Goal: Task Accomplishment & Management: Use online tool/utility

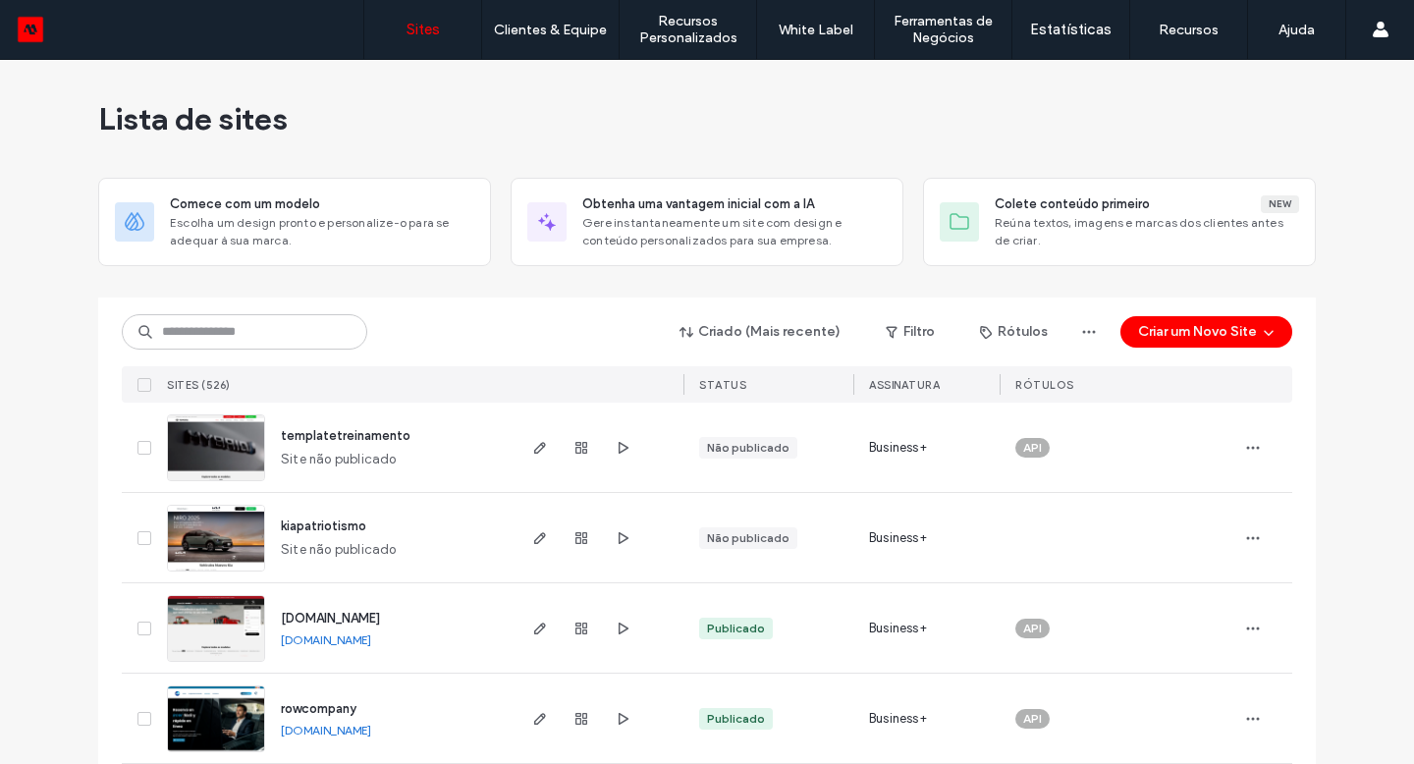
click at [197, 340] on input at bounding box center [245, 331] width 246 height 35
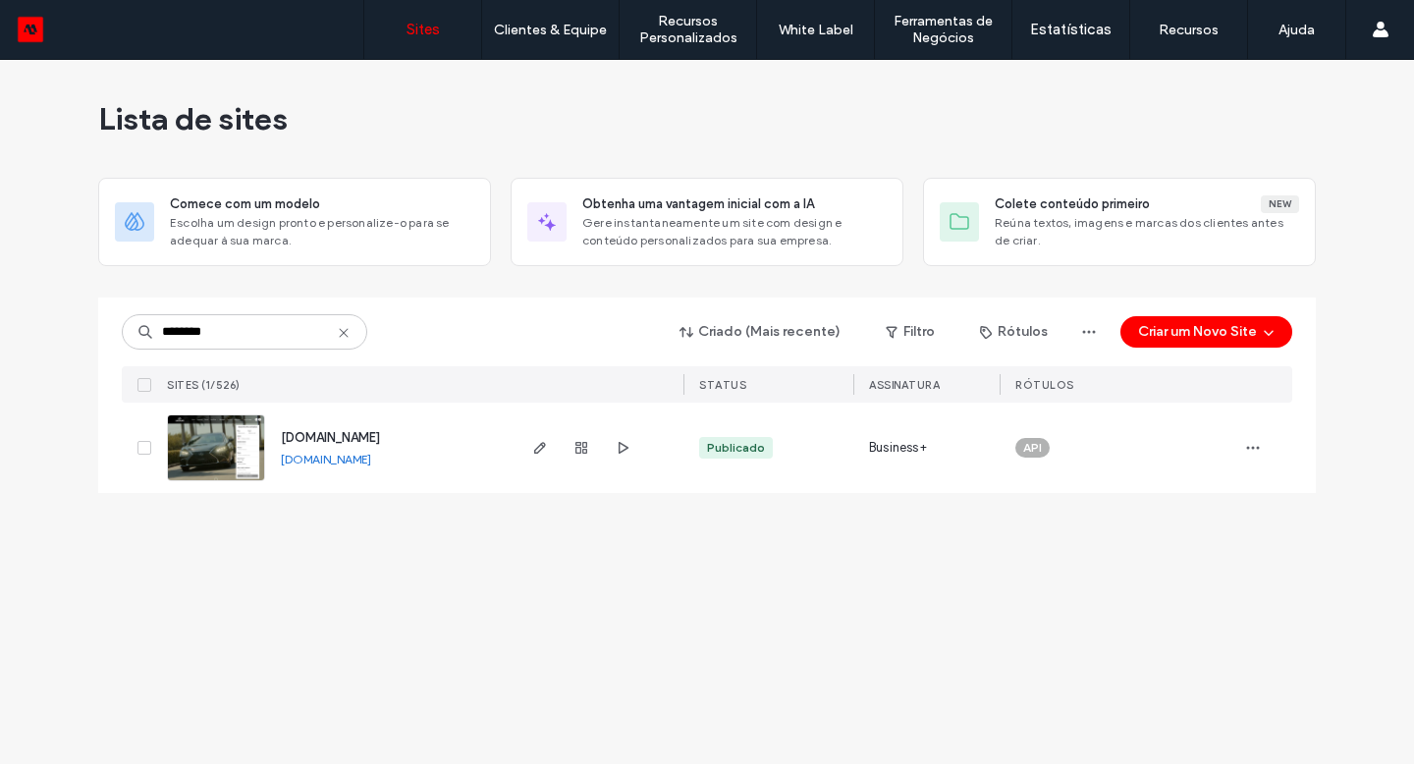
type input "********"
click at [538, 449] on icon "button" at bounding box center [540, 448] width 16 height 16
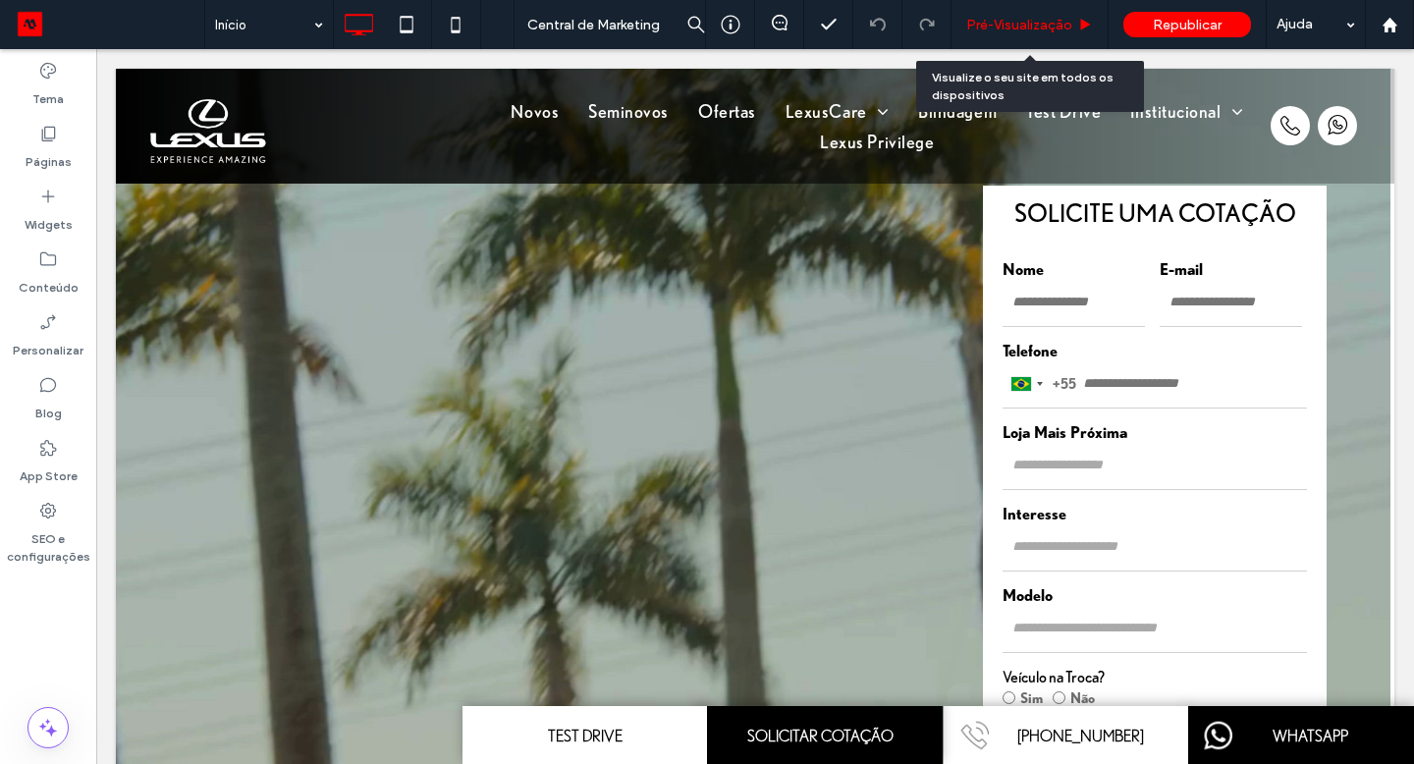
click at [1033, 30] on span "Pré-Visualizaçāo" at bounding box center [1019, 25] width 106 height 17
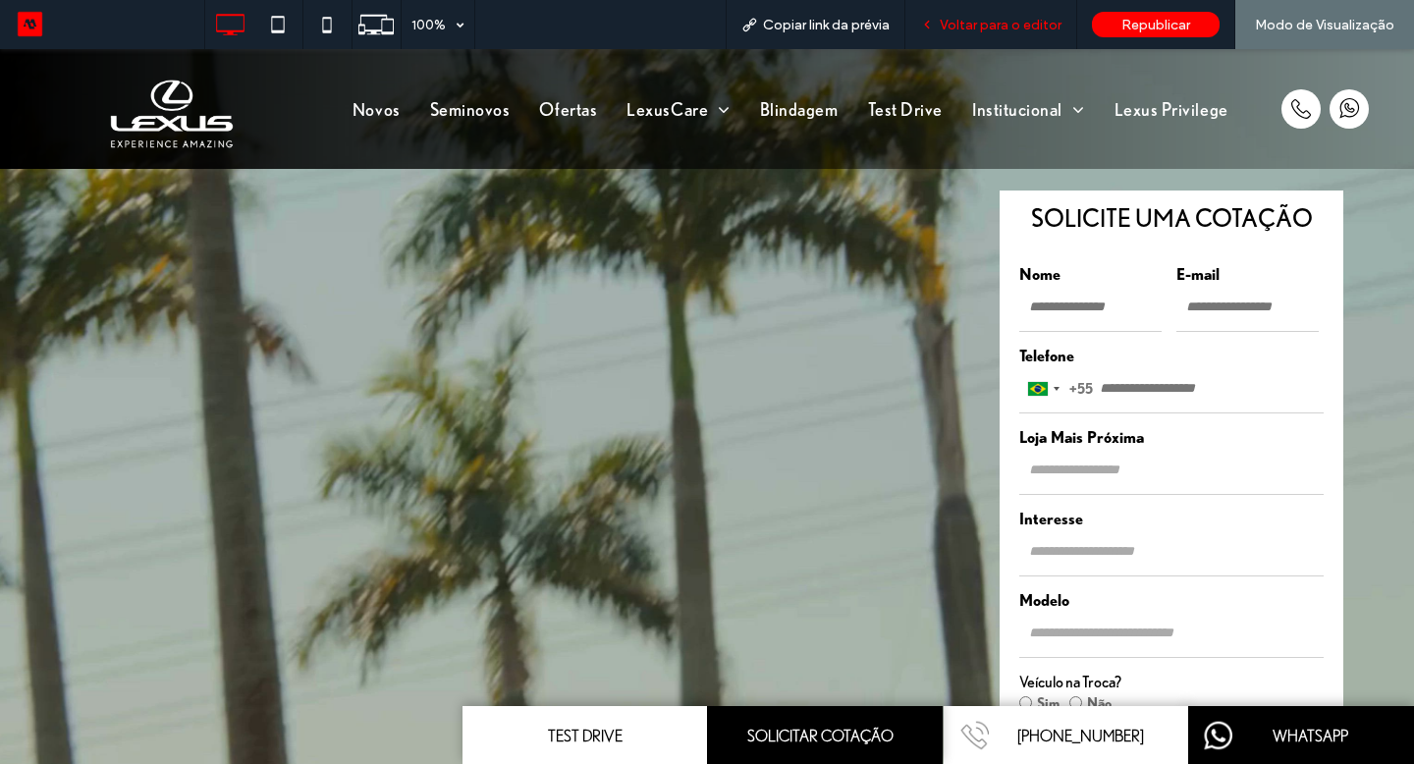
click at [977, 21] on span "Voltar para o editor" at bounding box center [1001, 25] width 122 height 17
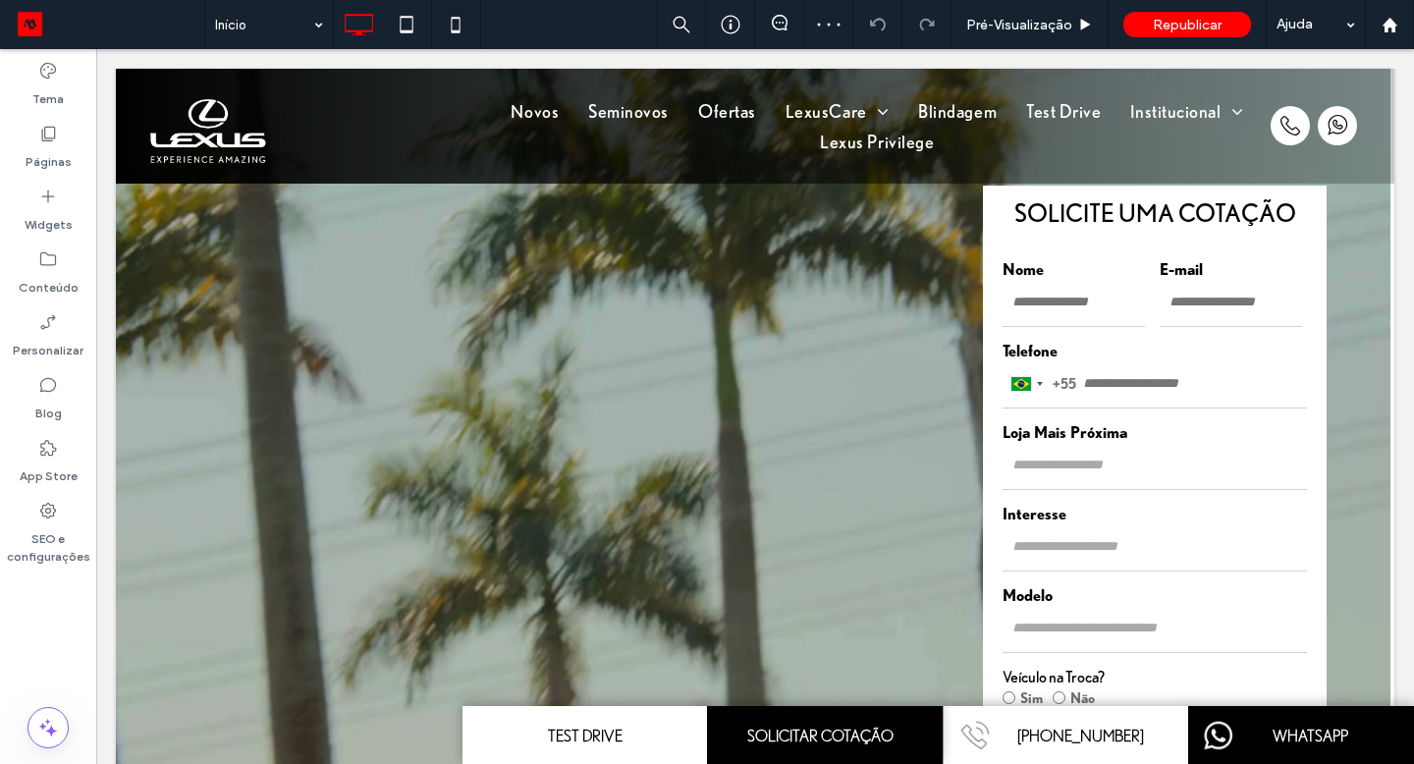
click at [761, 117] on div "Novos Seminovos Ofertas LexusCare Serviços Peças e Acessórios Blindagem Test Dr…" at bounding box center [755, 126] width 1279 height 115
click at [570, 117] on div "Clique para editar no Modo Flex" at bounding box center [755, 126] width 1279 height 115
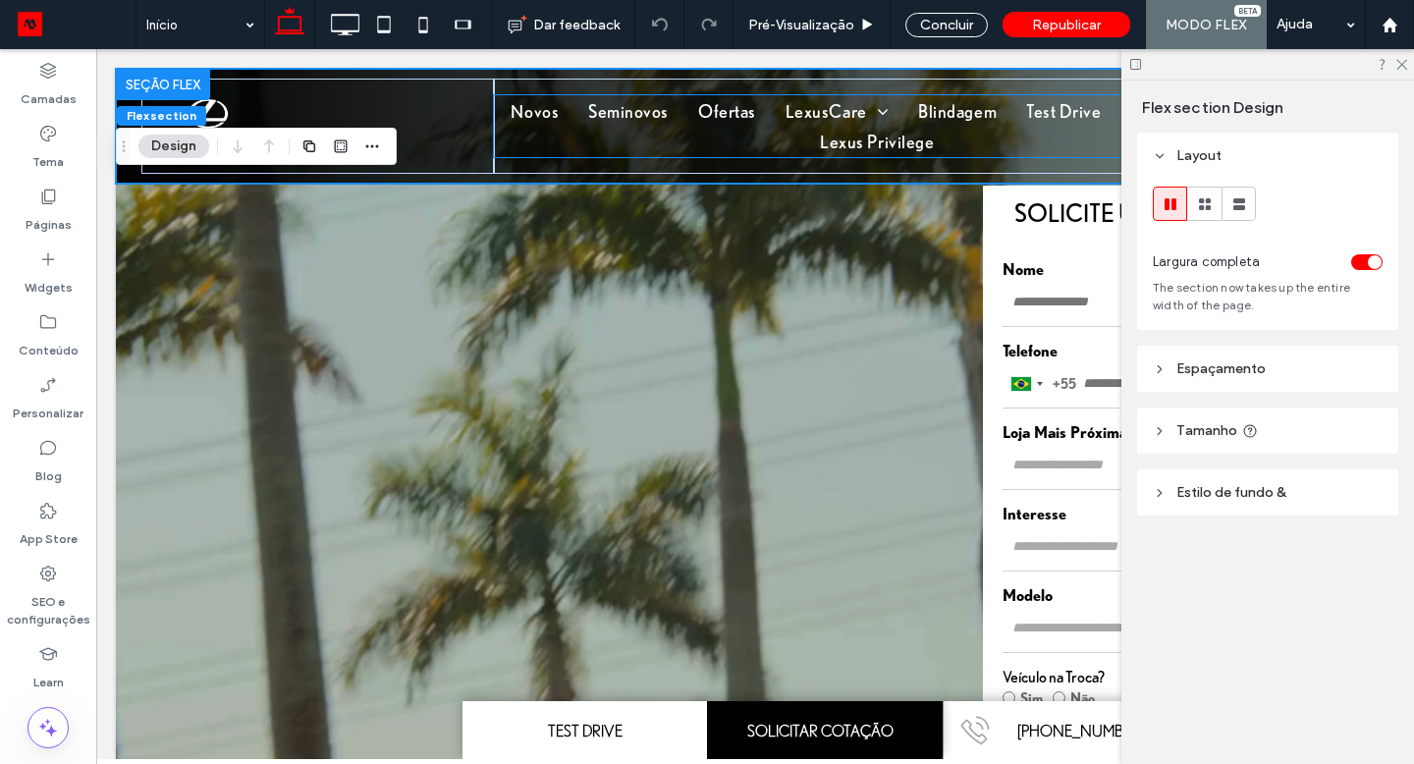
click at [567, 111] on link "Novos" at bounding box center [535, 110] width 78 height 30
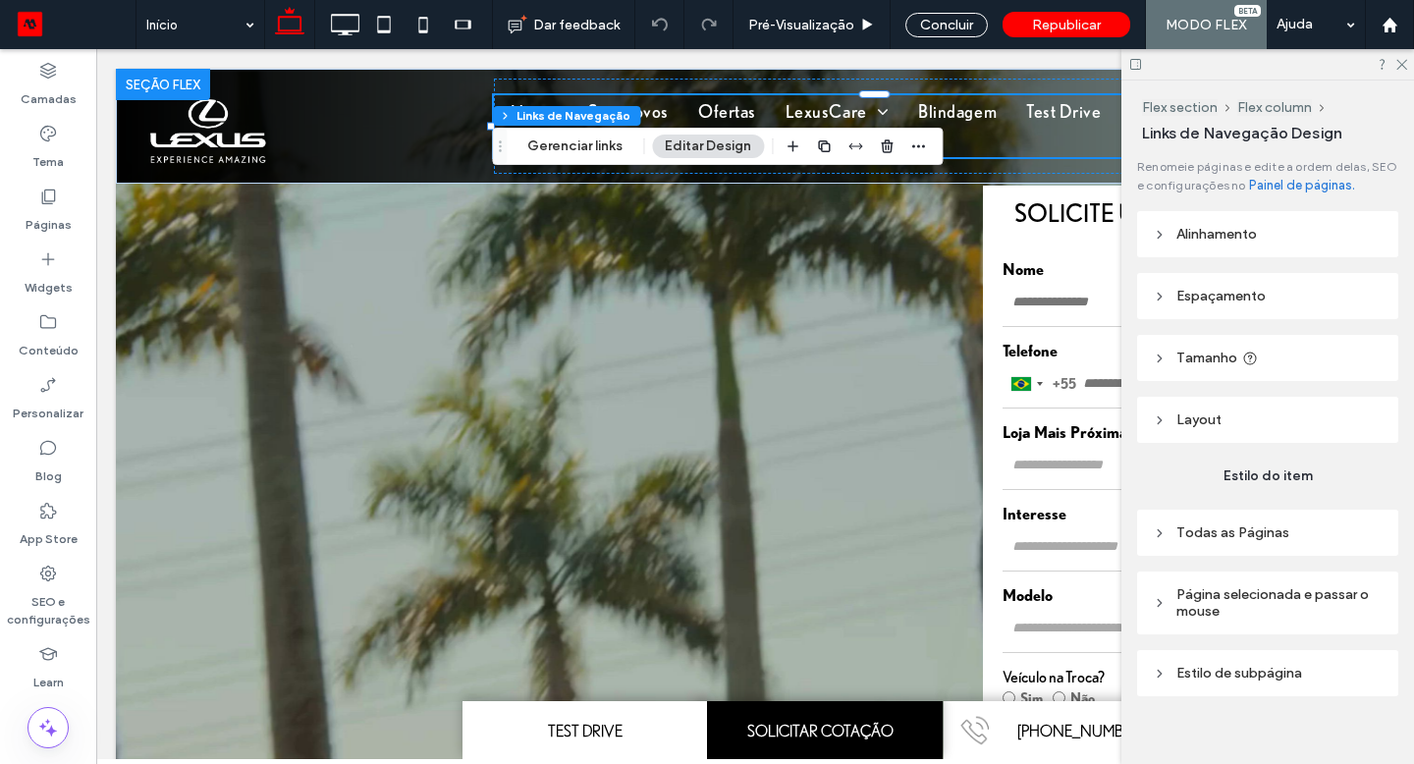
click at [590, 143] on button "Gerenciar links" at bounding box center [575, 147] width 121 height 24
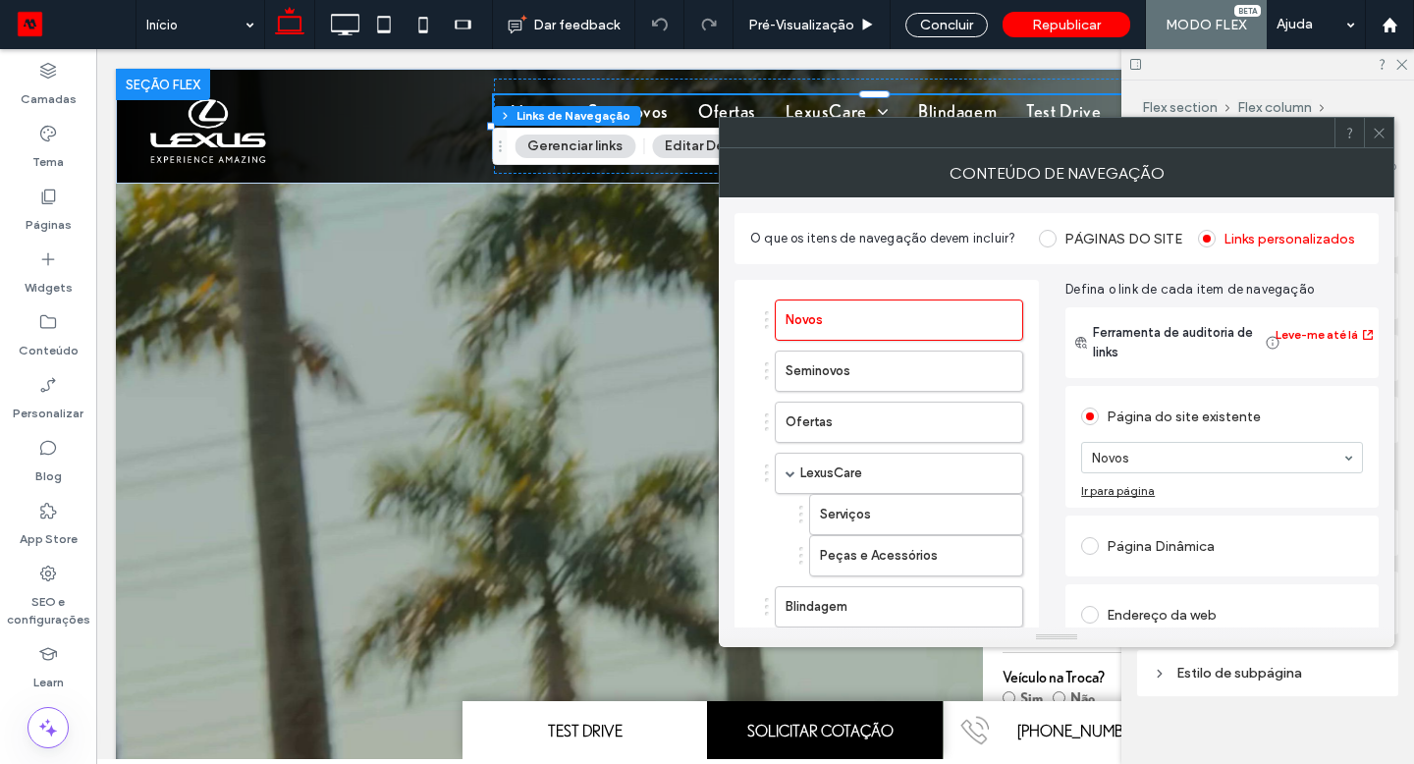
click at [1003, 423] on div at bounding box center [986, 422] width 73 height 31
click at [1035, 404] on div "Novos Seminovos Ofertas LexusCare Serviços Peças e Acessórios Blindagem Test Dr…" at bounding box center [887, 648] width 304 height 737
click at [1002, 421] on div at bounding box center [986, 422] width 73 height 31
click at [997, 421] on icon "button" at bounding box center [997, 422] width 16 height 16
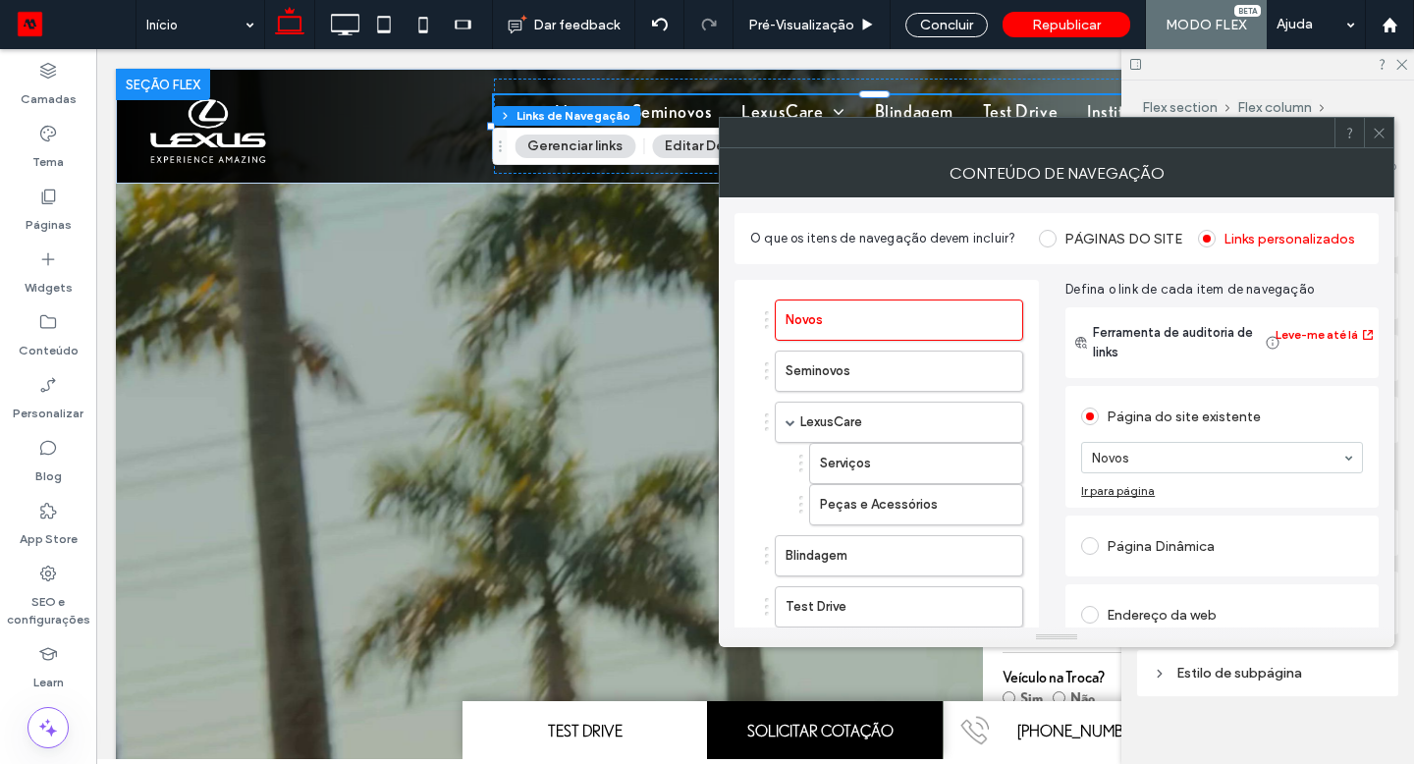
click at [744, 197] on div "O que os itens de navegação devem incluir? PÁGINAS DO SITE Links personalizados…" at bounding box center [1057, 581] width 644 height 768
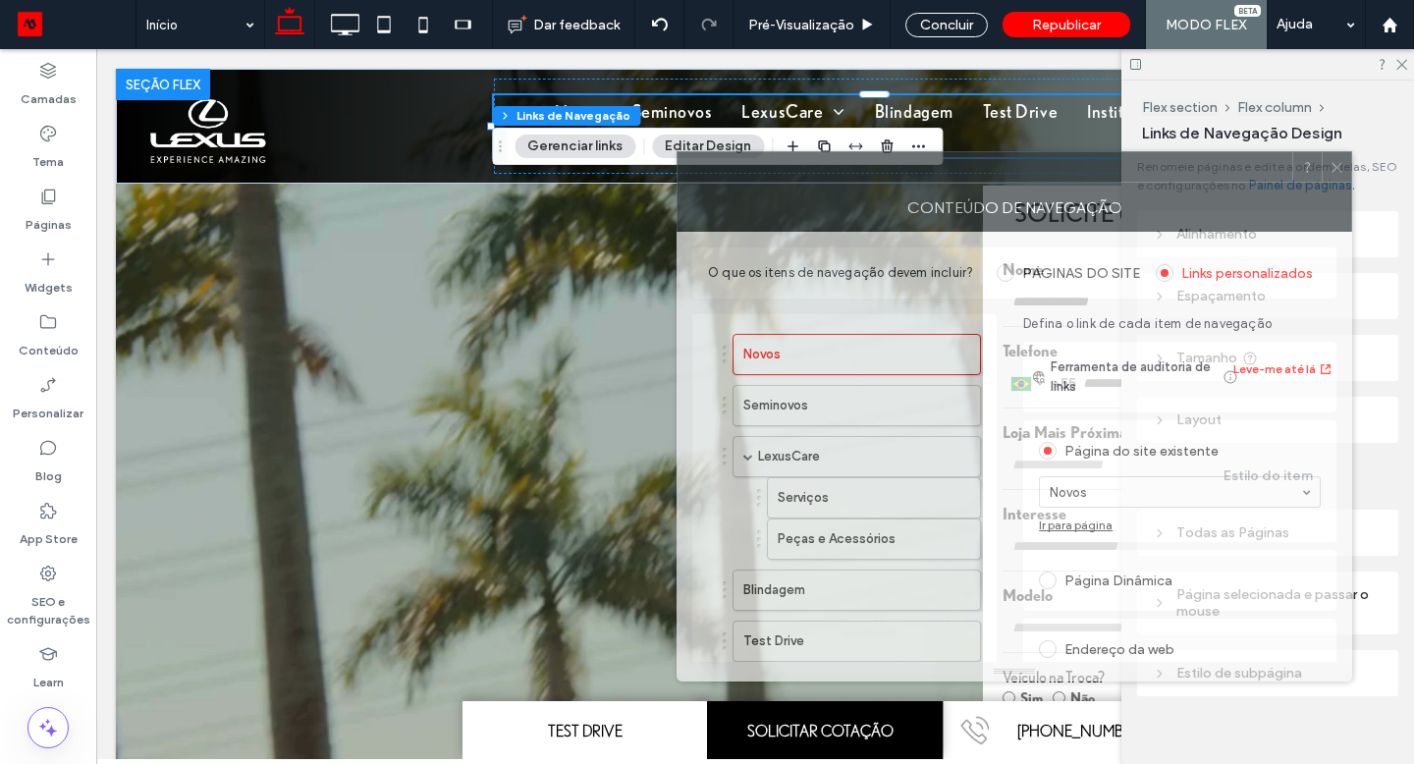
drag, startPoint x: 977, startPoint y: 21, endPoint x: 941, endPoint y: 182, distance: 165.1
click at [941, 182] on div at bounding box center [985, 166] width 615 height 29
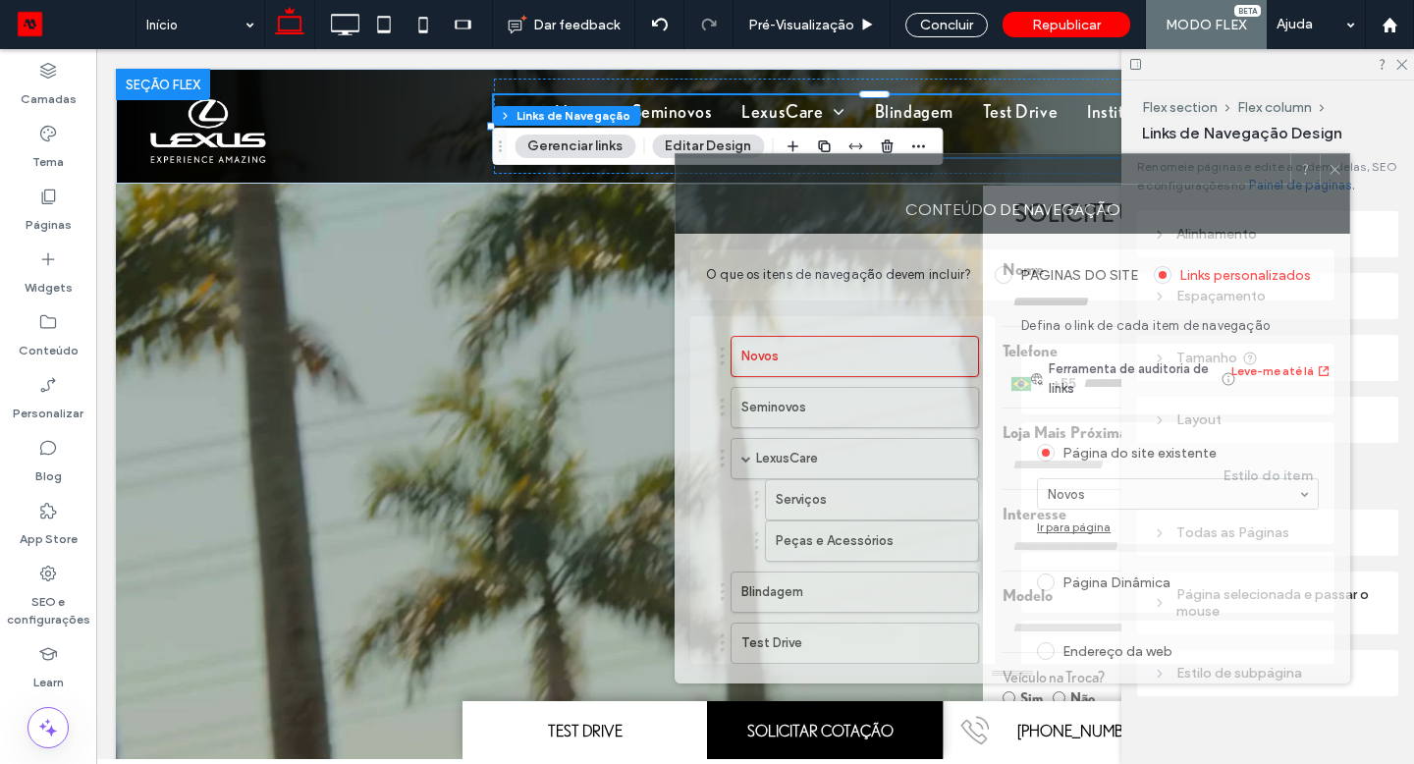
click at [940, 182] on div at bounding box center [983, 168] width 615 height 29
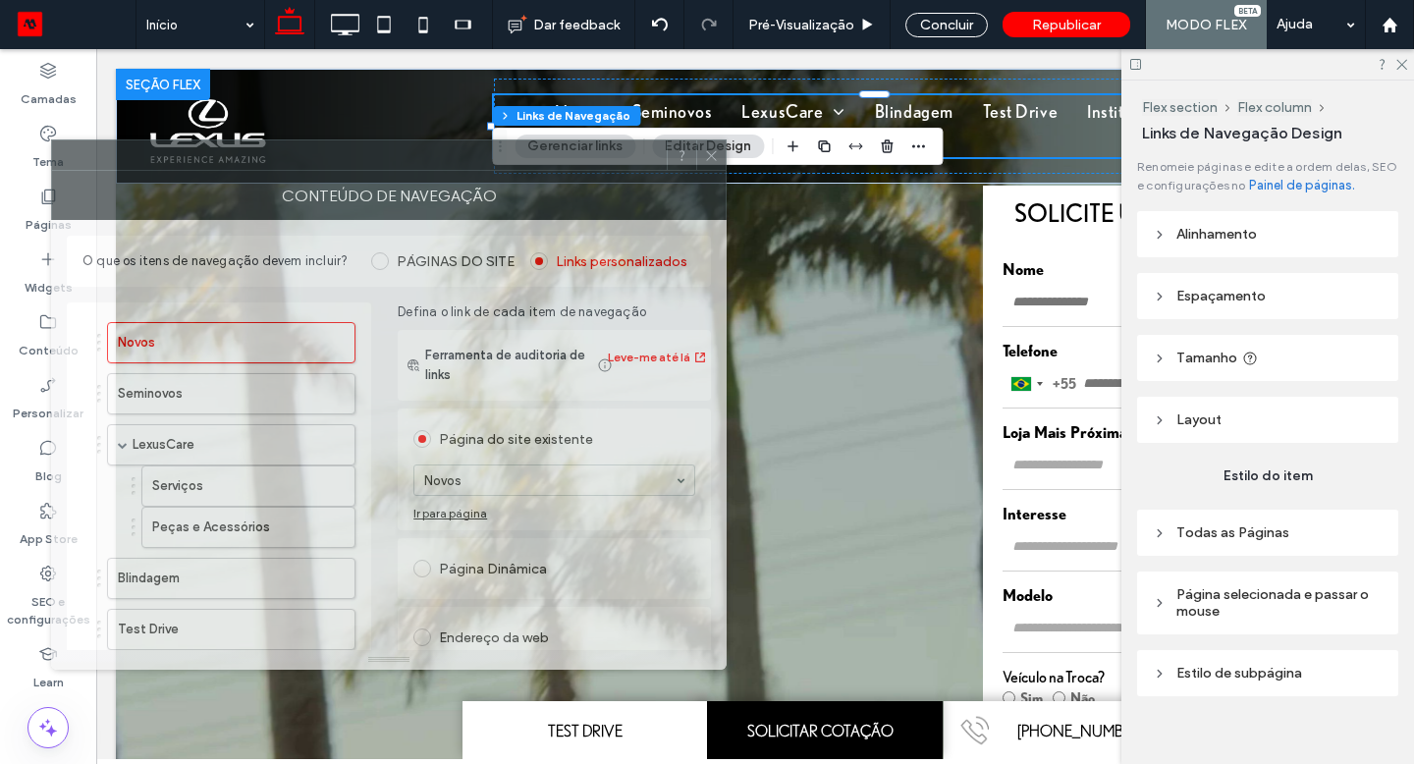
drag, startPoint x: 940, startPoint y: 182, endPoint x: 247, endPoint y: 164, distance: 693.6
click at [247, 164] on div at bounding box center [359, 154] width 615 height 29
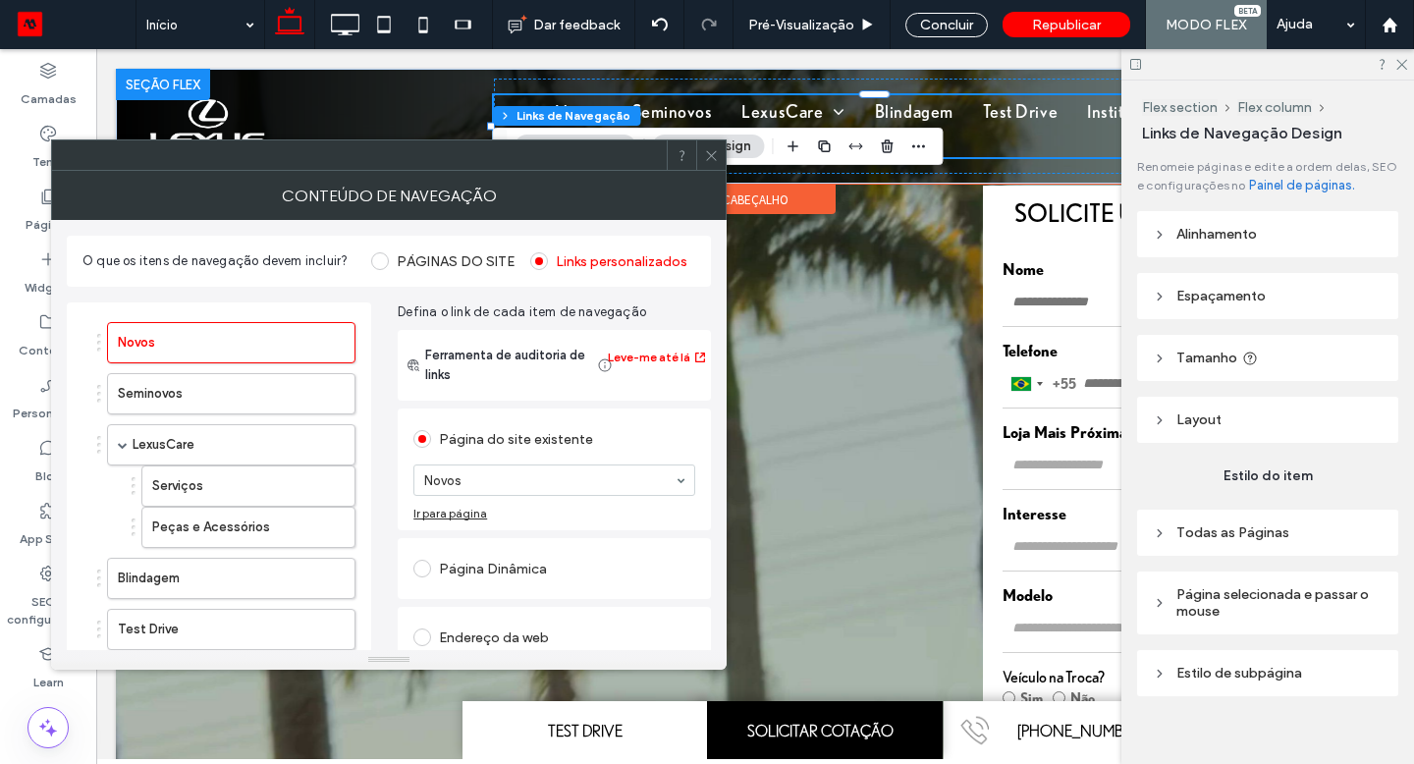
click at [710, 161] on icon at bounding box center [711, 155] width 15 height 15
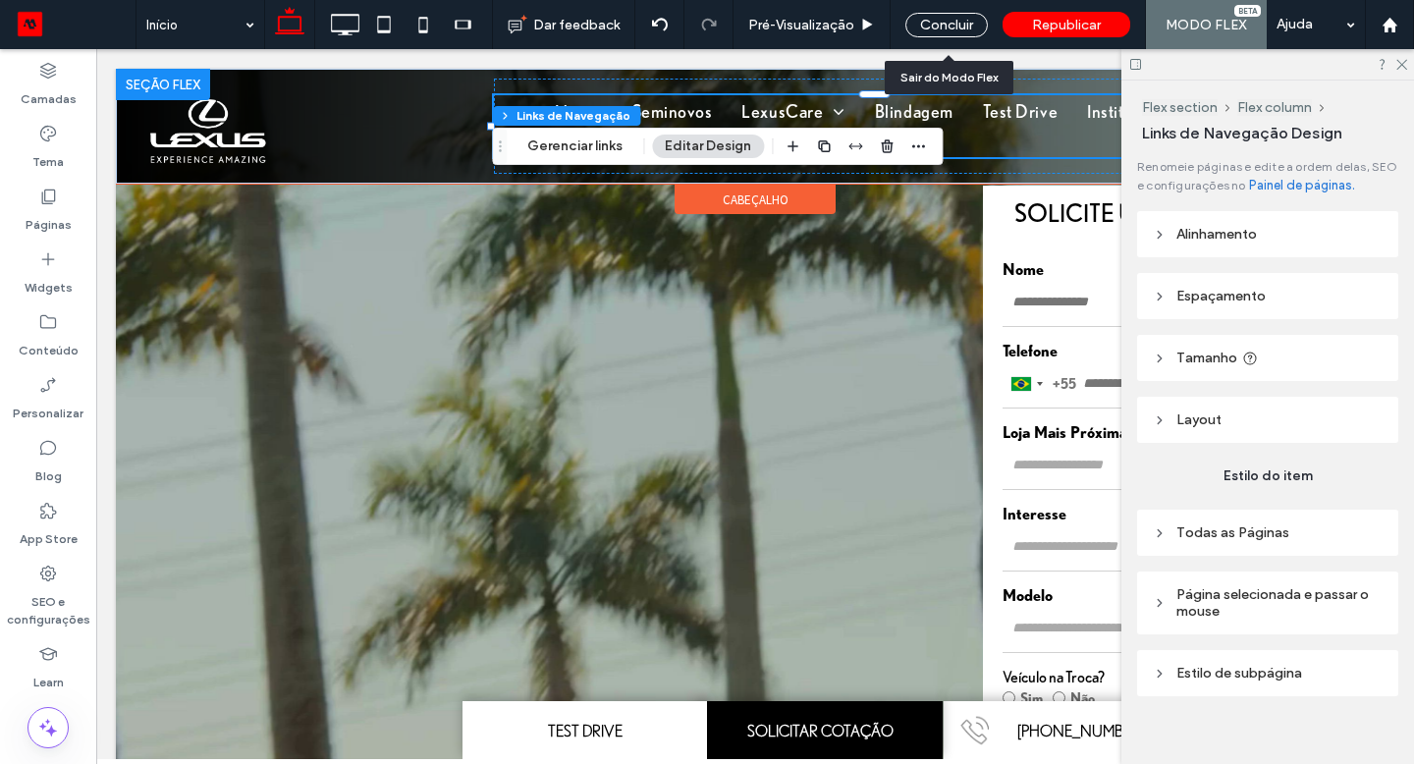
click at [957, 32] on div "Concluir" at bounding box center [946, 25] width 82 height 25
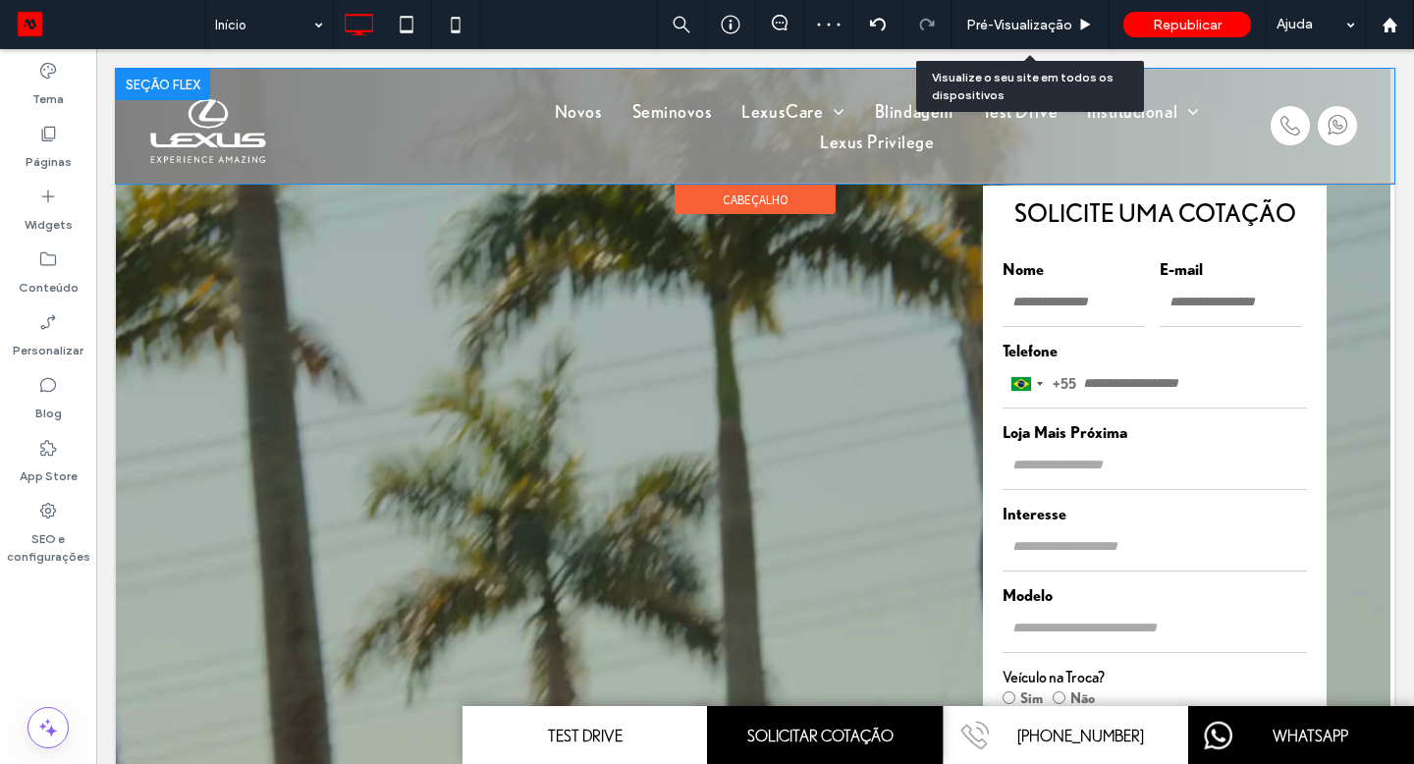
click at [970, 35] on div "Pré-Visualizaçāo" at bounding box center [1030, 24] width 157 height 49
click at [991, 39] on div "Pré-Visualizaçāo" at bounding box center [1030, 24] width 157 height 49
click at [1011, 33] on div "Pré-Visualizaçāo" at bounding box center [1030, 24] width 157 height 49
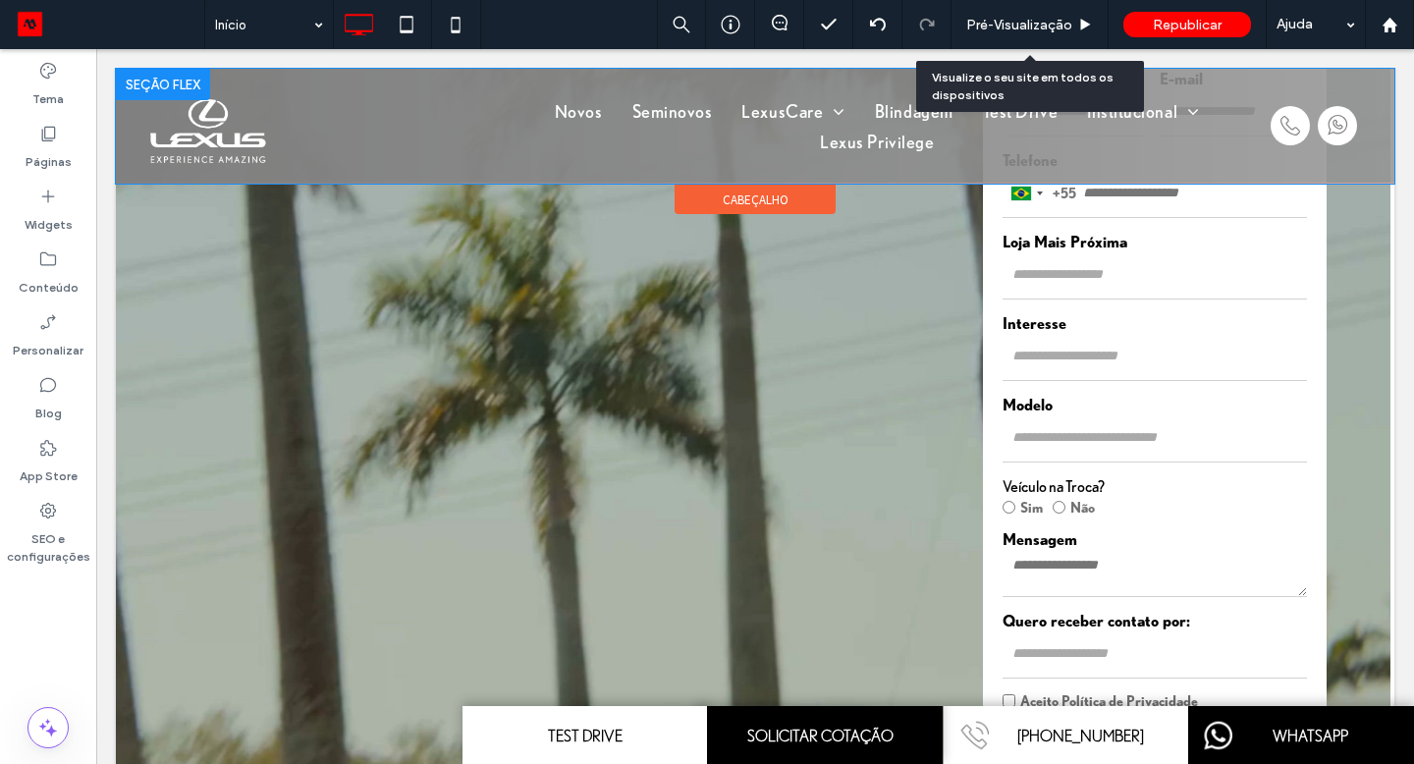
scroll to position [187, 0]
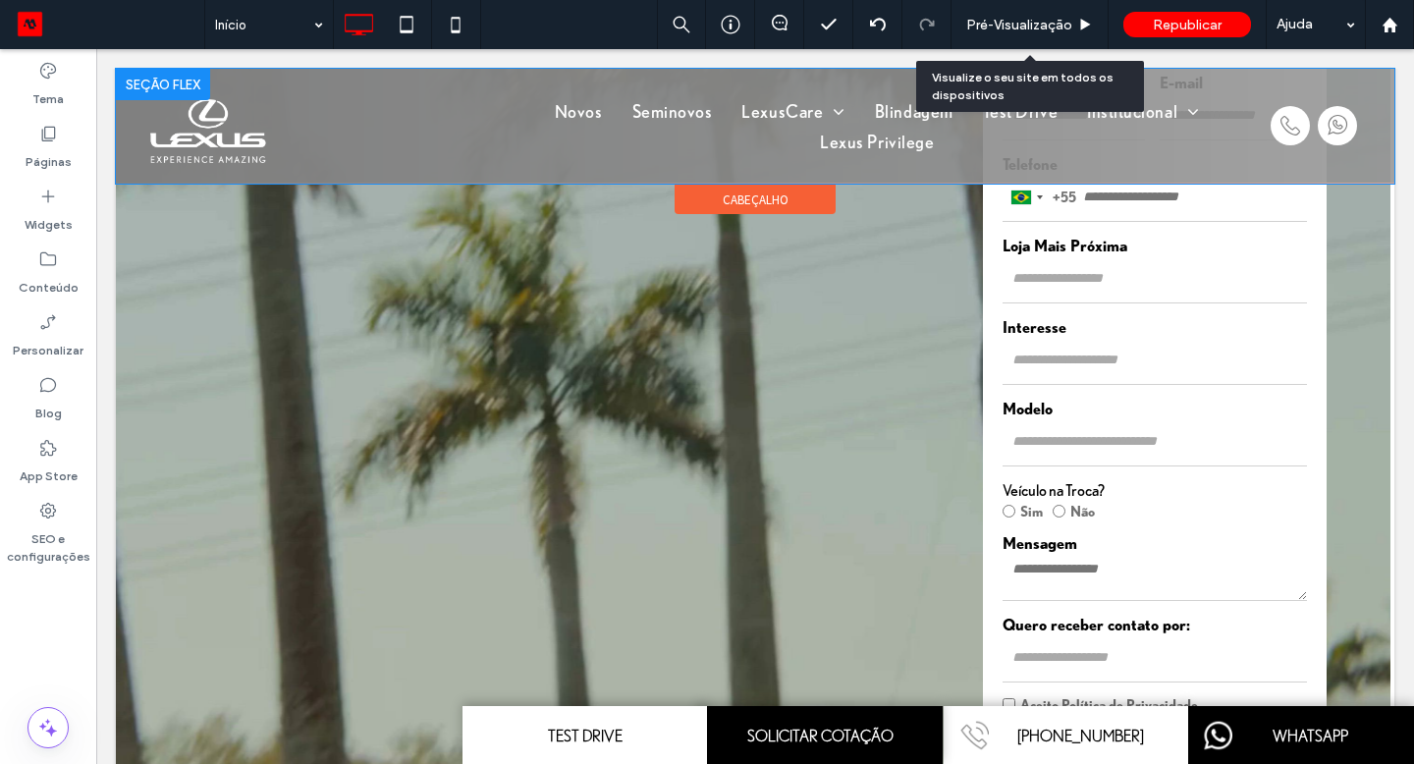
click at [1058, 23] on span "Pré-Visualizaçāo" at bounding box center [1019, 25] width 106 height 17
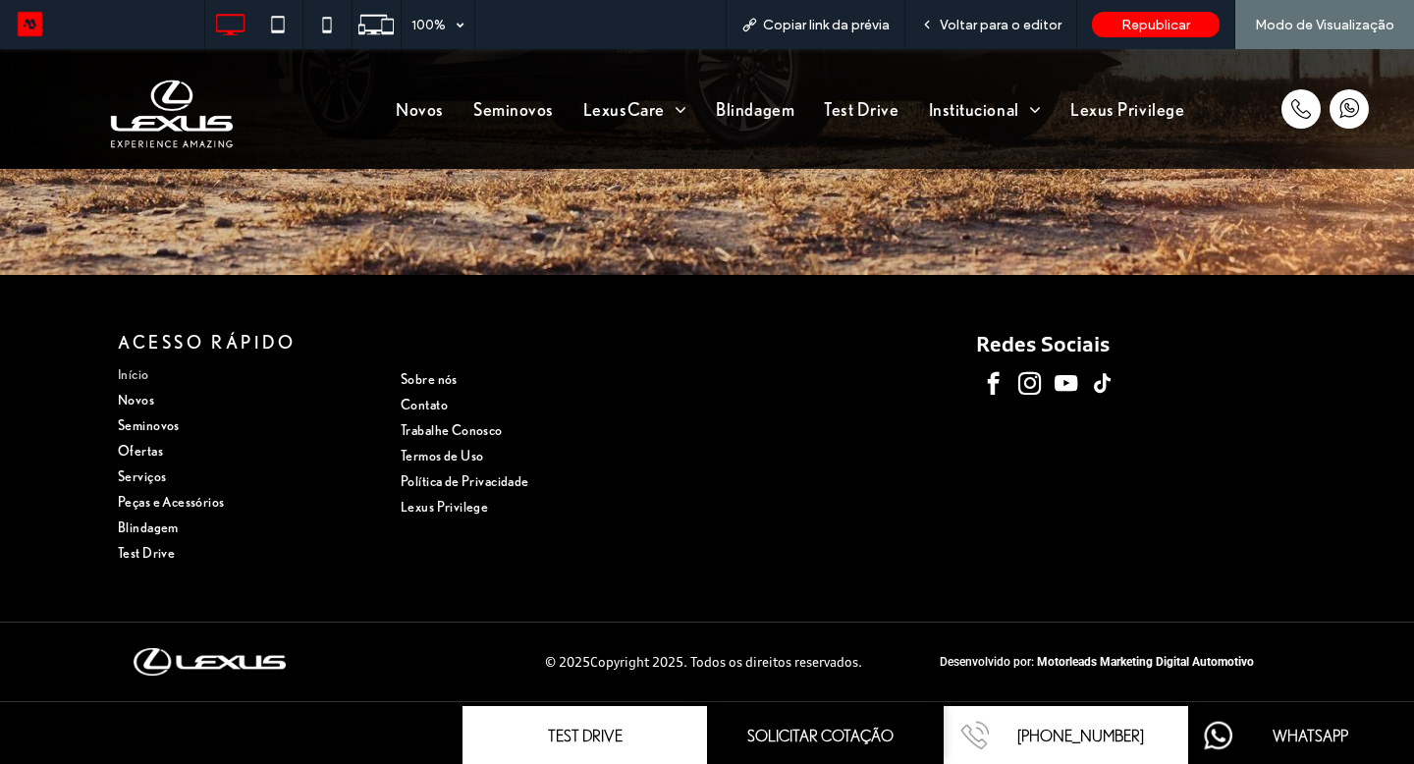
scroll to position [5495, 0]
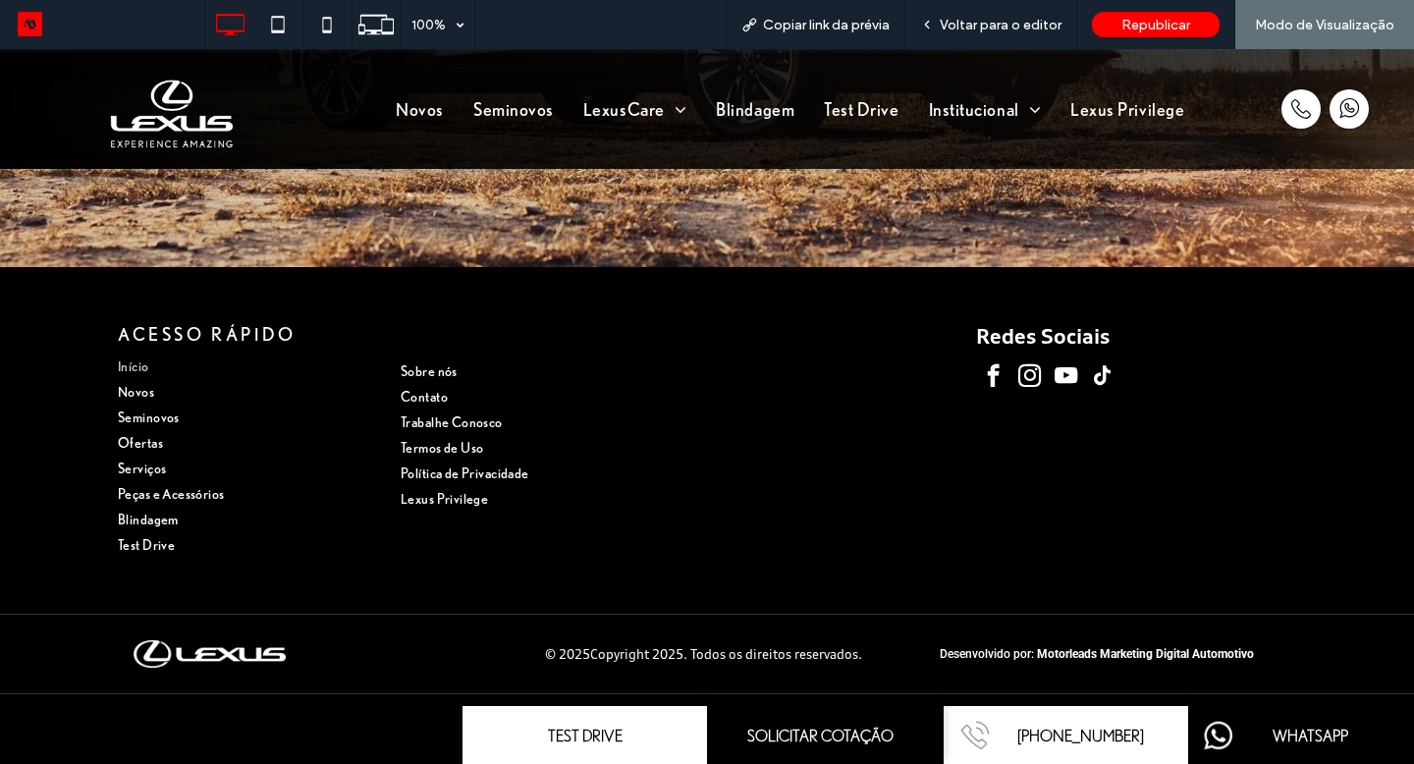
click at [1045, 27] on span "Voltar para o editor" at bounding box center [1001, 25] width 122 height 17
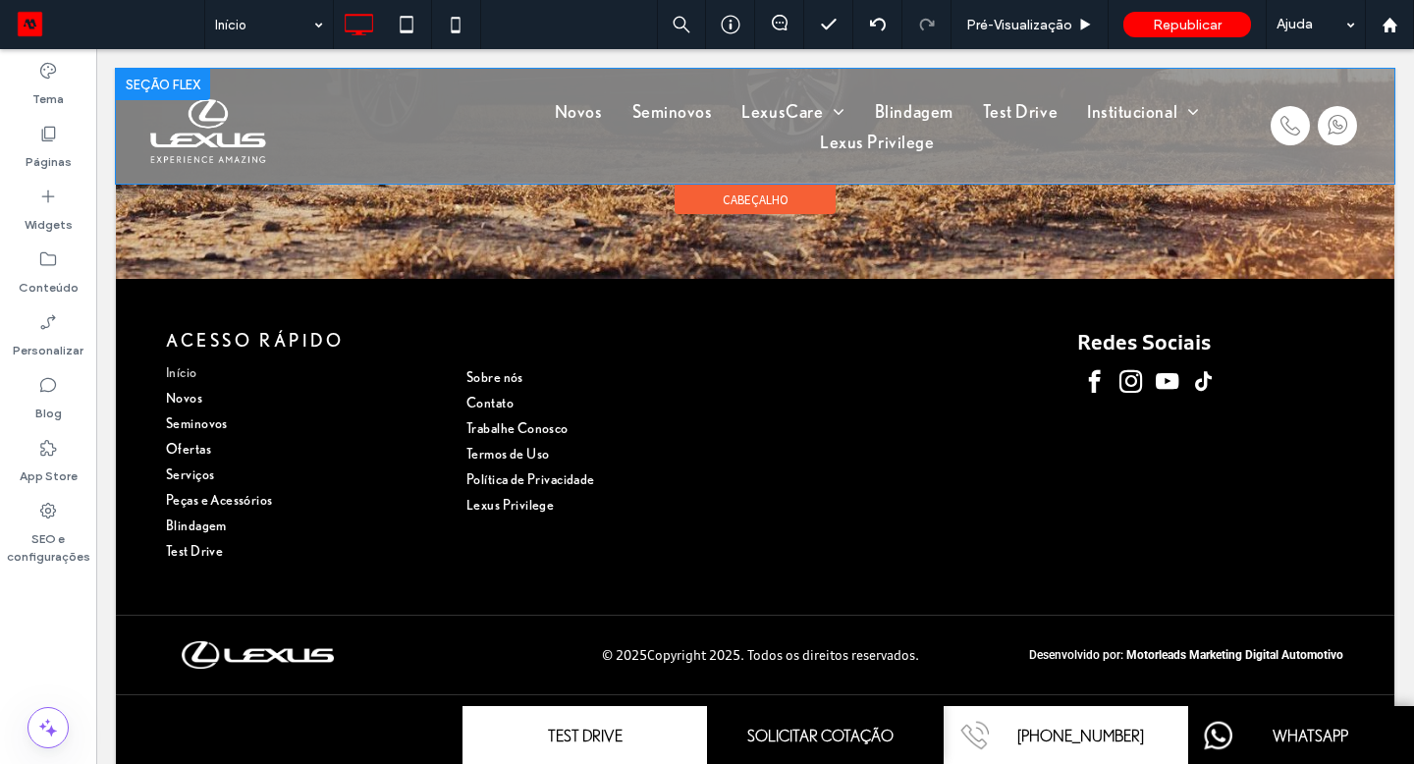
scroll to position [5489, 0]
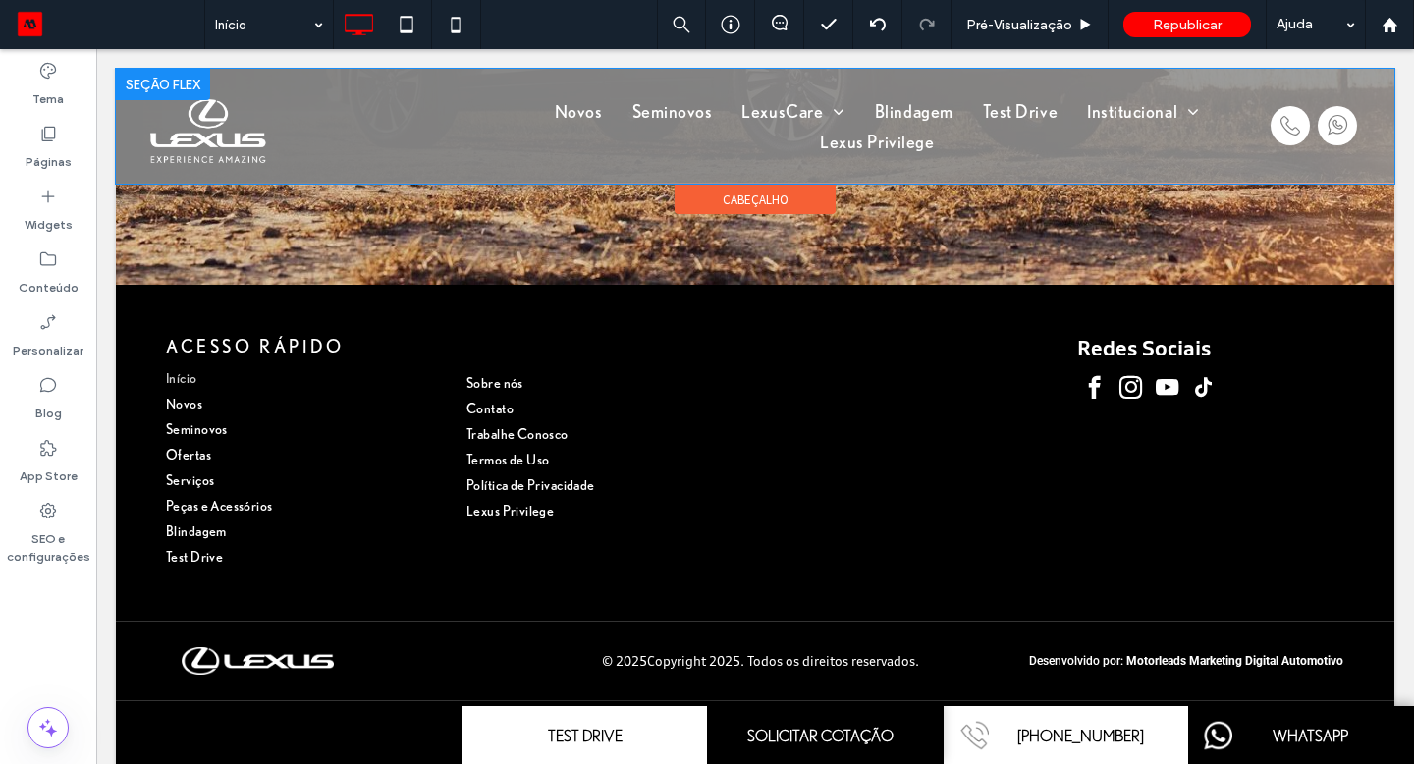
click at [211, 444] on div "Acesso rápido Início Novos Seminovos Ofertas Serviços Peças e Acessórios Blinda…" at bounding box center [755, 453] width 1279 height 336
click at [188, 437] on div "Clique para editar no Modo Flex" at bounding box center [755, 453] width 1279 height 336
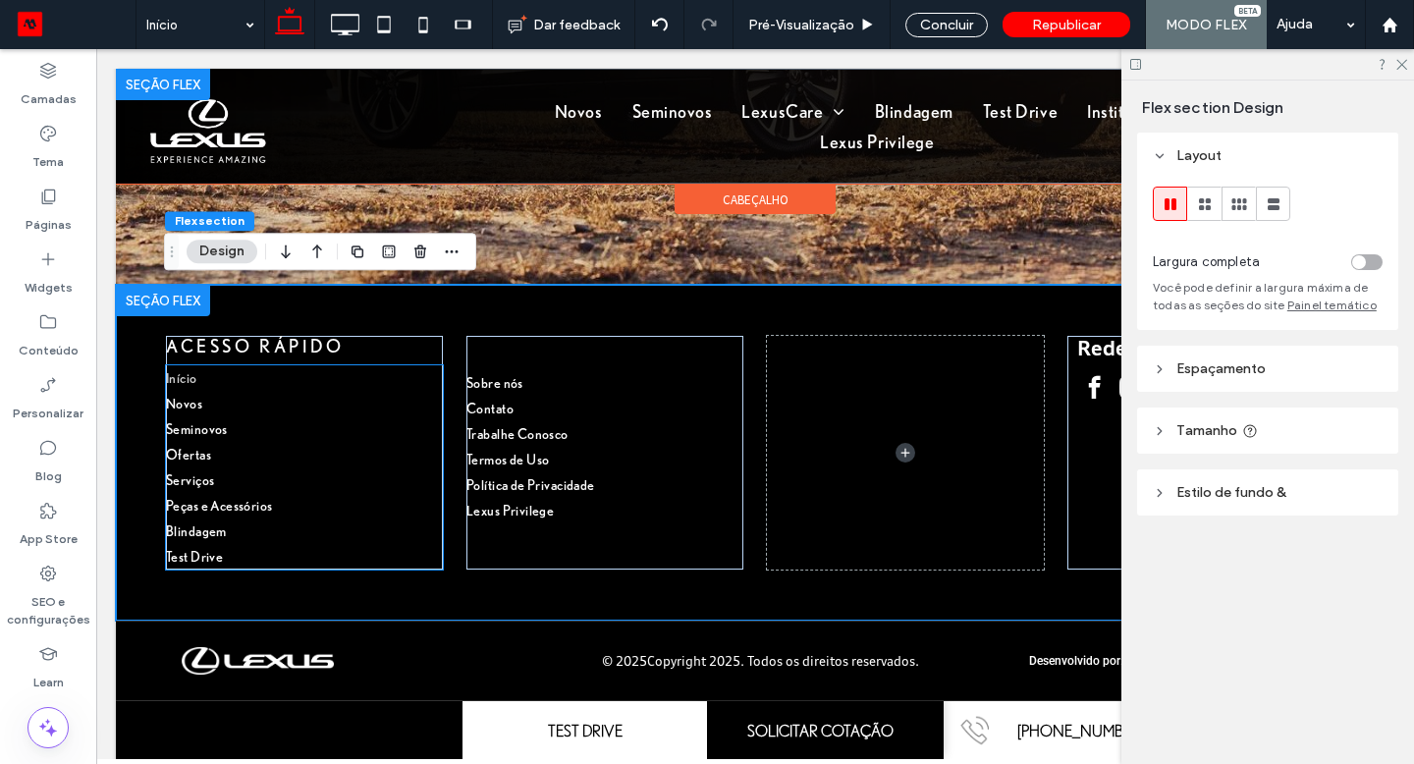
click at [199, 445] on link "Ofertas" at bounding box center [304, 455] width 277 height 26
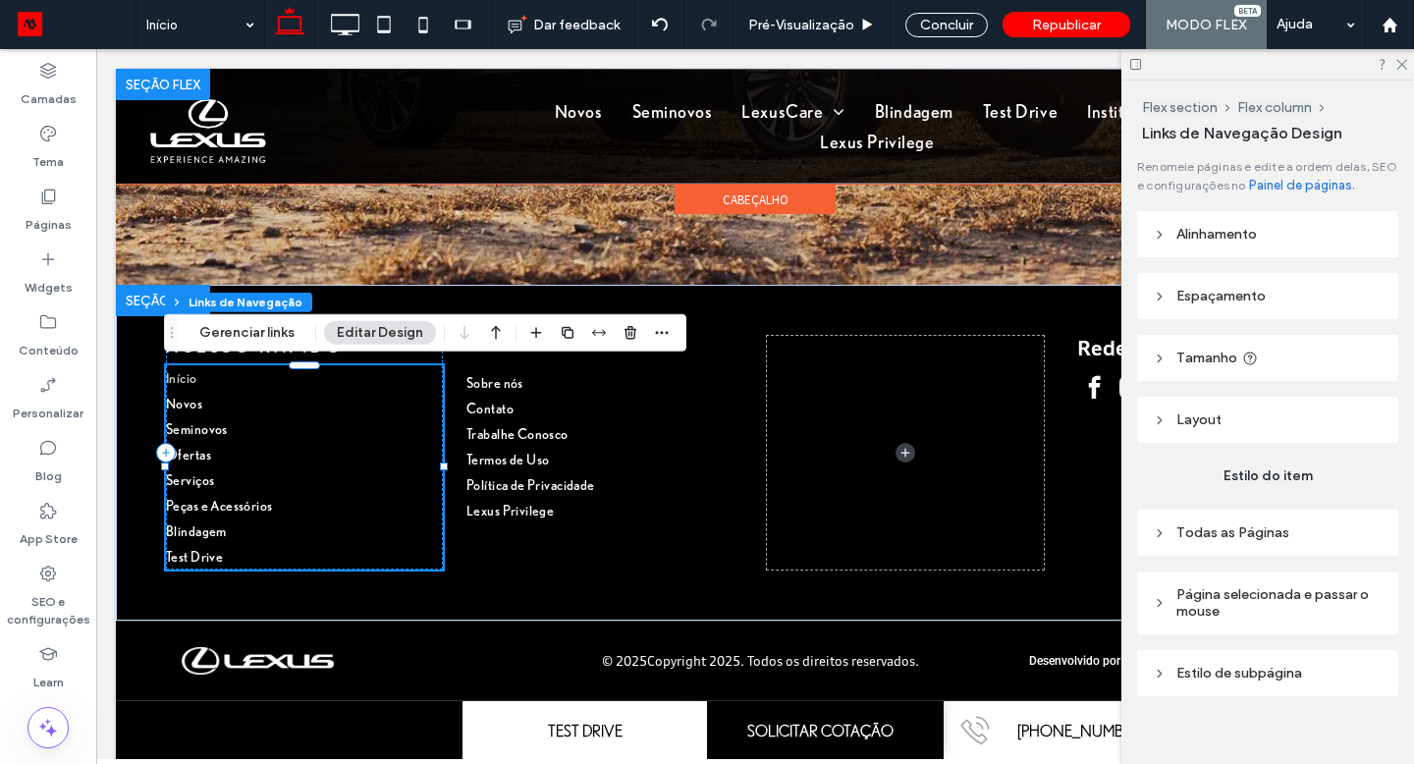
type input "***"
type input "****"
click at [222, 337] on button "Gerenciar links" at bounding box center [247, 333] width 121 height 24
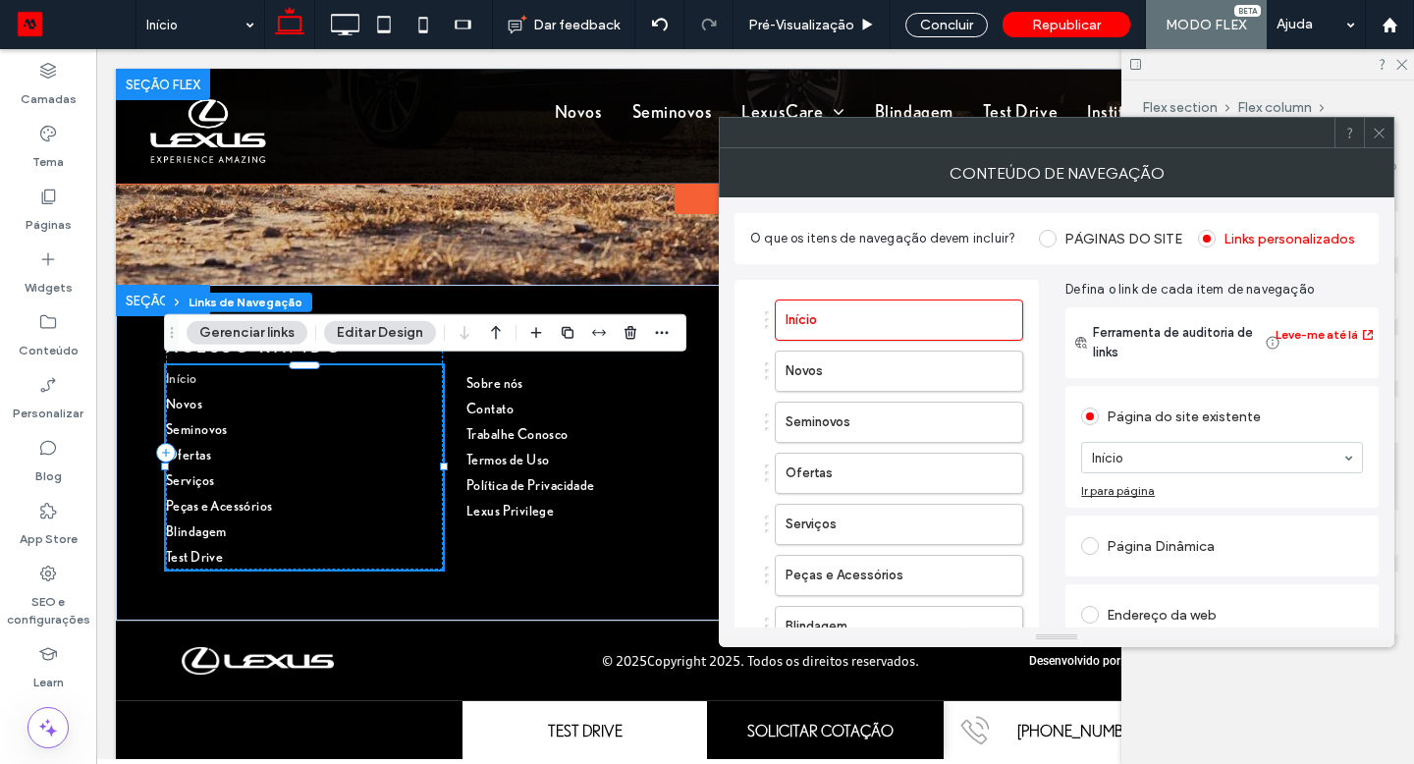
click at [991, 473] on div at bounding box center [986, 473] width 73 height 31
click at [997, 473] on icon "button" at bounding box center [997, 474] width 16 height 16
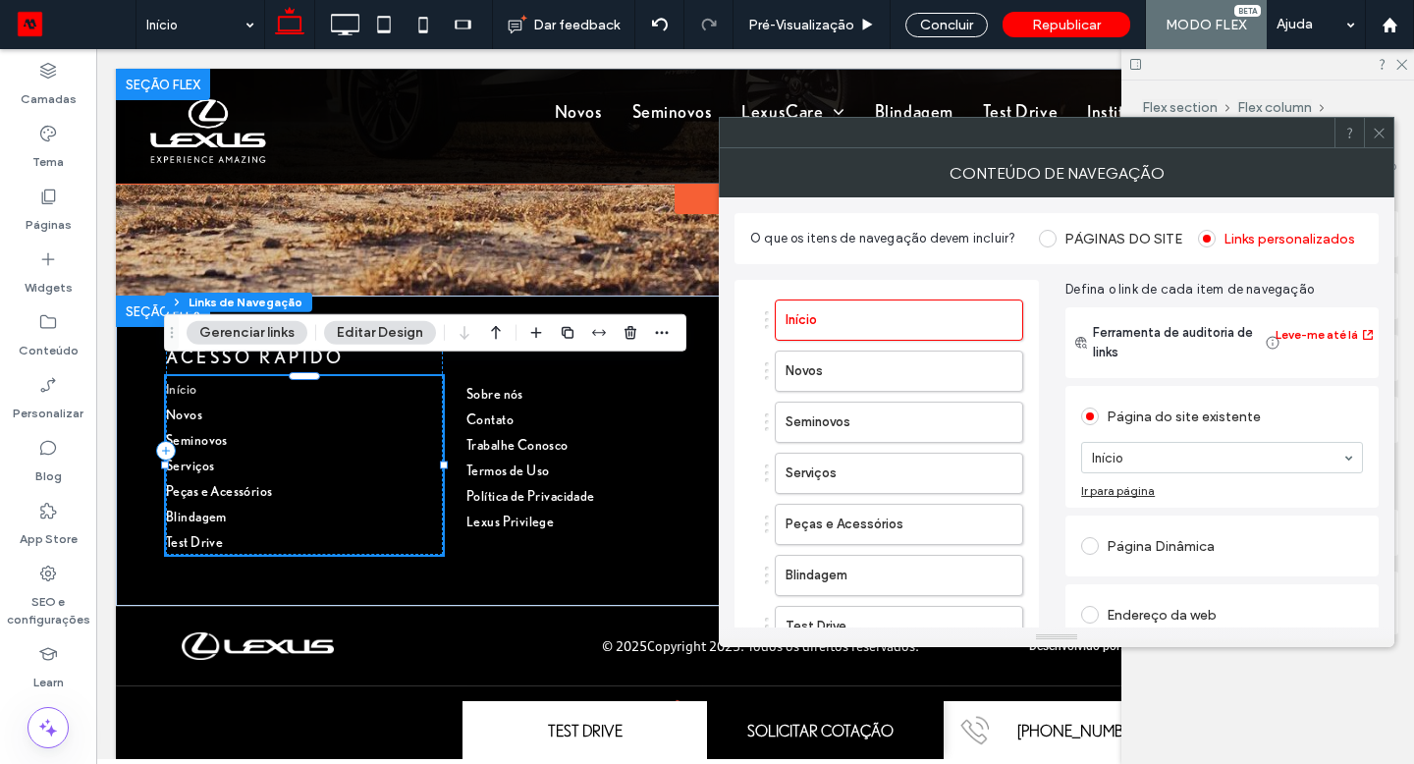
click at [898, 138] on div at bounding box center [1027, 132] width 615 height 29
drag, startPoint x: 1018, startPoint y: 39, endPoint x: 274, endPoint y: 160, distance: 754.2
click at [720, 147] on div at bounding box center [1027, 132] width 615 height 29
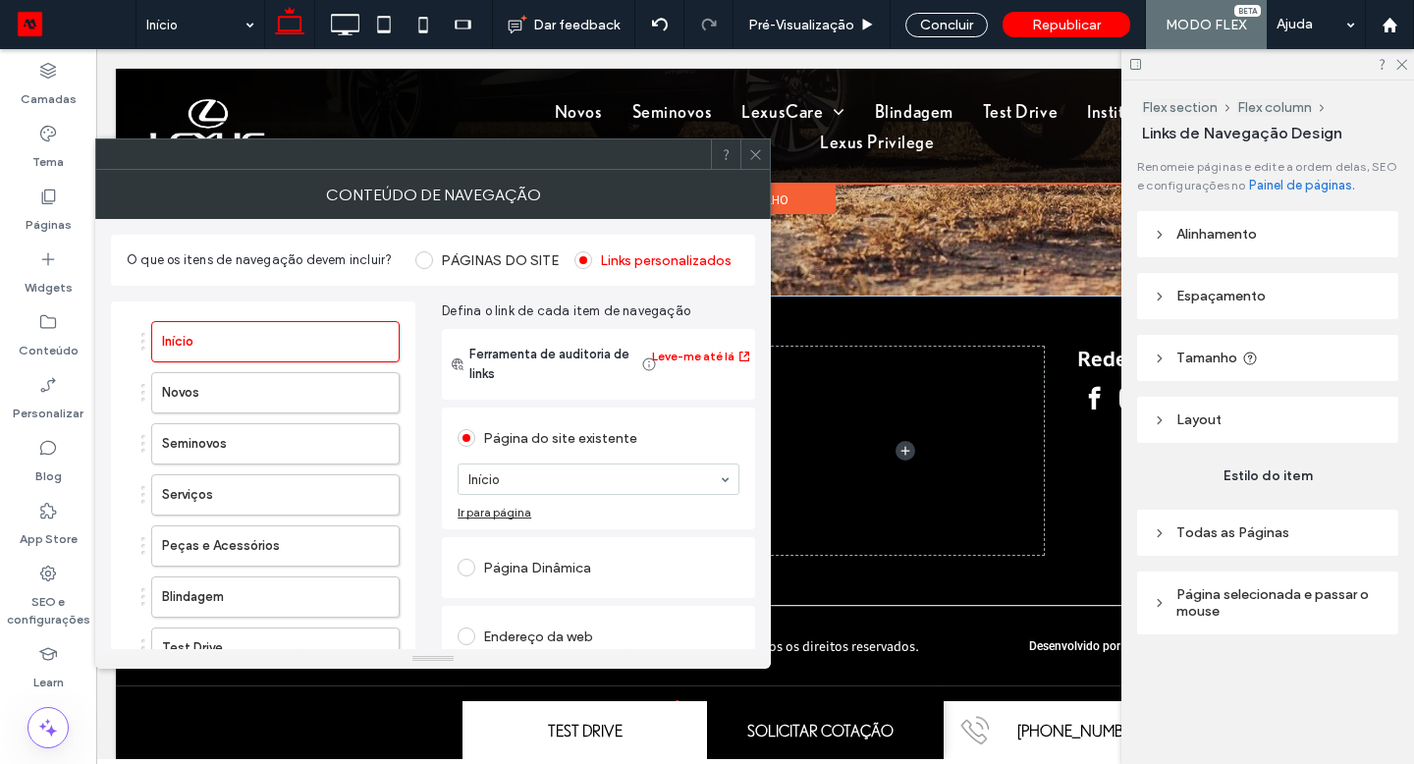
drag, startPoint x: 370, startPoint y: 209, endPoint x: 391, endPoint y: 145, distance: 67.1
click at [391, 145] on div at bounding box center [755, 126] width 1279 height 115
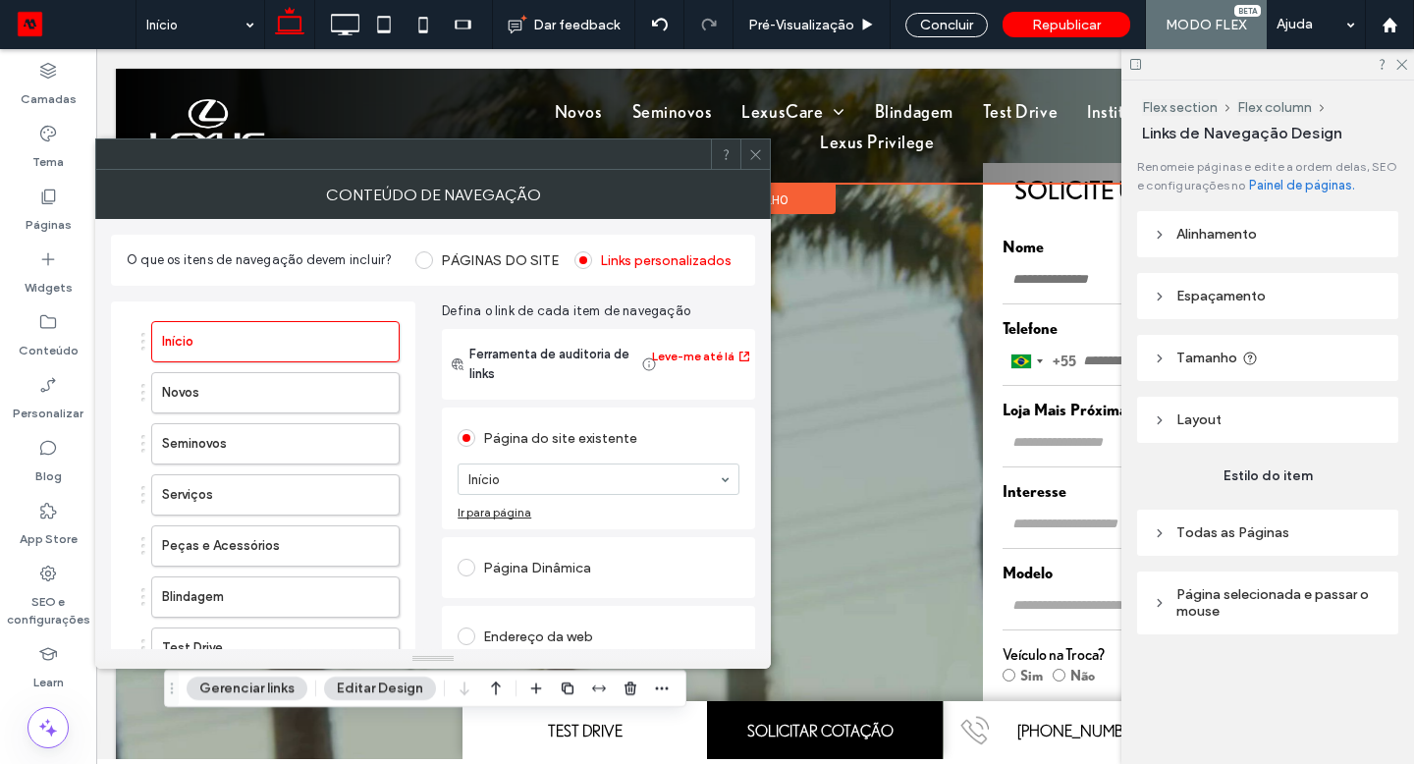
scroll to position [0, 0]
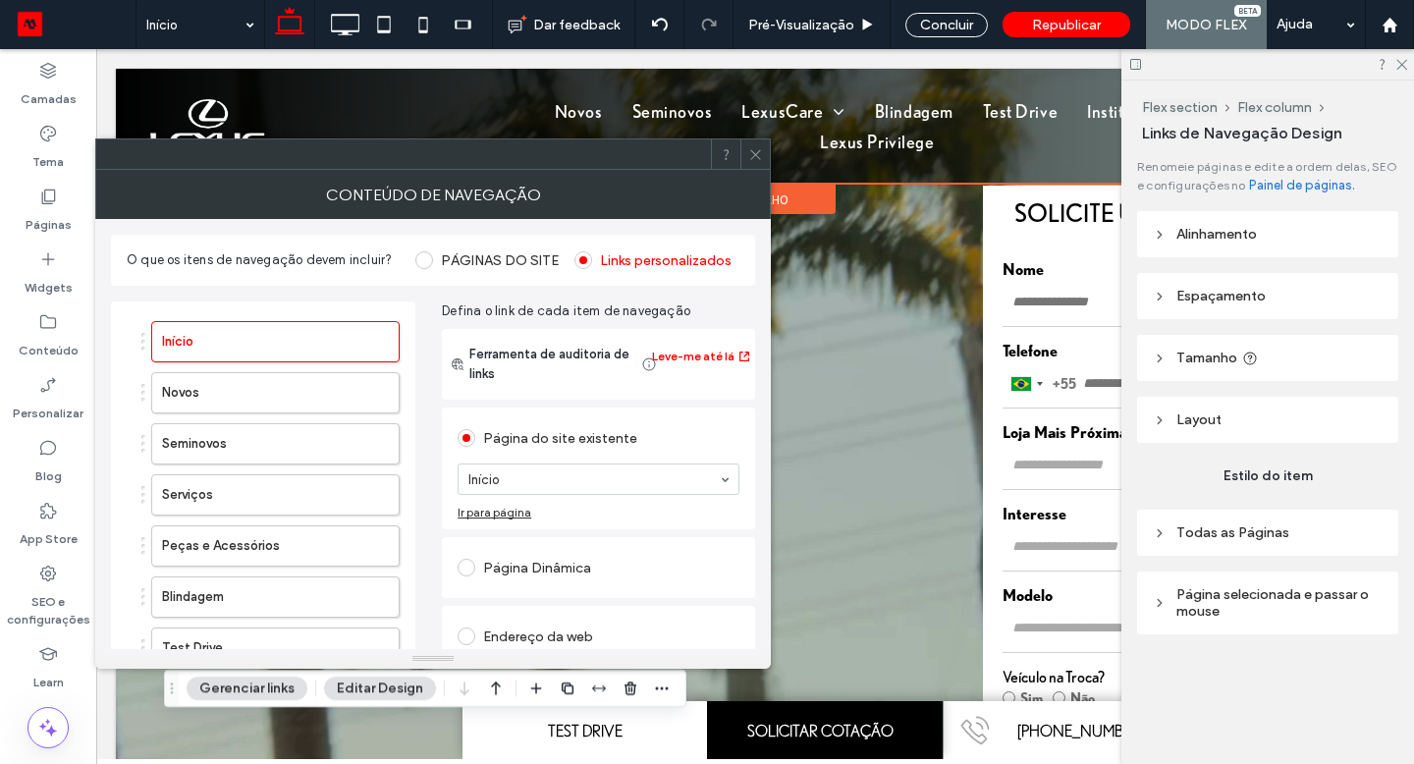
click at [752, 154] on icon at bounding box center [755, 154] width 15 height 15
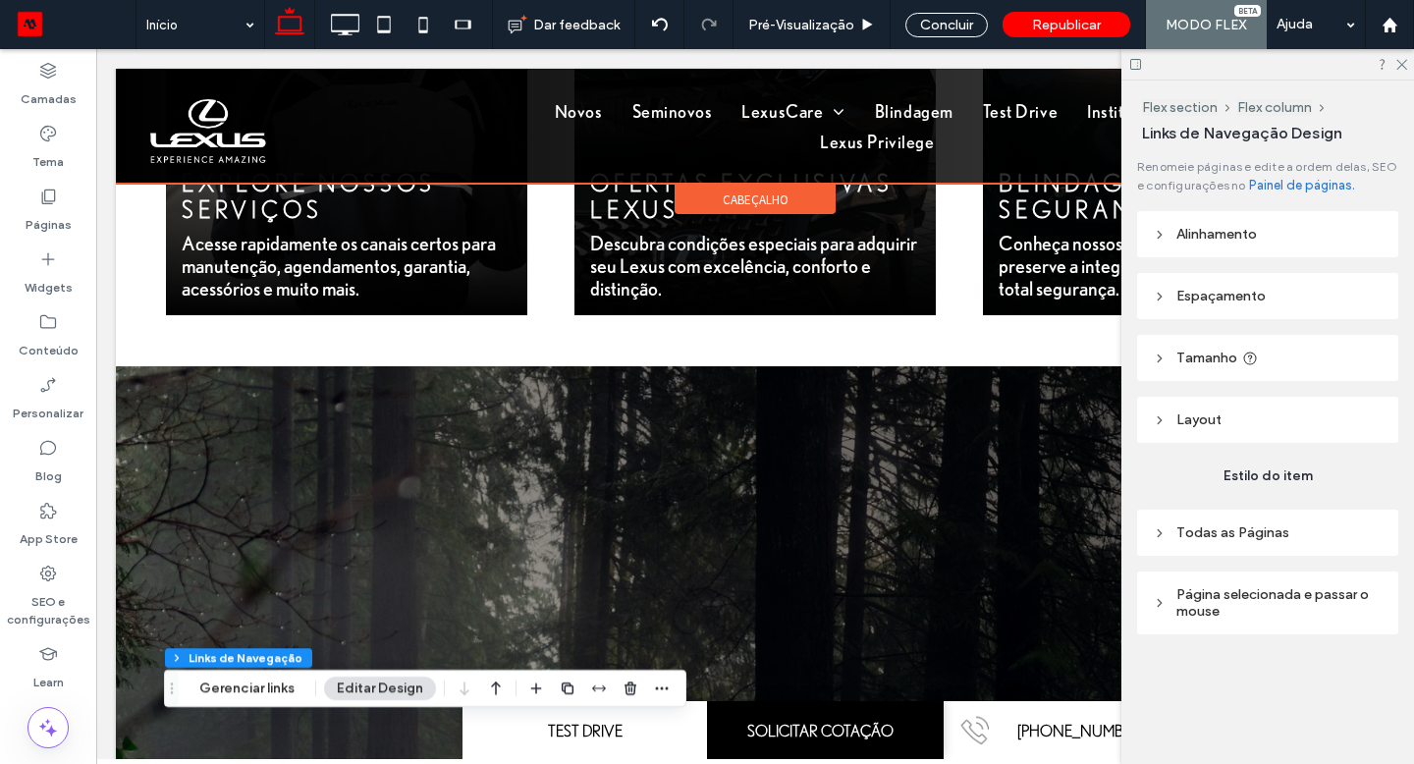
scroll to position [2695, 0]
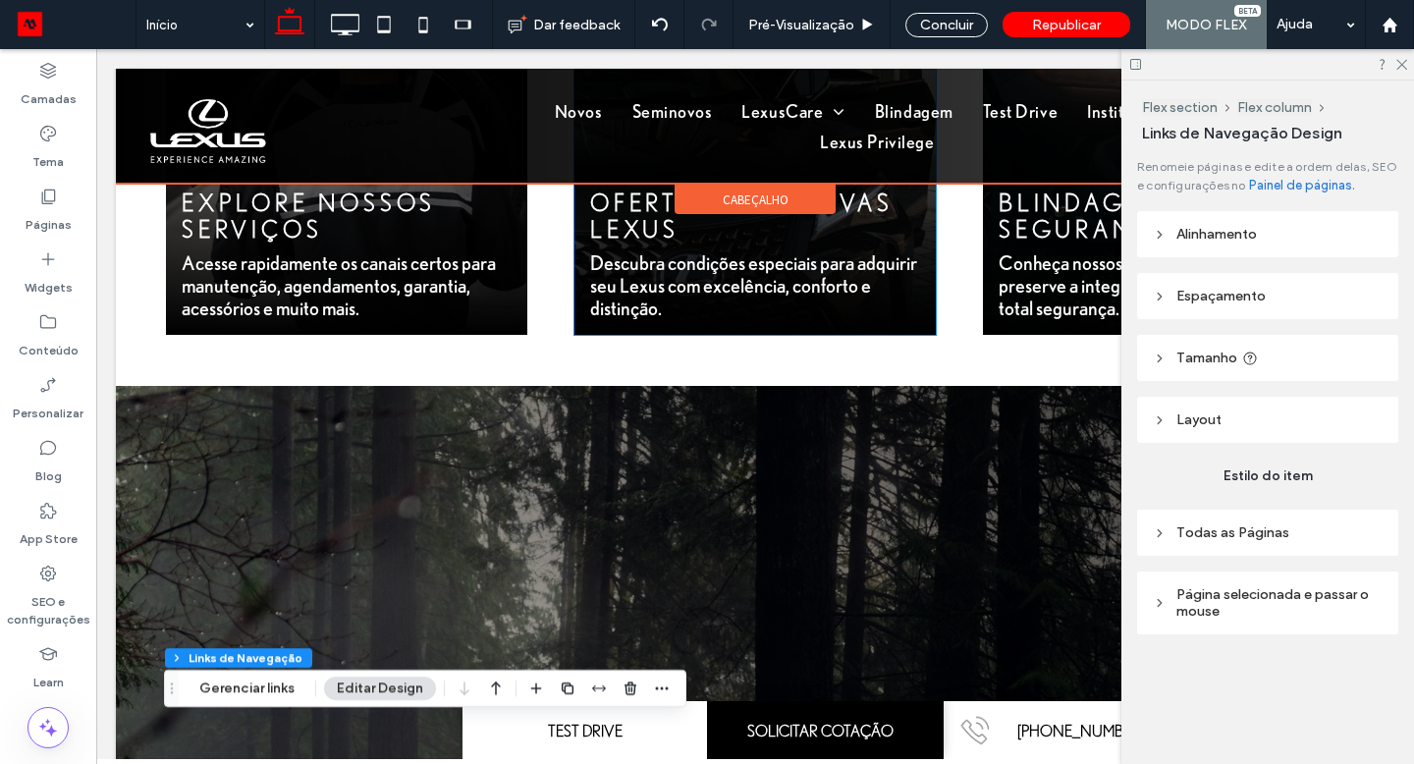
click at [677, 330] on div "Ofertas exclusivas Lexus Descubra condições especiais para adquirir seu Lexus c…" at bounding box center [755, 123] width 361 height 423
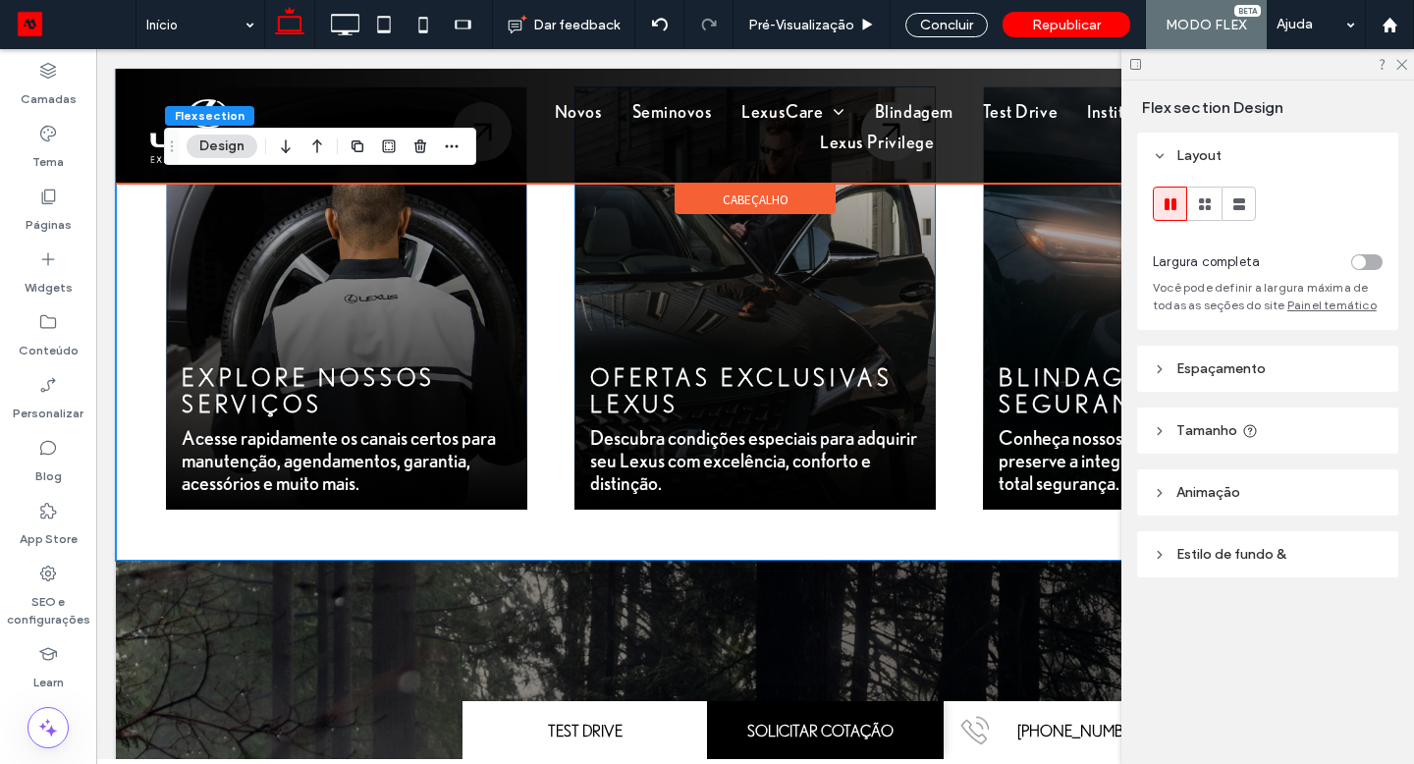
scroll to position [2507, 0]
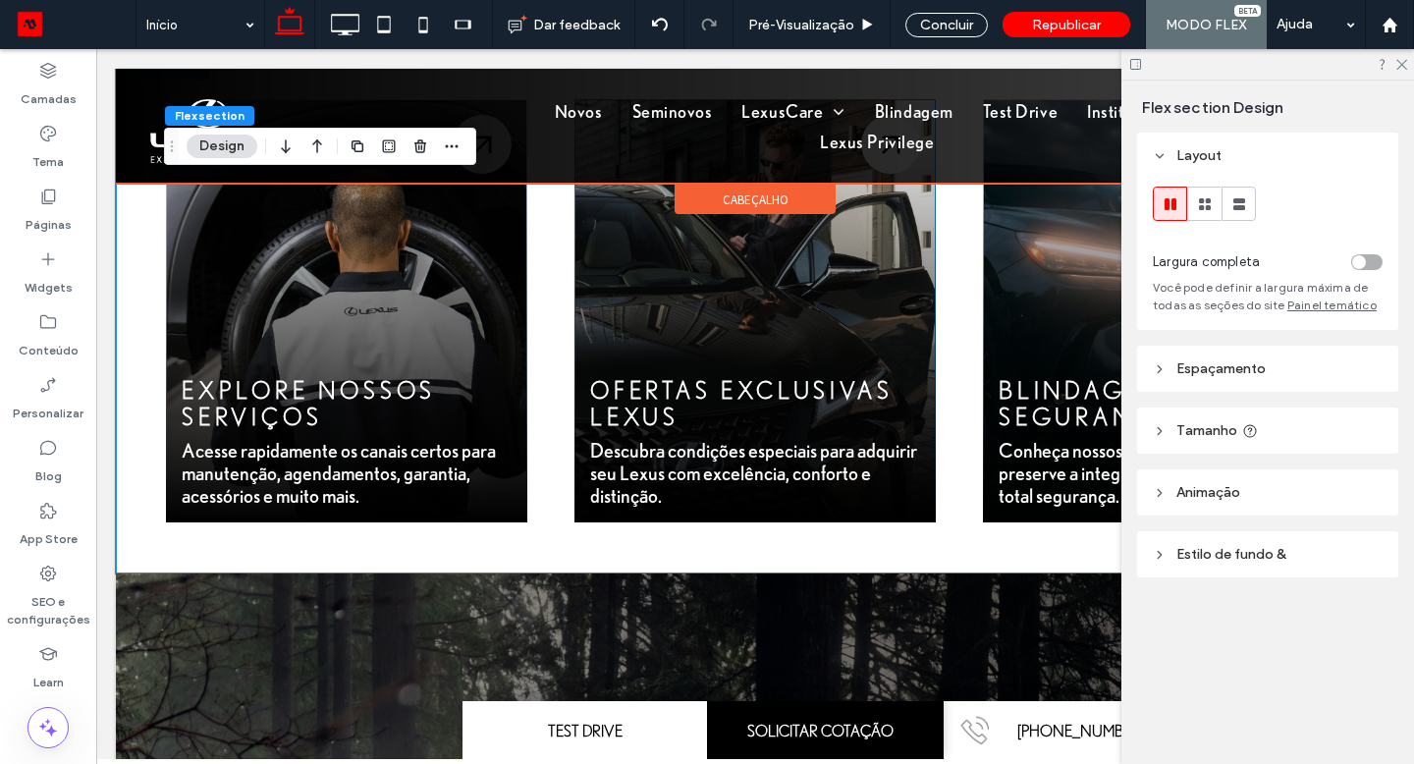
click at [587, 311] on div "Ofertas exclusivas Lexus Descubra condições especiais para adquirir seu Lexus c…" at bounding box center [755, 310] width 361 height 423
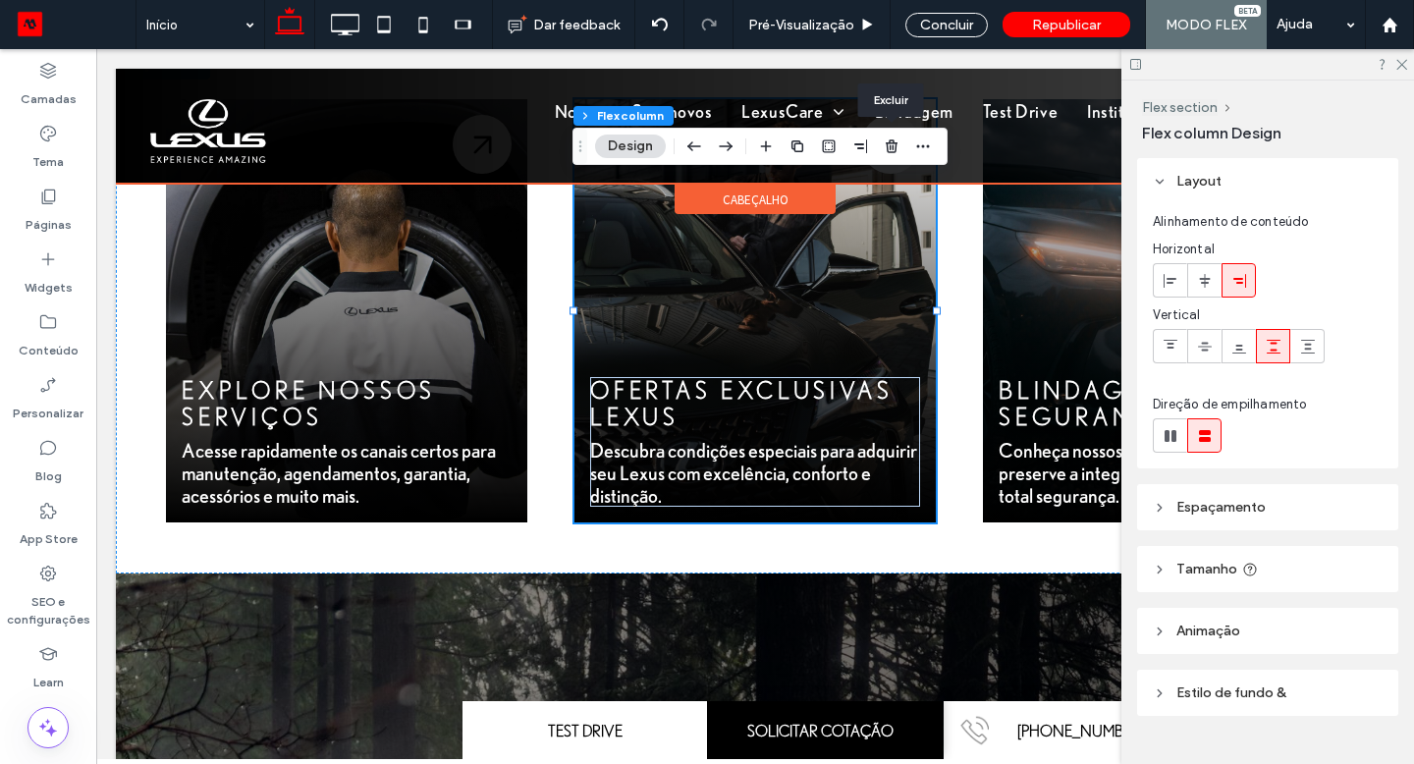
click at [888, 148] on use "button" at bounding box center [892, 145] width 12 height 13
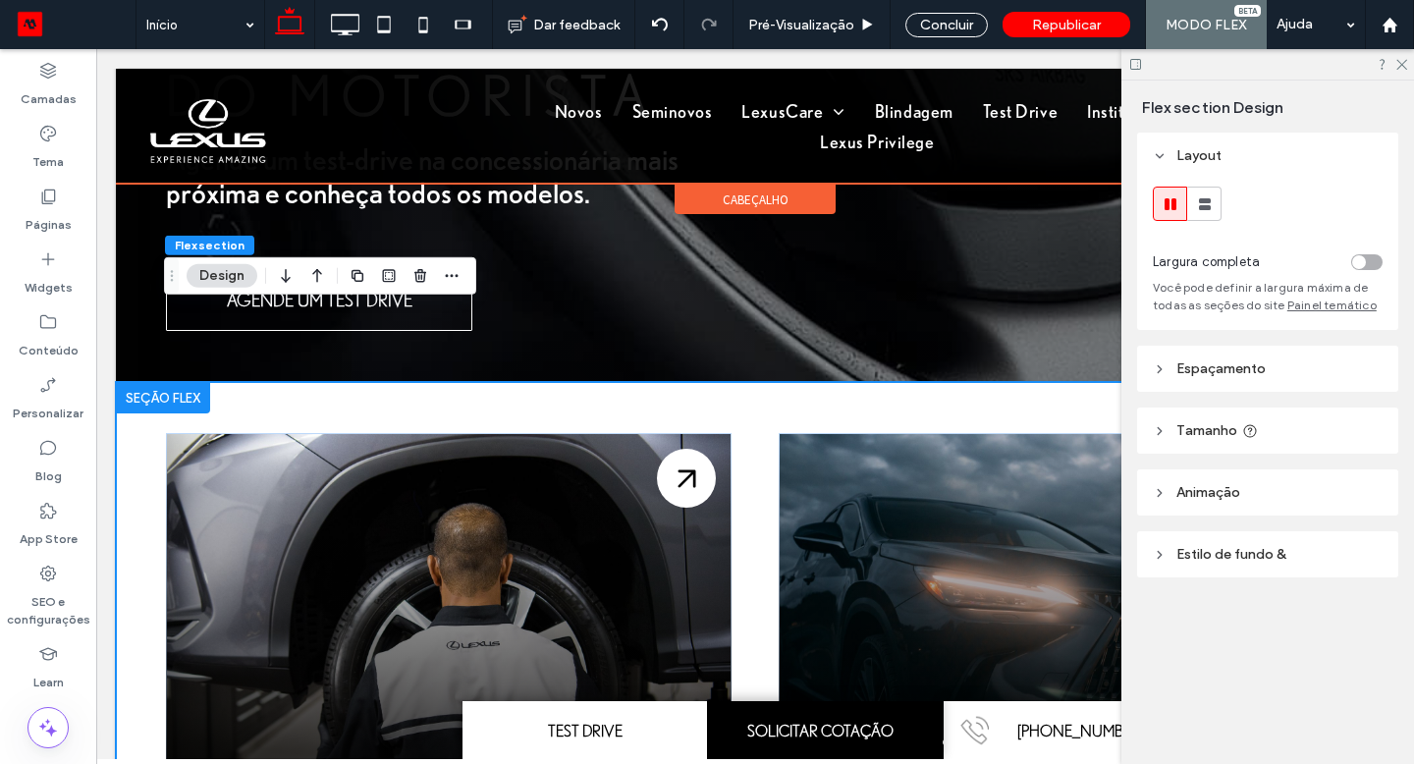
scroll to position [2098, 0]
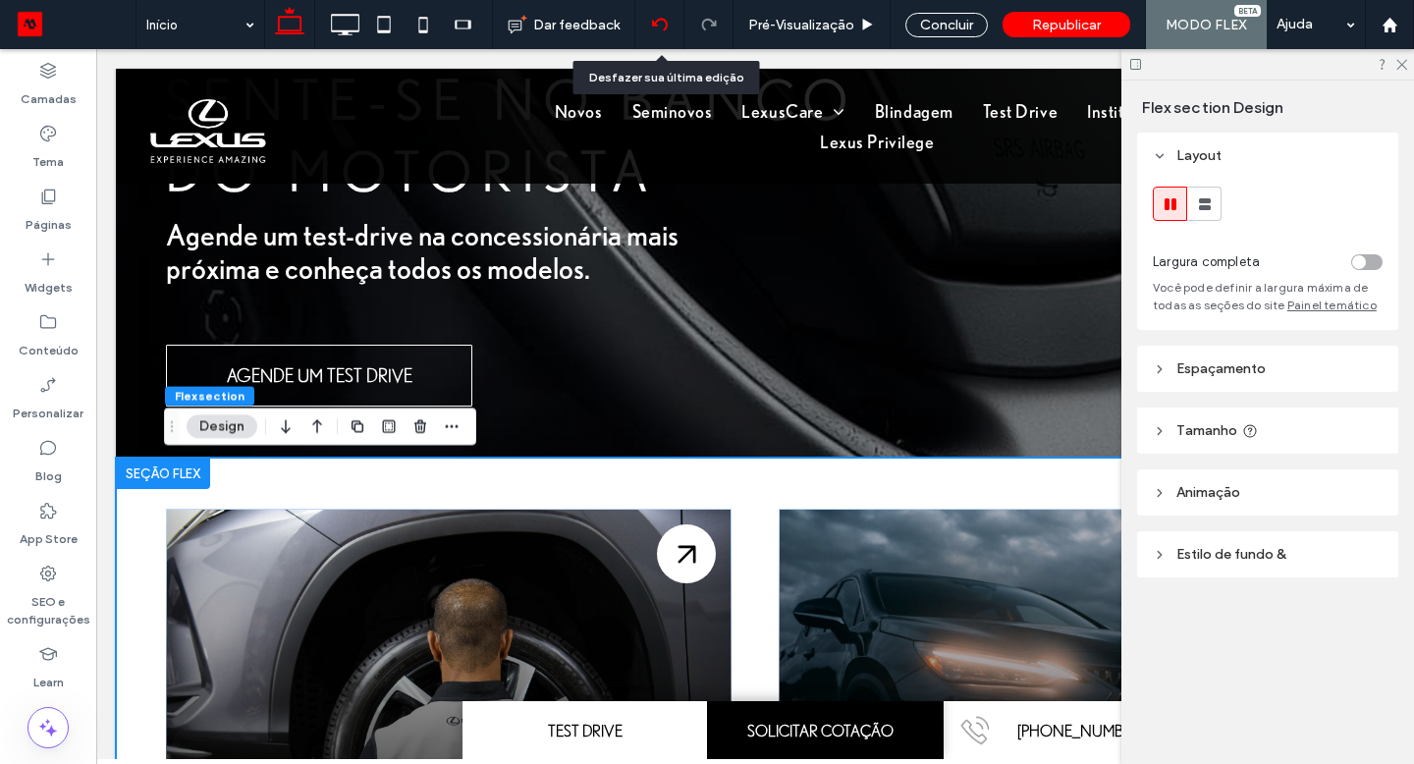
click at [668, 18] on icon at bounding box center [660, 25] width 16 height 16
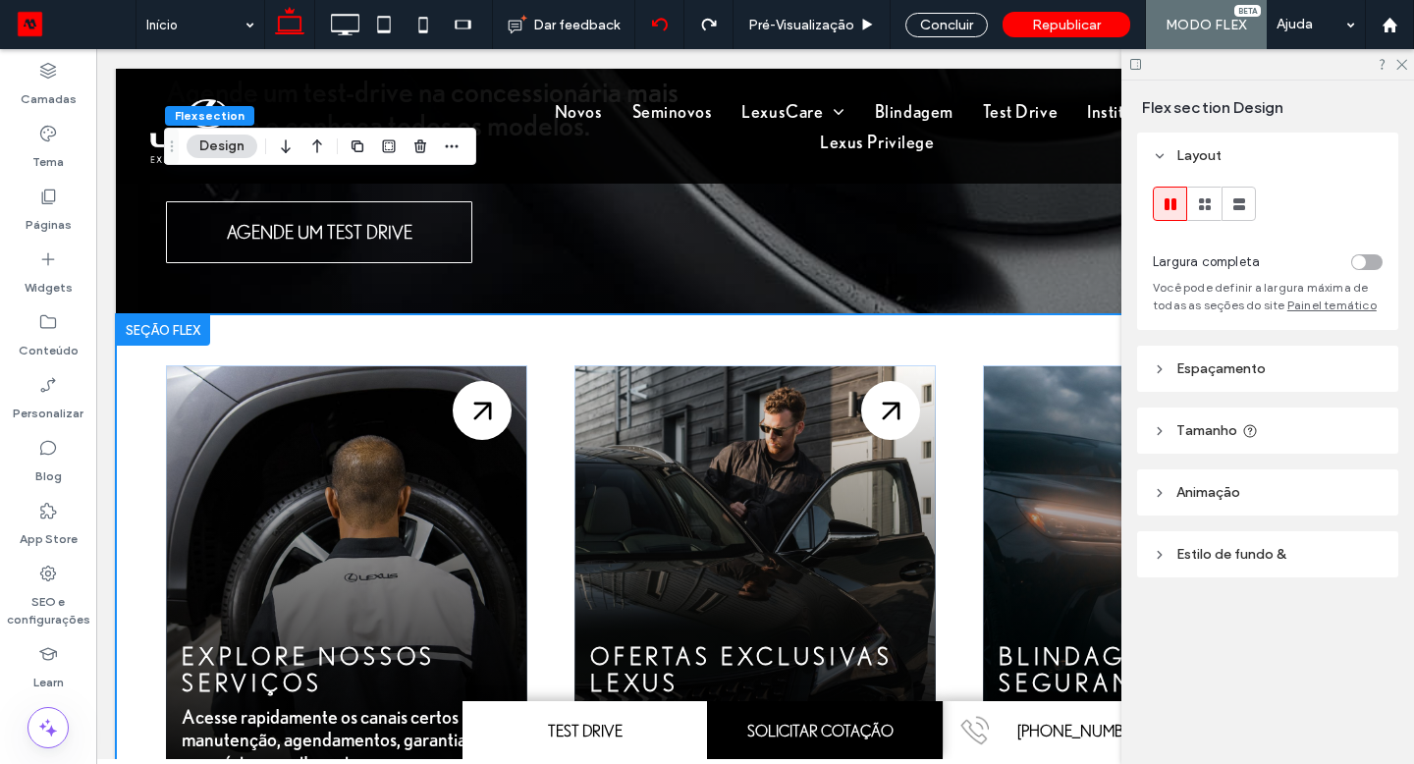
scroll to position [2428, 0]
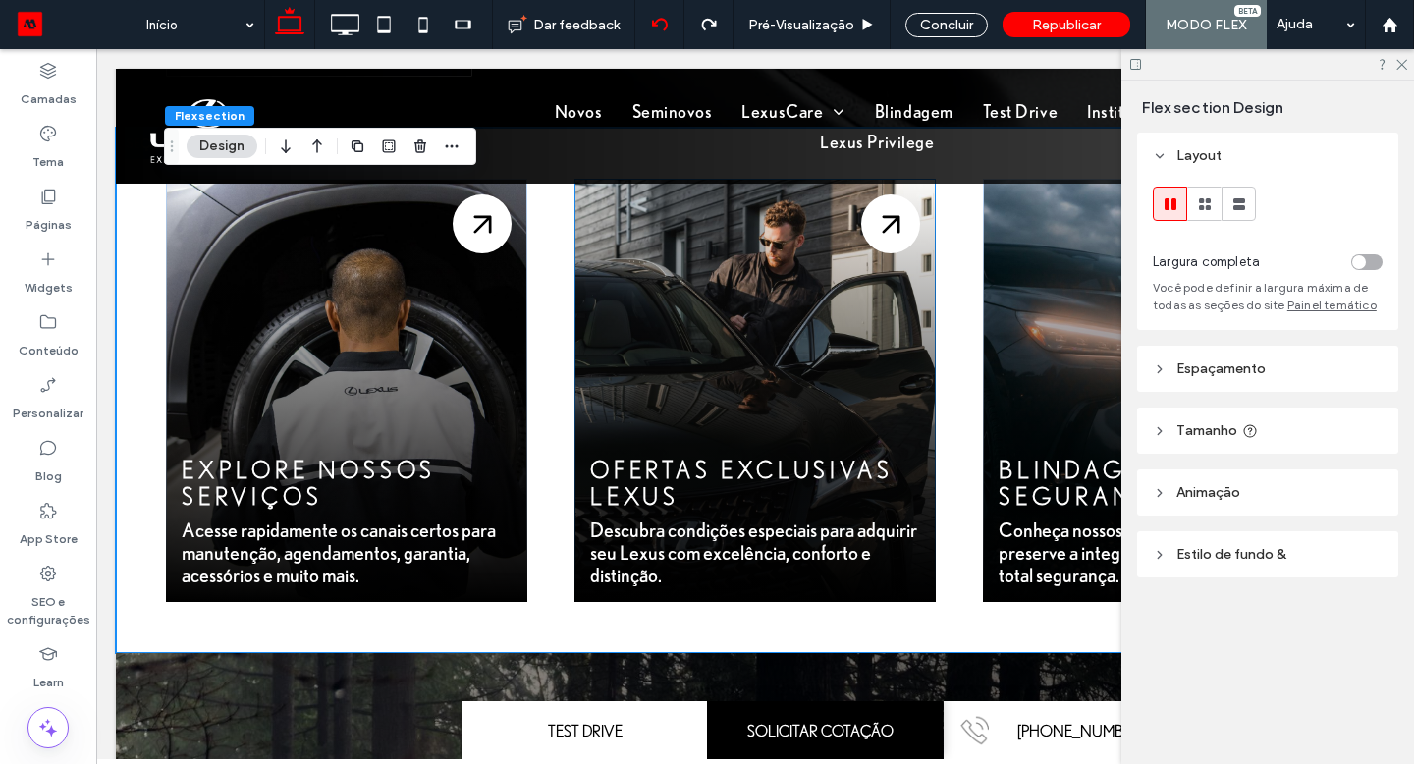
click at [575, 448] on div "Ofertas exclusivas Lexus Descubra condições especiais para adquirir seu Lexus c…" at bounding box center [755, 390] width 361 height 423
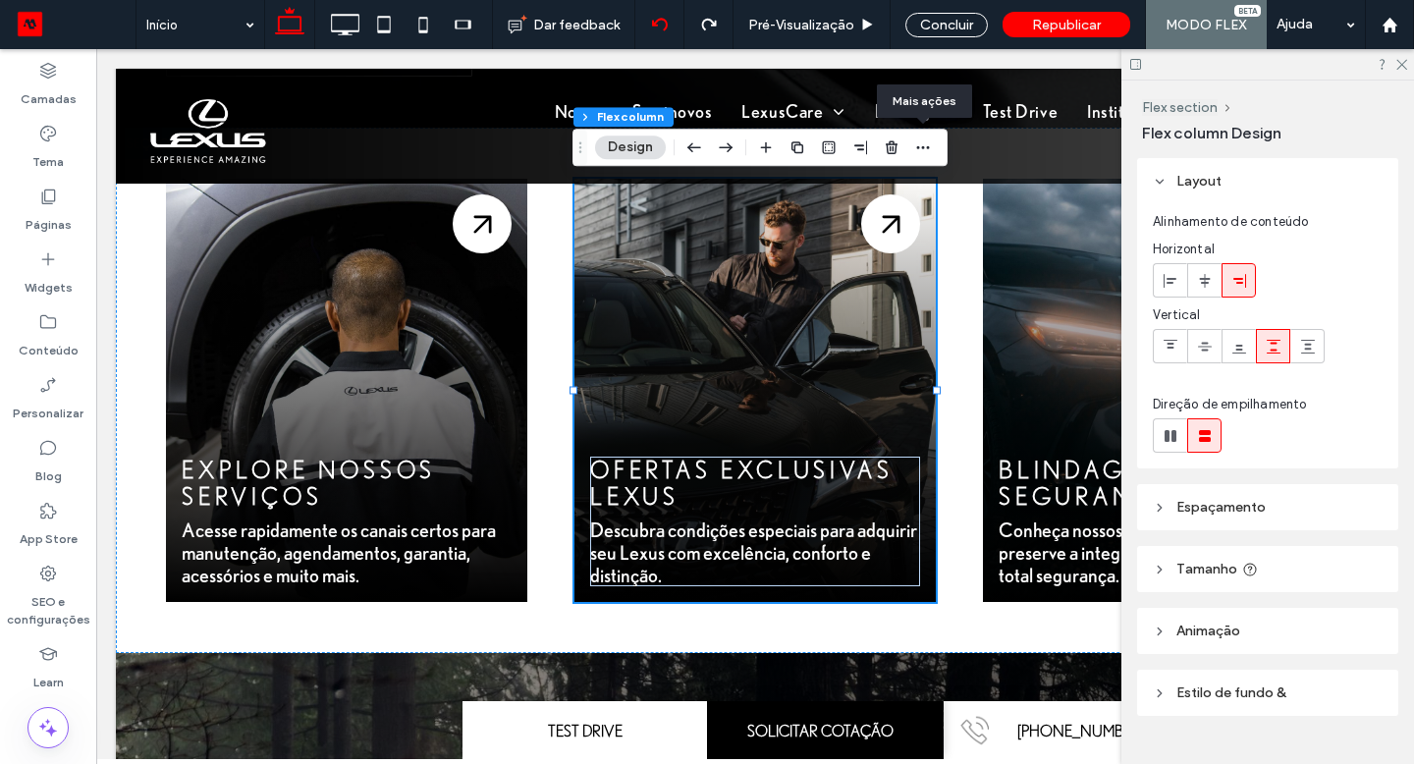
click at [921, 149] on icon "button" at bounding box center [923, 147] width 16 height 16
click at [886, 146] on use "button" at bounding box center [892, 146] width 12 height 13
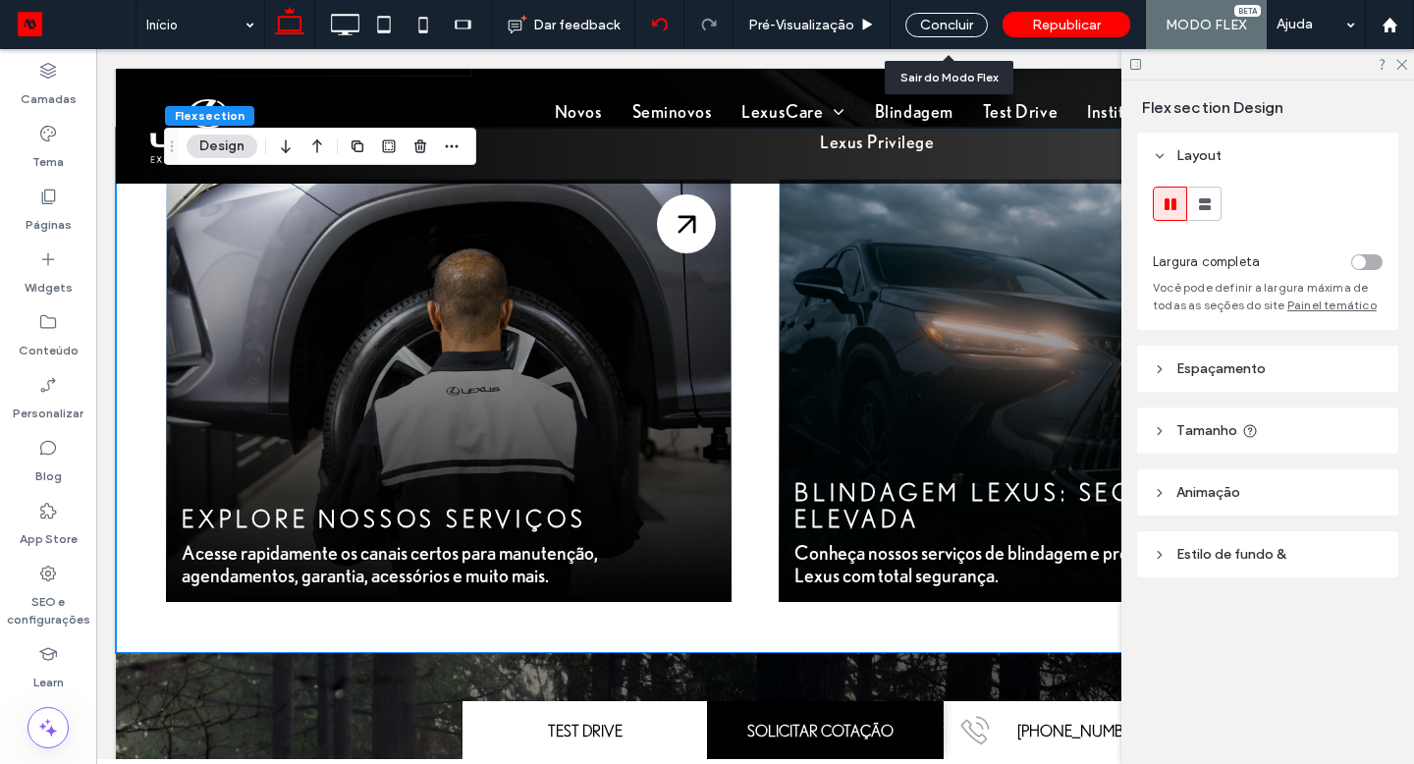
click at [946, 19] on div "Concluir" at bounding box center [946, 25] width 82 height 25
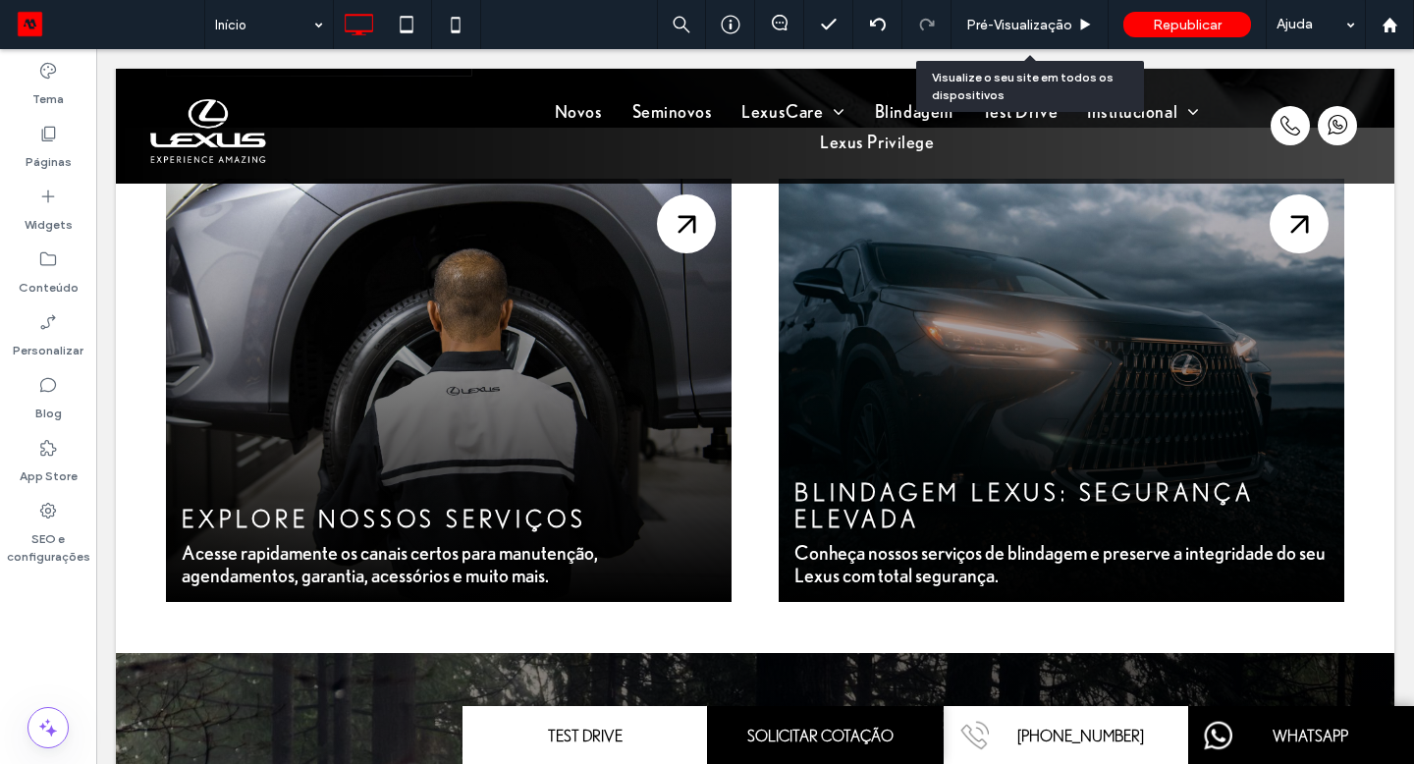
click at [997, 27] on span "Pré-Visualizaçāo" at bounding box center [1019, 25] width 106 height 17
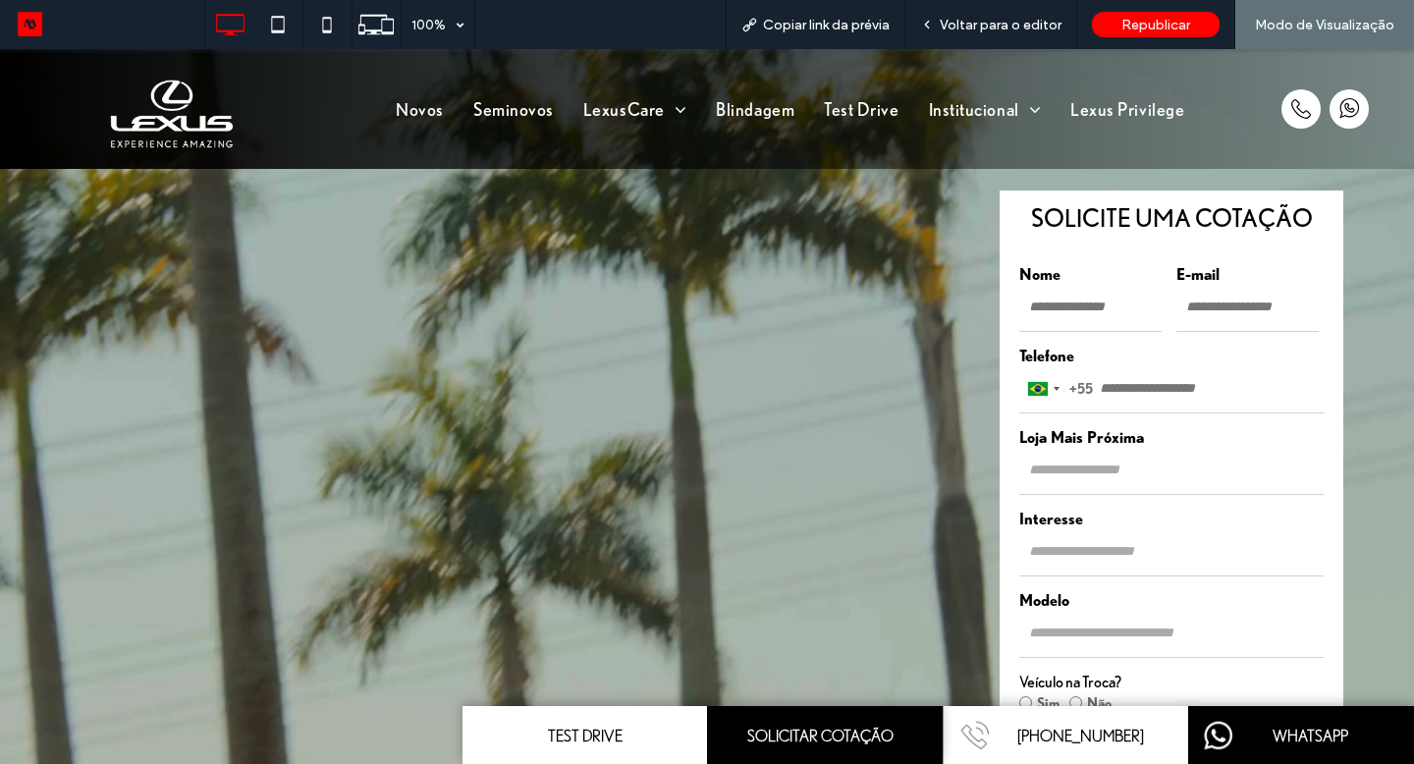
click at [434, 108] on link "Novos" at bounding box center [420, 108] width 78 height 30
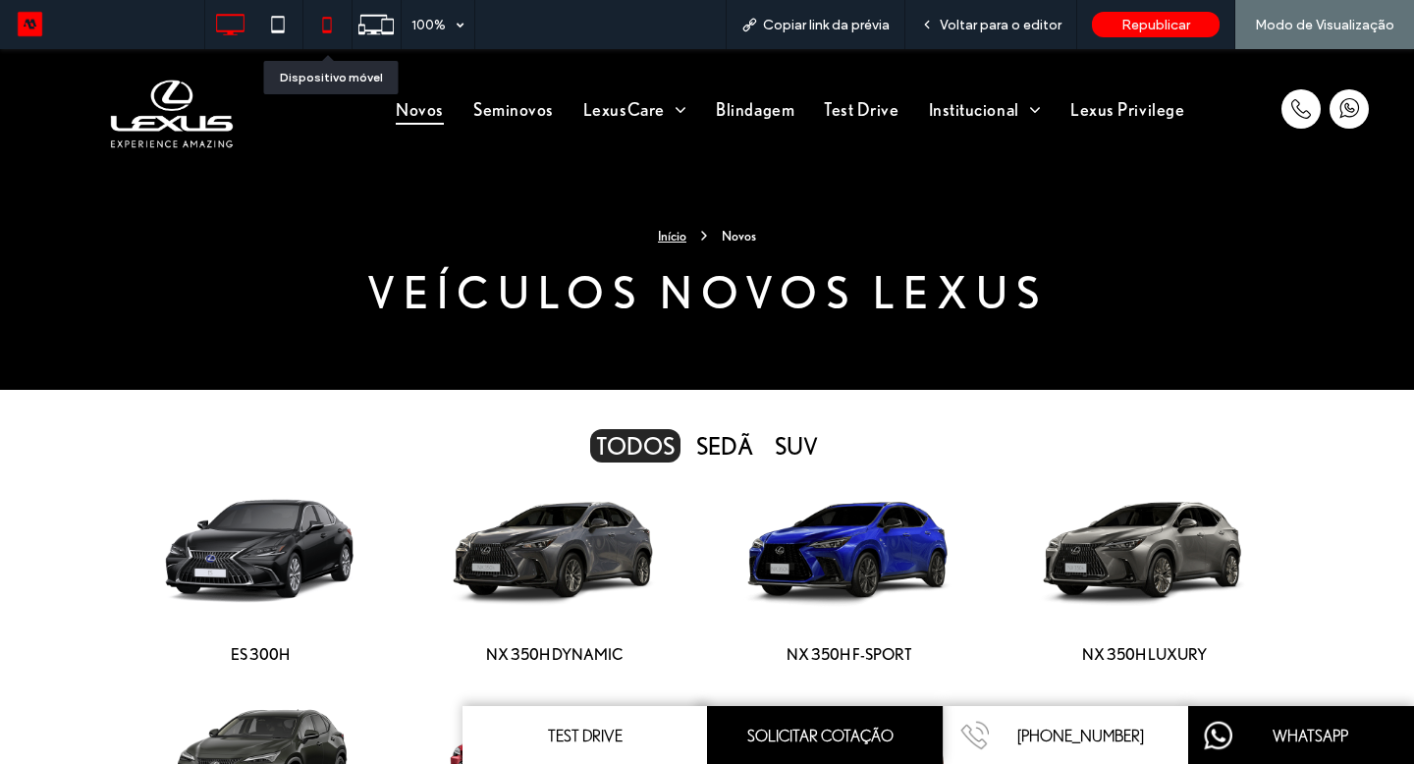
click at [318, 24] on icon at bounding box center [326, 24] width 39 height 39
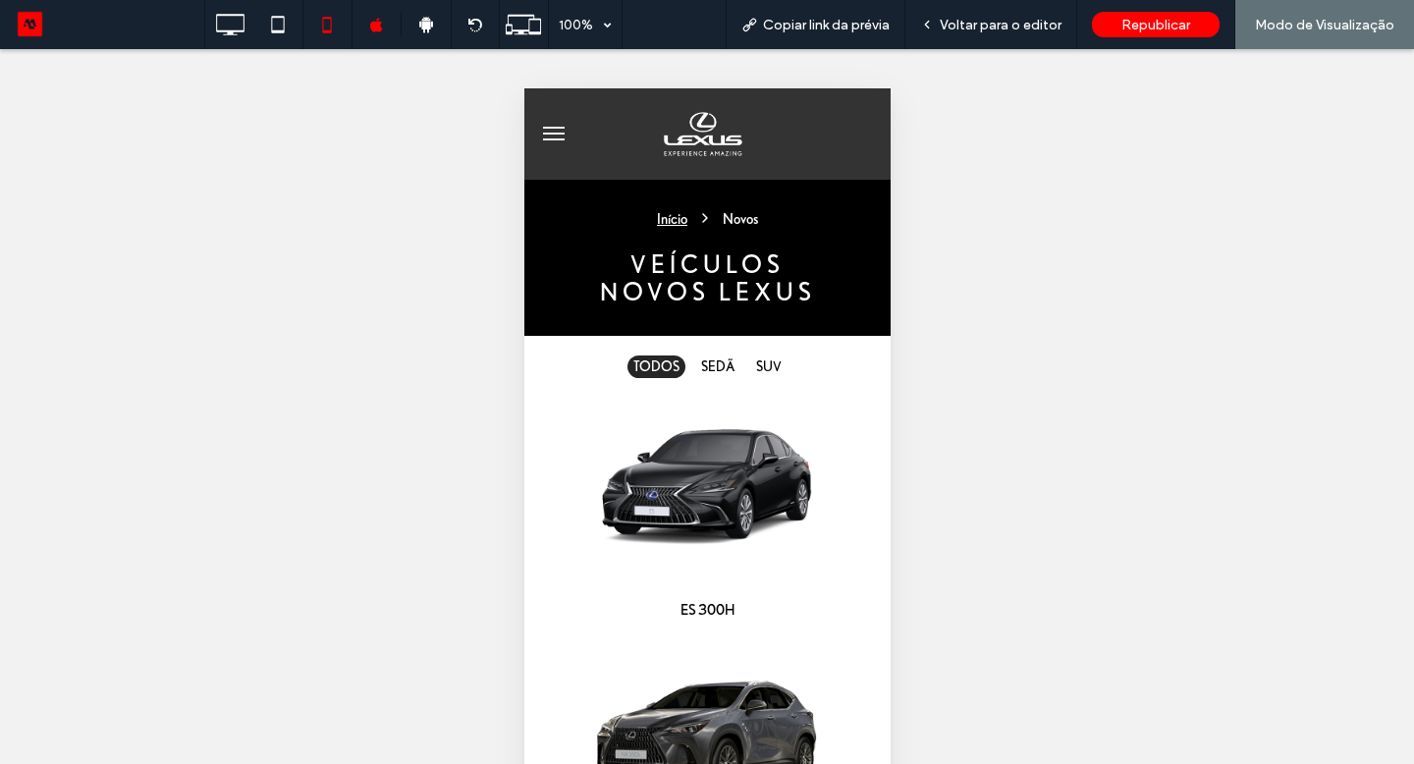
click at [548, 130] on button "menu" at bounding box center [552, 133] width 39 height 39
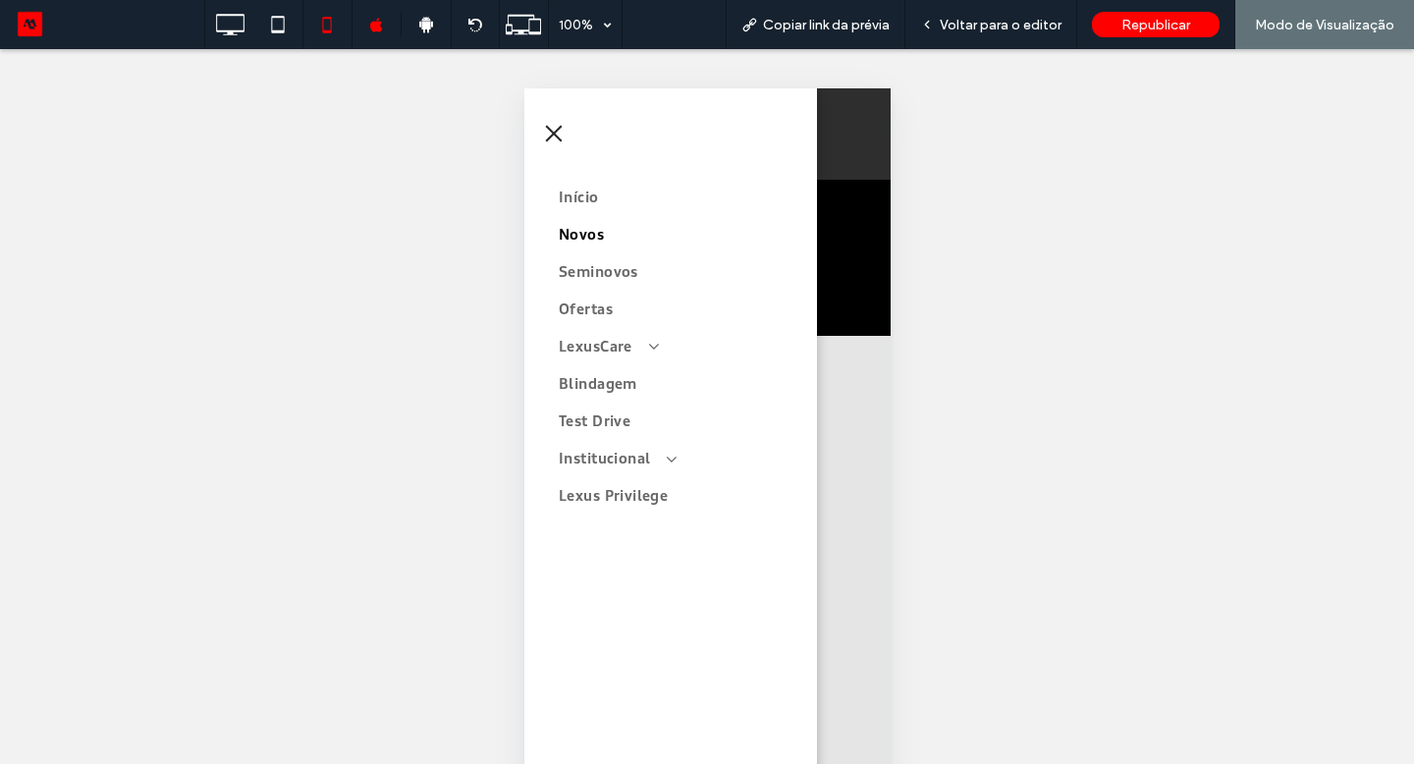
click at [1002, 27] on span "Voltar para o editor" at bounding box center [1001, 25] width 122 height 17
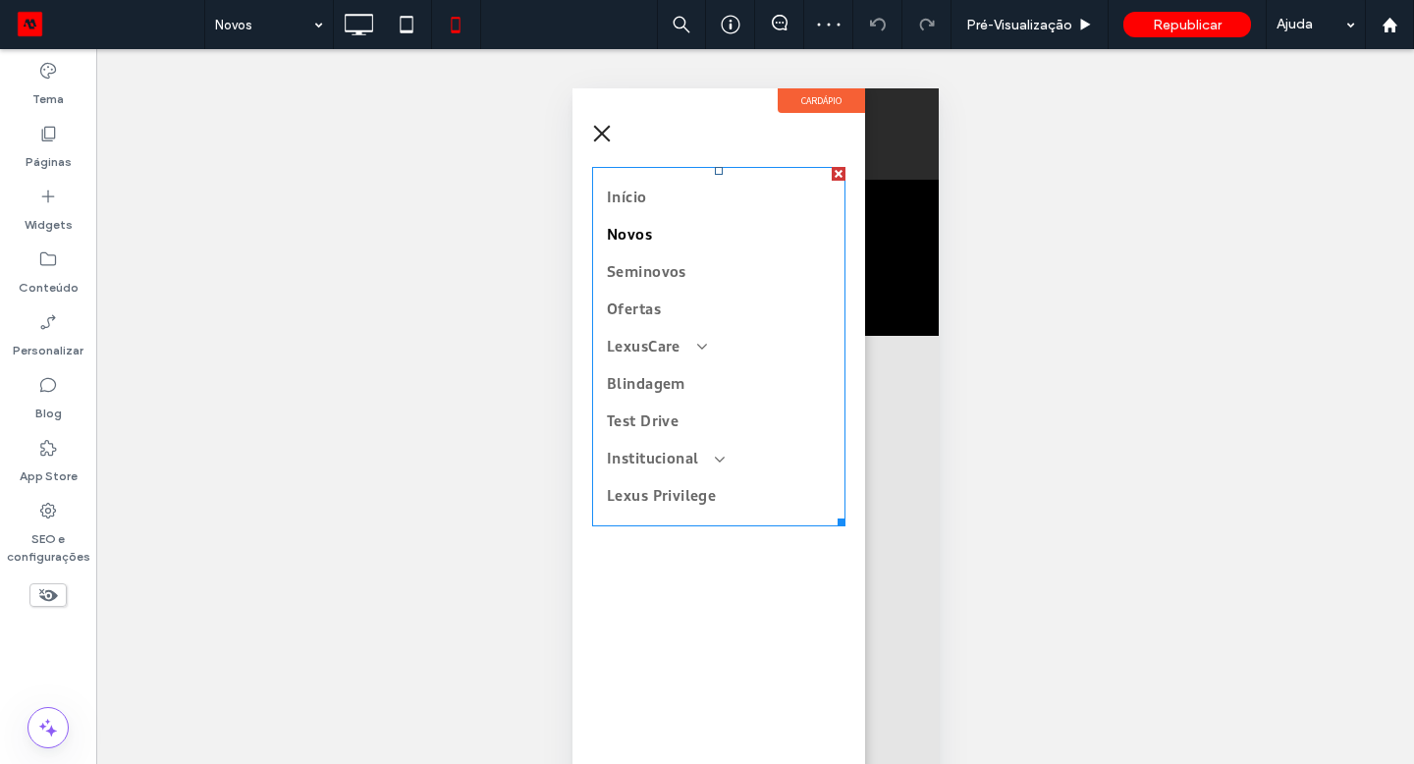
click at [675, 331] on link "LexusCare" at bounding box center [718, 346] width 224 height 37
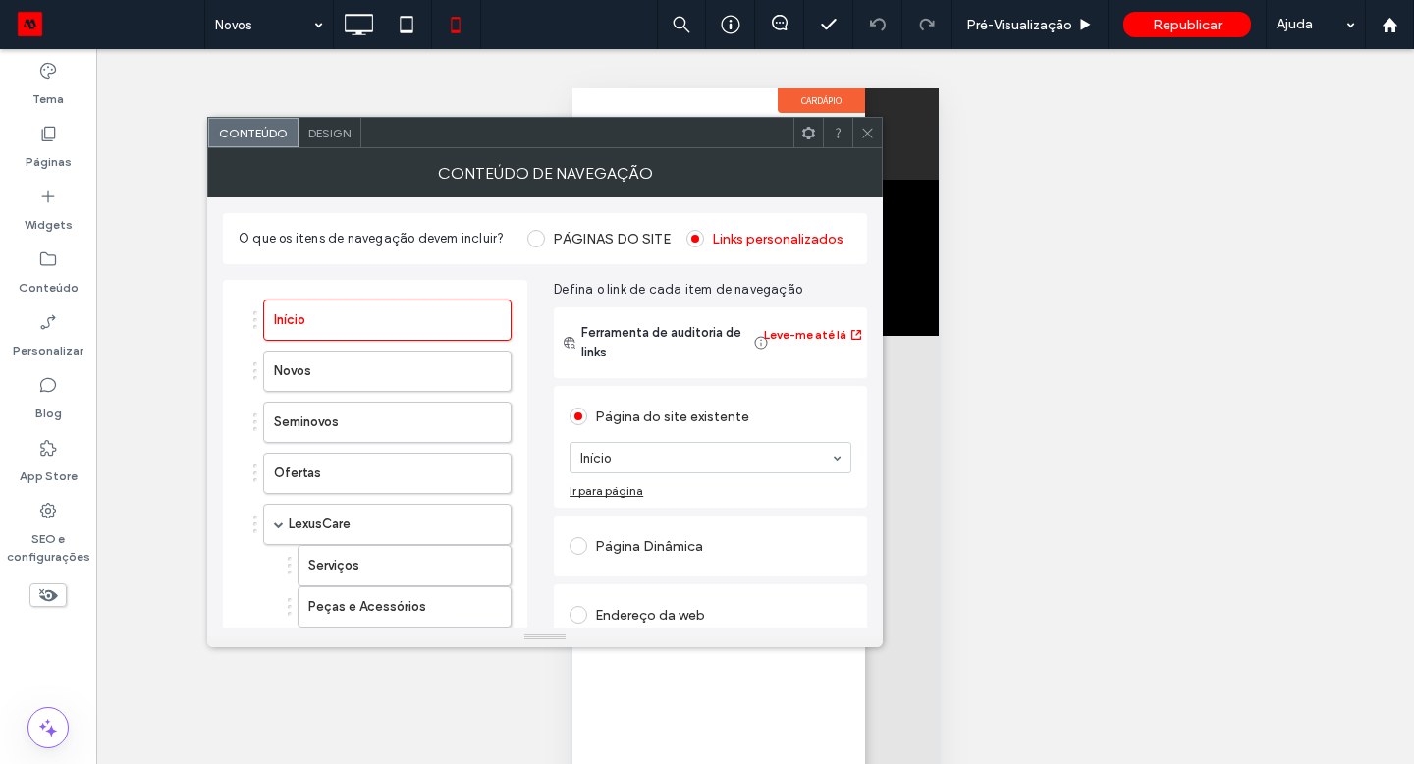
click at [495, 423] on div at bounding box center [474, 422] width 73 height 31
click at [485, 423] on use "button" at bounding box center [485, 421] width 12 height 13
click at [872, 136] on icon at bounding box center [867, 133] width 15 height 15
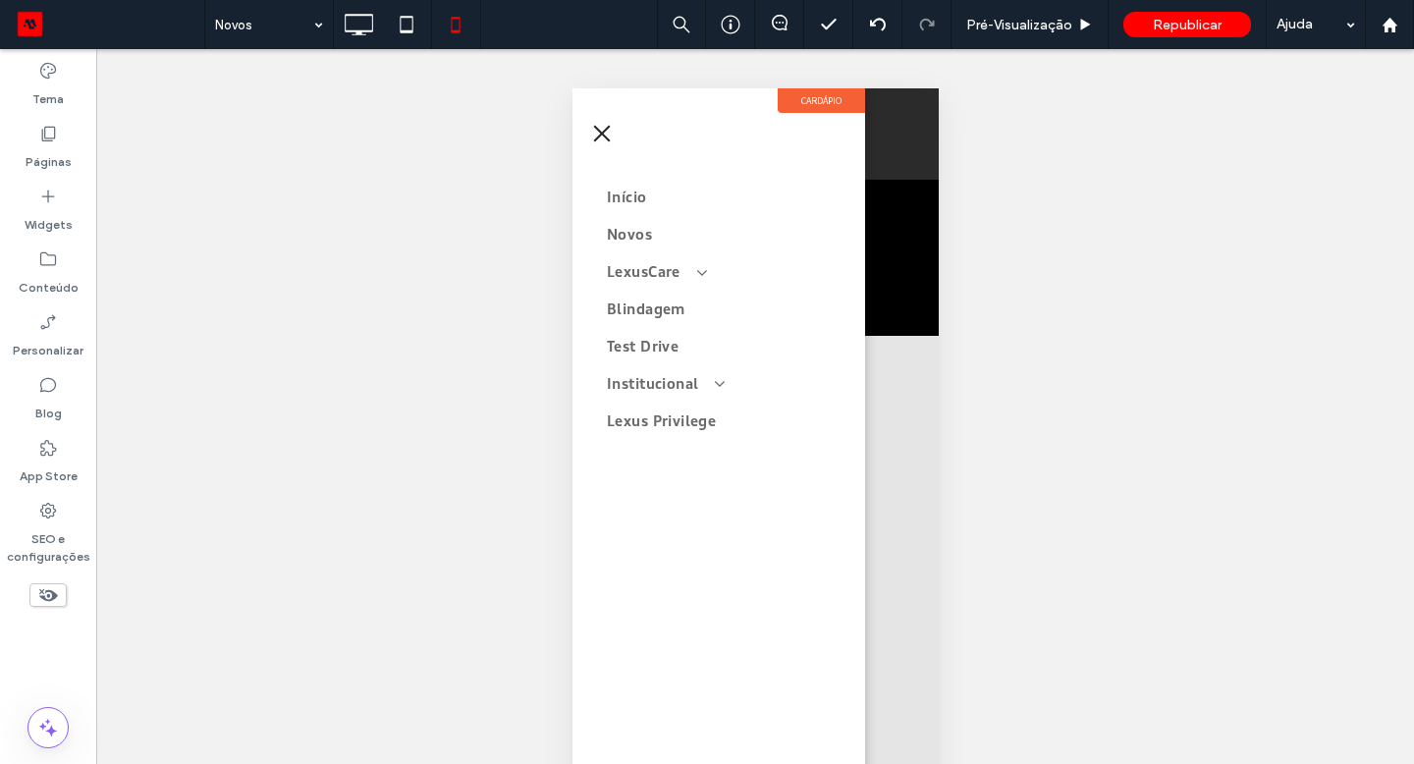
click at [600, 133] on span "menu" at bounding box center [601, 134] width 17 height 17
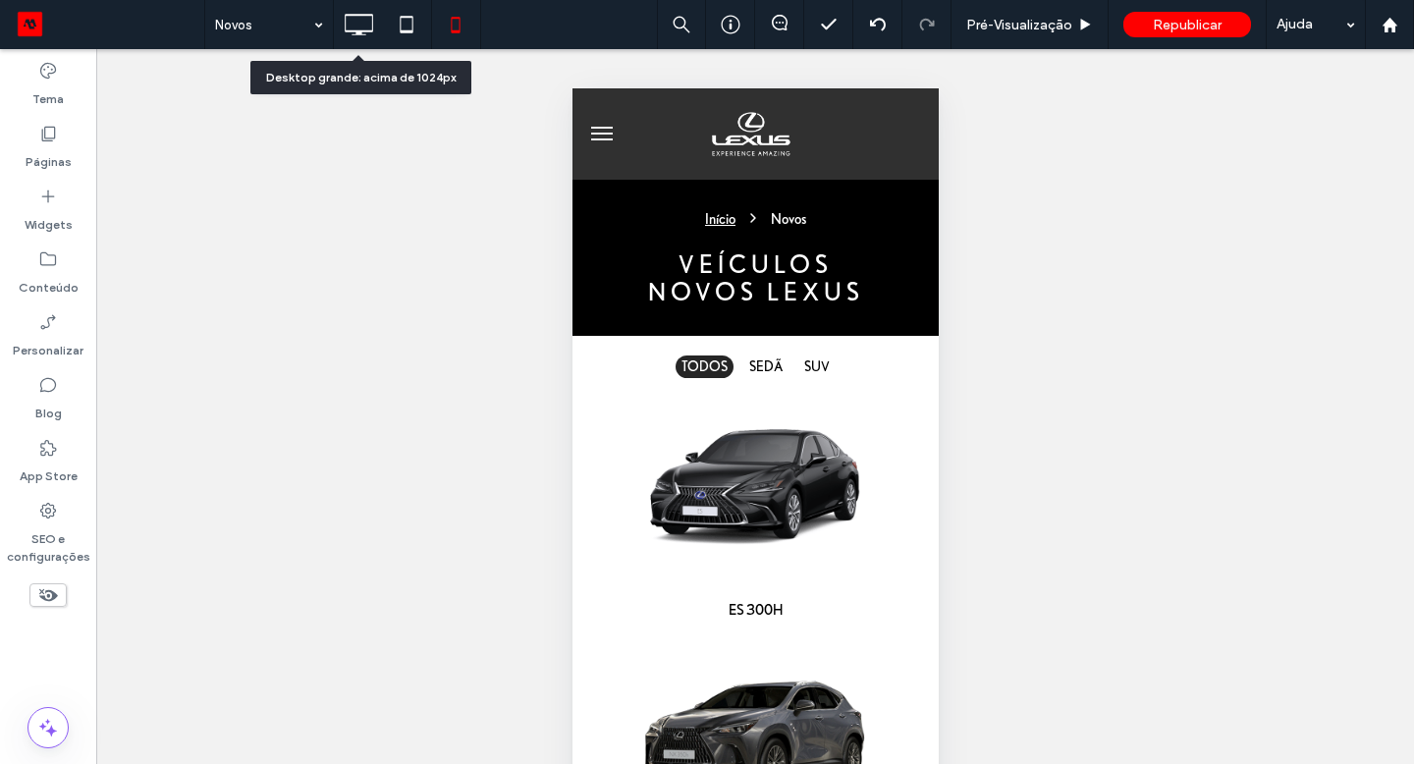
click at [361, 21] on icon at bounding box center [358, 24] width 39 height 39
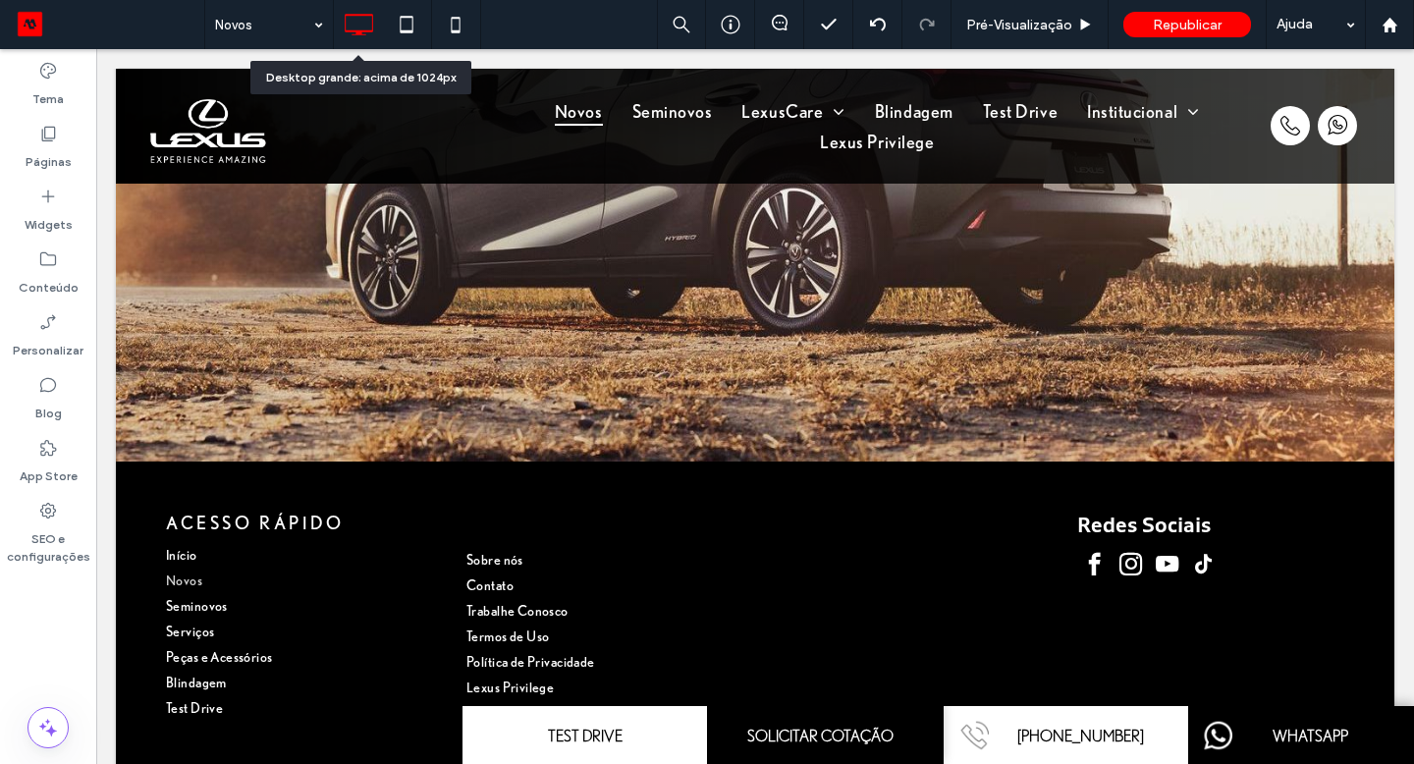
scroll to position [1904, 0]
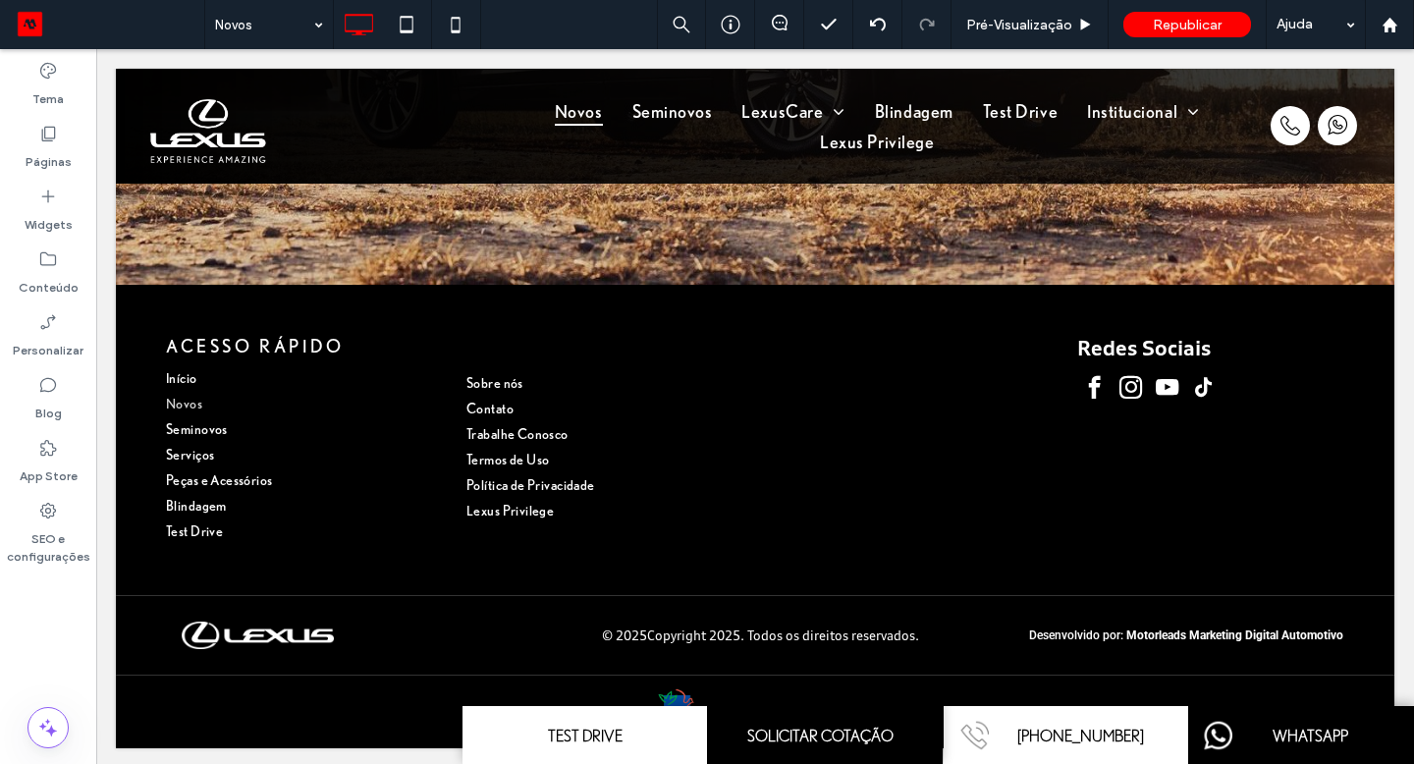
click at [252, 636] on div "© 2025 Copyright 2025. Todos os direitos reservados. Desenvolvido por: Motorlea…" at bounding box center [755, 635] width 1279 height 80
click at [255, 633] on div "Clique para editar no Modo Flex" at bounding box center [755, 635] width 1279 height 80
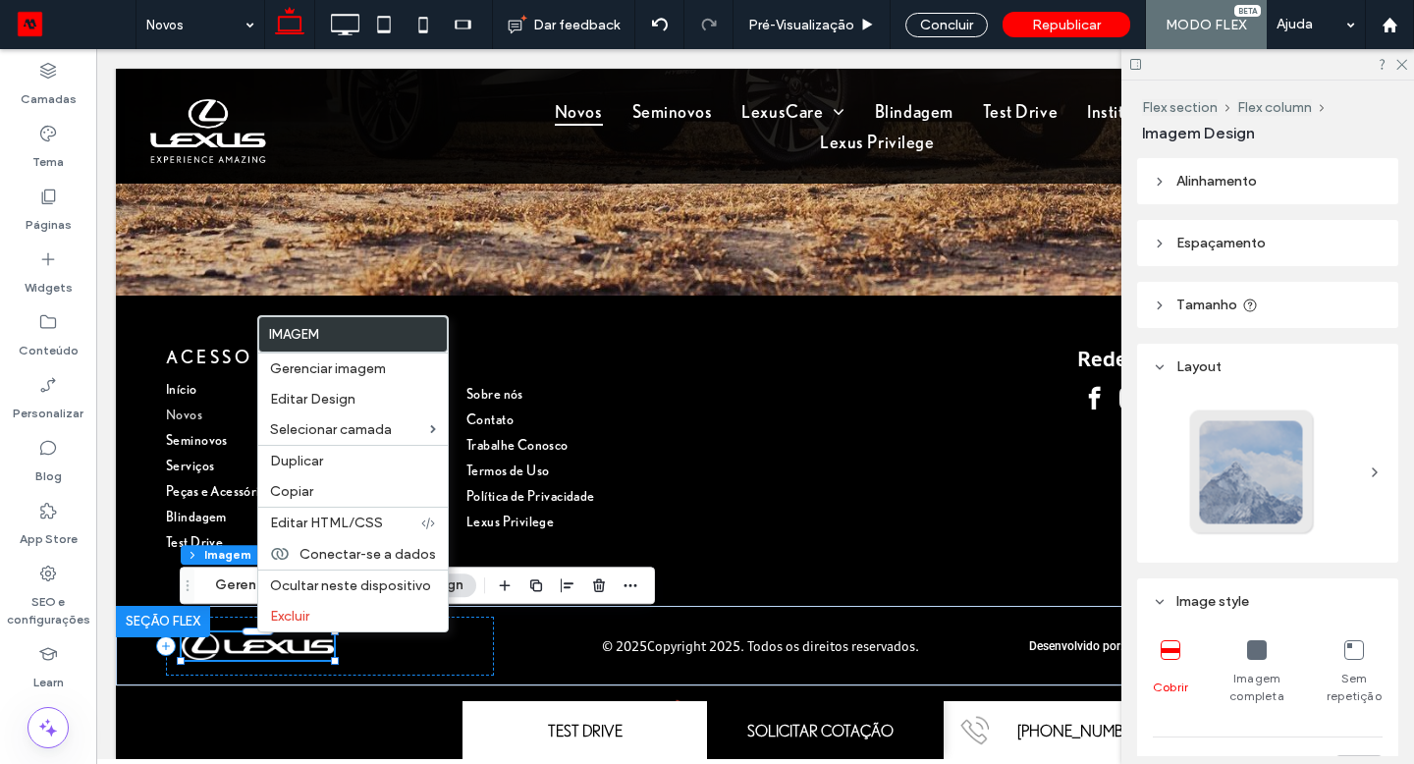
click at [229, 633] on img at bounding box center [258, 645] width 152 height 27
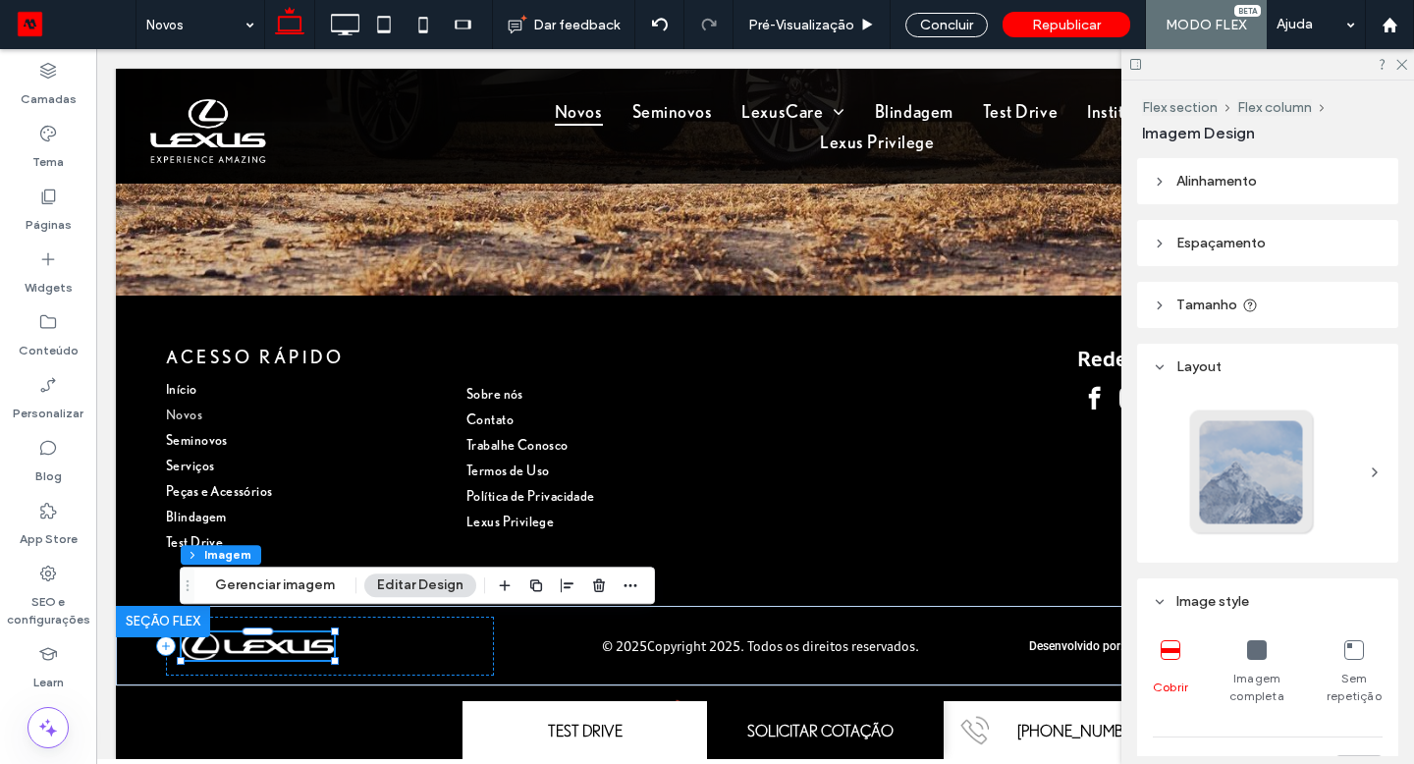
click at [250, 590] on button "Gerenciar imagem" at bounding box center [274, 586] width 145 height 24
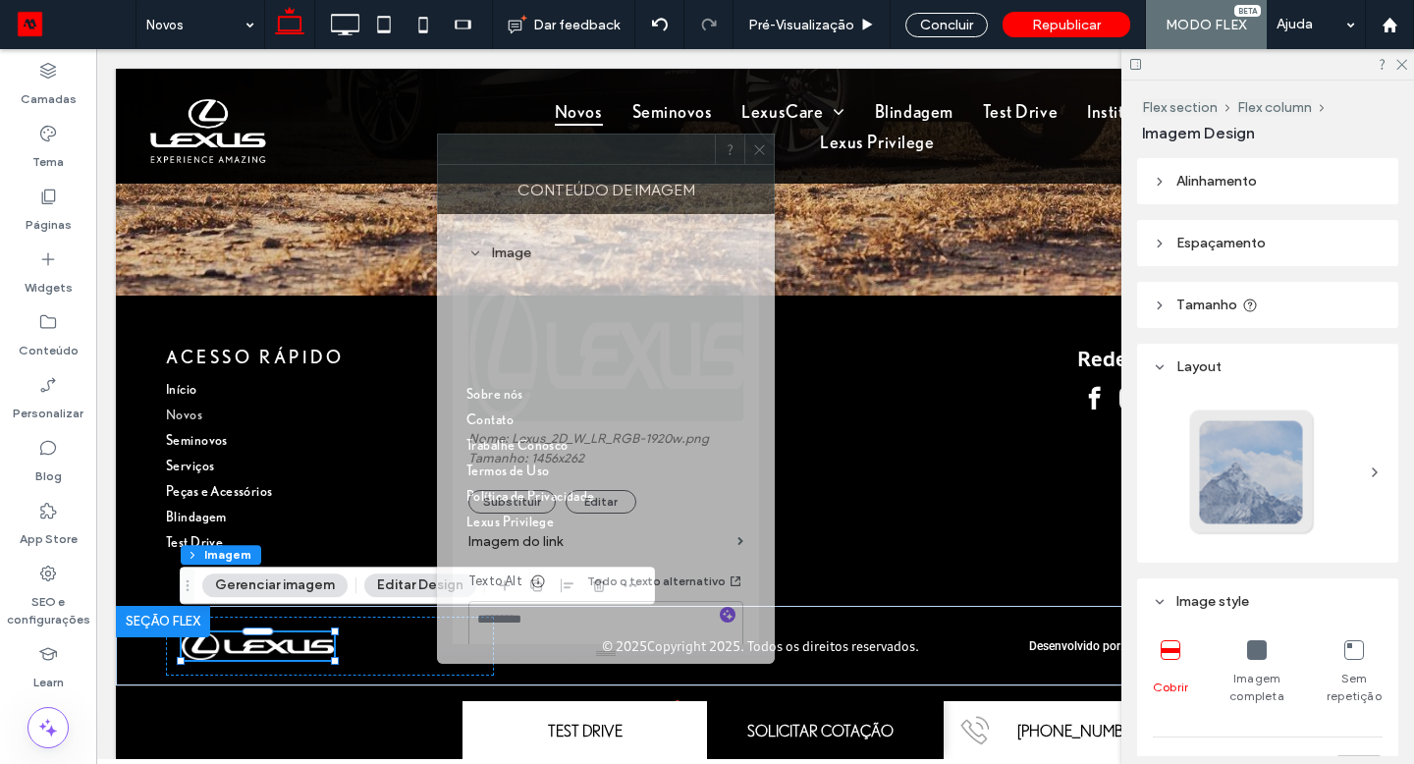
drag, startPoint x: 644, startPoint y: 571, endPoint x: 449, endPoint y: 152, distance: 461.8
click at [449, 152] on div at bounding box center [576, 149] width 277 height 29
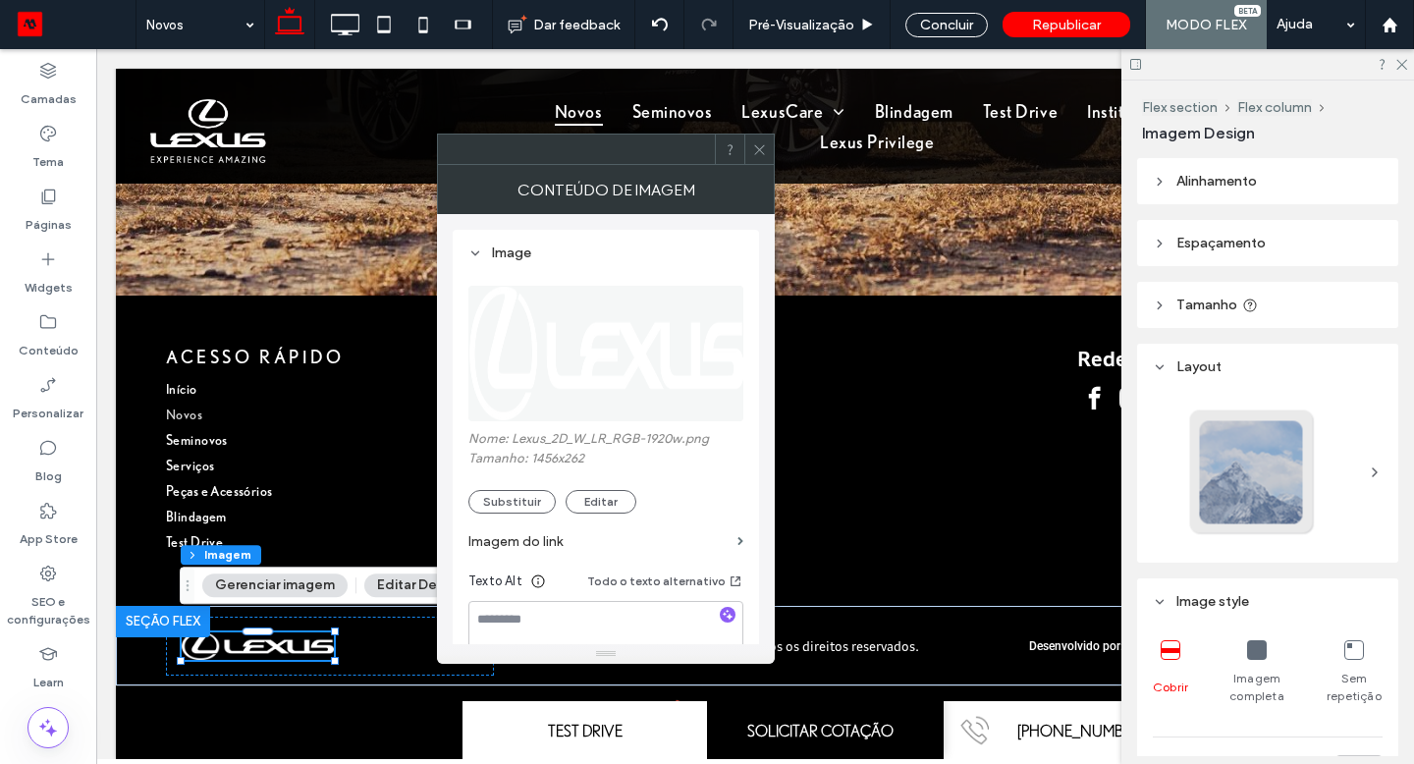
click at [756, 152] on use at bounding box center [759, 149] width 10 height 10
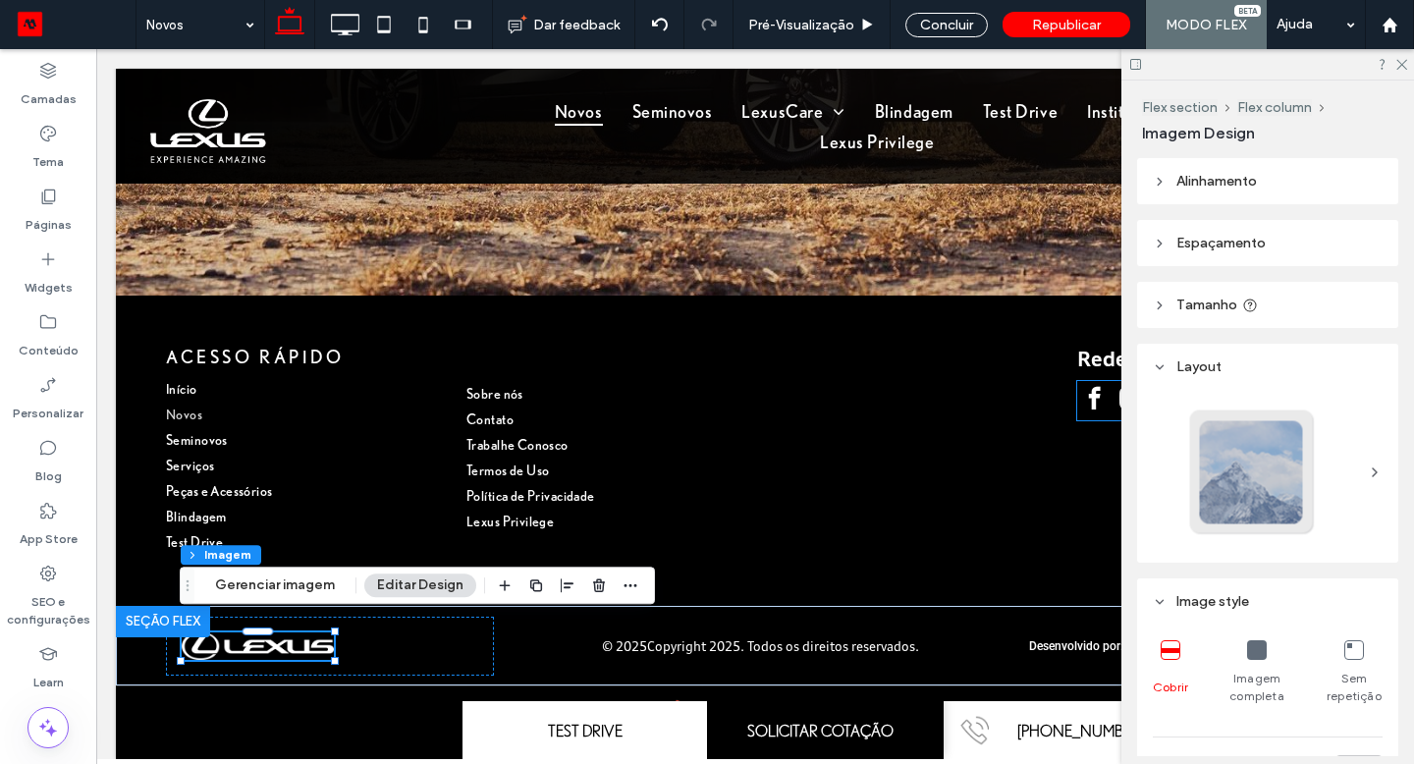
click at [1084, 385] on span "facebook" at bounding box center [1094, 398] width 34 height 34
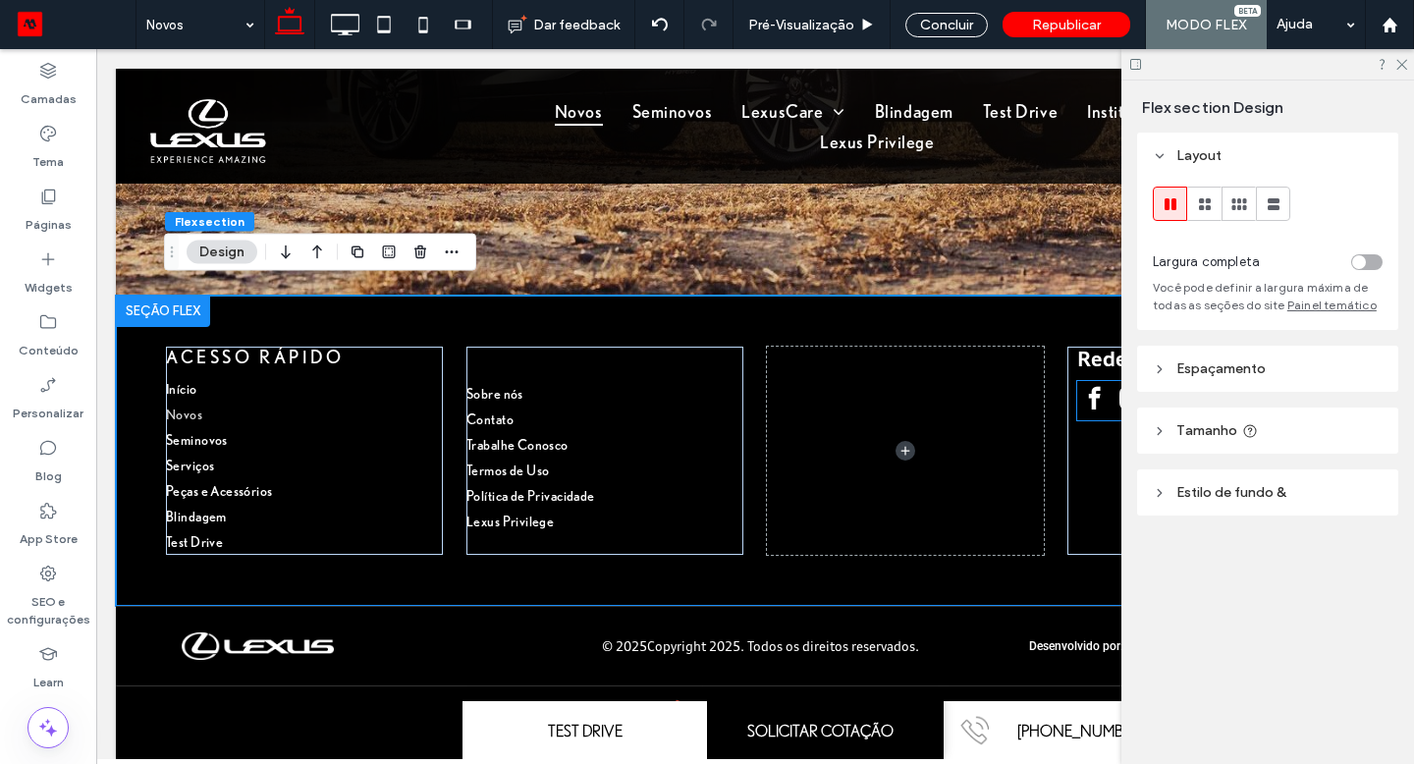
click at [1106, 385] on span "facebook" at bounding box center [1094, 398] width 34 height 34
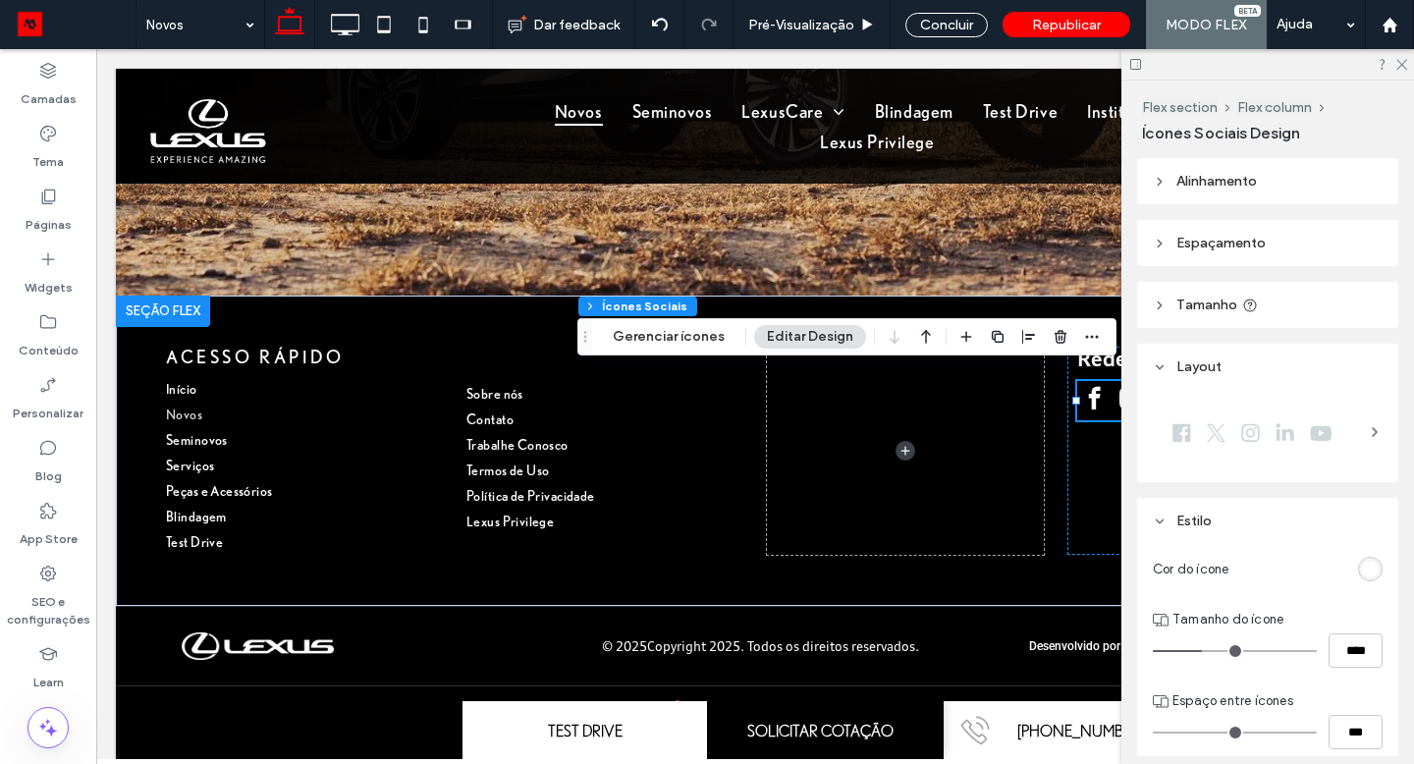
click at [677, 333] on button "Gerenciar ícones" at bounding box center [668, 337] width 137 height 24
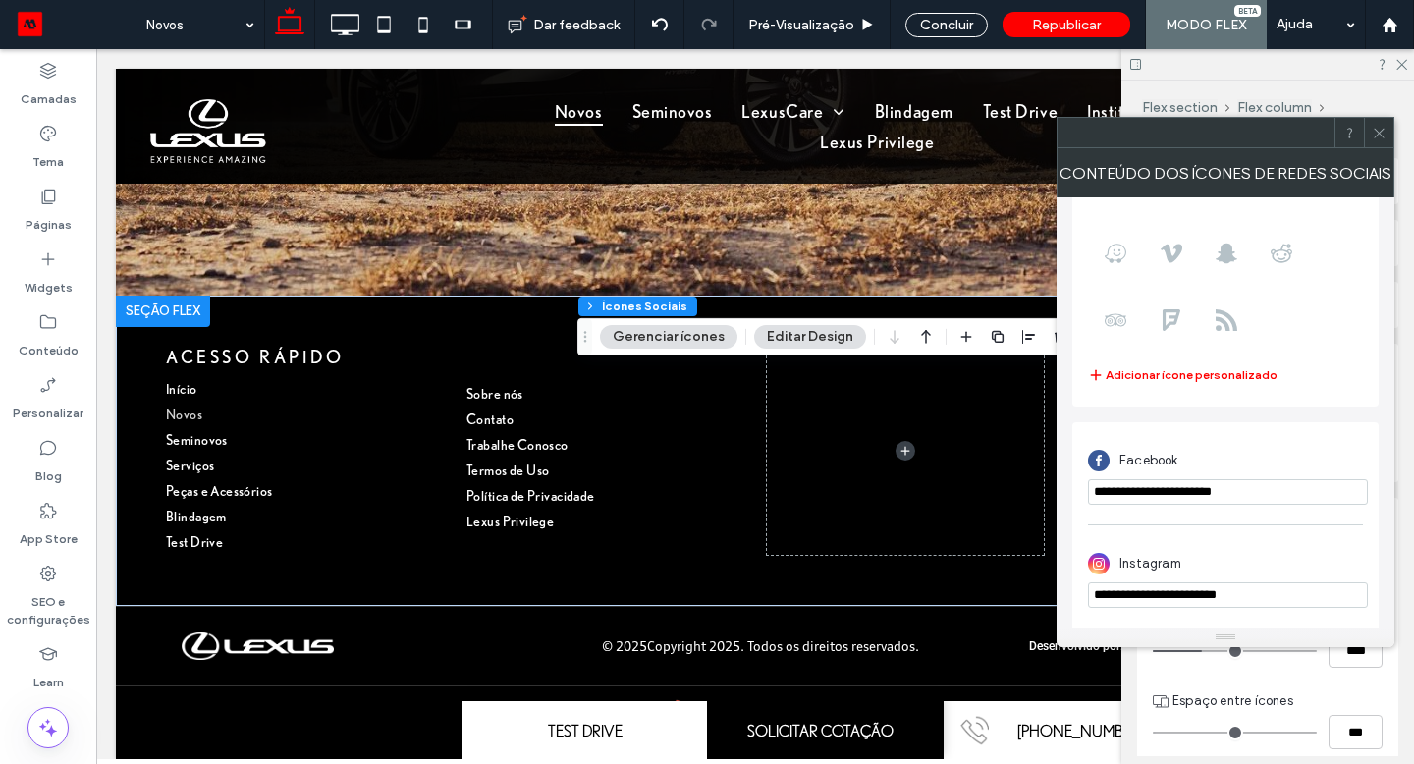
scroll to position [386, 0]
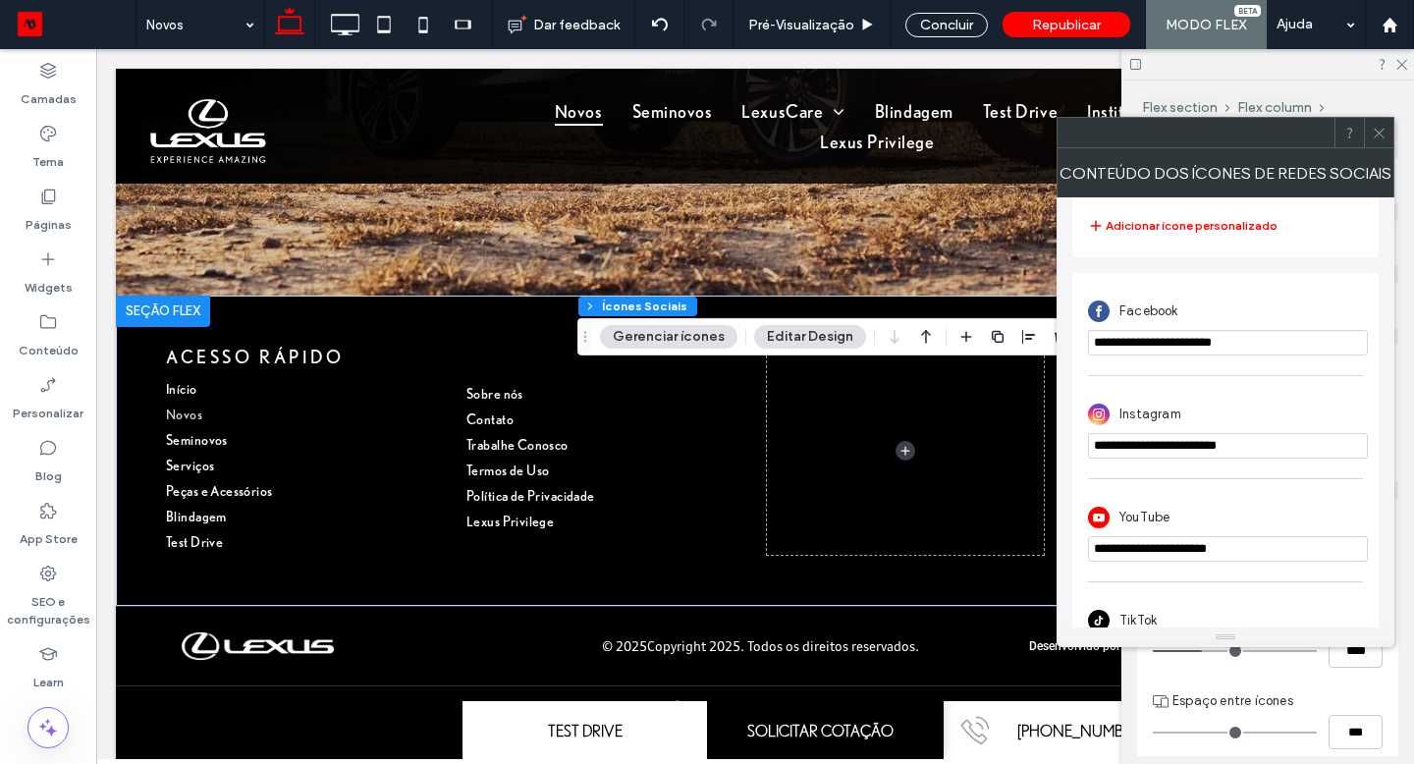
drag, startPoint x: 1296, startPoint y: 444, endPoint x: 1089, endPoint y: 443, distance: 207.2
click at [1089, 443] on input "**********" at bounding box center [1228, 446] width 280 height 26
paste input "**********"
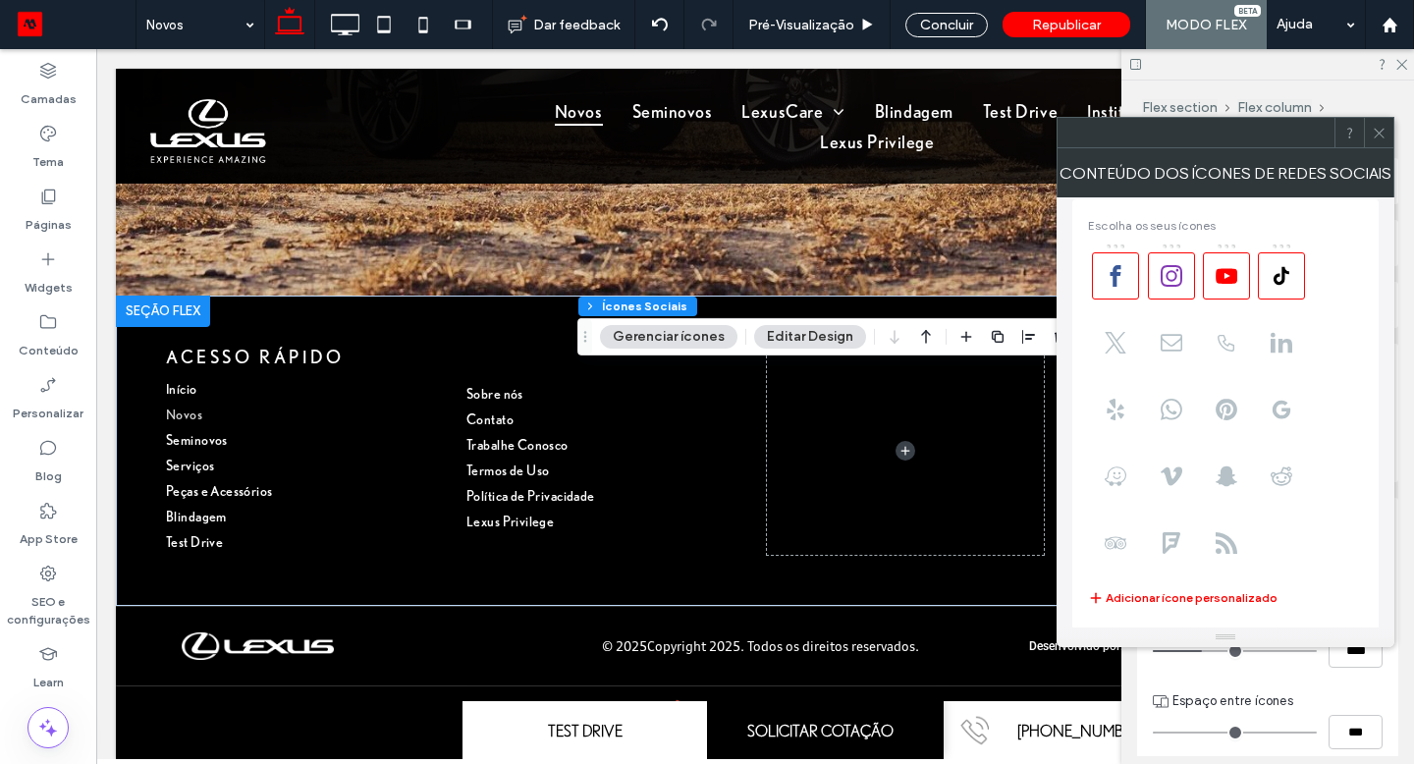
scroll to position [0, 0]
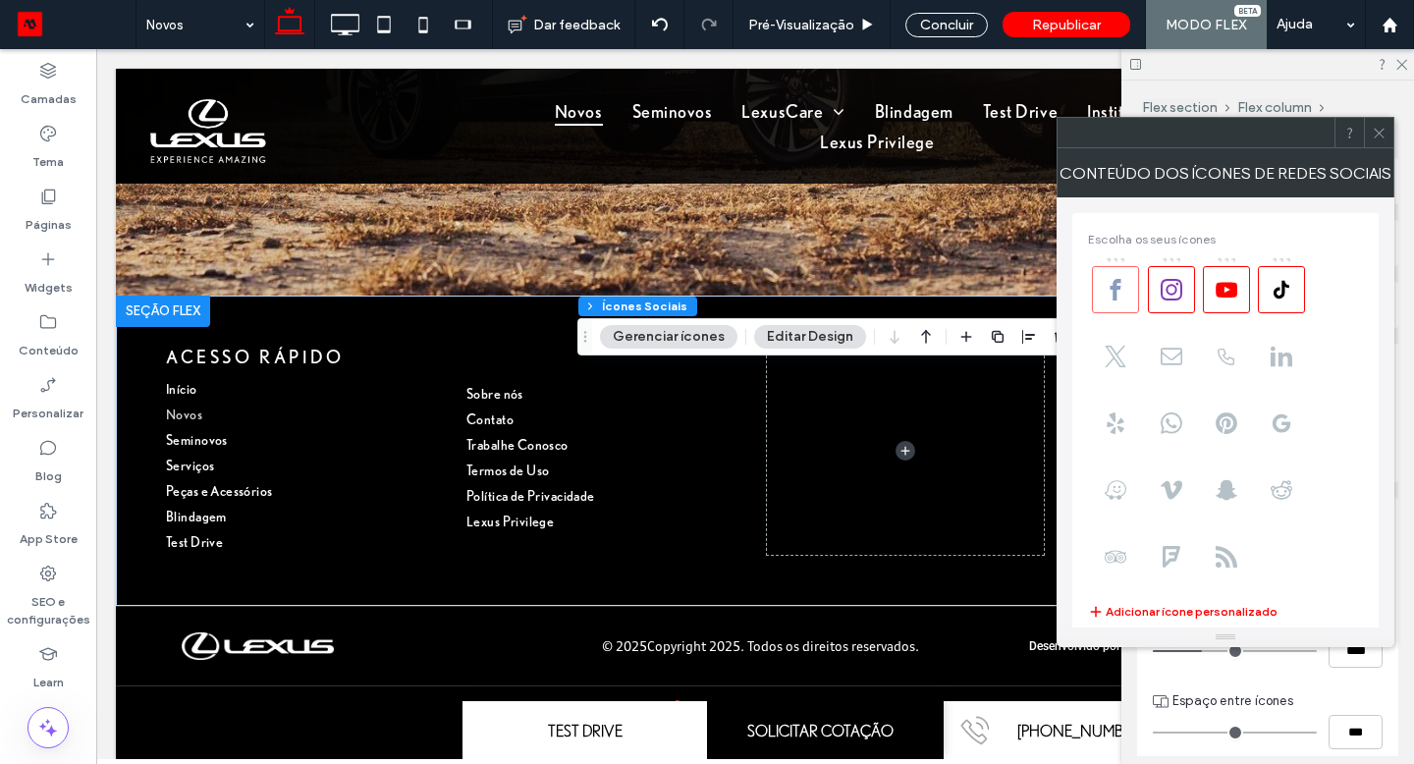
type input "**********"
click at [1119, 293] on icon at bounding box center [1116, 290] width 22 height 22
drag, startPoint x: 1119, startPoint y: 293, endPoint x: 1282, endPoint y: 296, distance: 163.1
click at [1282, 296] on use at bounding box center [1282, 290] width 16 height 18
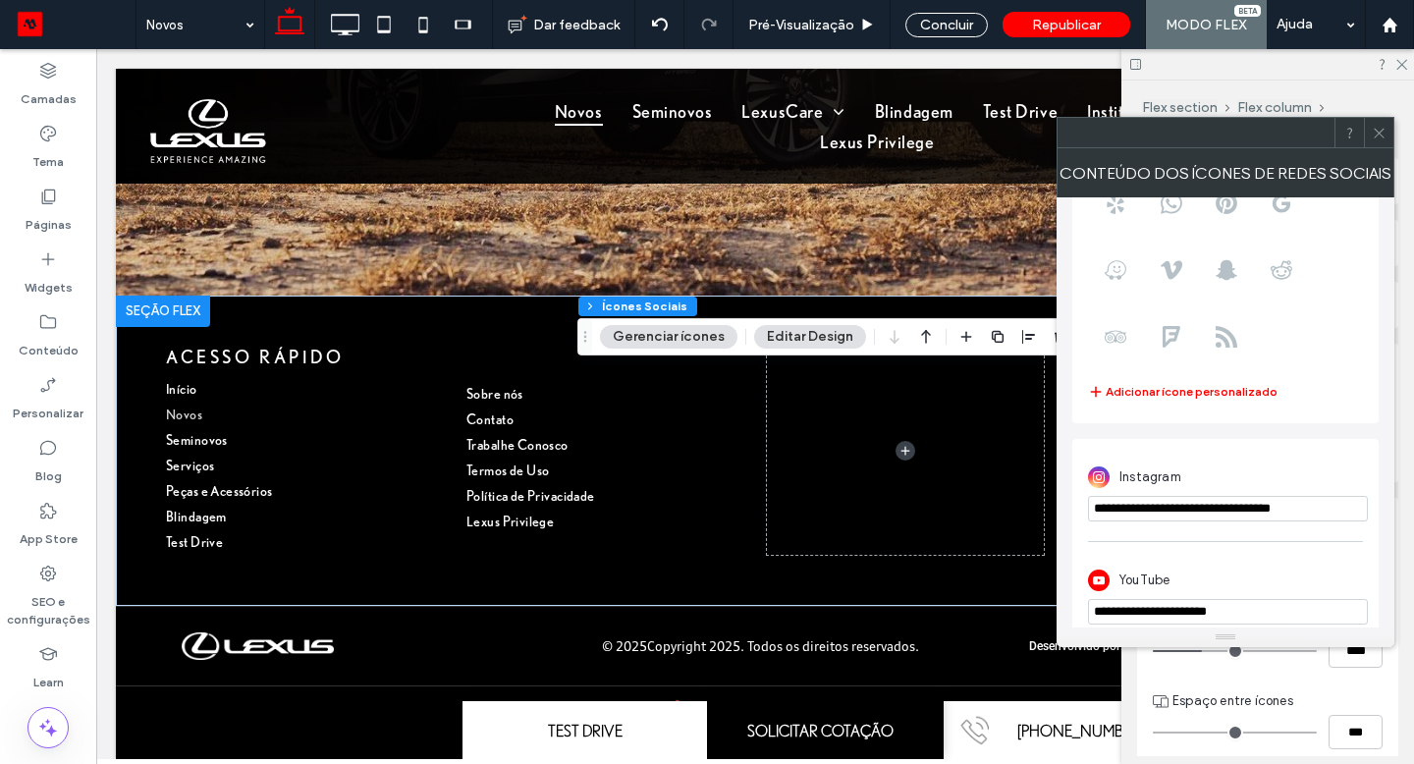
scroll to position [241, 0]
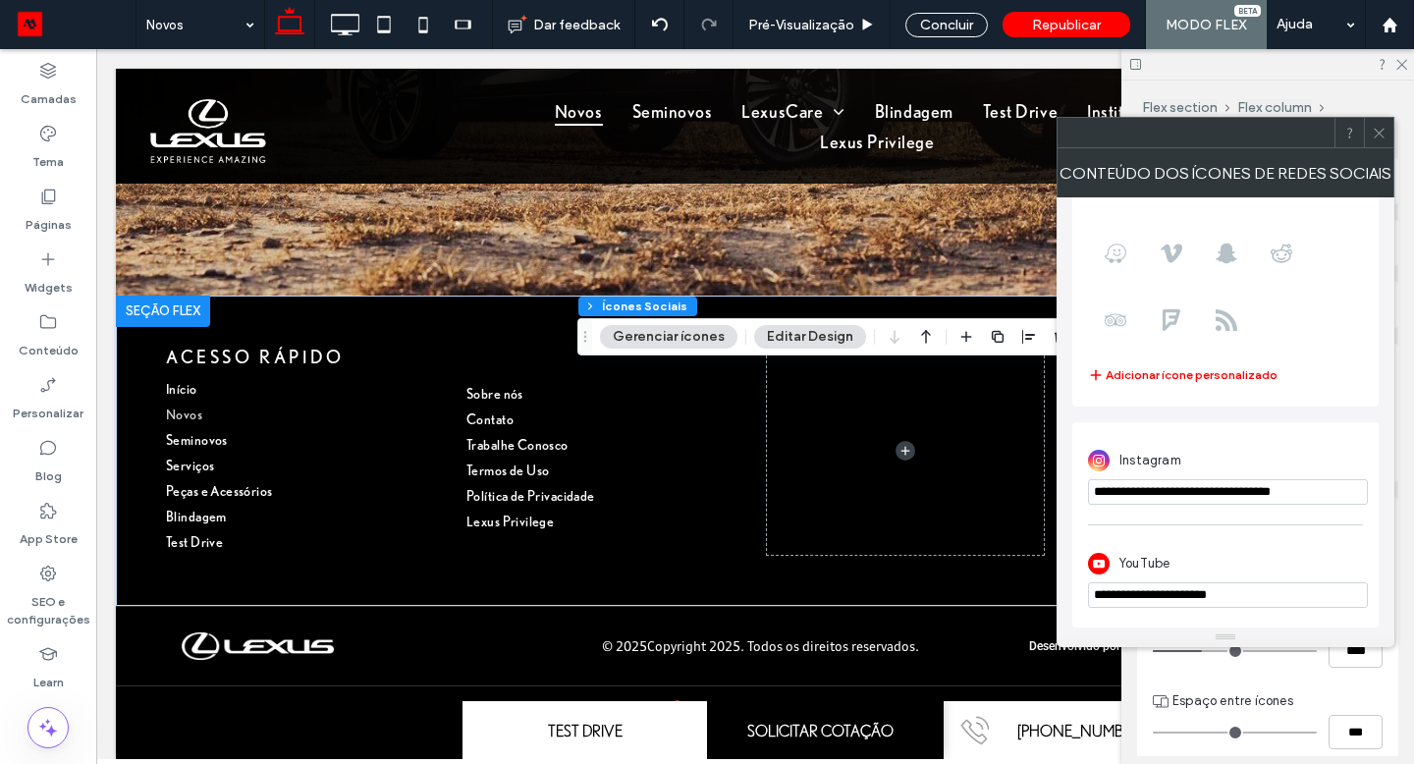
click at [1253, 596] on input "**********" at bounding box center [1228, 595] width 280 height 26
paste input "**********"
type input "**********"
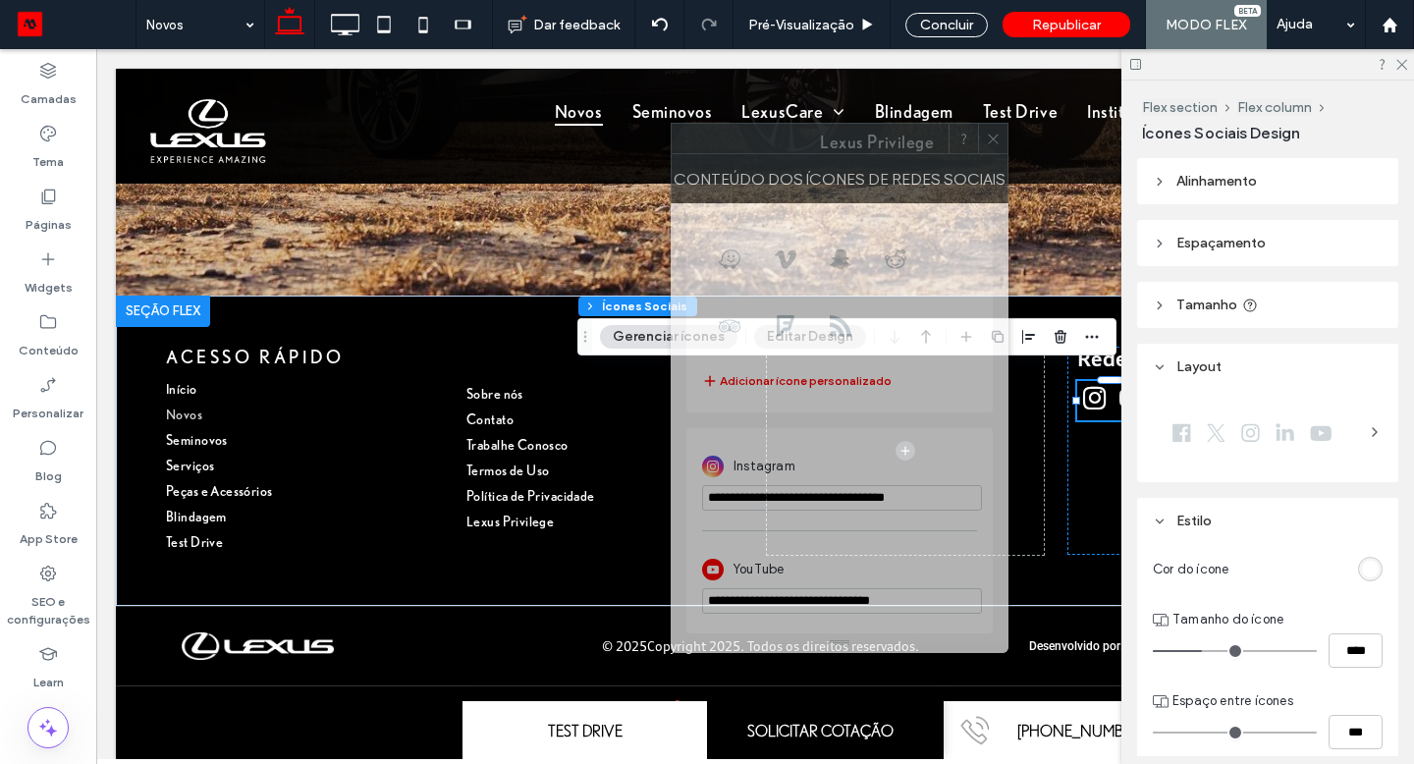
drag, startPoint x: 1077, startPoint y: 135, endPoint x: 691, endPoint y: 140, distance: 386.0
click at [691, 140] on div at bounding box center [810, 138] width 277 height 29
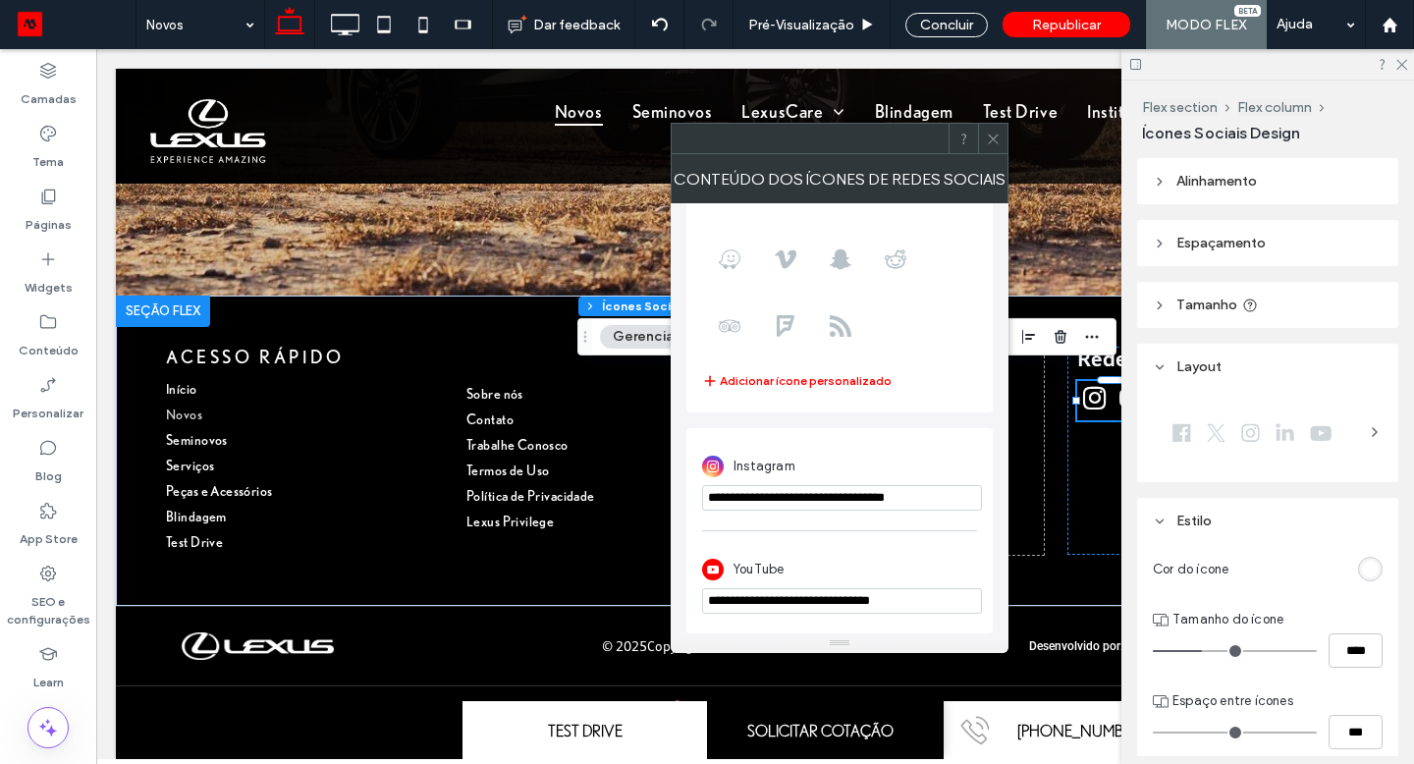
drag, startPoint x: 691, startPoint y: 140, endPoint x: 995, endPoint y: 139, distance: 303.5
click at [995, 139] on icon at bounding box center [993, 139] width 15 height 15
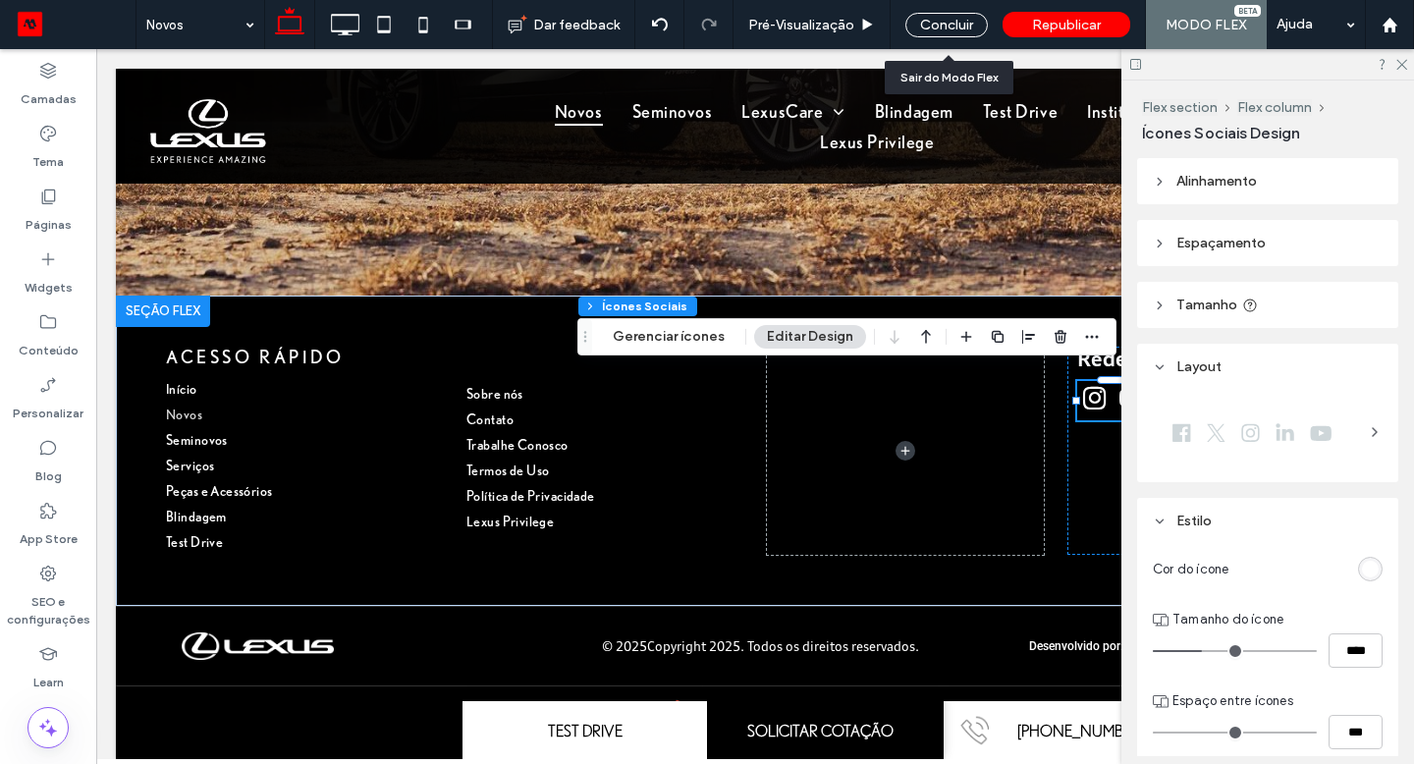
click at [942, 26] on div "Concluir" at bounding box center [946, 25] width 82 height 25
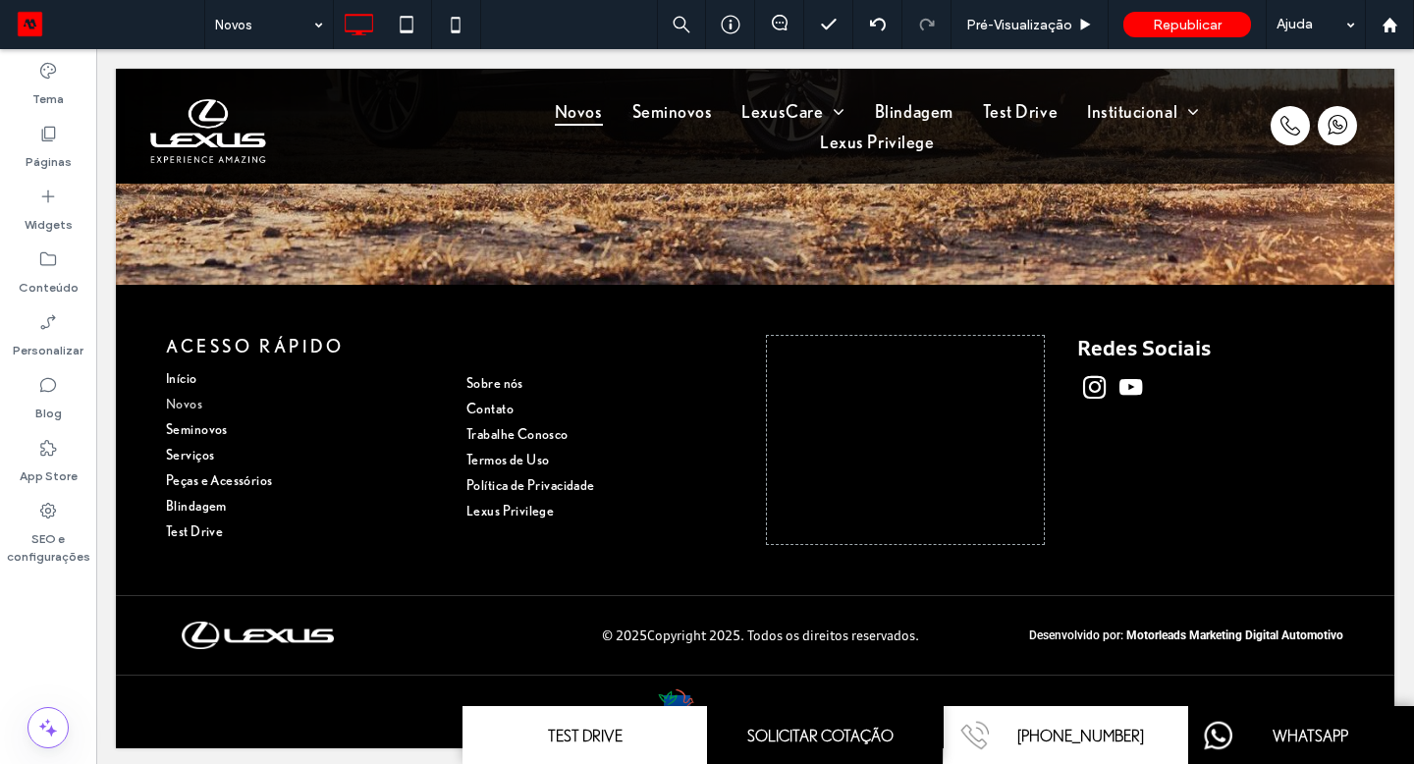
scroll to position [1885, 0]
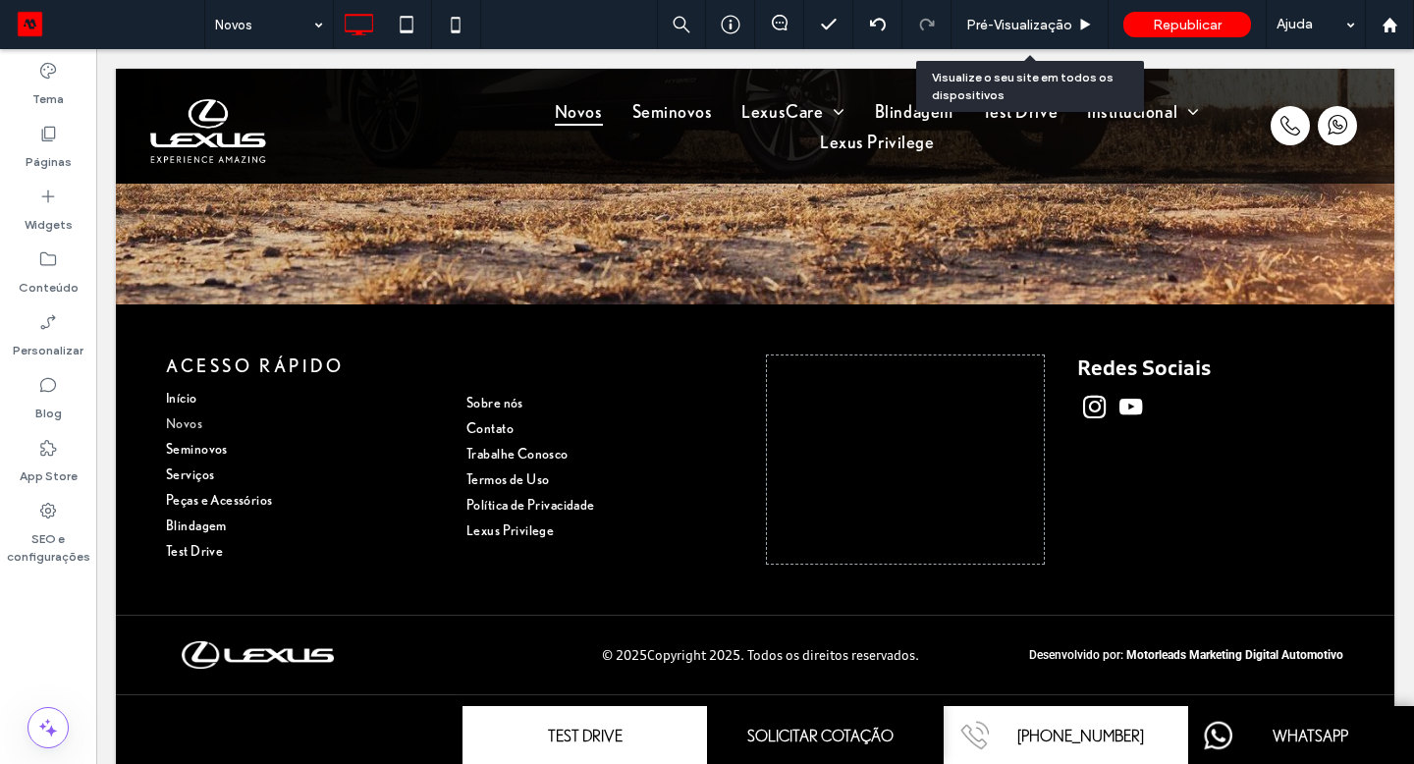
click at [983, 27] on span "Pré-Visualizaçāo" at bounding box center [1019, 25] width 106 height 17
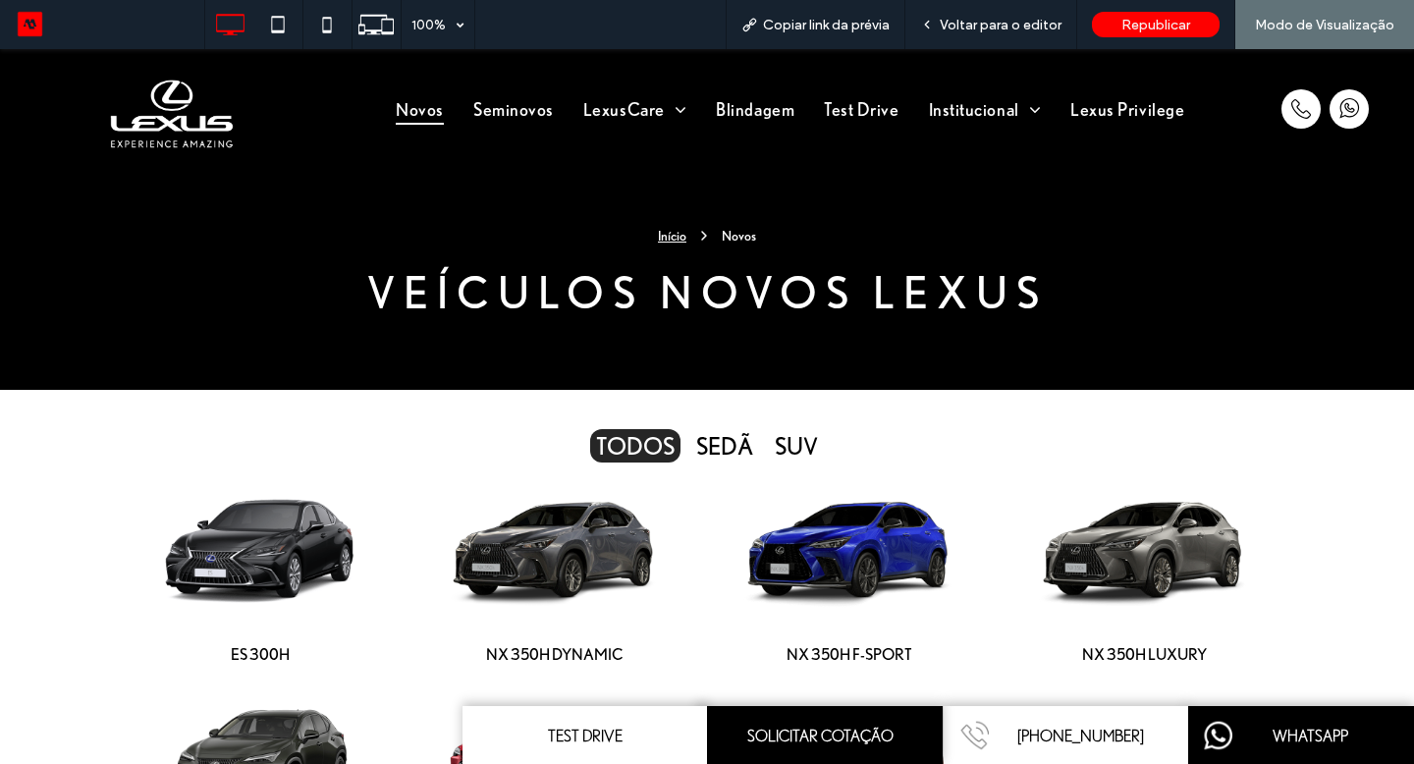
click at [174, 115] on img at bounding box center [171, 114] width 141 height 90
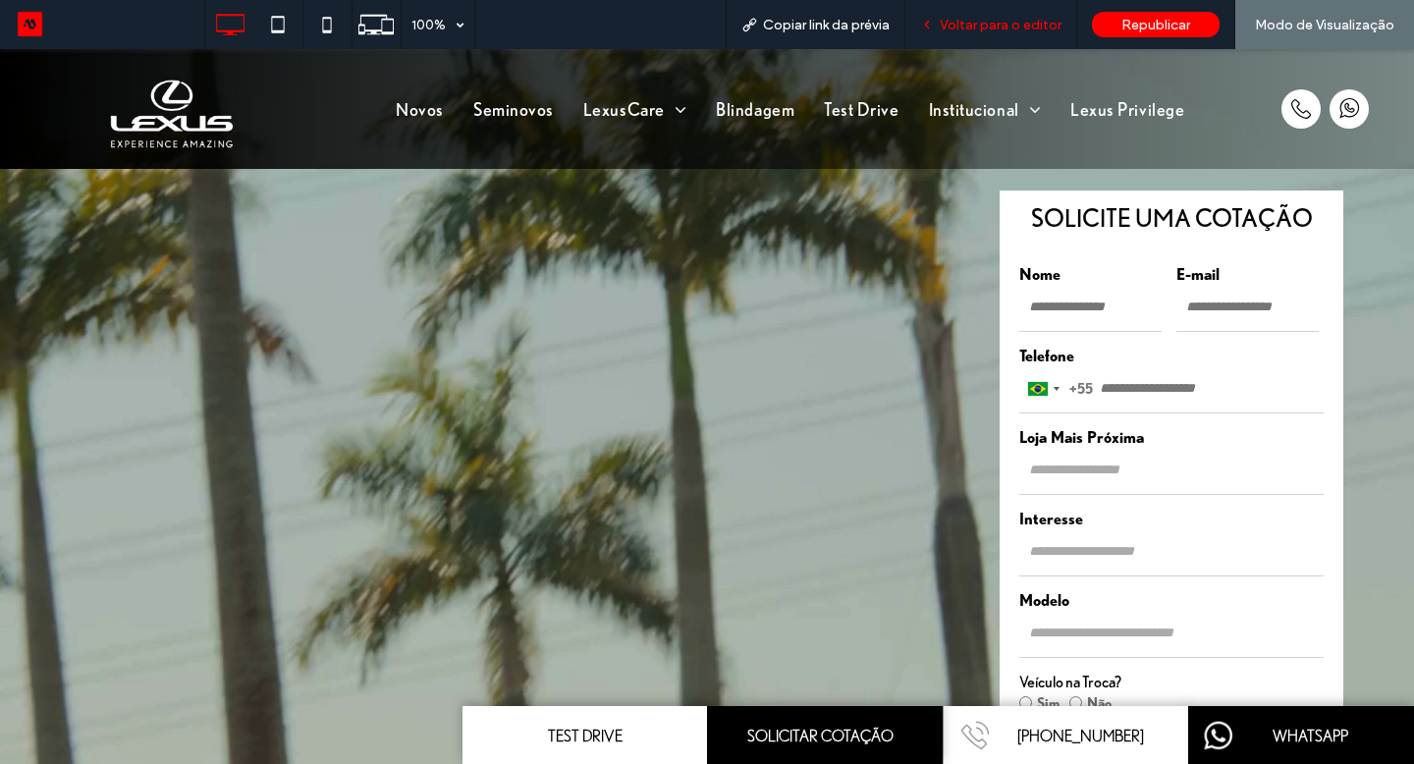
click at [1042, 24] on span "Voltar para o editor" at bounding box center [1001, 25] width 122 height 17
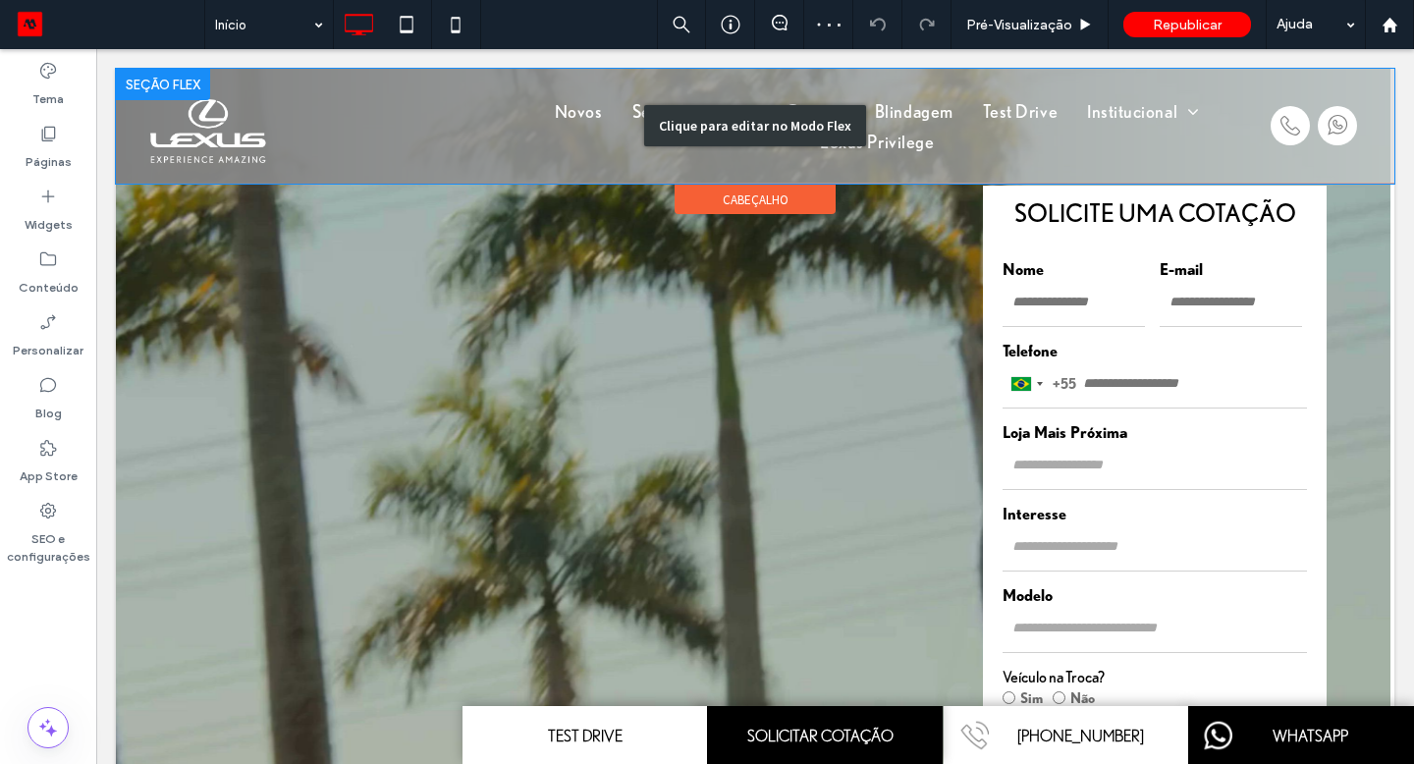
drag, startPoint x: 1138, startPoint y: 73, endPoint x: 634, endPoint y: 112, distance: 505.3
click at [634, 112] on div "Novos Seminovos LexusCare Serviços Peças e Acessórios Blindagem Test Drive Inst…" at bounding box center [755, 126] width 1279 height 115
click at [633, 111] on div "Clique para editar no Modo Flex" at bounding box center [755, 126] width 1279 height 115
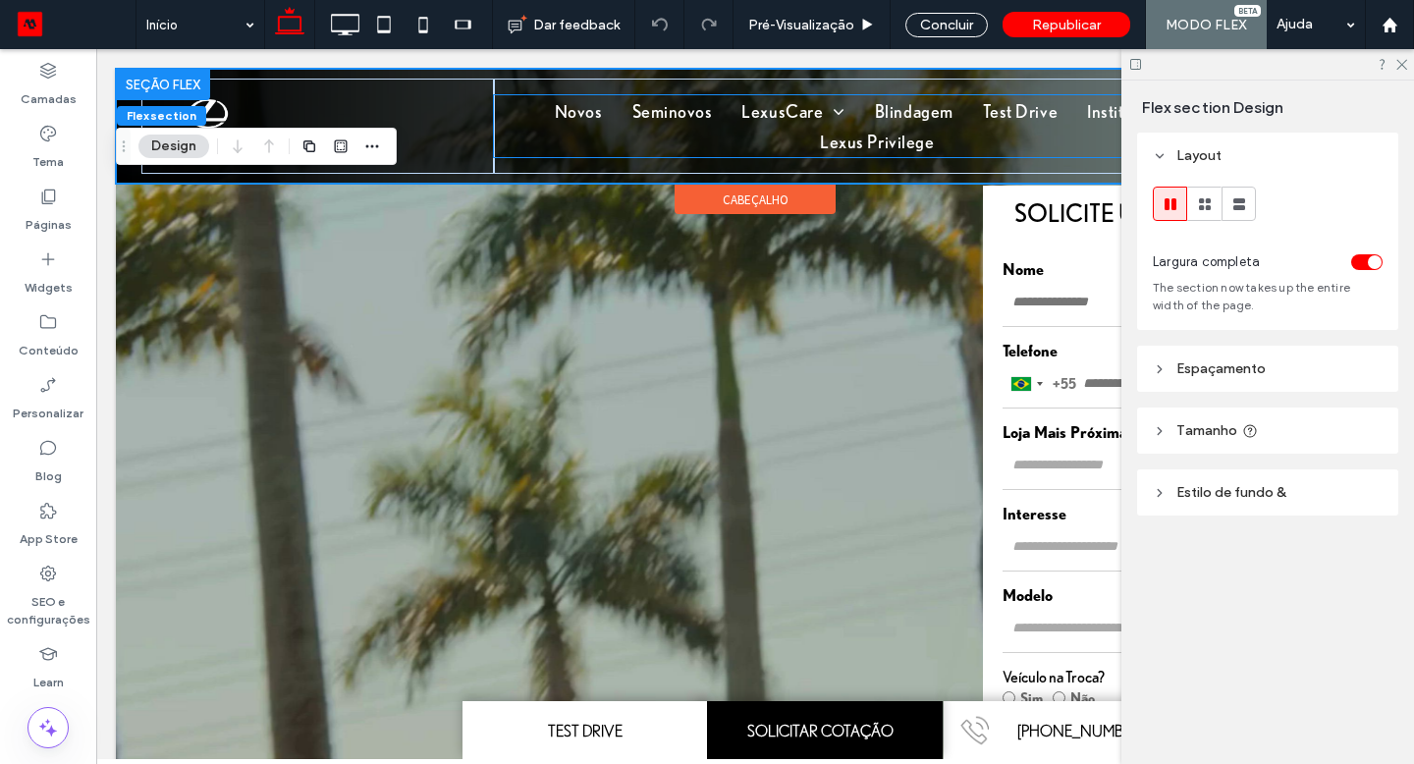
click at [634, 111] on span "Seminovos" at bounding box center [672, 110] width 81 height 30
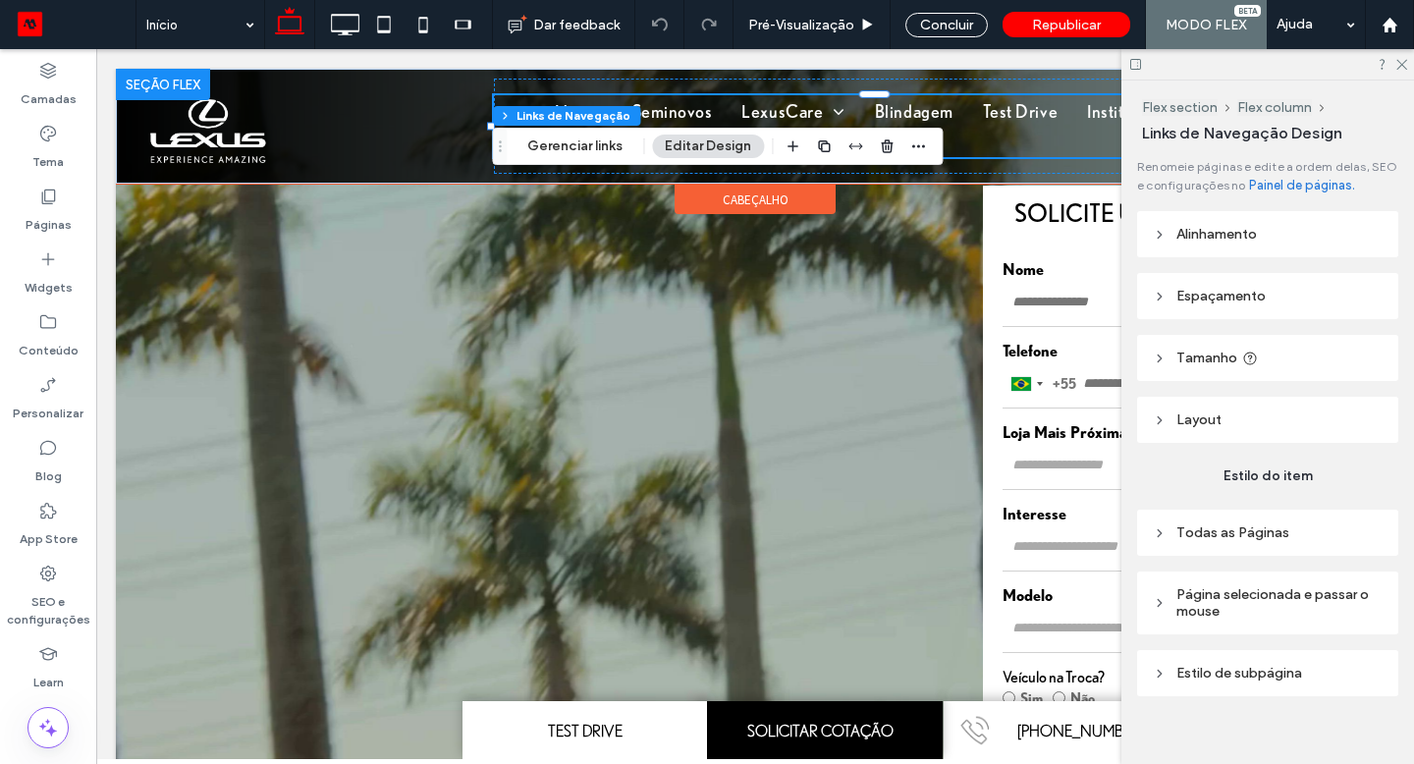
click at [536, 148] on button "Gerenciar links" at bounding box center [575, 147] width 121 height 24
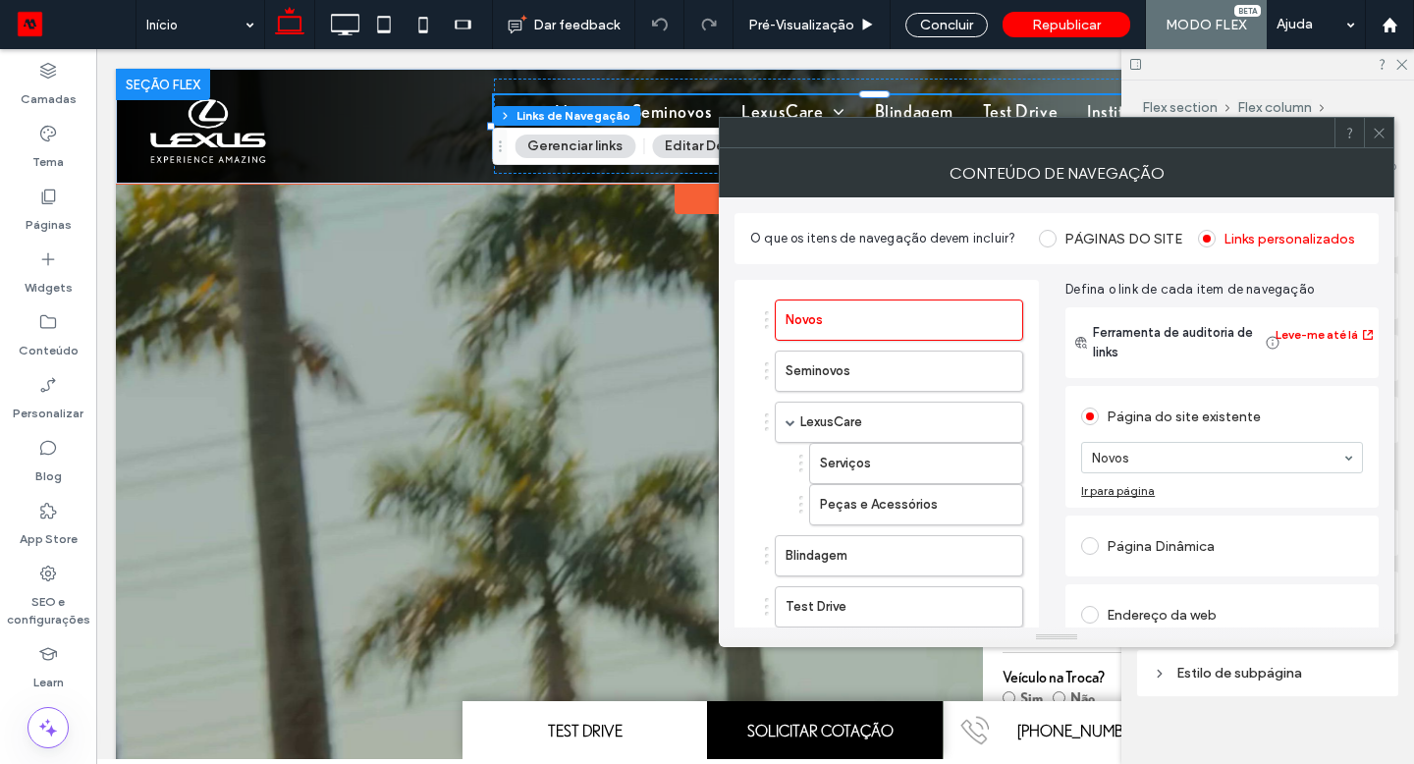
click at [1002, 369] on div at bounding box center [986, 371] width 73 height 31
click at [999, 369] on icon "button" at bounding box center [997, 371] width 16 height 16
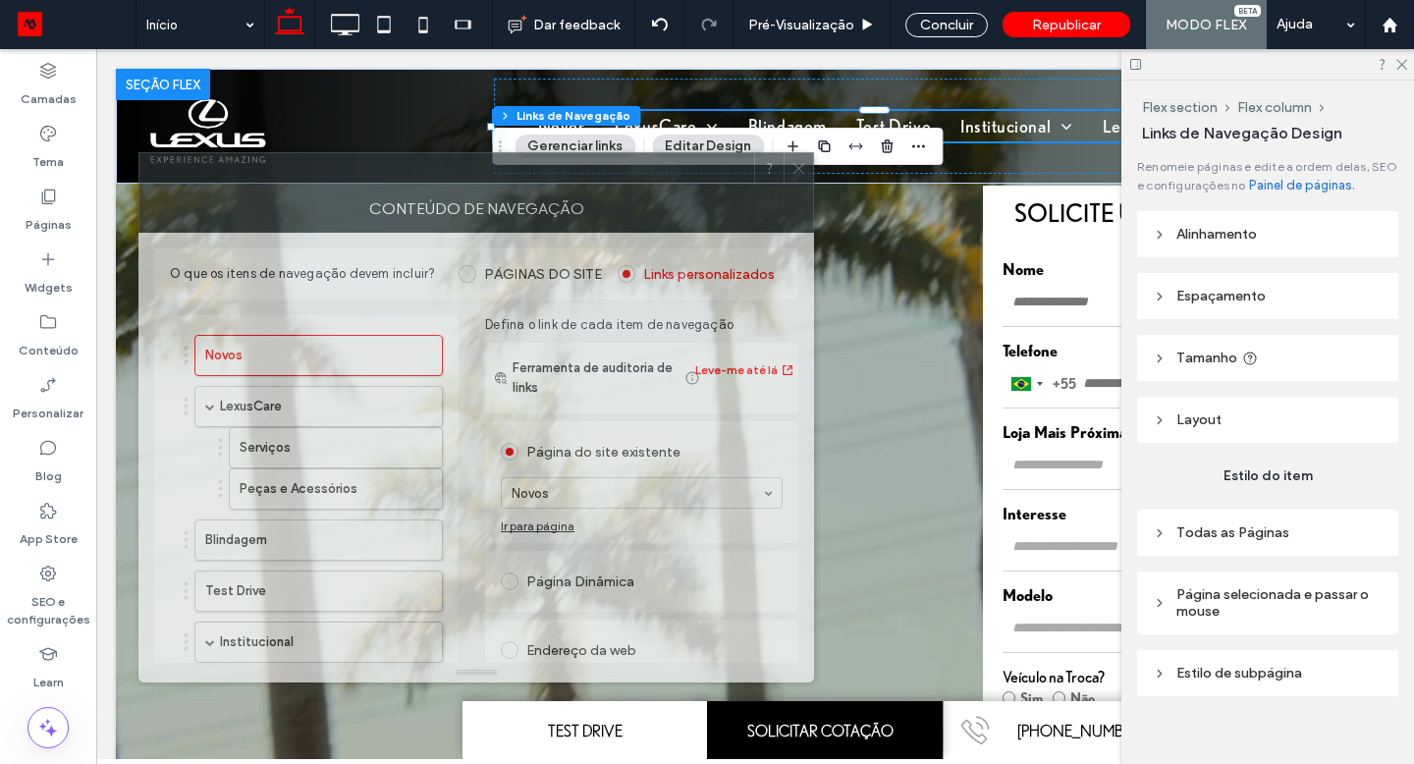
drag, startPoint x: 538, startPoint y: 63, endPoint x: 384, endPoint y: 163, distance: 183.9
click at [384, 163] on div at bounding box center [446, 167] width 615 height 29
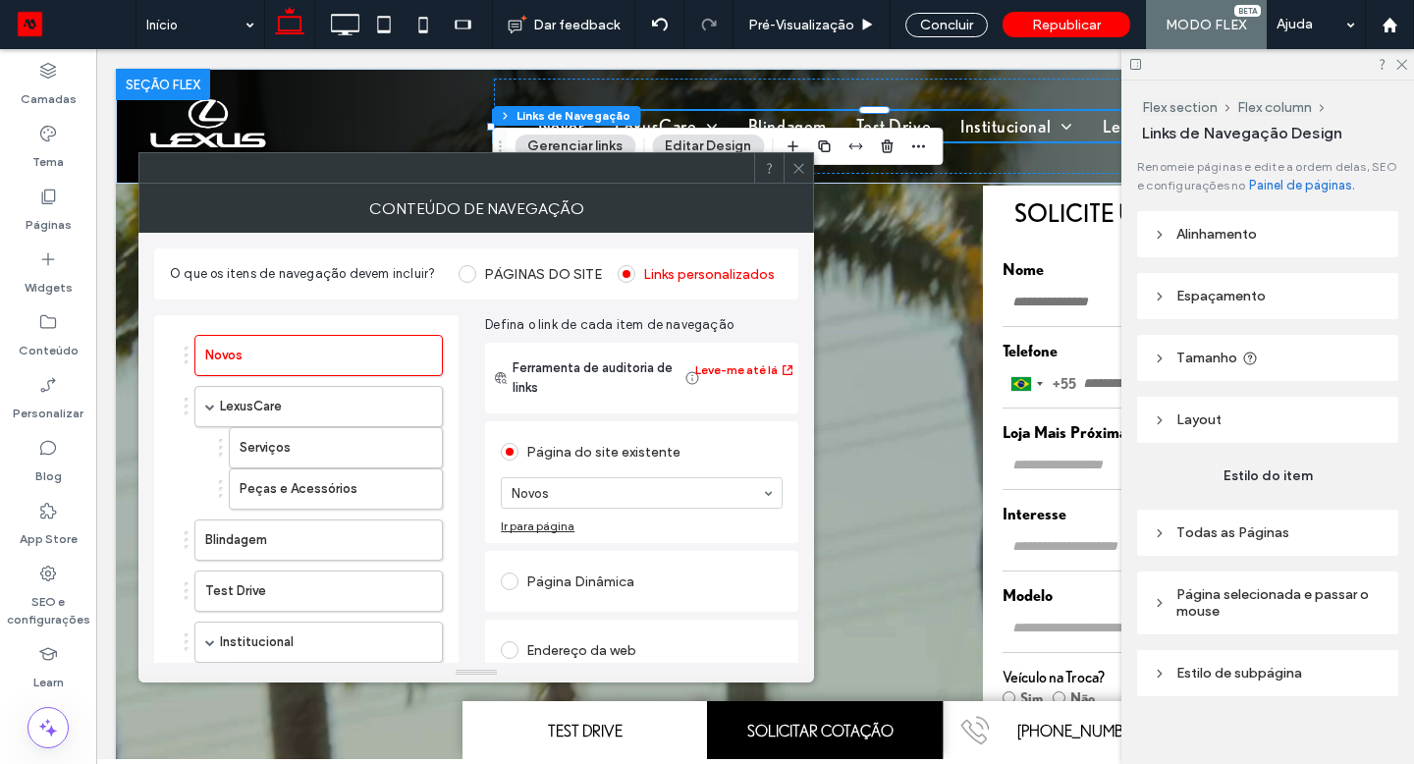
click at [797, 165] on icon at bounding box center [799, 168] width 15 height 15
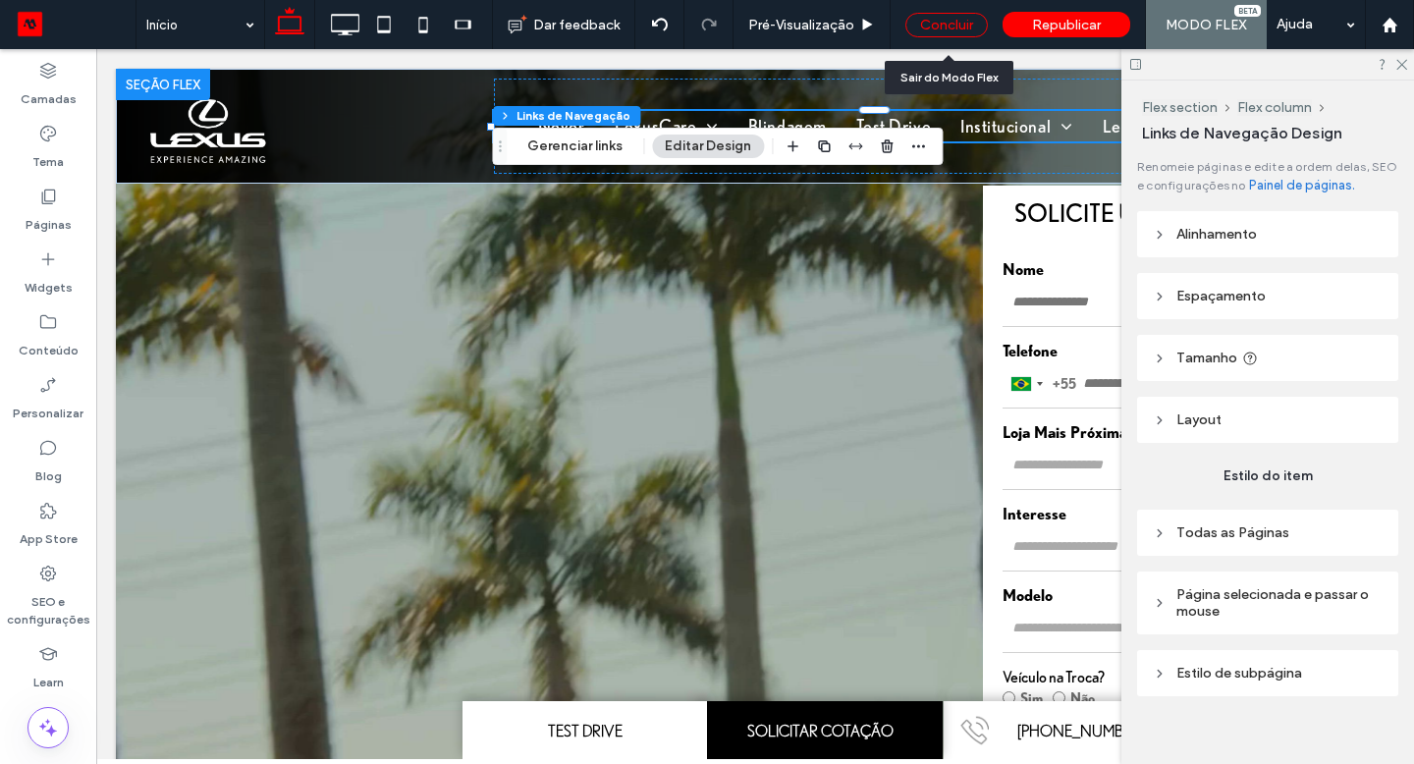
click at [954, 30] on div "Concluir" at bounding box center [946, 25] width 82 height 25
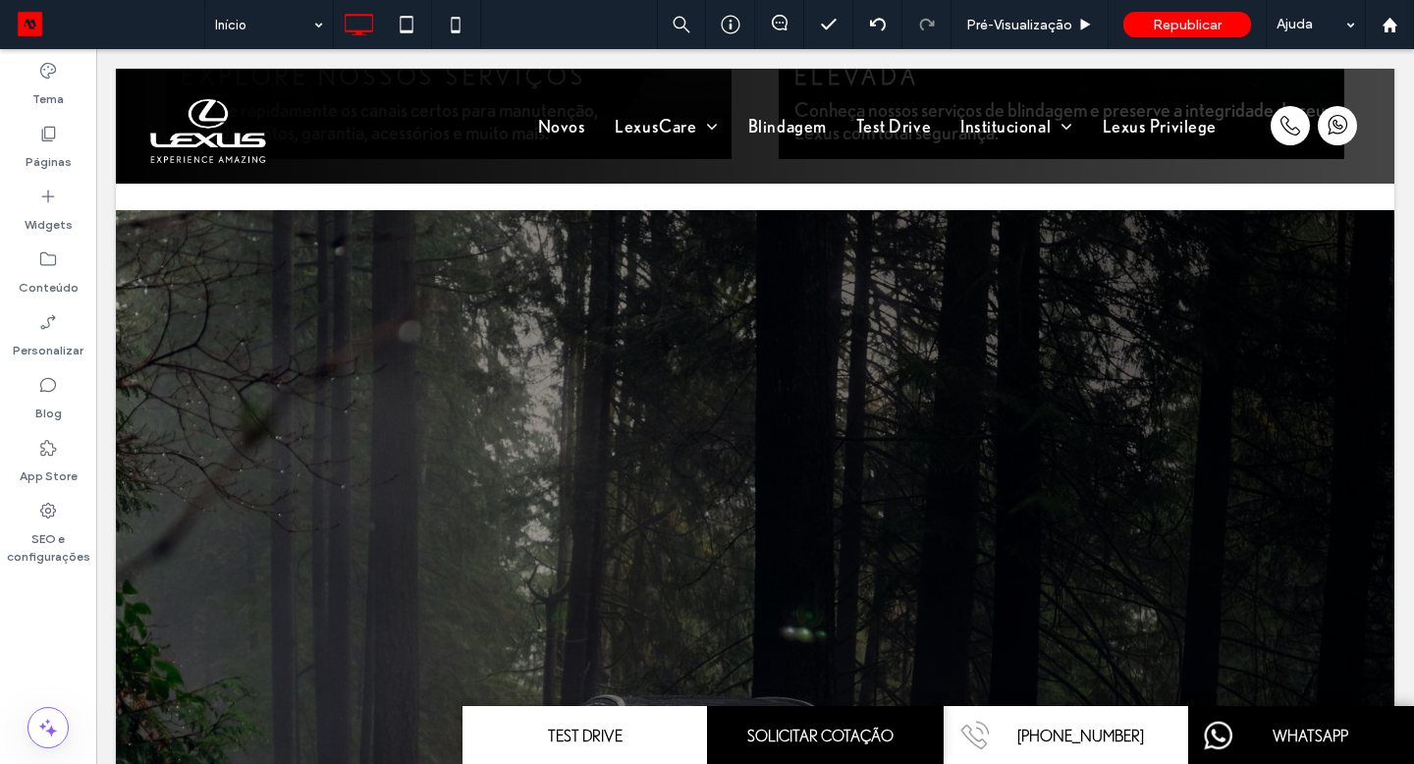
scroll to position [2837, 0]
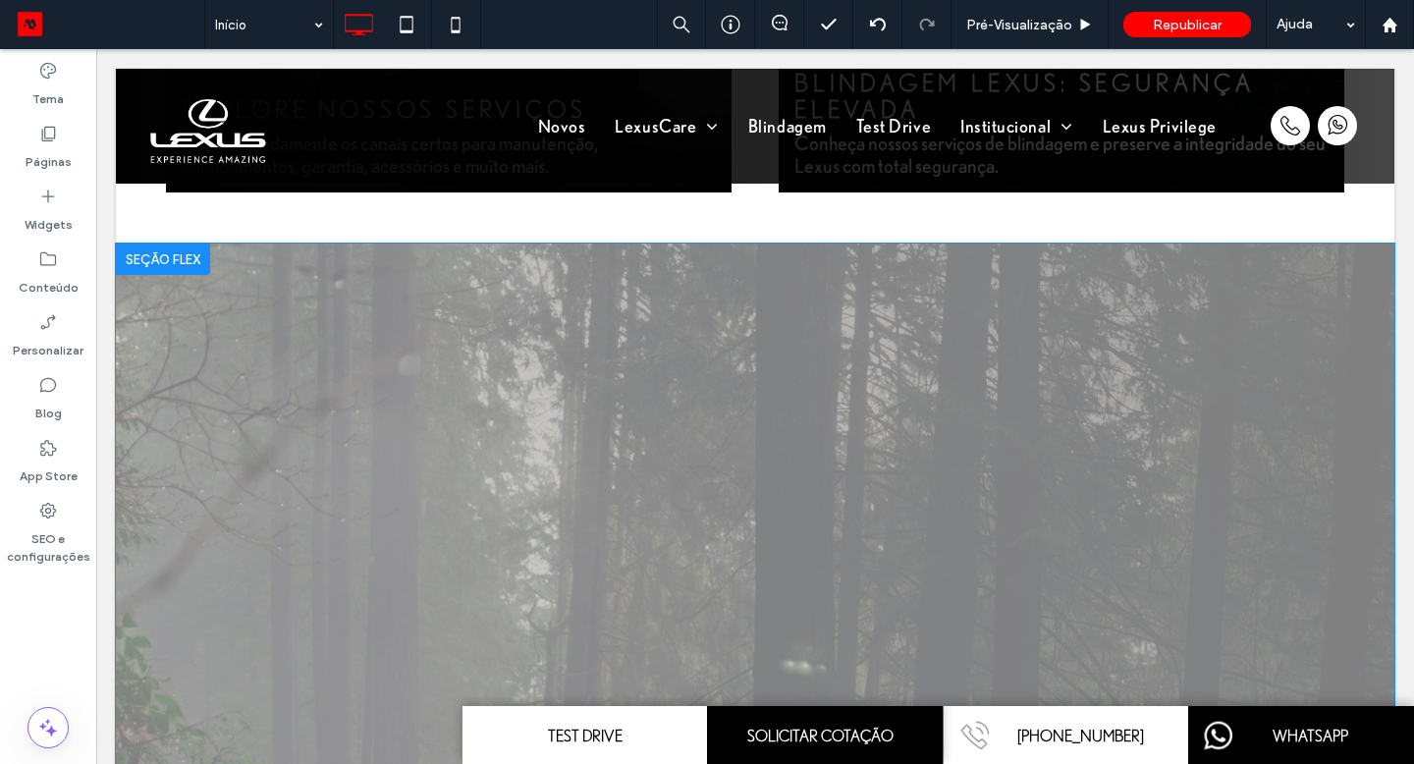
drag, startPoint x: 1050, startPoint y: 80, endPoint x: 139, endPoint y: 259, distance: 928.0
click at [139, 259] on div "Seminovos Lexus: ﻿ excelência que permanece ​Explore uma seleção criteriosa de …" at bounding box center [755, 749] width 1279 height 1010
click at [144, 260] on div at bounding box center [163, 259] width 94 height 31
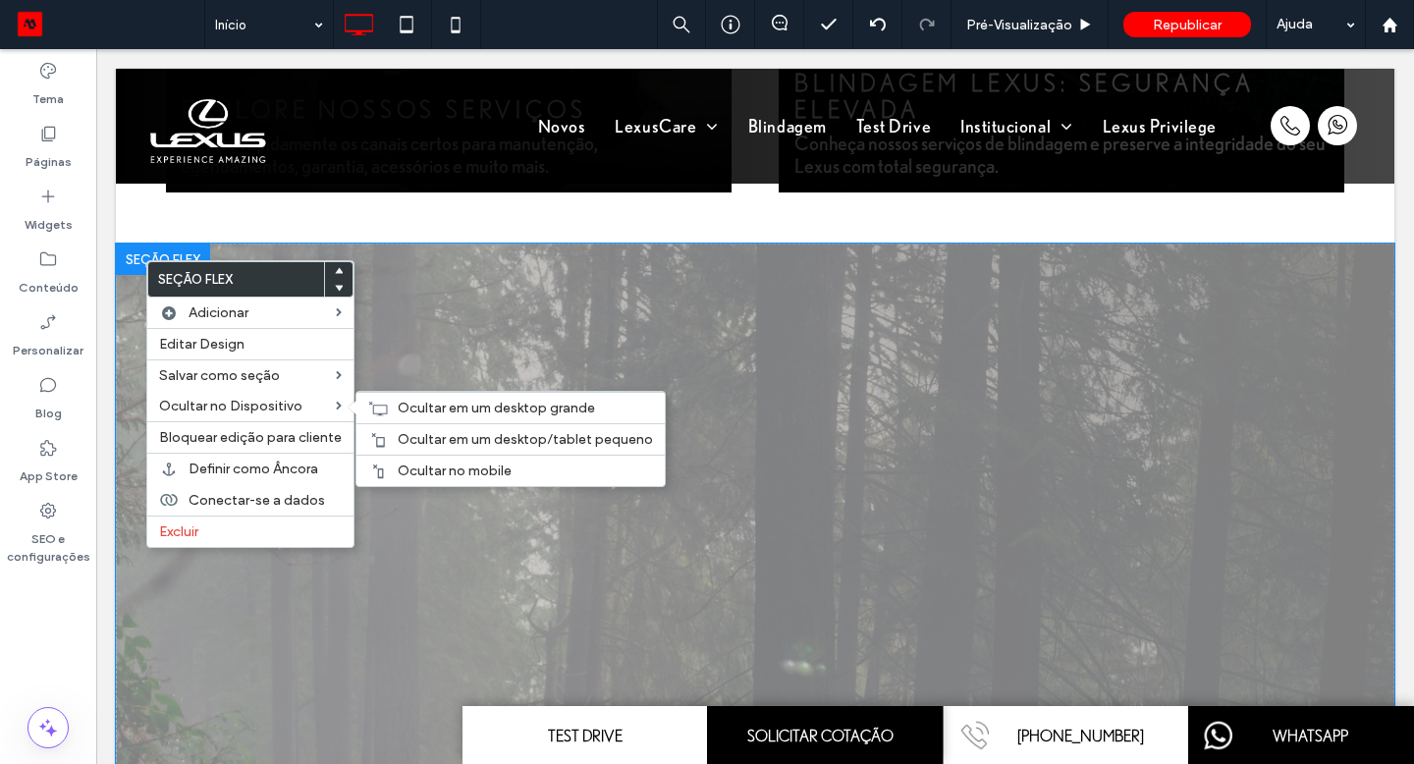
click at [251, 407] on span "Ocultar no Dispositivo" at bounding box center [230, 406] width 143 height 17
click at [444, 481] on div "Ocultar no mobile" at bounding box center [510, 470] width 308 height 31
click at [459, 445] on span "Ocultar em um desktop/tablet pequeno" at bounding box center [525, 439] width 255 height 17
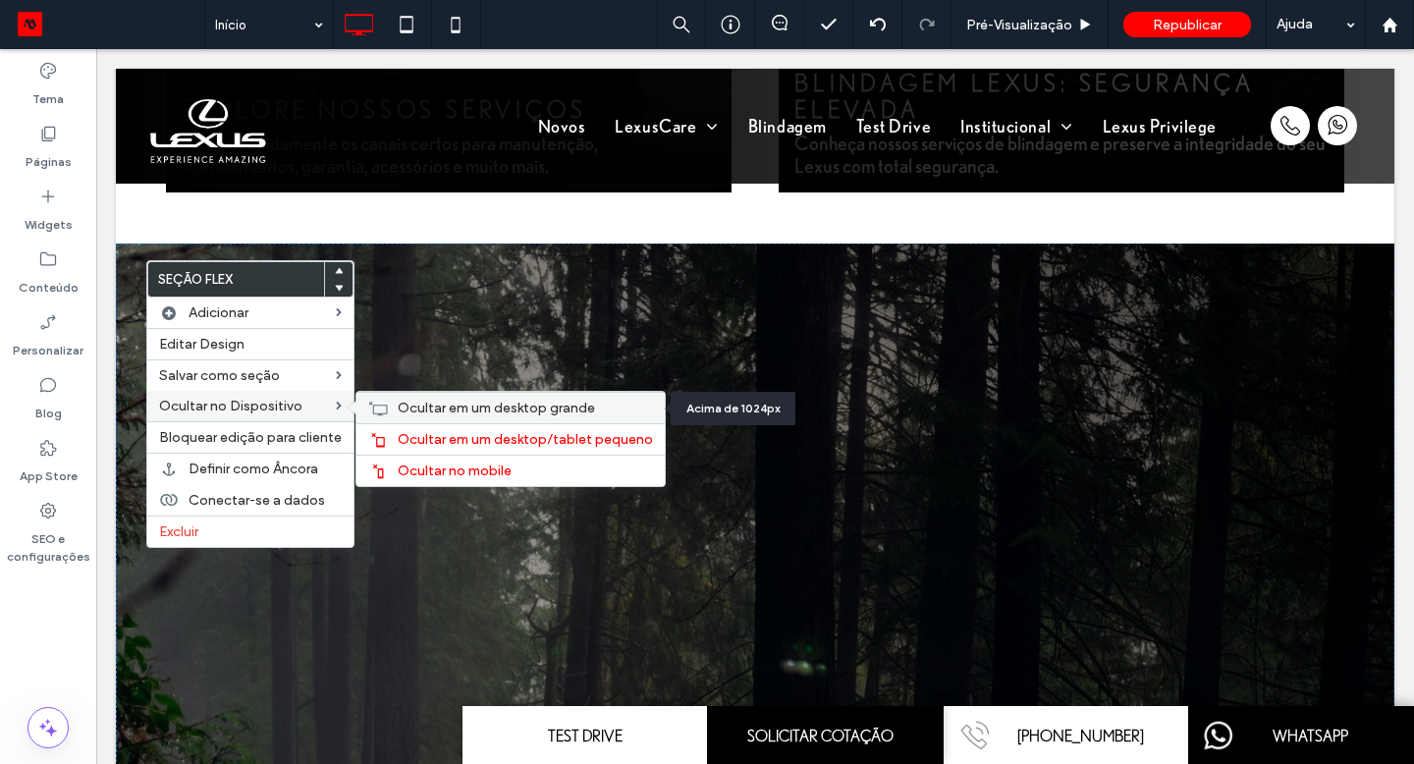
drag, startPoint x: 43, startPoint y: 210, endPoint x: 442, endPoint y: 409, distance: 445.4
click at [442, 409] on span "Ocultar em um desktop grande" at bounding box center [496, 408] width 197 height 17
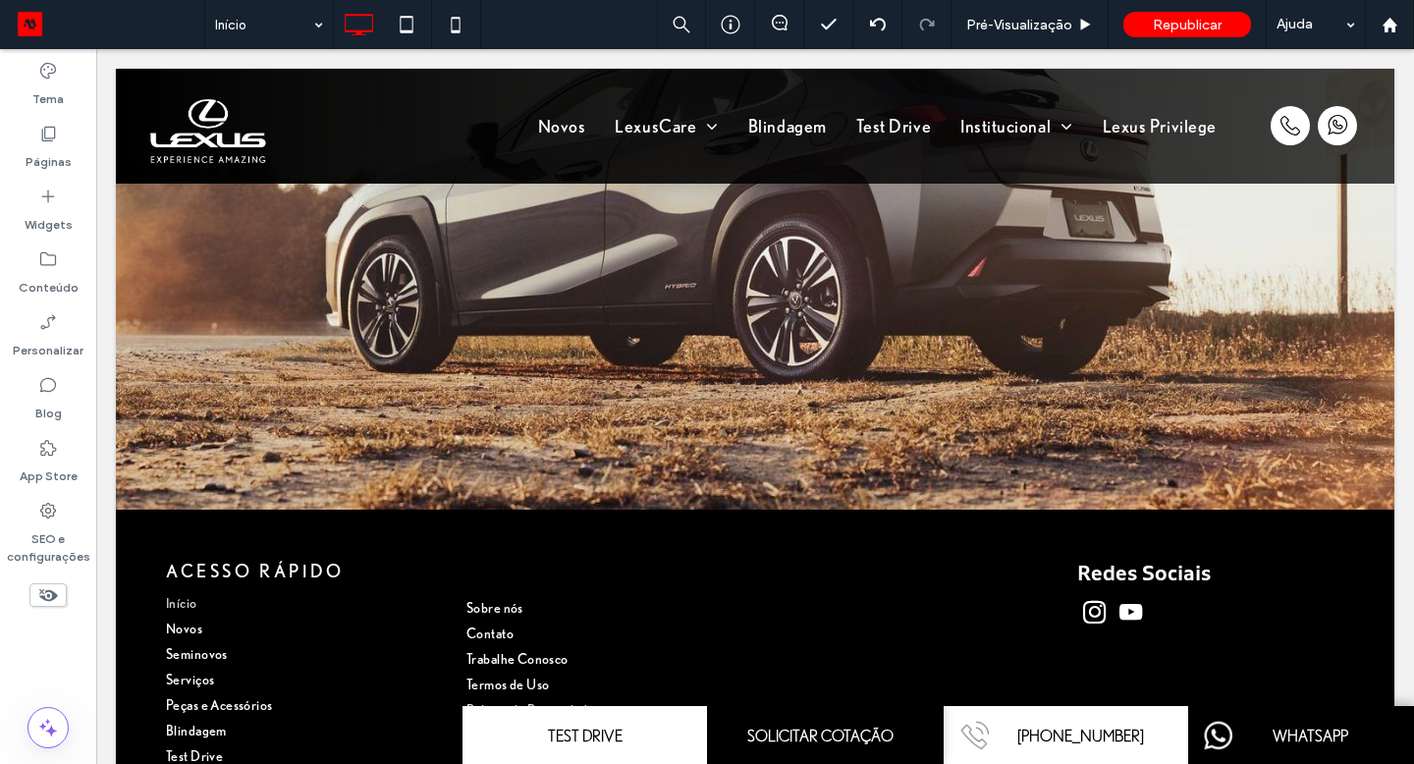
scroll to position [4342, 0]
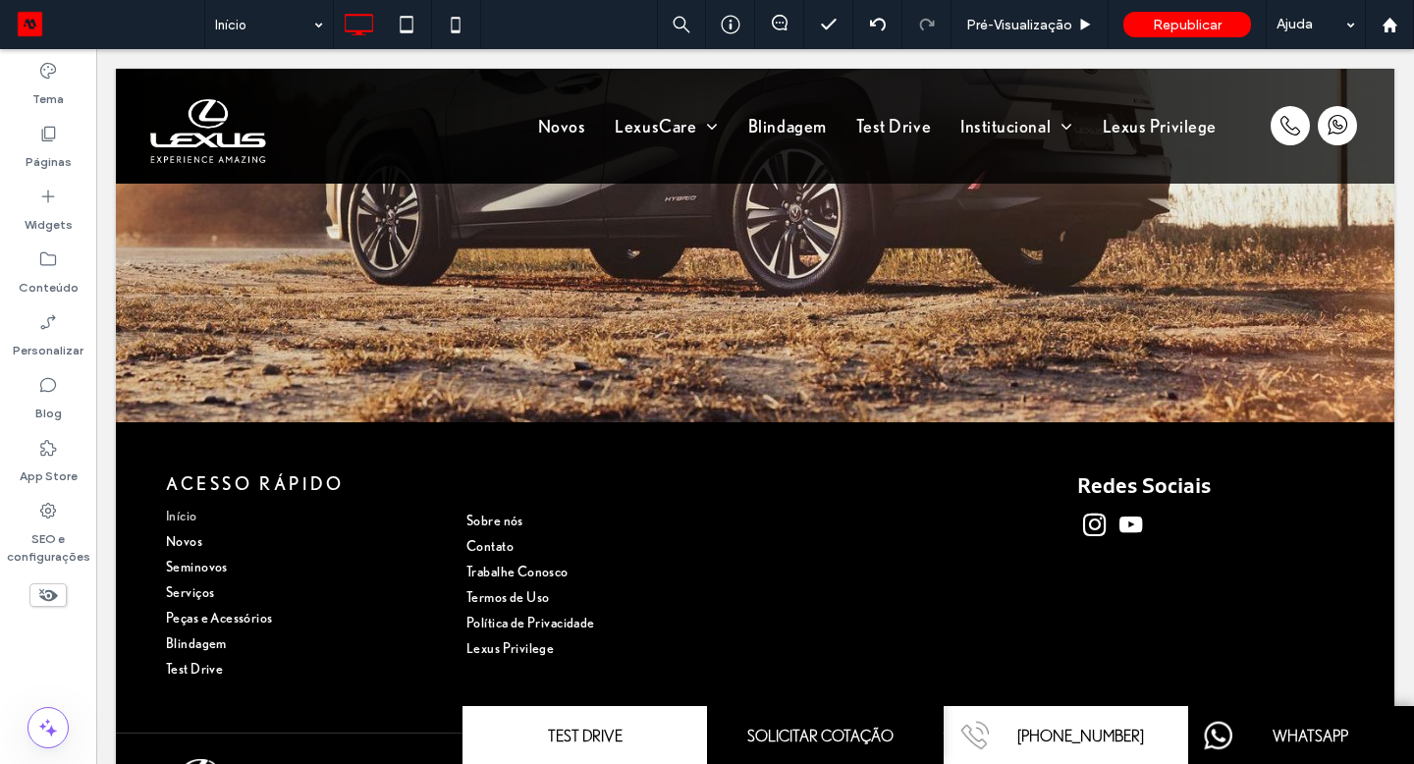
click at [188, 609] on div "Acesso rápido Início Novos Seminovos Serviços Peças e Acessórios Blindagem Test…" at bounding box center [755, 577] width 1279 height 310
click at [186, 608] on div "Clique para editar no Modo Flex" at bounding box center [755, 577] width 1279 height 310
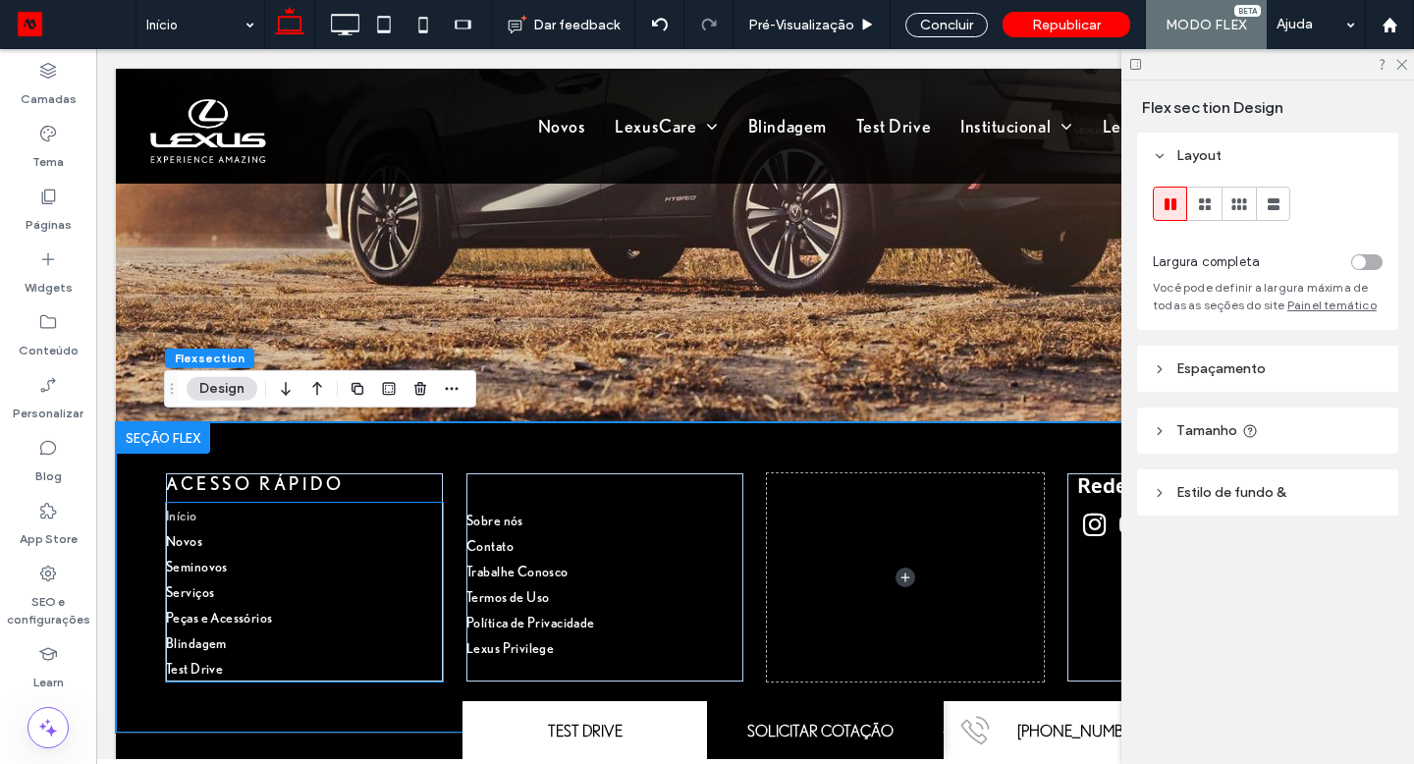
click at [187, 605] on link "Peças e Acessórios" at bounding box center [304, 618] width 277 height 26
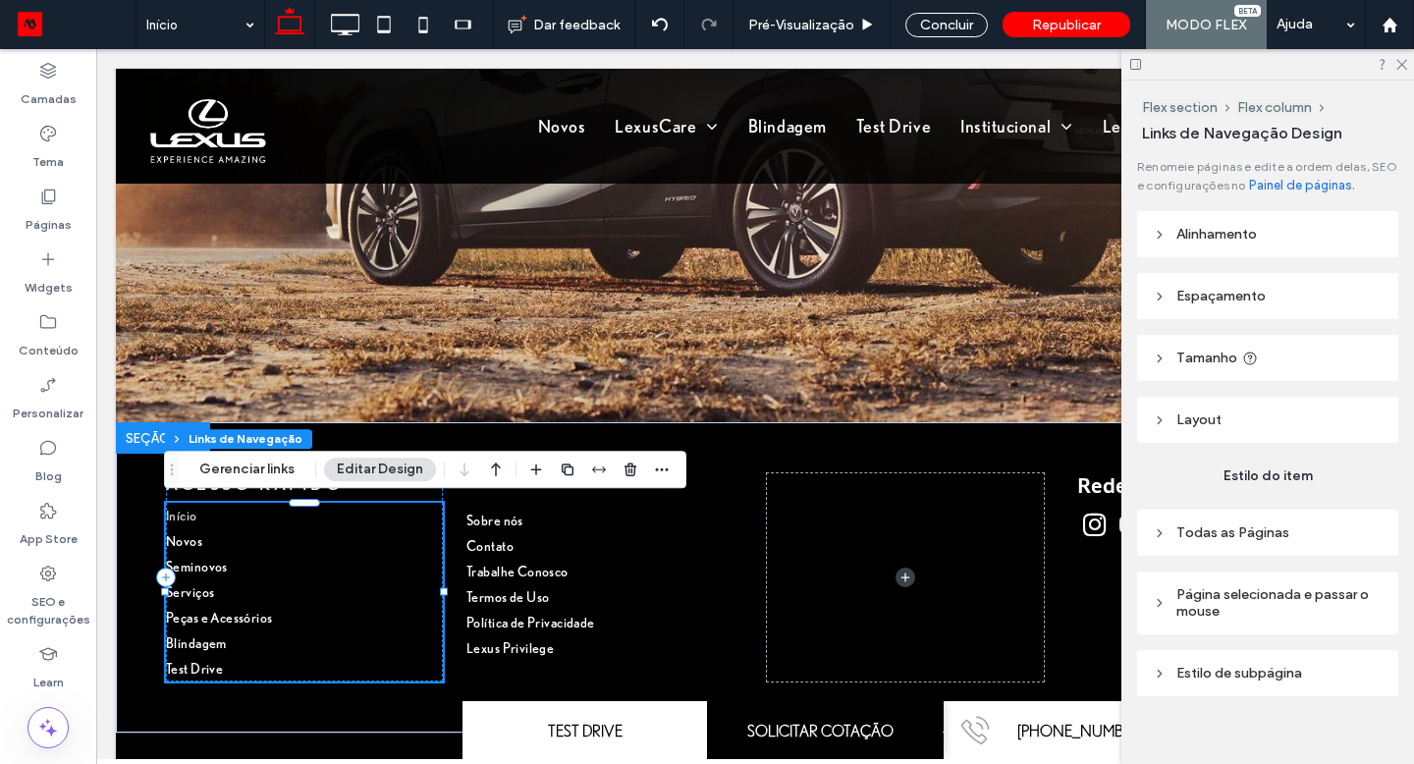
type input "***"
type input "****"
click at [235, 470] on button "Gerenciar links" at bounding box center [247, 470] width 121 height 24
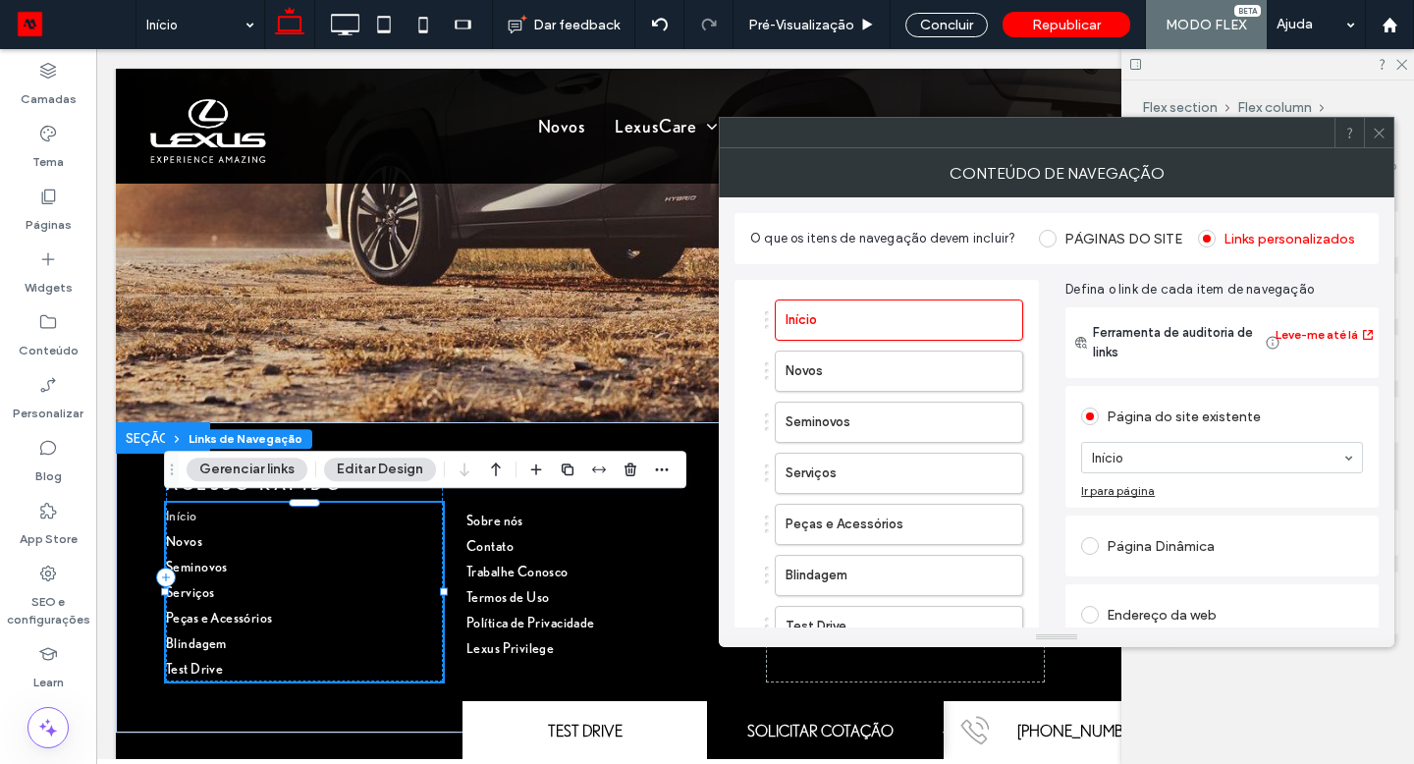
click at [999, 425] on div at bounding box center [986, 422] width 73 height 31
drag, startPoint x: 442, startPoint y: 409, endPoint x: 997, endPoint y: 419, distance: 555.0
click at [997, 419] on icon "button" at bounding box center [997, 422] width 16 height 16
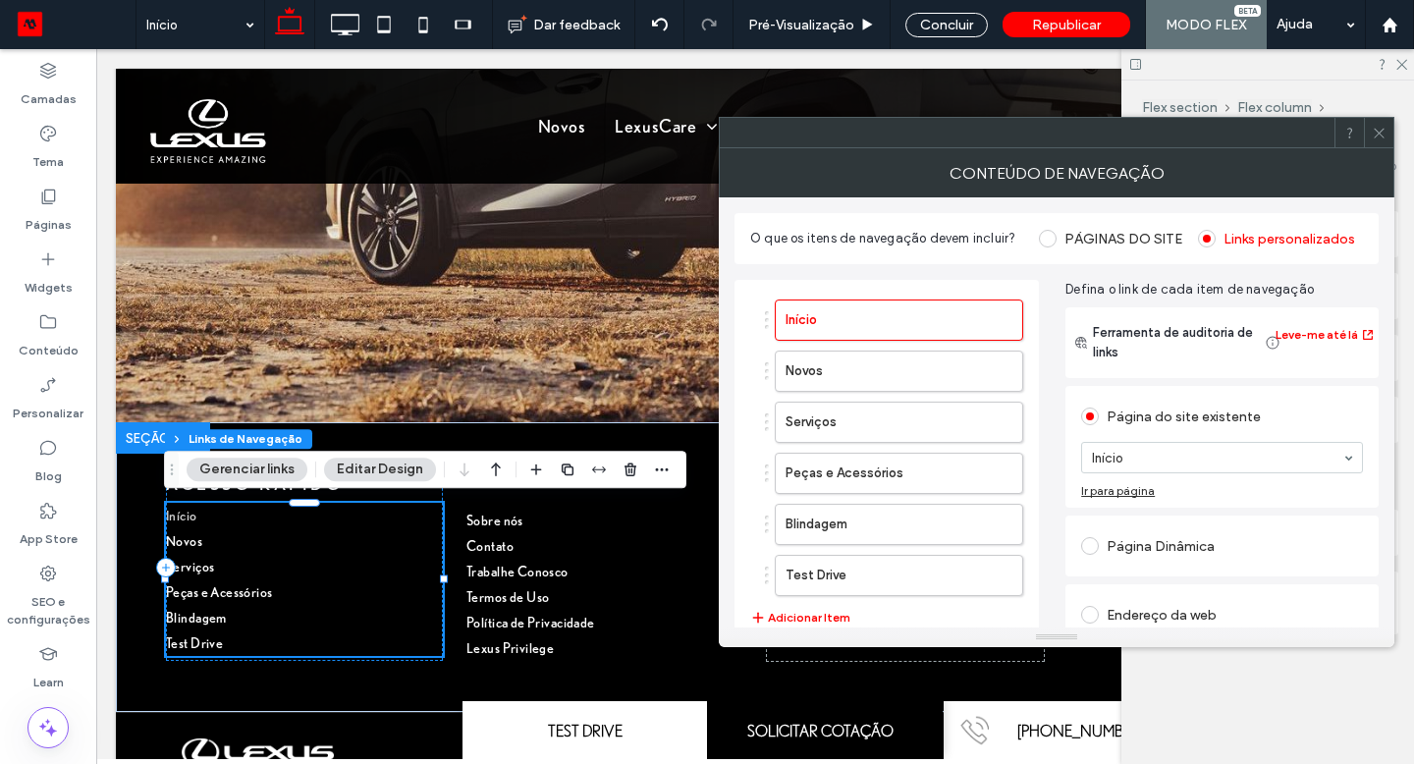
drag, startPoint x: 997, startPoint y: 419, endPoint x: 229, endPoint y: 168, distance: 808.1
click at [720, 147] on div at bounding box center [1027, 132] width 615 height 29
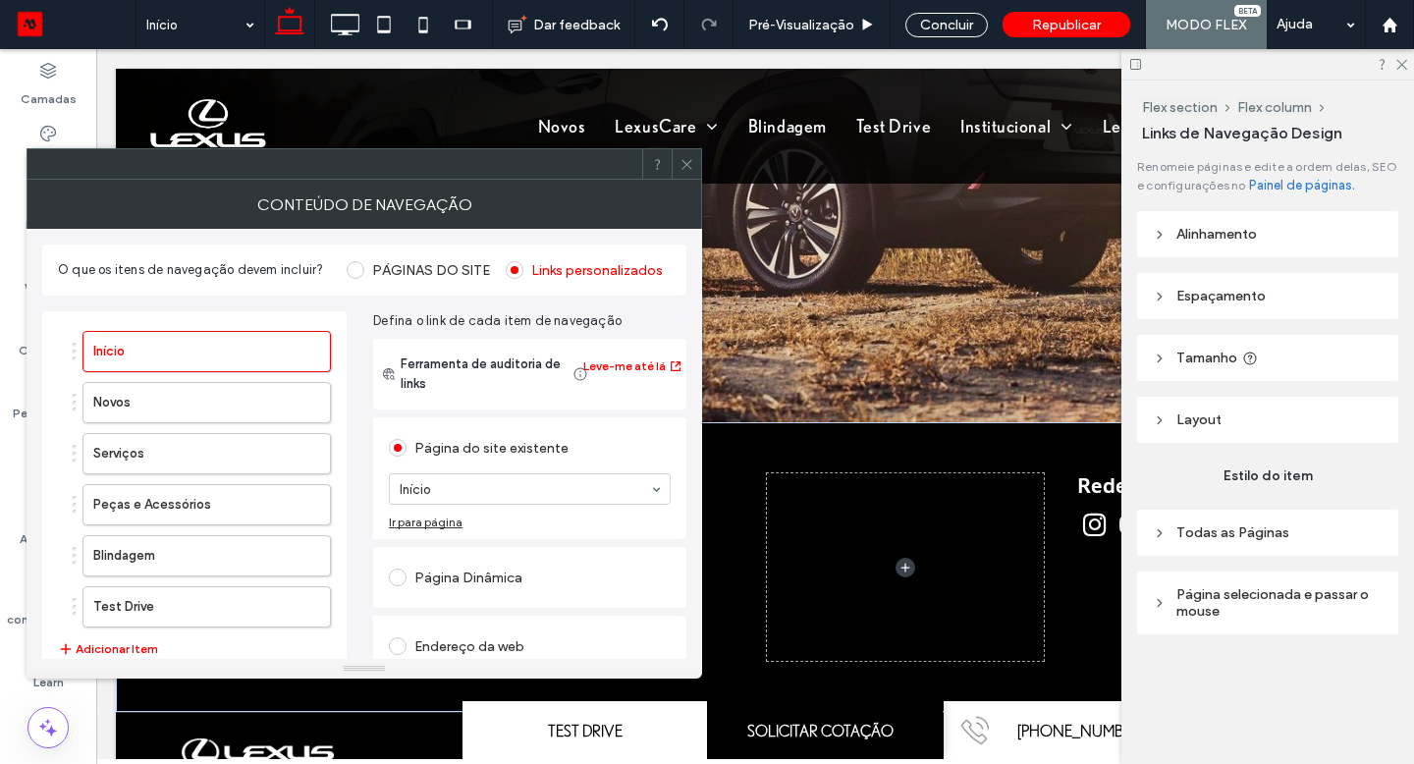
click at [683, 167] on use at bounding box center [687, 164] width 10 height 10
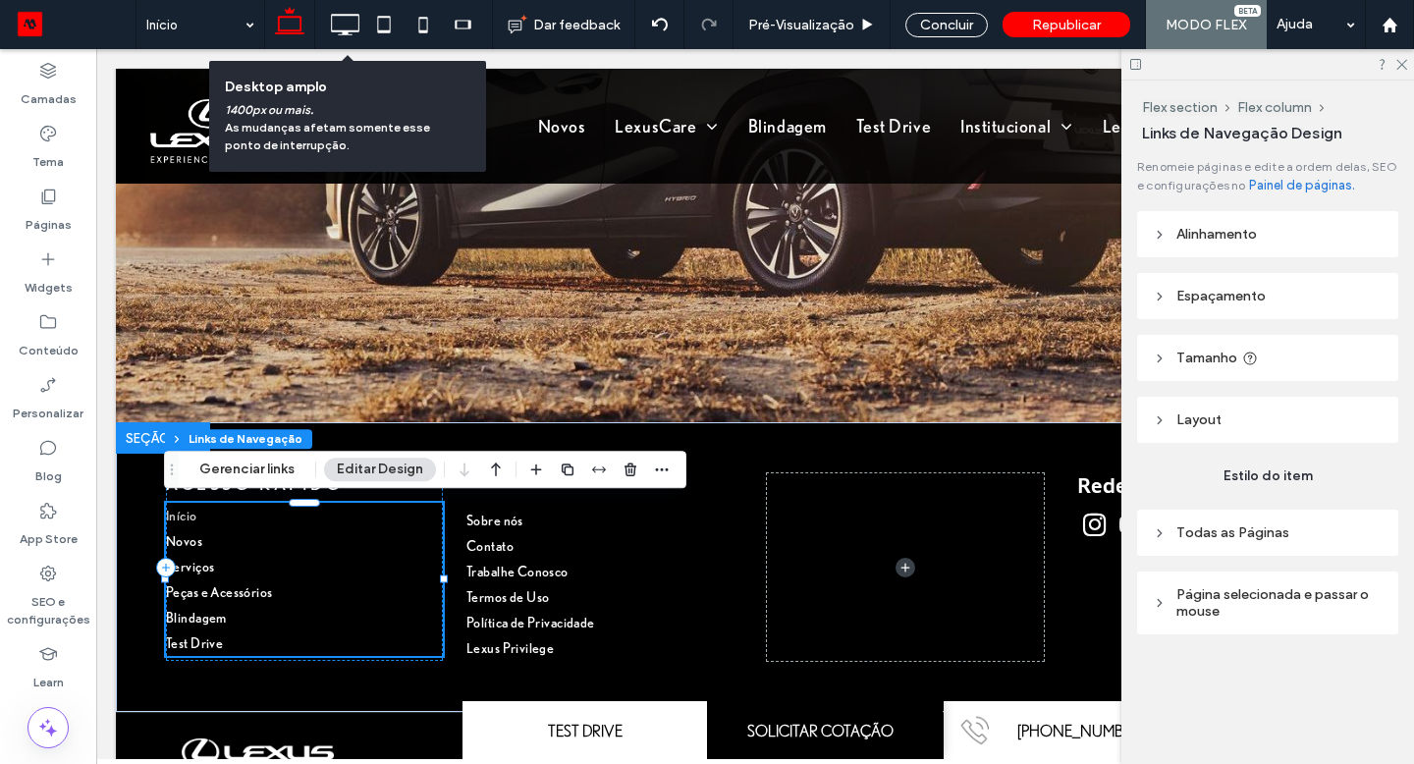
click at [350, 28] on icon at bounding box center [344, 24] width 39 height 39
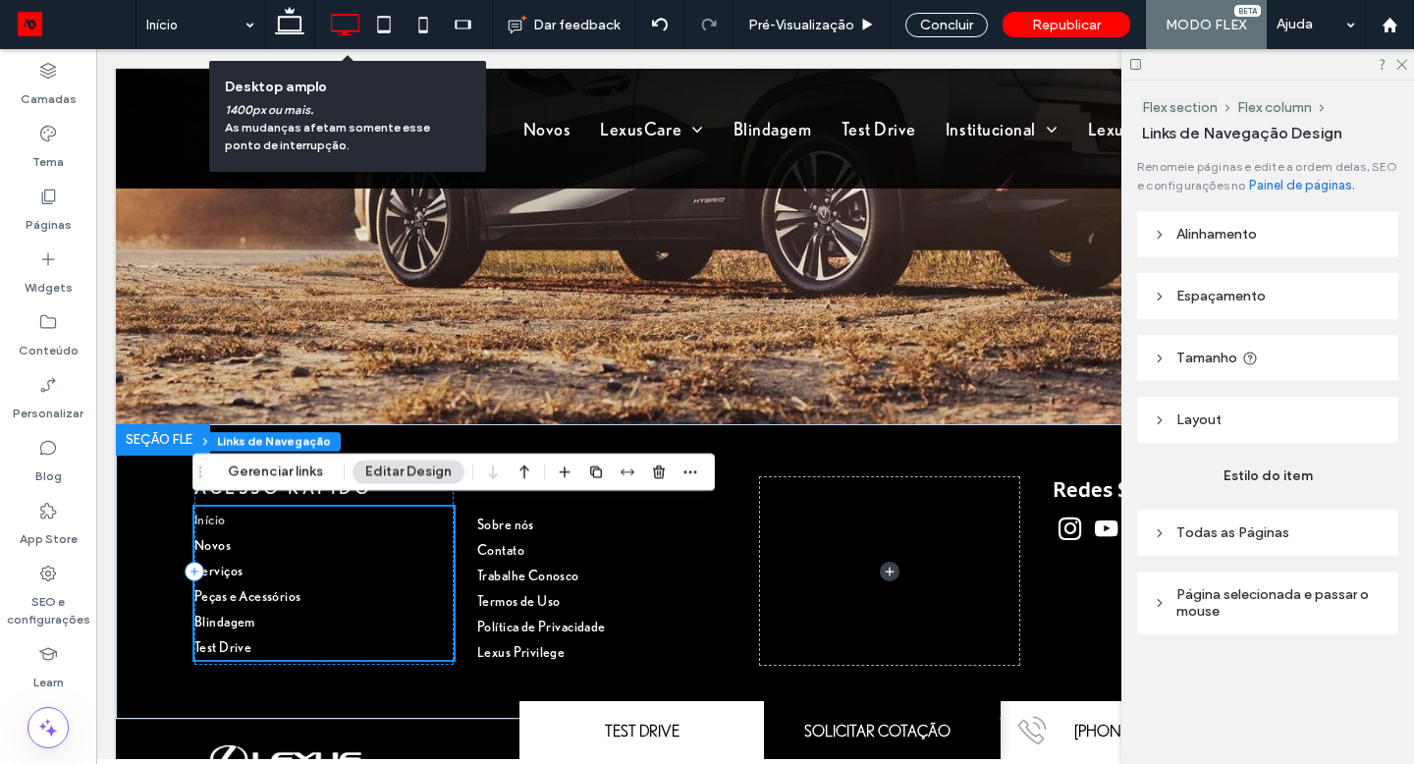
scroll to position [4346, 0]
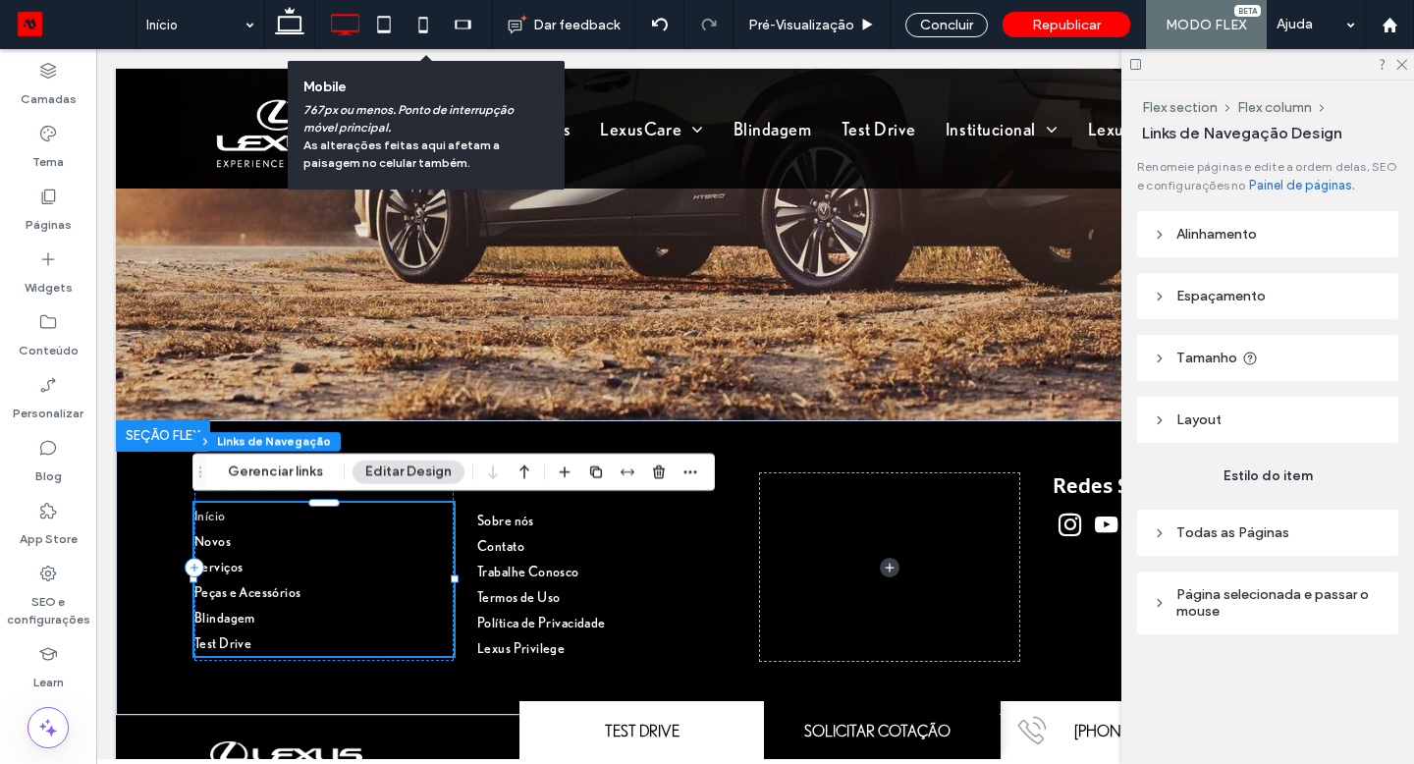
click at [423, 31] on use at bounding box center [422, 25] width 9 height 16
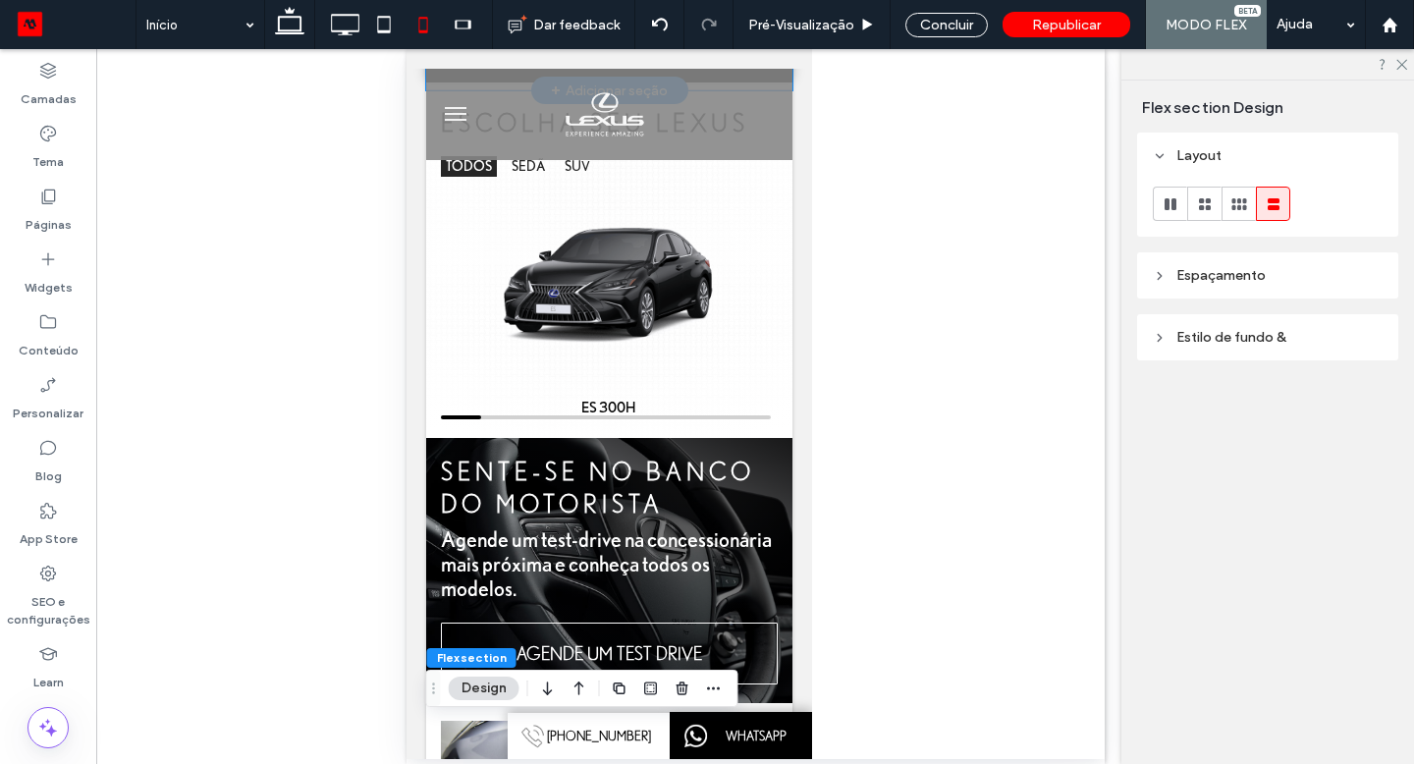
scroll to position [0, 0]
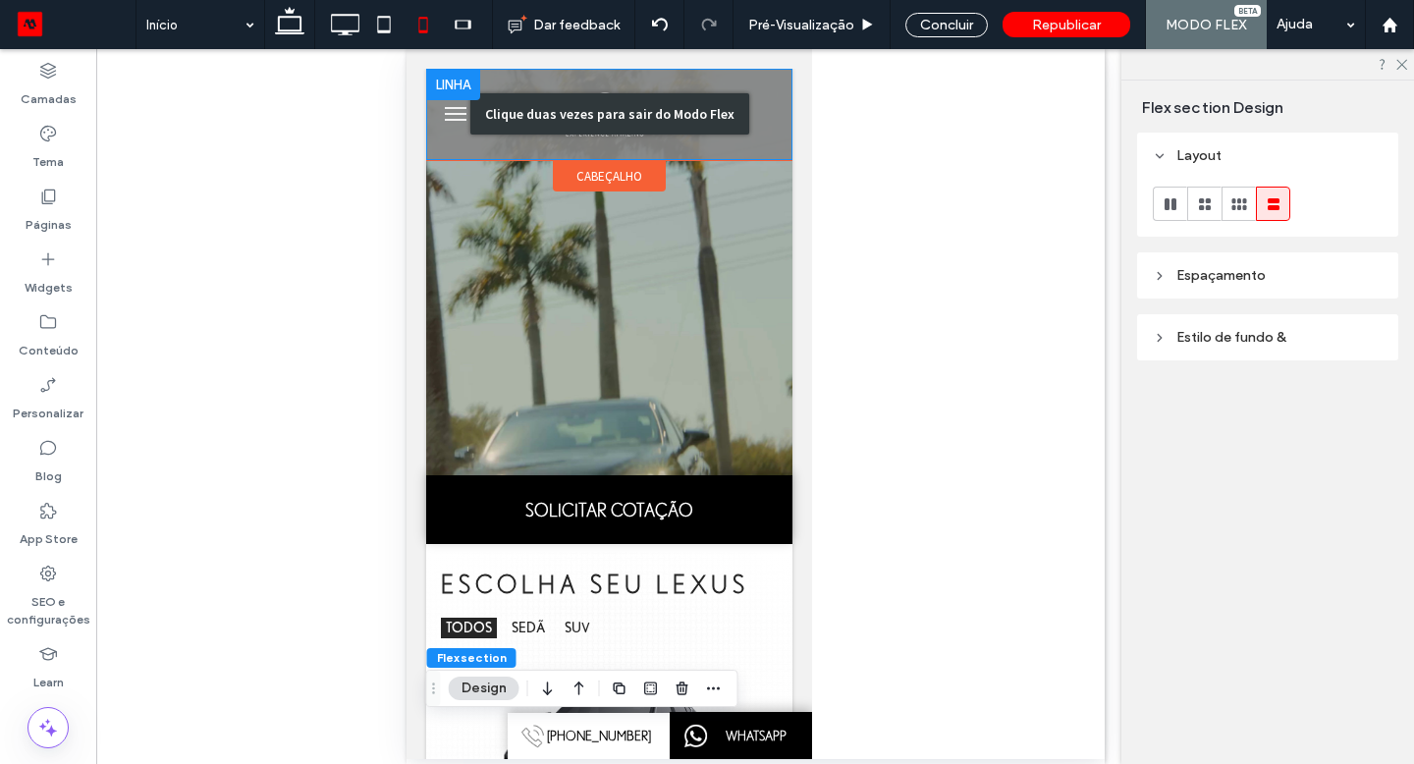
click at [441, 103] on div "Clique duas vezes para sair do Modo Flex" at bounding box center [608, 114] width 366 height 91
click at [449, 110] on div "Clique duas vezes para sair do Modo Flex" at bounding box center [608, 114] width 366 height 91
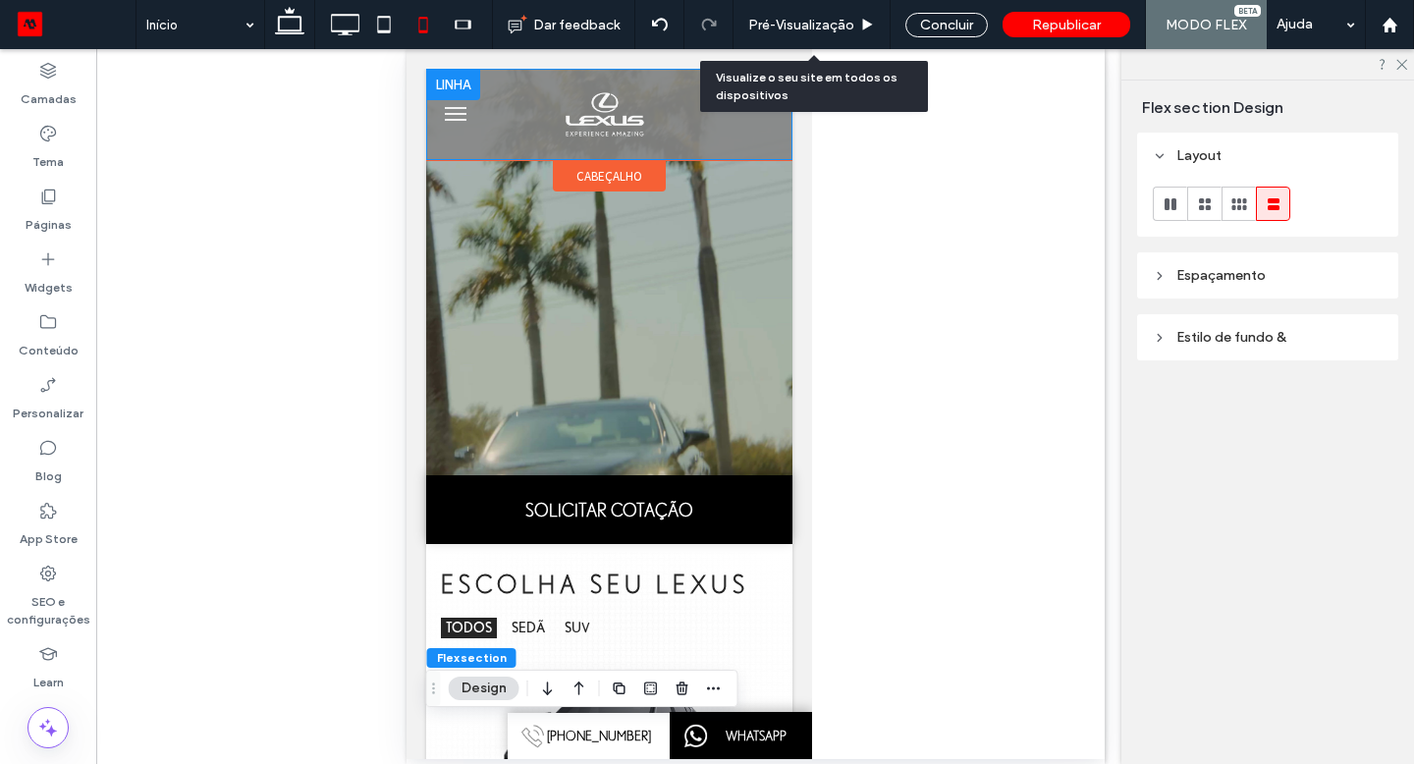
click at [852, 27] on span "Pré-Visualizaçāo" at bounding box center [801, 25] width 106 height 17
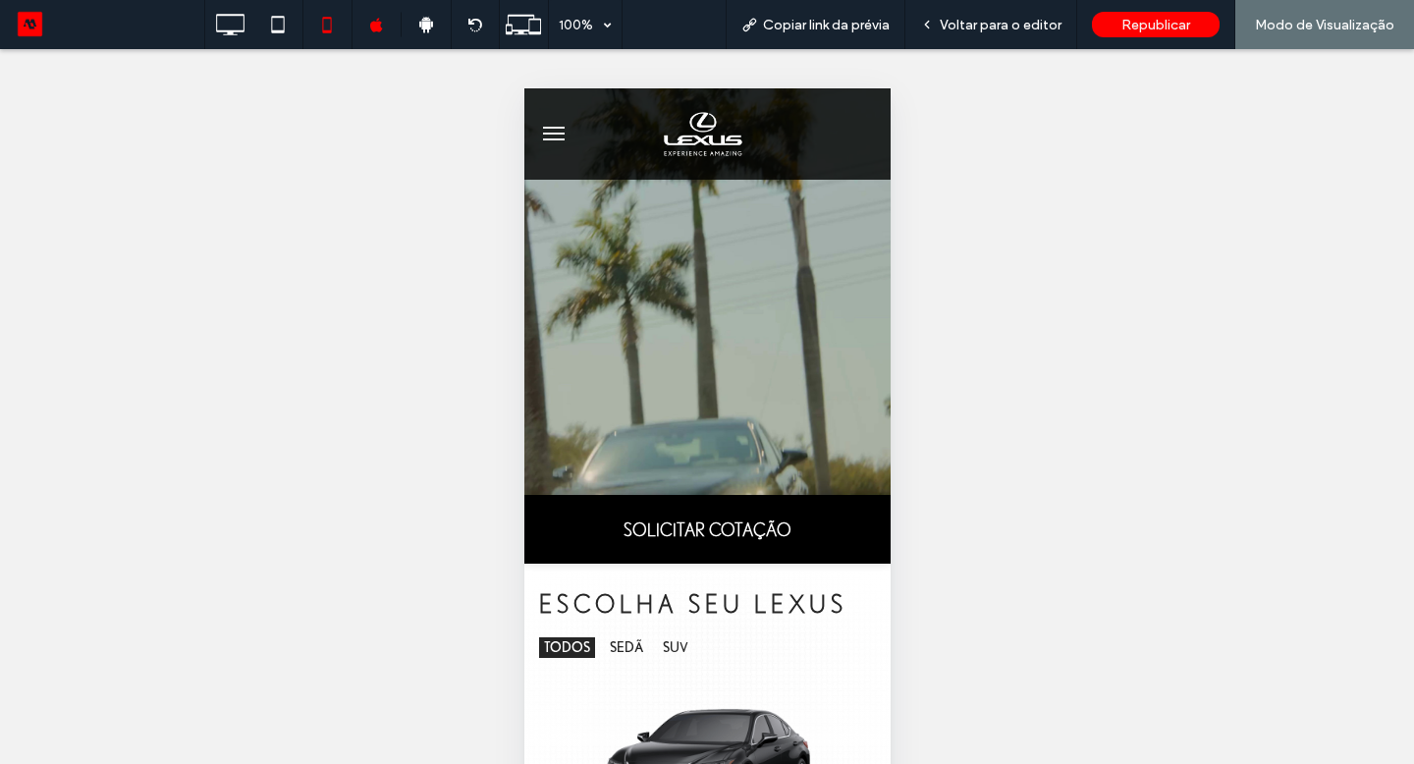
click at [551, 132] on button "menu" at bounding box center [552, 133] width 39 height 39
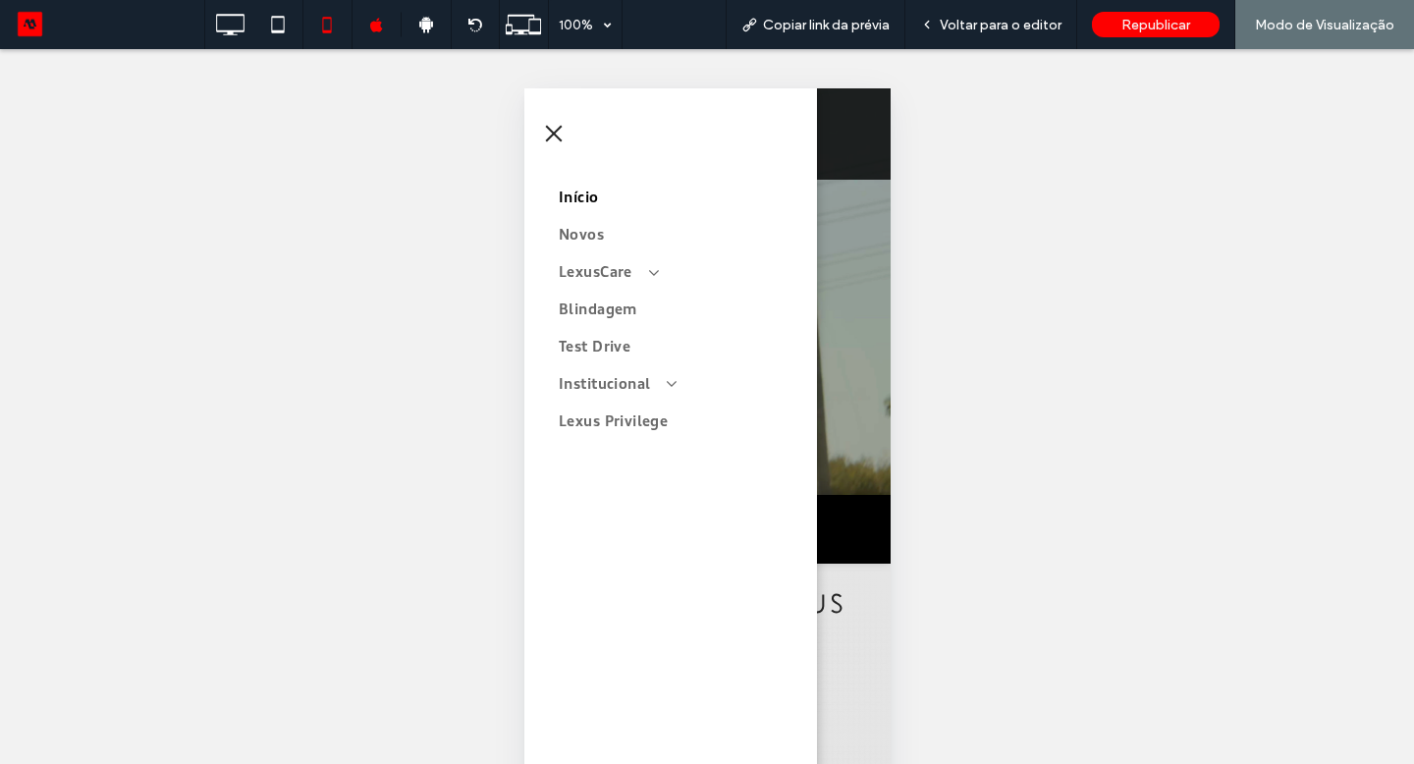
click at [554, 127] on button "menu" at bounding box center [552, 133] width 39 height 39
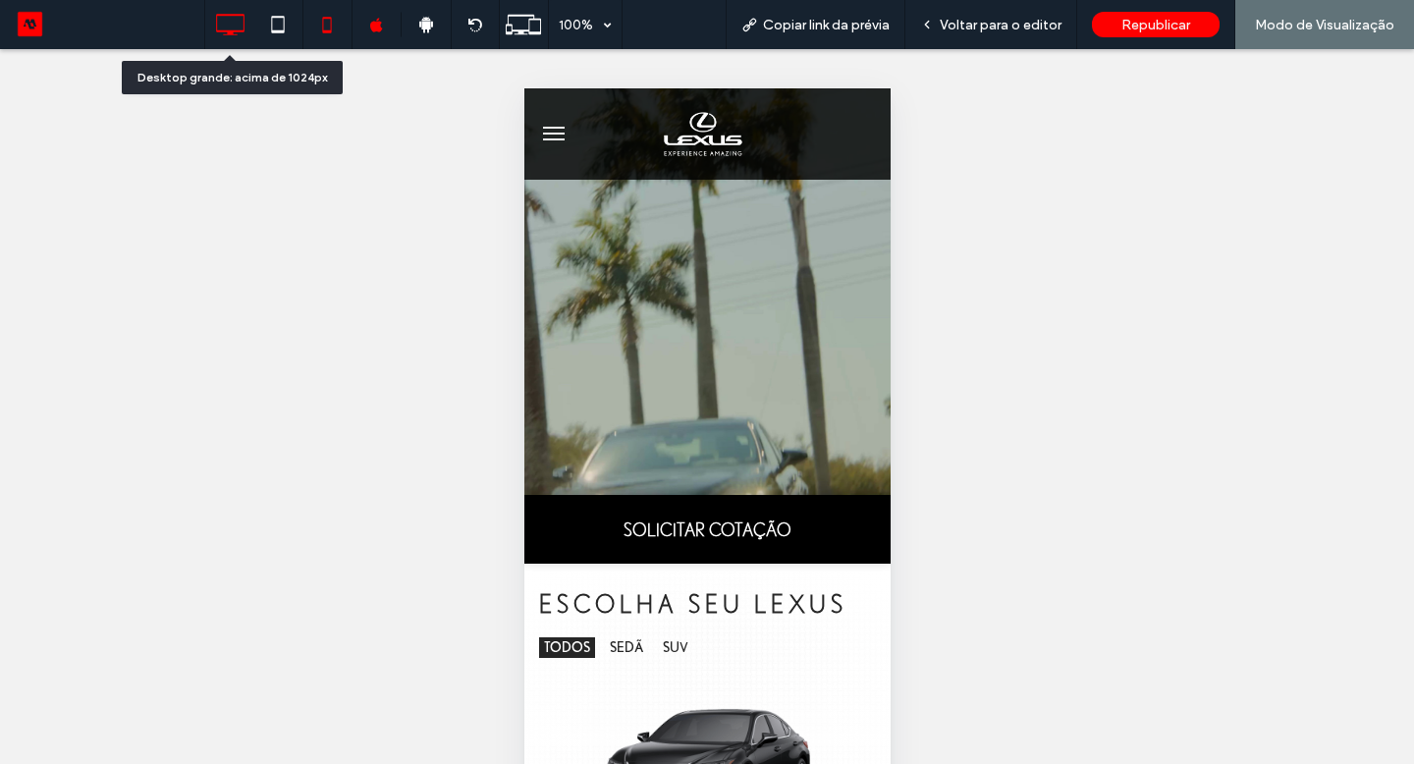
click at [239, 28] on icon at bounding box center [229, 24] width 39 height 39
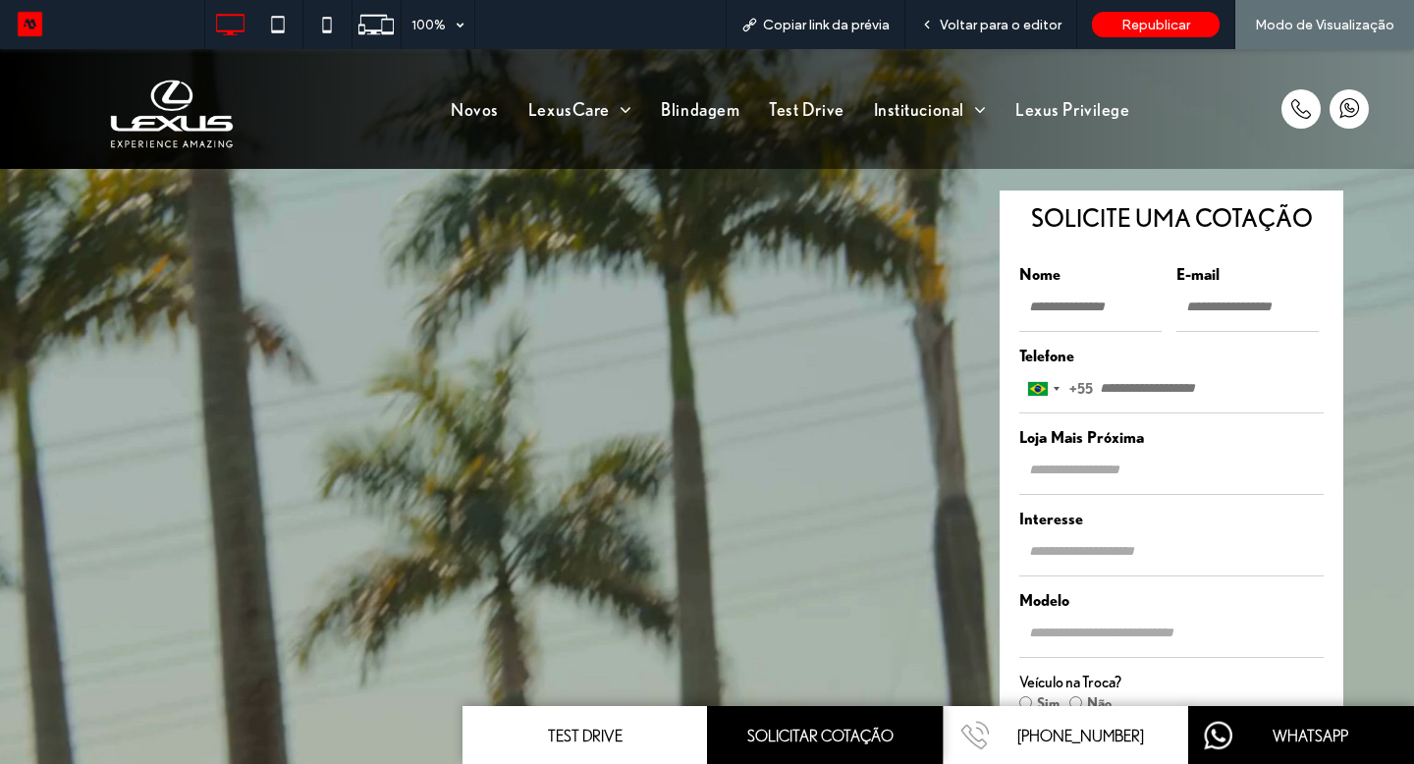
click at [593, 111] on link "LexusCare" at bounding box center [580, 108] width 133 height 30
click at [645, 192] on span "Peças e Acessórios" at bounding box center [605, 186] width 124 height 18
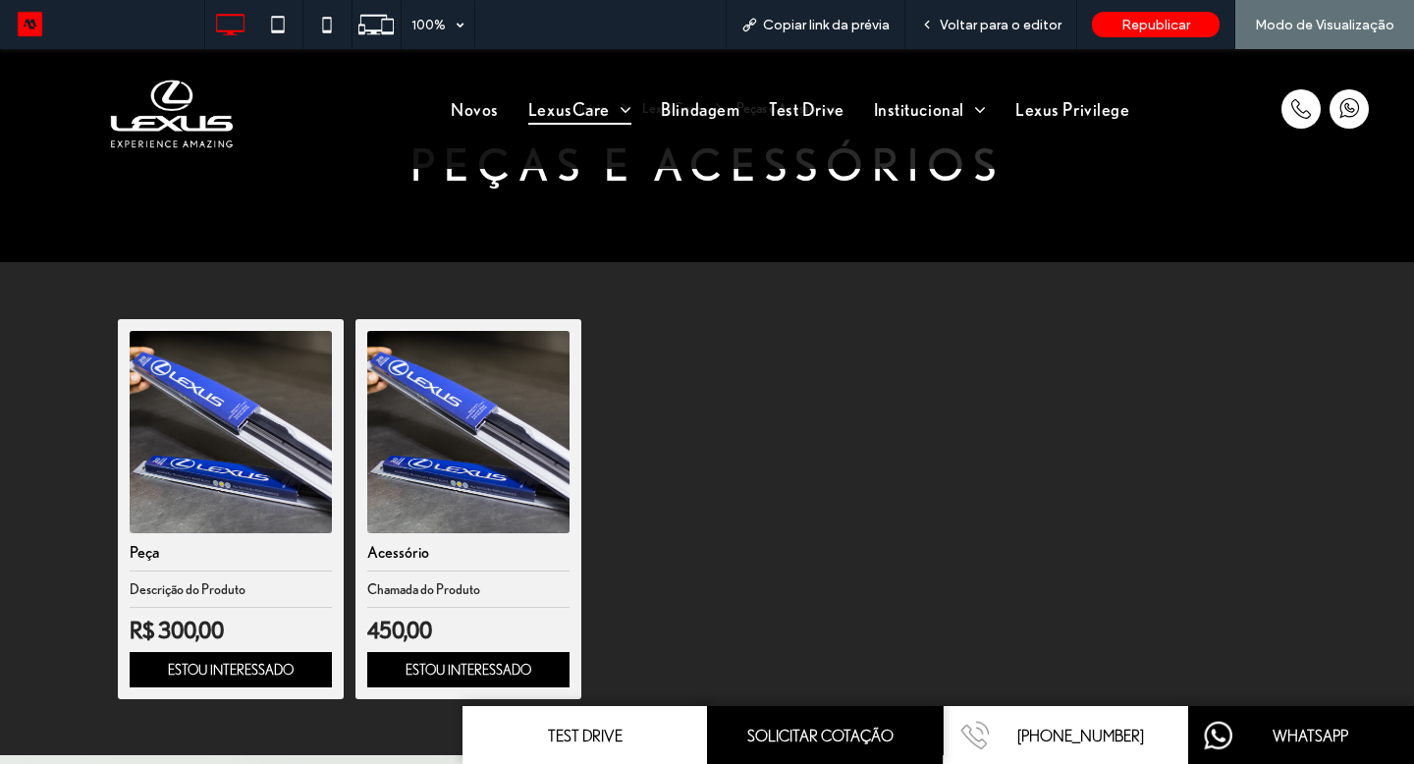
scroll to position [248, 0]
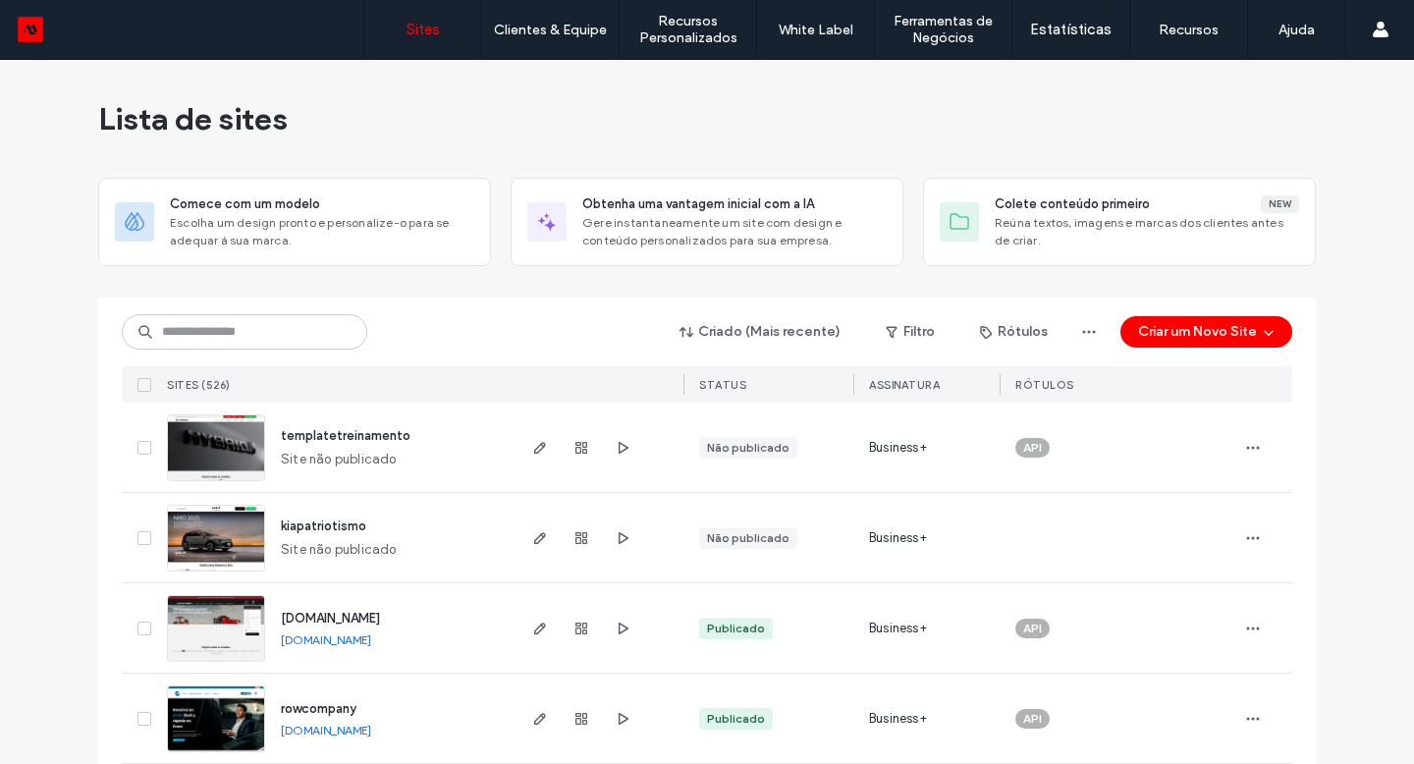
click at [257, 336] on input at bounding box center [245, 331] width 246 height 35
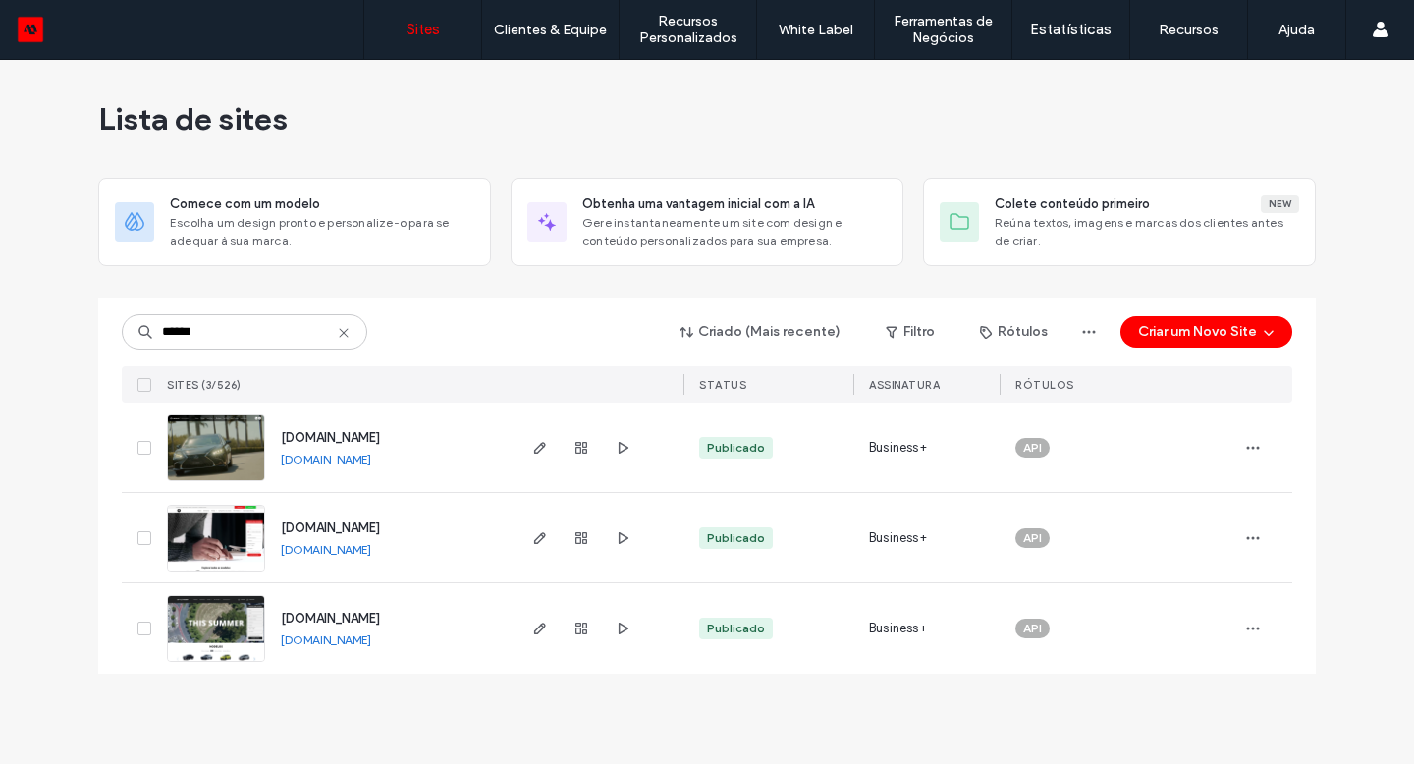
type input "******"
click at [532, 448] on icon "button" at bounding box center [540, 448] width 16 height 16
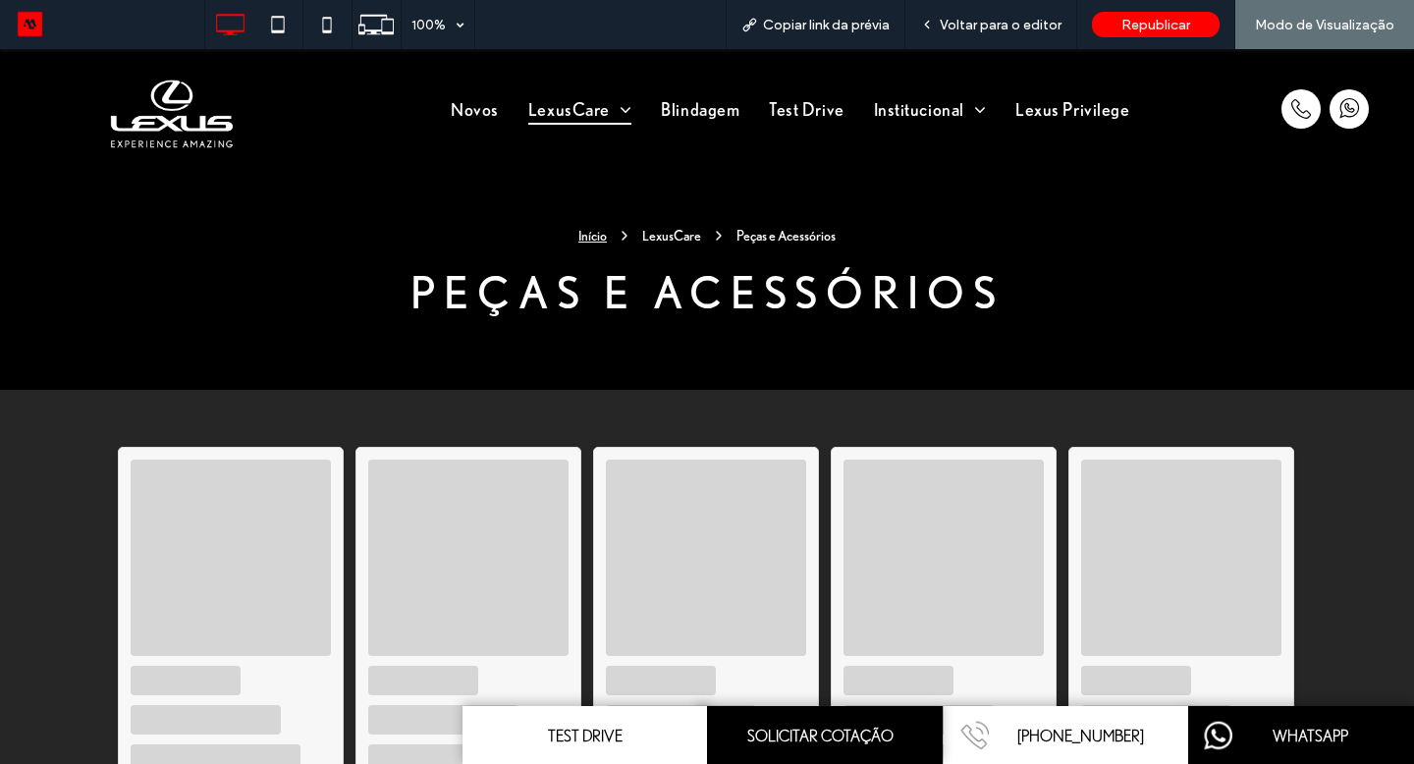
scroll to position [322, 0]
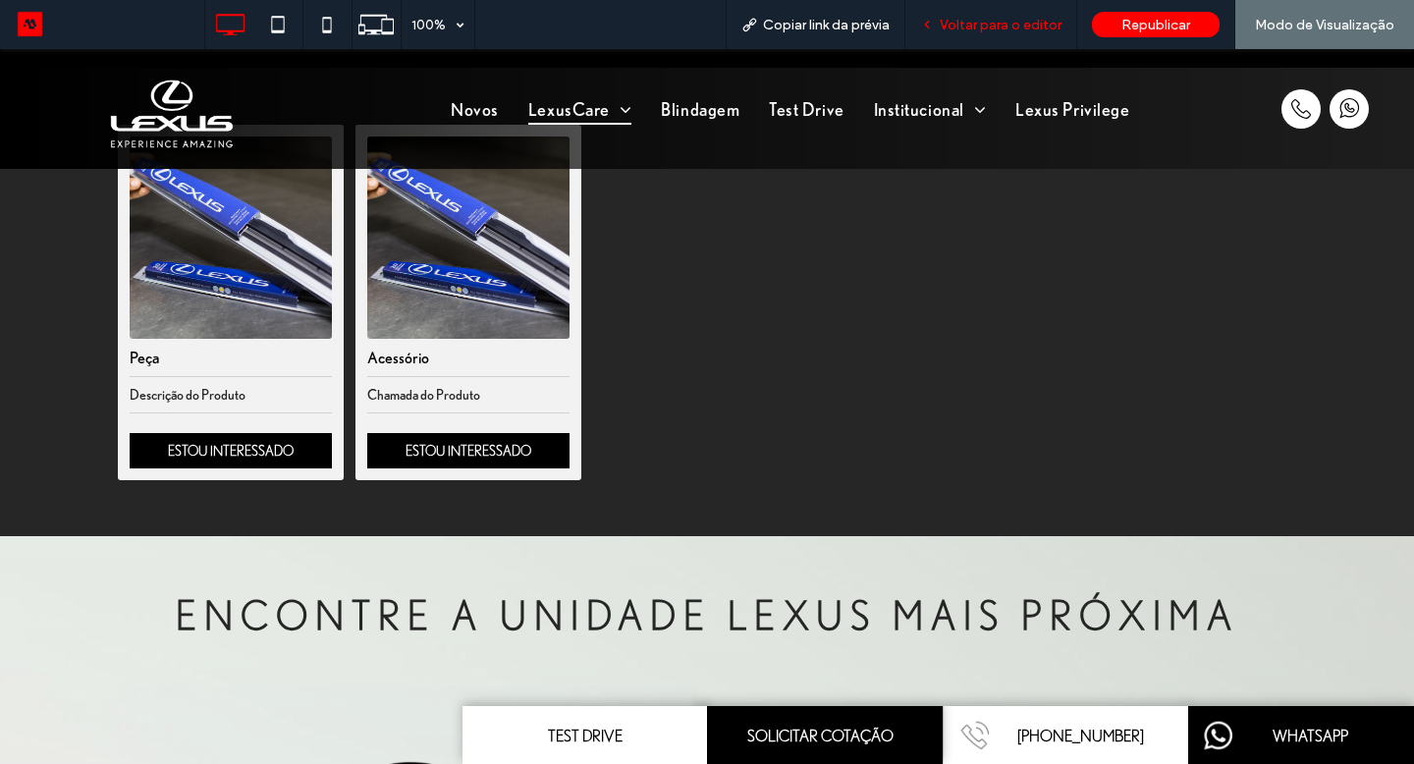
click at [947, 27] on span "Voltar para o editor" at bounding box center [1001, 25] width 122 height 17
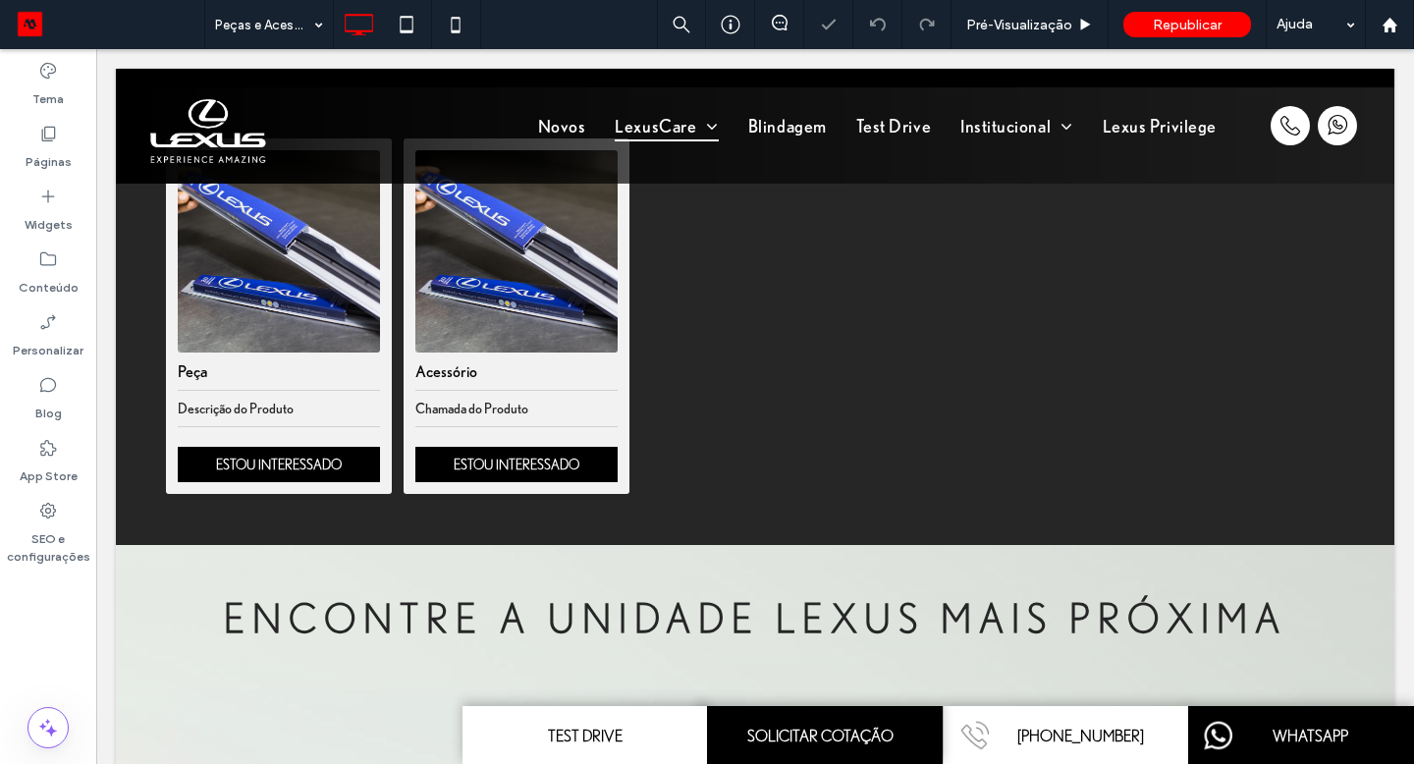
click at [541, 324] on div "Peça Descrição do Produto ESTOU INTERESSADO Acessório Chamada do Produto ESTOU …" at bounding box center [755, 316] width 1279 height 458
click at [540, 314] on div "Clique para editar no Modo Flex" at bounding box center [755, 316] width 1279 height 458
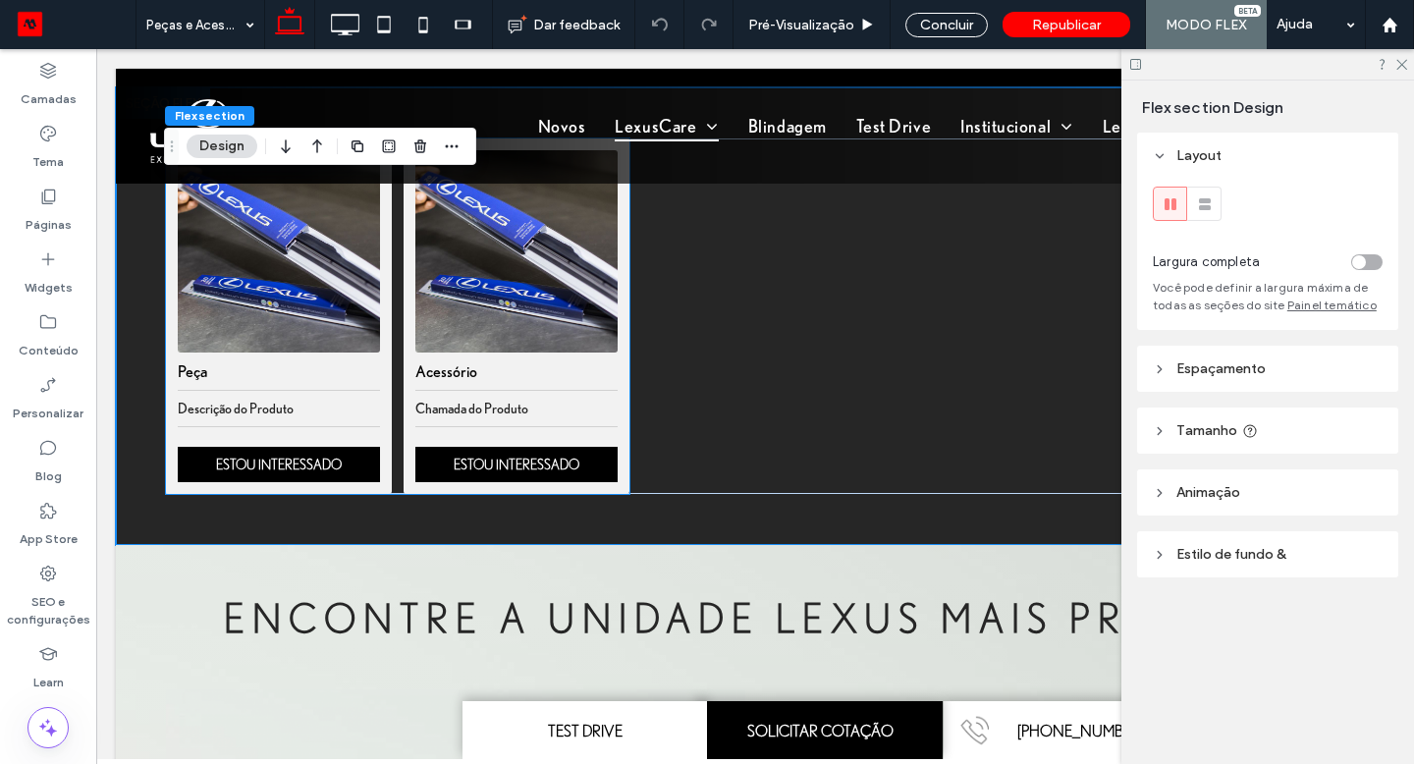
click at [540, 314] on img at bounding box center [516, 251] width 202 height 202
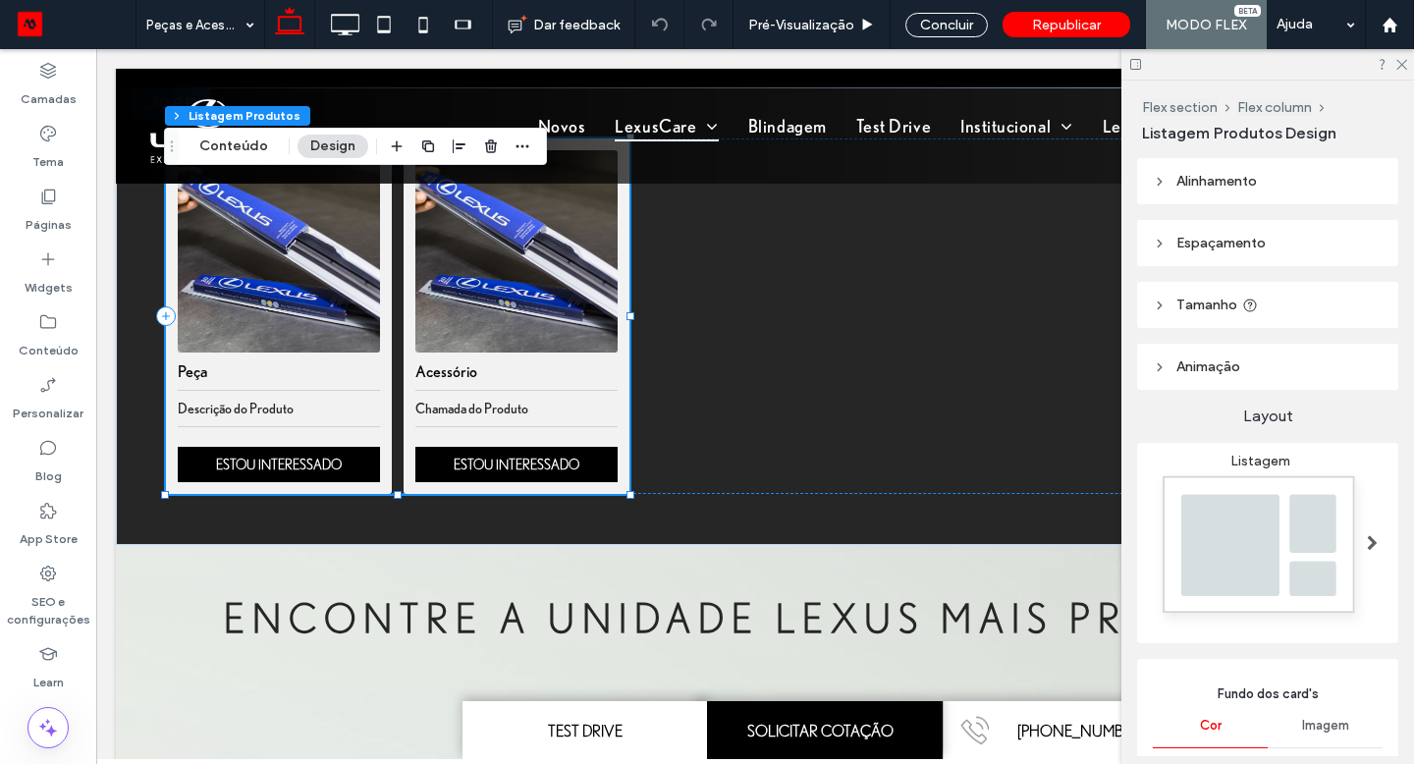
type input "*"
click at [247, 148] on button "Conteúdo" at bounding box center [234, 147] width 94 height 24
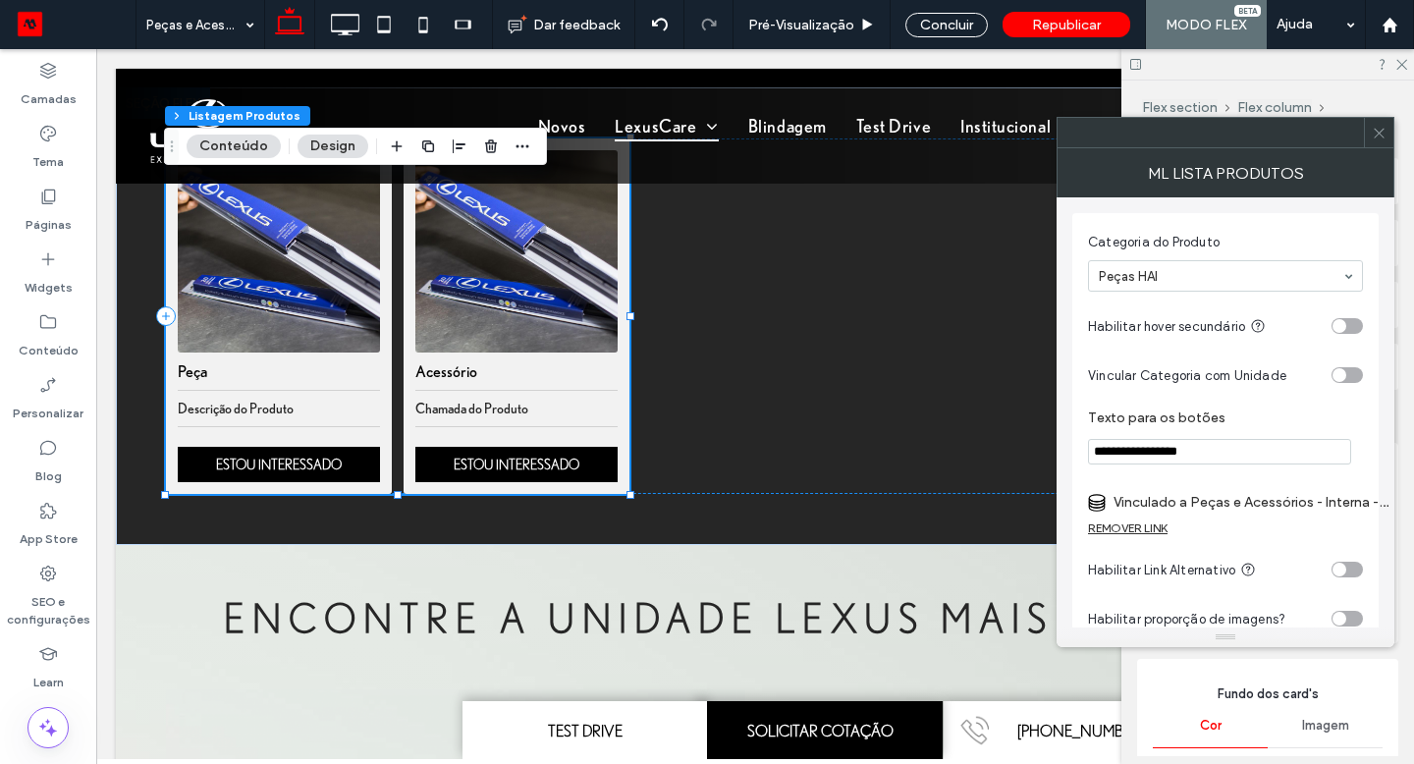
click at [1170, 502] on label "Vinculado a Peças e Acessórios - Interna - comprar-peca-audi" at bounding box center [1251, 502] width 275 height 36
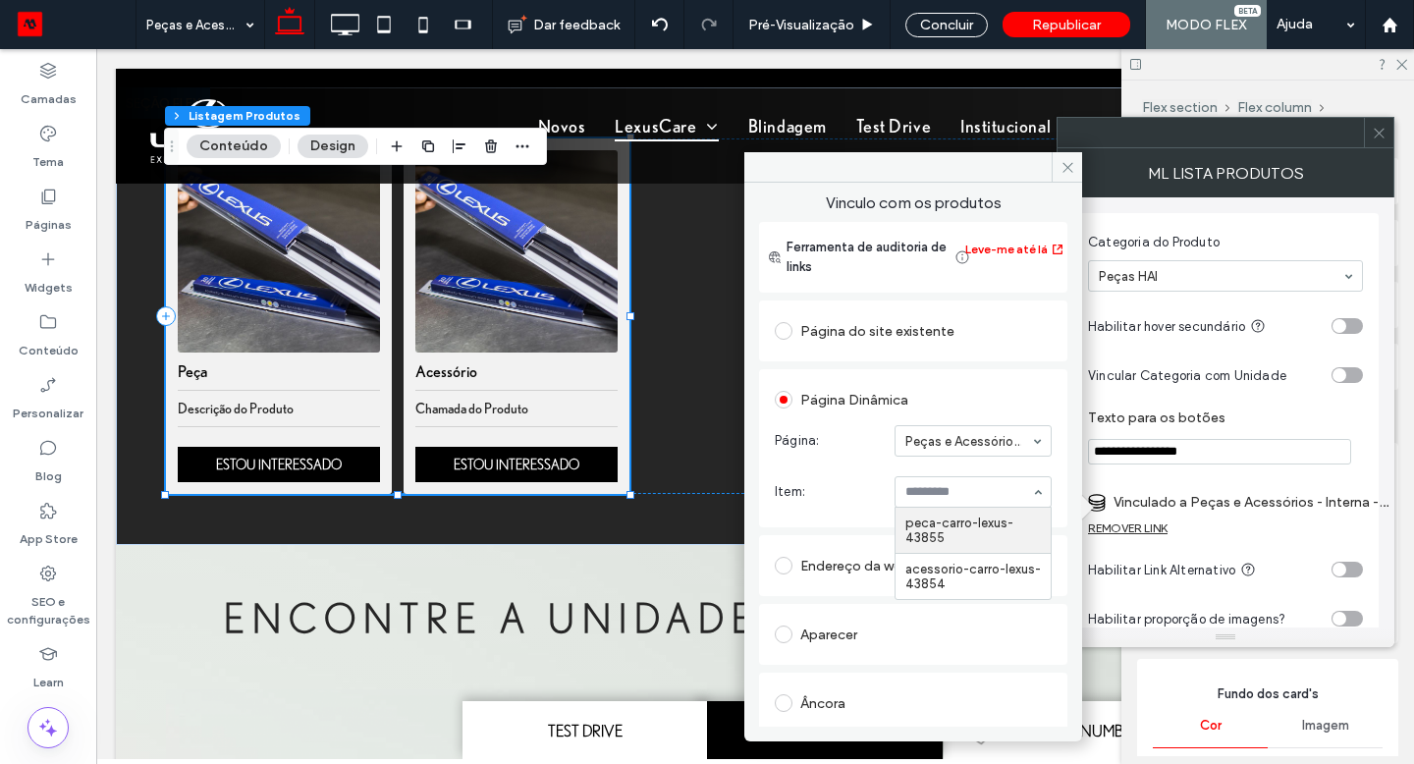
drag, startPoint x: 947, startPoint y: 27, endPoint x: 961, endPoint y: 487, distance: 460.8
click at [1070, 164] on icon at bounding box center [1068, 167] width 15 height 15
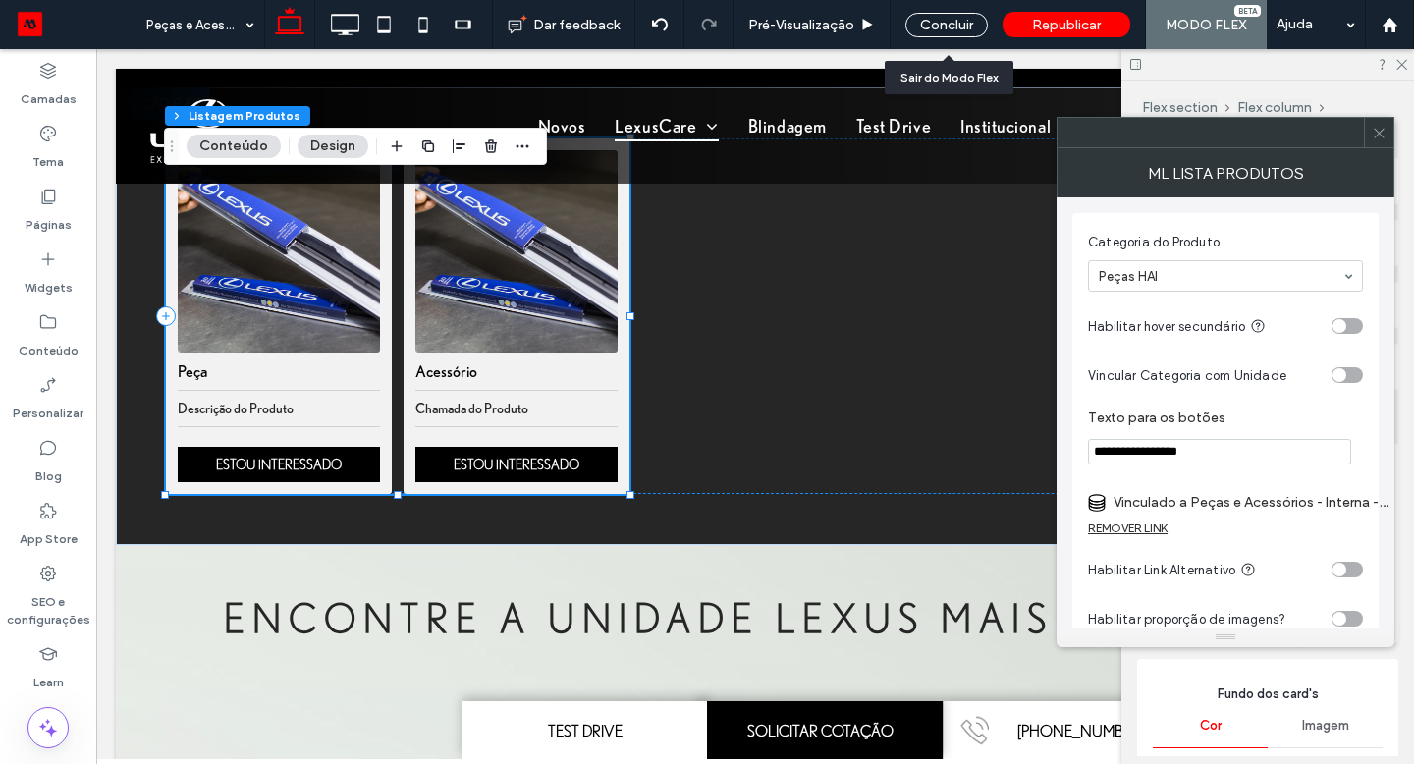
click at [956, 27] on div "Concluir" at bounding box center [946, 25] width 82 height 25
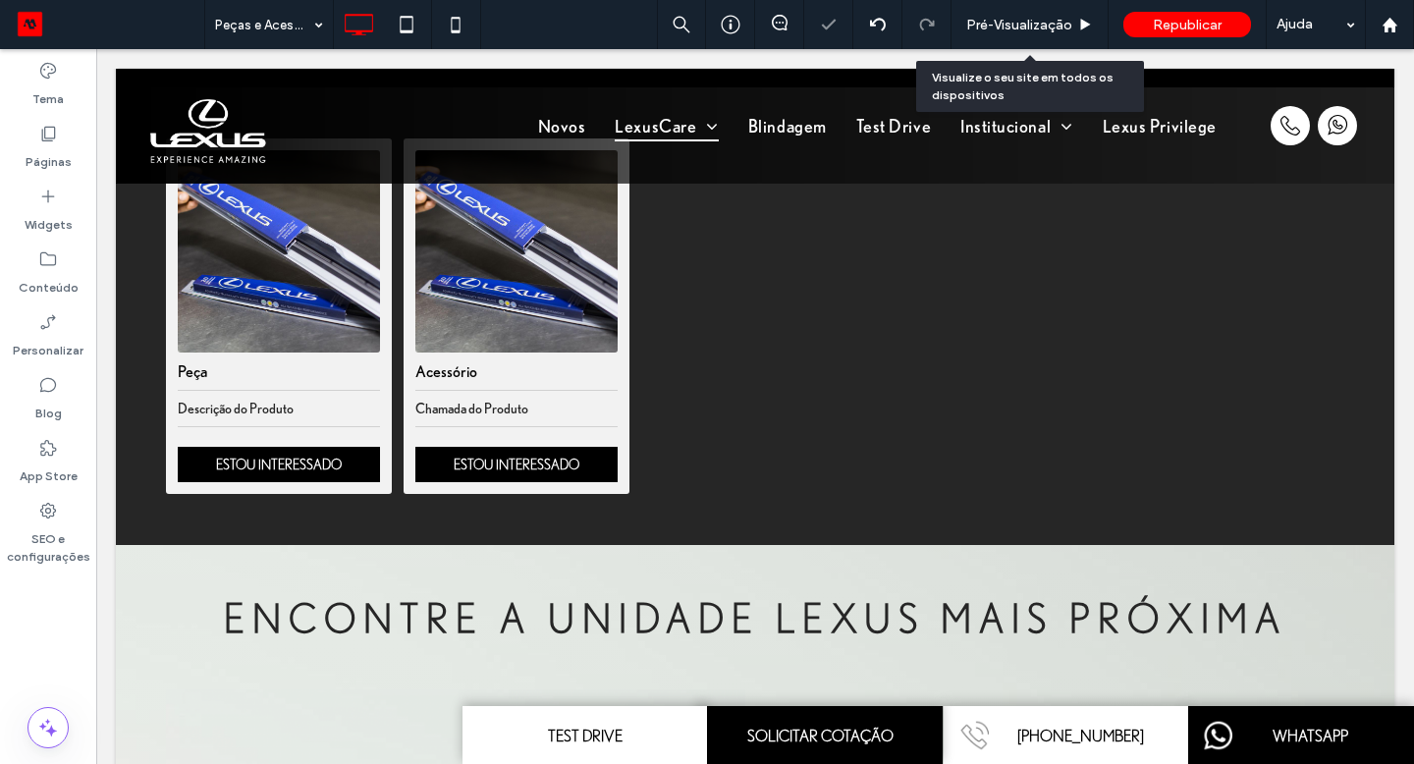
click at [980, 29] on span "Pré-Visualizaçāo" at bounding box center [1019, 25] width 106 height 17
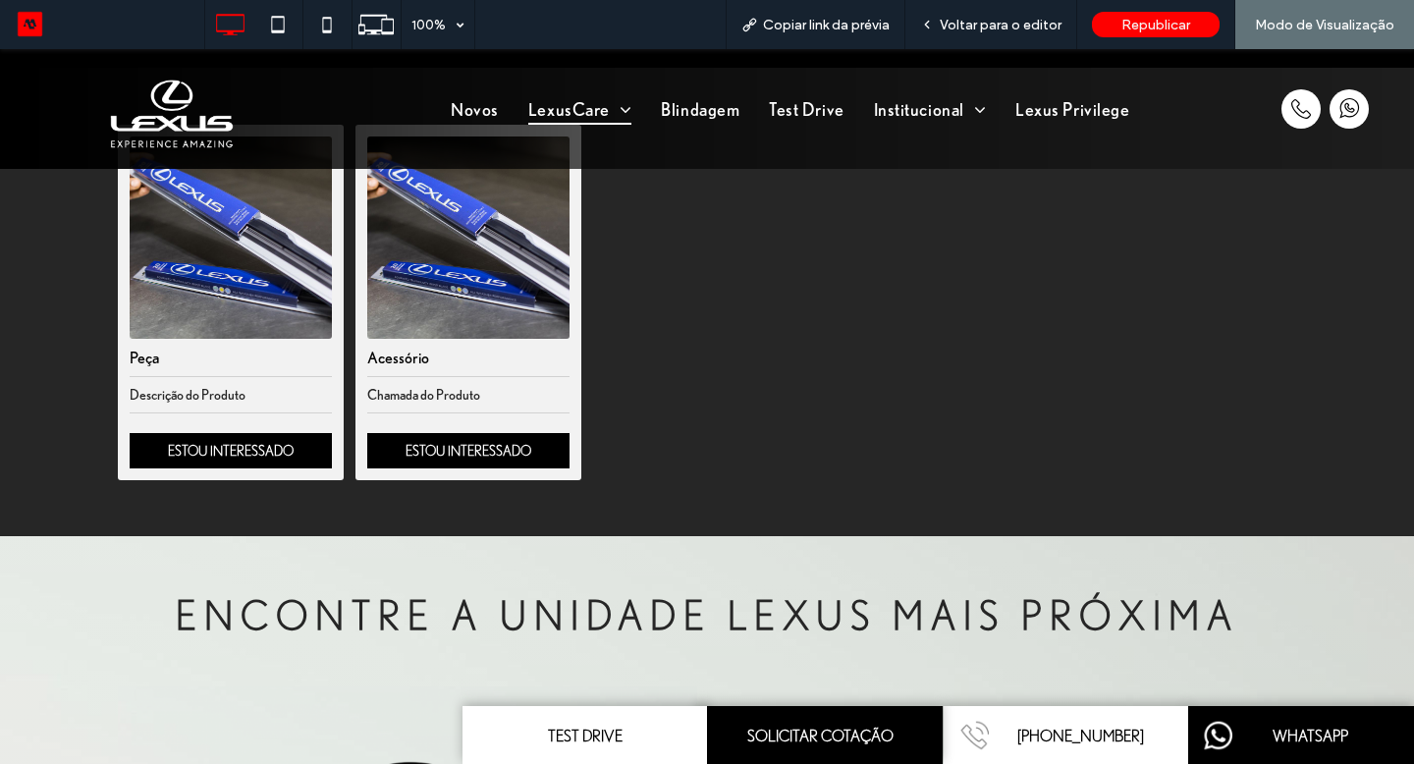
click at [258, 453] on link "ESTOU INTERESSADO" at bounding box center [231, 450] width 202 height 35
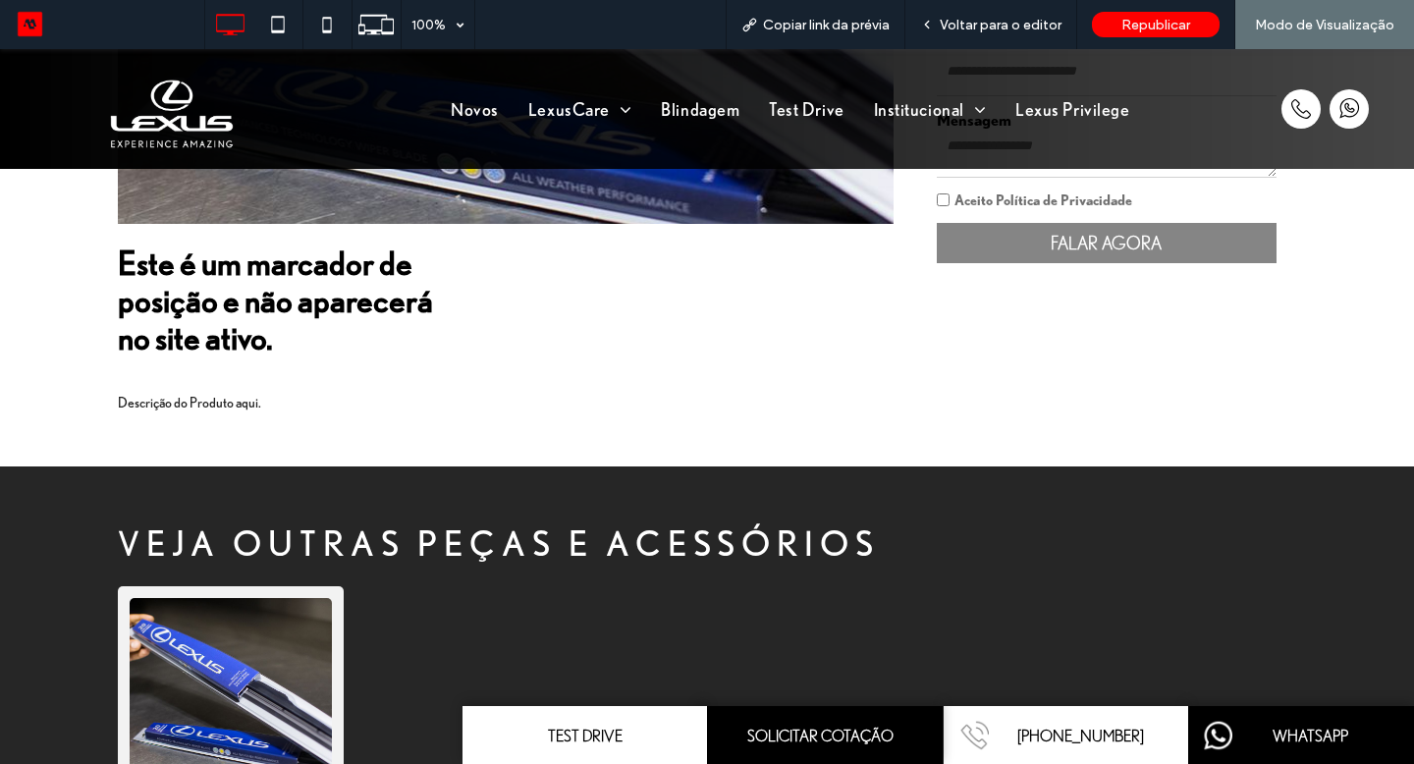
scroll to position [736, 0]
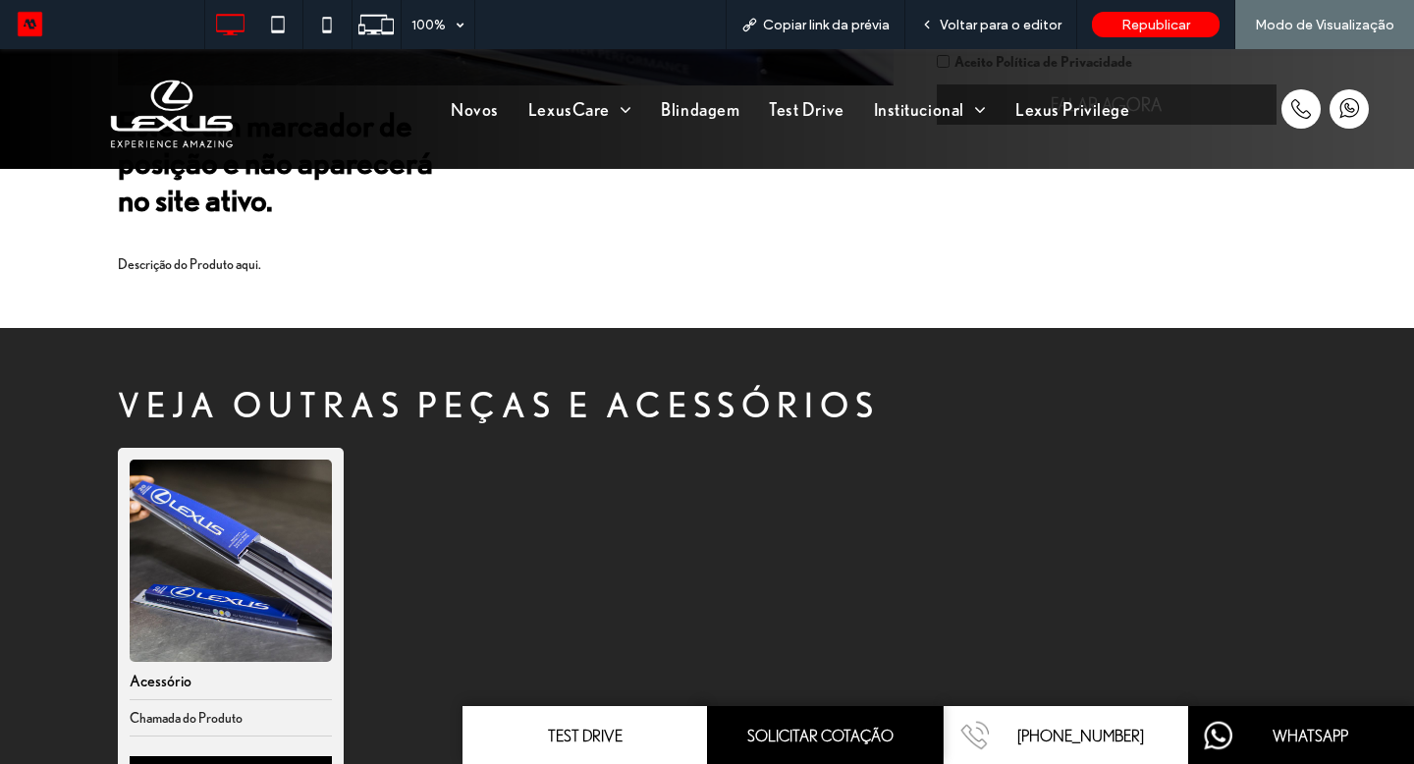
click at [1037, 31] on span "Voltar para o editor" at bounding box center [1001, 25] width 122 height 17
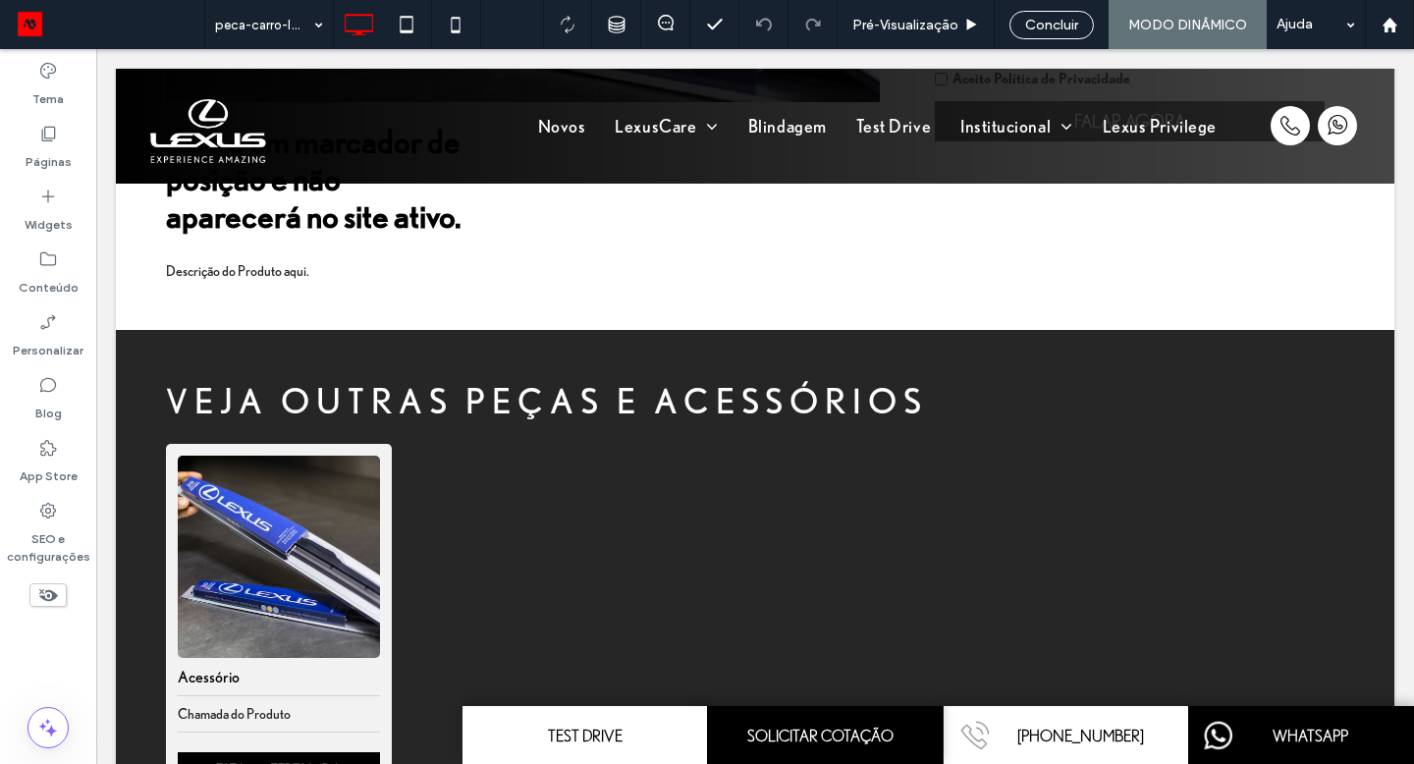
scroll to position [733, 0]
click at [355, 541] on div "VEJA OUTRAS PEÇAS E ACESSÓRIOS Acessório Chamada do Produto ESTOU INTERESSADO "…" at bounding box center [755, 590] width 1279 height 521
click at [355, 541] on div "Clique para editar no Modo Flex" at bounding box center [755, 590] width 1279 height 521
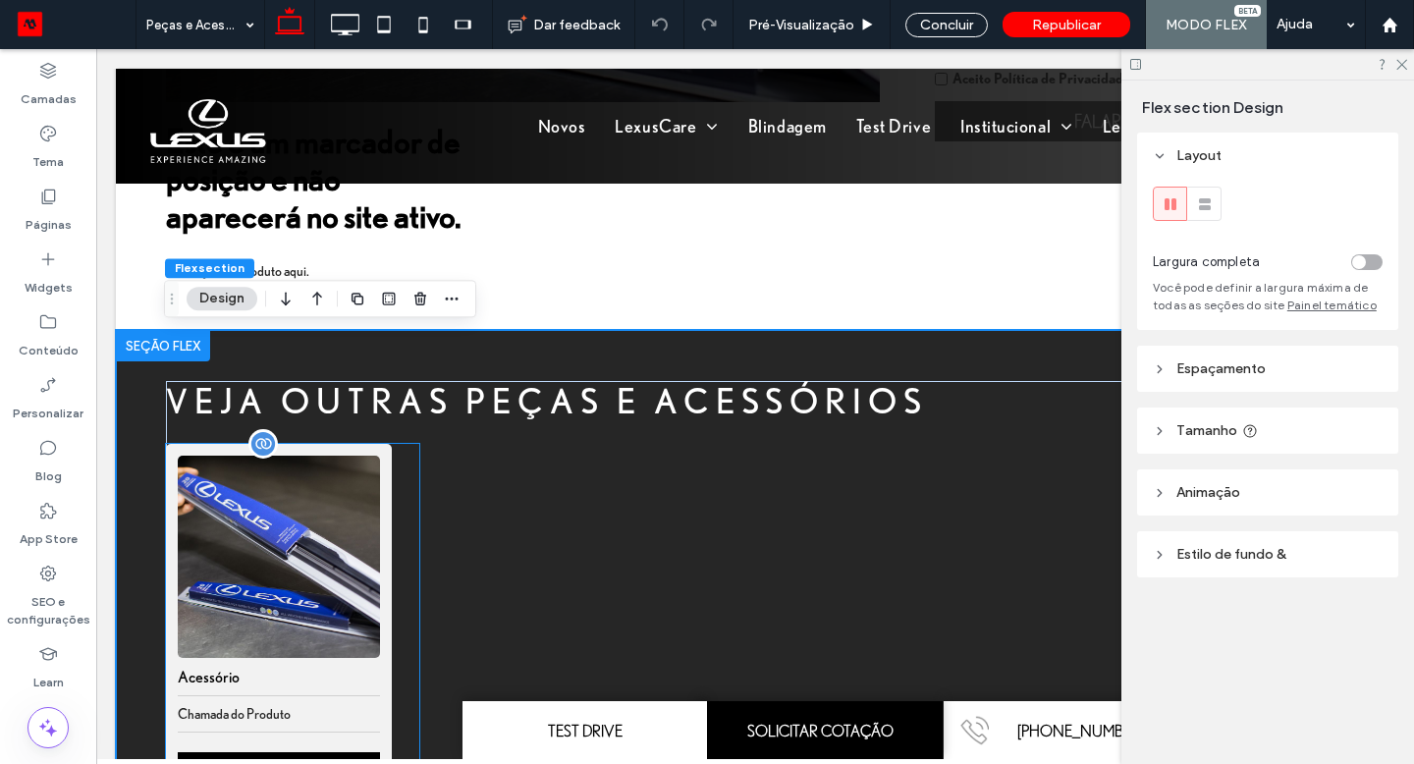
click at [362, 521] on img "1 / 1" at bounding box center [279, 557] width 212 height 212
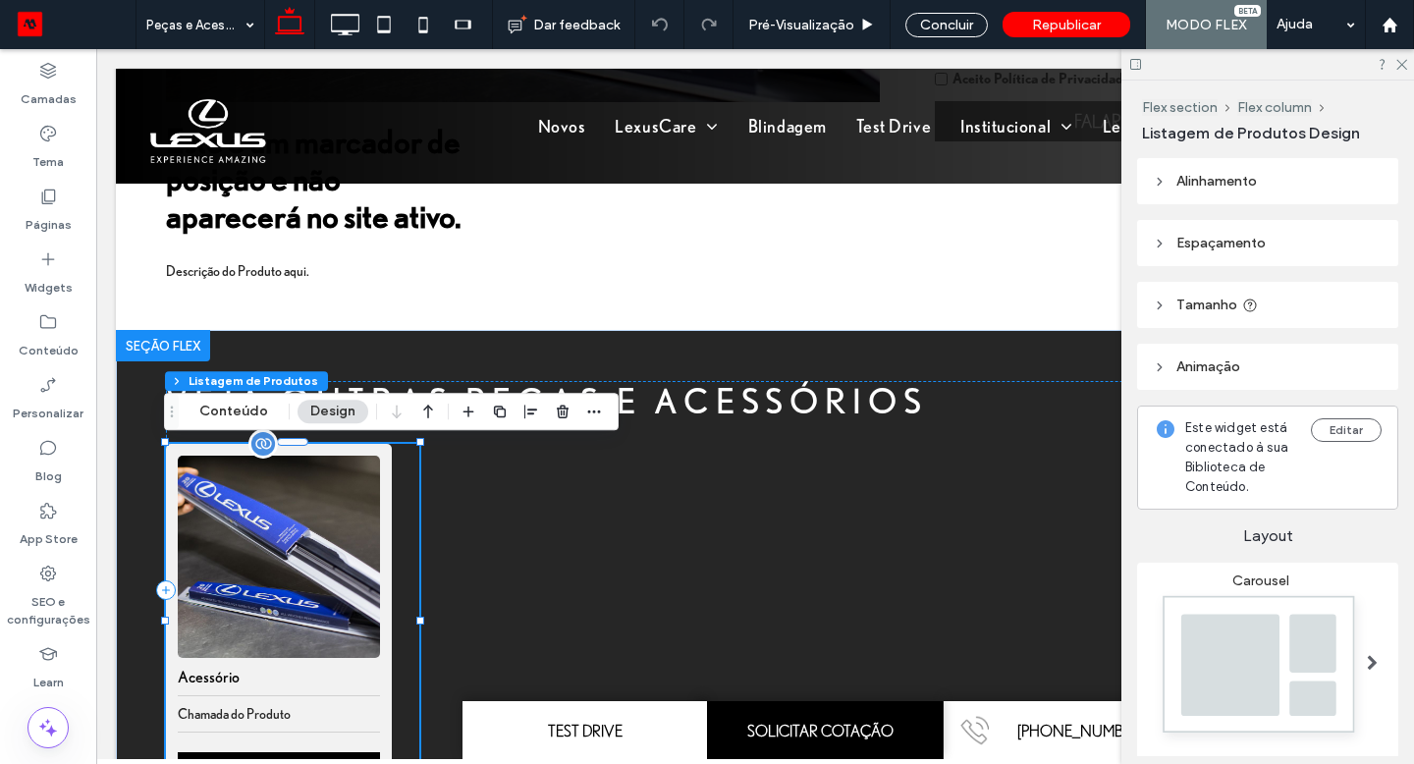
type input "*"
click at [260, 411] on button "Conteúdo" at bounding box center [234, 412] width 94 height 24
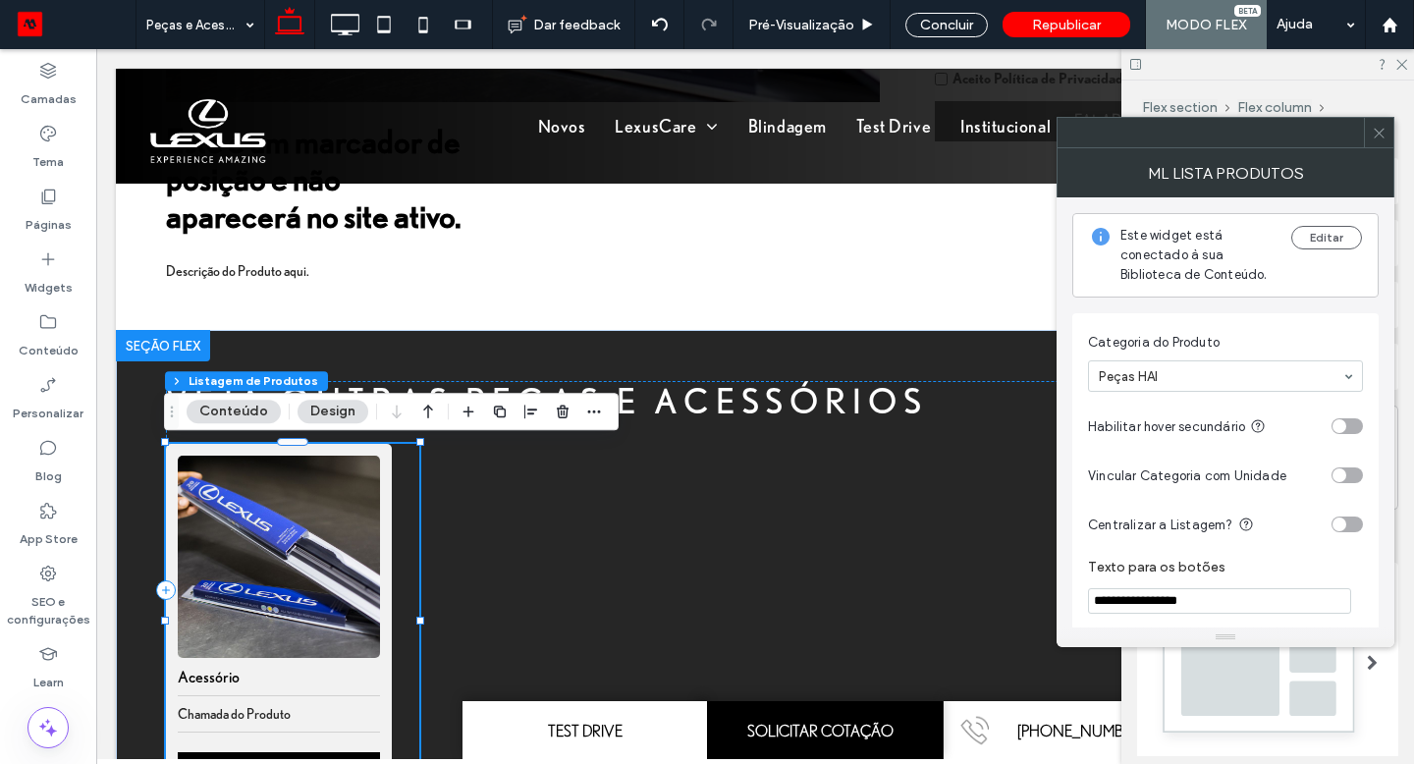
scroll to position [204, 0]
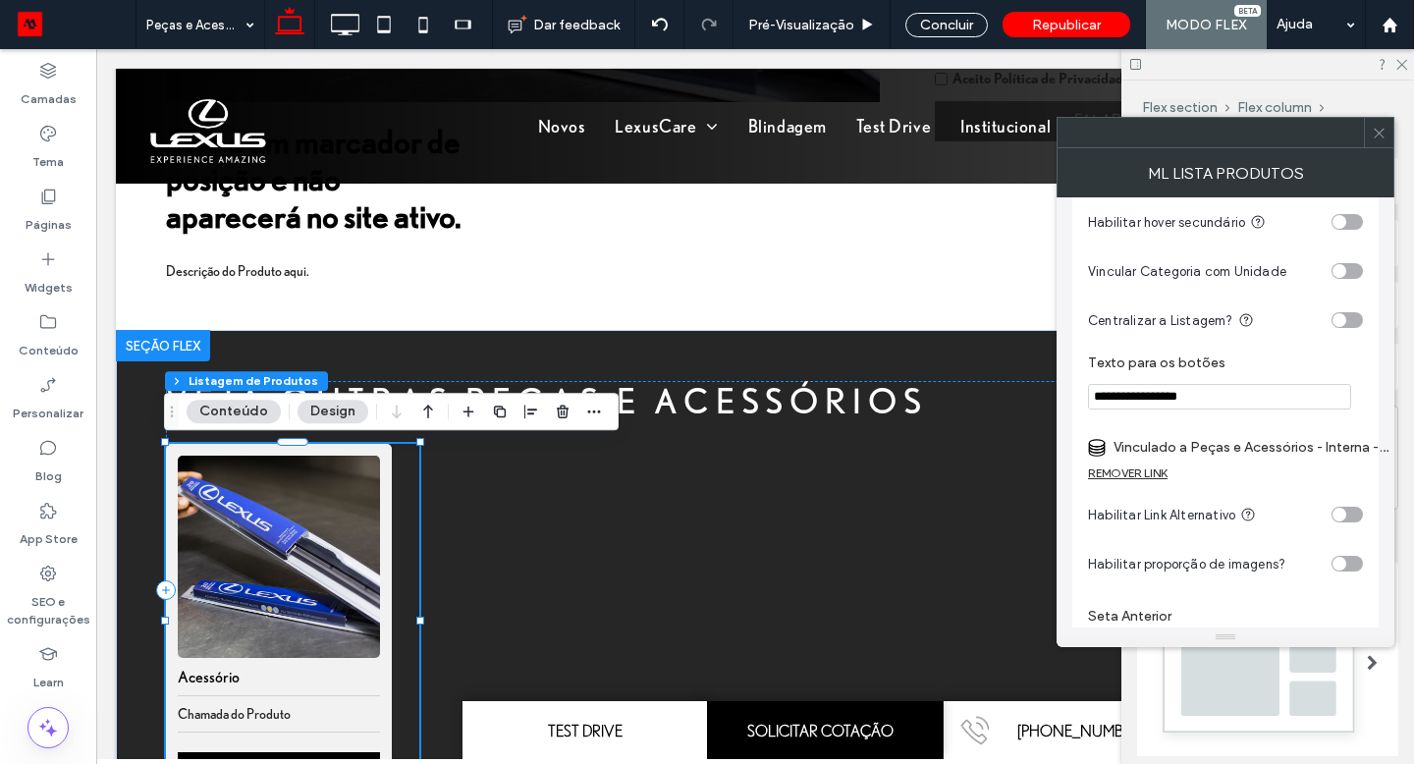
click at [1207, 449] on label "Vinculado a Peças e Acessórios - Interna - comprar-peca-audi" at bounding box center [1251, 447] width 275 height 36
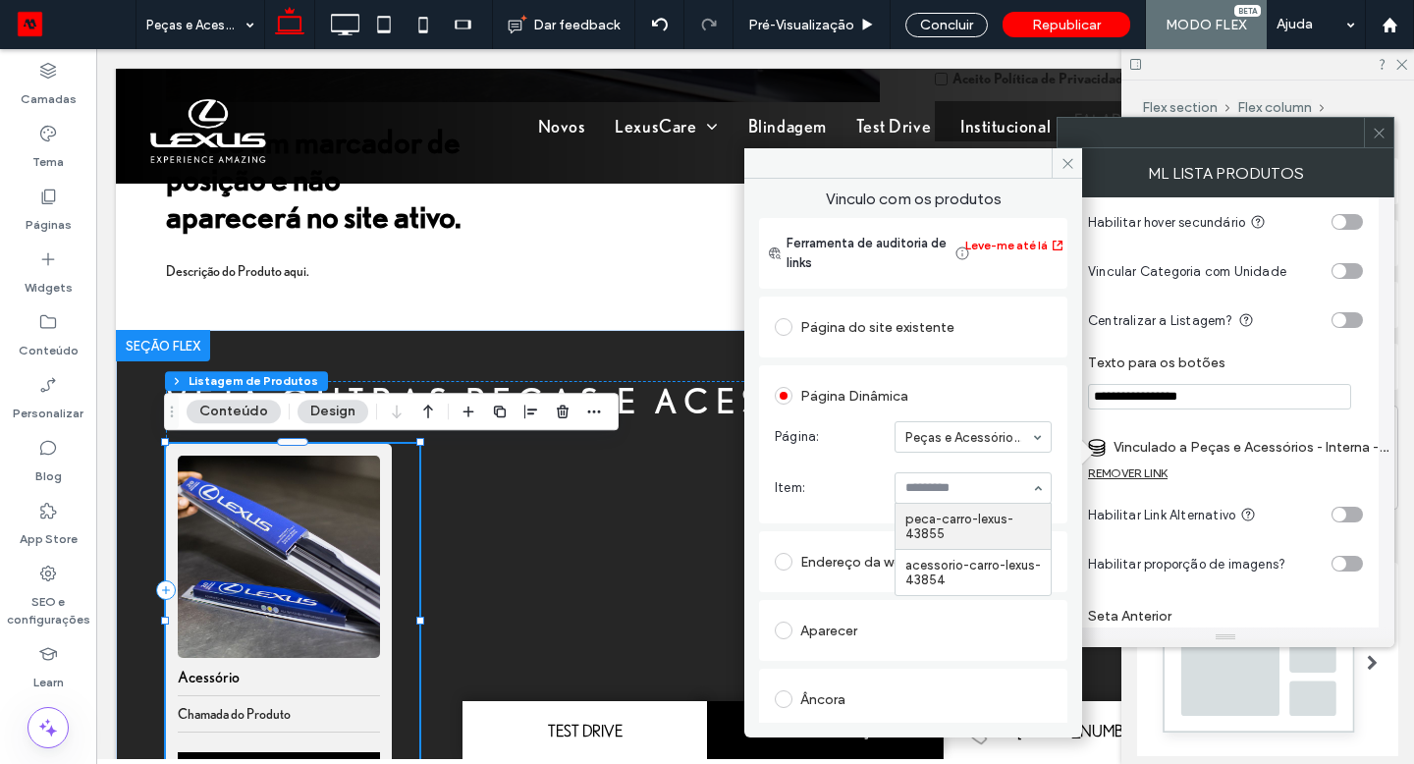
drag, startPoint x: 266, startPoint y: 472, endPoint x: 952, endPoint y: 490, distance: 685.7
click at [1066, 157] on icon at bounding box center [1068, 163] width 15 height 15
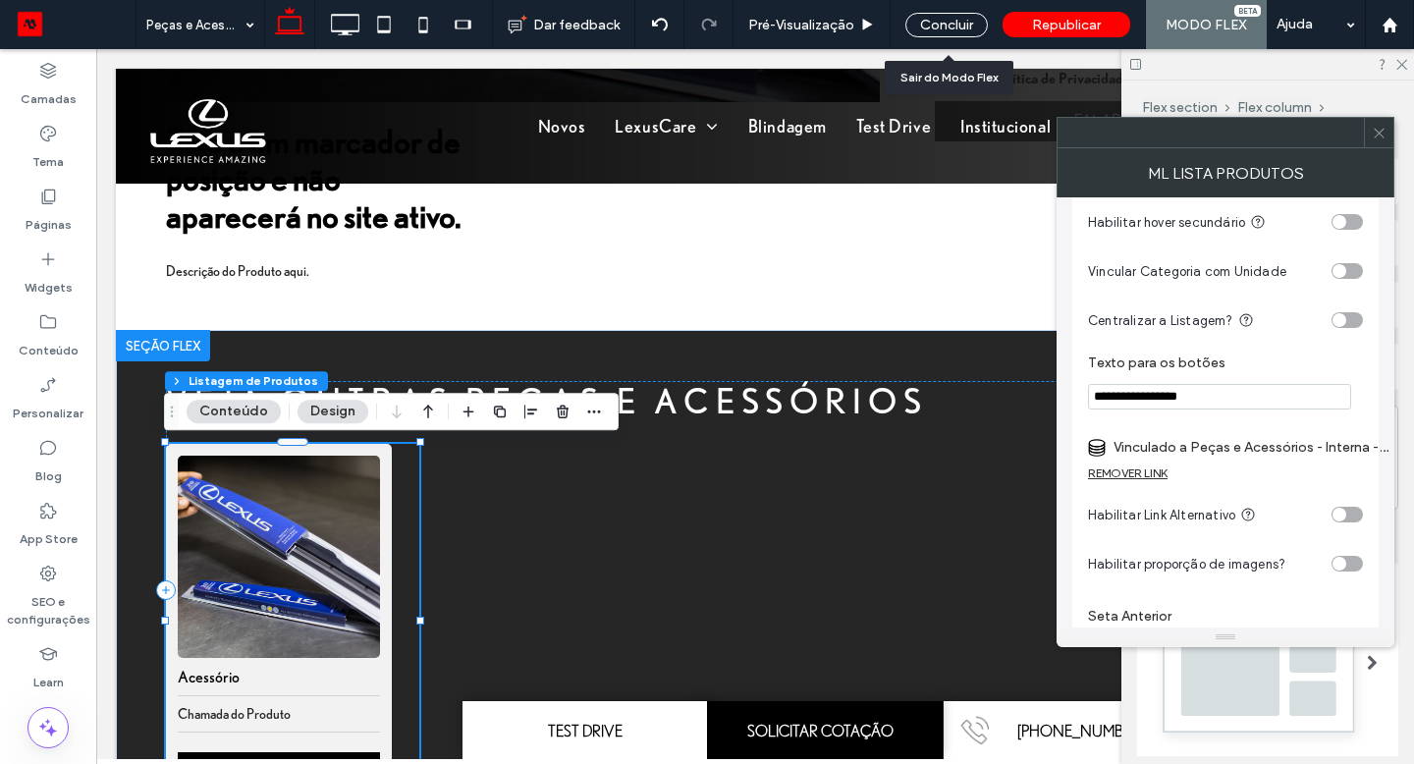
click at [938, 32] on div "Concluir" at bounding box center [946, 25] width 82 height 25
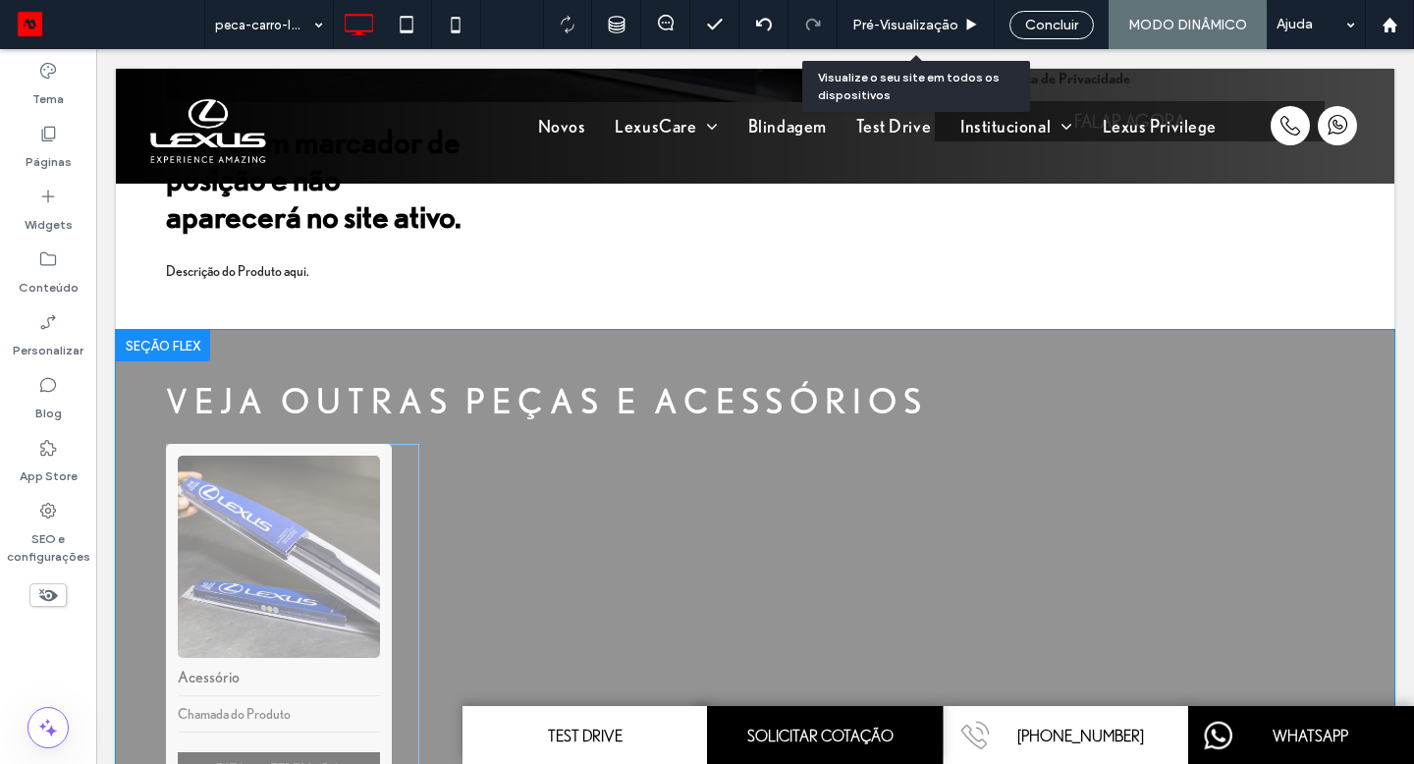
click at [938, 32] on div "Pré-Visualizaçāo" at bounding box center [916, 24] width 157 height 49
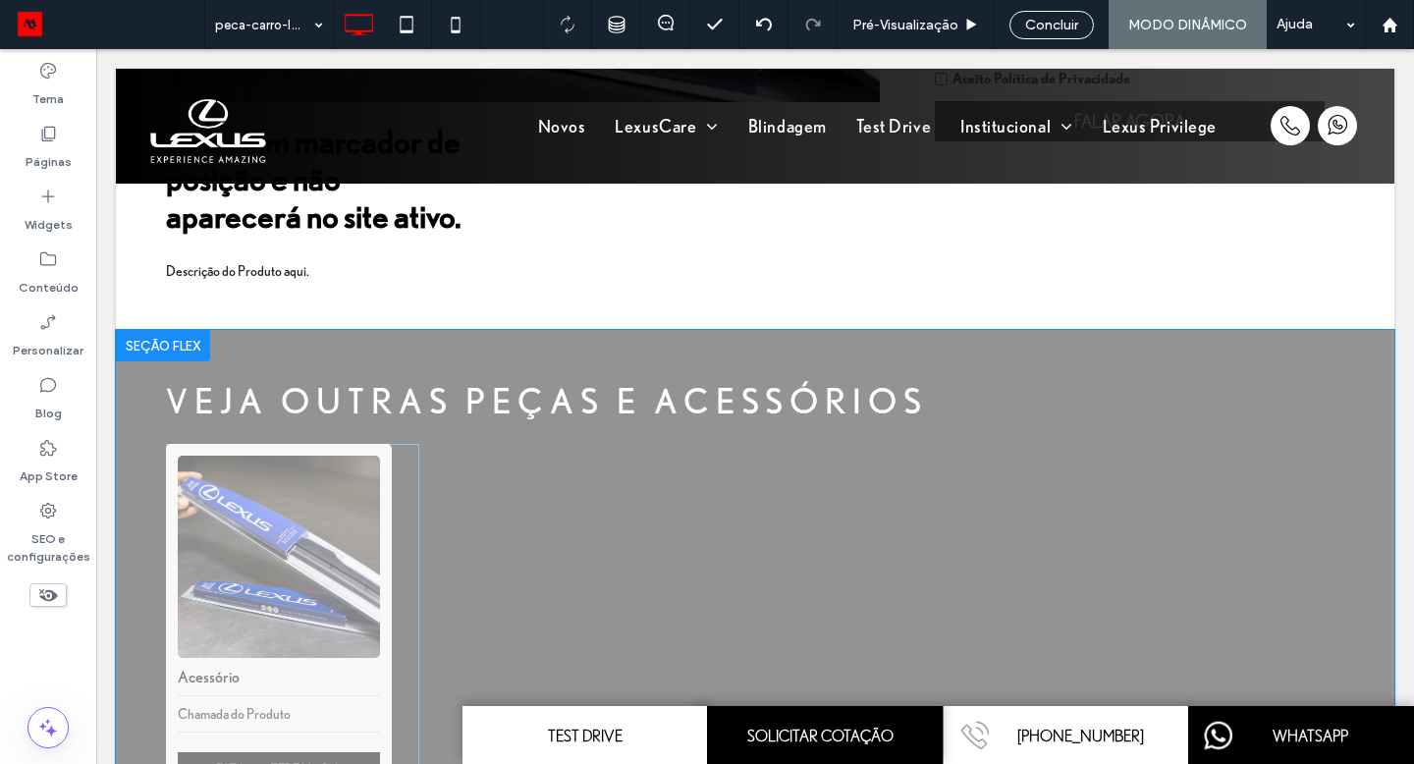
click at [1025, 28] on span "Concluir" at bounding box center [1051, 25] width 53 height 17
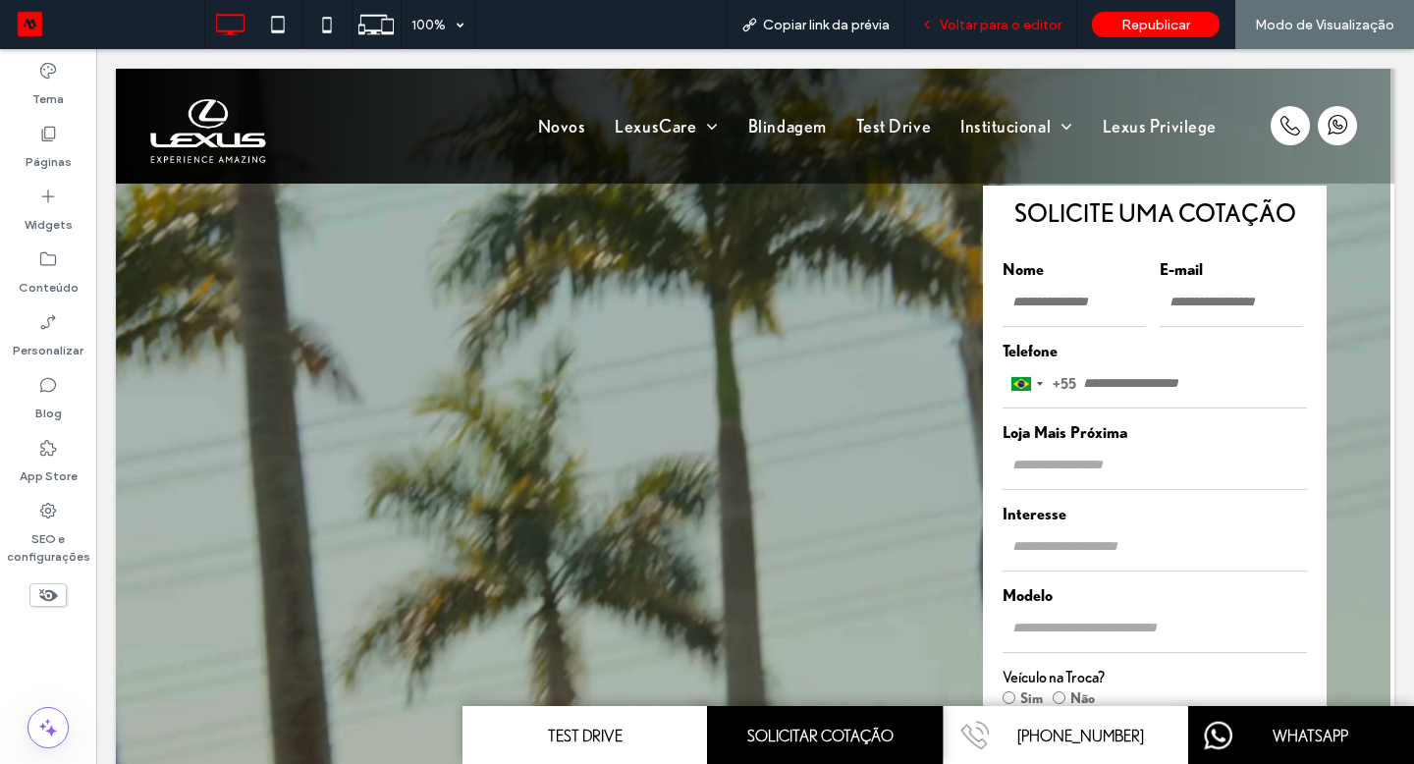
drag, startPoint x: 952, startPoint y: 490, endPoint x: 1020, endPoint y: 32, distance: 462.8
click at [1020, 32] on div "Voltar para o editor" at bounding box center [991, 24] width 172 height 49
click at [1004, 30] on span "Voltar para o editor" at bounding box center [1001, 25] width 122 height 17
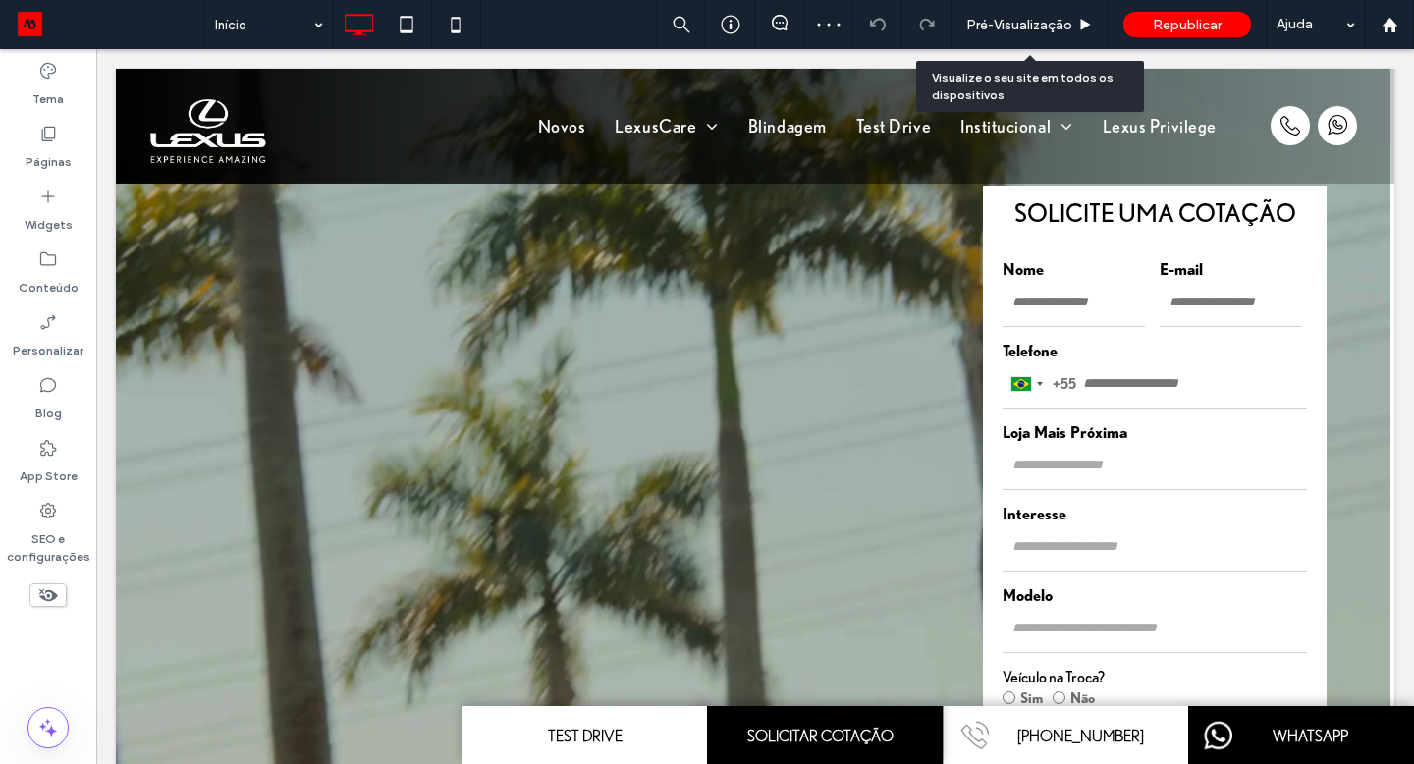
click at [1004, 29] on span "Pré-Visualizaçāo" at bounding box center [1019, 25] width 106 height 17
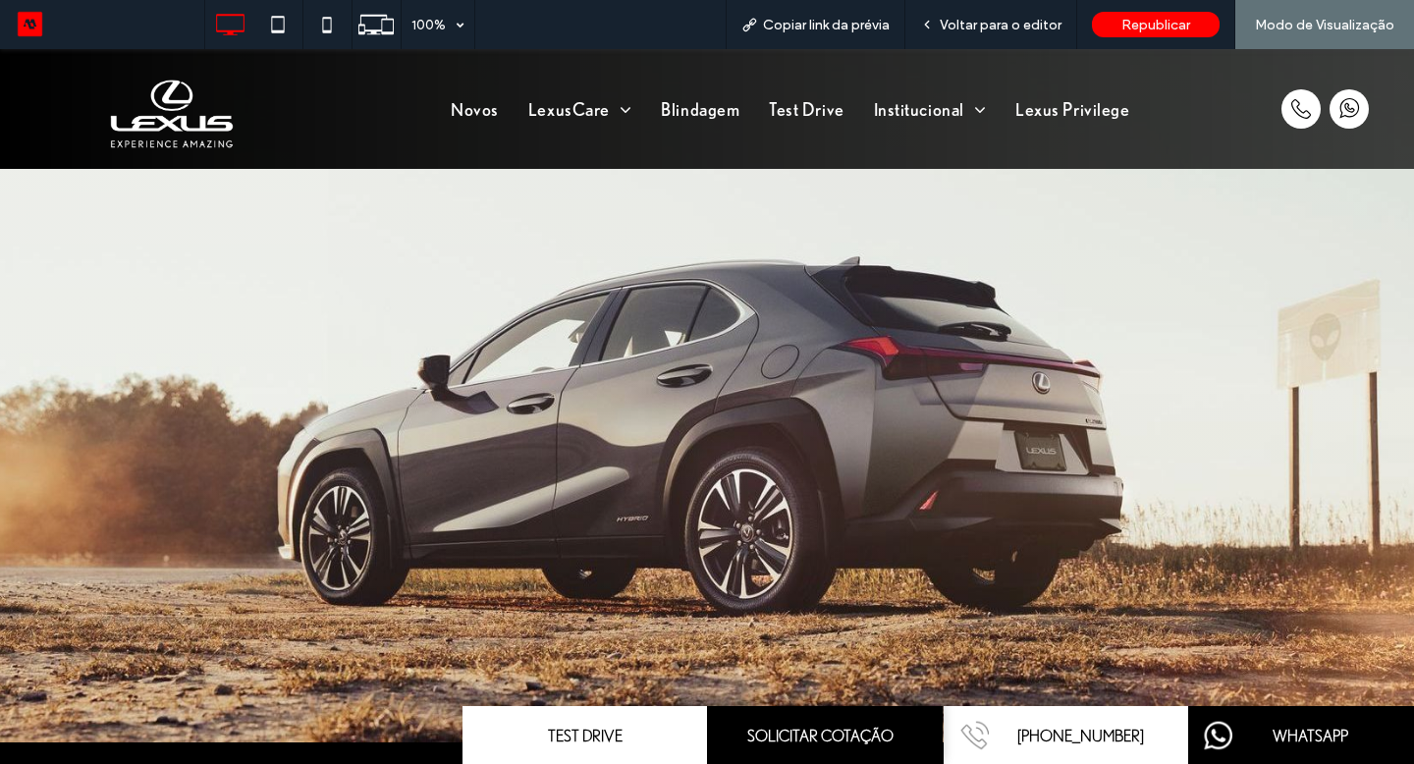
scroll to position [4289, 0]
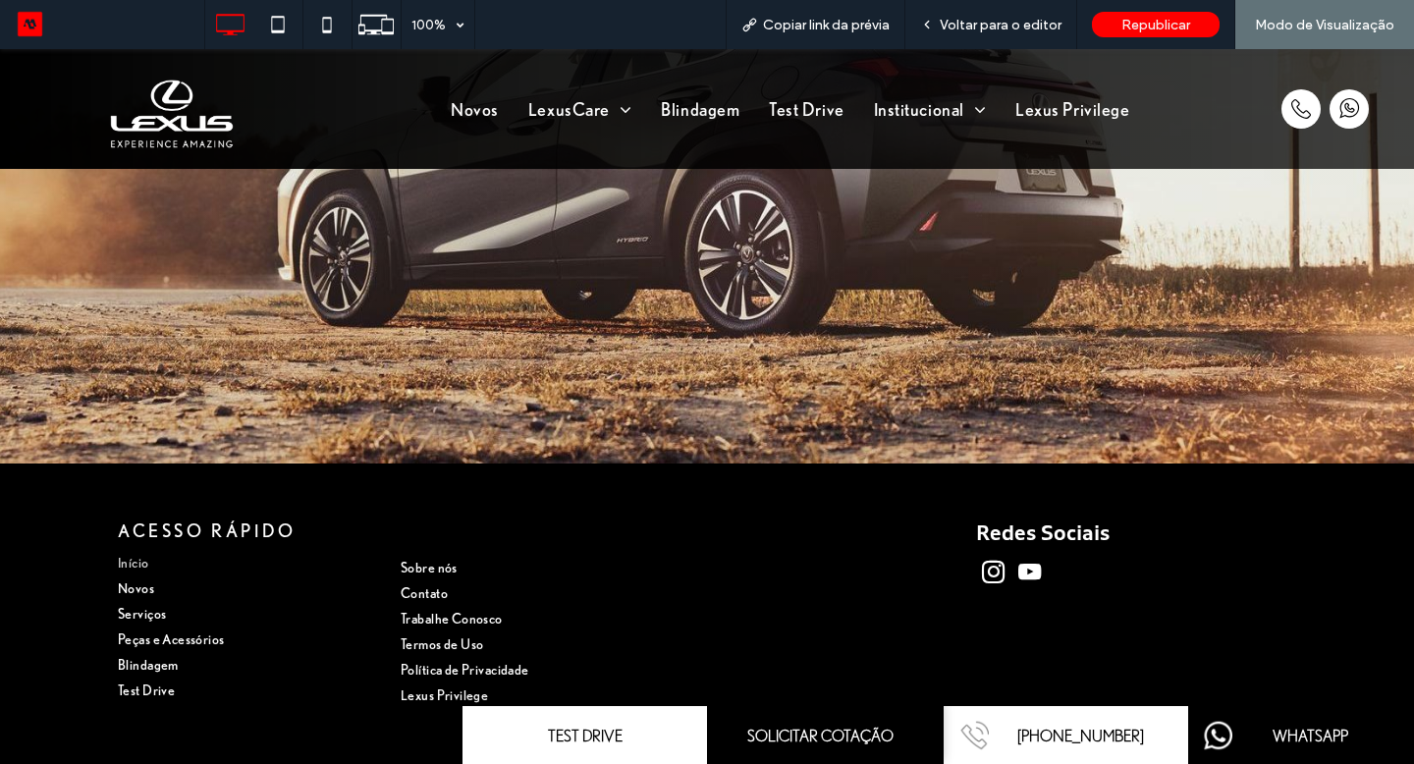
click at [166, 647] on link "Peças e Acessórios" at bounding box center [247, 640] width 259 height 26
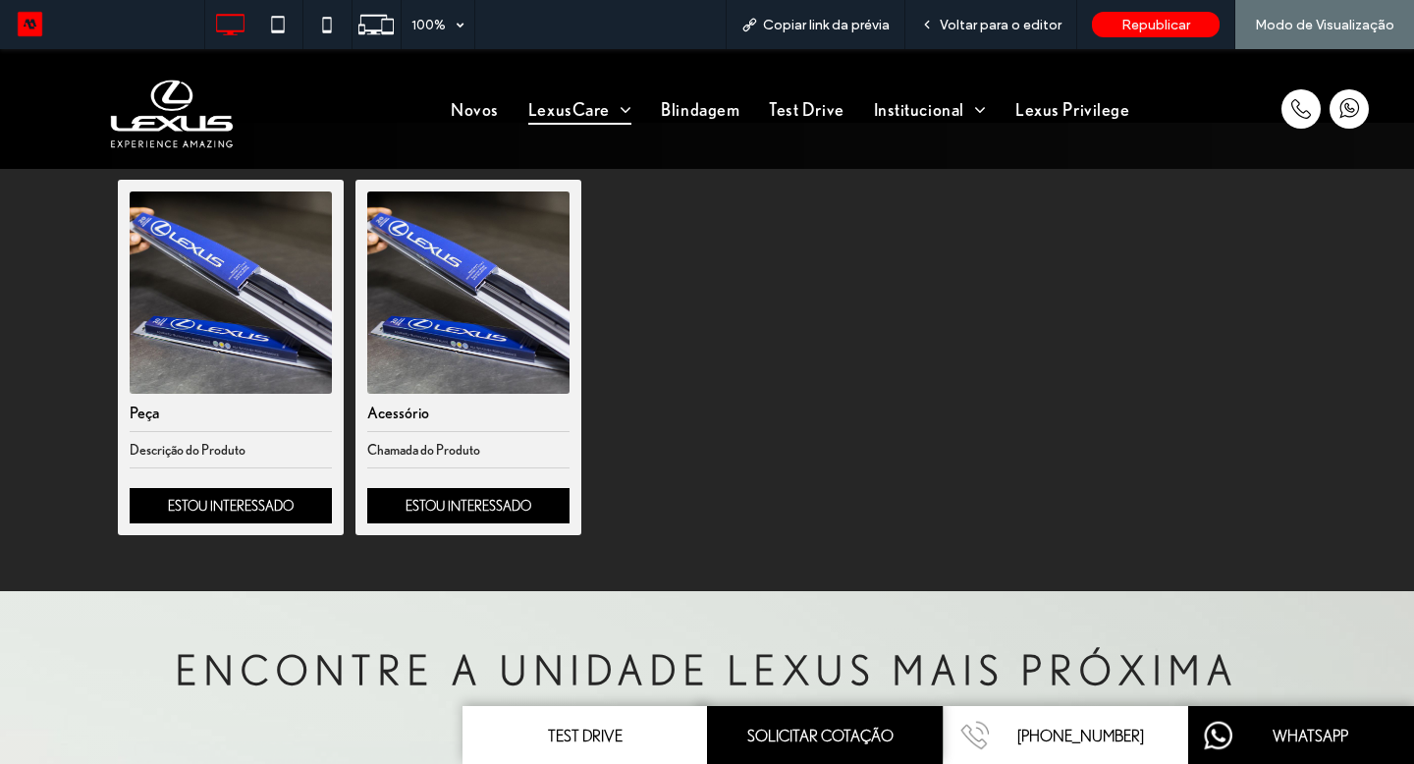
scroll to position [273, 0]
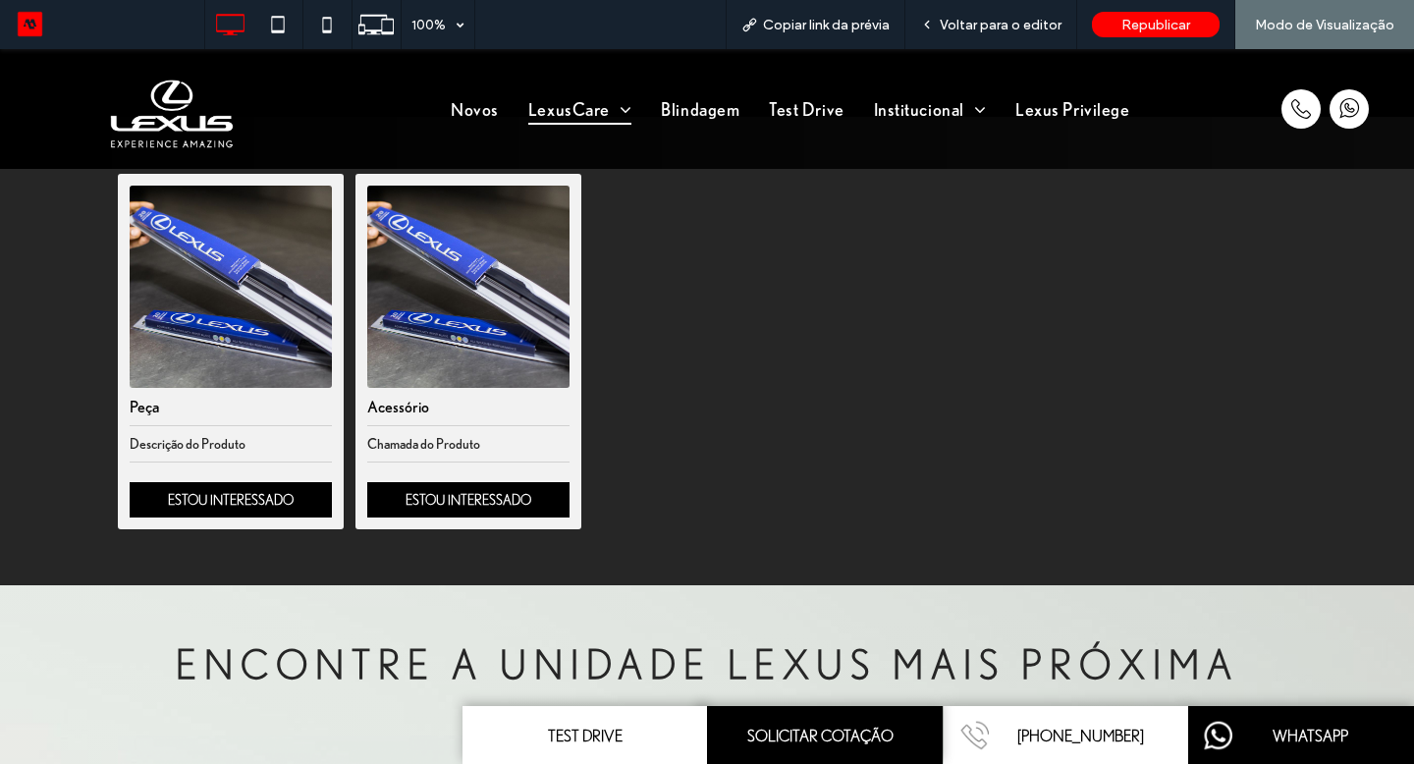
click at [272, 496] on link "ESTOU INTERESSADO" at bounding box center [231, 499] width 202 height 35
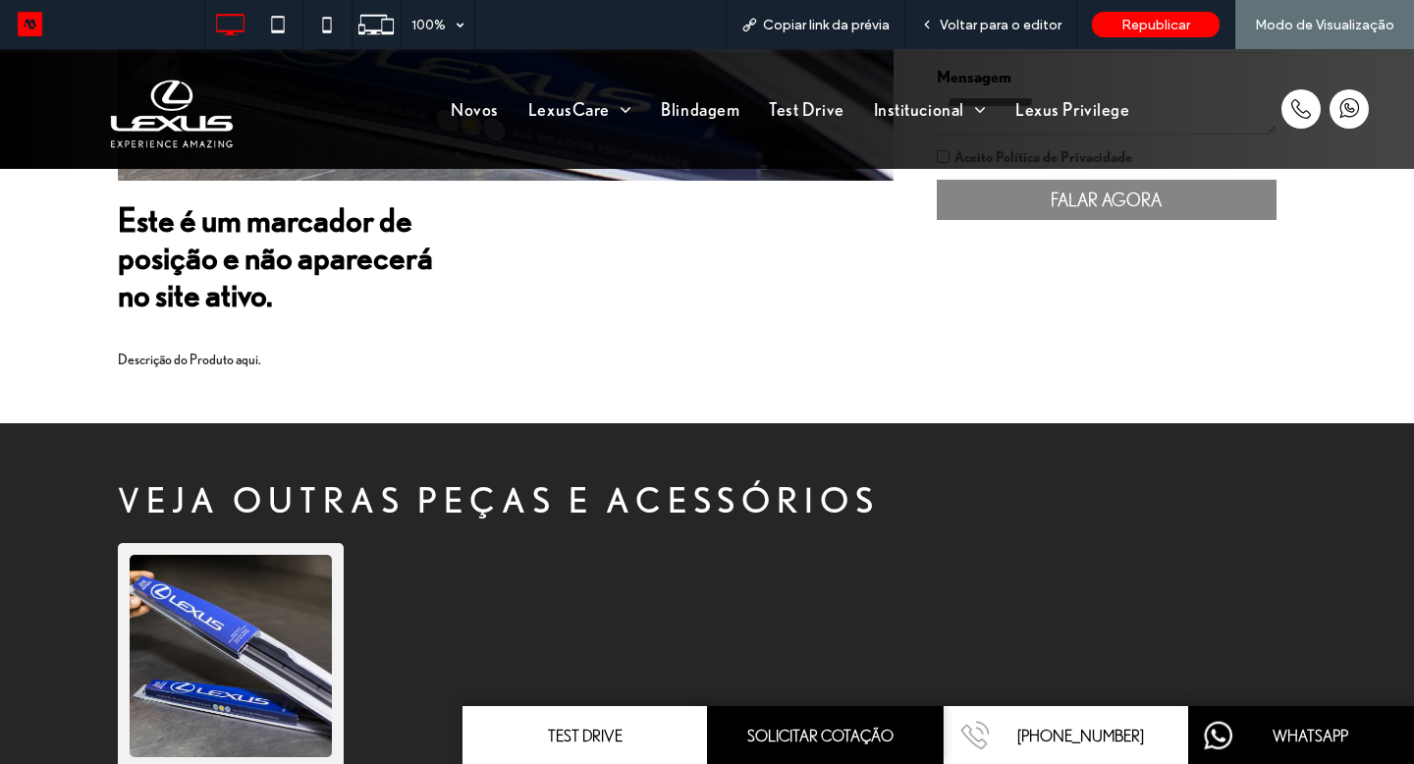
scroll to position [922, 0]
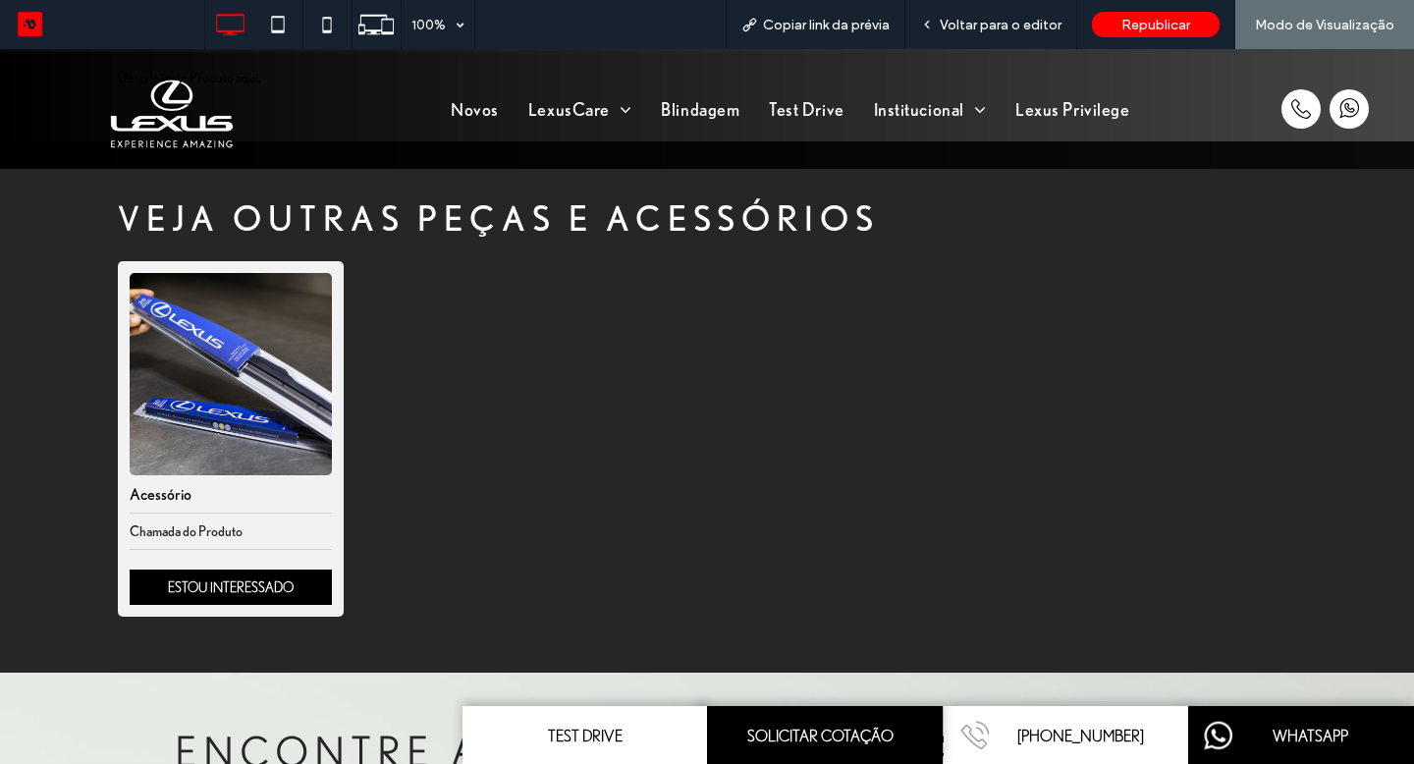
click at [251, 579] on link "ESTOU INTERESSADO" at bounding box center [231, 587] width 202 height 35
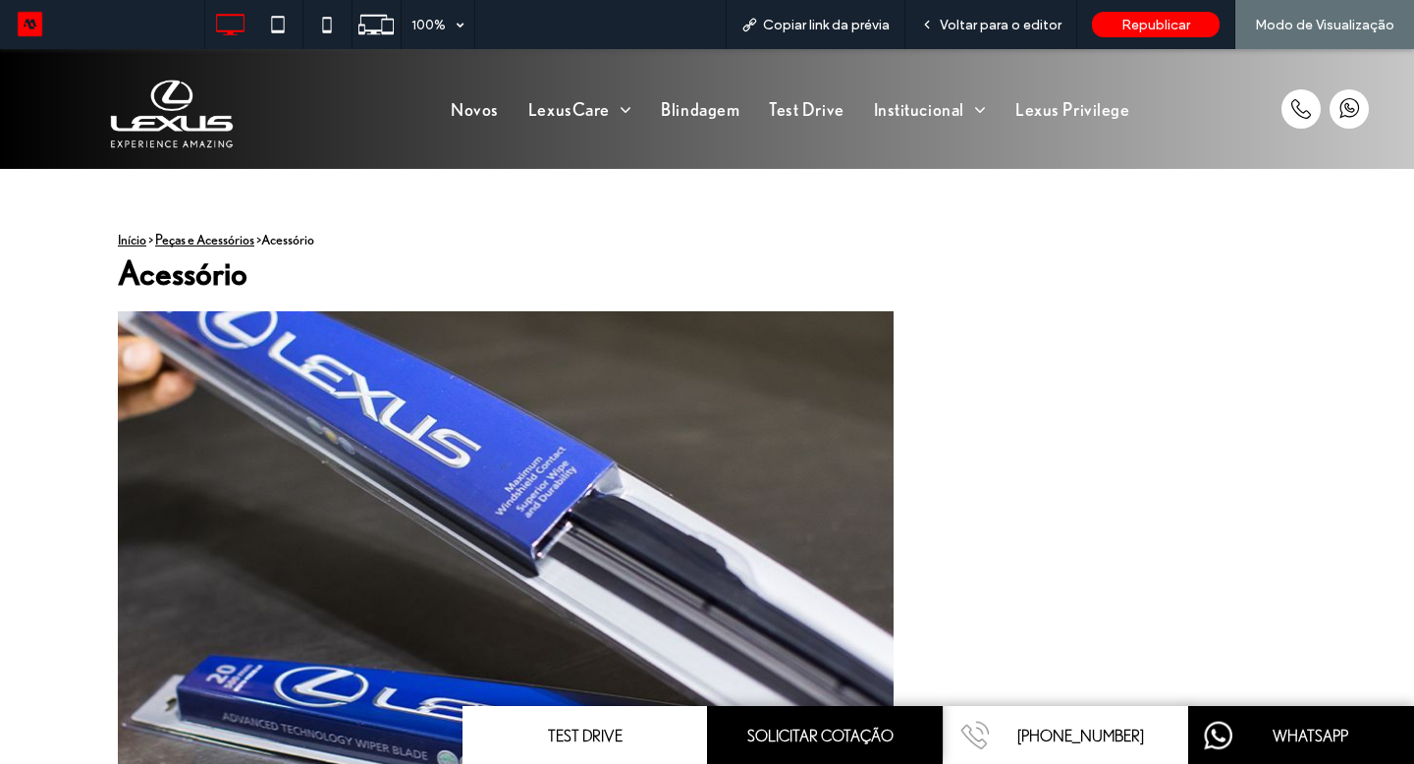
scroll to position [0, 0]
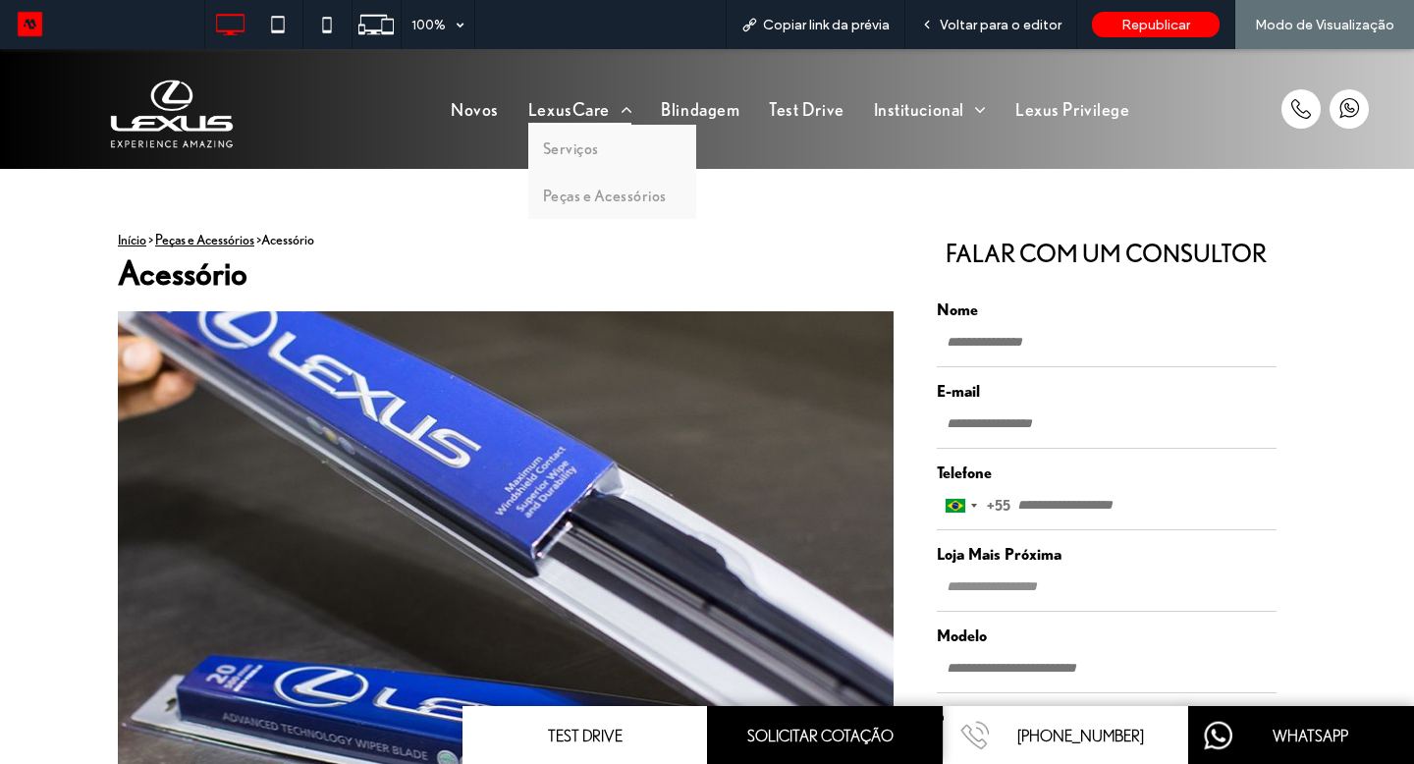
click at [608, 112] on span "LexusCare" at bounding box center [579, 108] width 103 height 30
click at [572, 153] on div "Novos LexusCare Serviços Peças e Acessórios Blindagem Test Drive Institucional …" at bounding box center [790, 109] width 949 height 100
click at [626, 109] on link "LexusCare" at bounding box center [580, 108] width 133 height 30
click at [603, 146] on link "Serviços" at bounding box center [612, 148] width 168 height 47
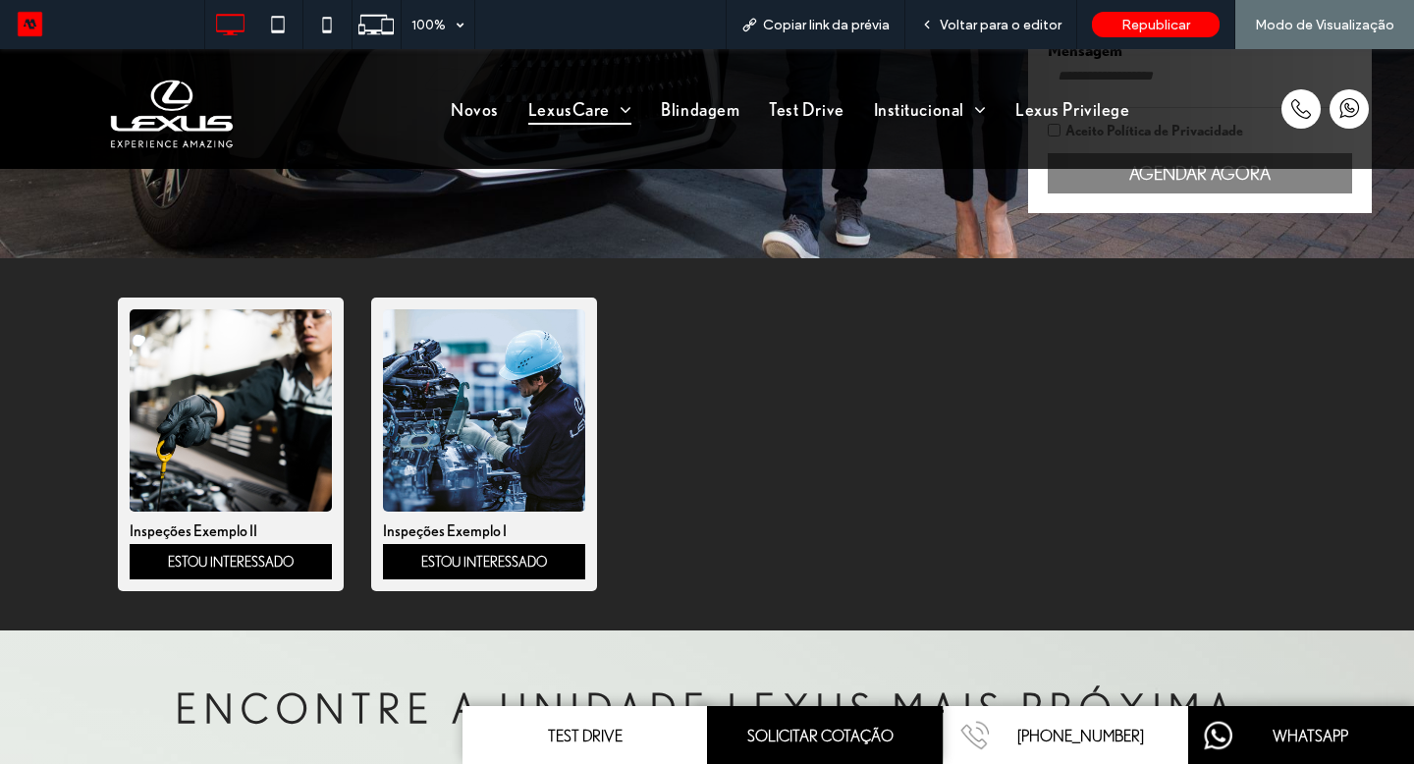
scroll to position [791, 0]
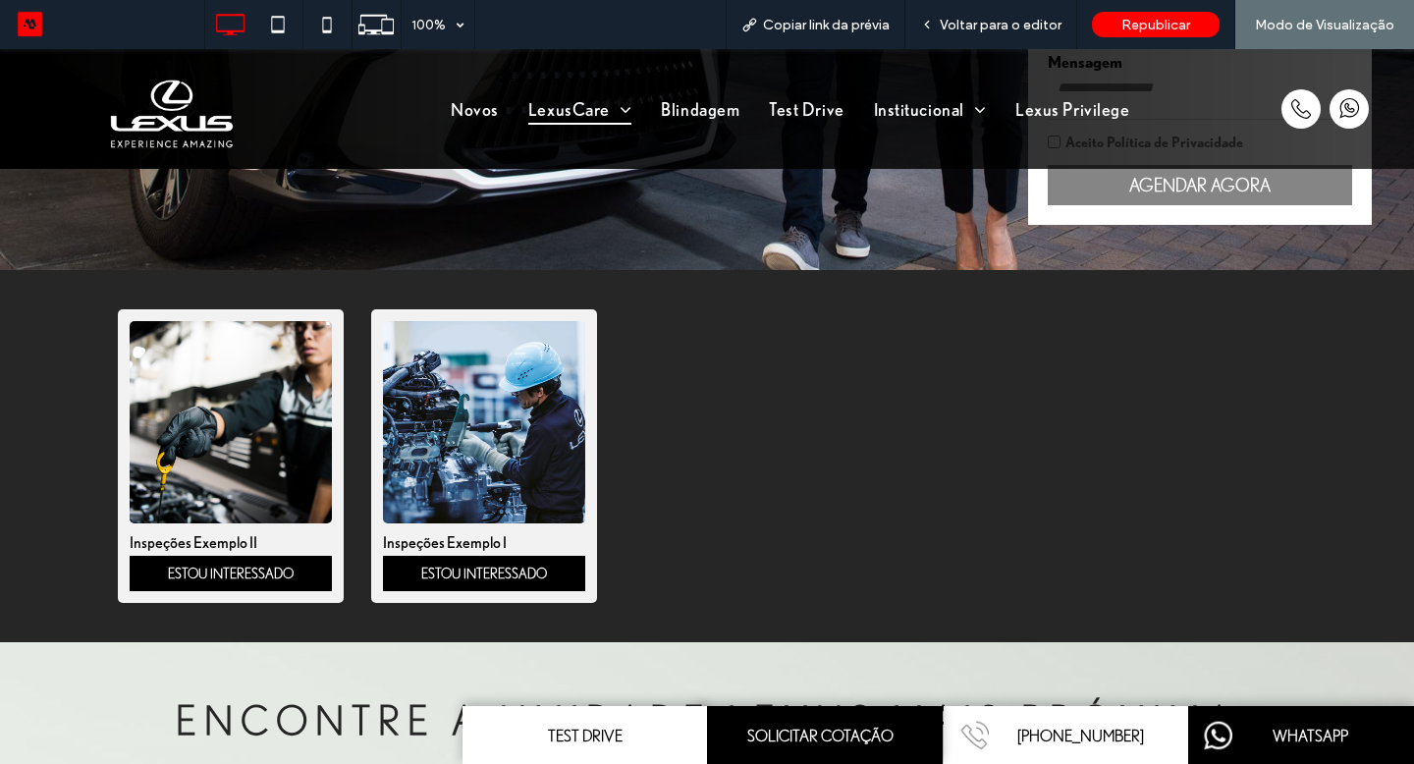
click at [379, 505] on div "Inspeções Exemplo I ESTOU INTERESSADO" at bounding box center [484, 456] width 226 height 294
click at [968, 28] on span "Voltar para o editor" at bounding box center [1001, 25] width 122 height 17
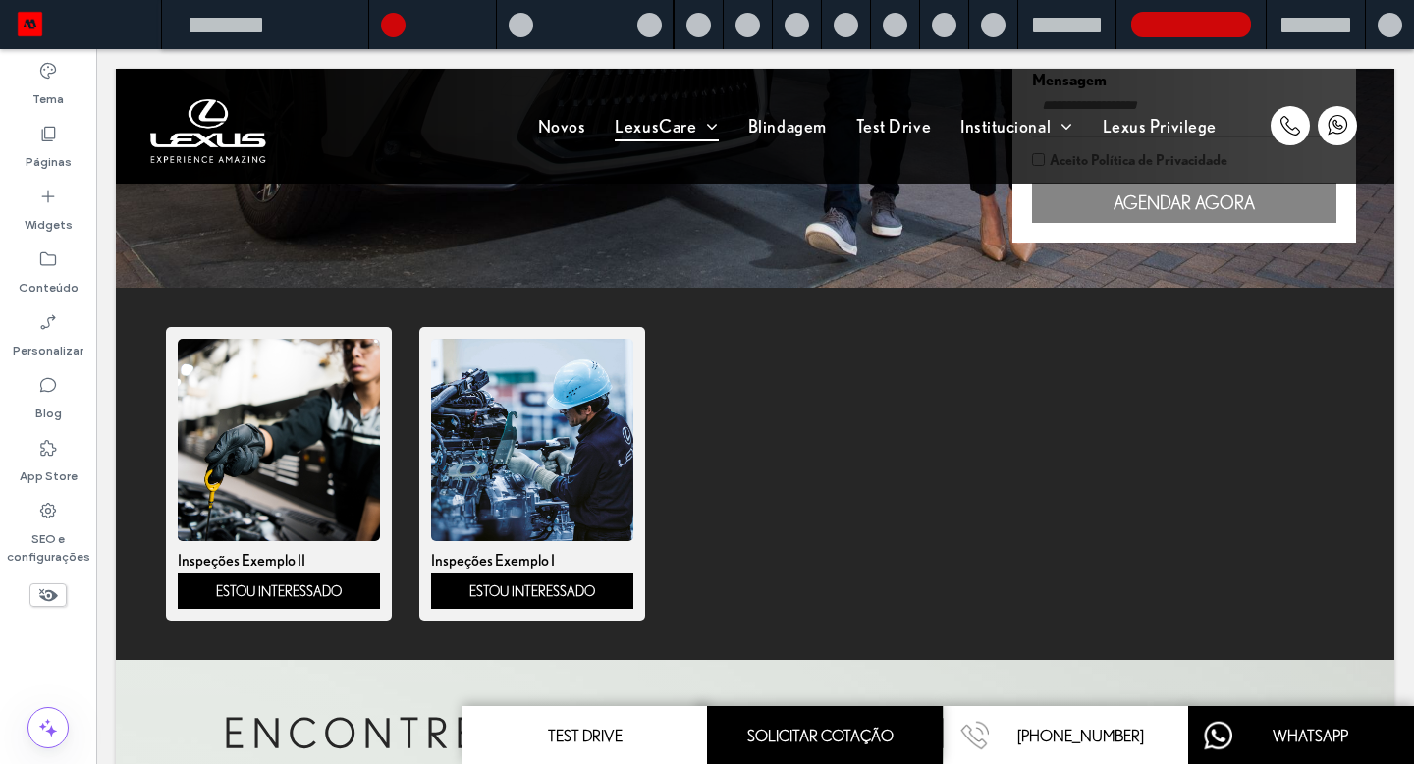
scroll to position [773, 0]
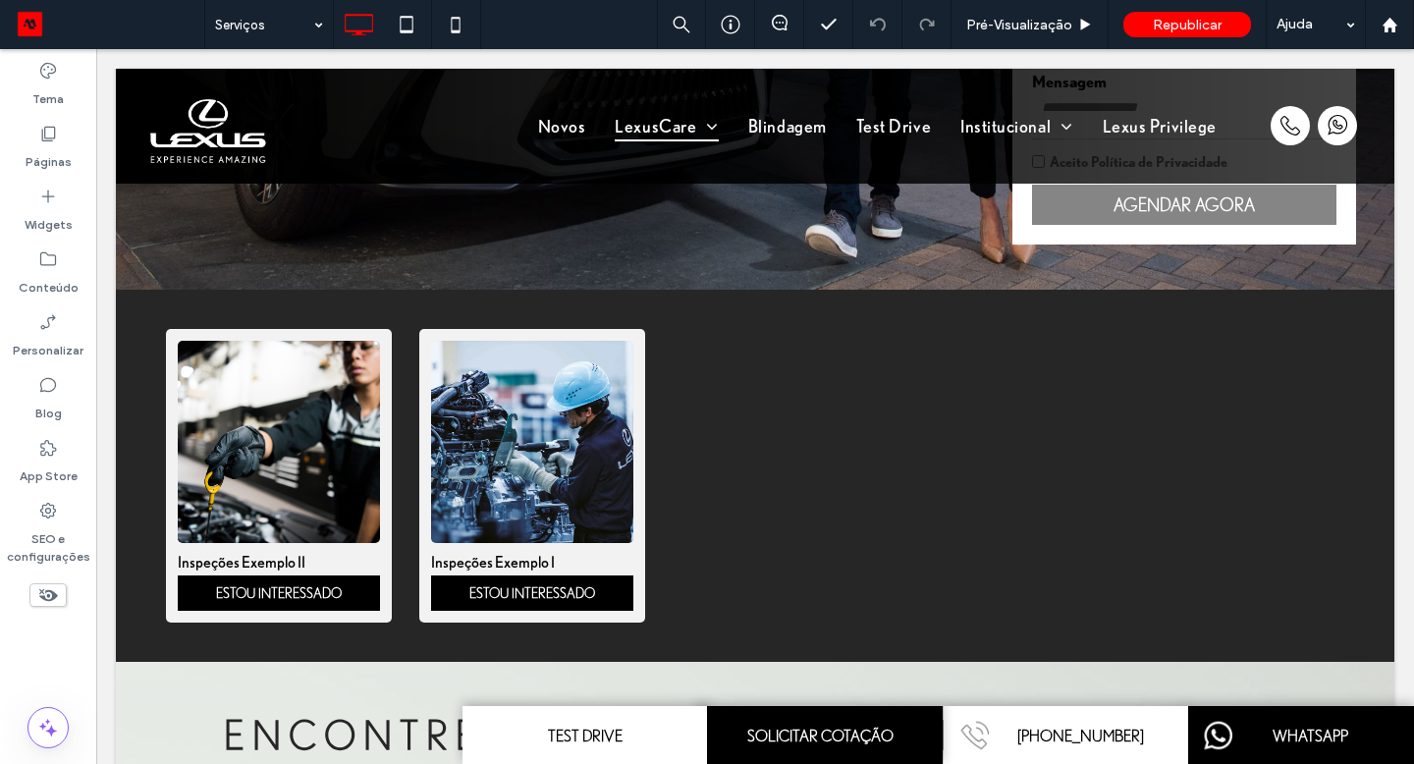
click at [558, 475] on div "Inspeções Exemplo II ESTOU INTERESSADO Inspeções Exemplo I ESTOU INTERESSADO Se…" at bounding box center [755, 476] width 1279 height 372
click at [558, 475] on div "Clique para editar no Modo Flex" at bounding box center [755, 476] width 1279 height 372
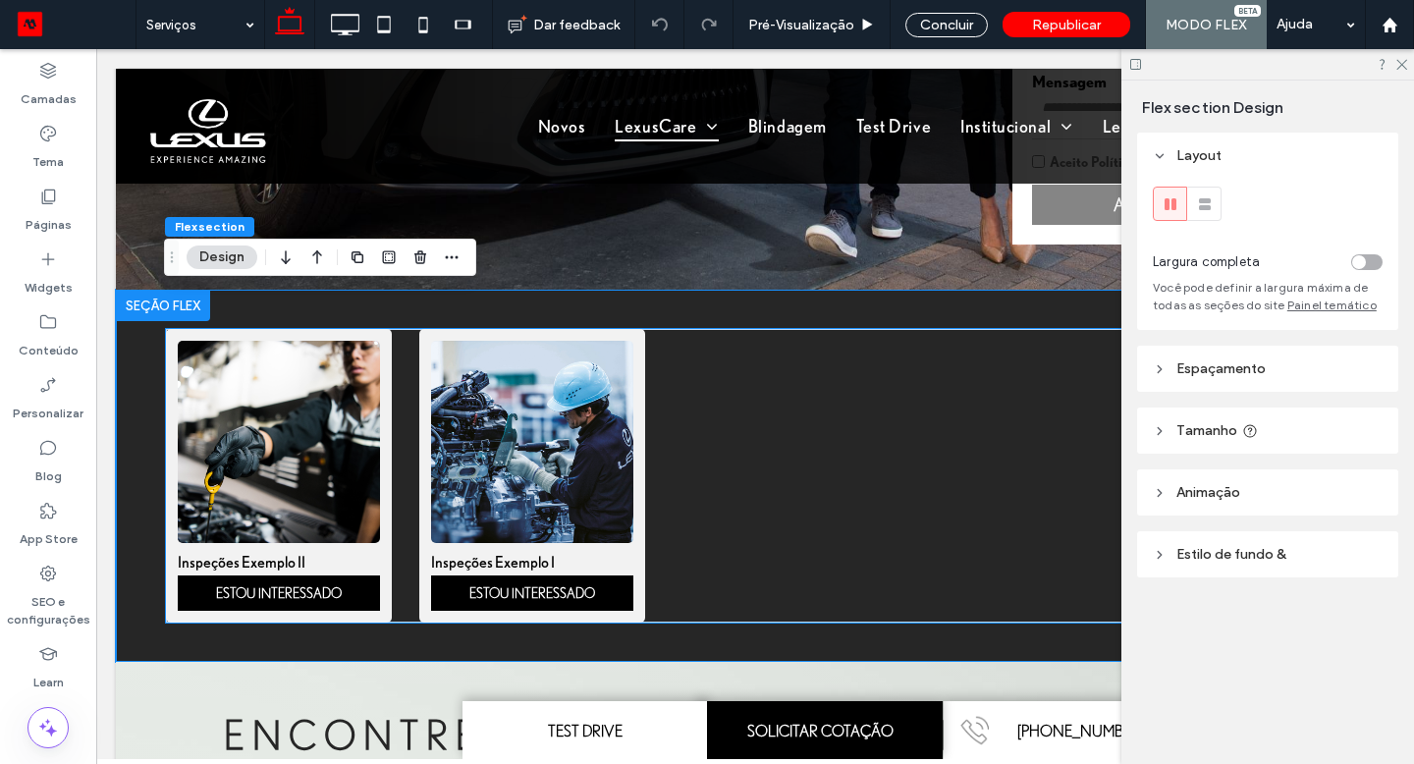
click at [617, 440] on img "2 / 2" at bounding box center [532, 442] width 202 height 202
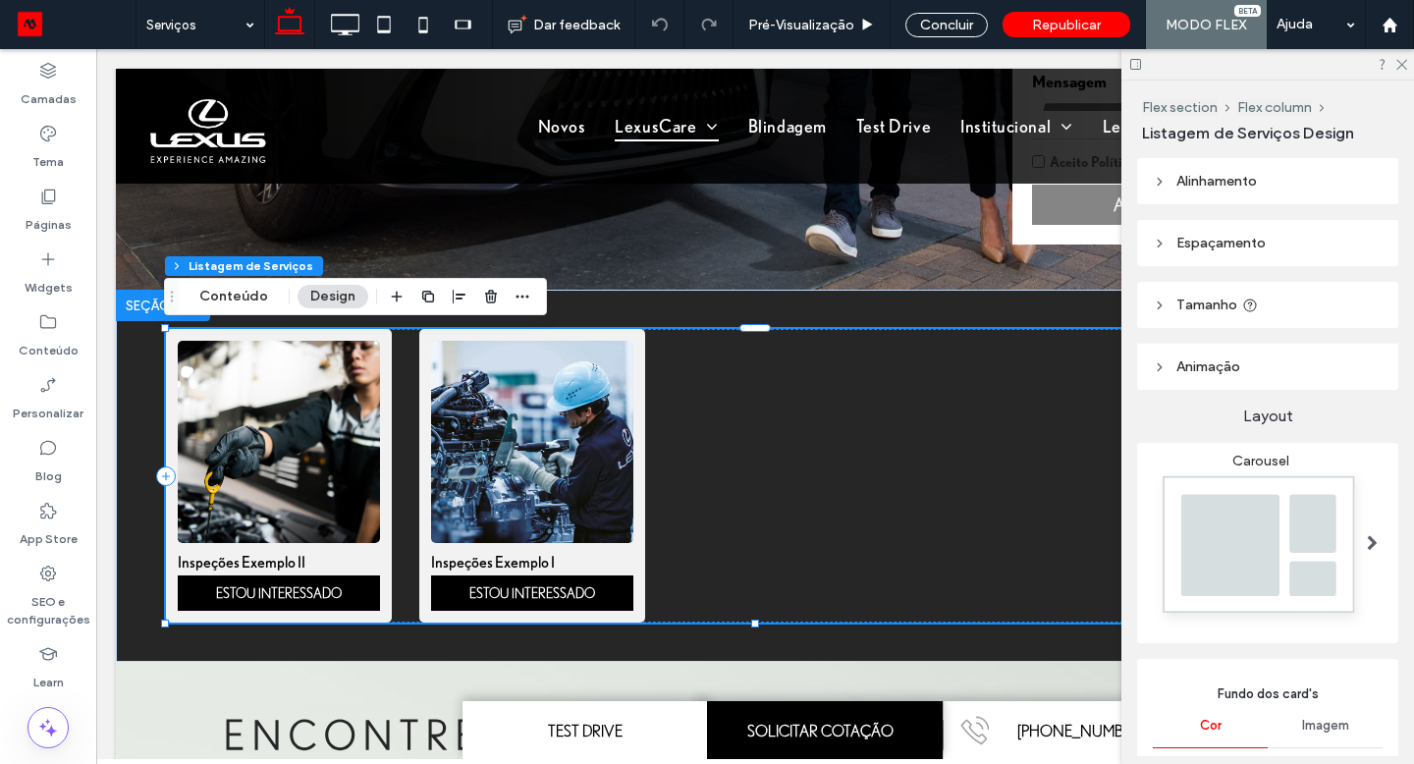
click at [255, 301] on button "Conteúdo" at bounding box center [234, 297] width 94 height 24
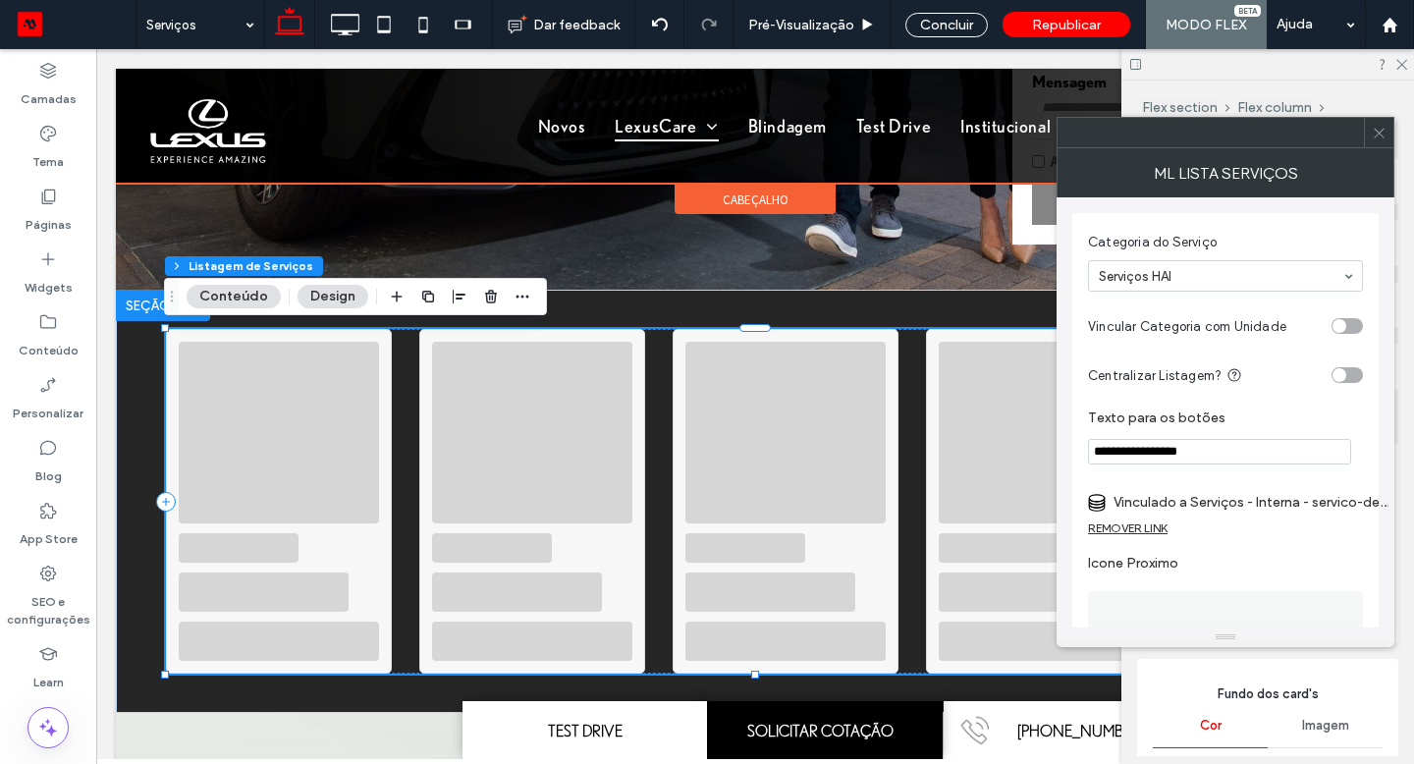
click at [1220, 505] on label "Vinculado a Serviços - Interna - servico-de-inspecoes-exemplo-ii" at bounding box center [1251, 502] width 275 height 36
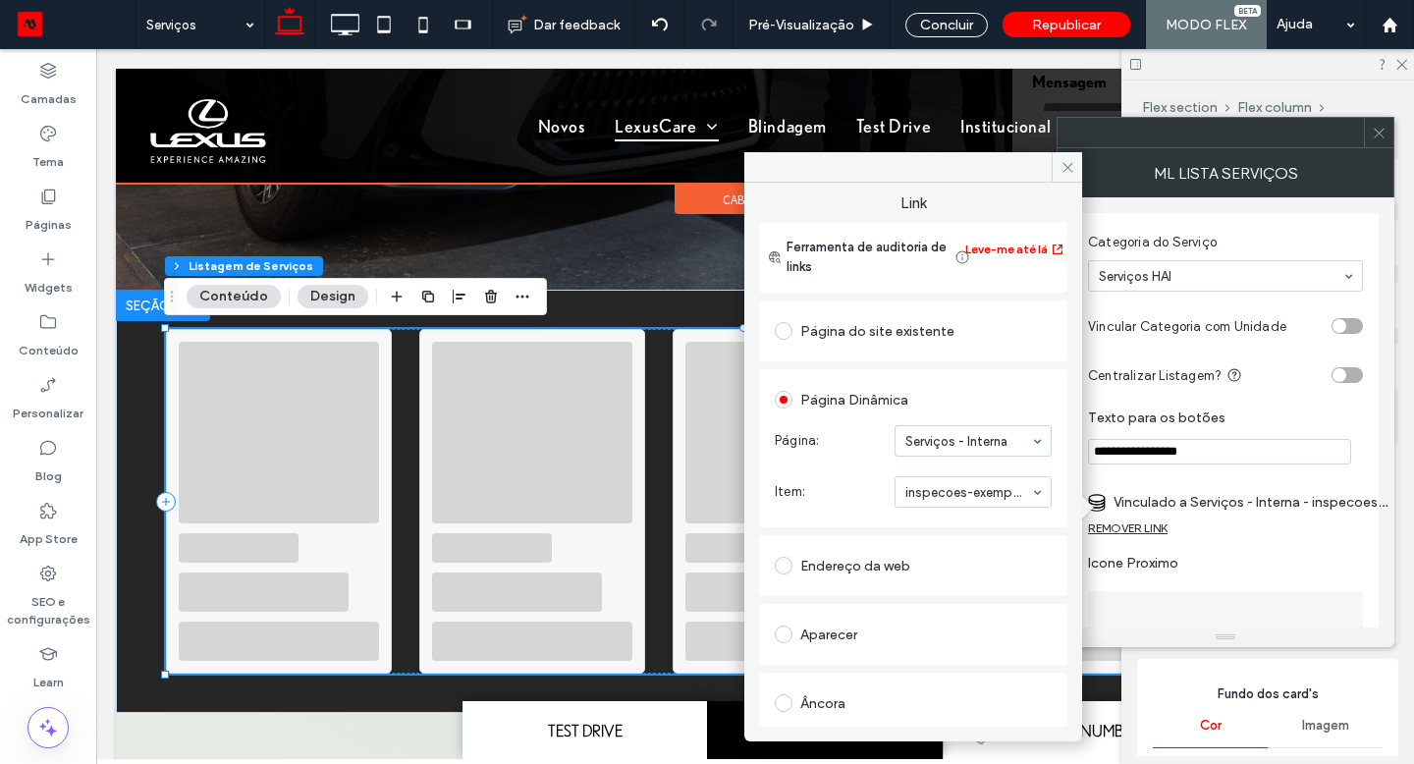
click at [1072, 172] on icon at bounding box center [1068, 167] width 15 height 15
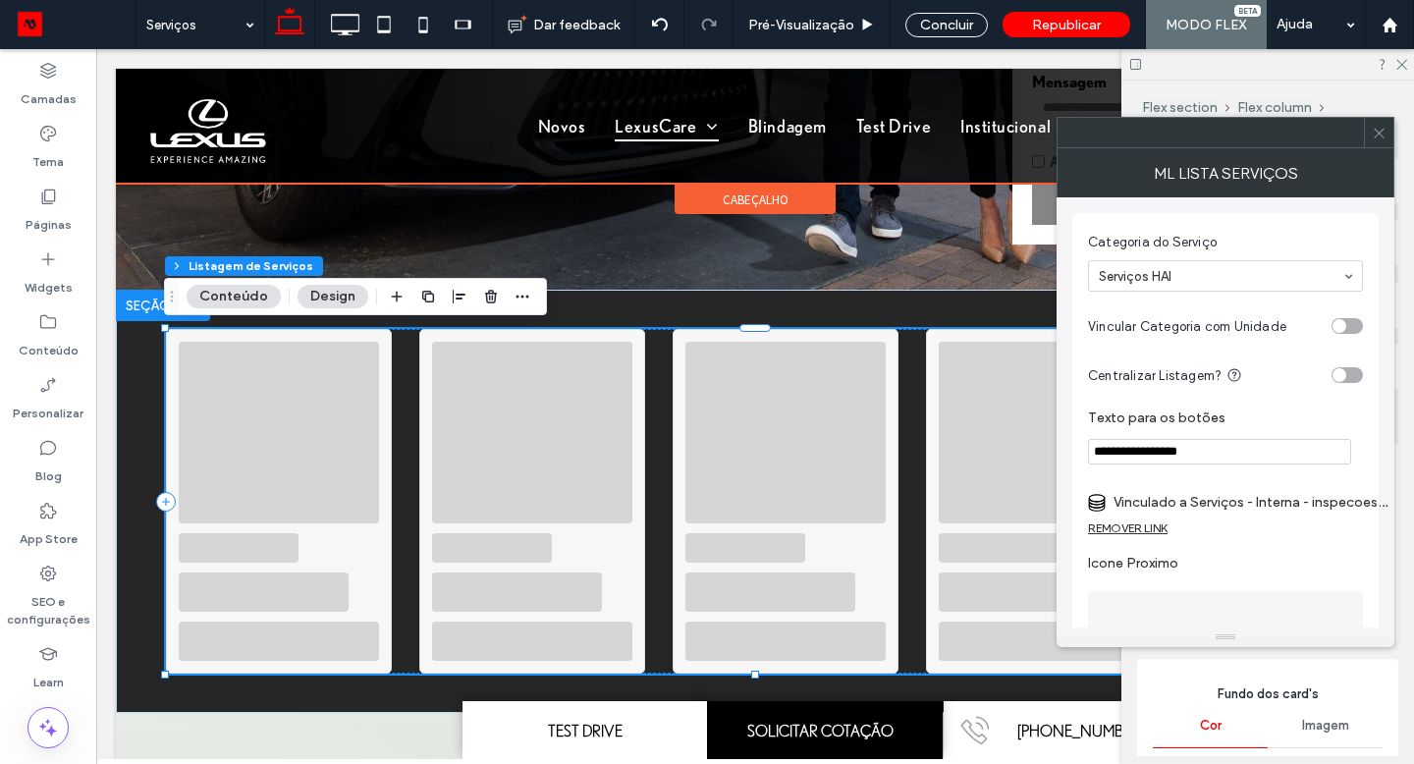
click at [1384, 136] on icon at bounding box center [1379, 133] width 15 height 15
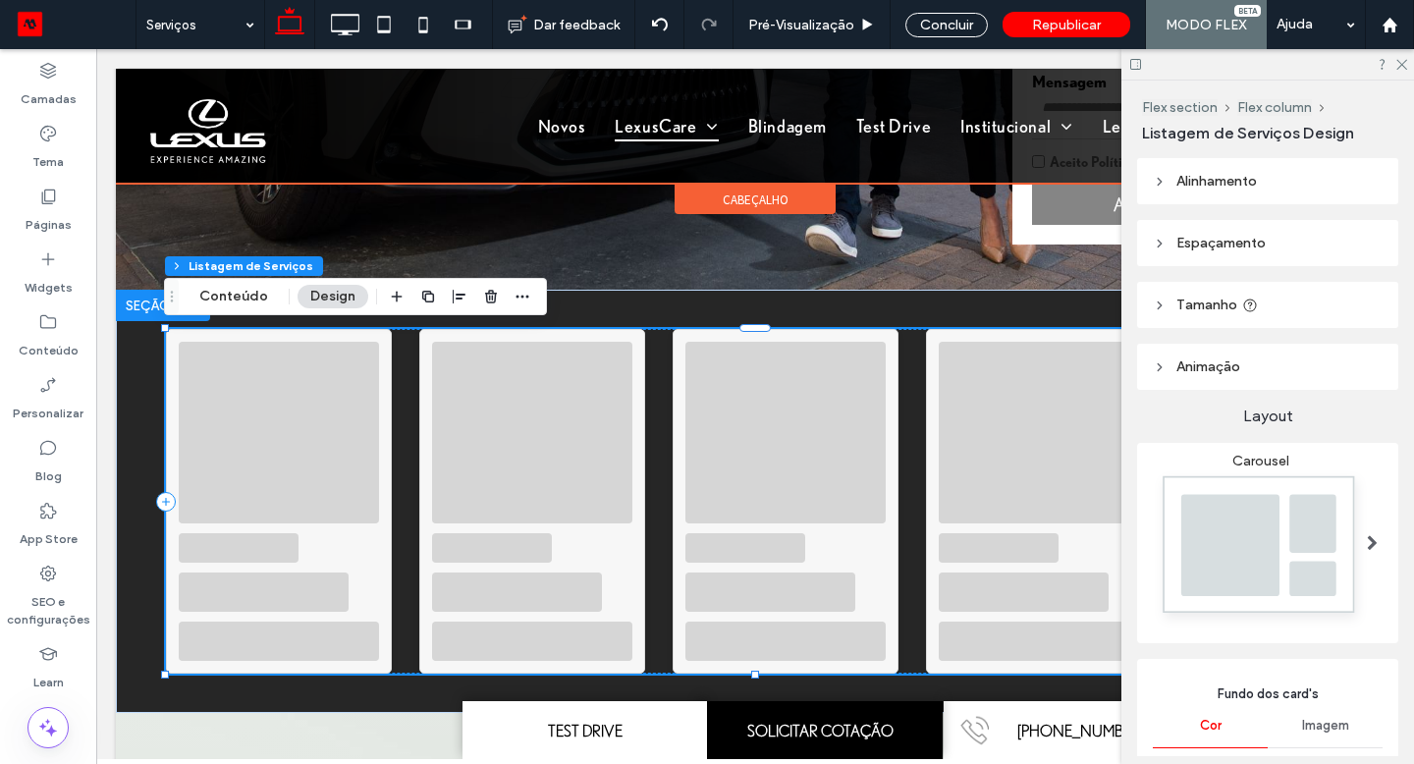
click at [1382, 135] on div "Listagem de Serviços Design" at bounding box center [1270, 133] width 256 height 19
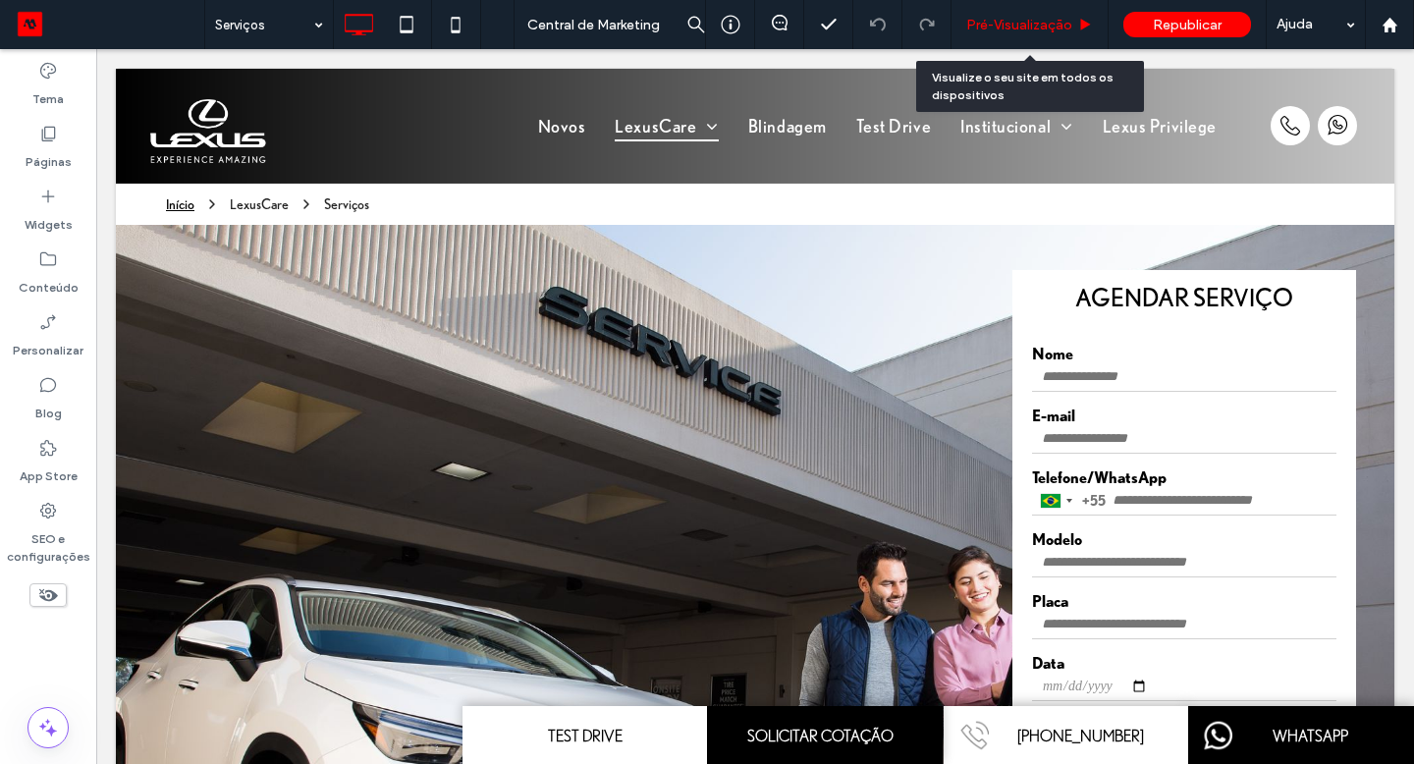
click at [981, 27] on span "Pré-Visualizaçāo" at bounding box center [1019, 25] width 106 height 17
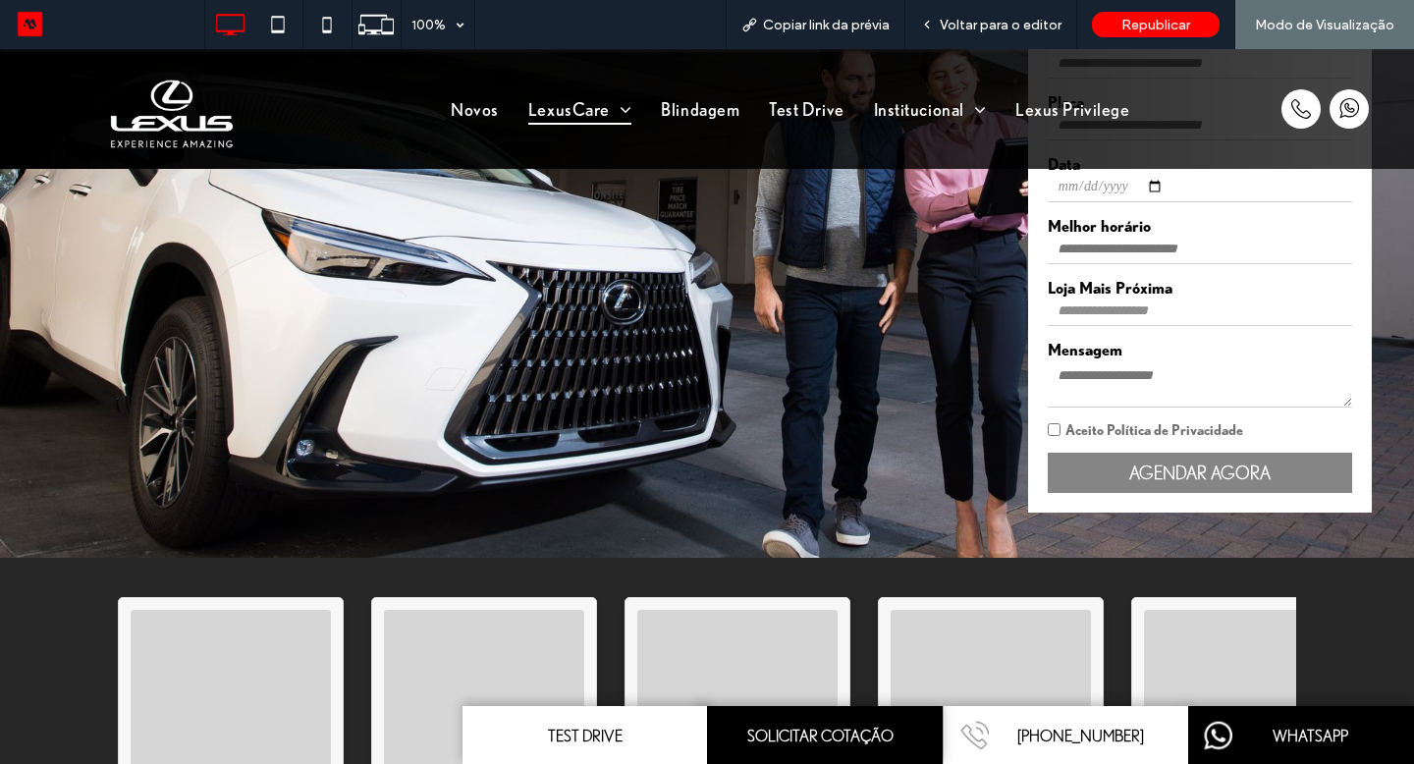
scroll to position [447, 0]
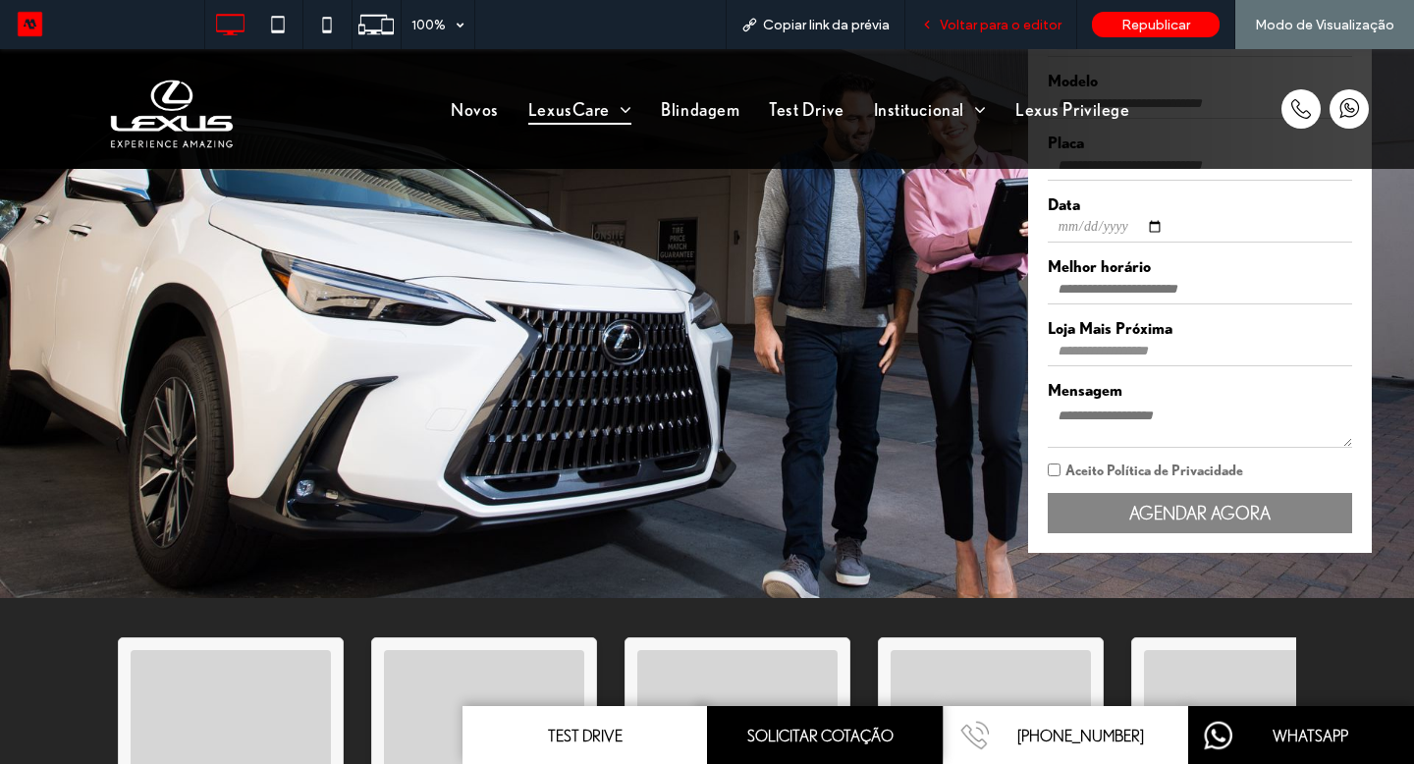
click at [945, 22] on span "Voltar para o editor" at bounding box center [1001, 25] width 122 height 17
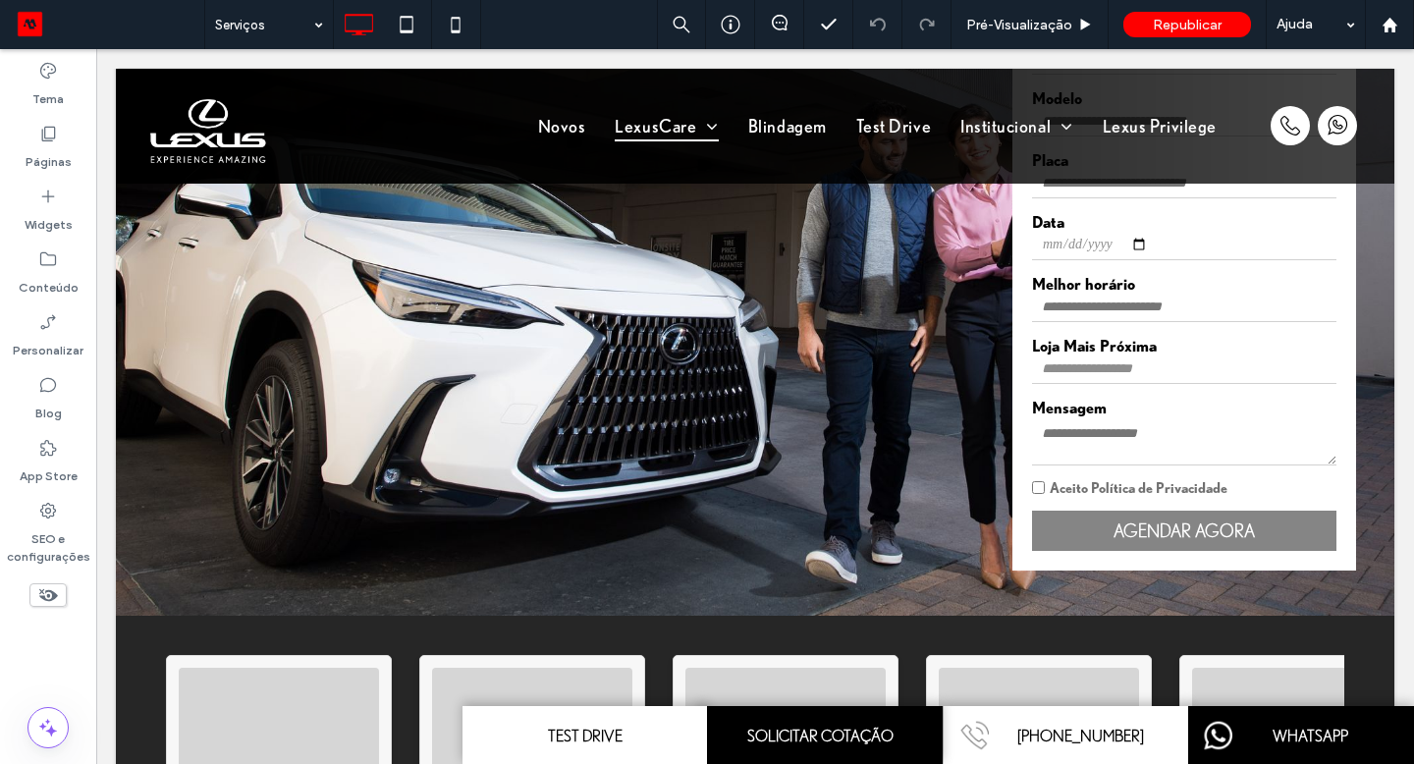
scroll to position [446, 0]
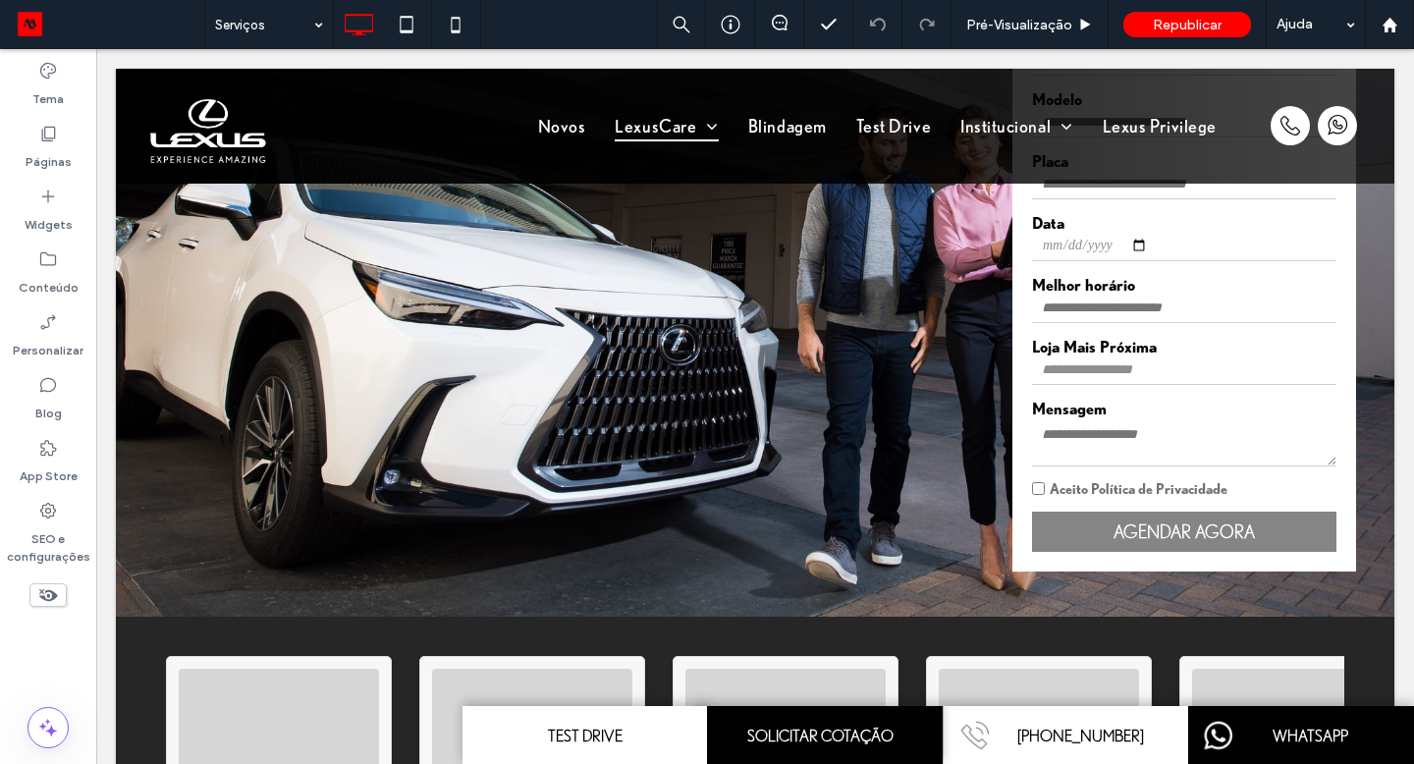
click at [48, 274] on label "Conteúdo" at bounding box center [49, 282] width 60 height 27
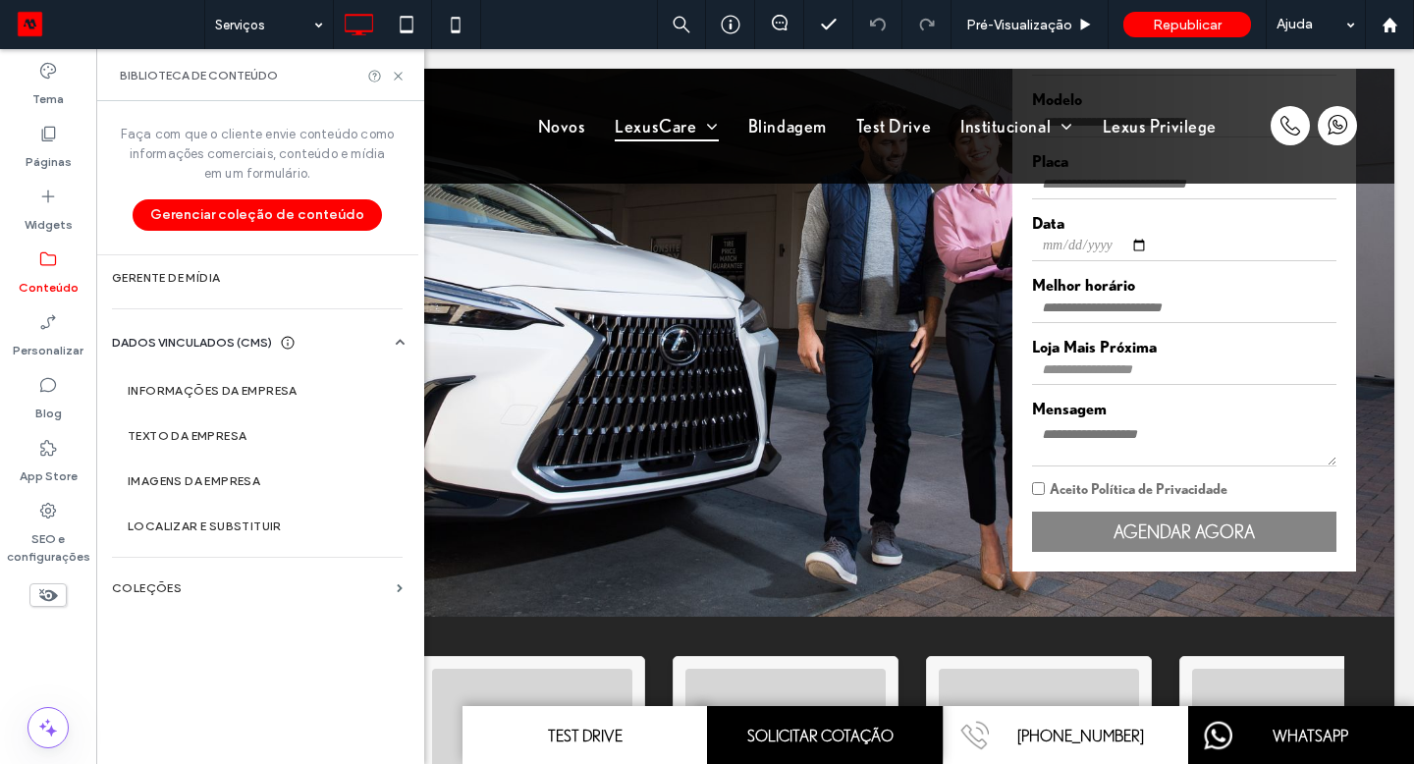
click at [162, 609] on section "COLEÇÕES" at bounding box center [257, 588] width 322 height 45
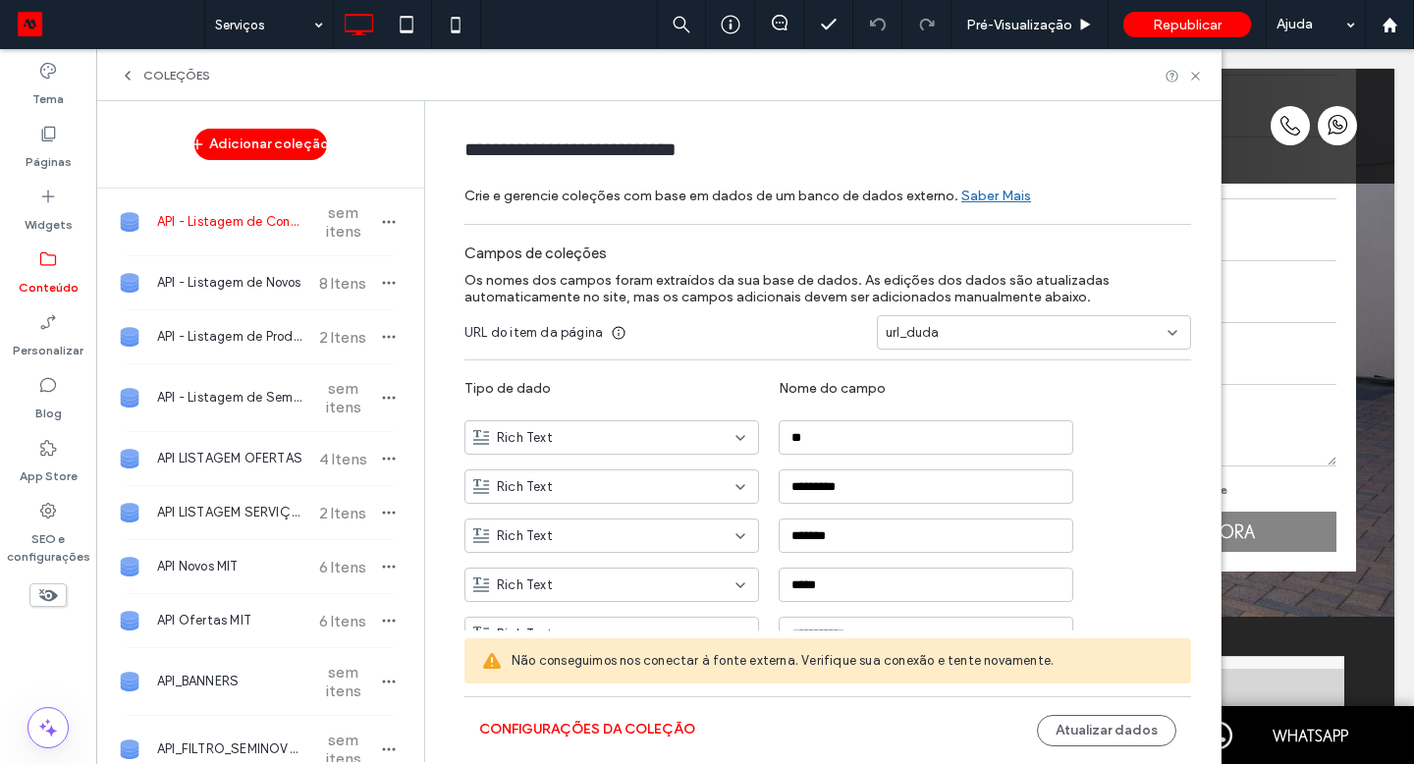
click at [232, 400] on span "API - Listagem de Seminovos" at bounding box center [230, 398] width 146 height 20
click at [234, 282] on span "API - Listagem de Novos" at bounding box center [230, 283] width 146 height 20
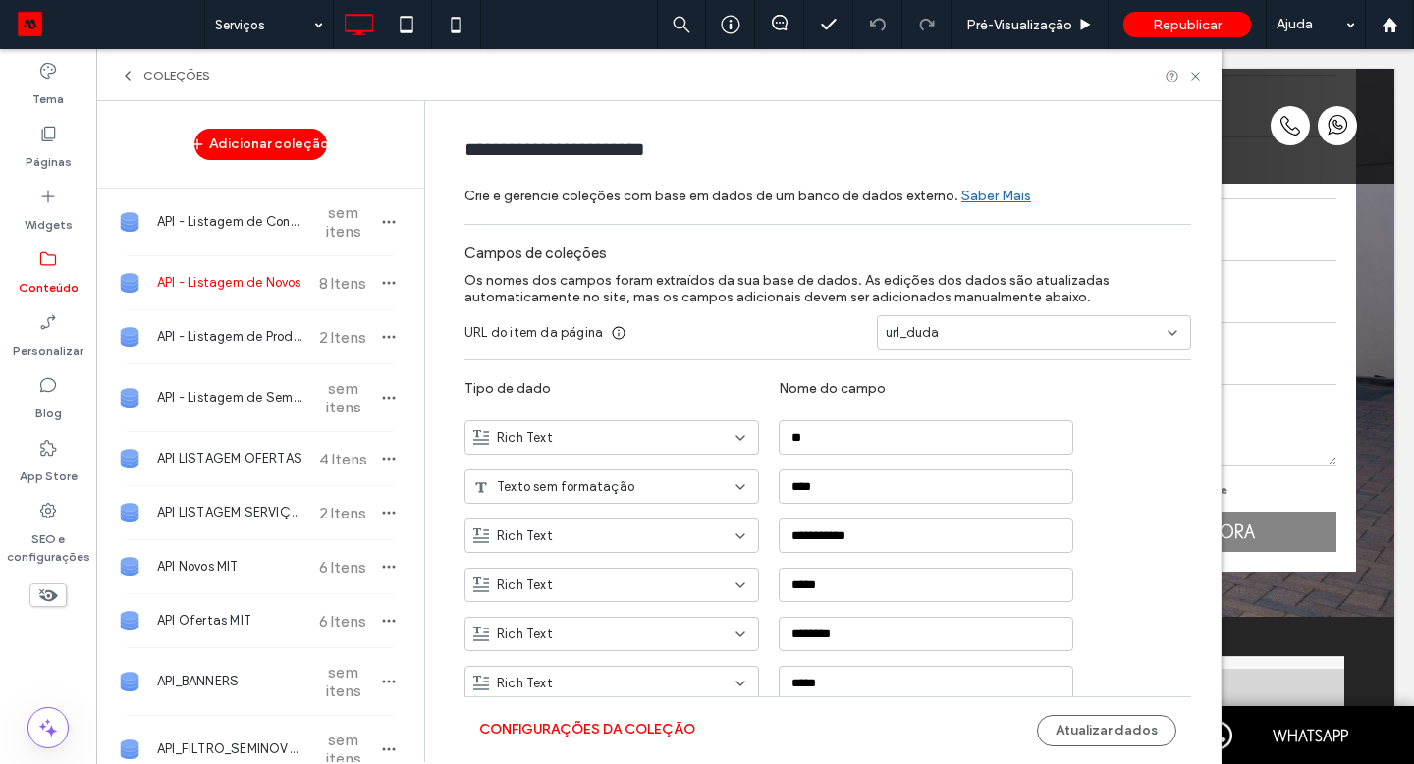
click at [248, 228] on span "API - Listagem de Consórcio" at bounding box center [230, 222] width 146 height 20
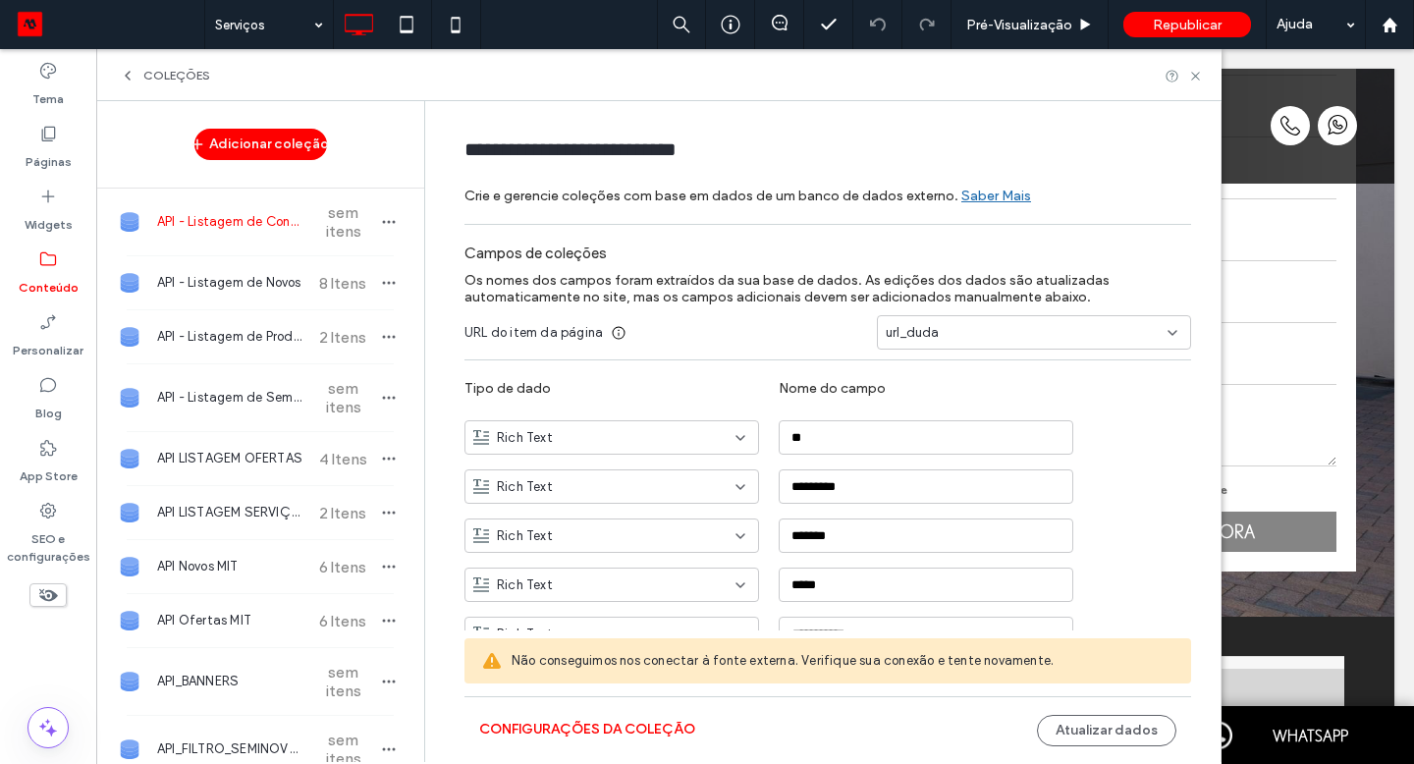
click at [206, 514] on span "API LISTAGEM SERVIÇOS" at bounding box center [230, 513] width 146 height 20
type input "**********"
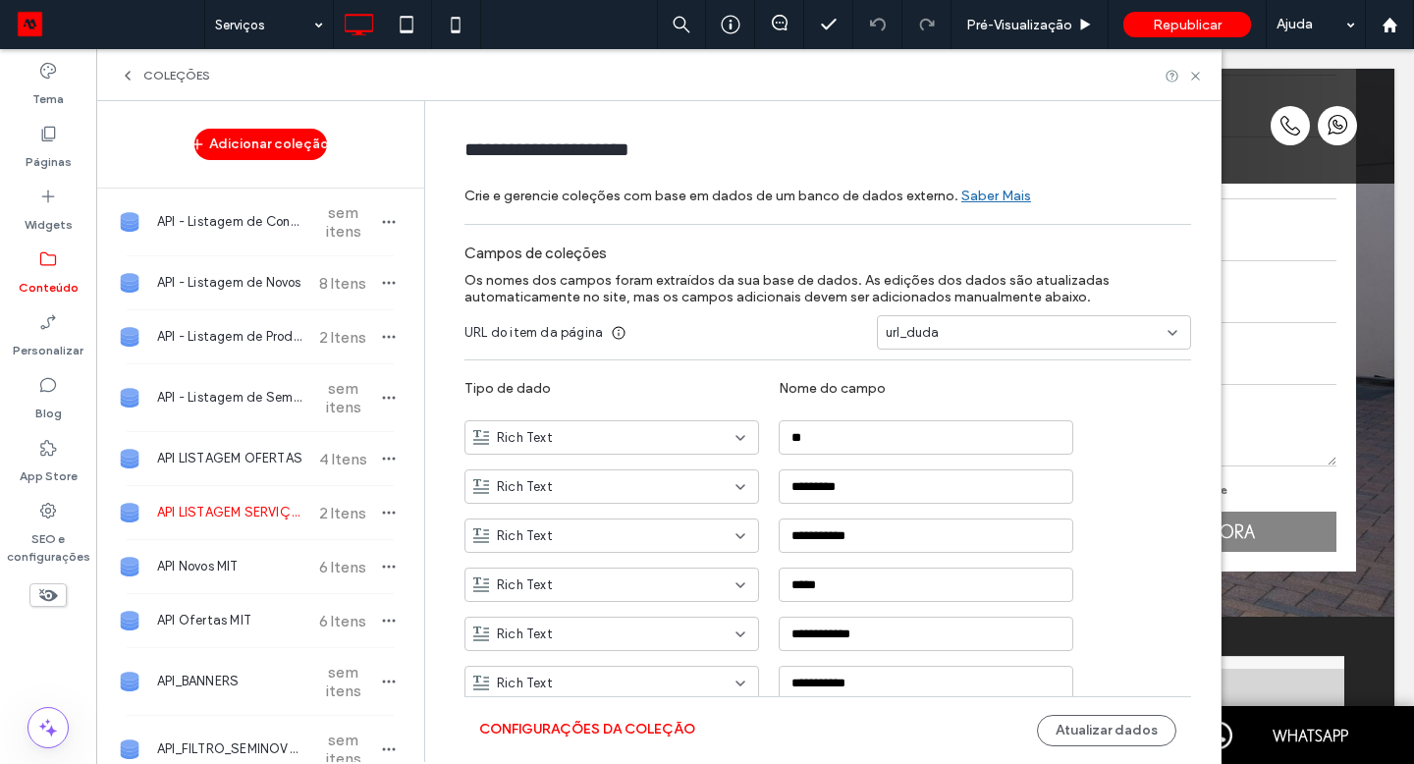
click at [1049, 736] on button "Atualizar dados" at bounding box center [1106, 730] width 139 height 31
click at [1198, 72] on use at bounding box center [1195, 76] width 8 height 8
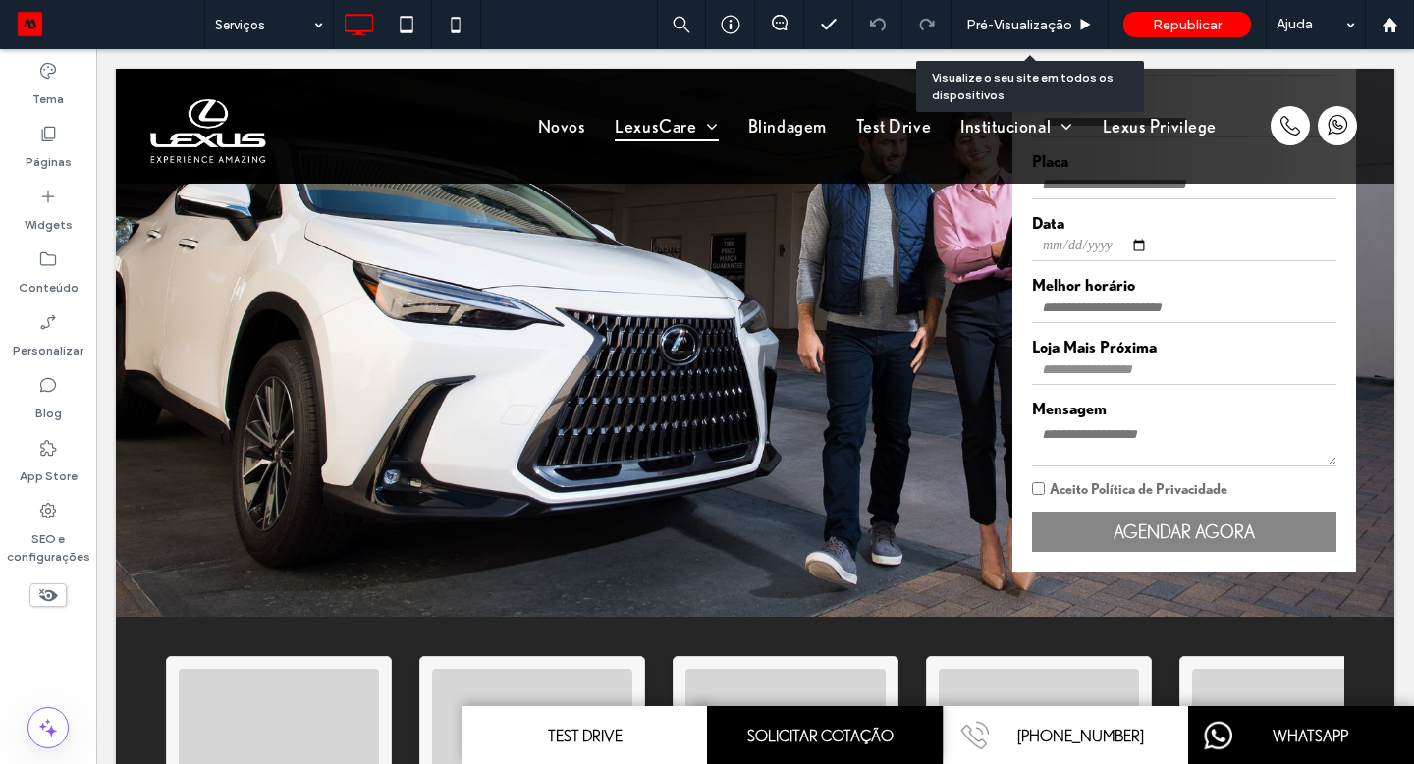
click at [1070, 27] on span "Pré-Visualizaçāo" at bounding box center [1019, 25] width 106 height 17
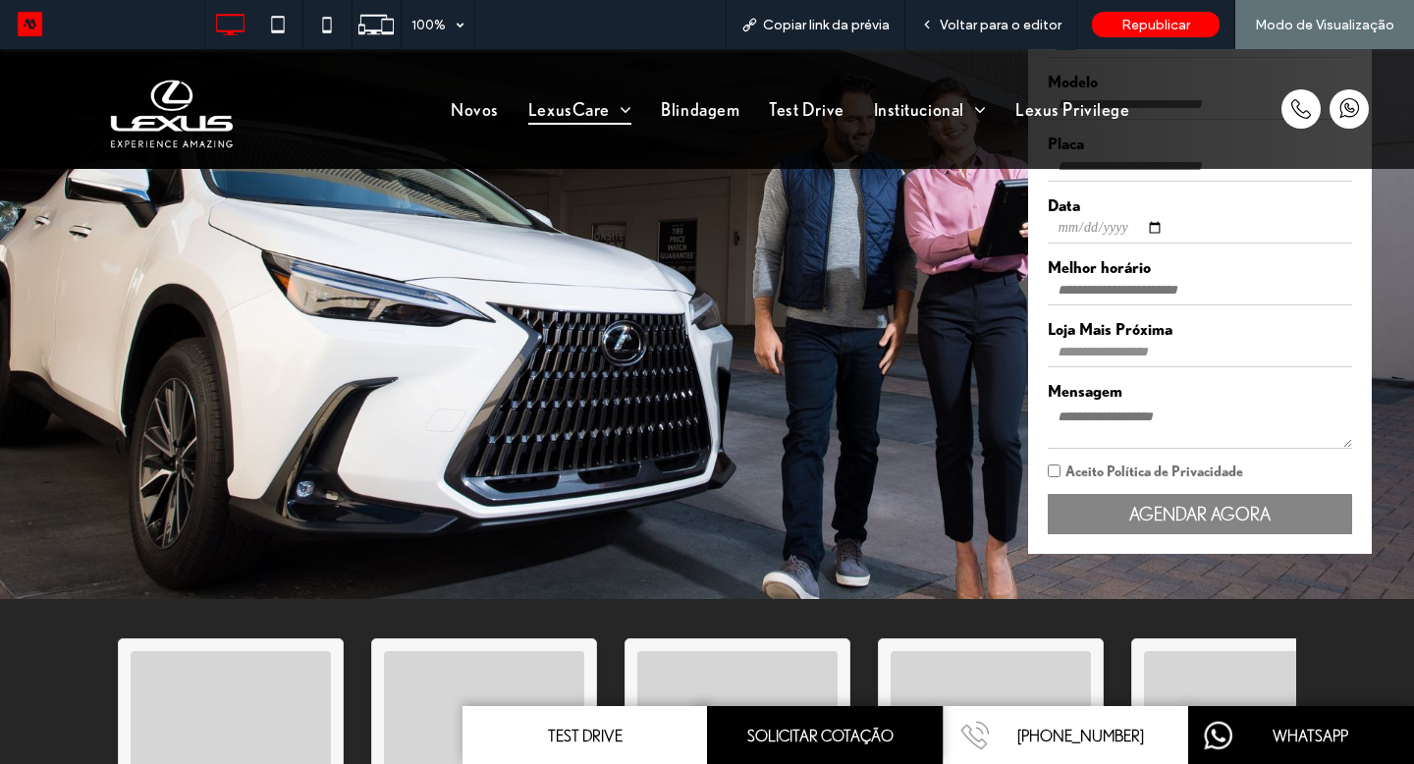
scroll to position [447, 0]
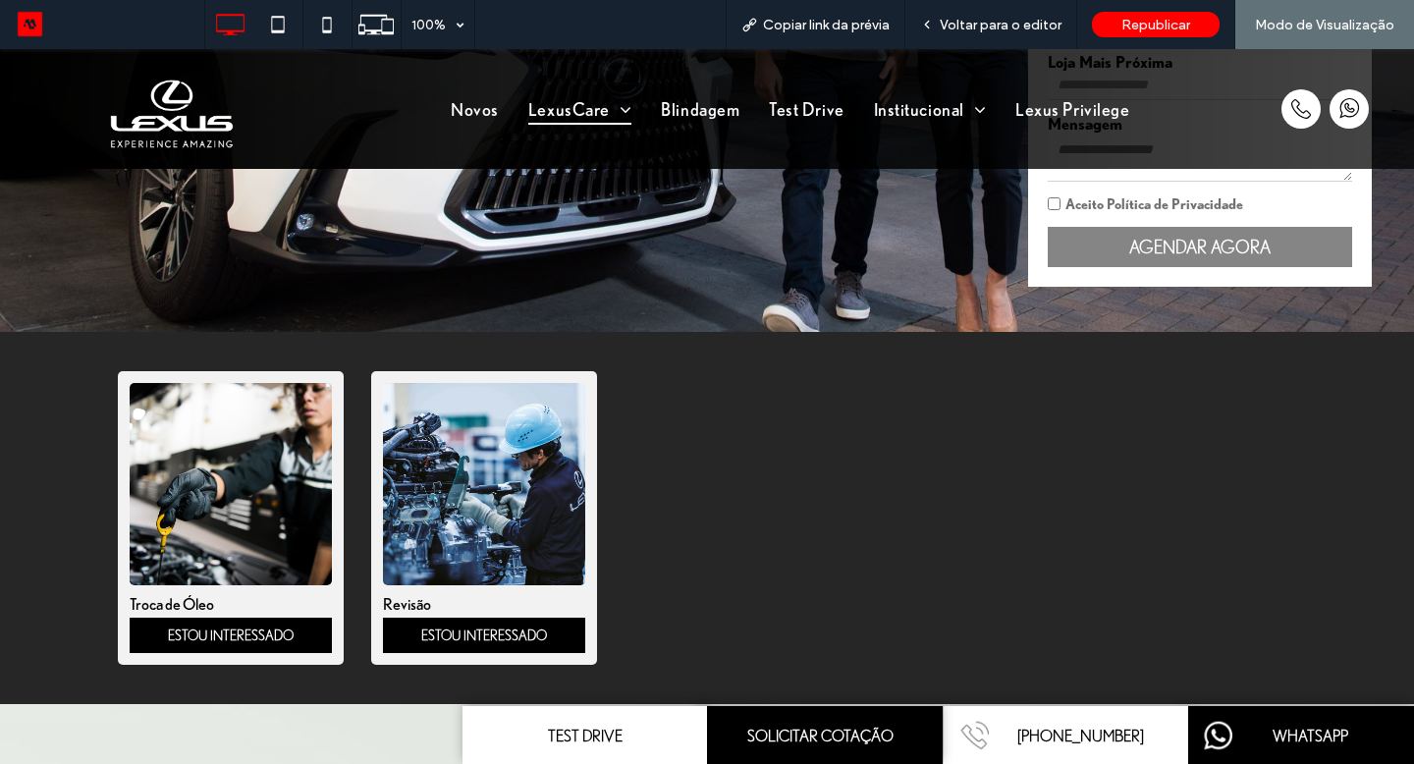
scroll to position [714, 0]
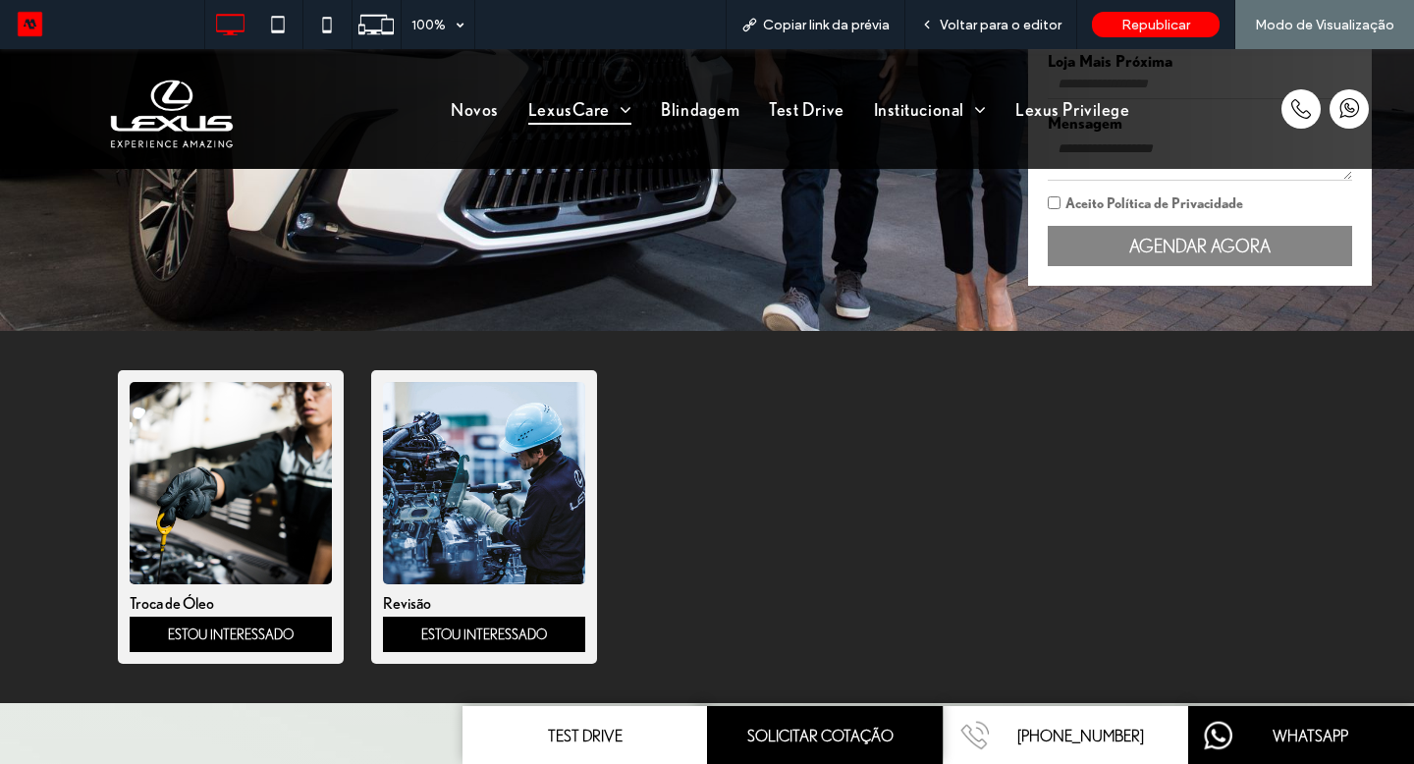
click at [285, 637] on link "ESTOU INTERESSADO" at bounding box center [231, 634] width 202 height 35
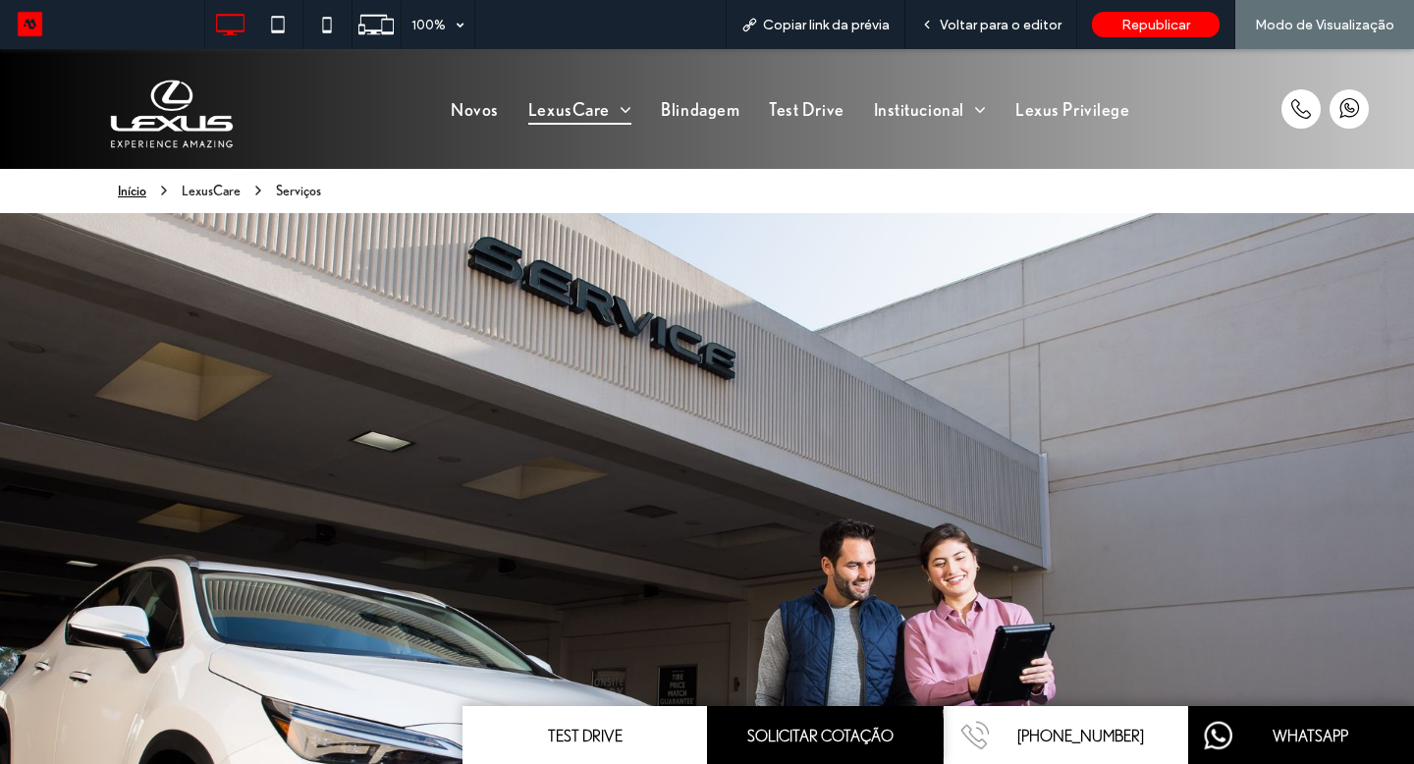
scroll to position [714, 0]
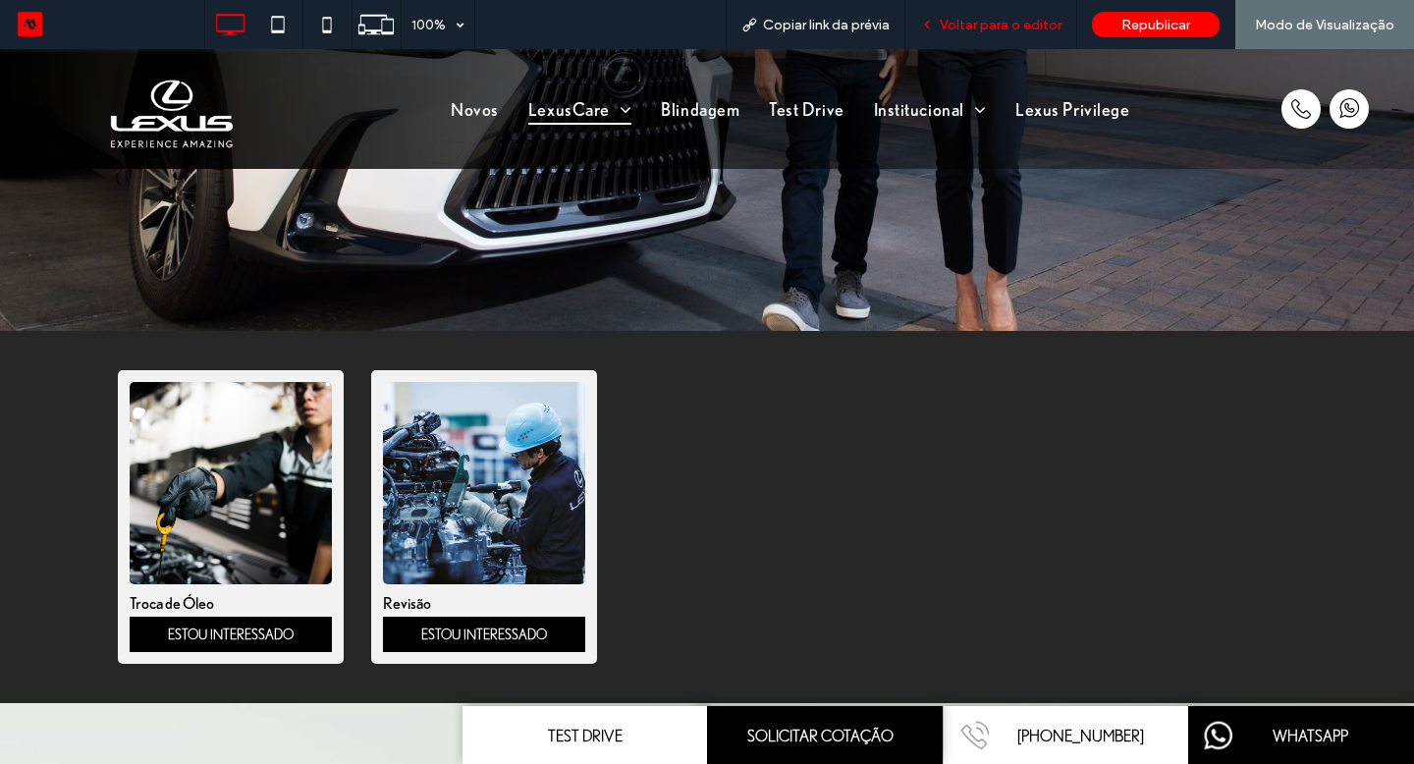
click at [1037, 22] on span "Voltar para o editor" at bounding box center [1001, 25] width 122 height 17
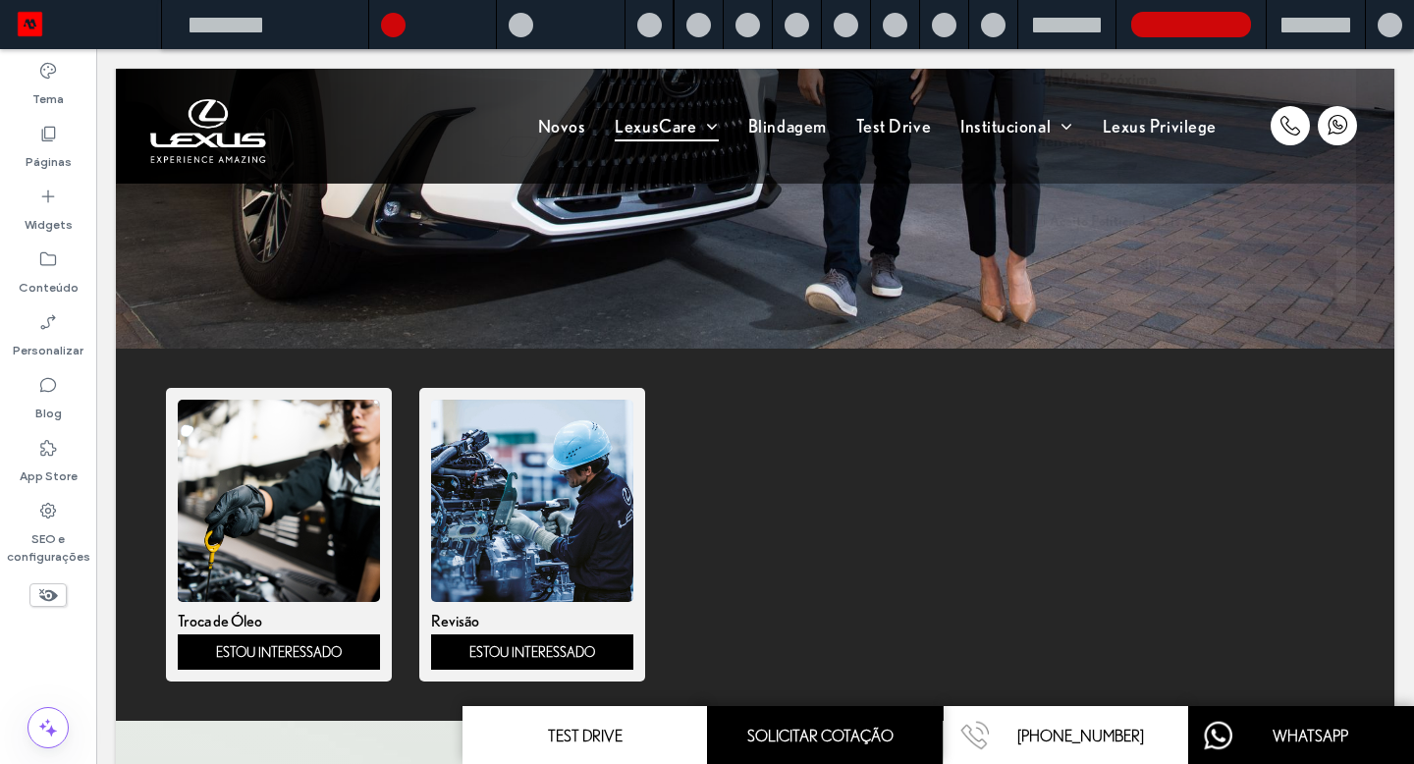
scroll to position [713, 0]
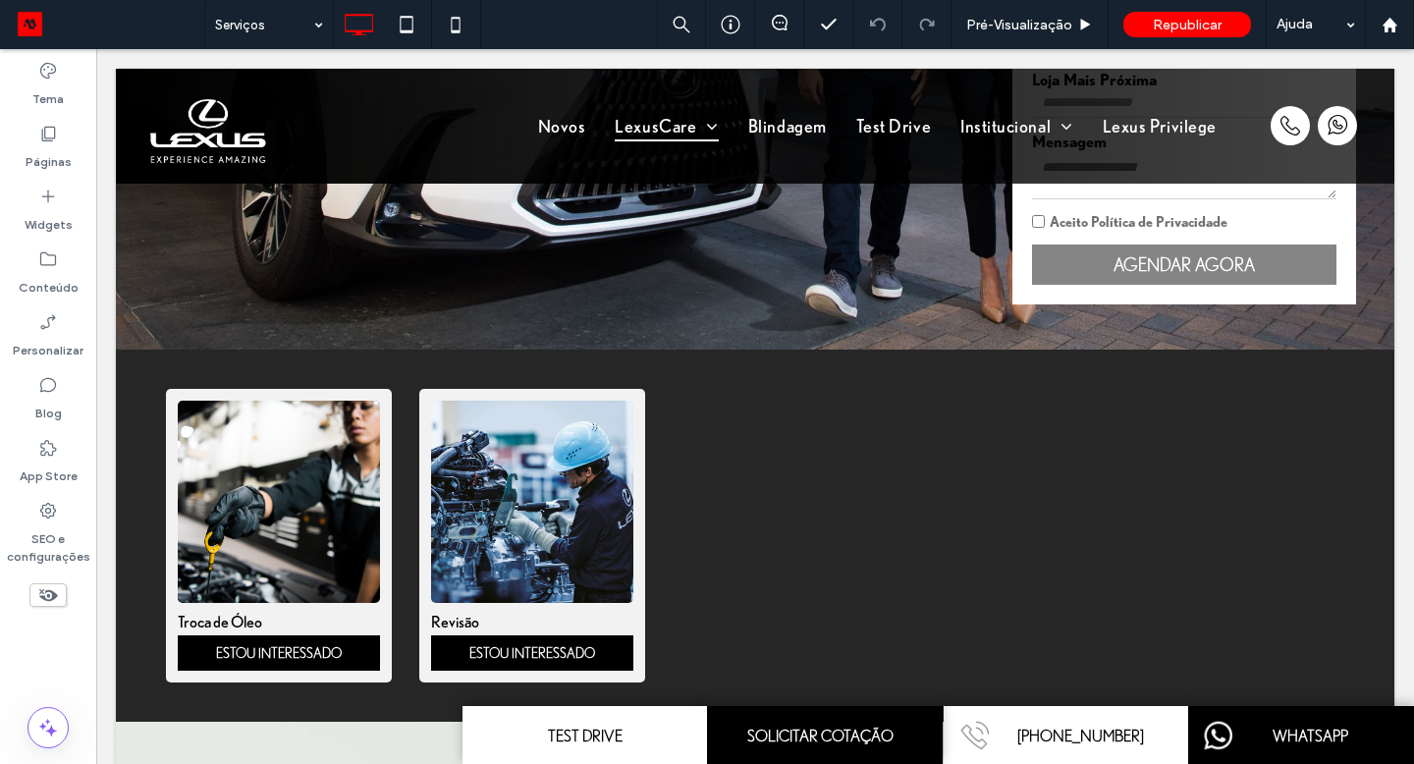
click at [594, 513] on div "Troca de Óleo ESTOU INTERESSADO Revisão ESTOU INTERESSADO Seção Clique para edi…" at bounding box center [755, 536] width 1279 height 372
click at [594, 514] on div "Clique para editar no Modo Flex" at bounding box center [755, 536] width 1279 height 372
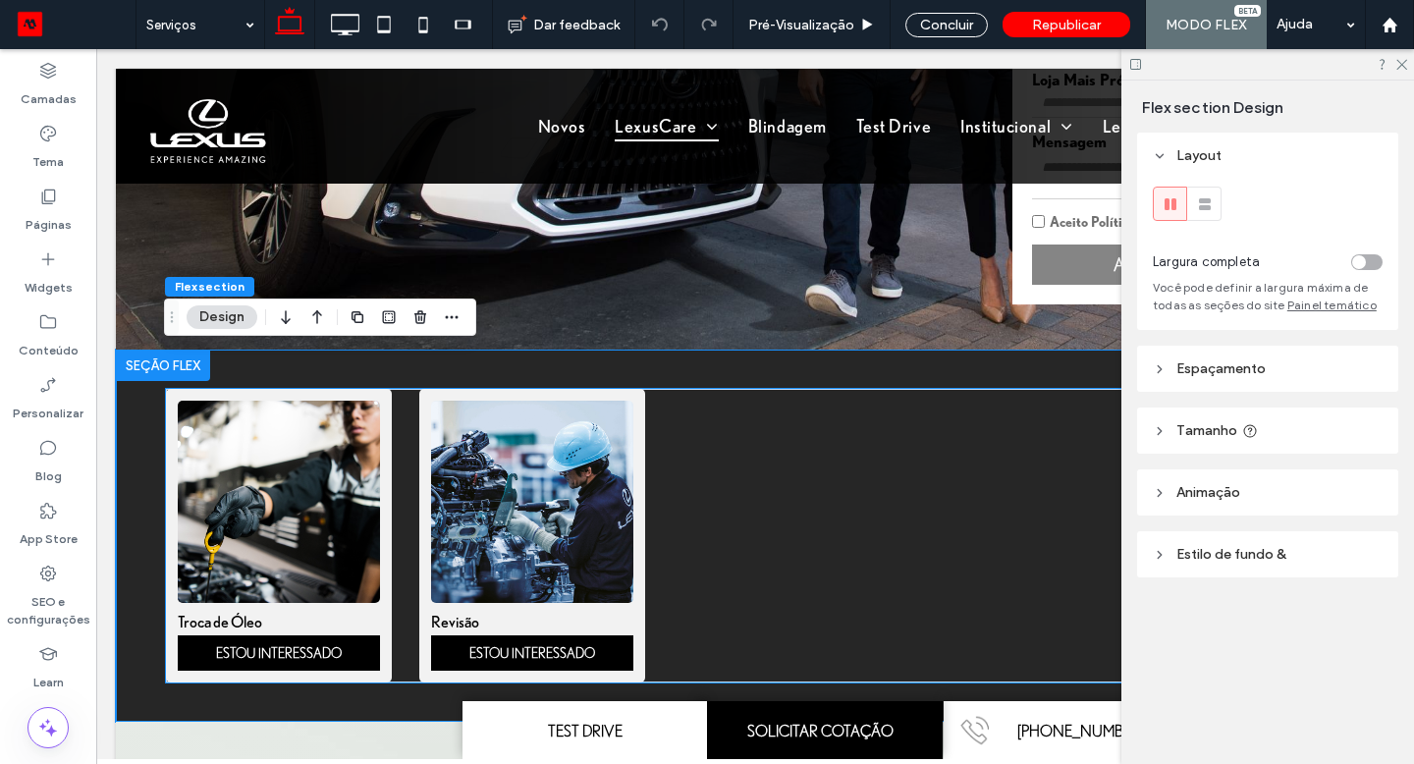
click at [639, 529] on div "Revisão ESTOU INTERESSADO" at bounding box center [532, 536] width 226 height 294
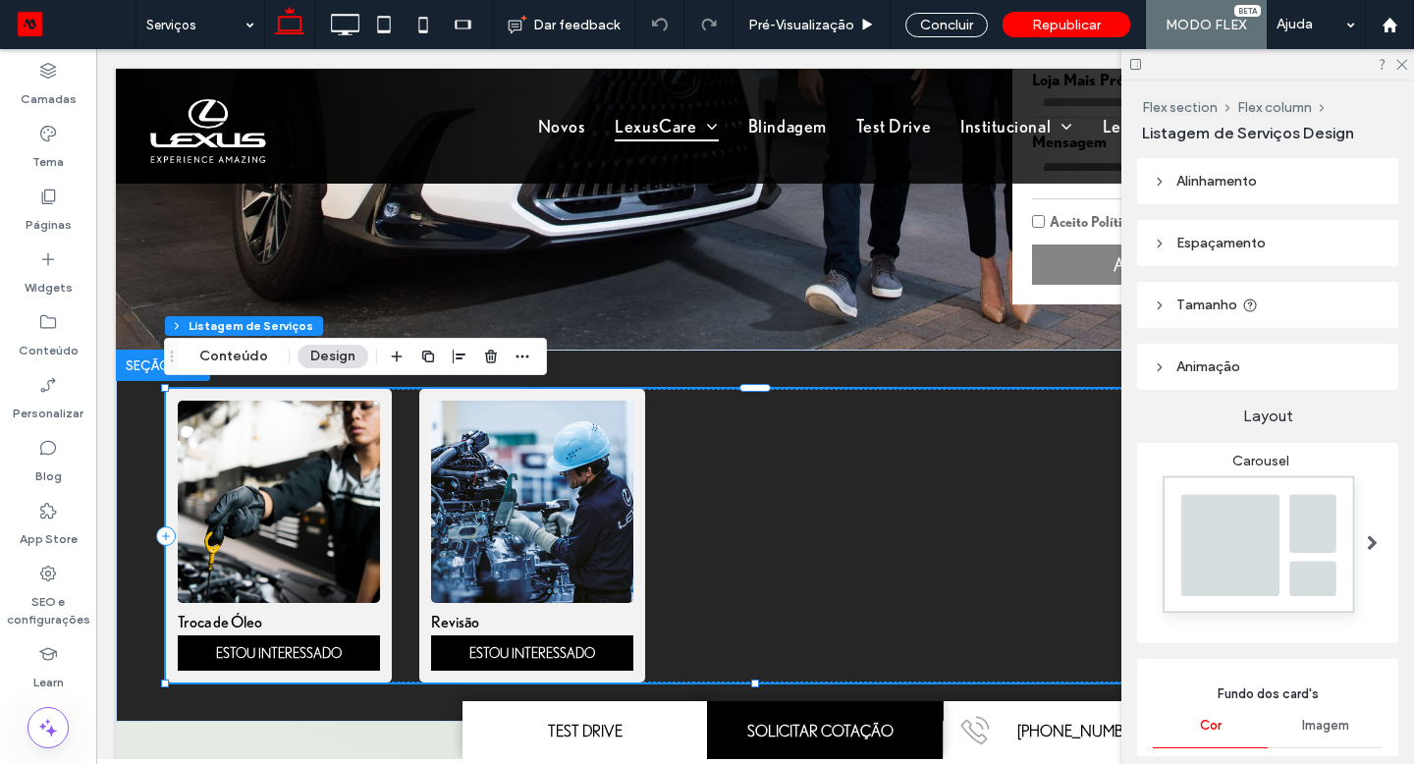
type input "*"
click at [246, 356] on button "Conteúdo" at bounding box center [234, 357] width 94 height 24
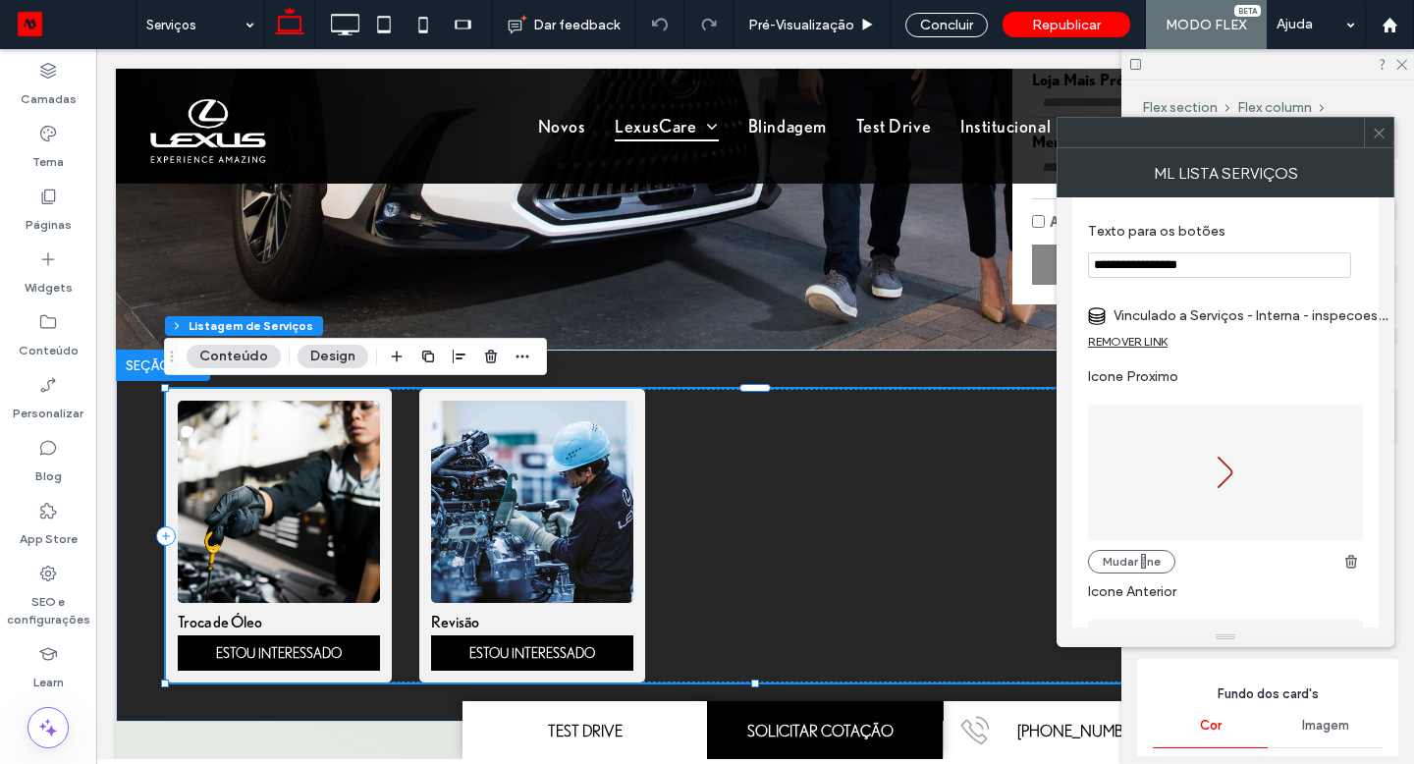
scroll to position [248, 0]
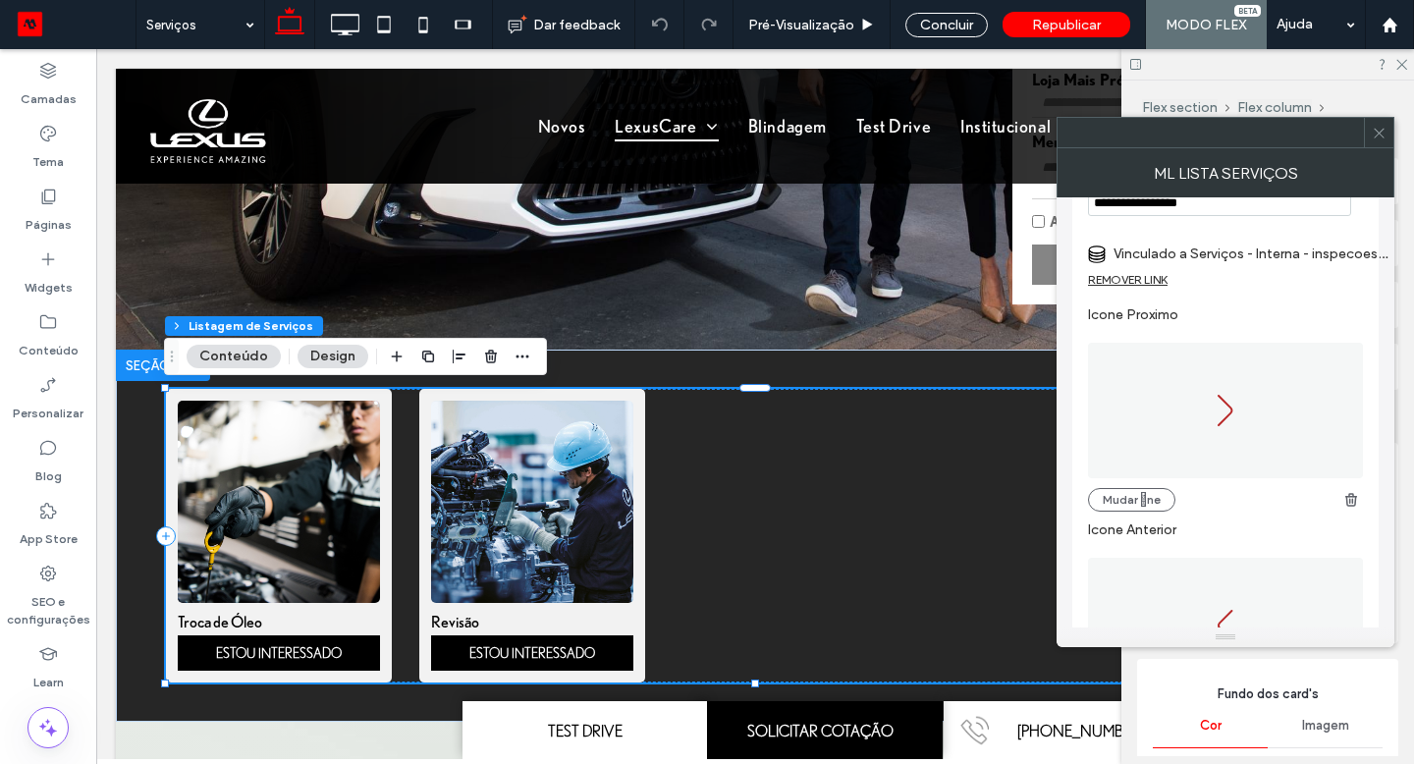
click at [1268, 254] on label "Vinculado a Serviços - Interna - inspecoes-exemplo-ii-carro-lexus" at bounding box center [1251, 254] width 275 height 36
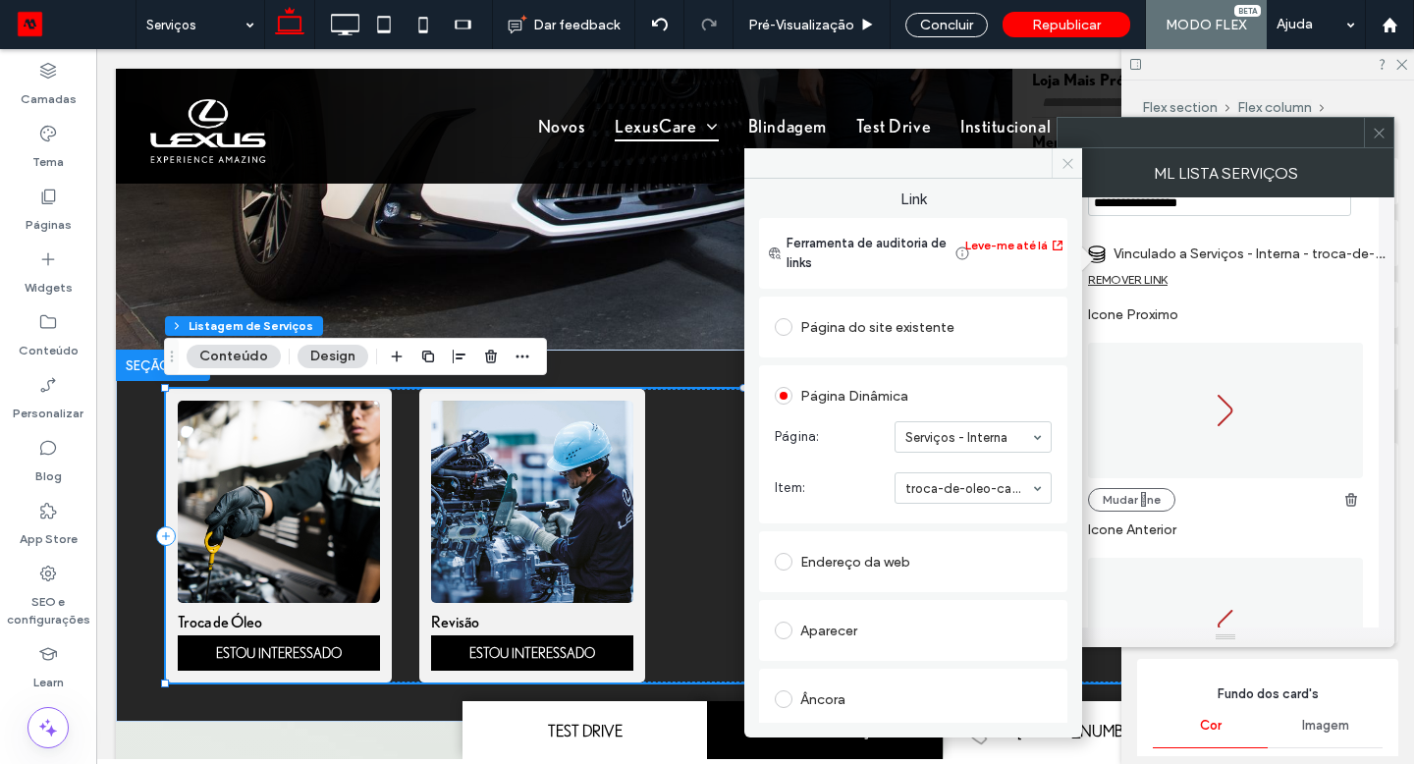
click at [1064, 159] on use at bounding box center [1068, 163] width 10 height 10
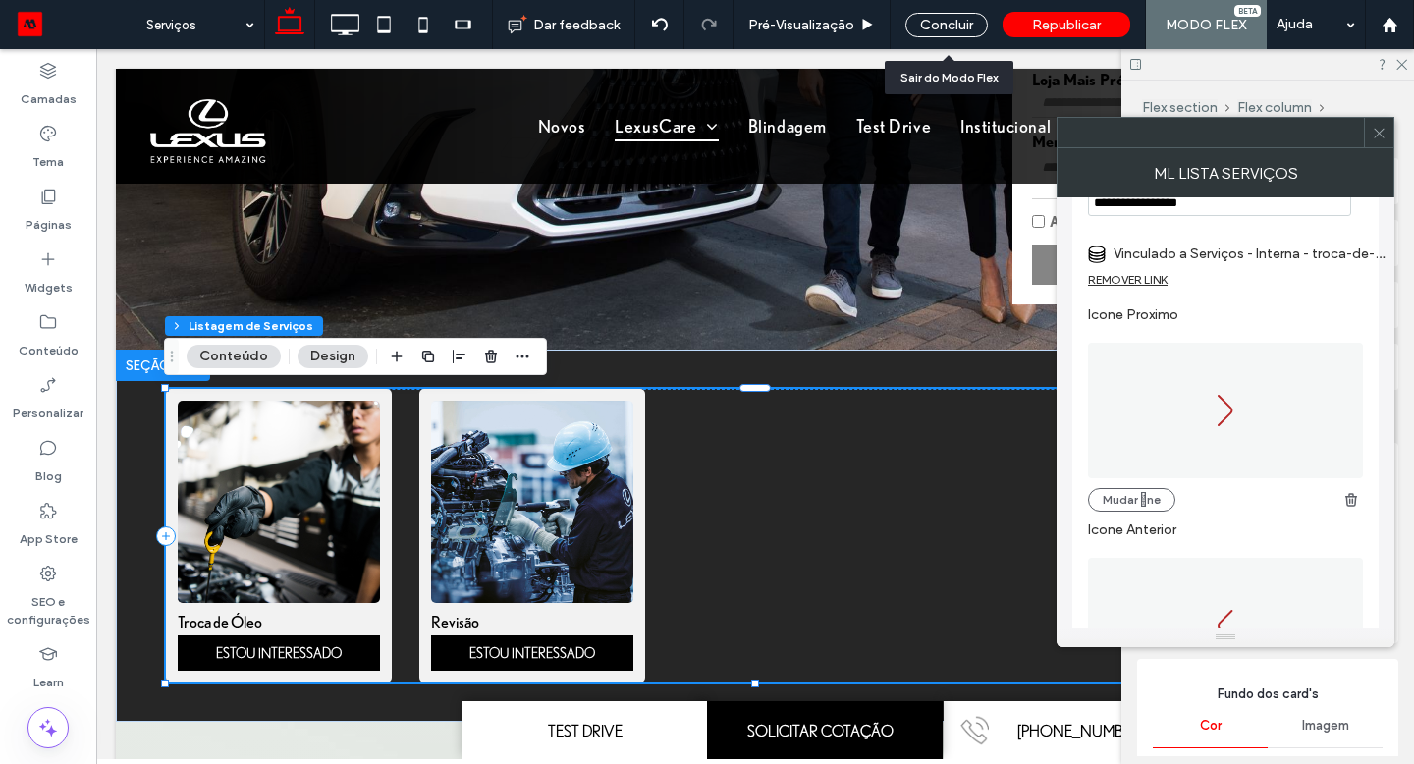
click at [966, 27] on div "Concluir" at bounding box center [946, 25] width 82 height 25
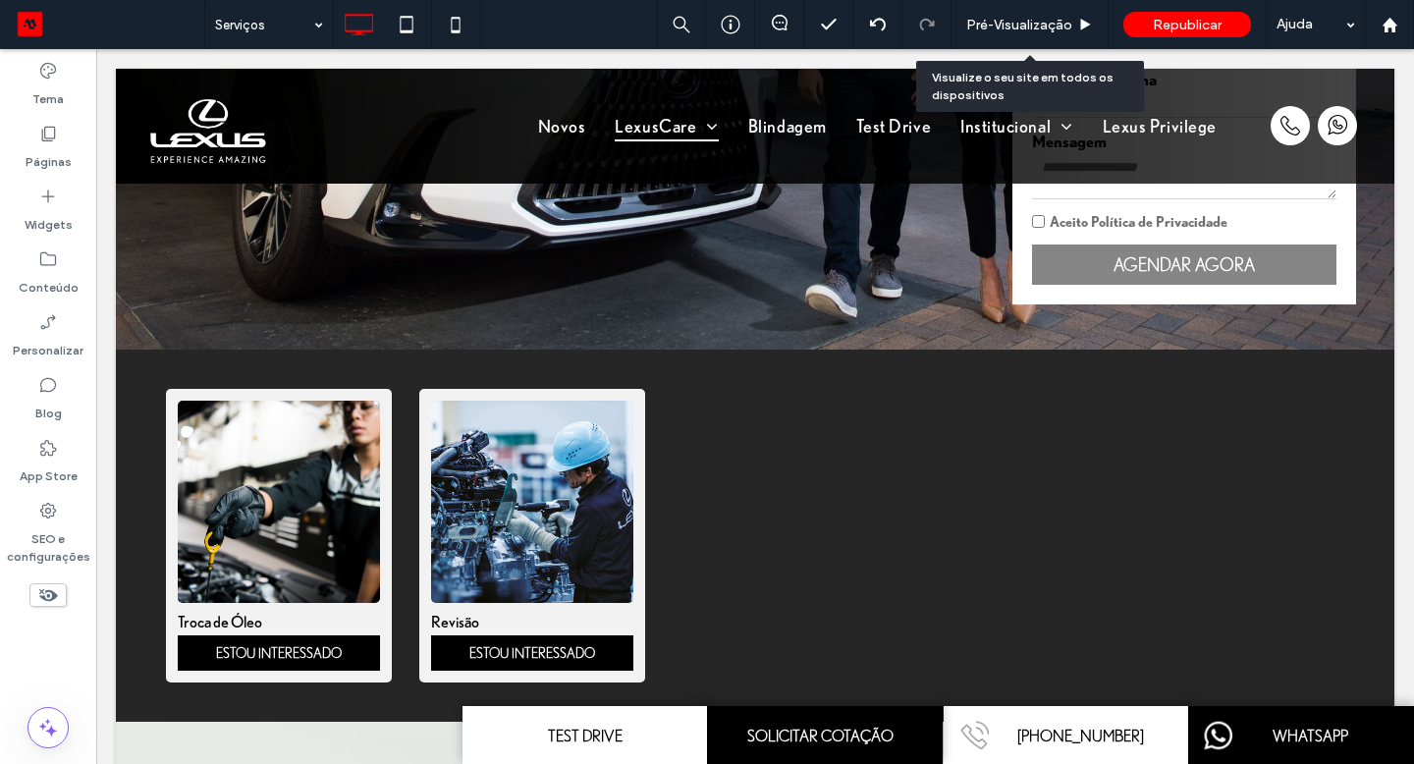
click at [980, 26] on span "Pré-Visualizaçāo" at bounding box center [1019, 25] width 106 height 17
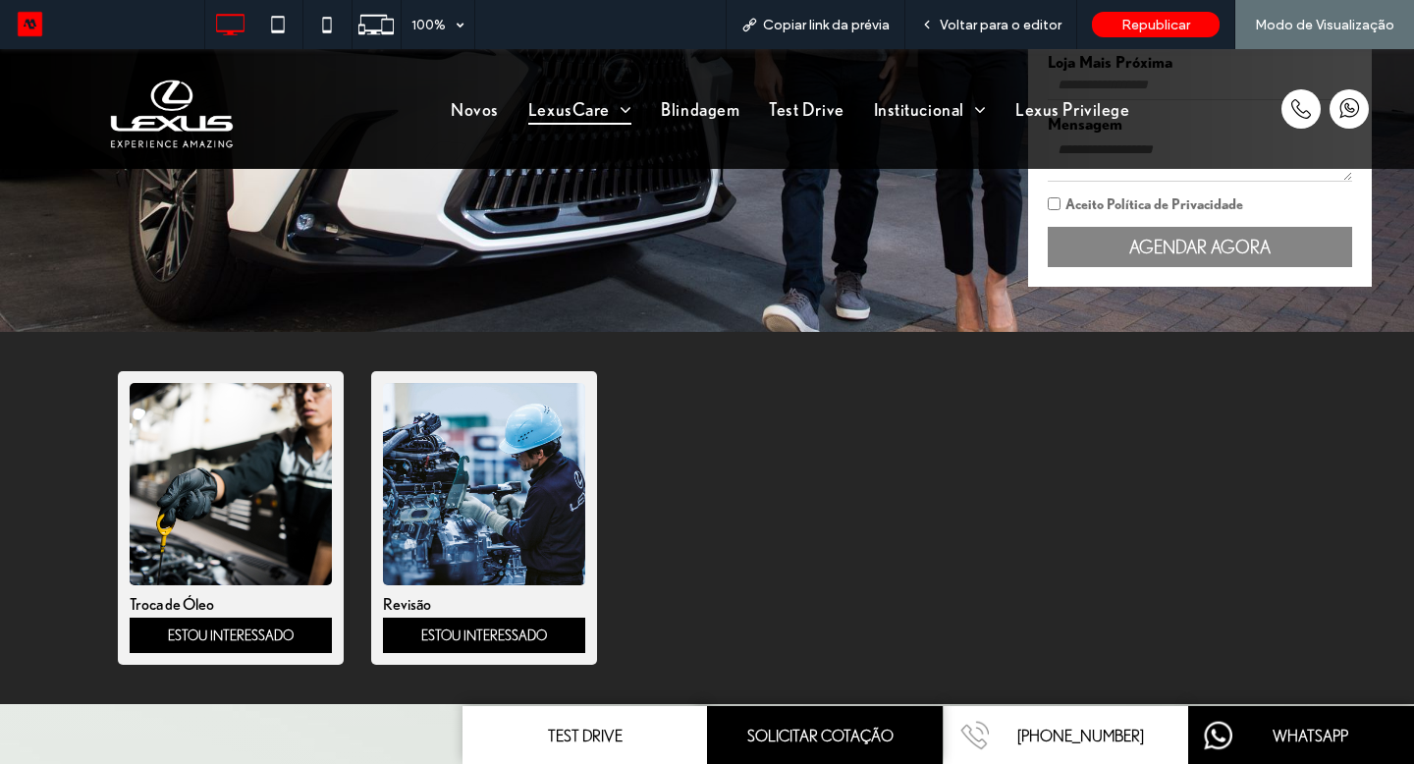
scroll to position [714, 0]
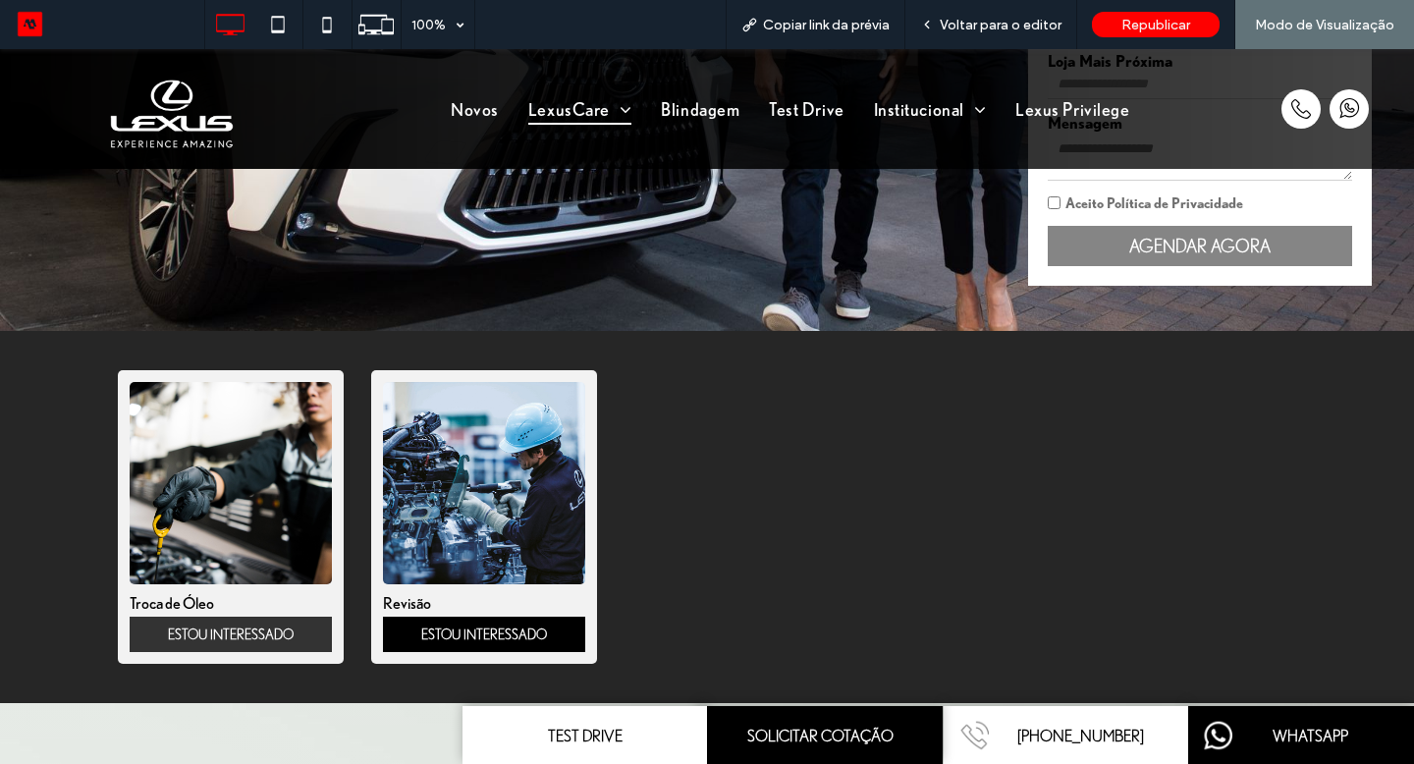
click at [275, 634] on link "ESTOU INTERESSADO" at bounding box center [231, 634] width 202 height 35
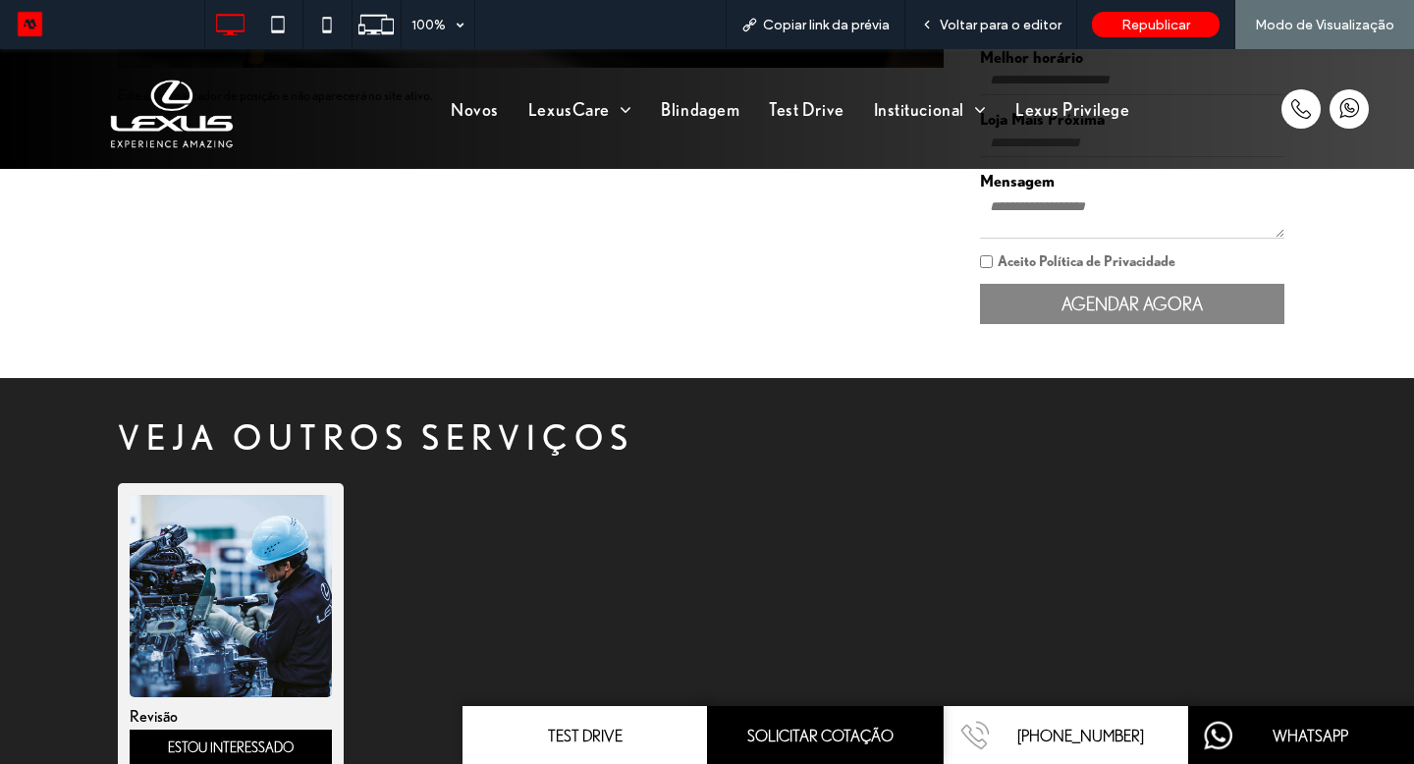
scroll to position [930, 0]
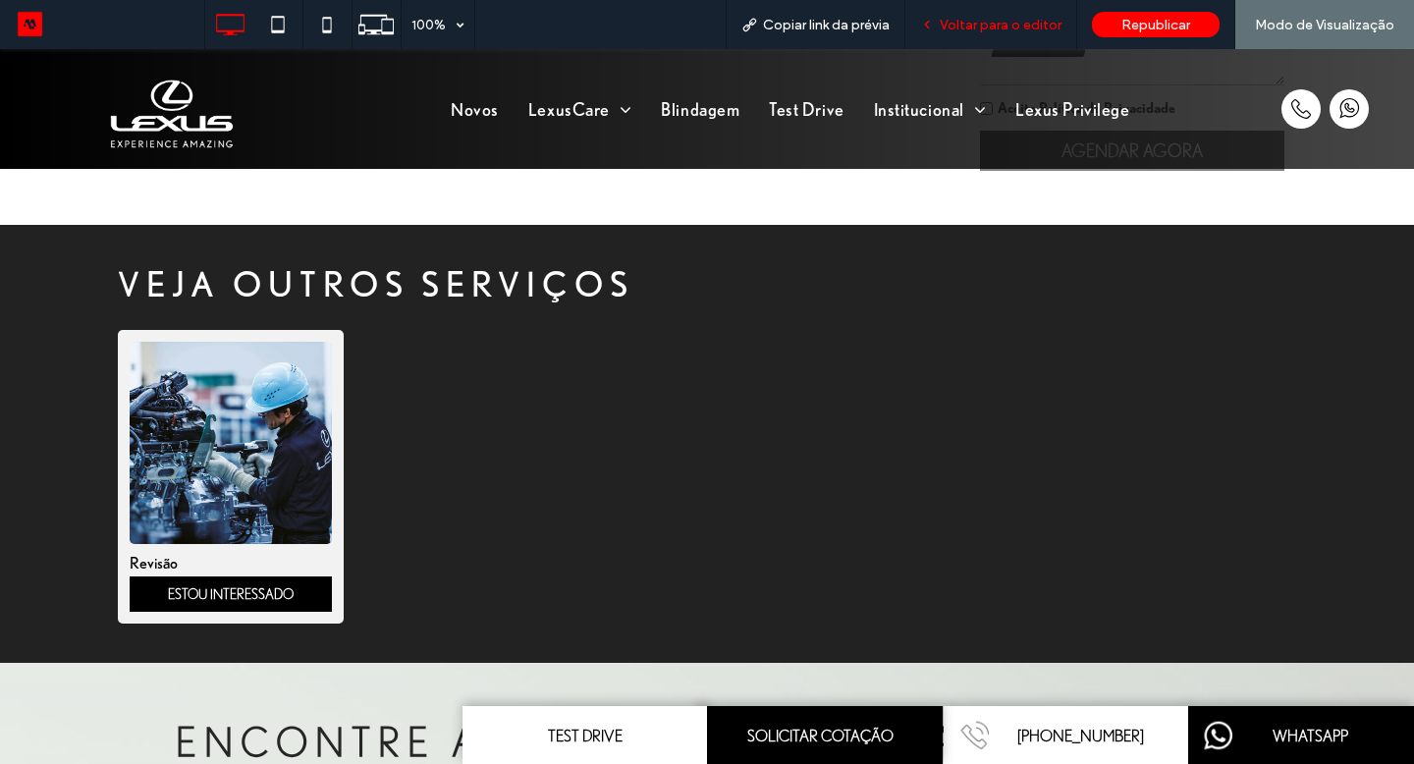
click at [985, 18] on span "Voltar para o editor" at bounding box center [1001, 25] width 122 height 17
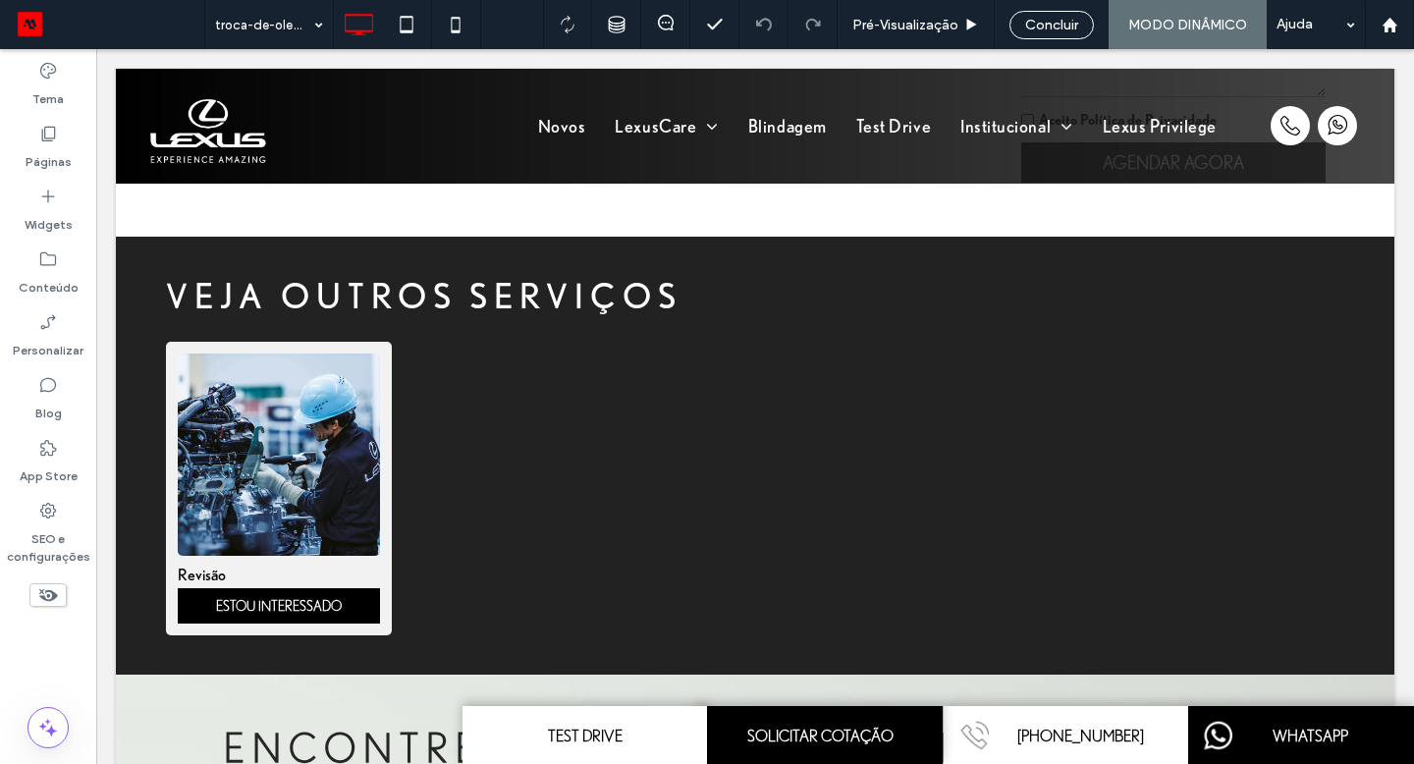
scroll to position [927, 0]
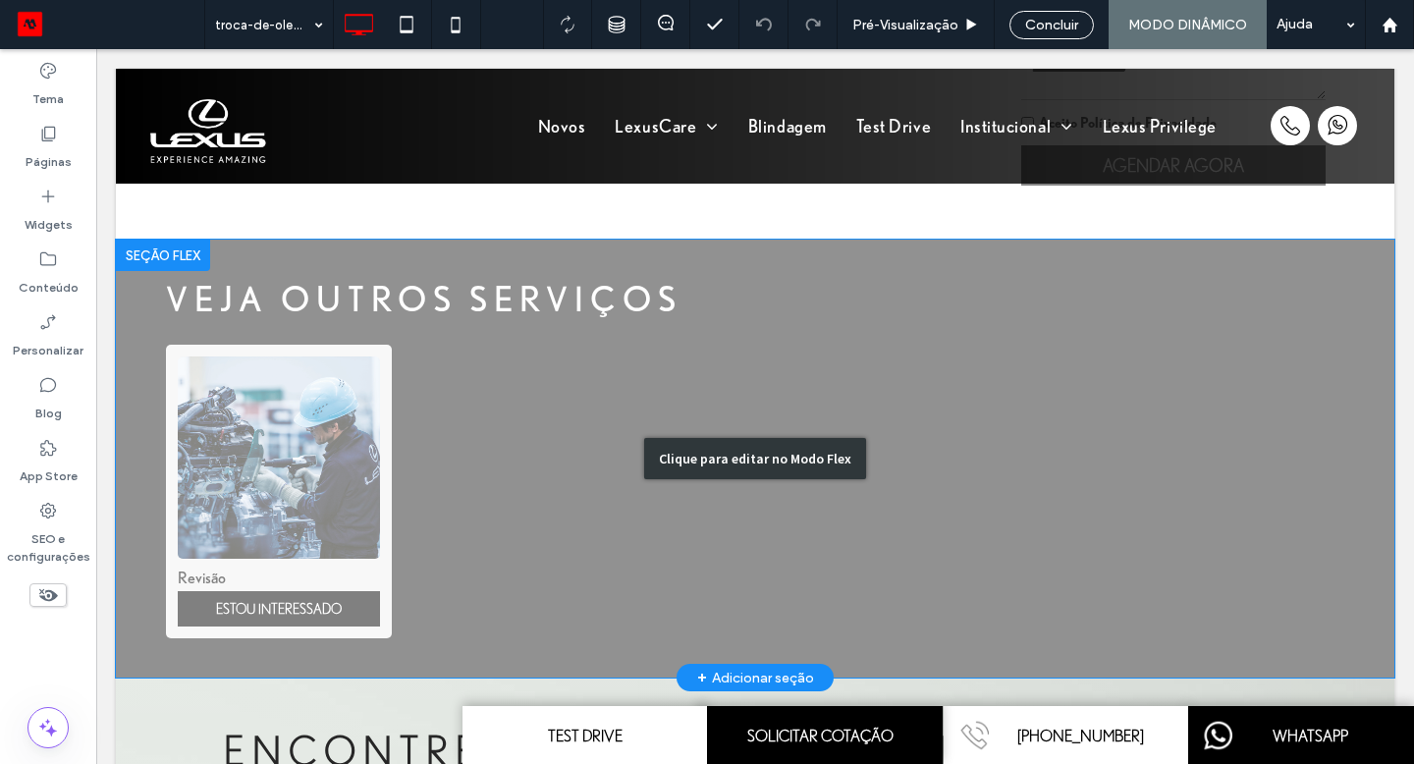
click at [369, 416] on div "VEJA OUTROS SERVIÇOS Revisão ESTOU INTERESSADO .fil0-undefined {fill:#0F62AC;fi…" at bounding box center [755, 459] width 1279 height 438
click at [348, 441] on div "Clique para editar no Modo Flex" at bounding box center [755, 459] width 1279 height 438
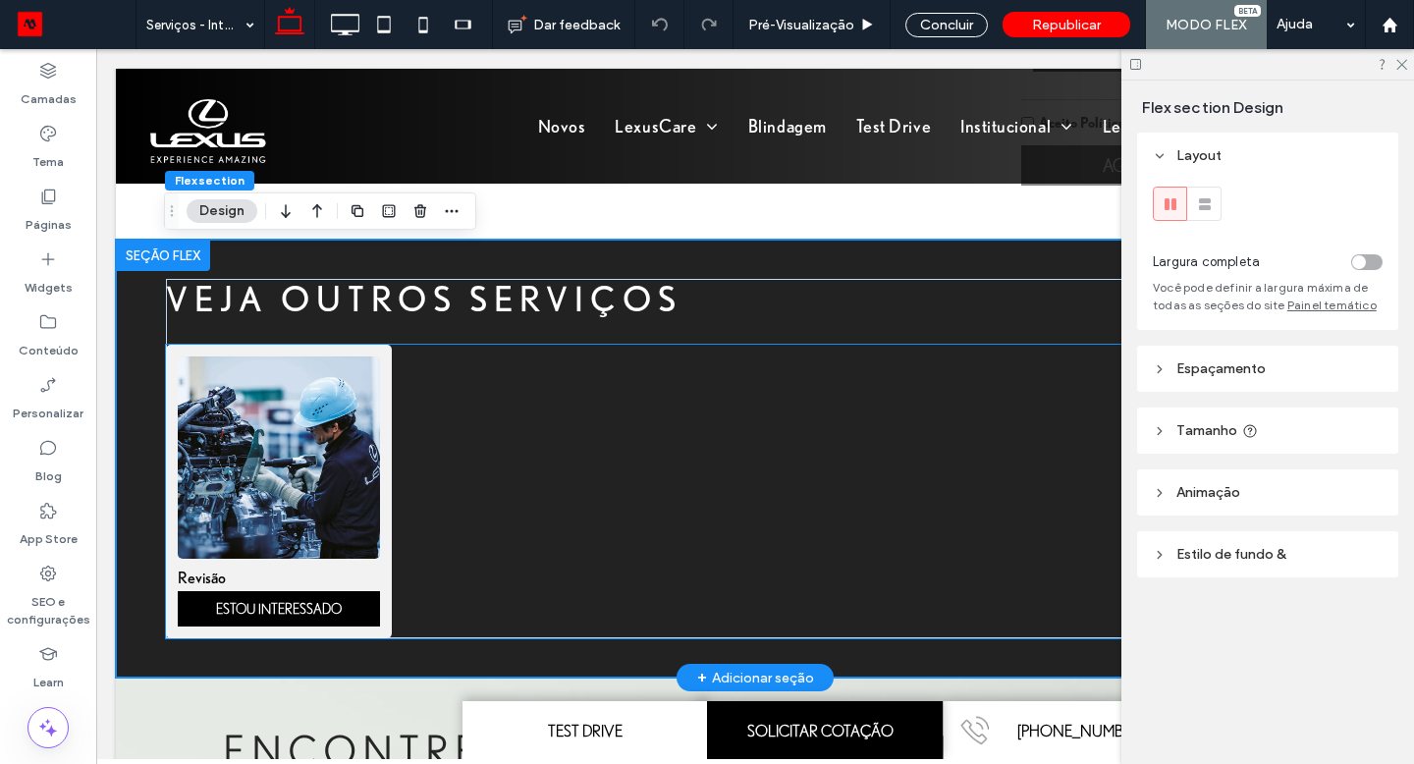
click at [349, 438] on img "1 / 1" at bounding box center [279, 457] width 202 height 202
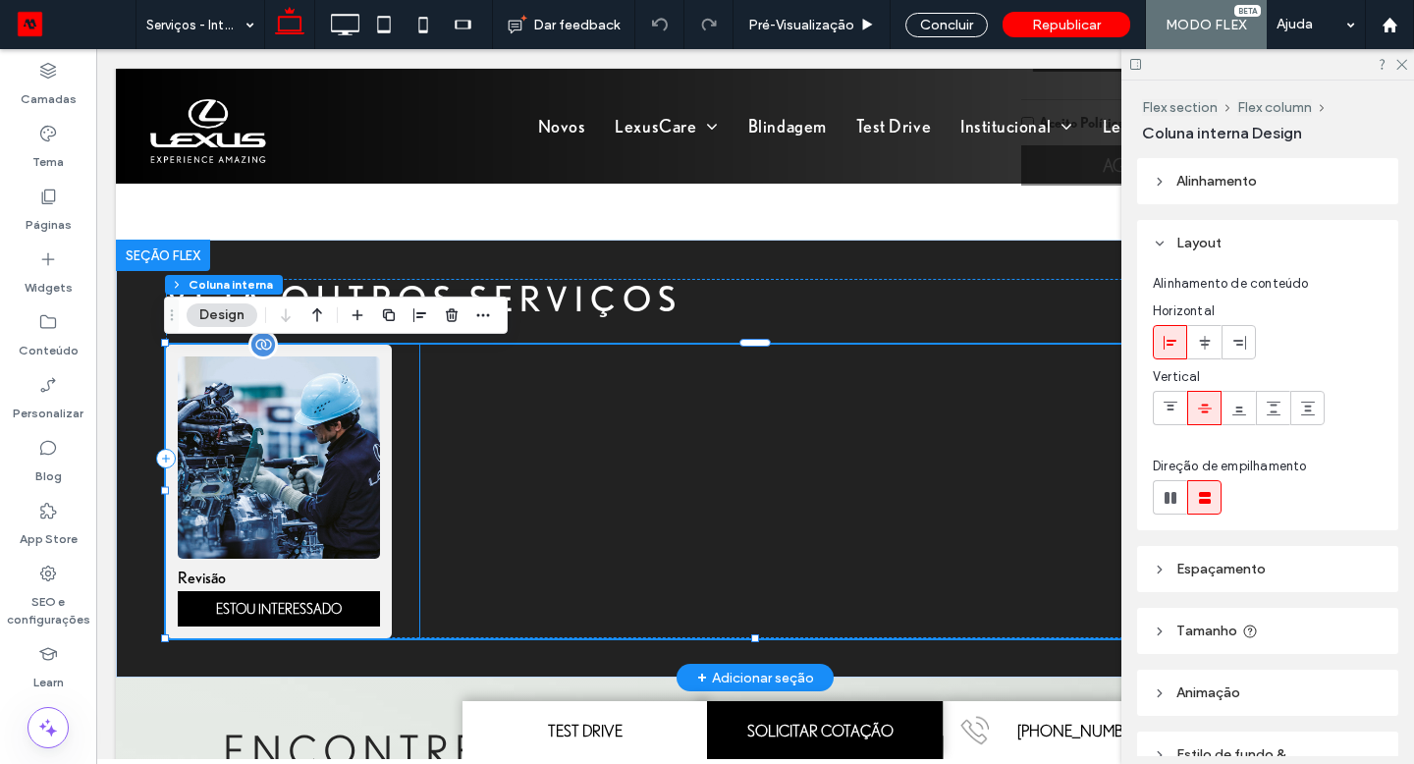
click at [315, 443] on img "1 / 1" at bounding box center [279, 458] width 212 height 212
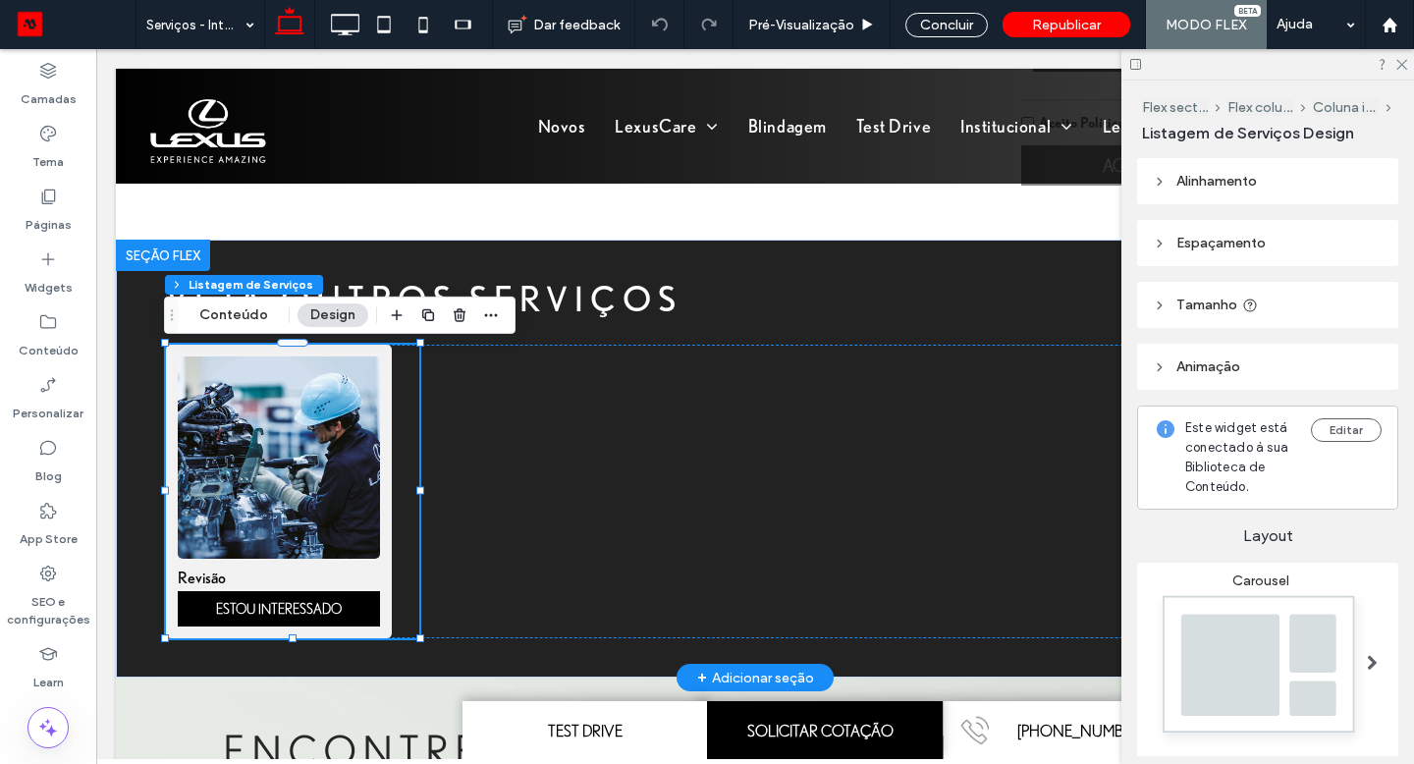
type input "*"
click at [250, 315] on button "Conteúdo" at bounding box center [234, 315] width 94 height 24
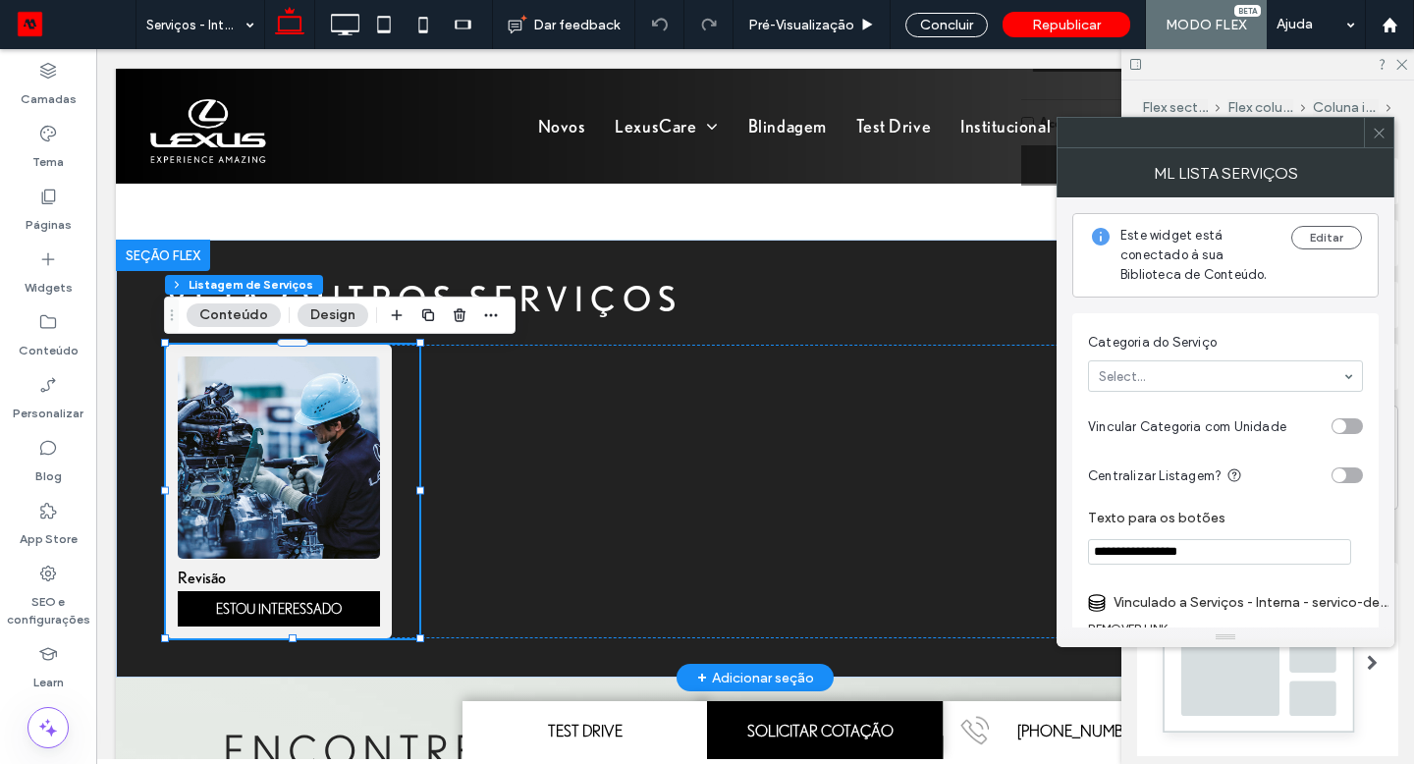
click at [1235, 392] on section "Categoria do Serviço Select..." at bounding box center [1225, 362] width 275 height 79
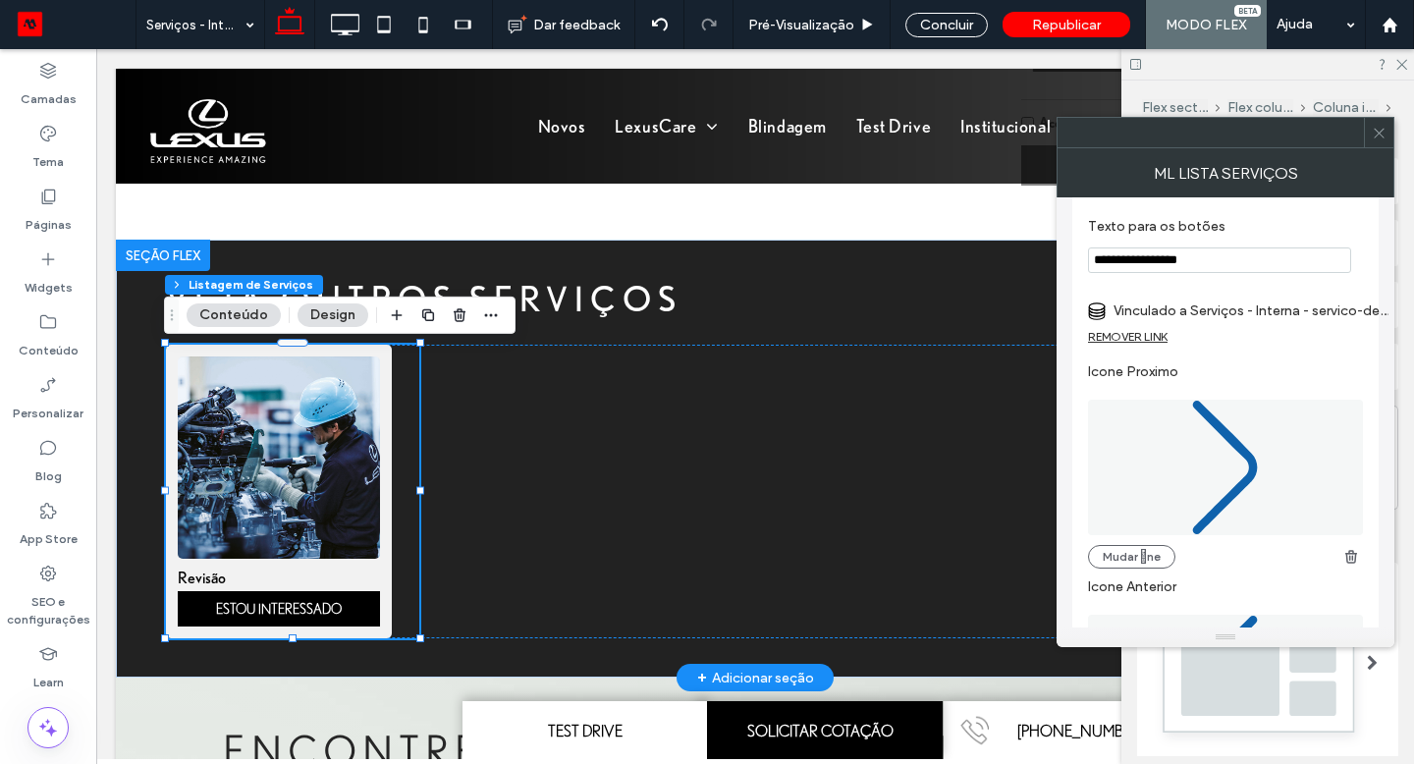
scroll to position [294, 0]
click at [1228, 305] on label "Vinculado a Serviços - Interna - servico-de-inspecoes-exemplo-ii" at bounding box center [1251, 309] width 275 height 36
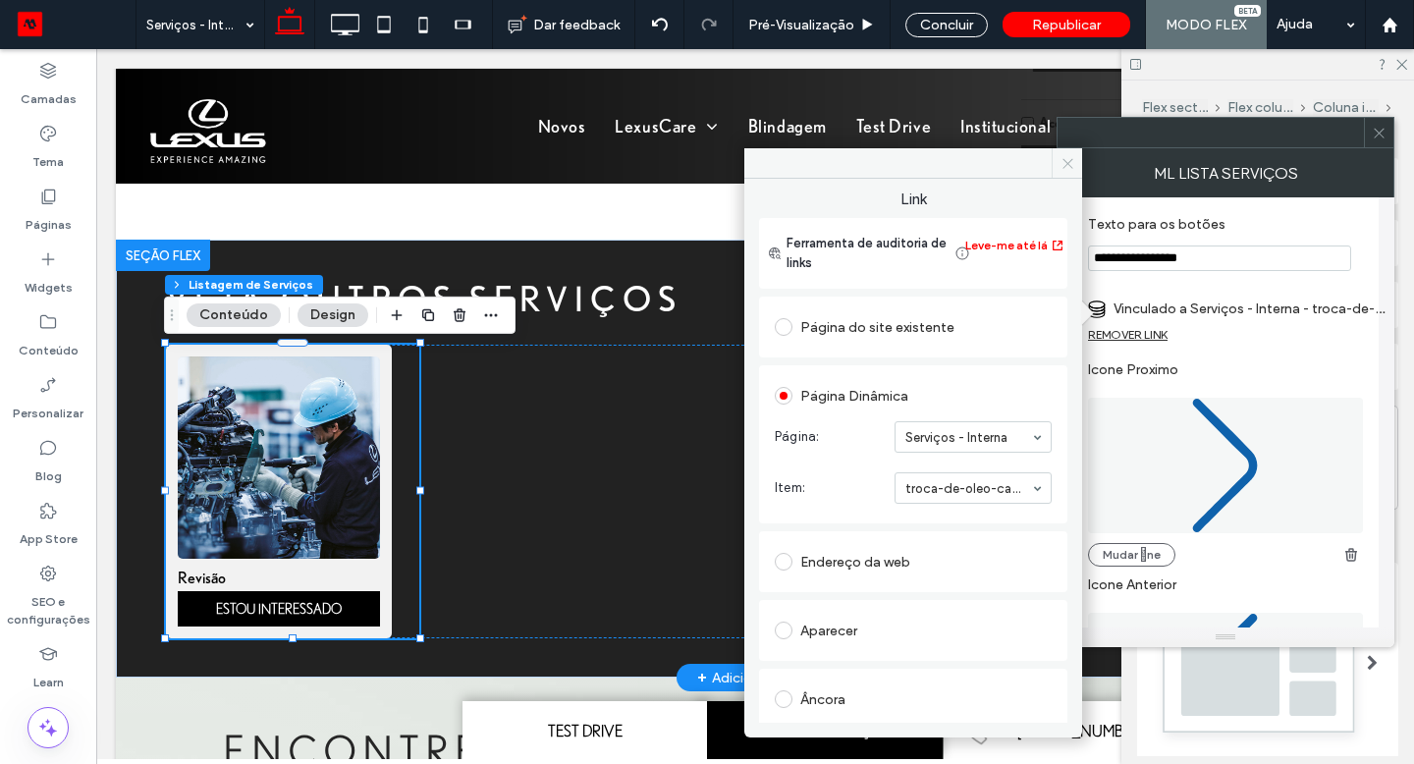
click at [1061, 159] on icon at bounding box center [1068, 163] width 15 height 15
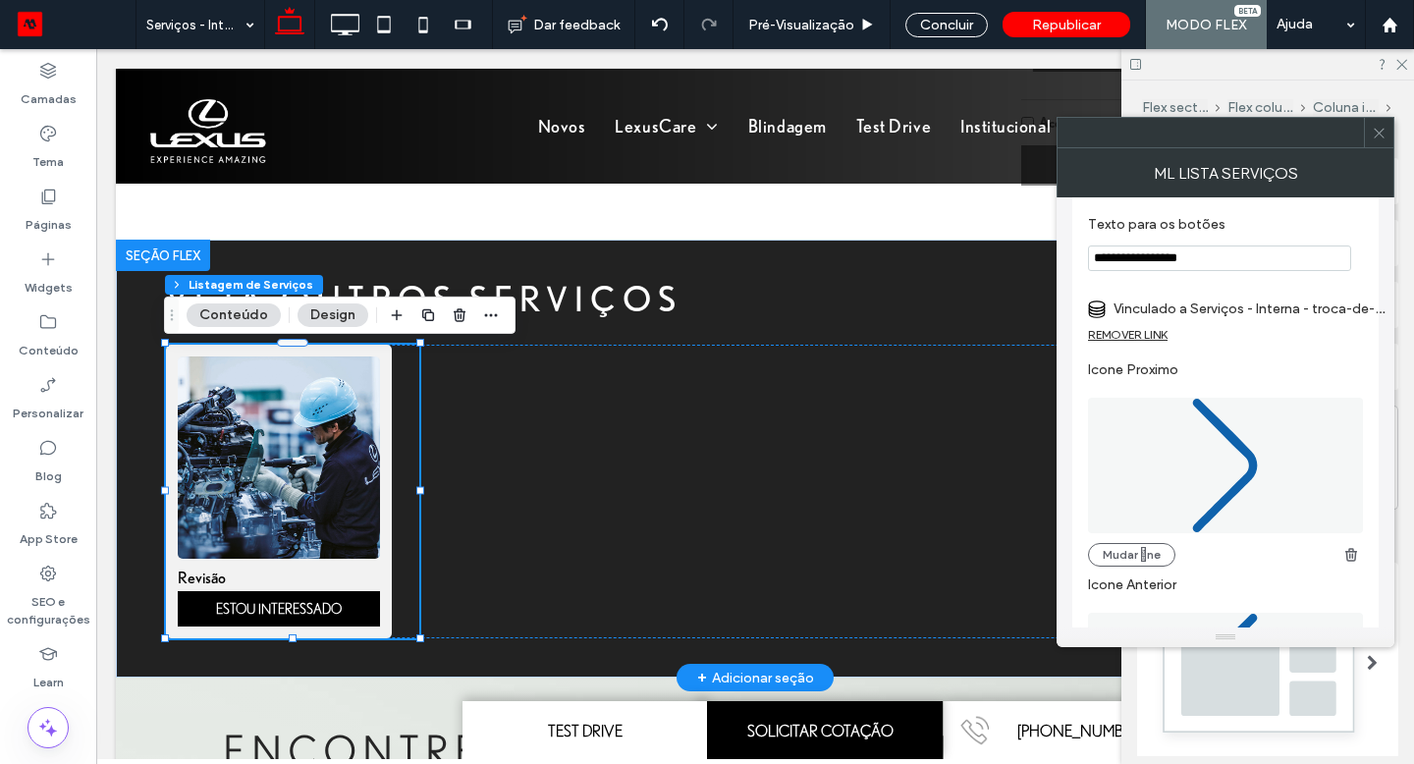
click at [1377, 136] on icon at bounding box center [1379, 133] width 15 height 15
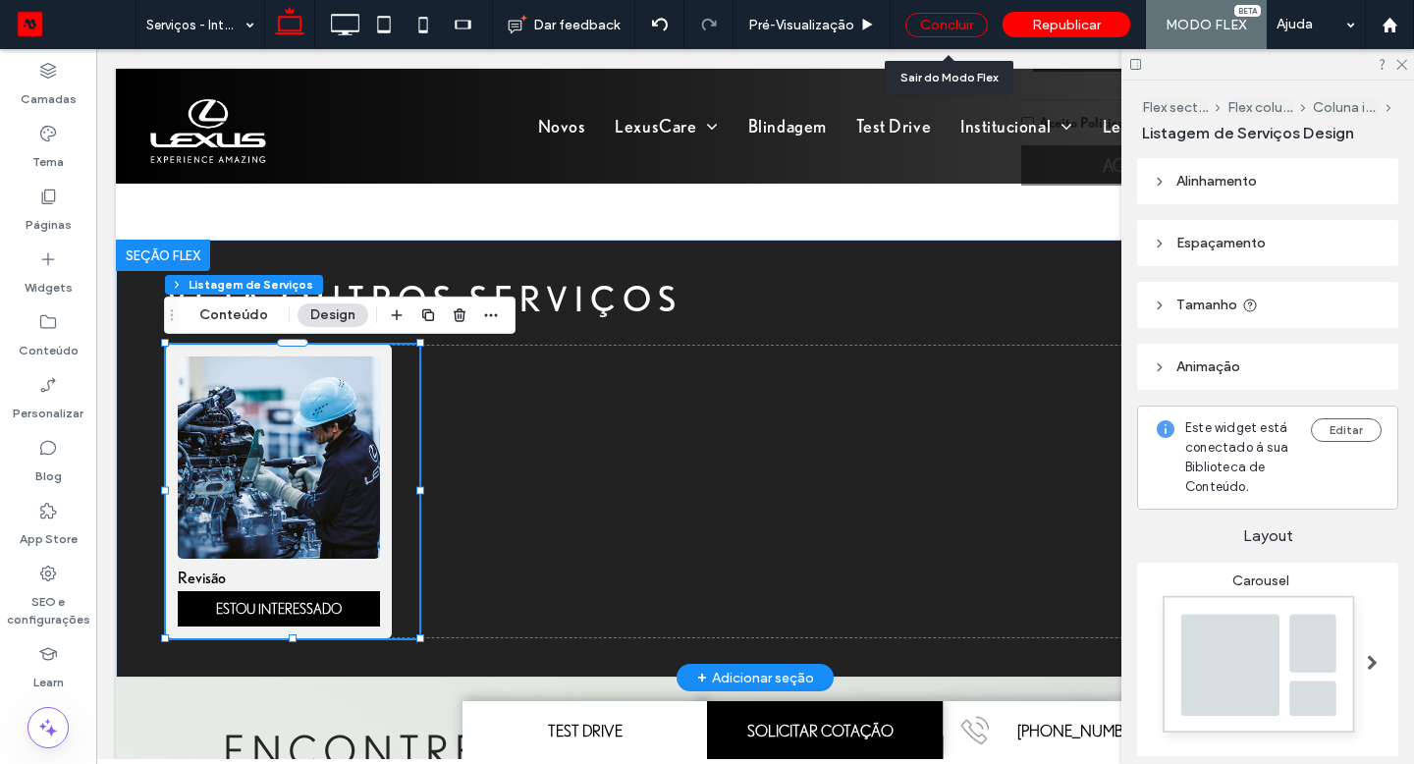
click at [951, 26] on div "Concluir" at bounding box center [946, 25] width 82 height 25
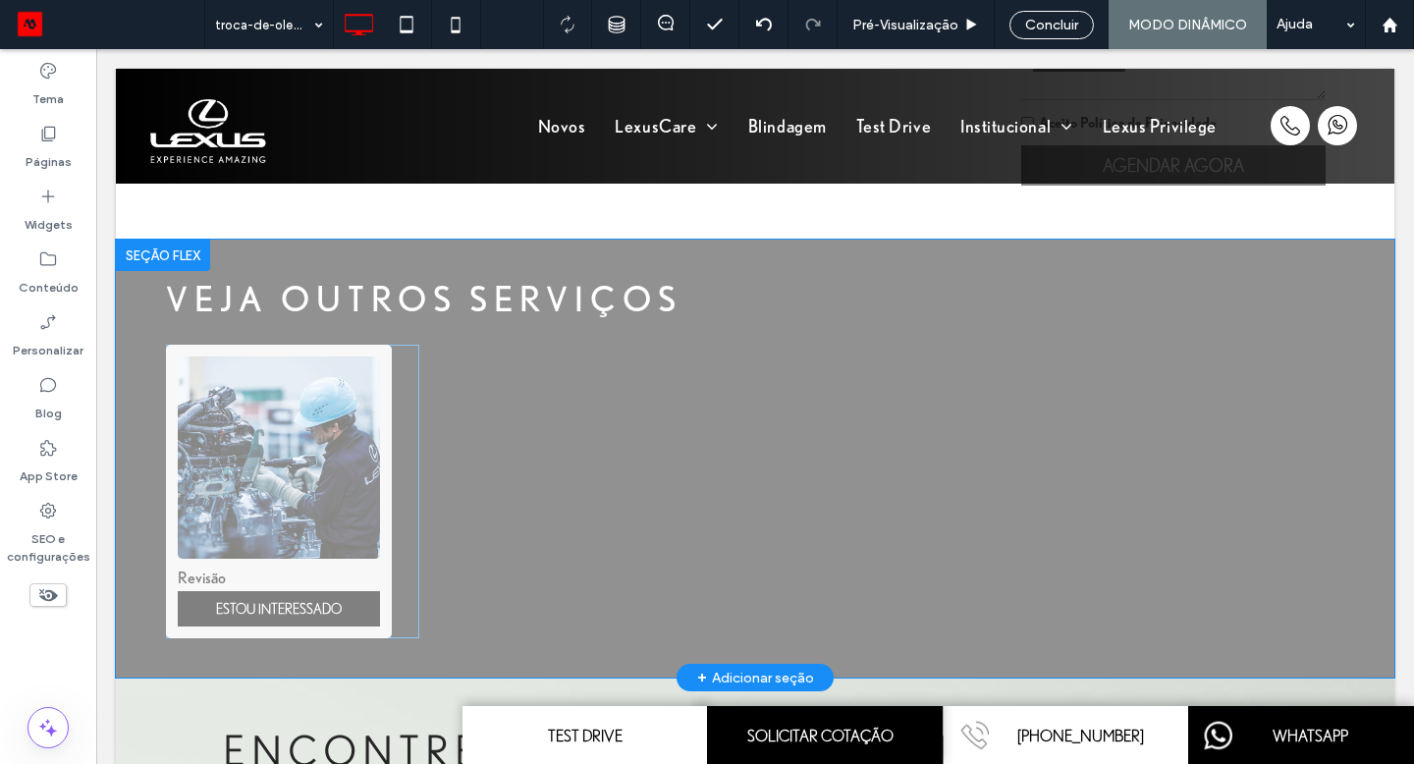
click at [1048, 29] on span "Concluir" at bounding box center [1051, 25] width 53 height 17
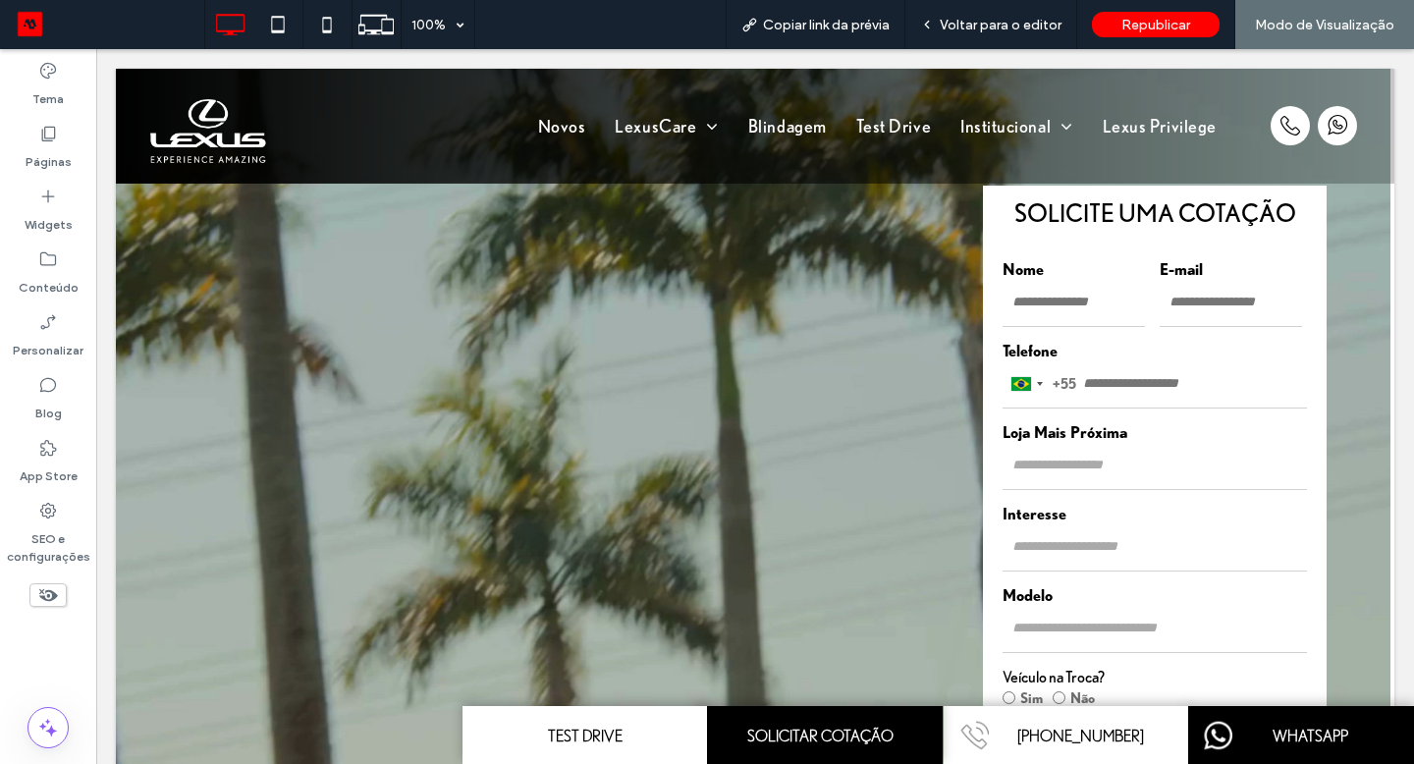
click at [1044, 27] on span "Voltar para o editor" at bounding box center [1001, 25] width 122 height 17
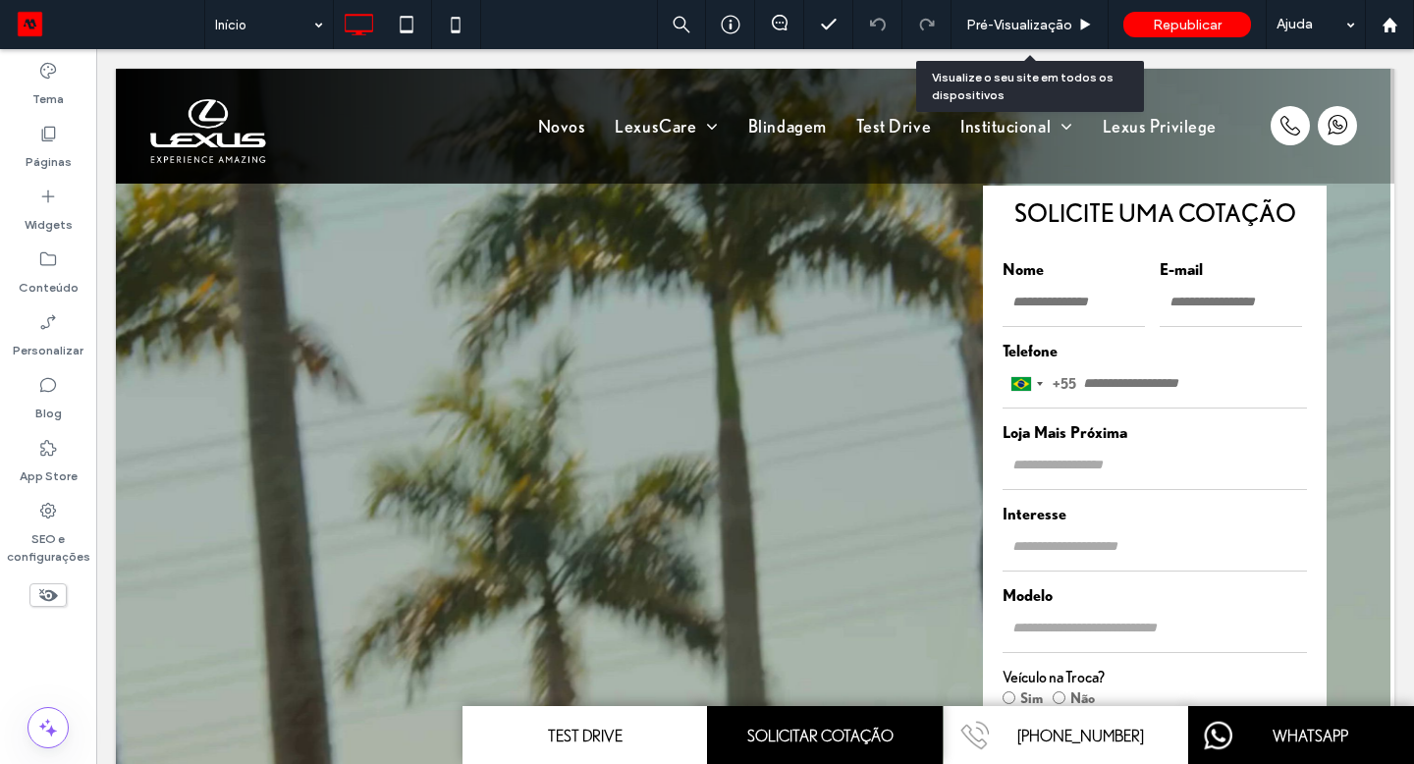
click at [1037, 24] on span "Pré-Visualizaçāo" at bounding box center [1019, 25] width 106 height 17
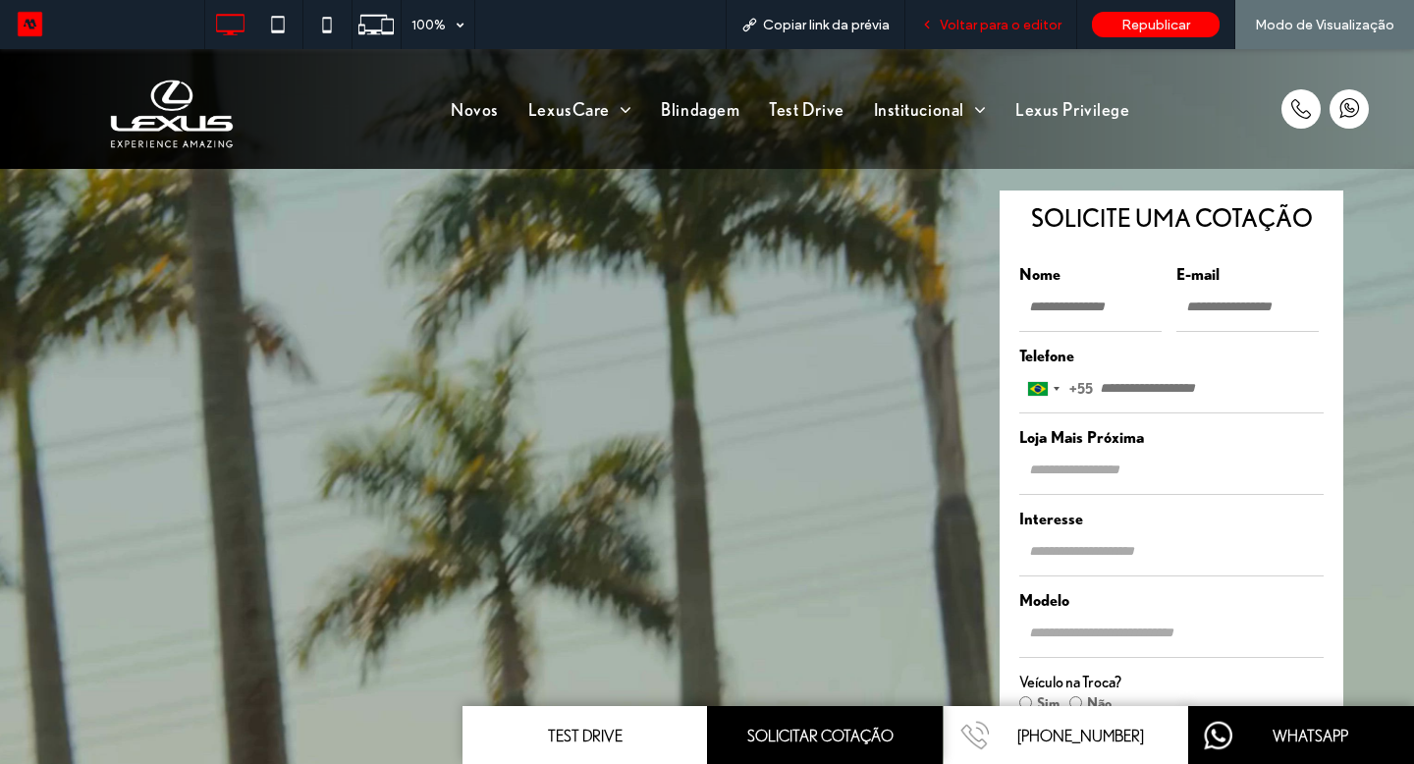
click at [974, 29] on span "Voltar para o editor" at bounding box center [1001, 25] width 122 height 17
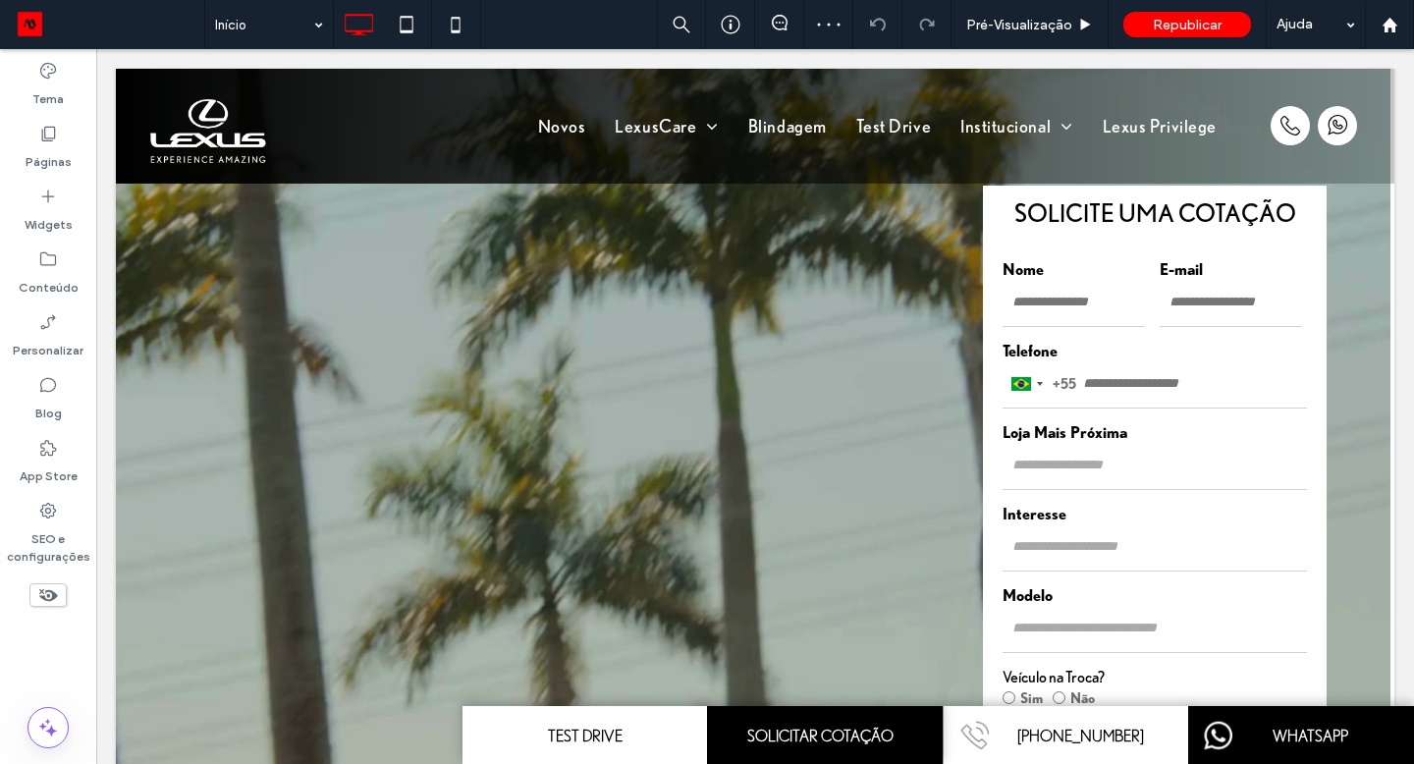
click at [235, 136] on div "Novos LexusCare Serviços Peças e Acessórios Blindagem Test Drive Institucional …" at bounding box center [755, 126] width 1279 height 115
click at [235, 136] on div "Clique para editar no Modo Flex" at bounding box center [755, 126] width 1279 height 115
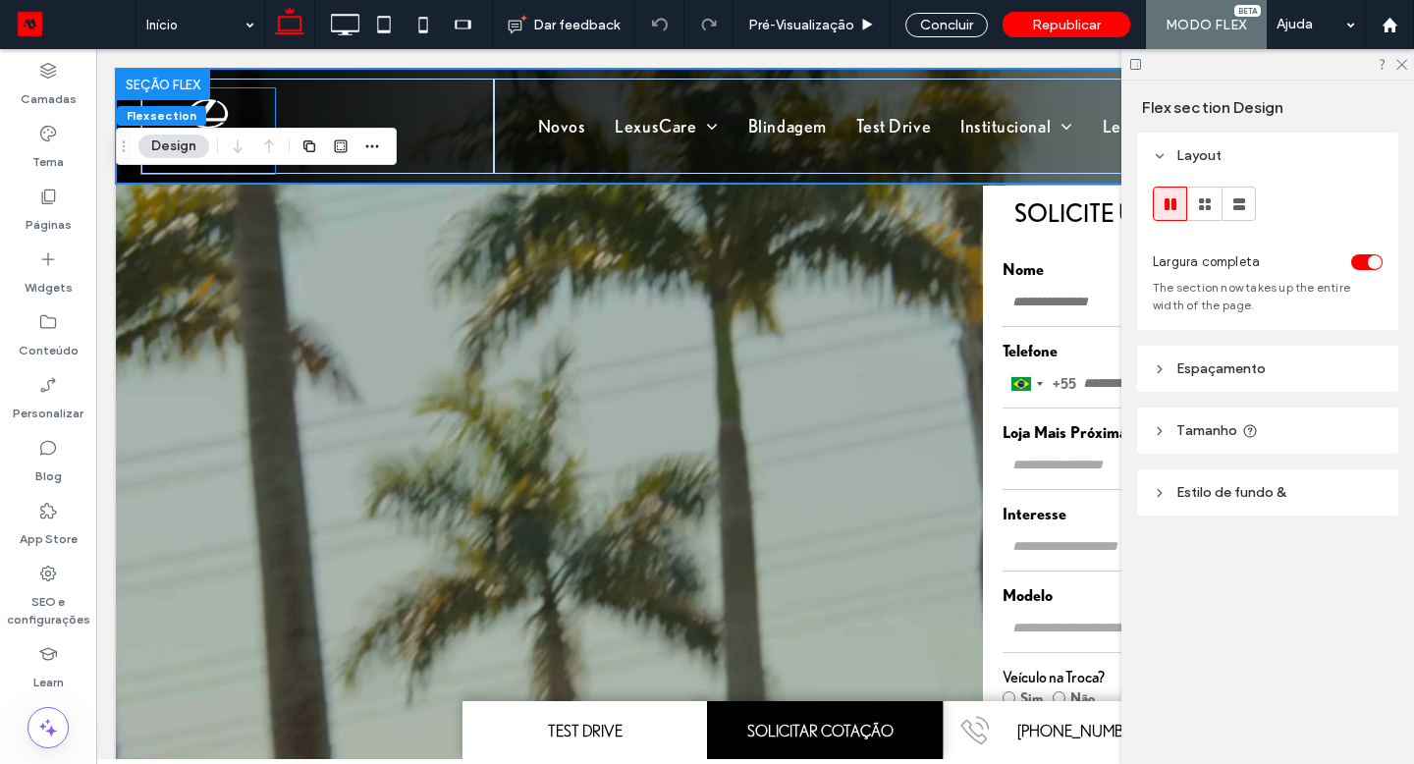
click at [242, 121] on img at bounding box center [208, 130] width 134 height 85
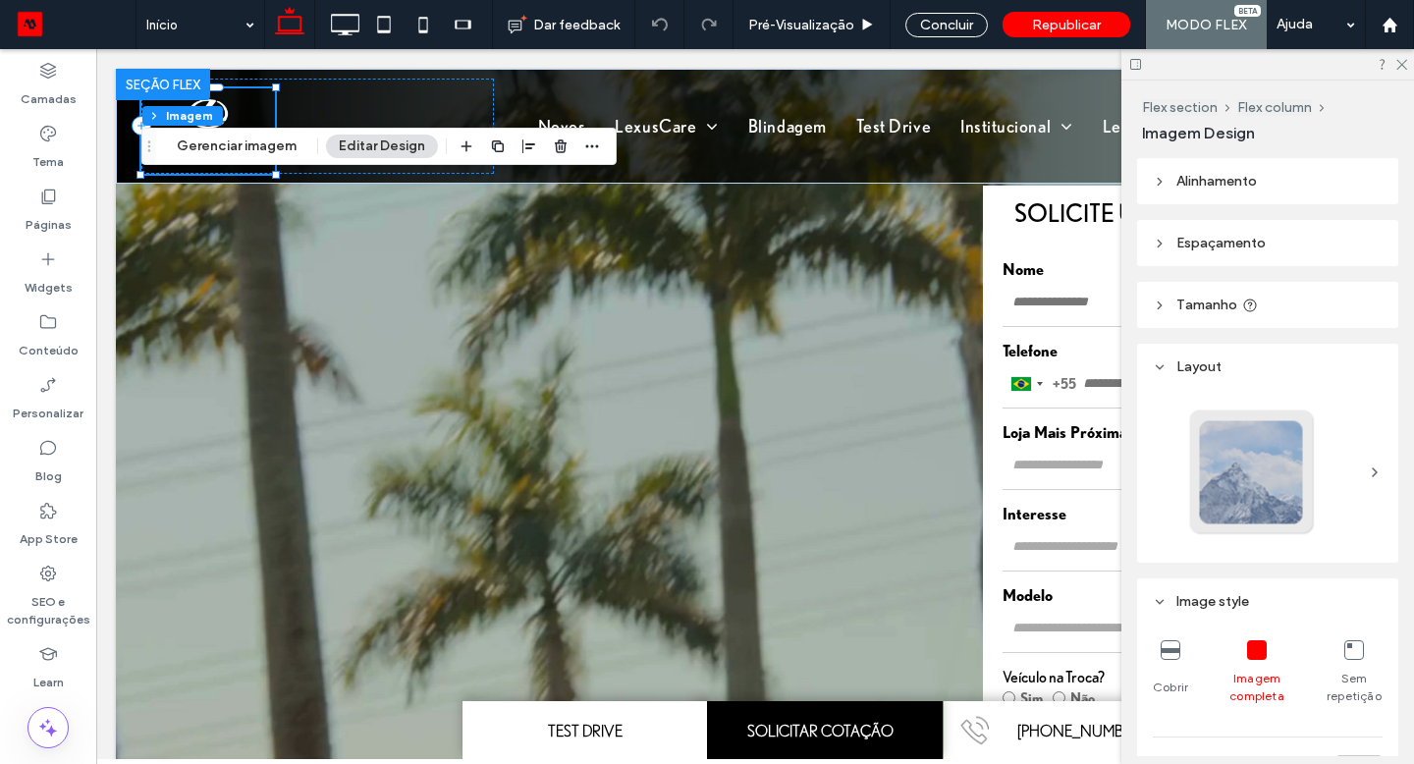
click at [259, 146] on button "Gerenciar imagem" at bounding box center [236, 147] width 145 height 24
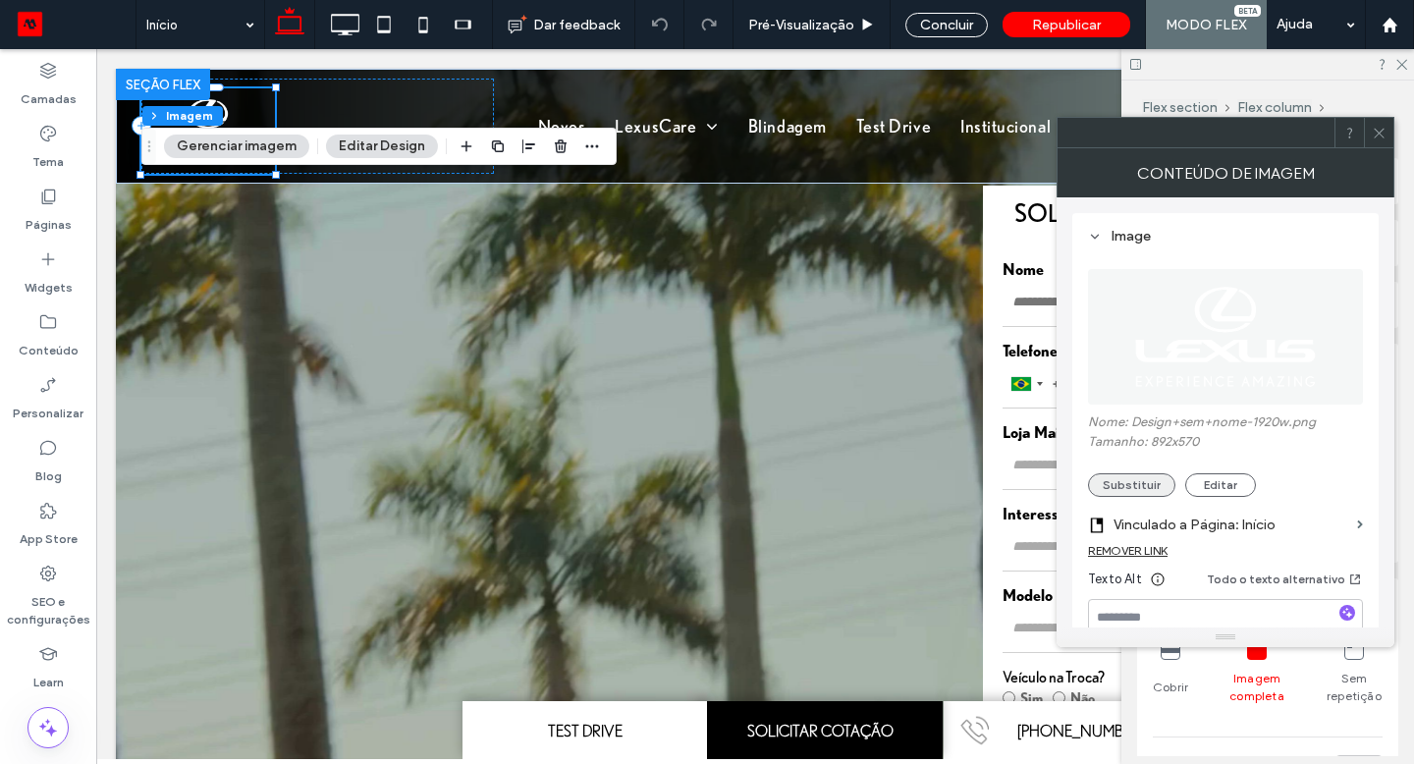
click at [1092, 486] on button "Substituir" at bounding box center [1131, 485] width 87 height 24
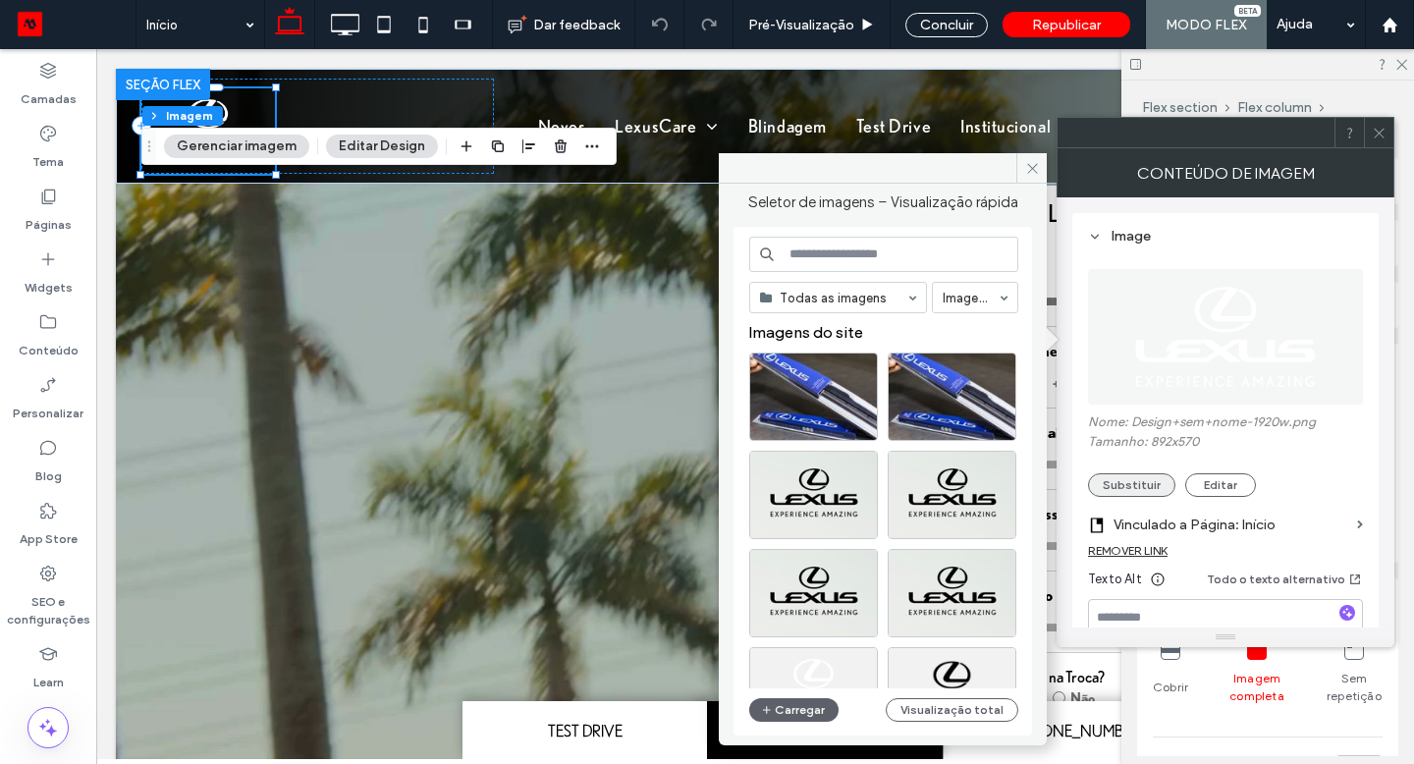
click at [759, 709] on button "Carregar" at bounding box center [793, 710] width 89 height 24
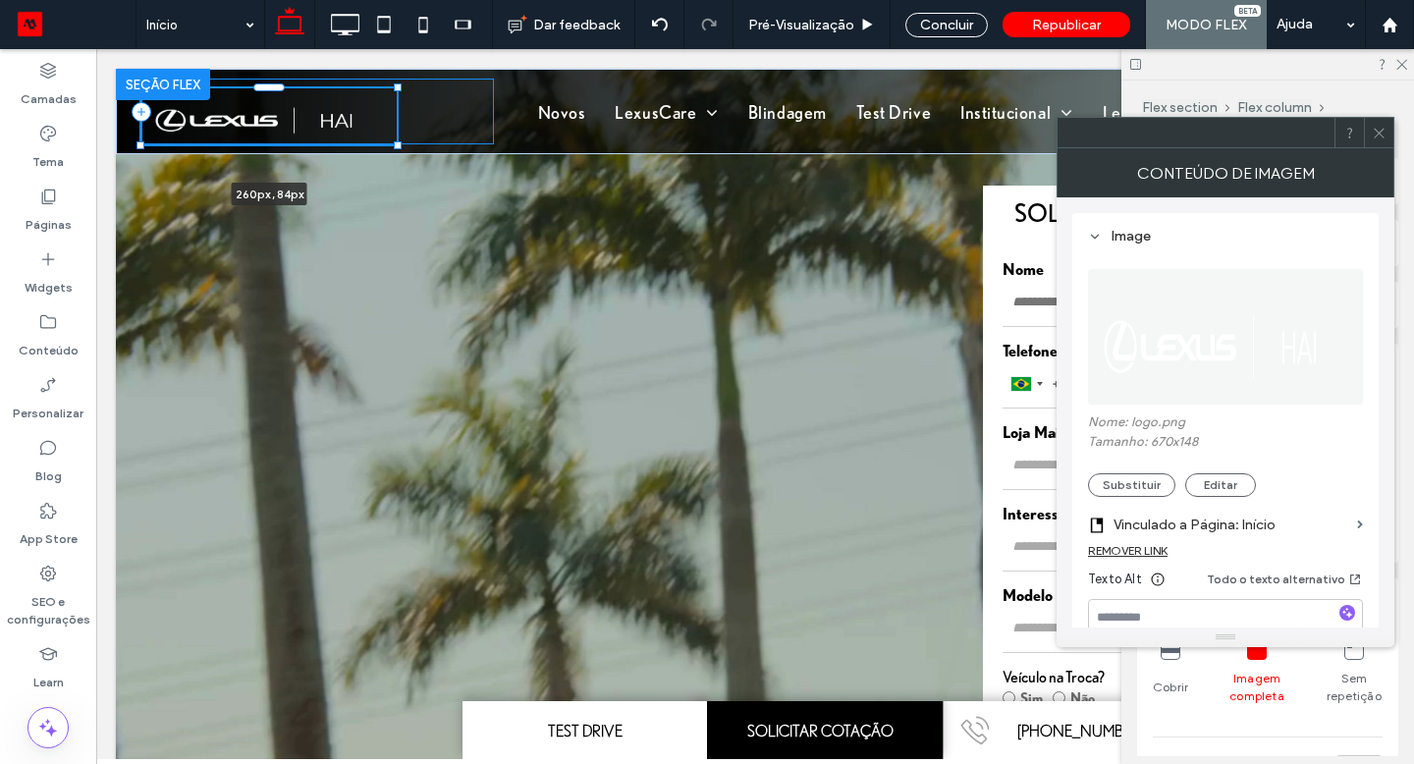
drag, startPoint x: 275, startPoint y: 97, endPoint x: 415, endPoint y: 62, distance: 144.8
type input "***"
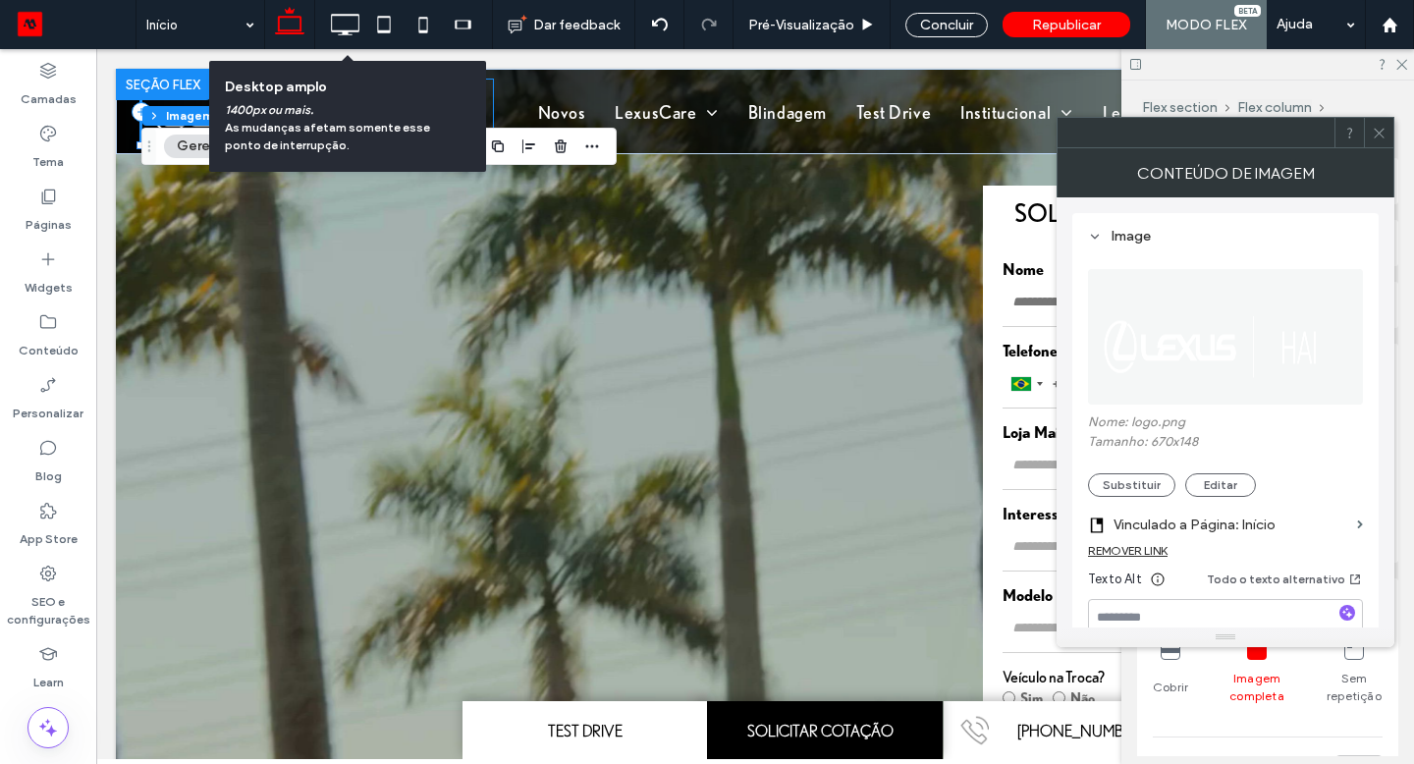
click at [352, 25] on icon at bounding box center [344, 24] width 39 height 39
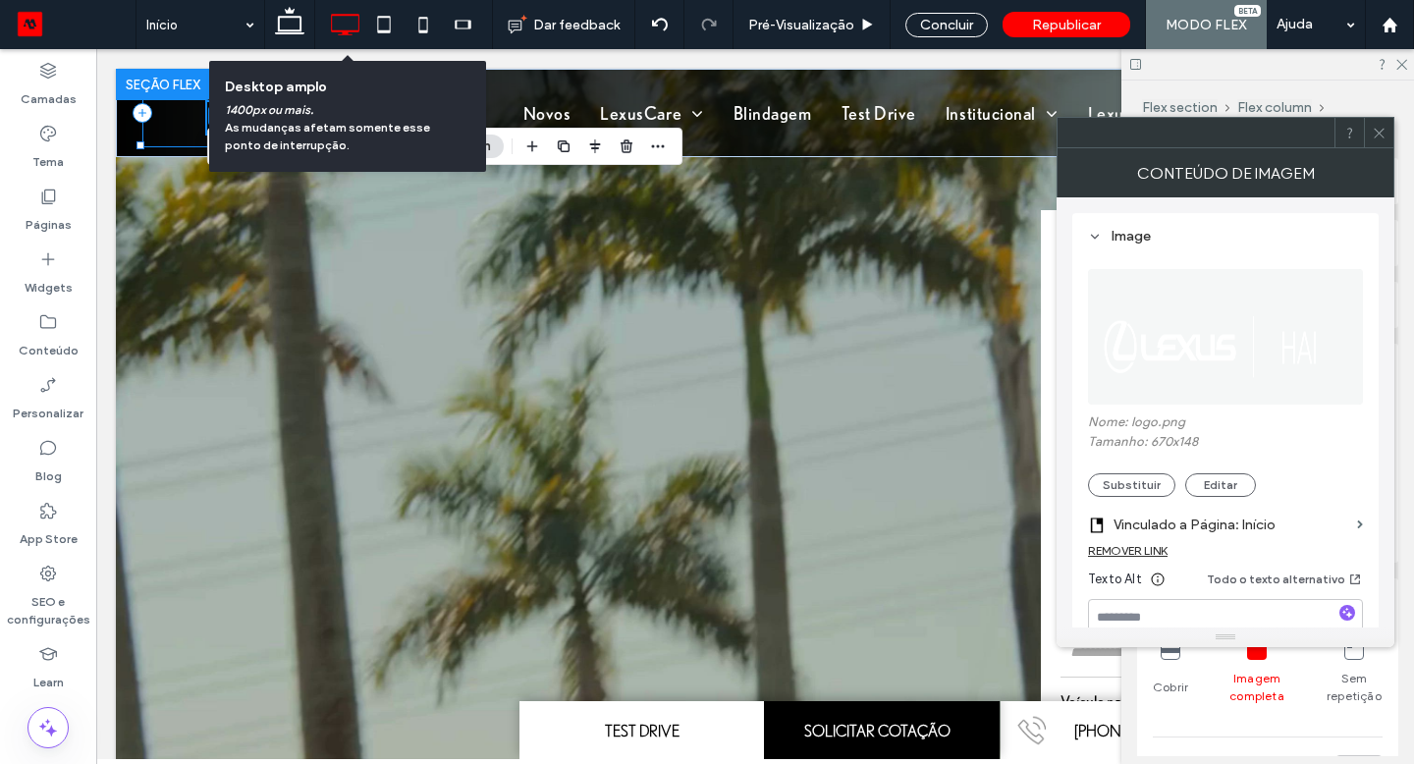
type input "***"
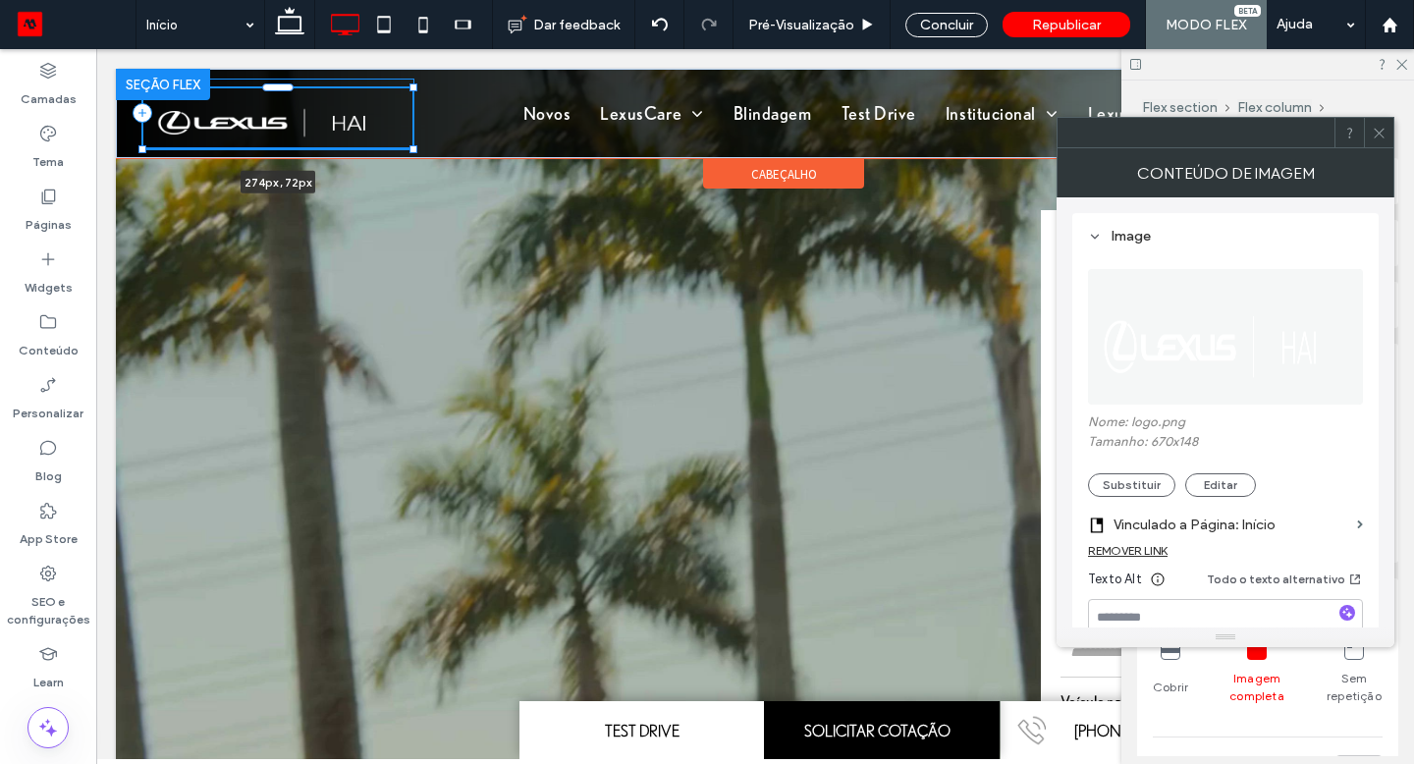
drag, startPoint x: 415, startPoint y: 62, endPoint x: 124, endPoint y: 146, distance: 303.7
click at [124, 146] on div "274px , 72px Novos LexusCare Serviços Peças e Acessórios Blindagem Test Drive I…" at bounding box center [784, 113] width 1336 height 89
type input "***"
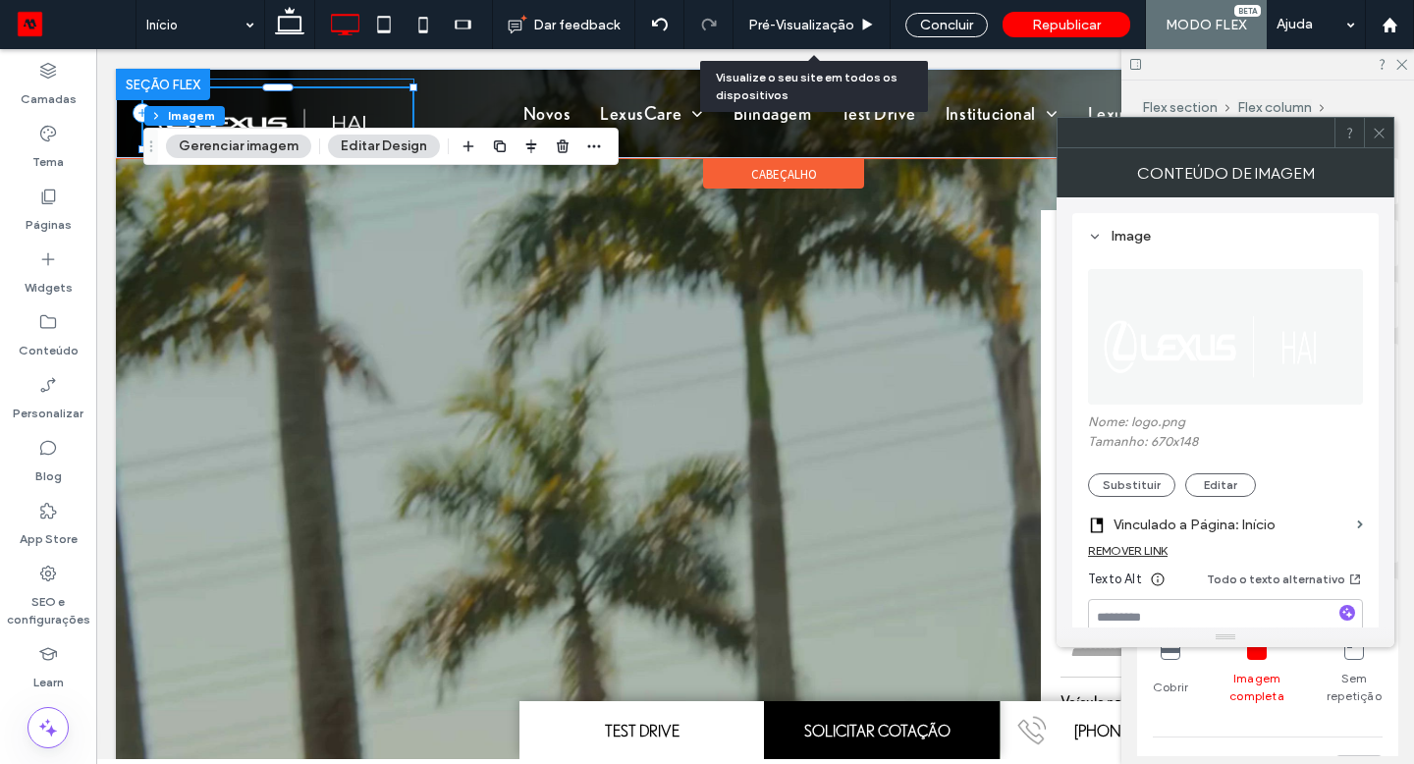
click at [828, 27] on span "Pré-Visualizaçāo" at bounding box center [801, 25] width 106 height 17
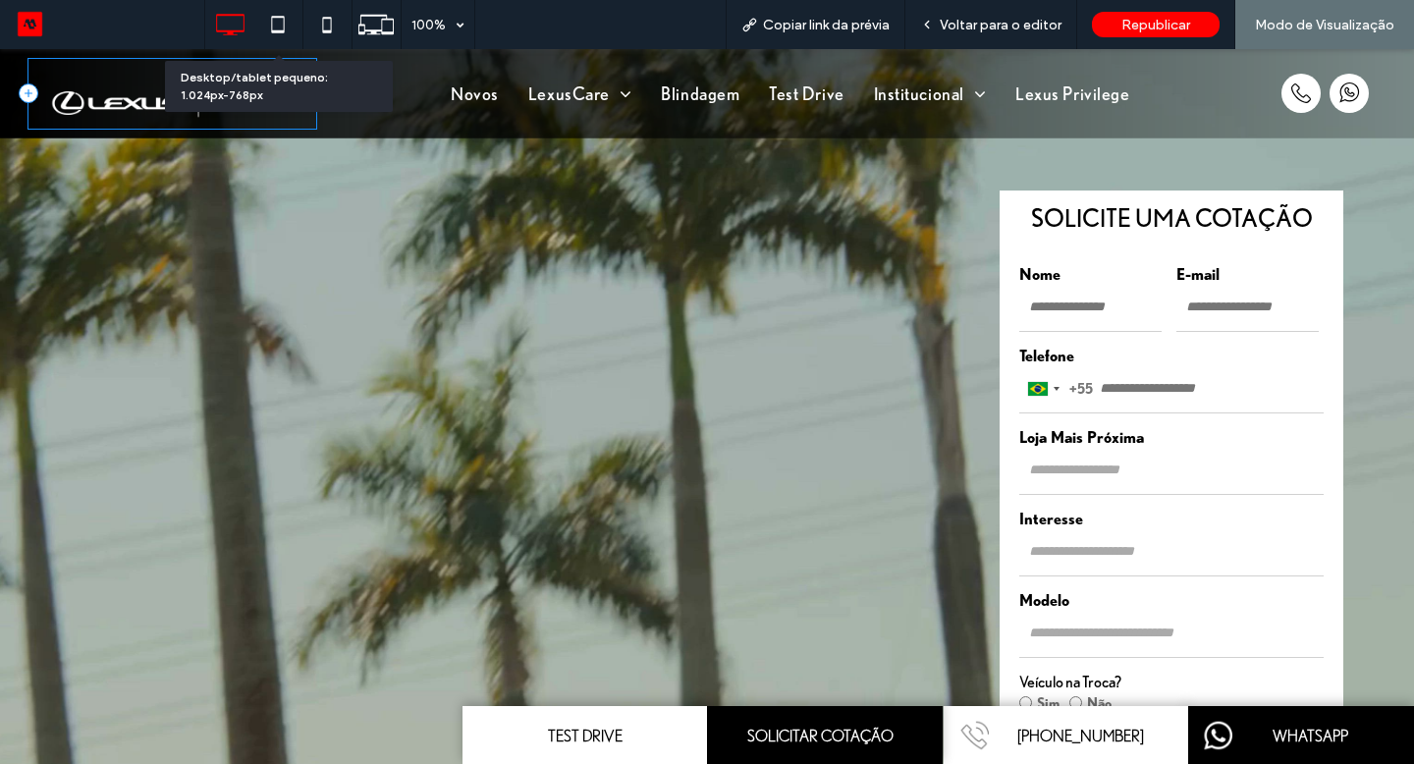
click at [284, 27] on use at bounding box center [278, 24] width 13 height 17
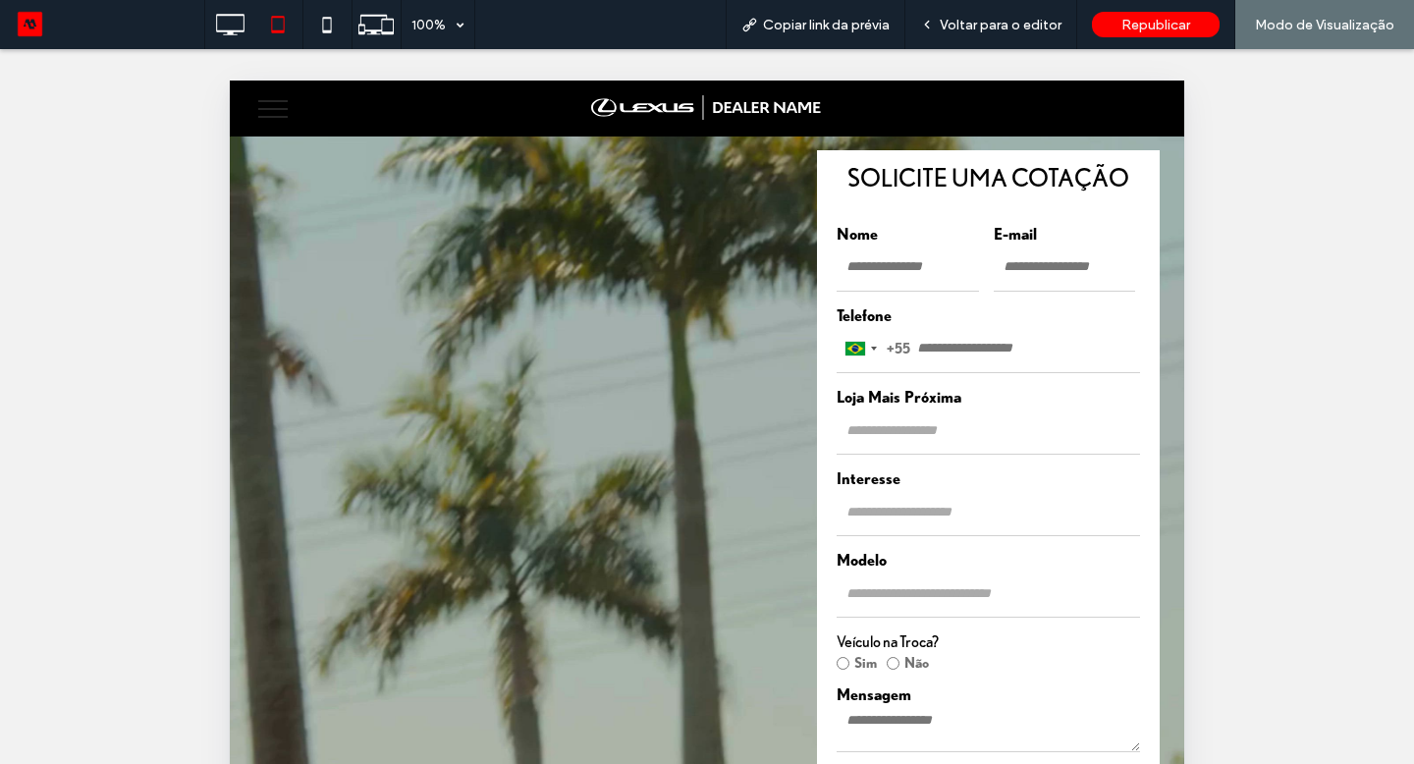
click at [758, 109] on img at bounding box center [707, 108] width 233 height 26
drag, startPoint x: 27, startPoint y: 97, endPoint x: 961, endPoint y: 25, distance: 936.8
click at [961, 25] on span "Voltar para o editor" at bounding box center [1001, 25] width 122 height 17
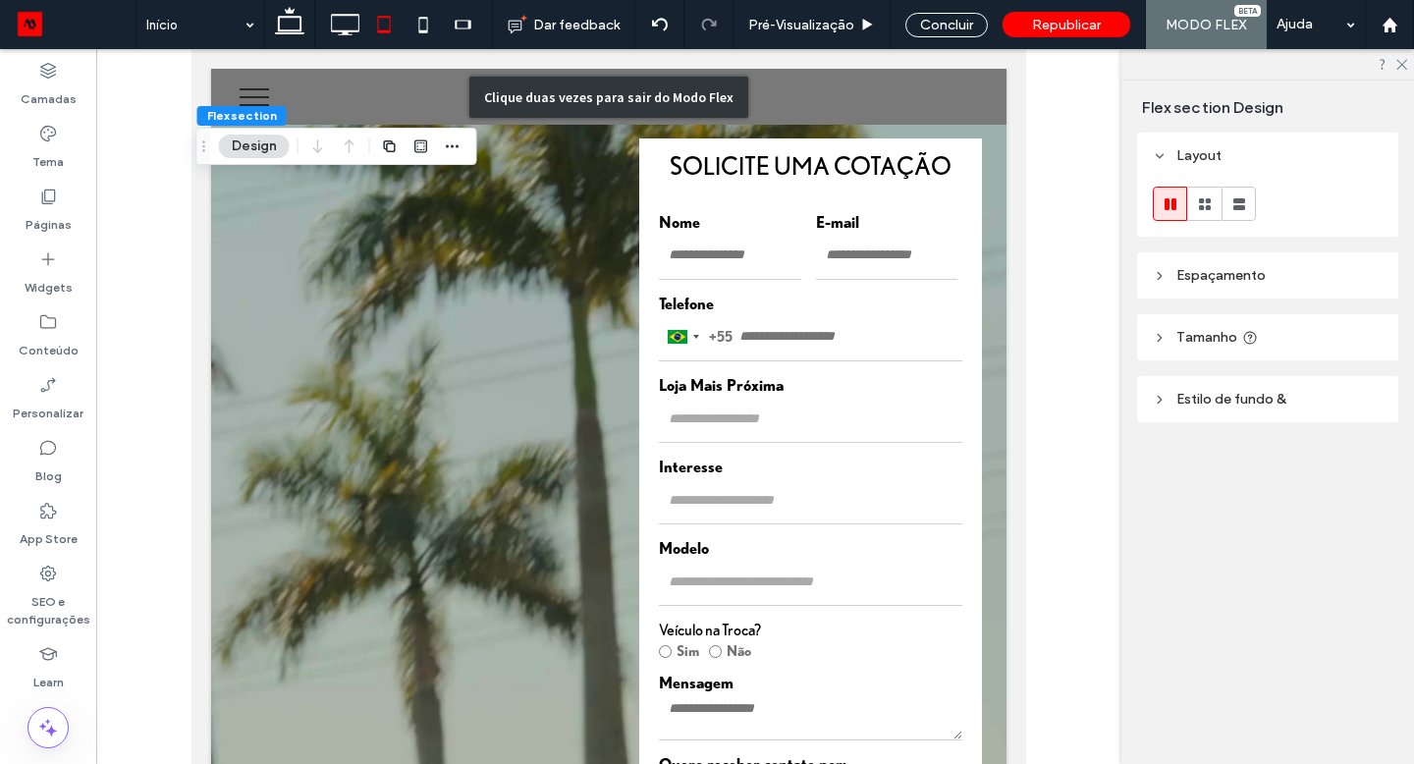
click at [652, 92] on div "Clique duas vezes para sair do Modo Flex" at bounding box center [608, 97] width 279 height 41
click at [751, 100] on div "Clique duas vezes para sair do Modo Flex" at bounding box center [608, 97] width 795 height 56
click at [751, 107] on div "Clique duas vezes para sair do Modo Flex" at bounding box center [608, 97] width 795 height 56
click at [442, 97] on div "Clique duas vezes para sair do Modo Flex" at bounding box center [608, 97] width 795 height 56
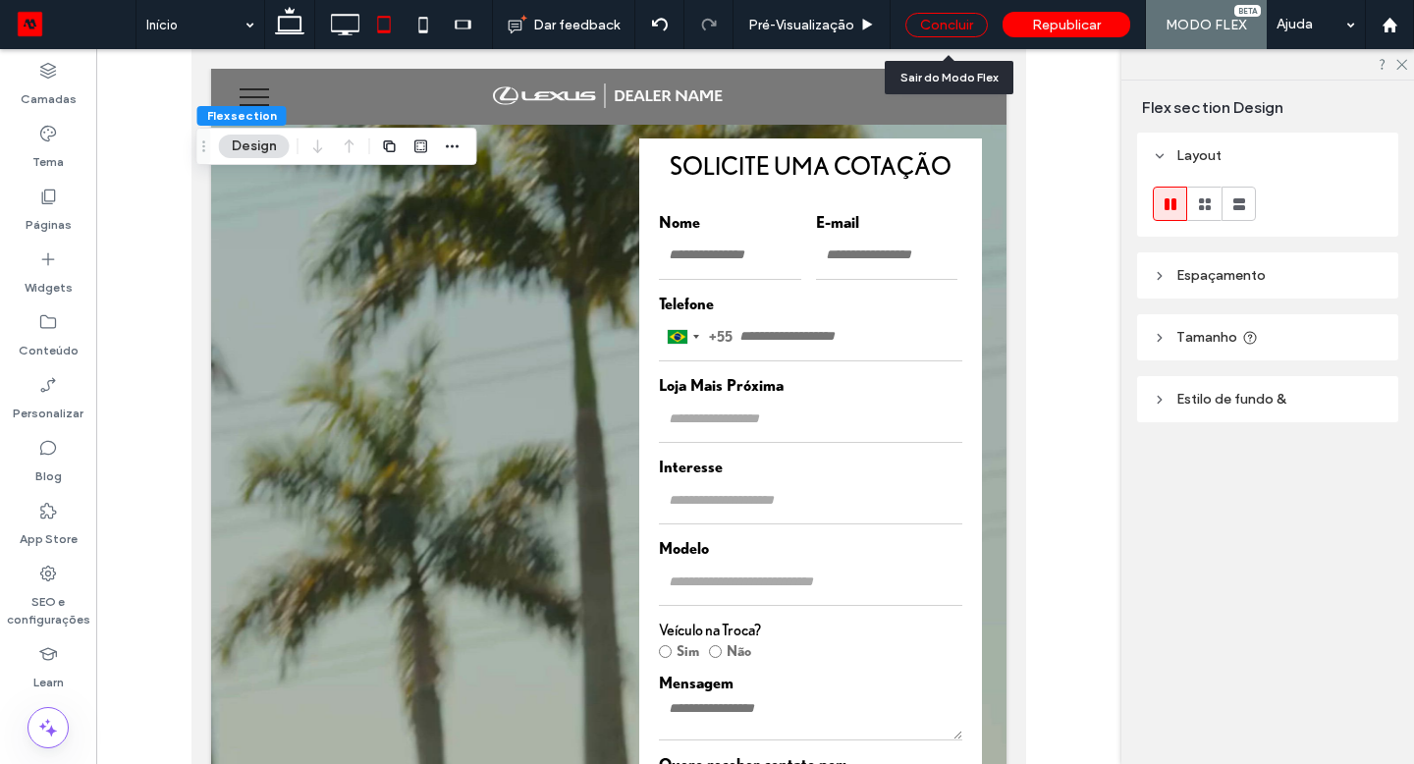
click at [921, 27] on div "Concluir" at bounding box center [946, 25] width 82 height 25
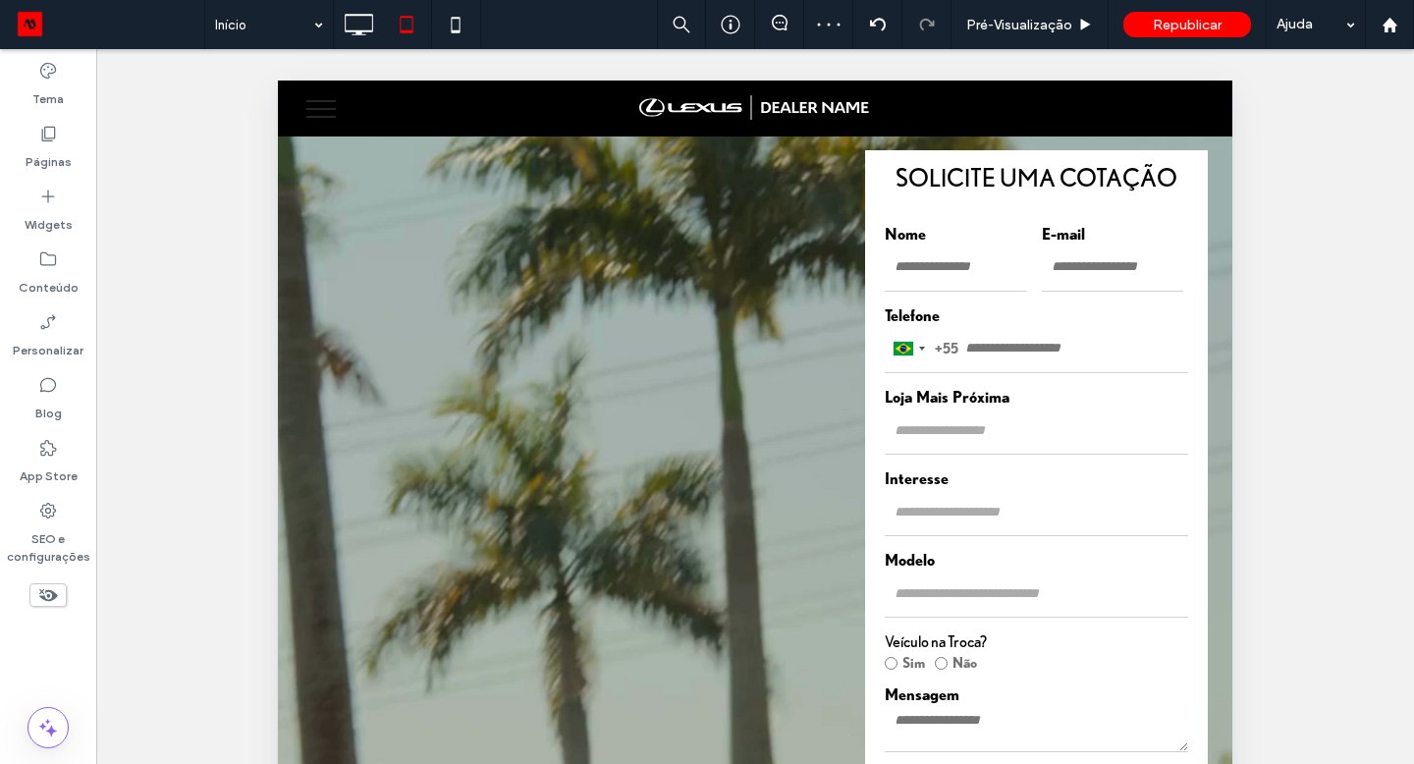
click at [592, 99] on div "Click To Paste Click To Paste Click To Paste Click To Paste Click To Paste Clic…" at bounding box center [755, 108] width 943 height 27
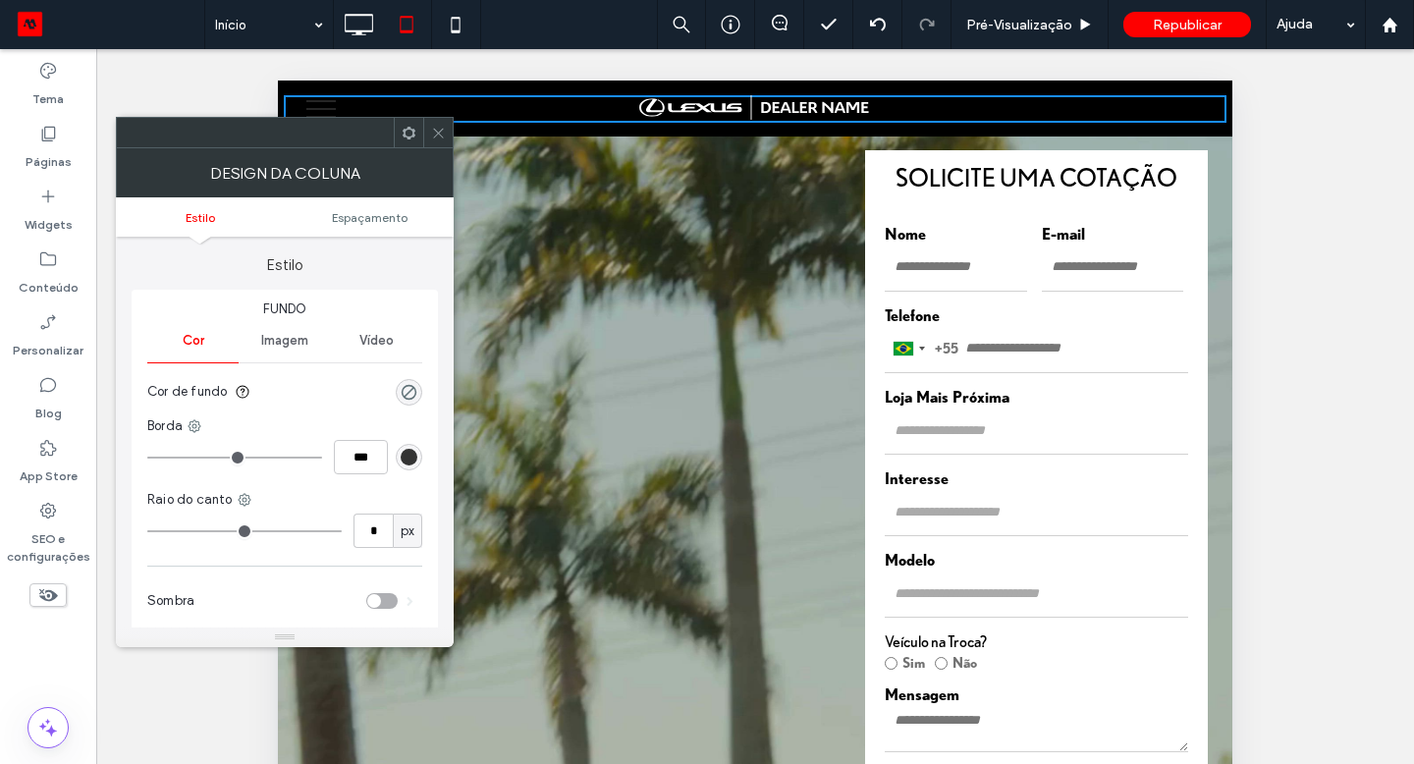
click at [734, 105] on img at bounding box center [755, 108] width 233 height 26
drag, startPoint x: 1199, startPoint y: 107, endPoint x: 731, endPoint y: 103, distance: 468.5
click at [731, 103] on img at bounding box center [755, 108] width 233 height 26
click at [436, 135] on use at bounding box center [438, 133] width 10 height 10
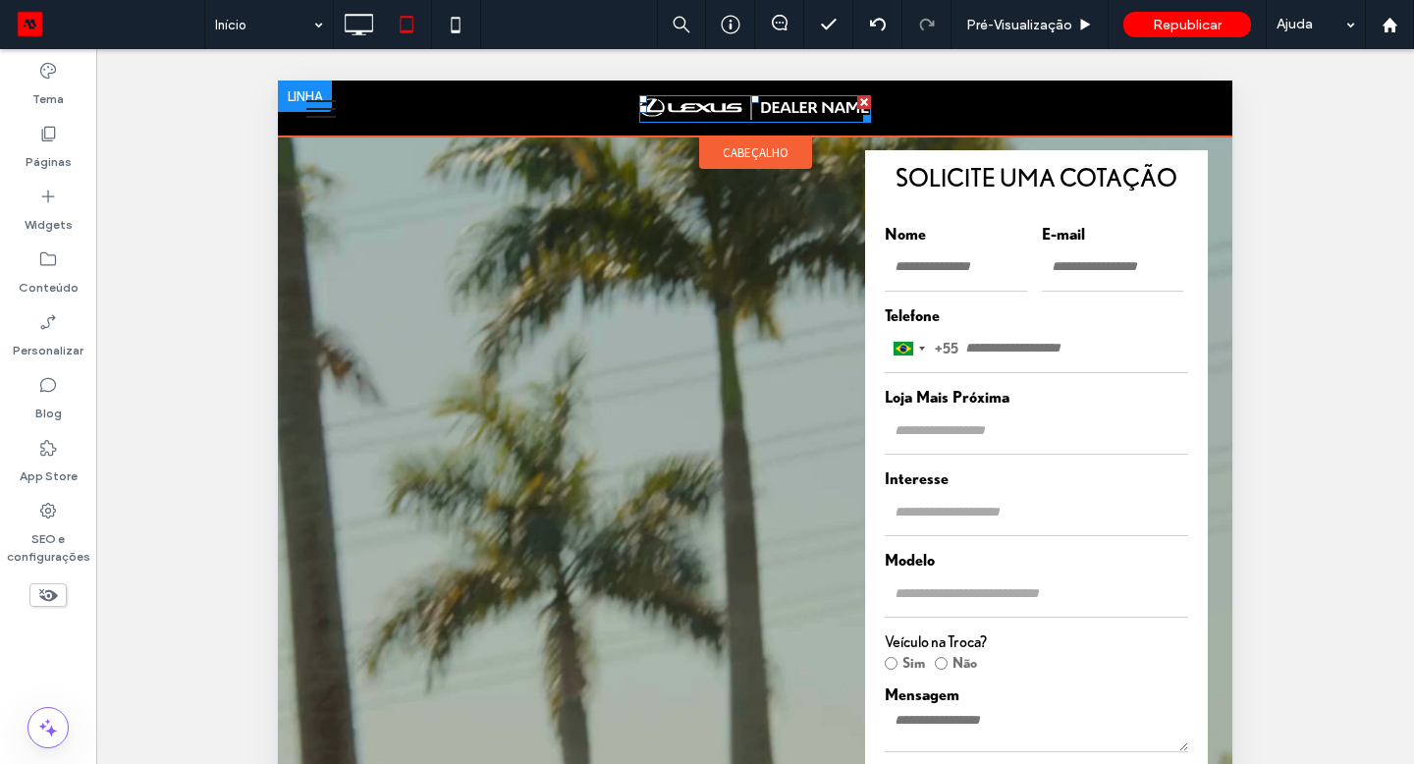
click at [786, 107] on img at bounding box center [755, 108] width 233 height 26
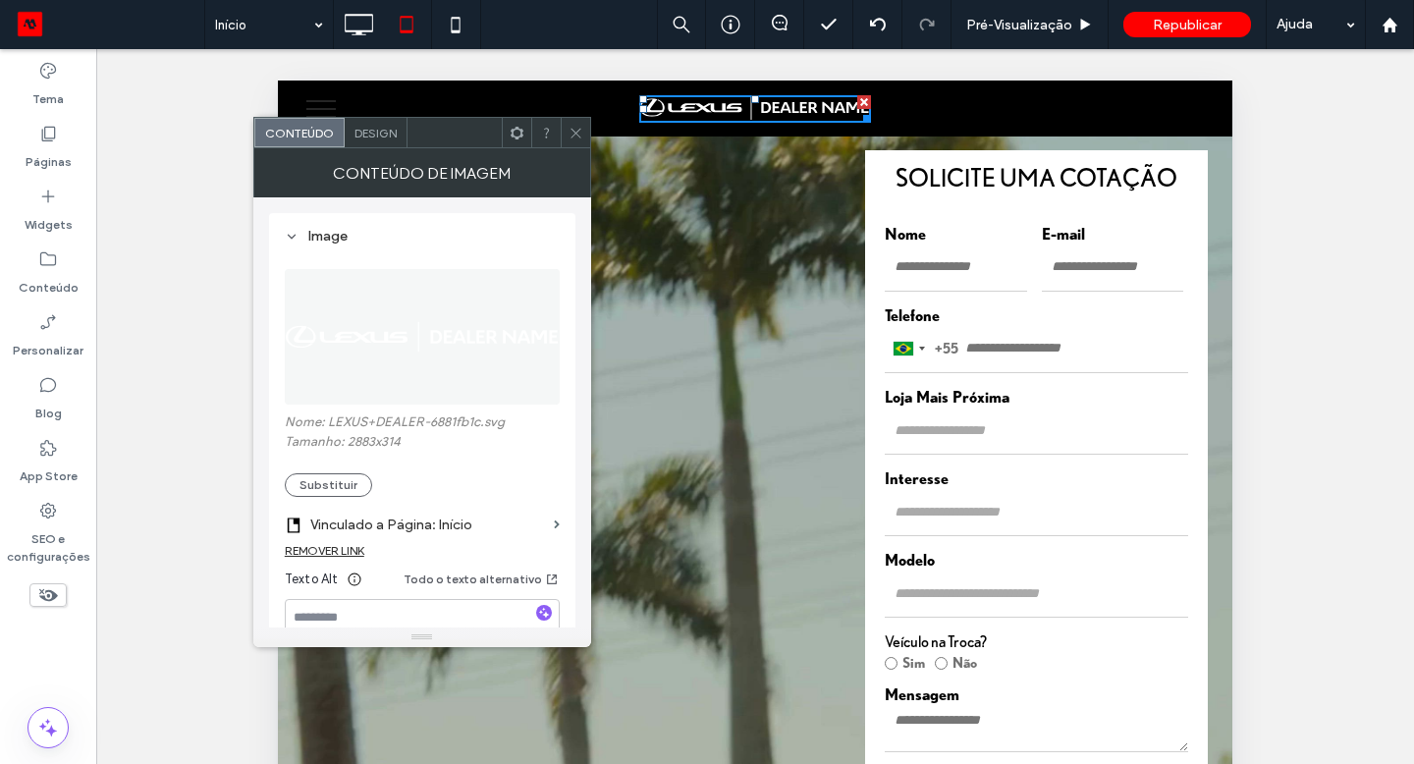
click at [349, 481] on button "Substituir" at bounding box center [328, 485] width 87 height 24
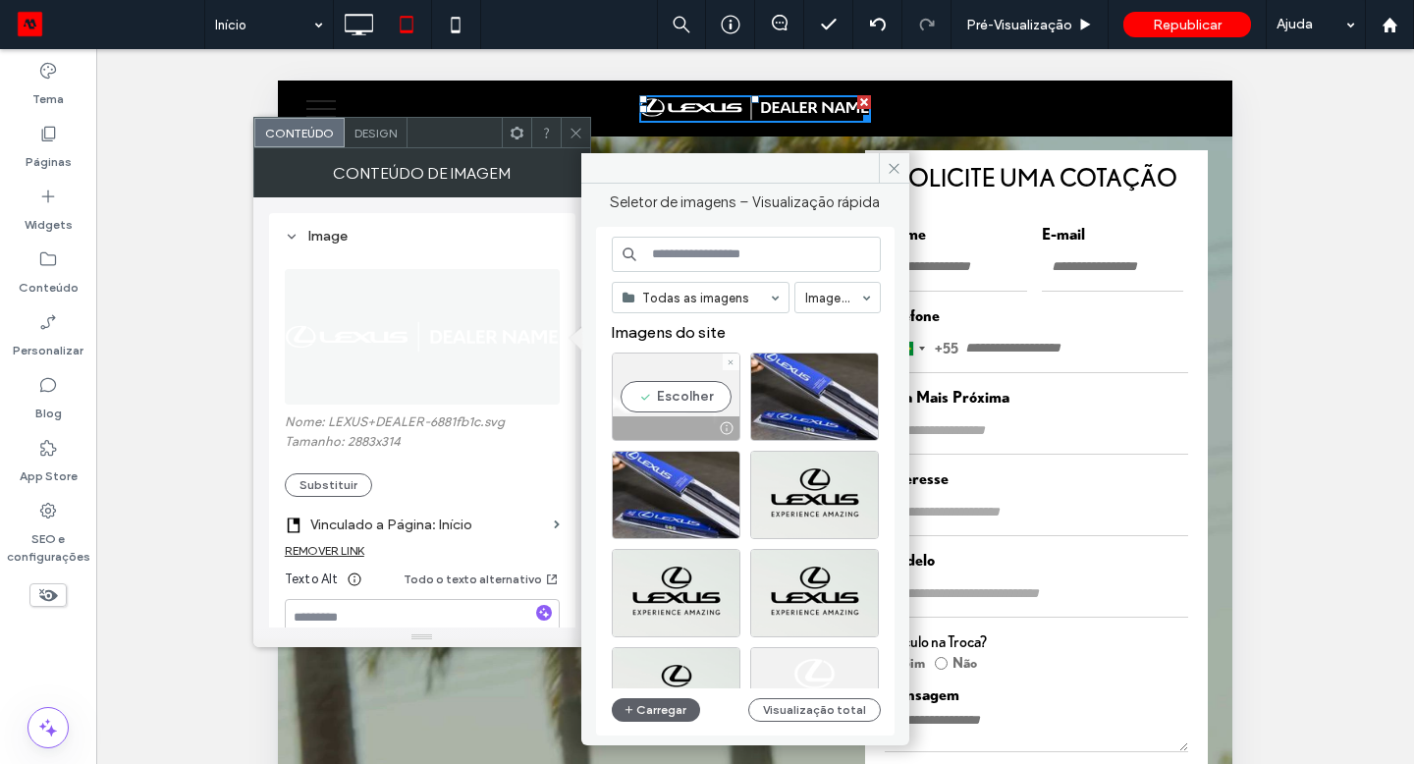
click at [672, 401] on div "Escolher" at bounding box center [676, 397] width 129 height 88
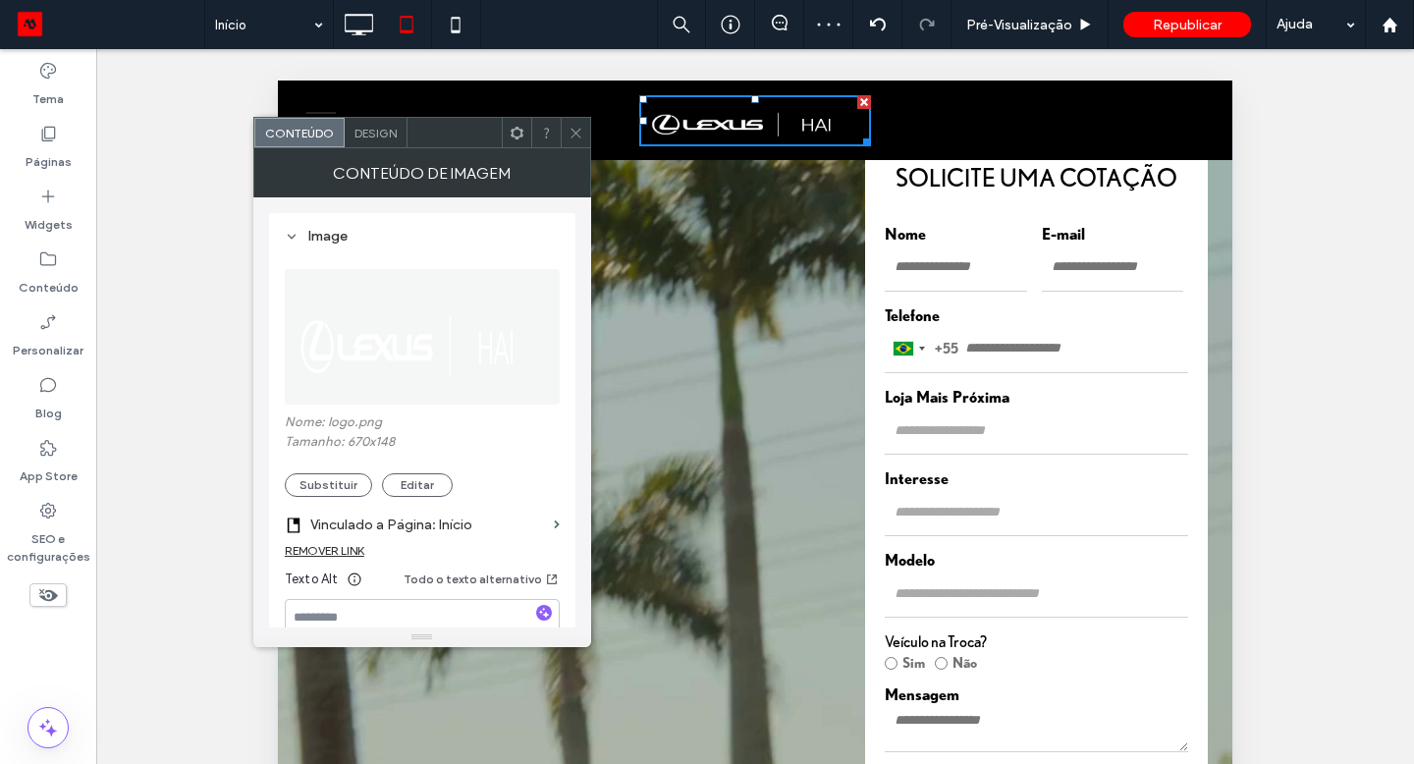
click at [571, 131] on icon at bounding box center [576, 133] width 15 height 15
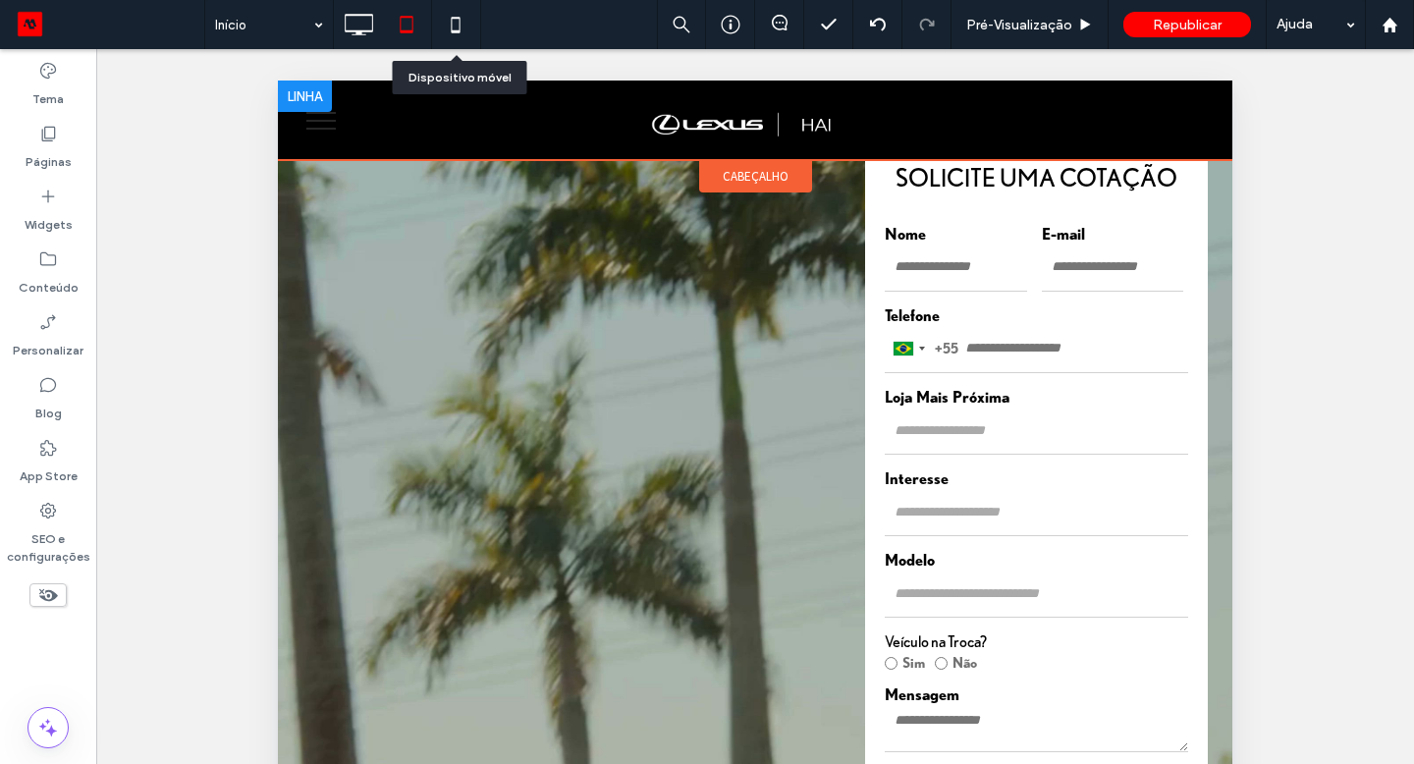
click at [460, 24] on use at bounding box center [456, 25] width 9 height 16
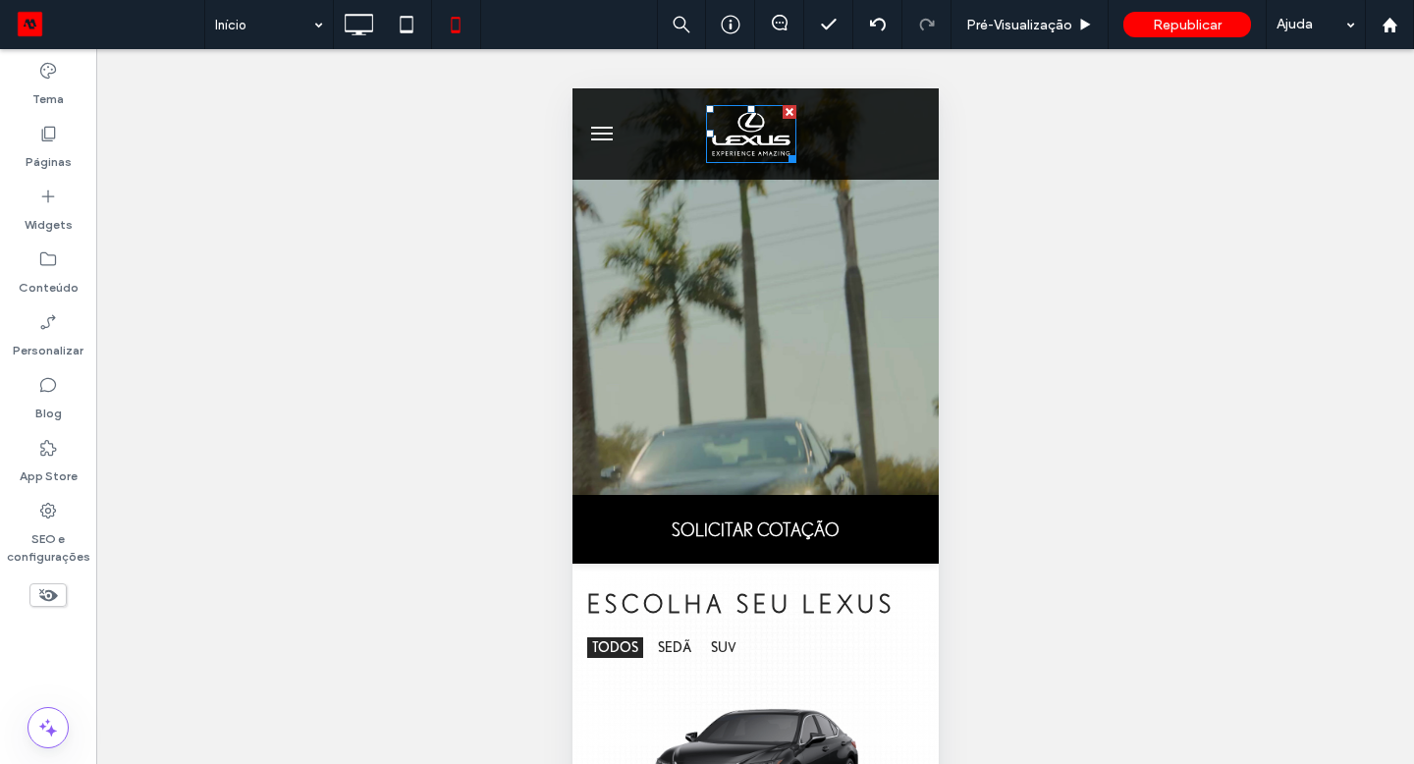
click at [755, 143] on img at bounding box center [750, 134] width 90 height 58
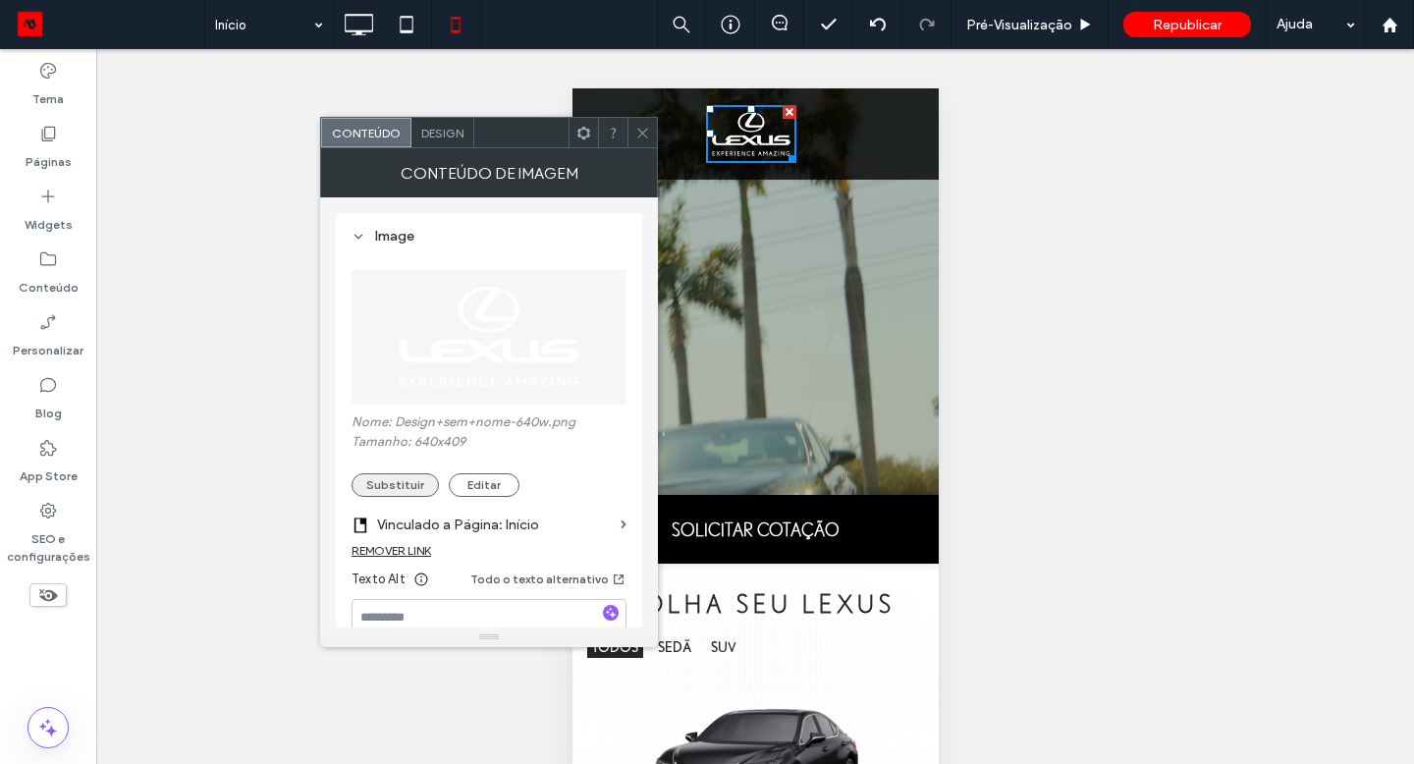
drag, startPoint x: 453, startPoint y: 23, endPoint x: 410, endPoint y: 485, distance: 464.6
click at [410, 485] on button "Substituir" at bounding box center [395, 485] width 87 height 24
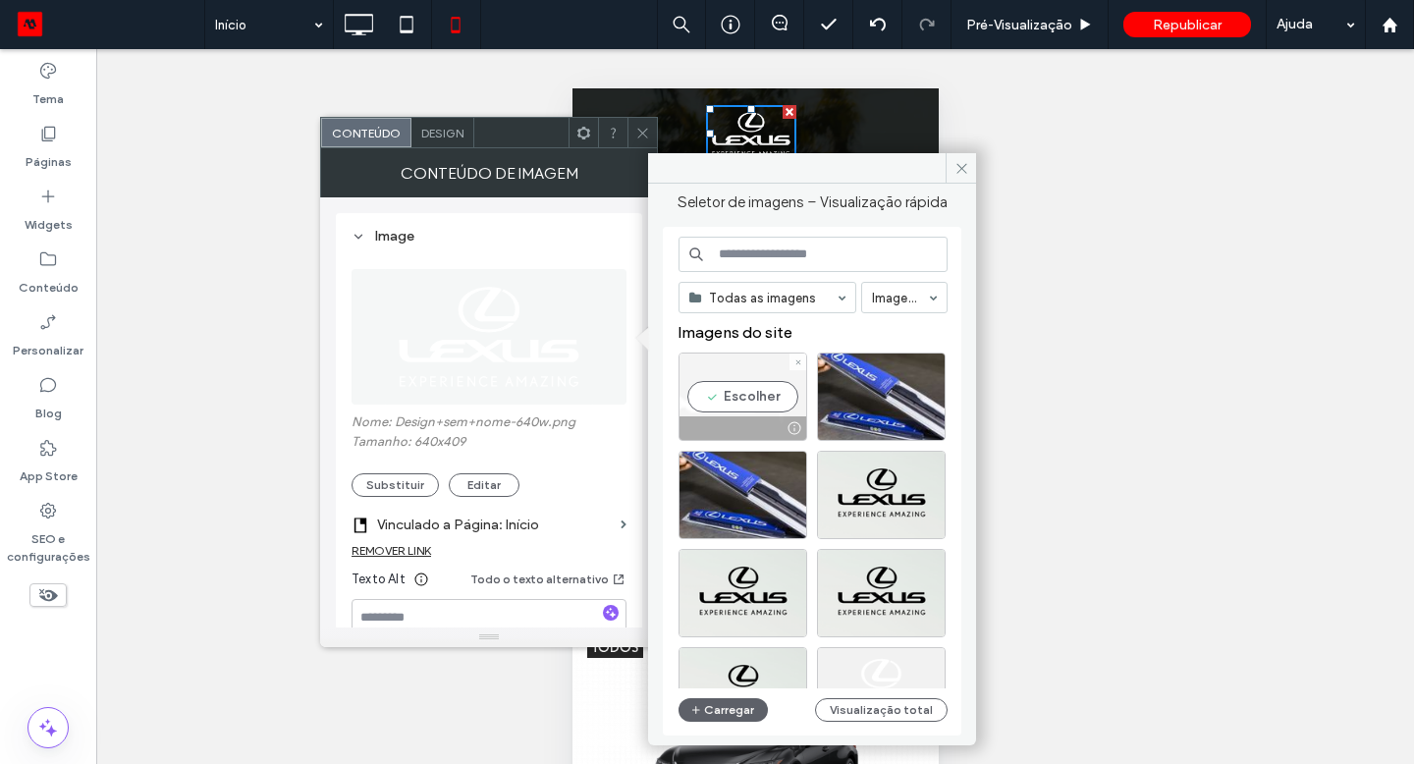
drag, startPoint x: 410, startPoint y: 485, endPoint x: 736, endPoint y: 400, distance: 337.1
click at [736, 400] on div "Escolher" at bounding box center [743, 397] width 129 height 88
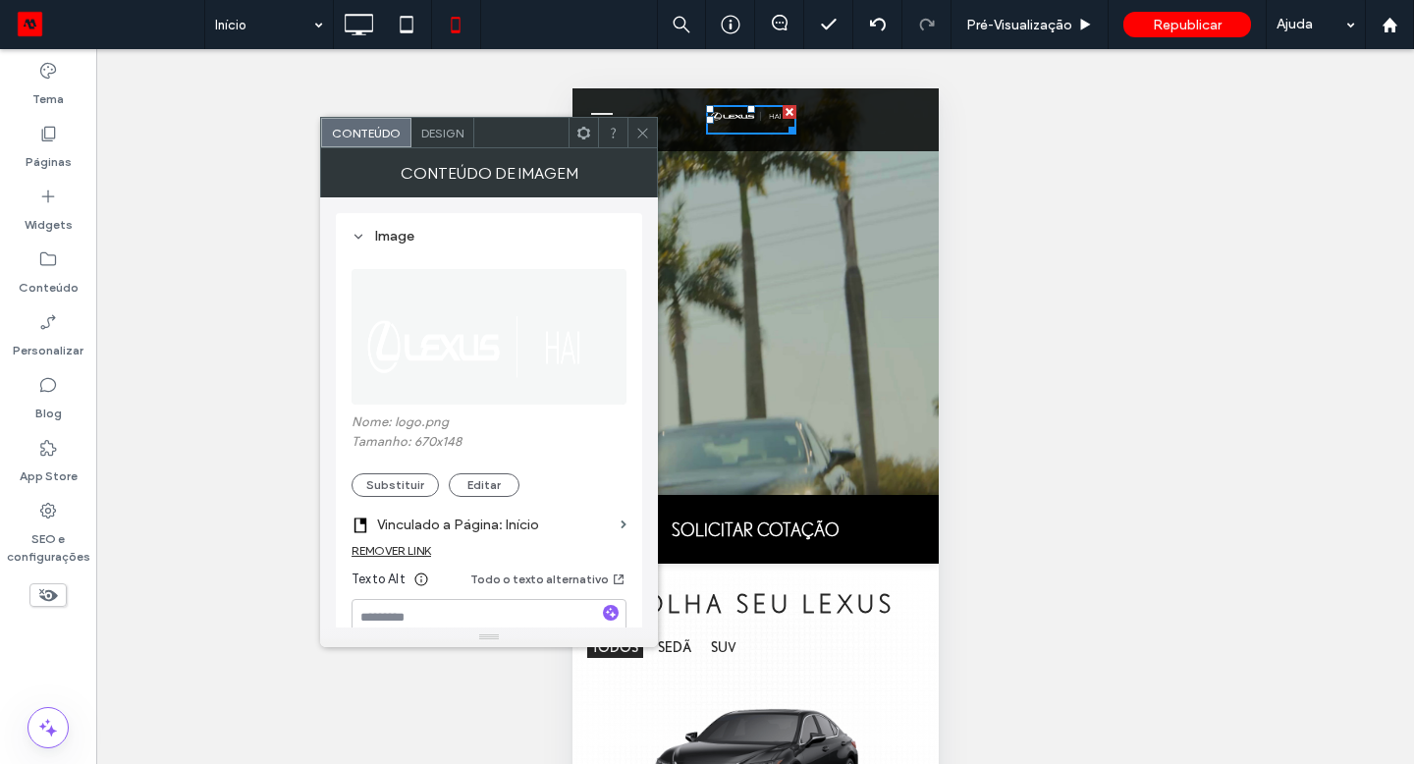
click at [643, 132] on use at bounding box center [642, 133] width 10 height 10
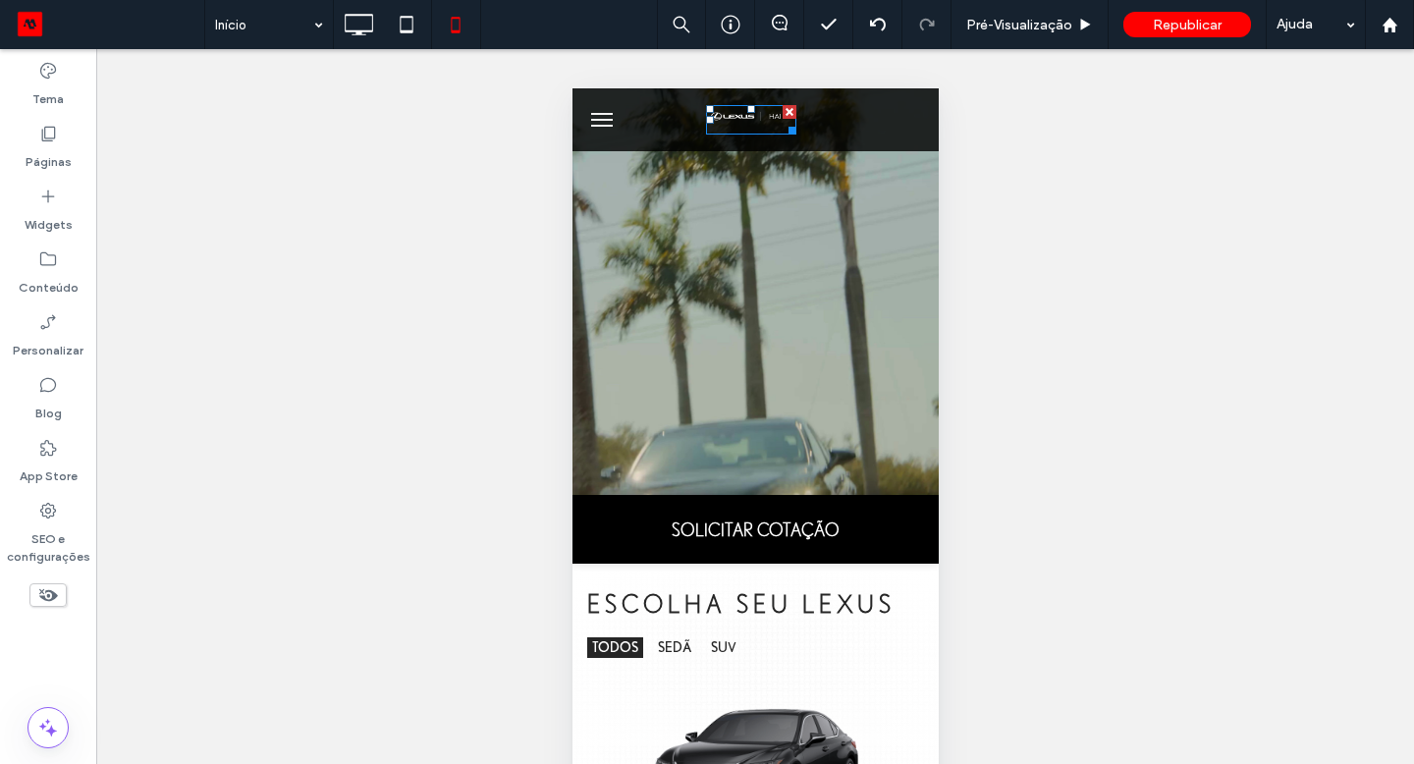
click at [769, 115] on img at bounding box center [750, 115] width 90 height 20
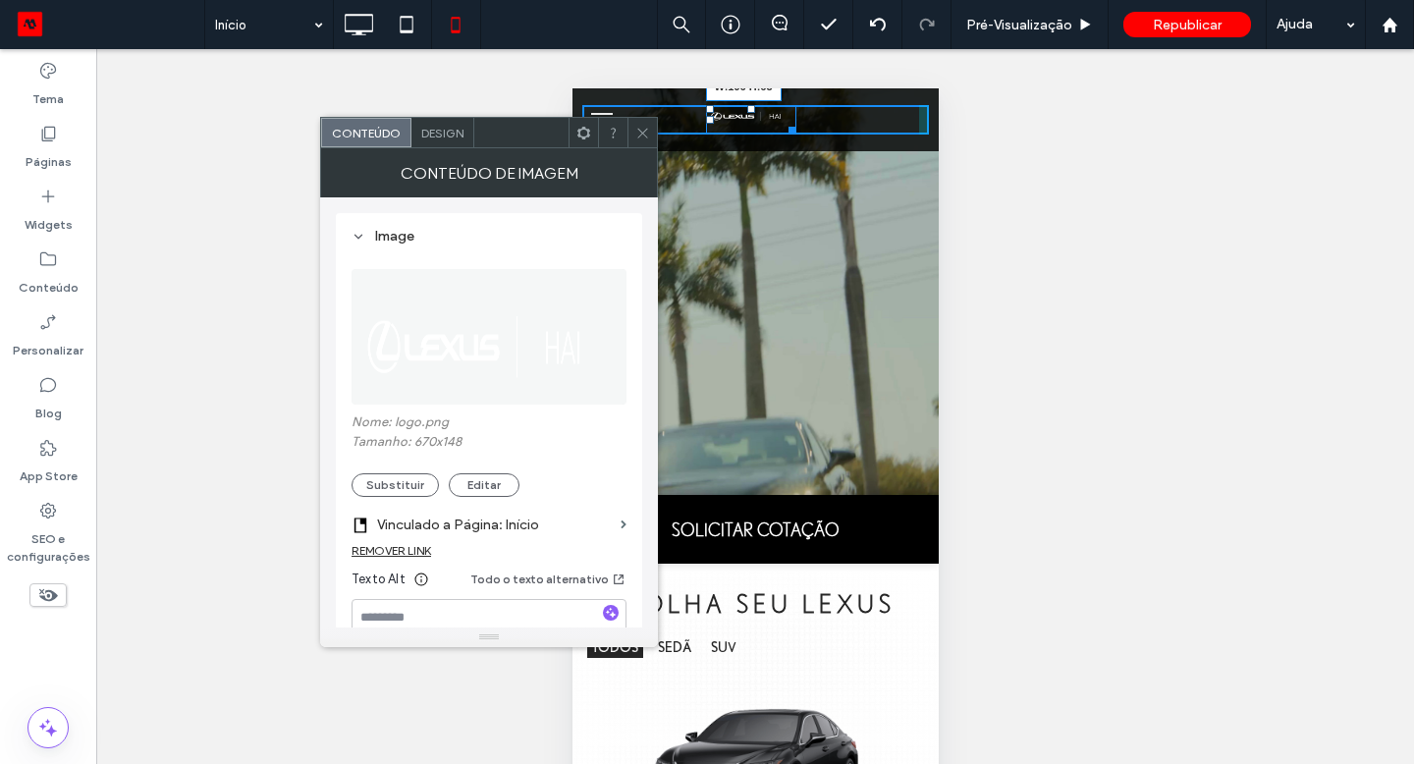
drag, startPoint x: 1307, startPoint y: 488, endPoint x: 842, endPoint y: 167, distance: 565.5
click at [842, 151] on div "W:196 H:63" at bounding box center [755, 119] width 366 height 63
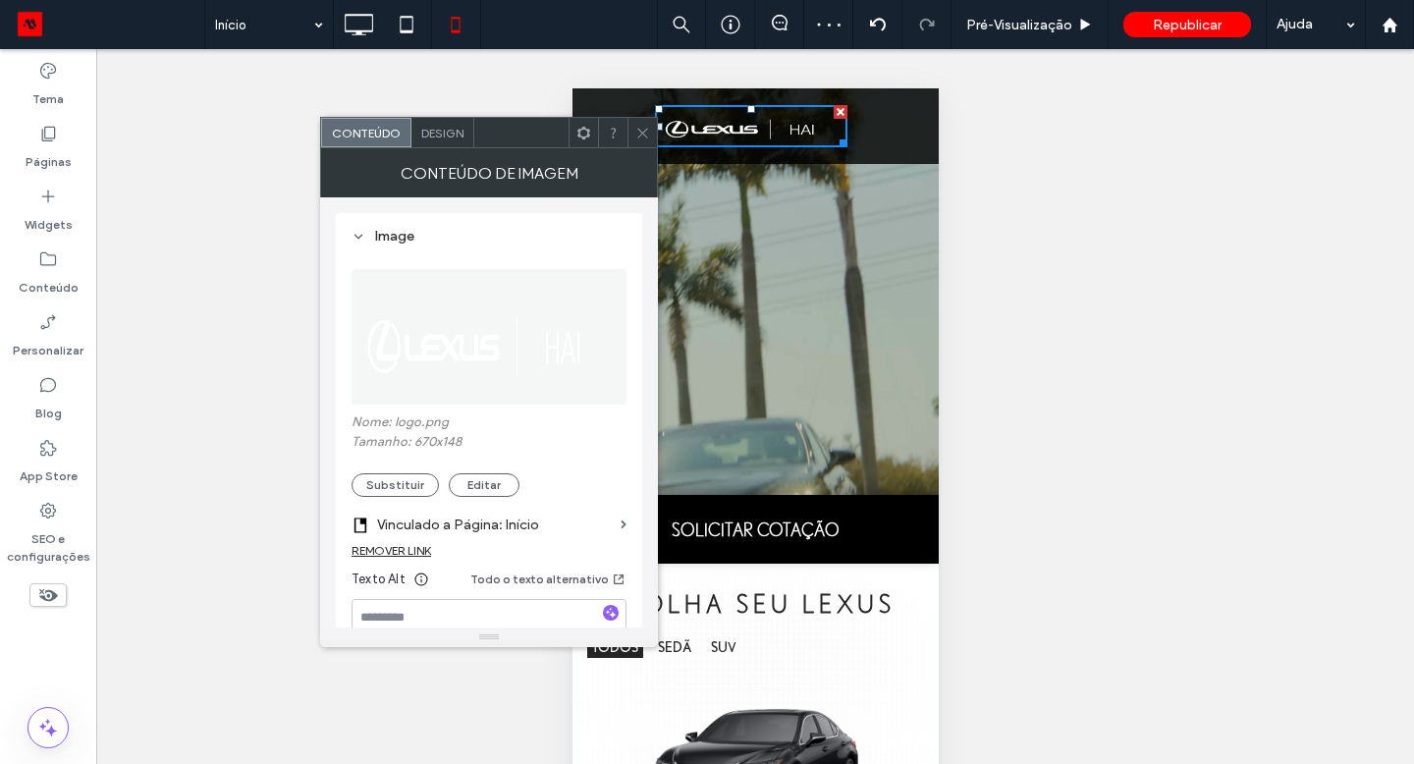
drag, startPoint x: 270, startPoint y: 79, endPoint x: 644, endPoint y: 135, distance: 378.3
click at [644, 135] on icon at bounding box center [642, 133] width 15 height 15
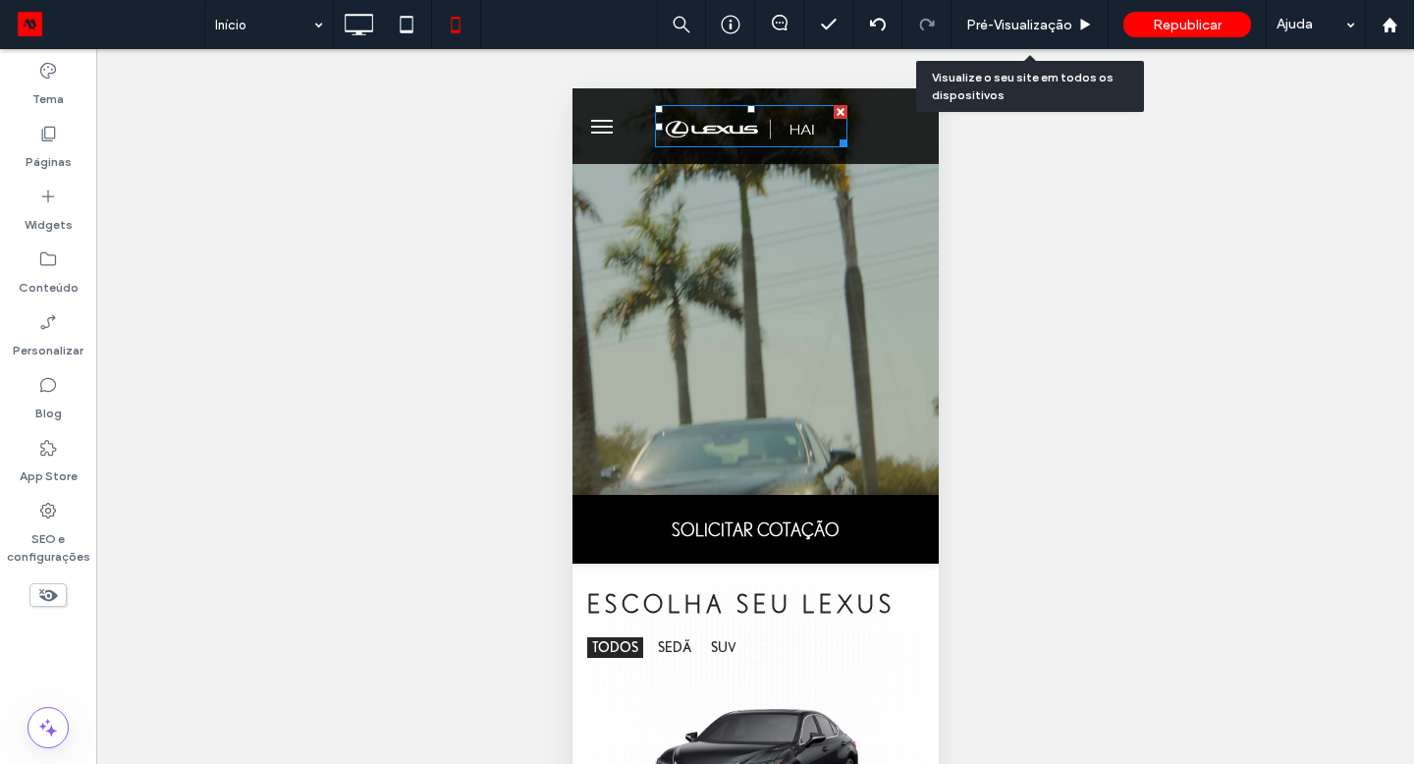
click at [1023, 27] on span "Pré-Visualizaçāo" at bounding box center [1019, 25] width 106 height 17
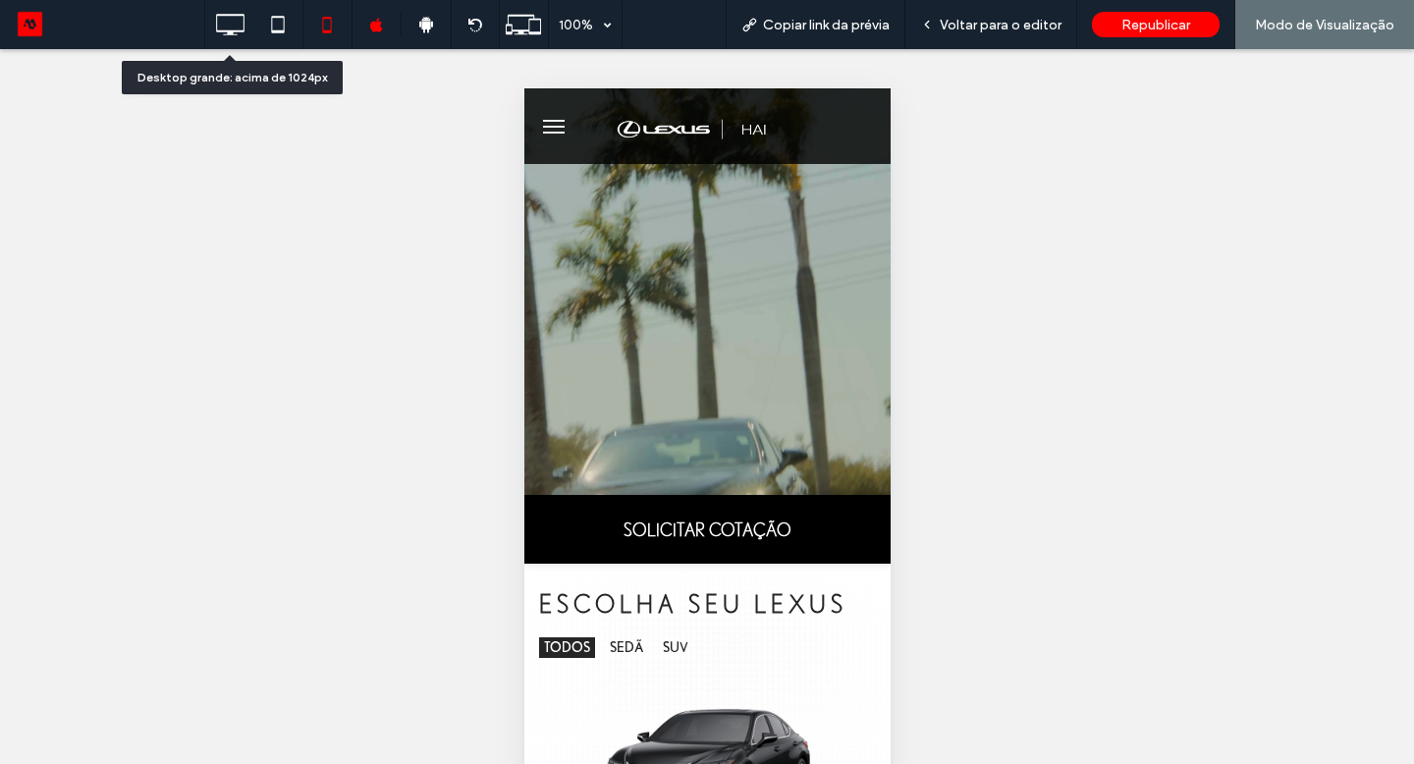
click at [236, 23] on icon at bounding box center [229, 24] width 39 height 39
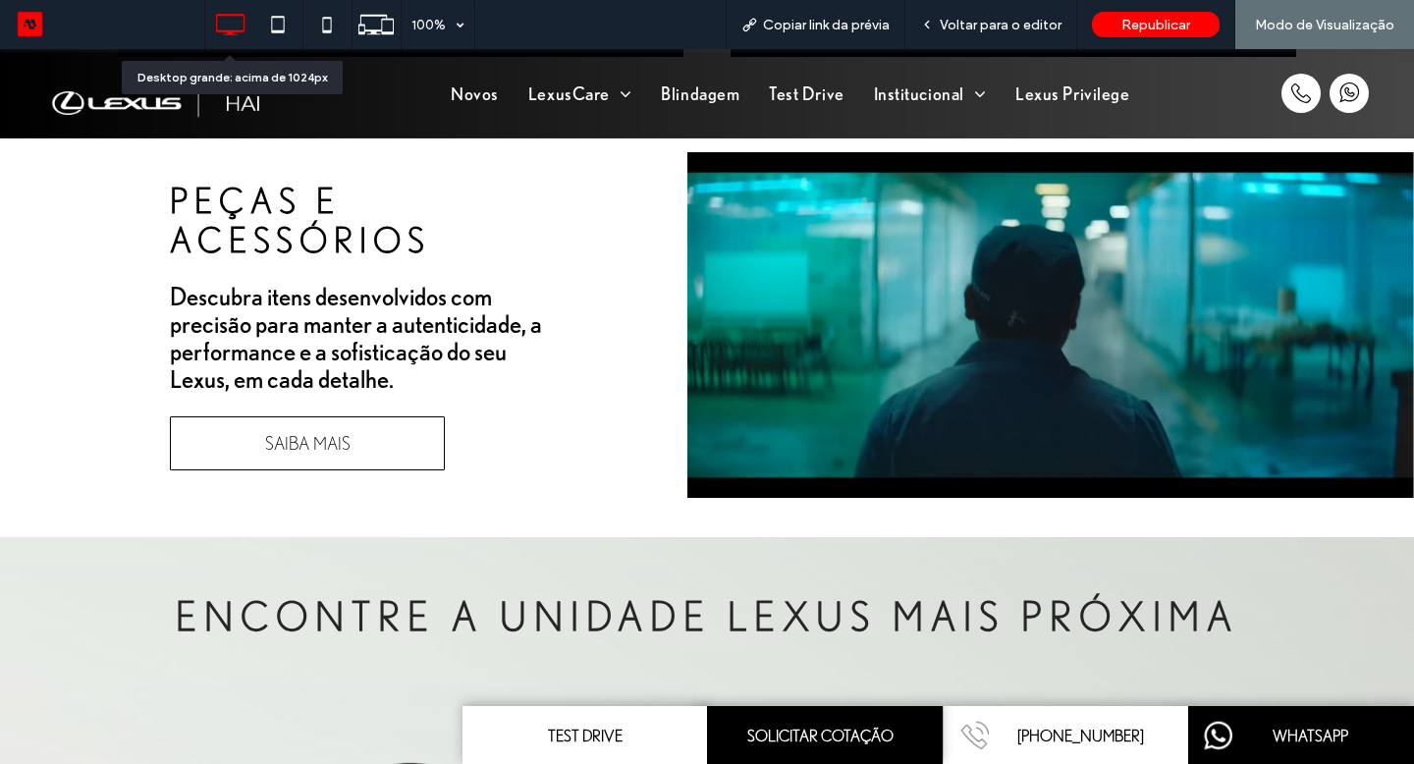
scroll to position [4440, 0]
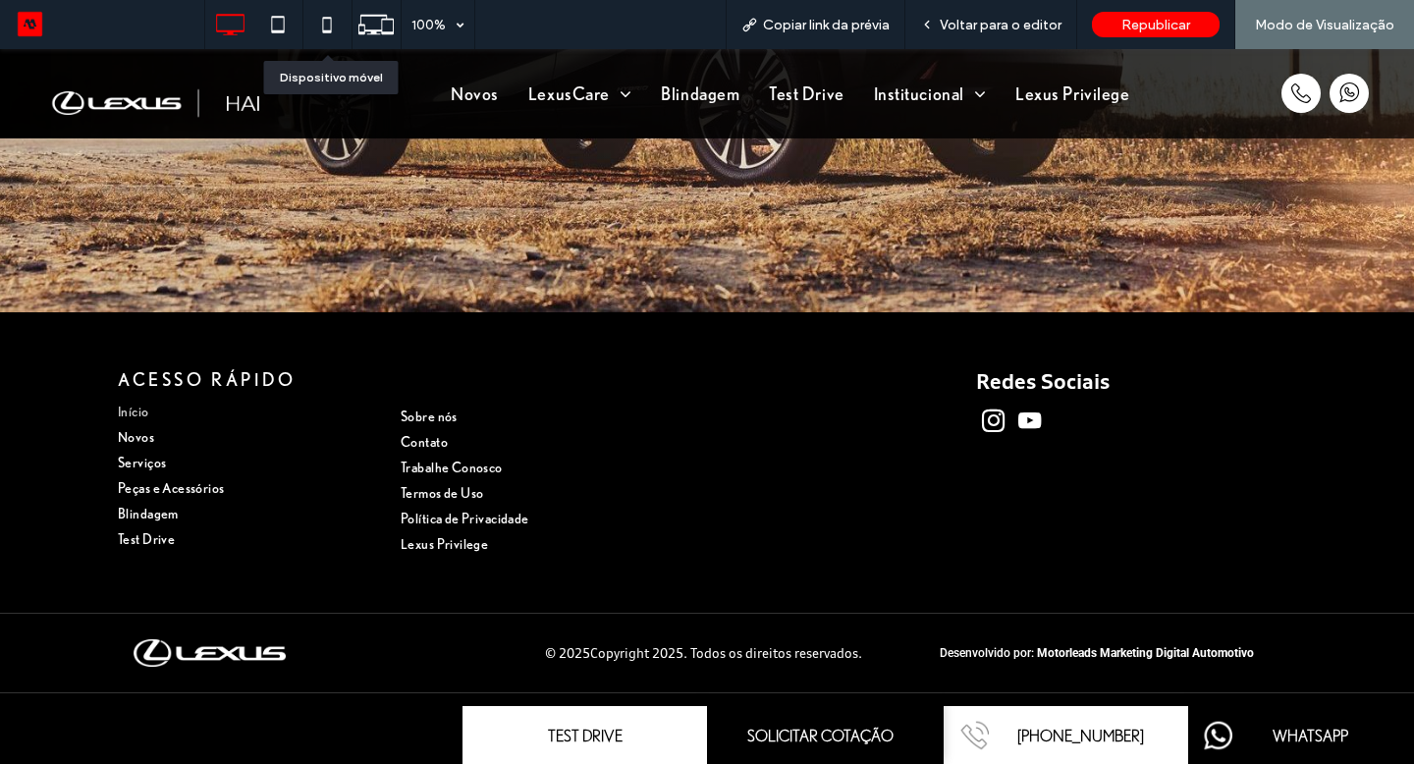
click at [333, 34] on icon at bounding box center [326, 24] width 39 height 39
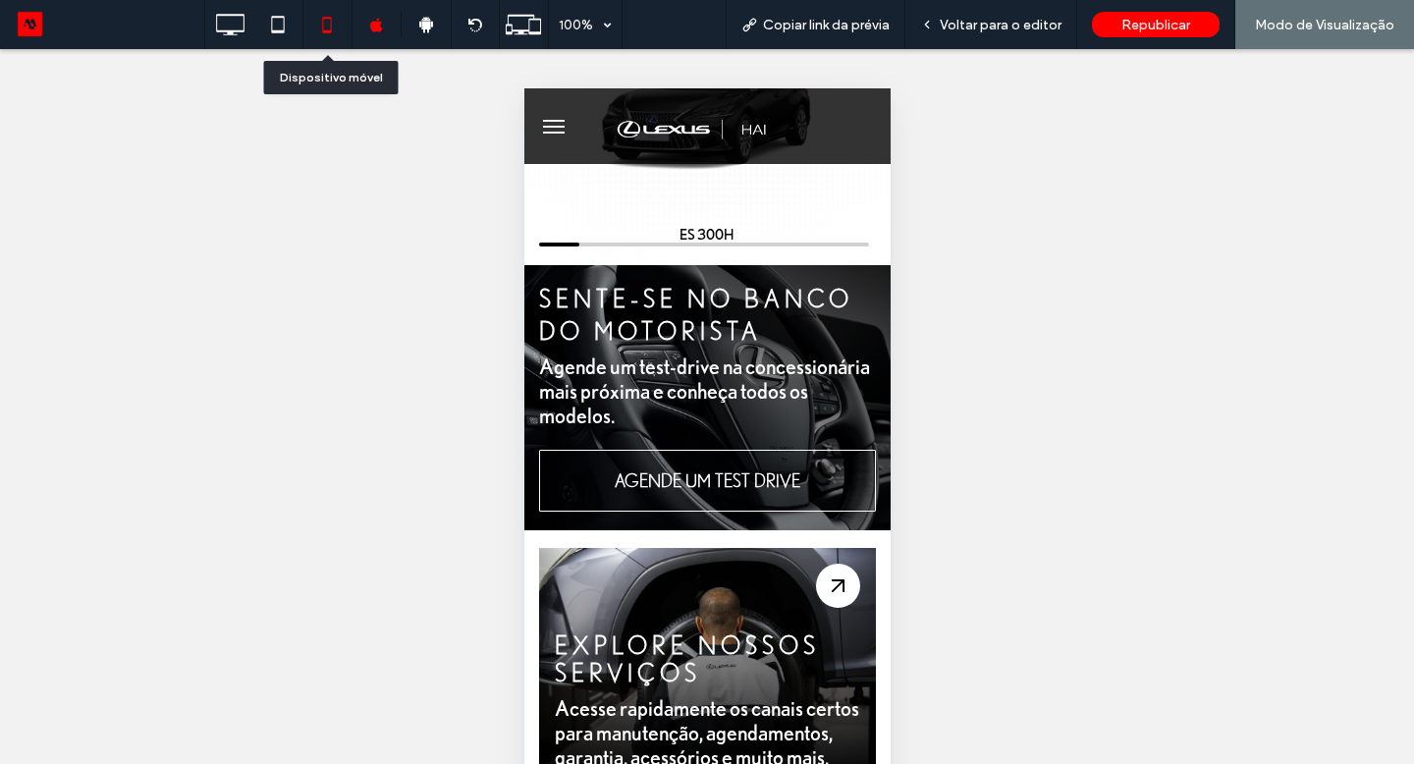
scroll to position [0, 0]
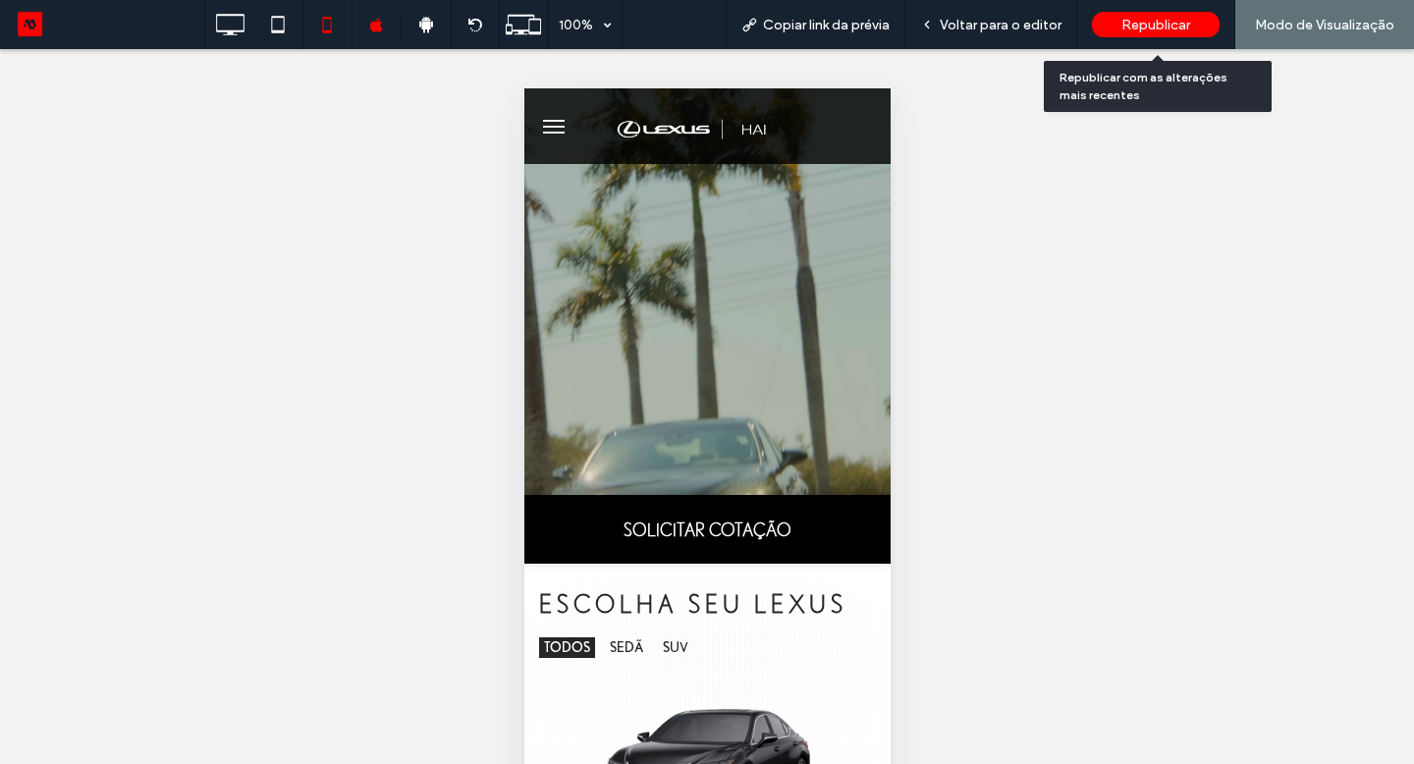
click at [1185, 24] on span "Republicar" at bounding box center [1156, 25] width 69 height 17
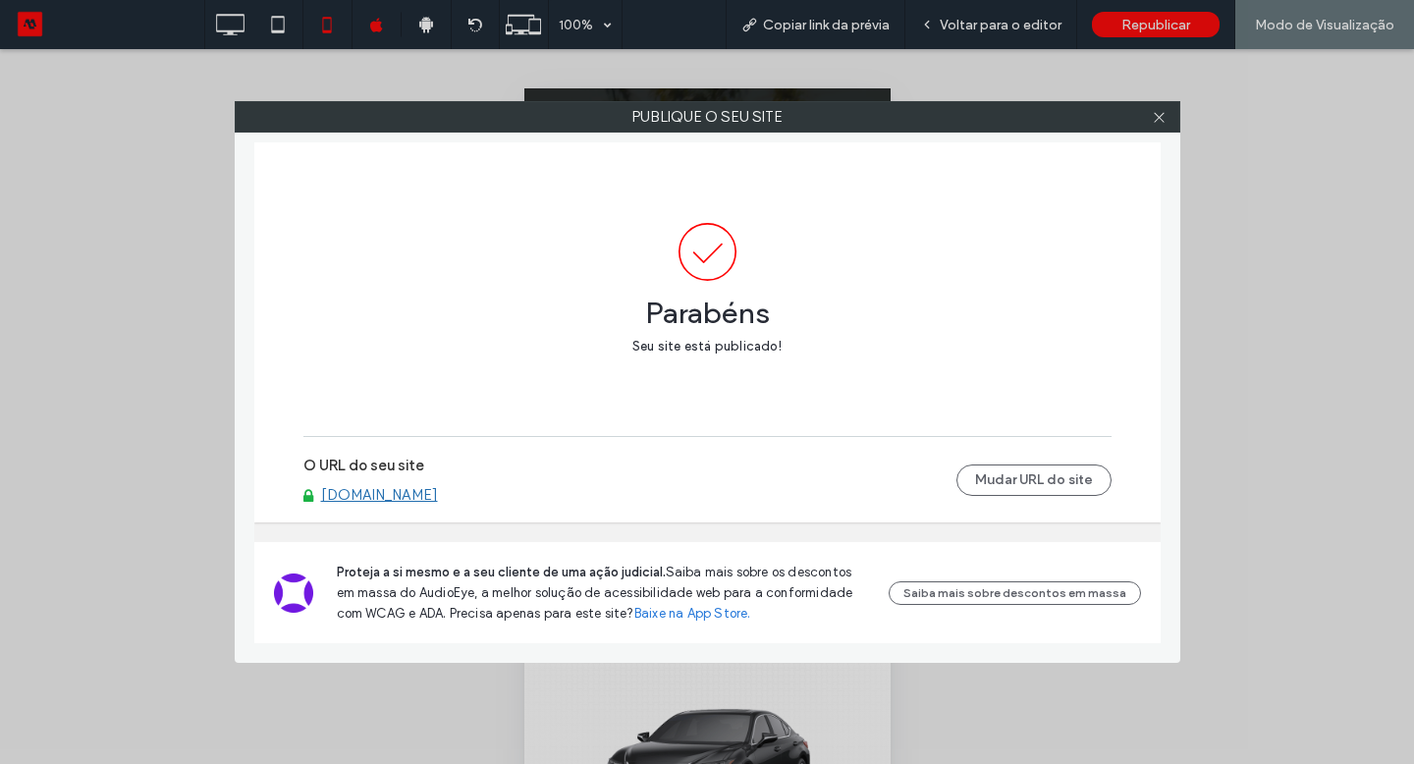
click at [433, 499] on link "[DOMAIN_NAME]" at bounding box center [379, 495] width 117 height 18
click at [1156, 121] on icon at bounding box center [1159, 117] width 15 height 15
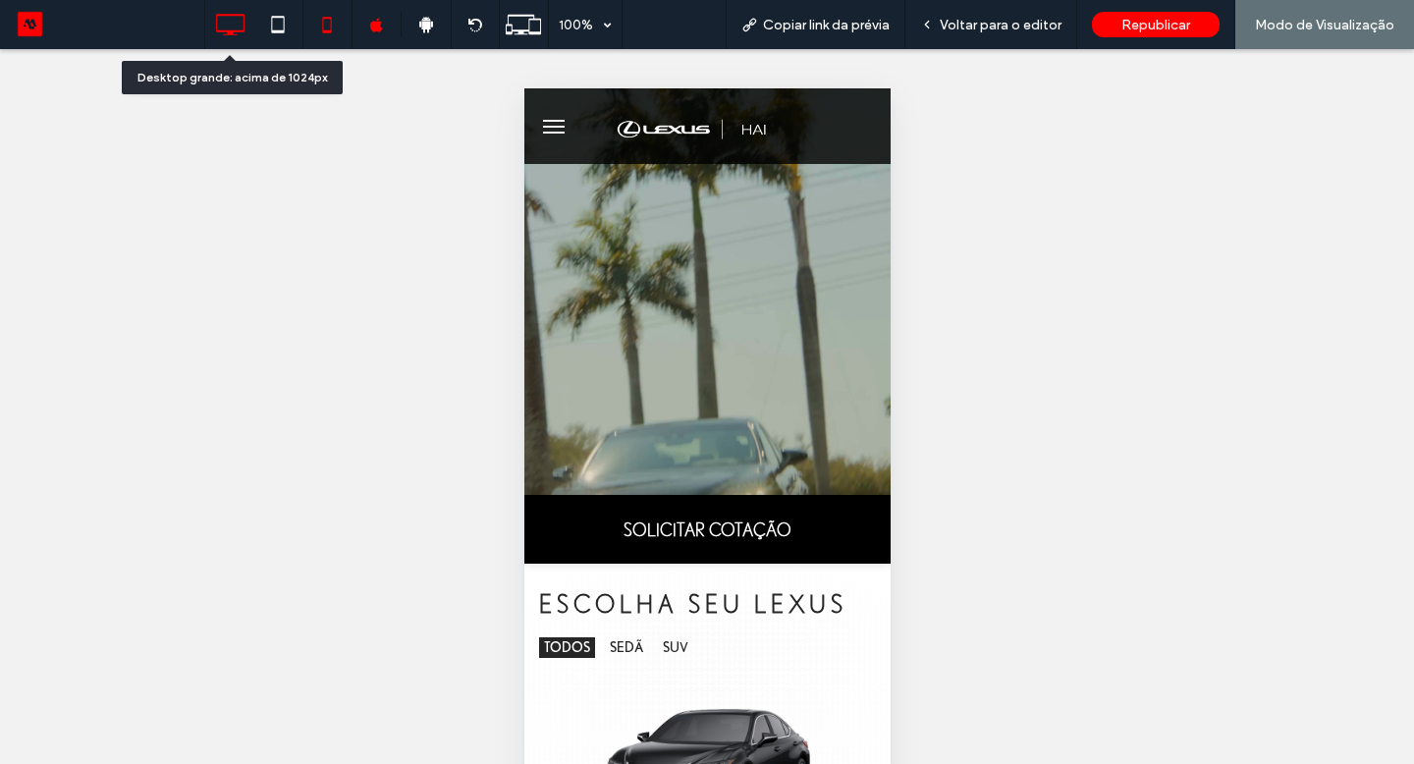
click at [219, 29] on icon at bounding box center [229, 24] width 39 height 39
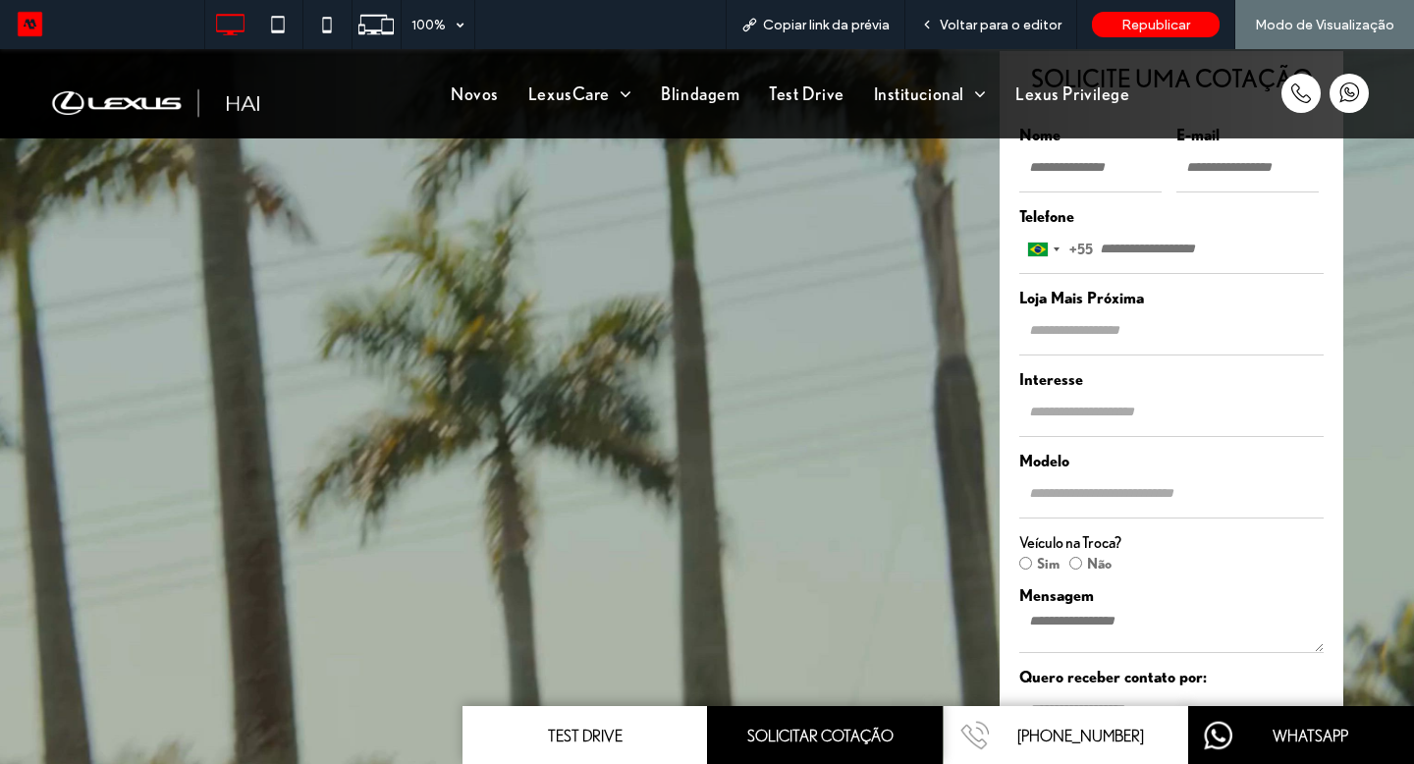
scroll to position [144, 0]
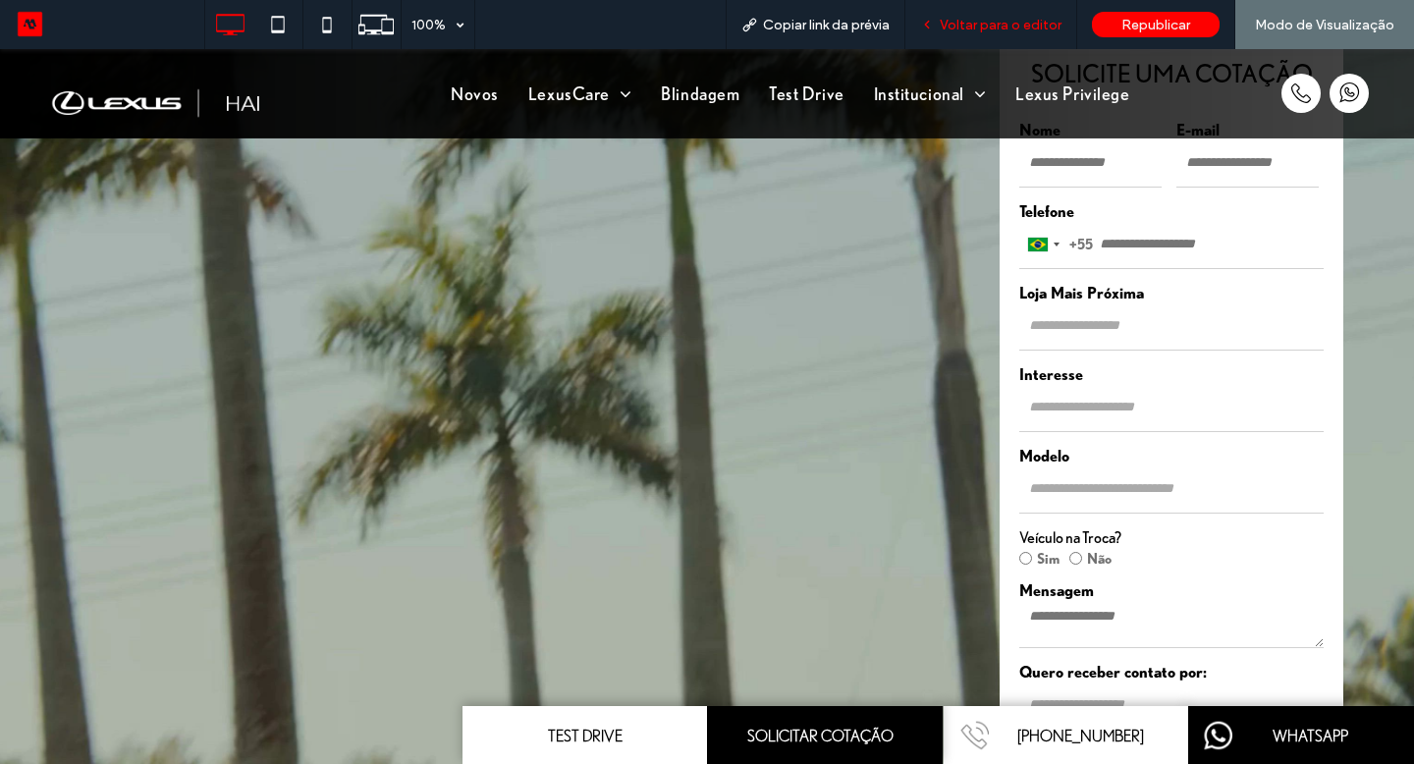
click at [1022, 26] on span "Voltar para o editor" at bounding box center [1001, 25] width 122 height 17
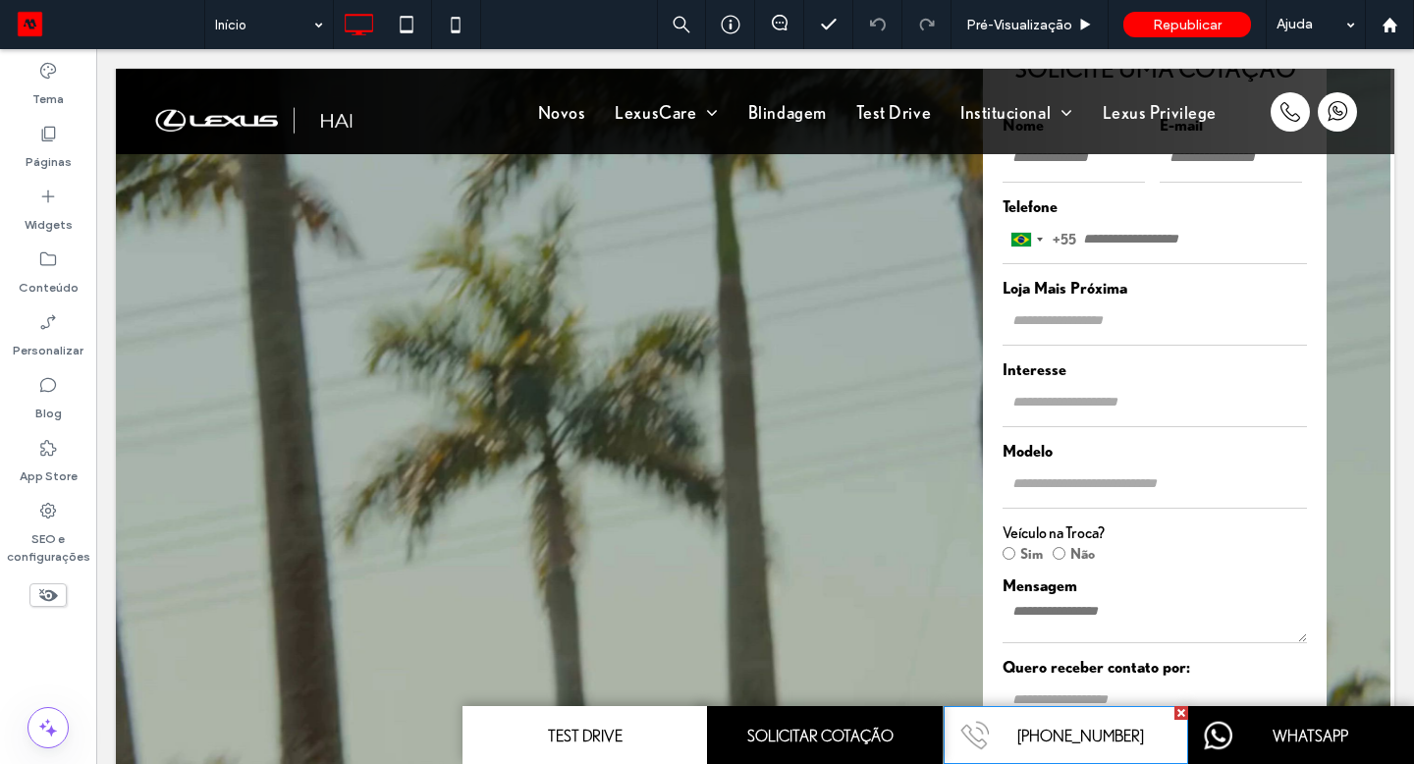
click at [988, 754] on link "[PHONE_NUMBER]" at bounding box center [1066, 735] width 245 height 58
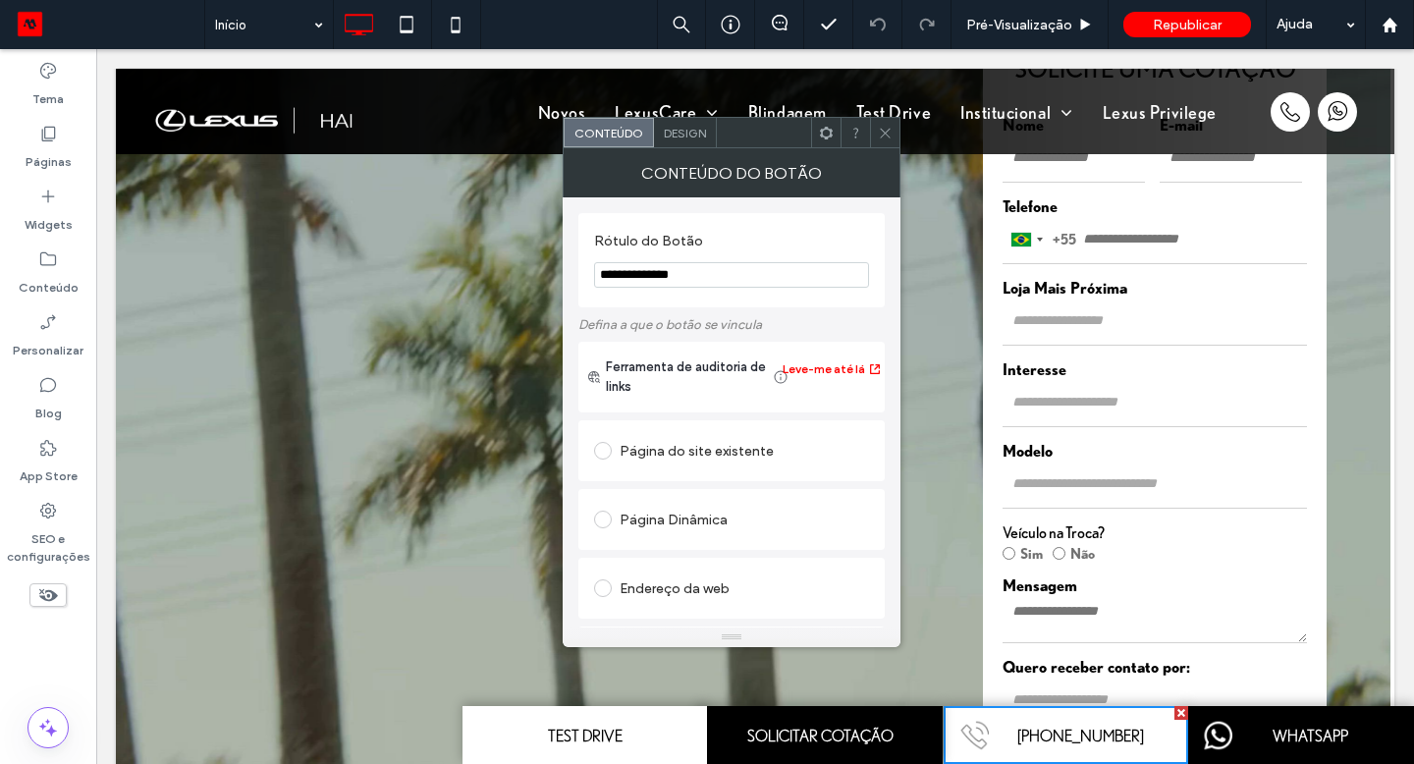
click at [731, 276] on input "**********" at bounding box center [731, 275] width 275 height 26
paste input "Rótulo do Botão"
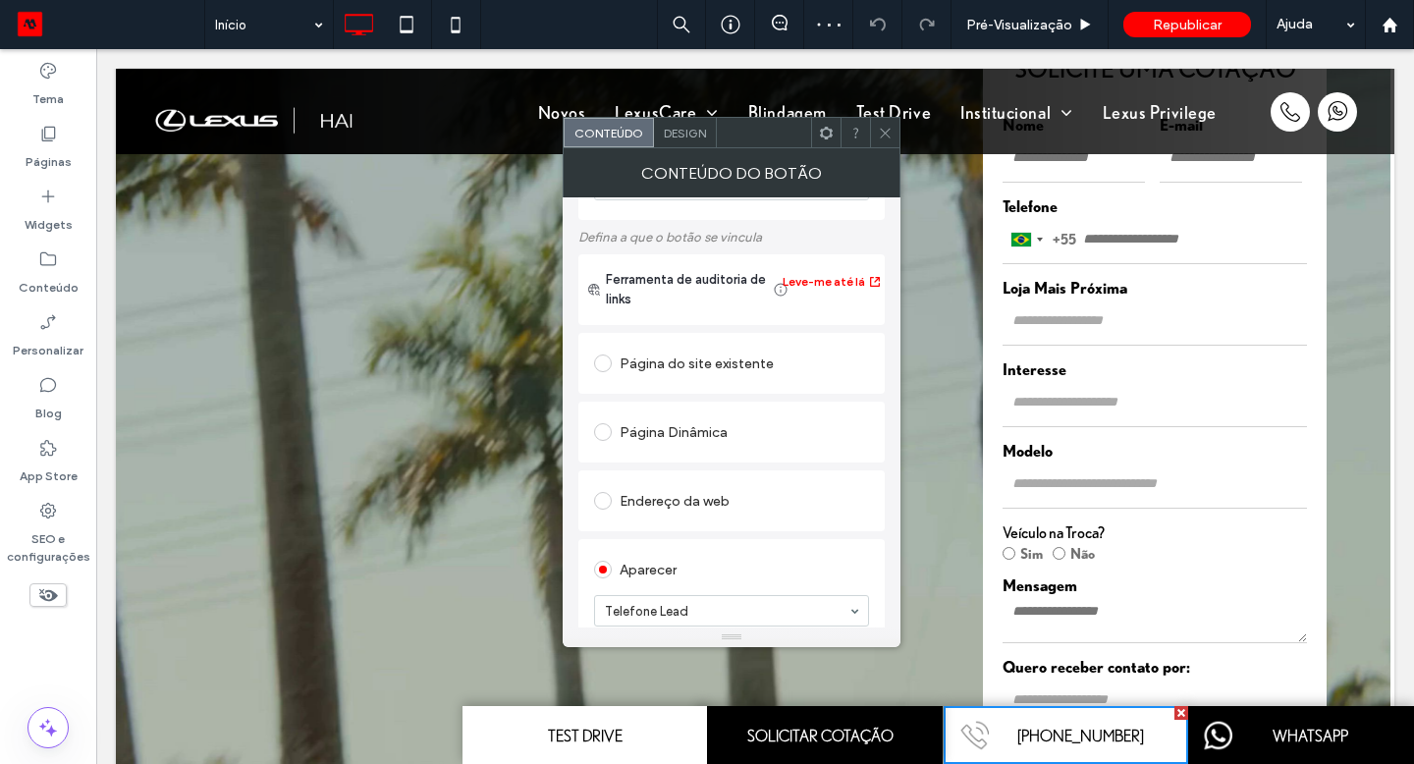
scroll to position [250, 0]
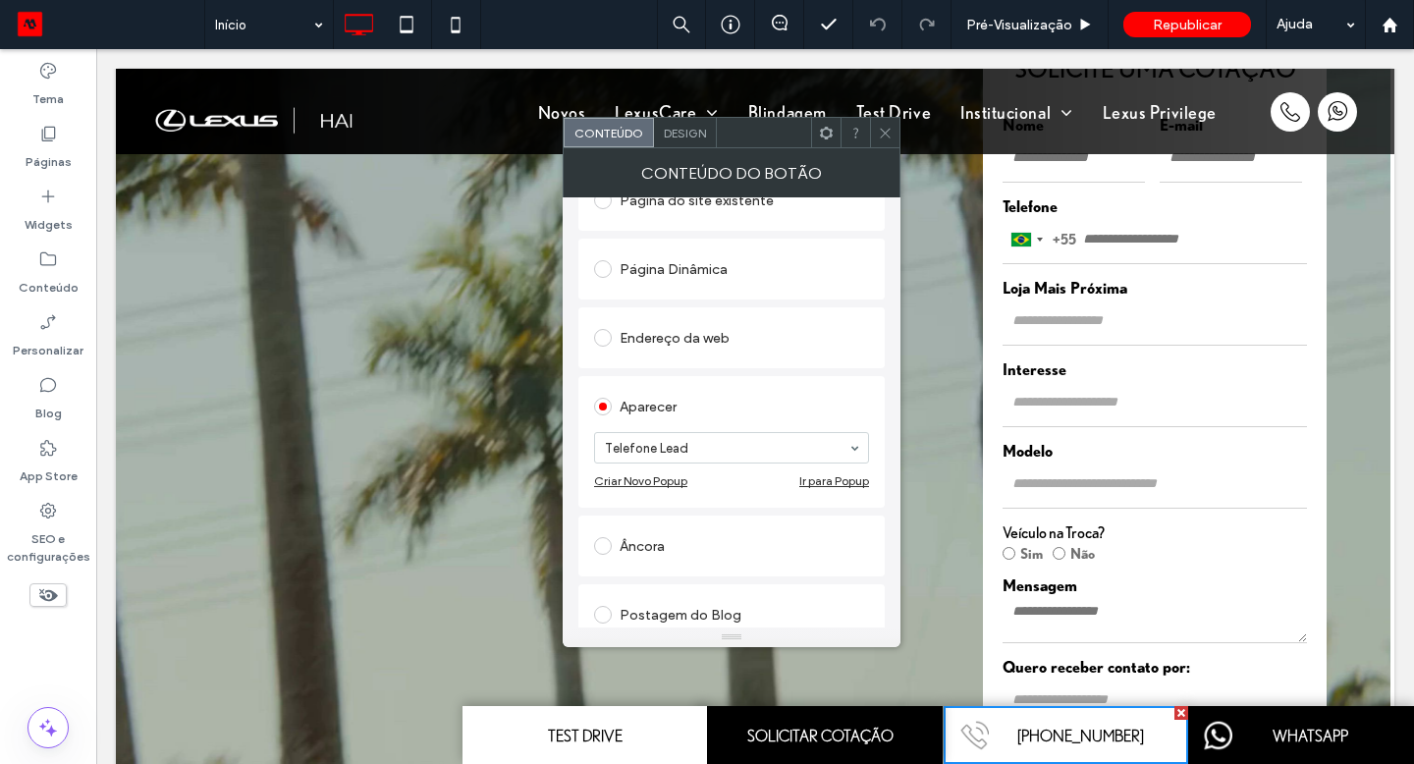
type input "**********"
click at [885, 133] on use at bounding box center [885, 133] width 10 height 10
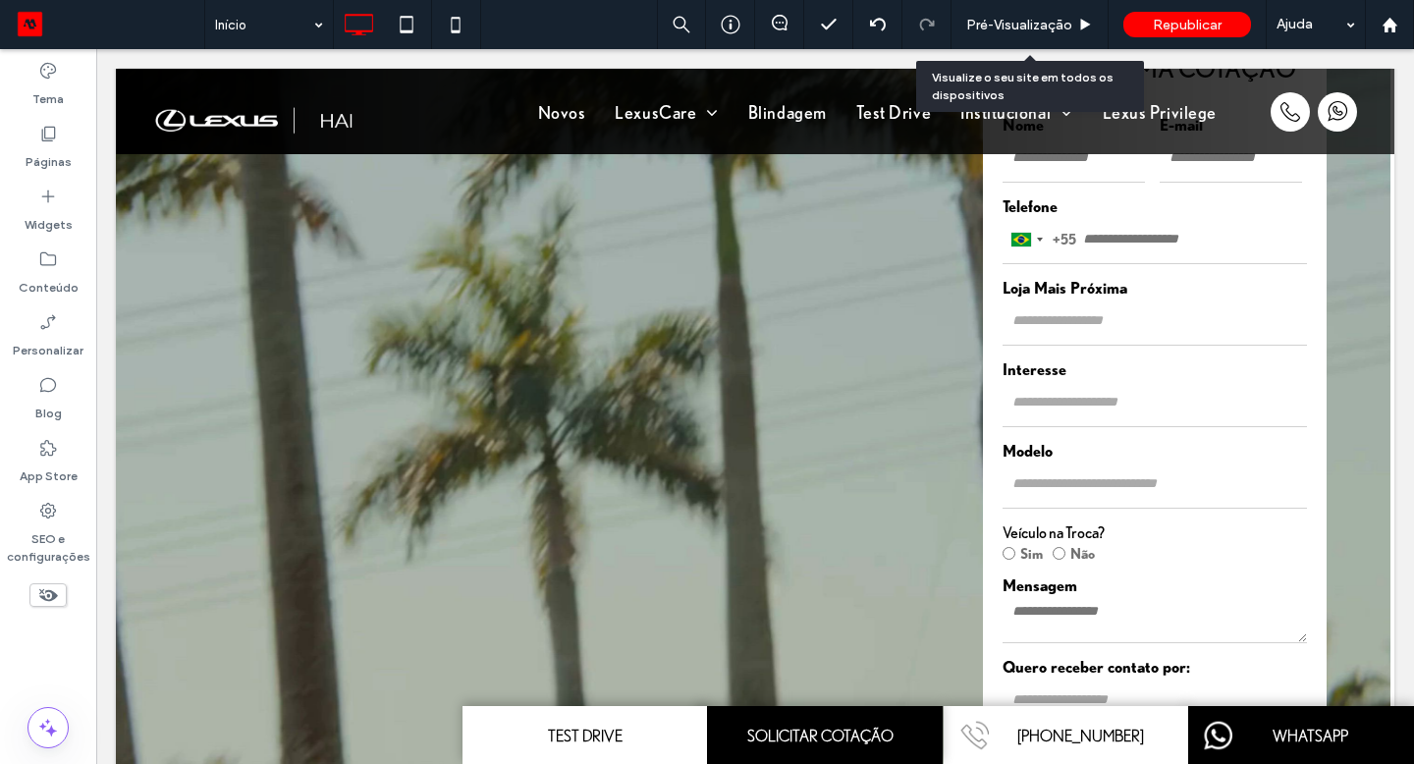
click at [1008, 22] on span "Pré-Visualizaçāo" at bounding box center [1019, 25] width 106 height 17
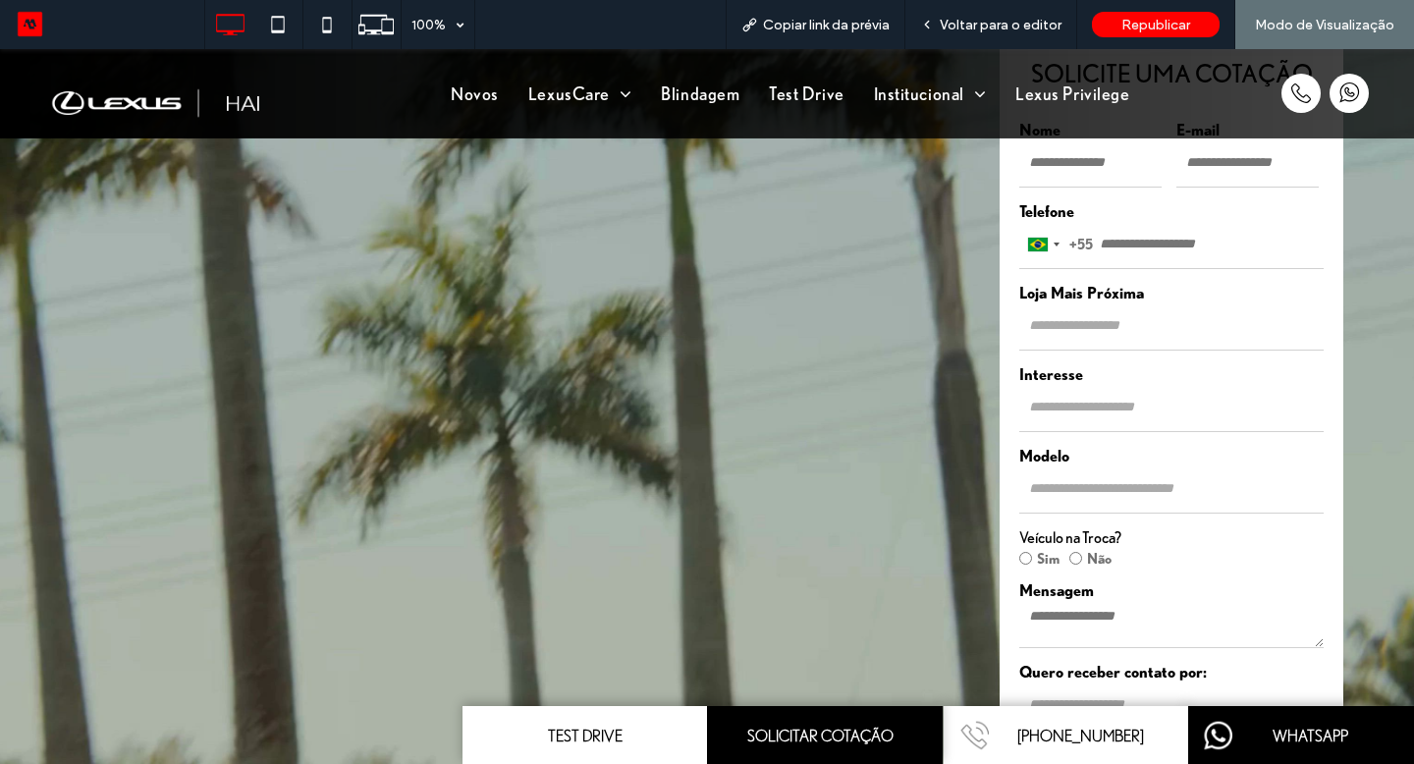
click at [1014, 743] on link "[PHONE_NUMBER]" at bounding box center [1066, 735] width 245 height 58
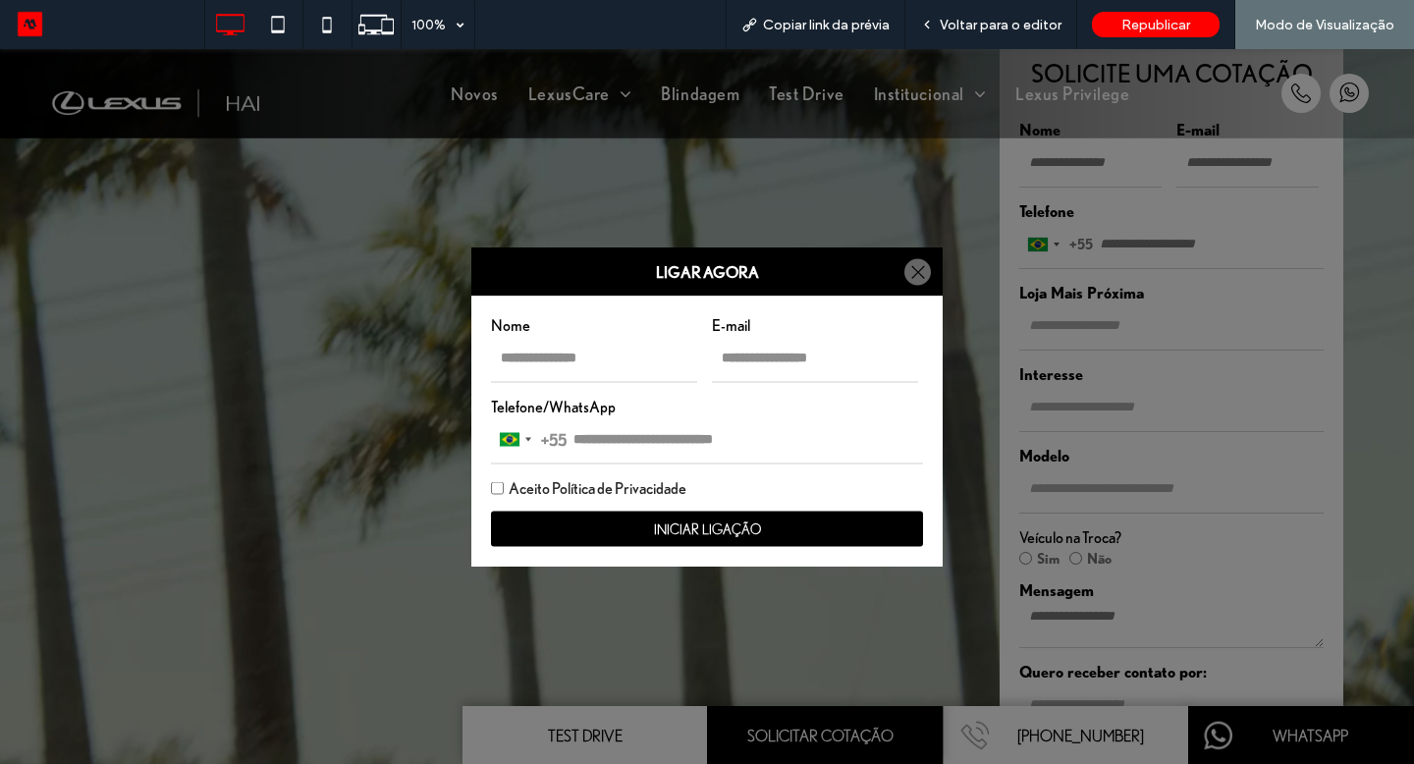
click at [916, 281] on div at bounding box center [917, 272] width 27 height 27
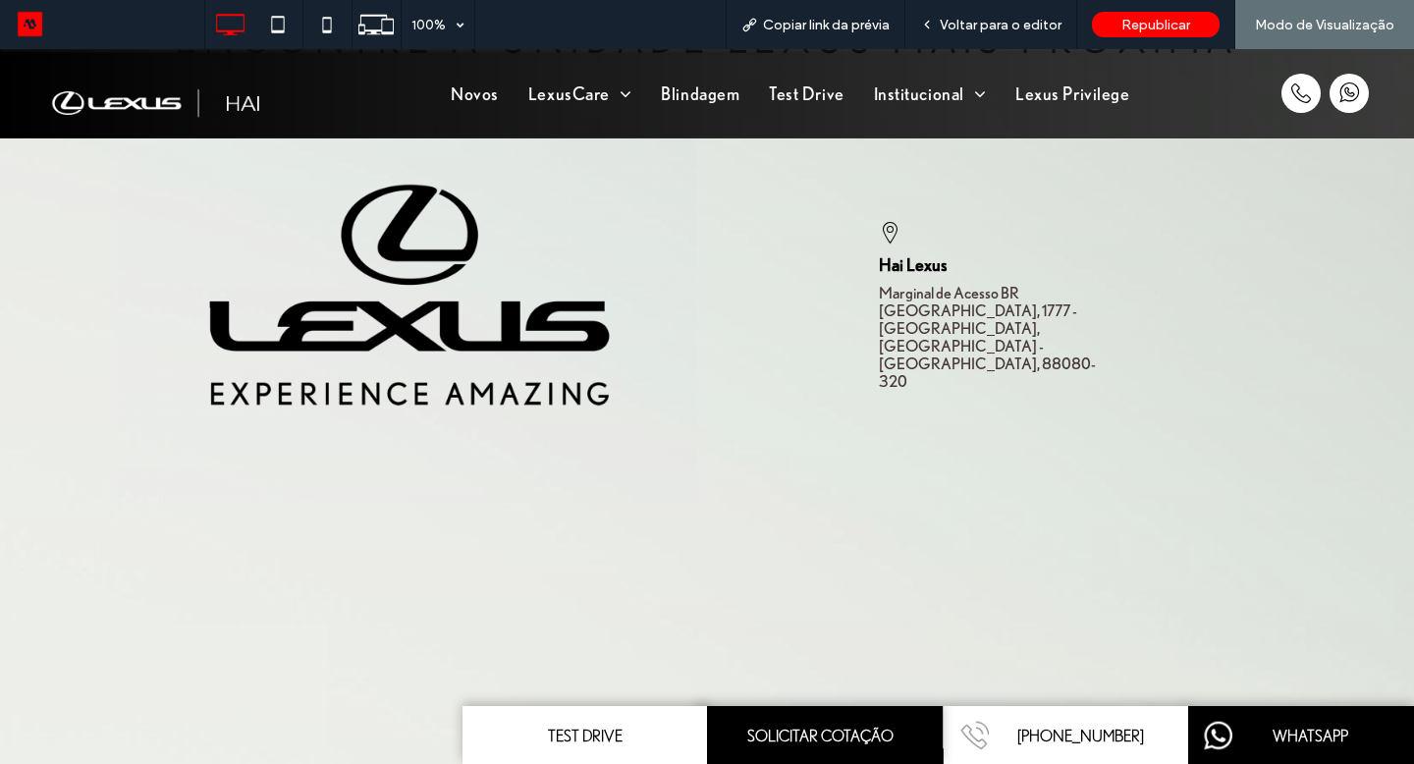
scroll to position [3497, 0]
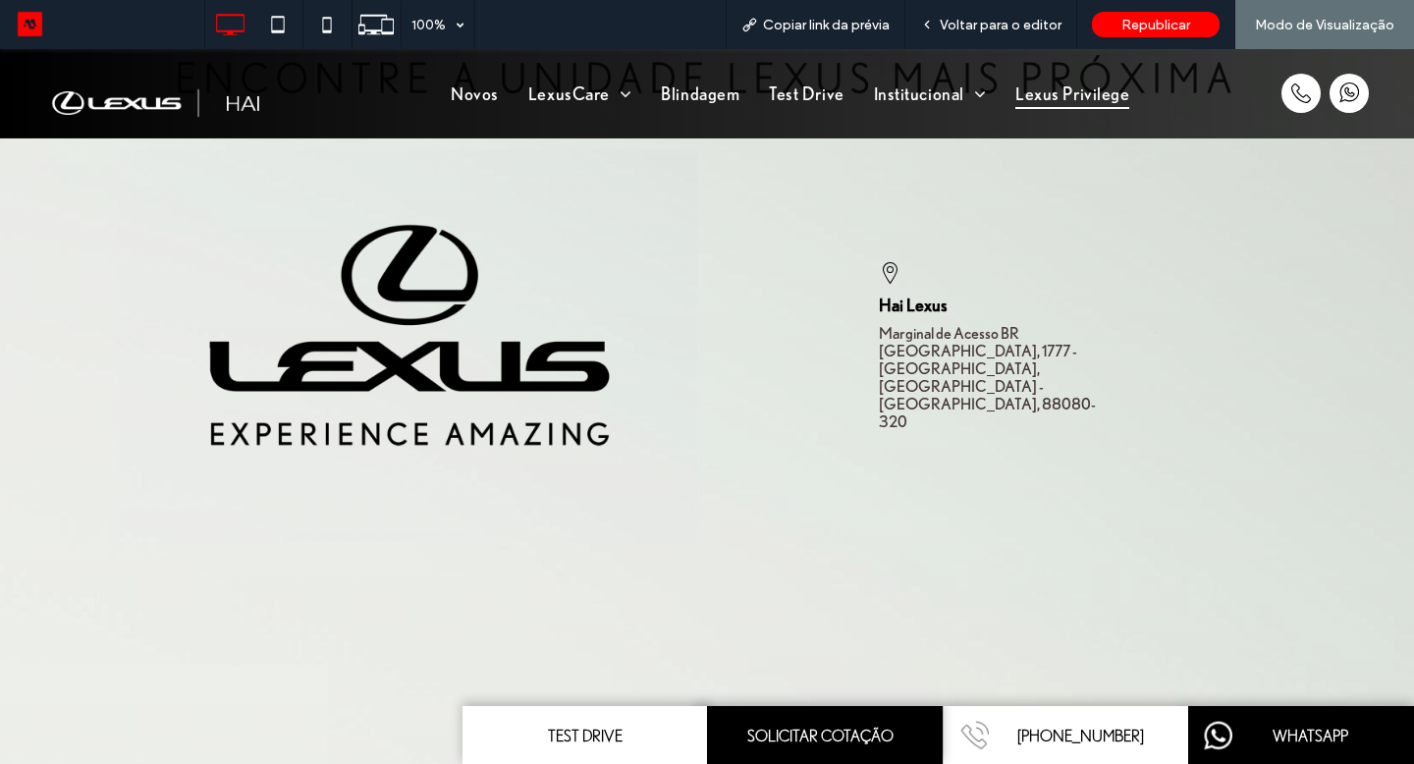
click at [1030, 28] on span "Voltar para o editor" at bounding box center [1001, 25] width 122 height 17
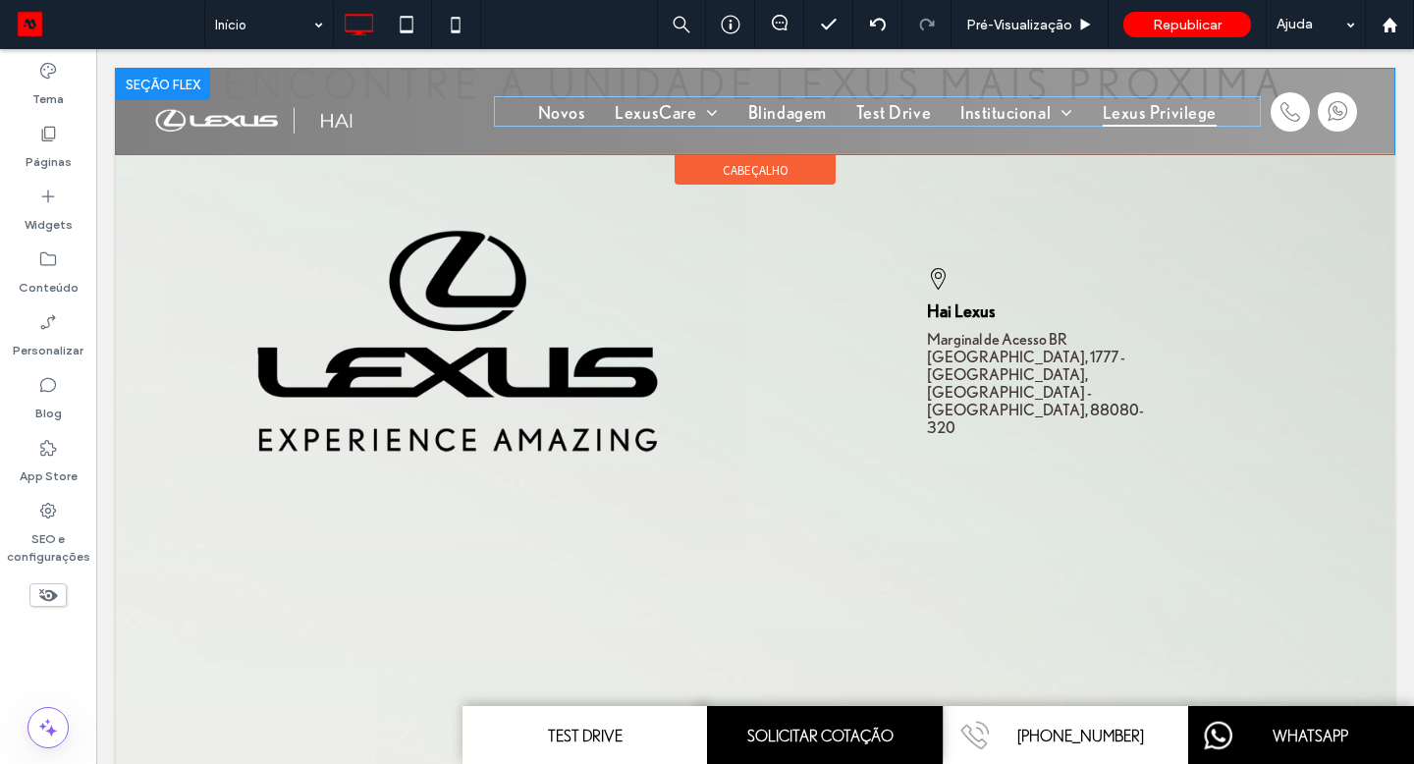
scroll to position [3490, 0]
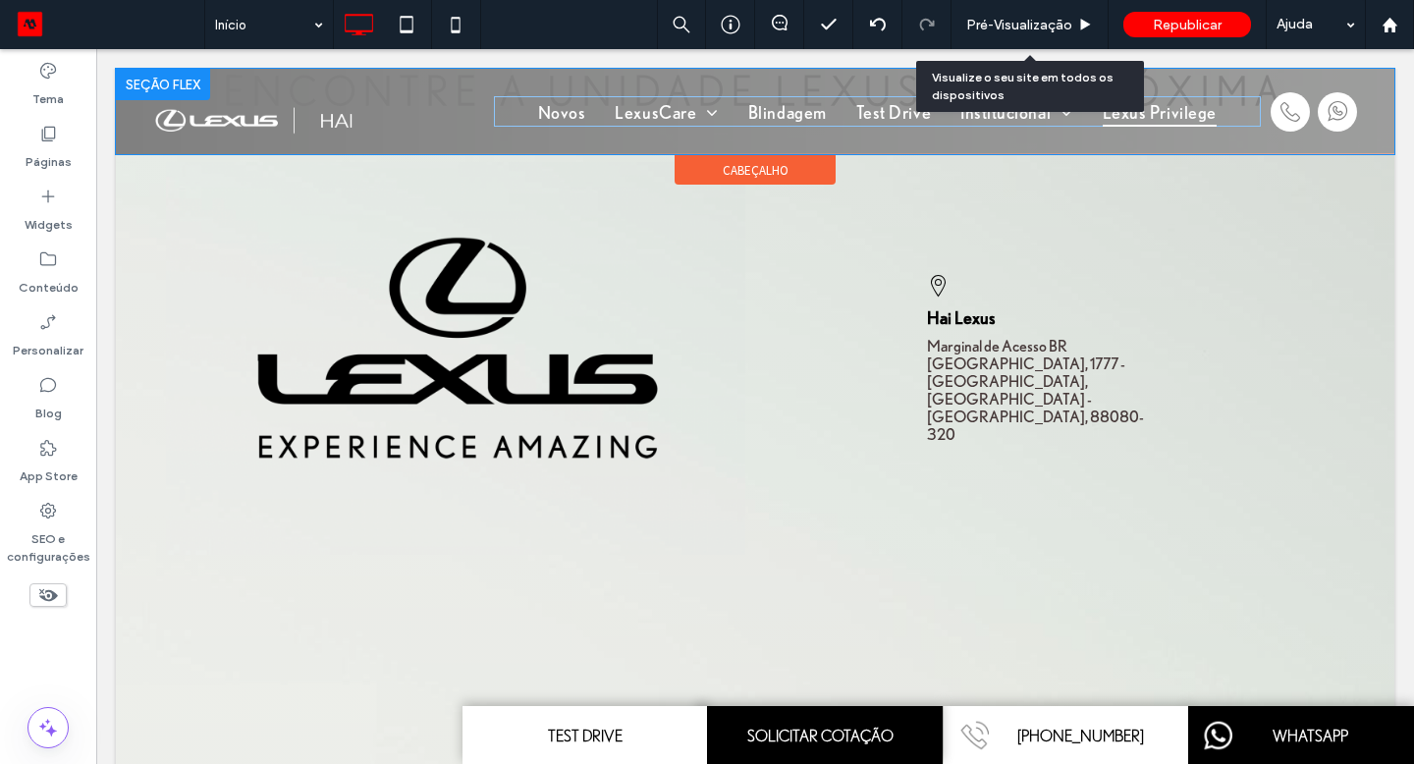
click at [1021, 20] on span "Pré-Visualizaçāo" at bounding box center [1019, 25] width 106 height 17
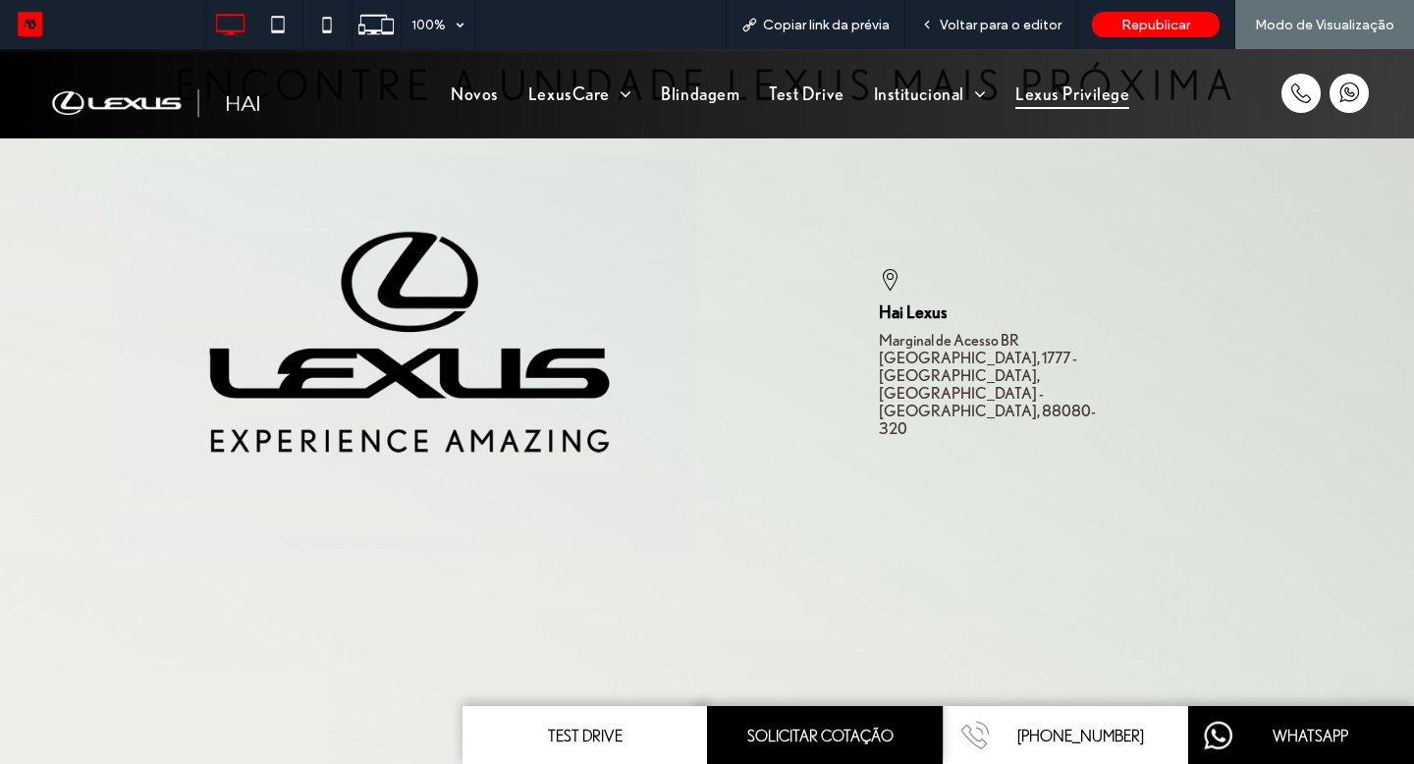
scroll to position [3498, 0]
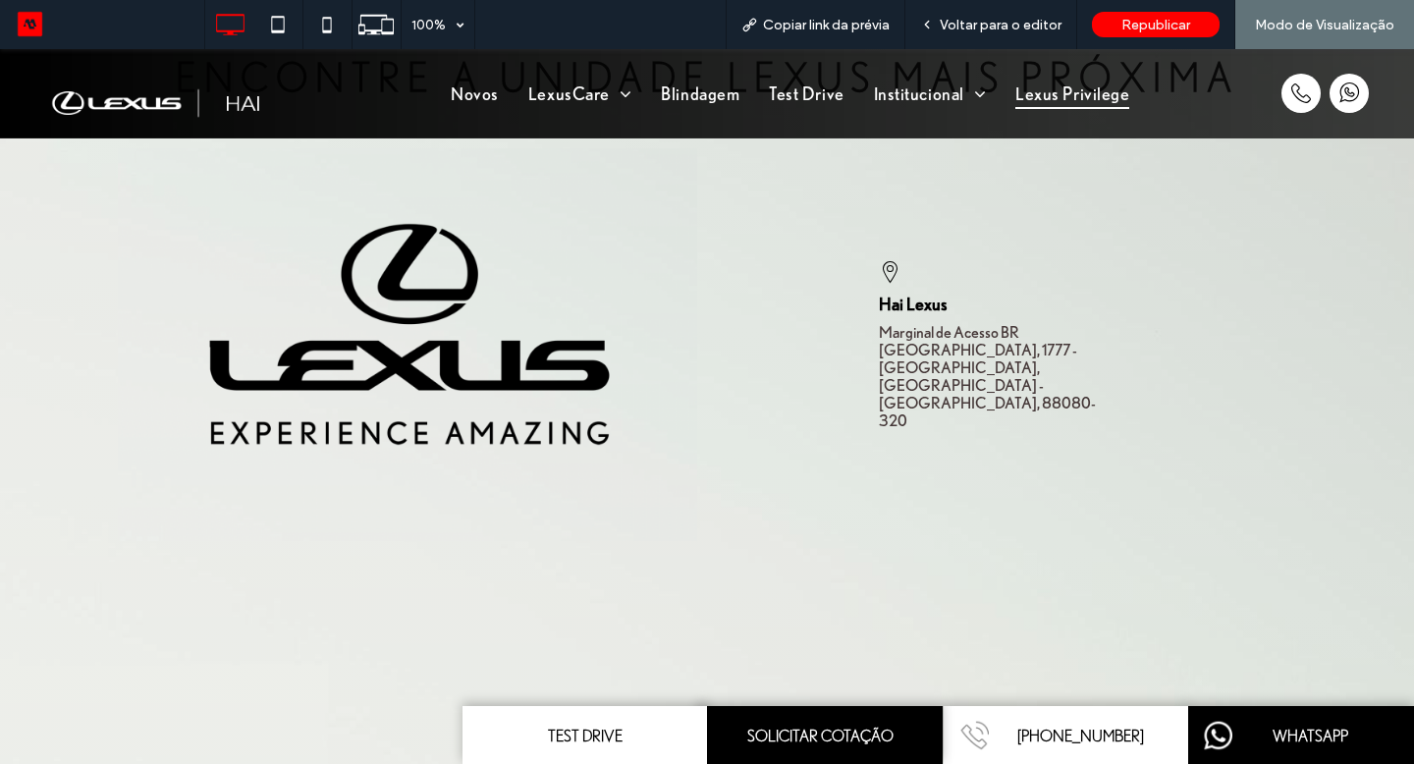
click at [488, 94] on link "Novos" at bounding box center [475, 94] width 78 height 30
click at [986, 32] on div "Voltar para o editor" at bounding box center [991, 24] width 172 height 49
click at [984, 20] on span "Voltar para o editor" at bounding box center [1001, 25] width 122 height 17
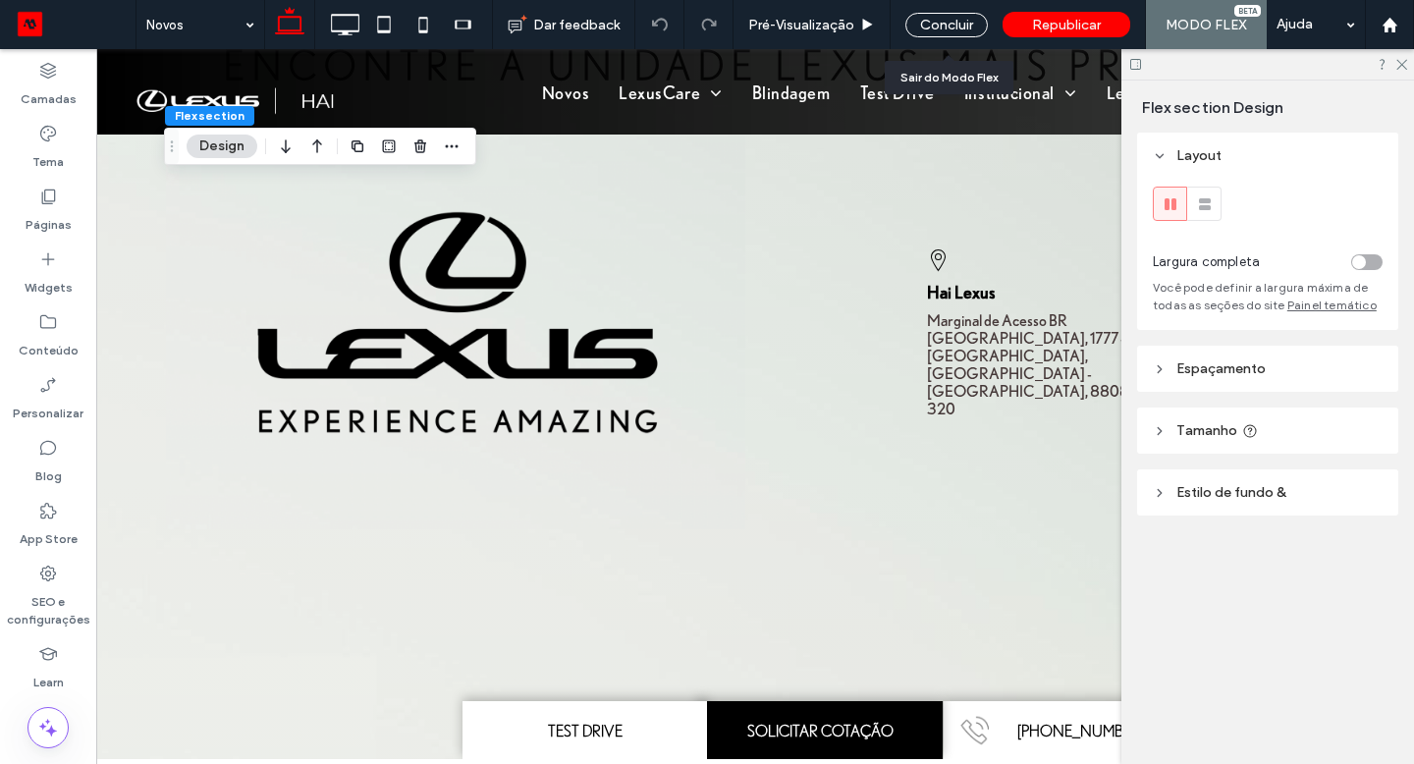
click at [970, 27] on div "Concluir" at bounding box center [946, 25] width 82 height 25
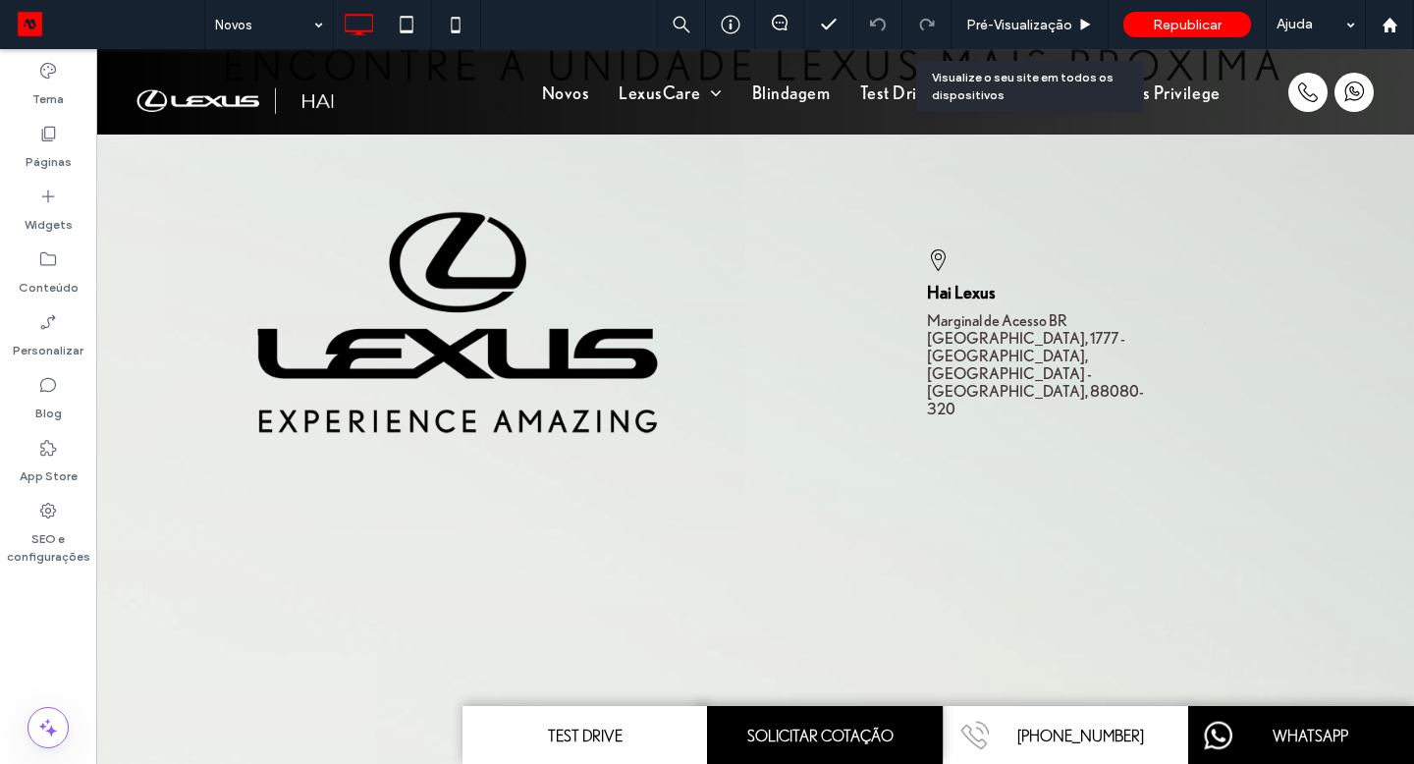
click at [970, 27] on span "Pré-Visualizaçāo" at bounding box center [1019, 25] width 106 height 17
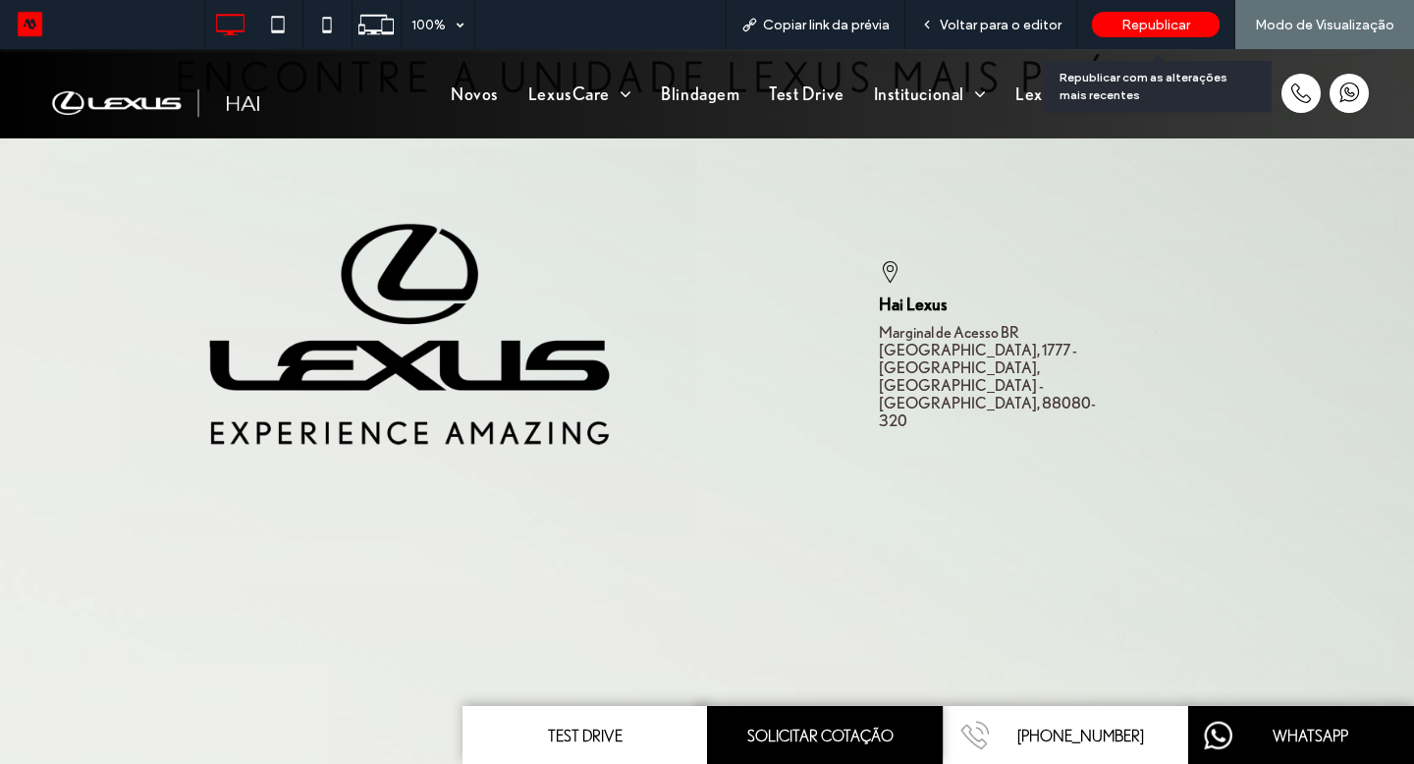
click at [1100, 31] on div "Republicar" at bounding box center [1156, 25] width 128 height 26
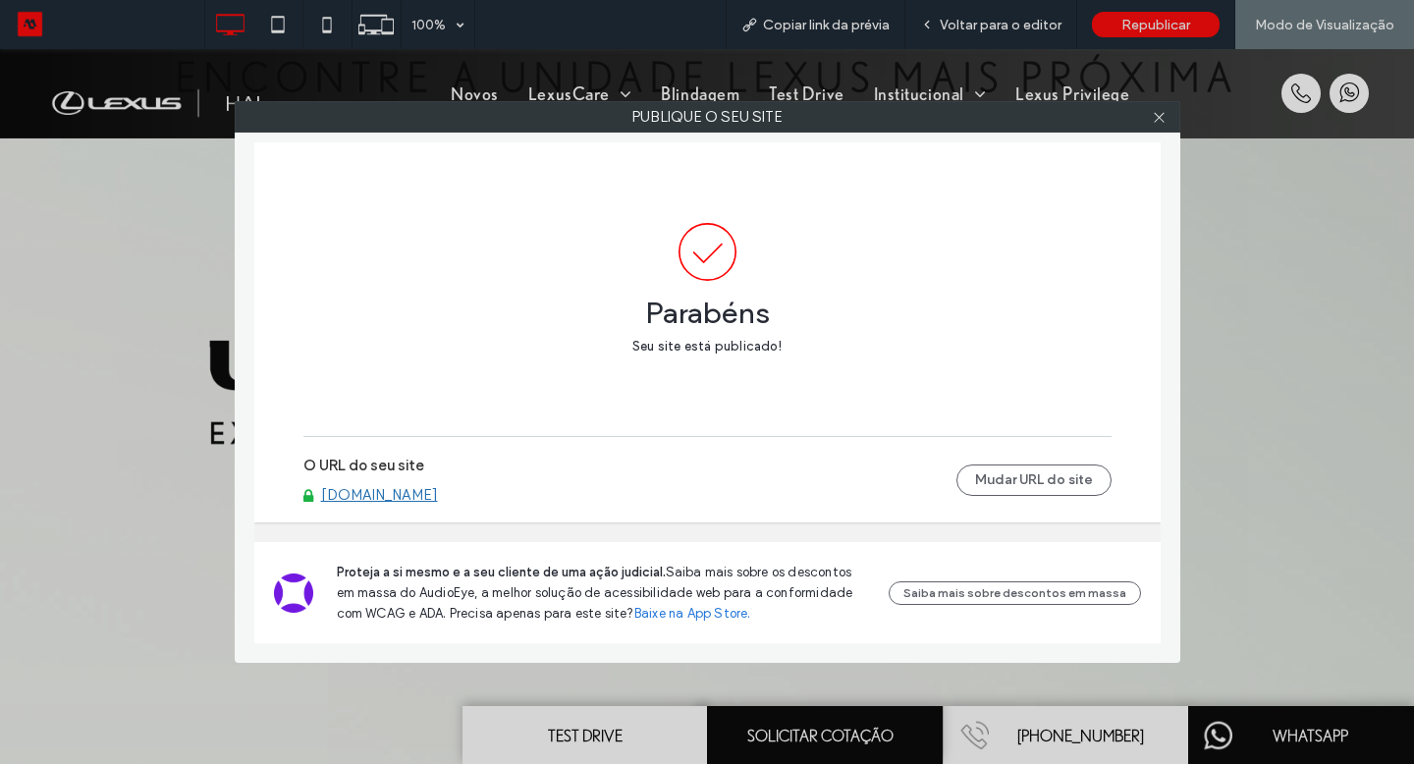
click at [331, 31] on div "Publique o seu site Parabéns Seu site está publicado! O URL do seu site [DOMAIN…" at bounding box center [707, 382] width 1414 height 764
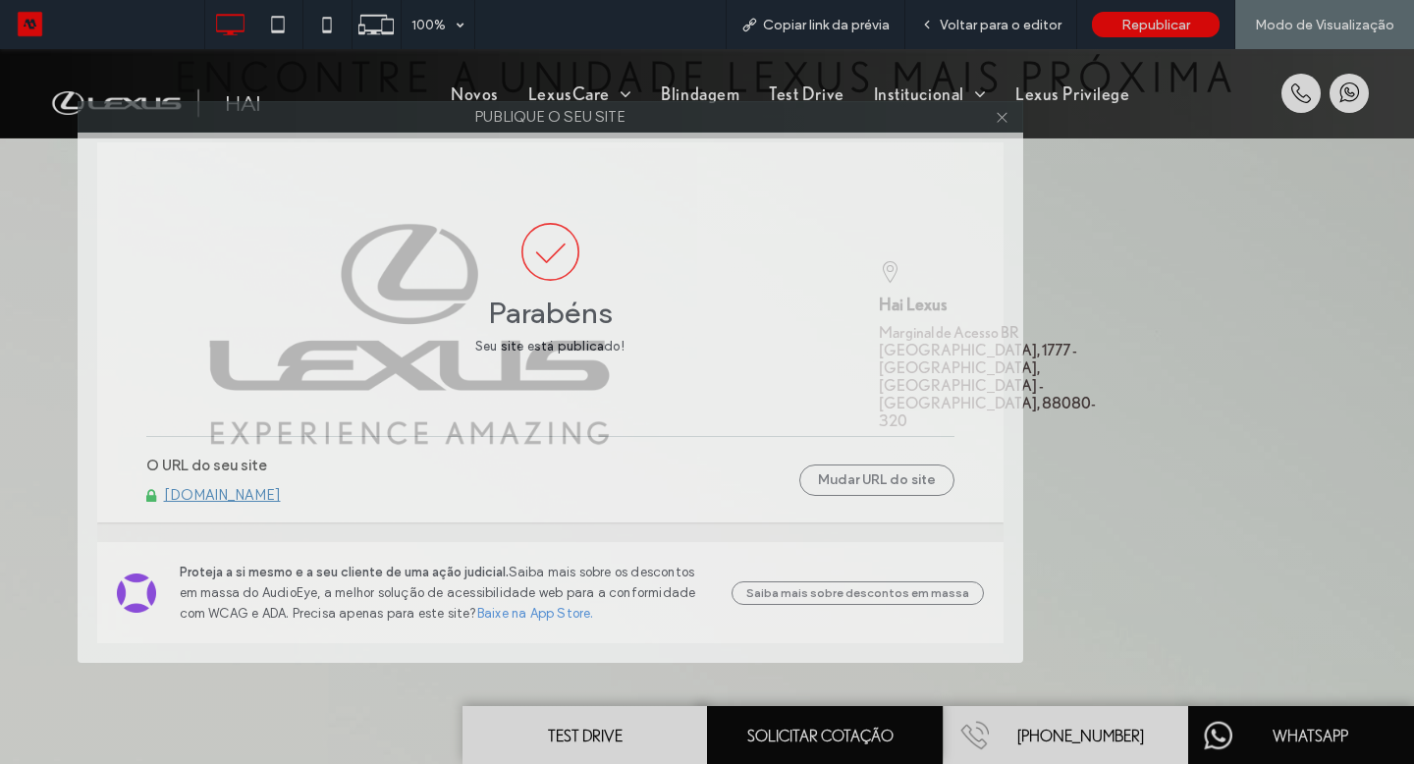
drag, startPoint x: 1100, startPoint y: 31, endPoint x: 810, endPoint y: 114, distance: 301.2
click at [810, 114] on label "Publique o seu site" at bounding box center [551, 116] width 944 height 29
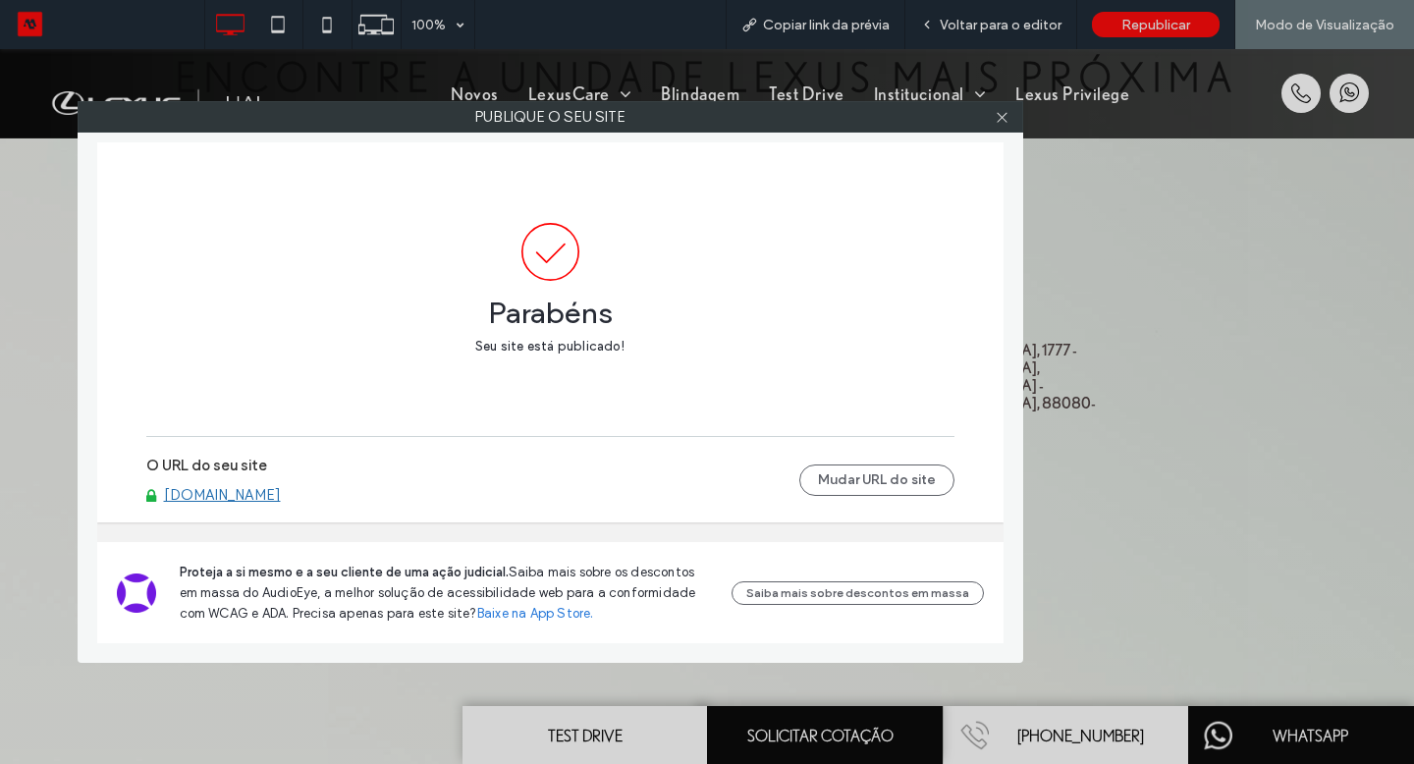
click at [999, 113] on icon at bounding box center [1002, 117] width 15 height 15
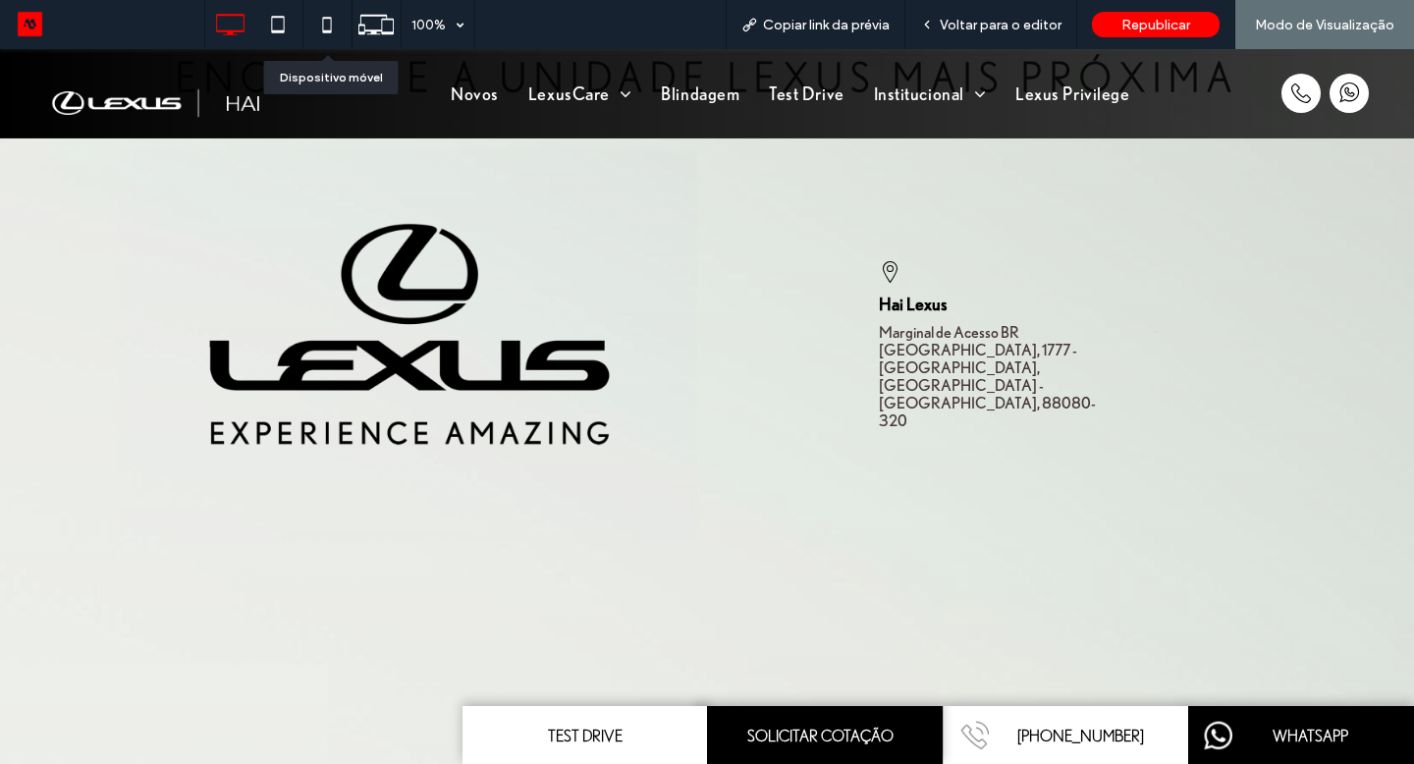
click at [325, 34] on icon at bounding box center [326, 24] width 39 height 39
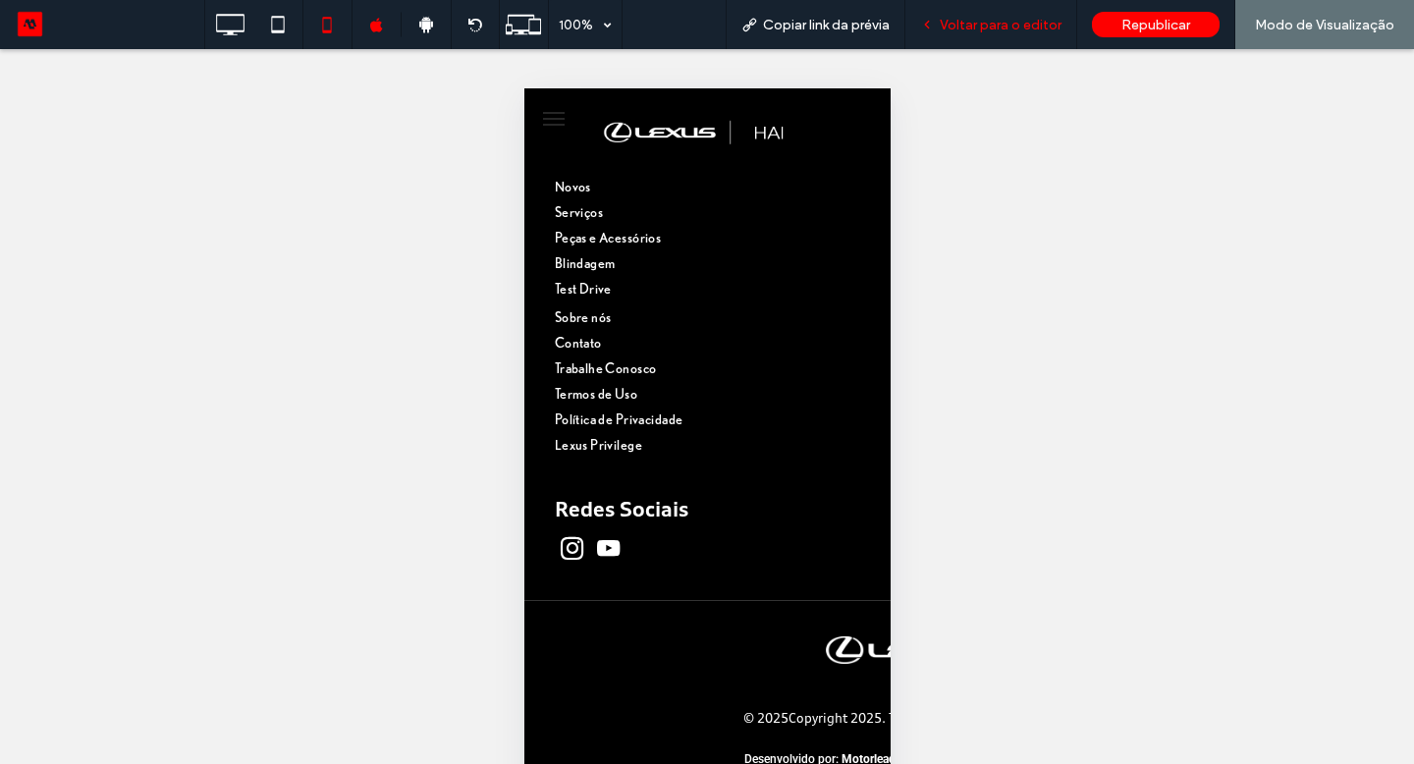
click at [963, 20] on span "Voltar para o editor" at bounding box center [1001, 25] width 122 height 17
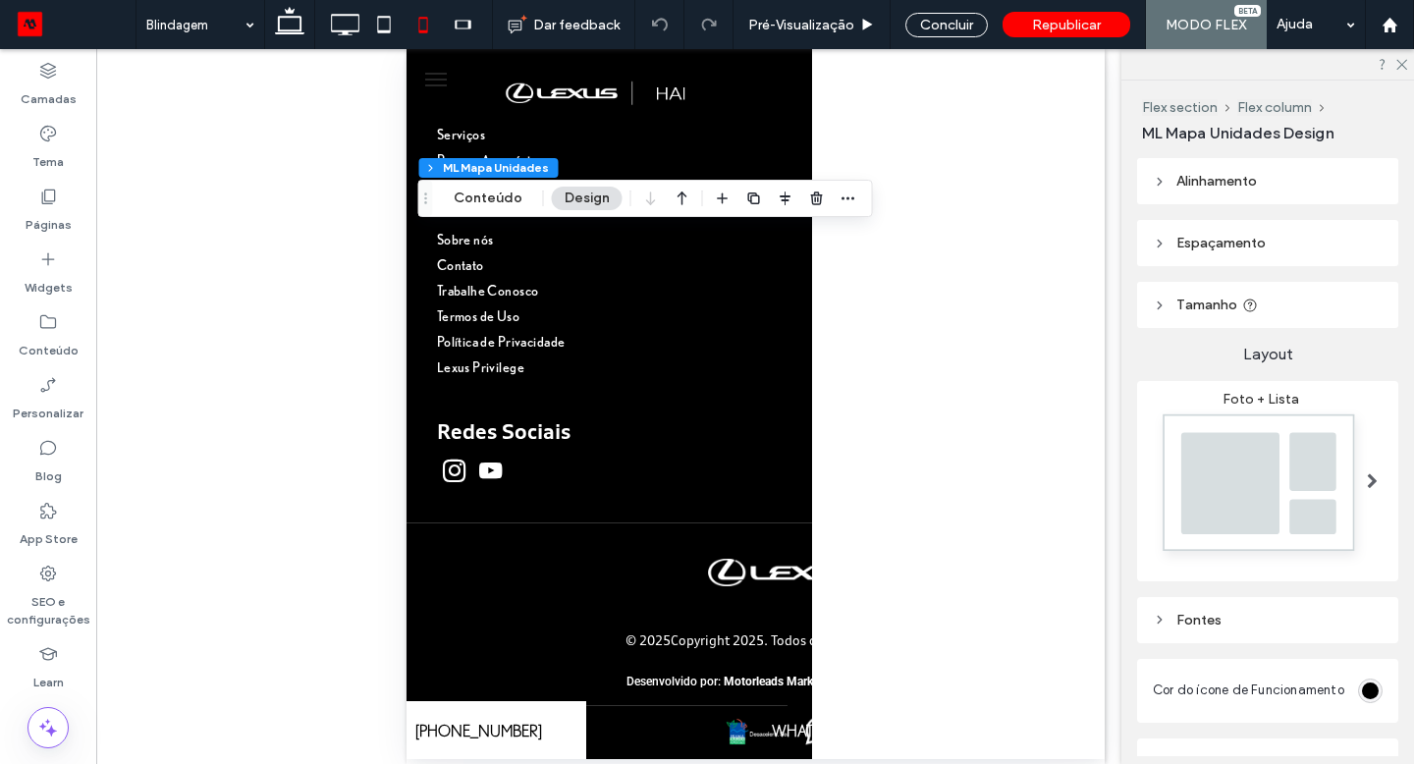
click at [498, 198] on button "Conteúdo" at bounding box center [488, 199] width 94 height 24
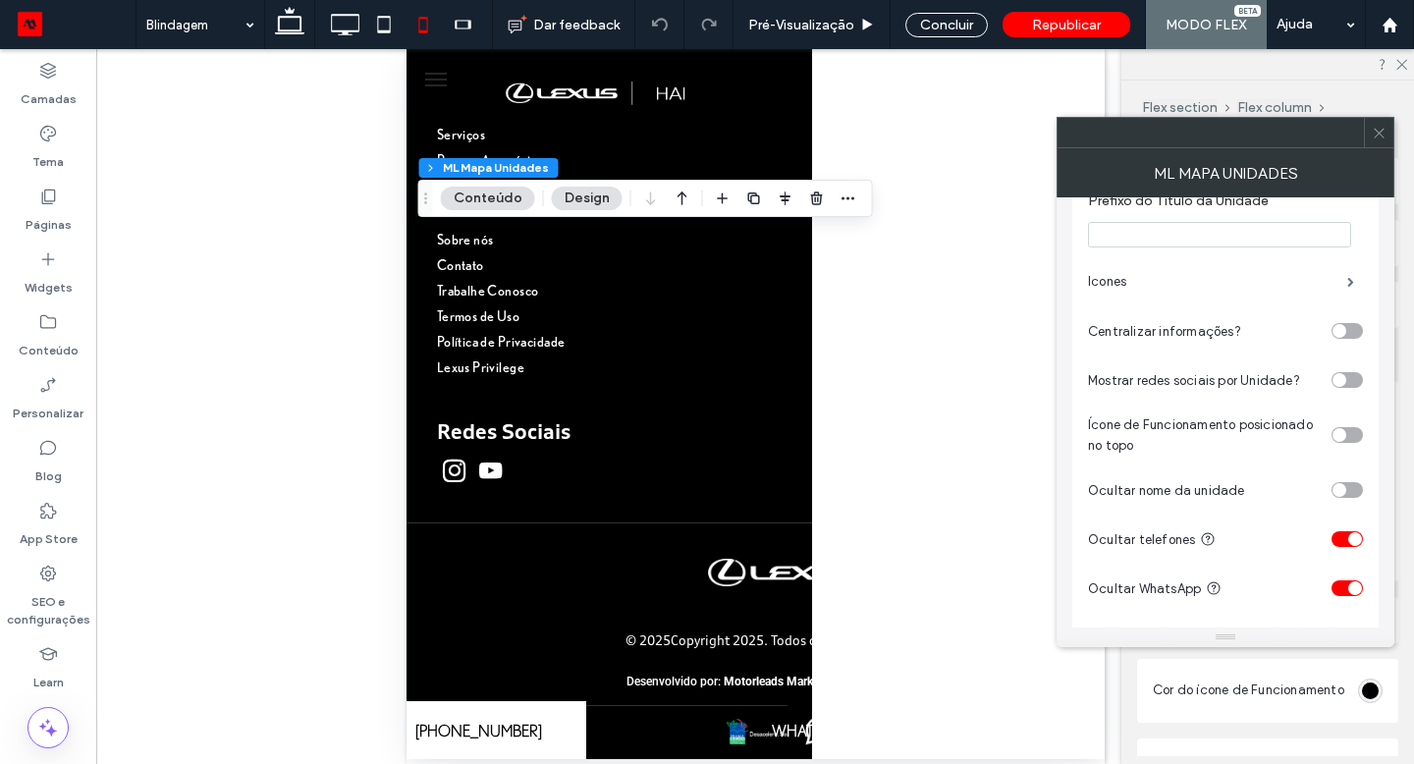
scroll to position [125, 0]
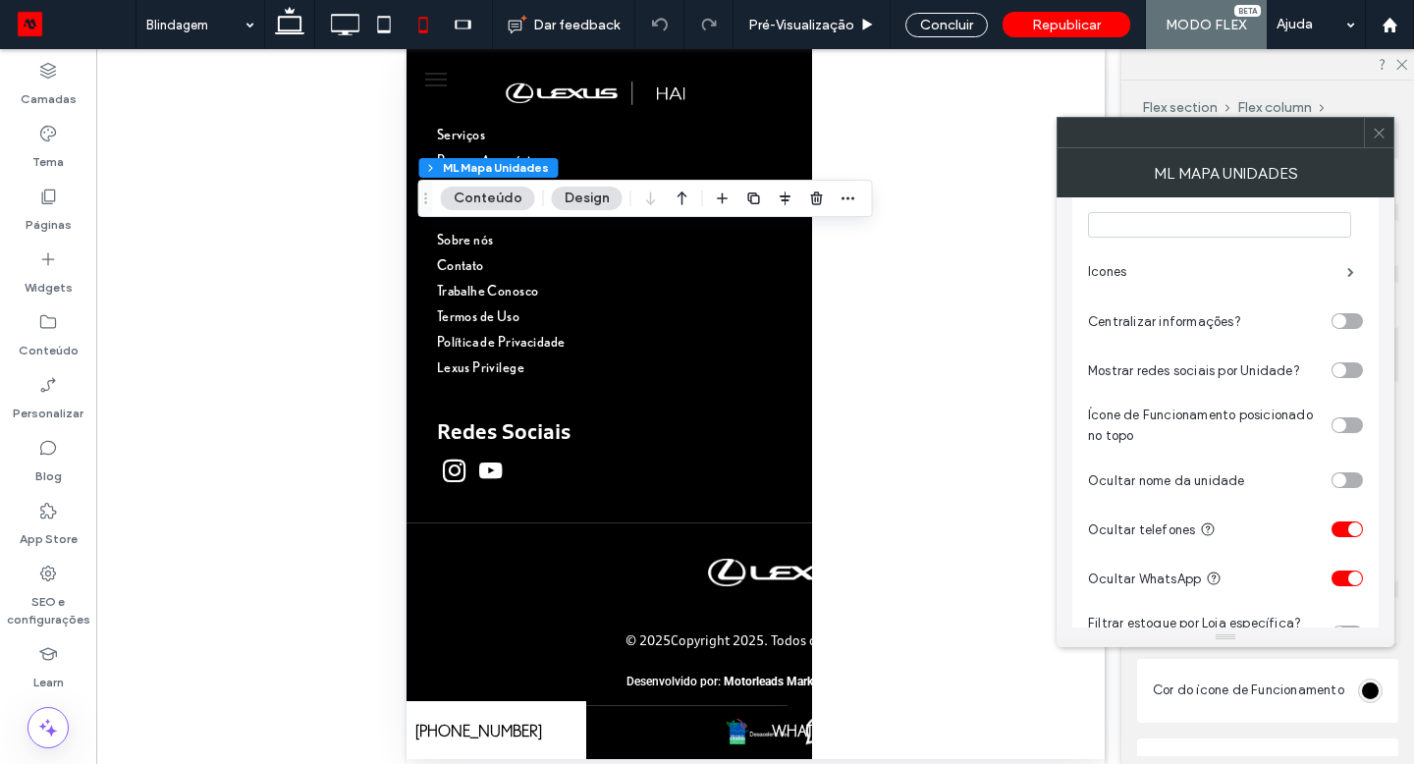
click at [1356, 532] on div "toggle" at bounding box center [1355, 529] width 14 height 14
click at [1355, 532] on div "toggle" at bounding box center [1347, 529] width 31 height 16
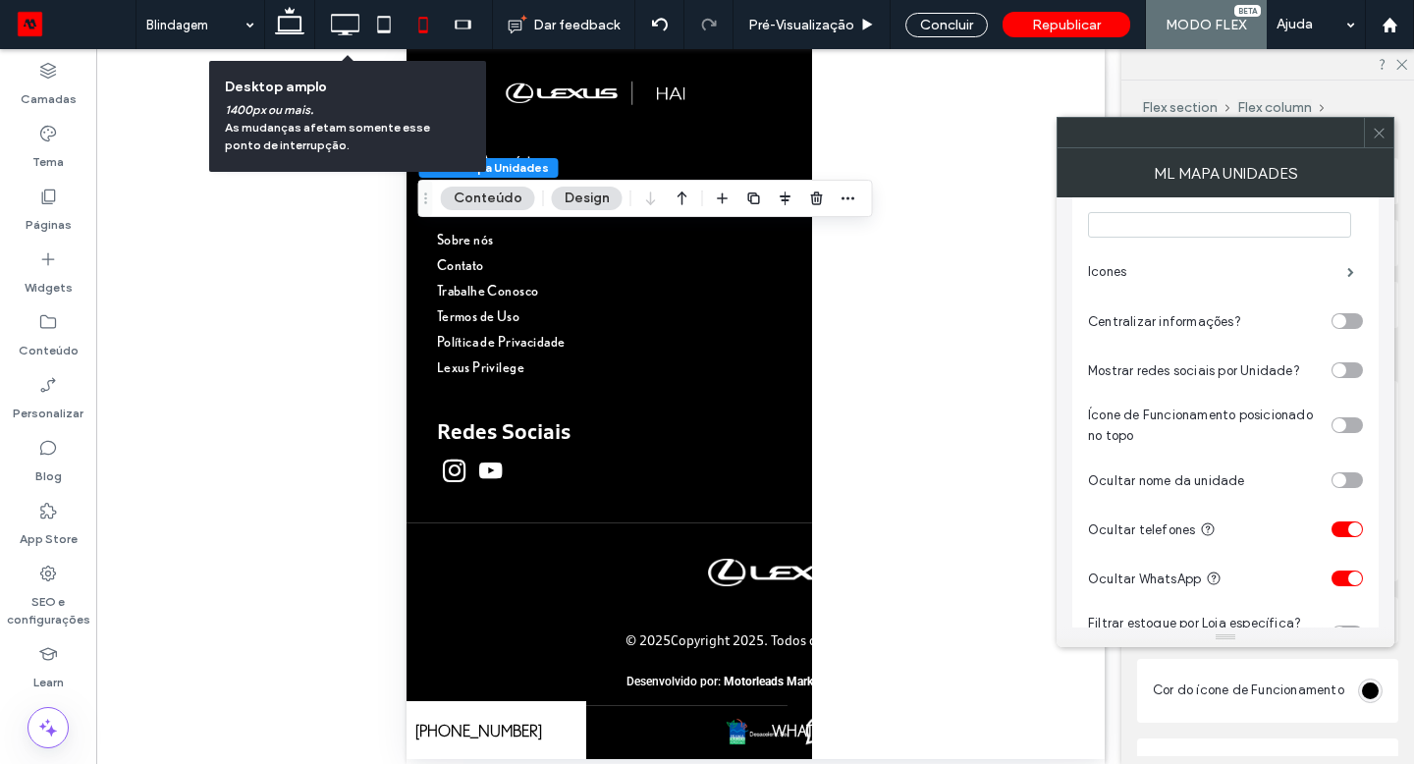
click at [347, 35] on icon at bounding box center [344, 24] width 39 height 39
type input "*"
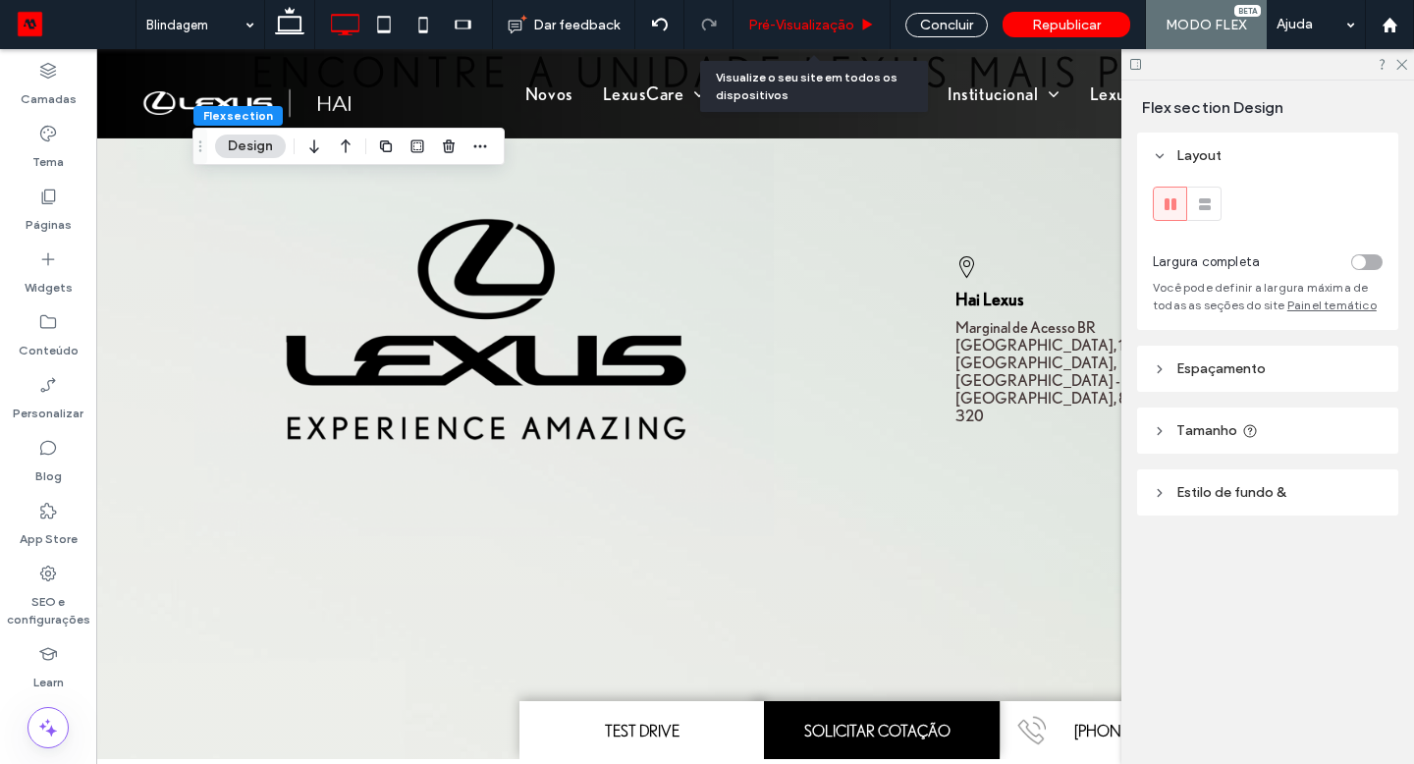
click at [854, 21] on span "Pré-Visualizaçāo" at bounding box center [801, 25] width 106 height 17
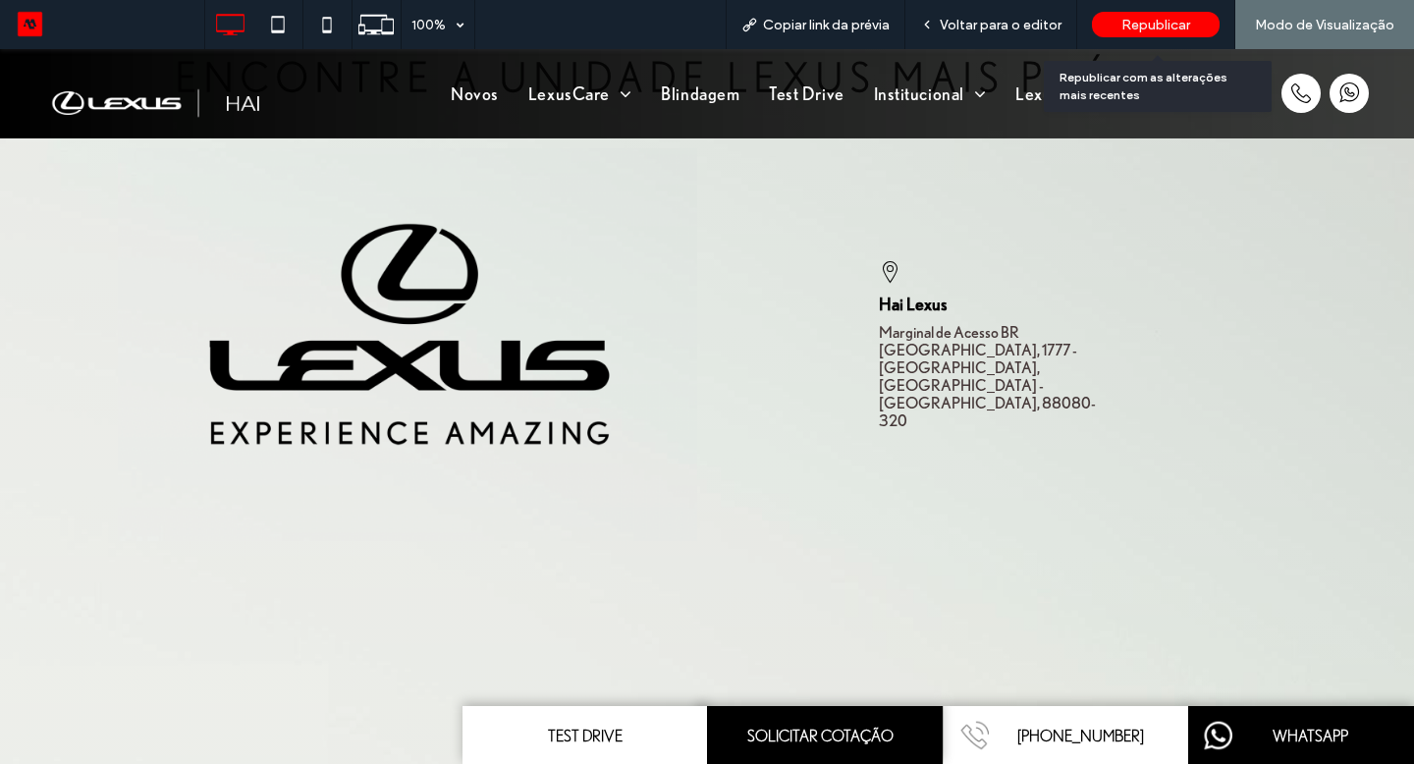
click at [1100, 31] on div "Republicar" at bounding box center [1156, 25] width 128 height 26
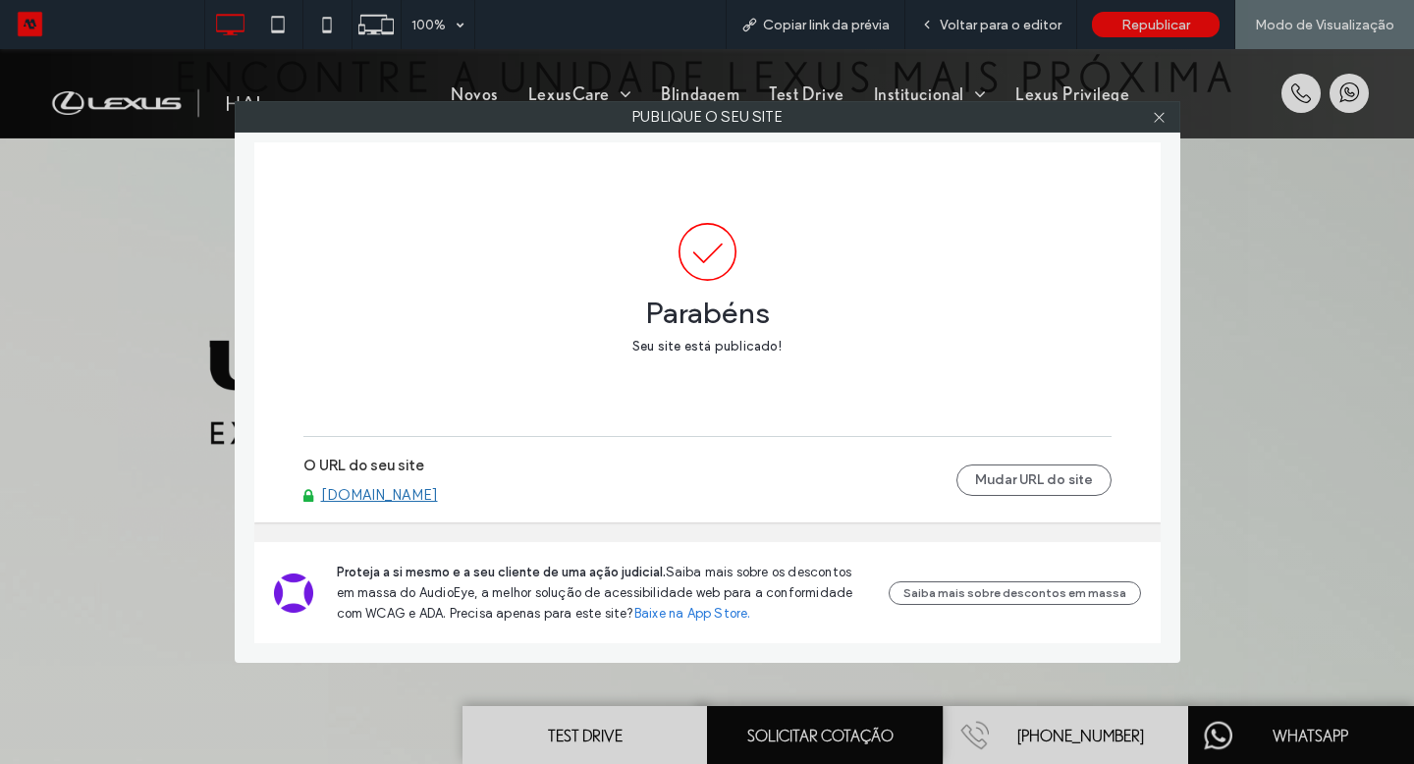
click at [438, 499] on link "[DOMAIN_NAME]" at bounding box center [379, 495] width 117 height 18
click at [1159, 118] on icon at bounding box center [1159, 117] width 15 height 15
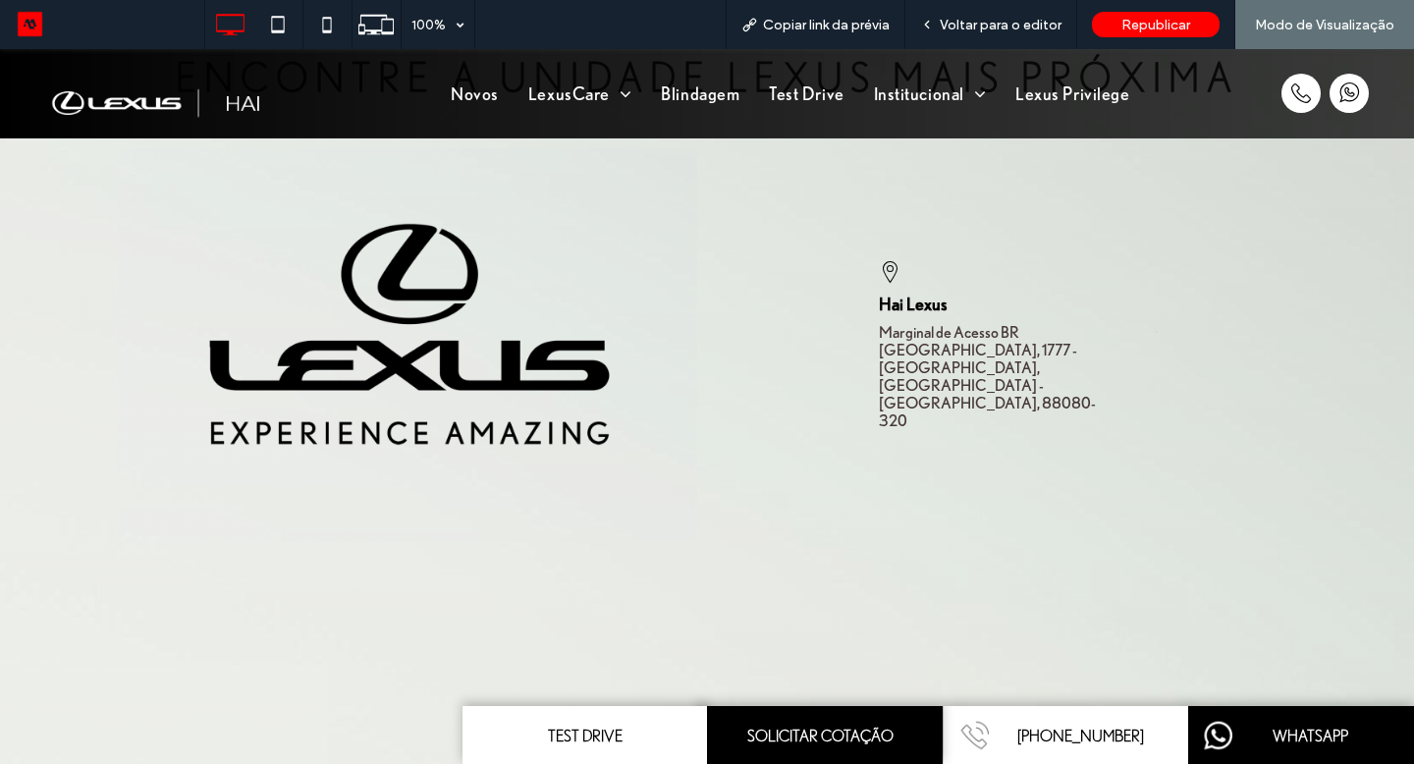
click at [1025, 27] on span "Voltar para o editor" at bounding box center [1001, 25] width 122 height 17
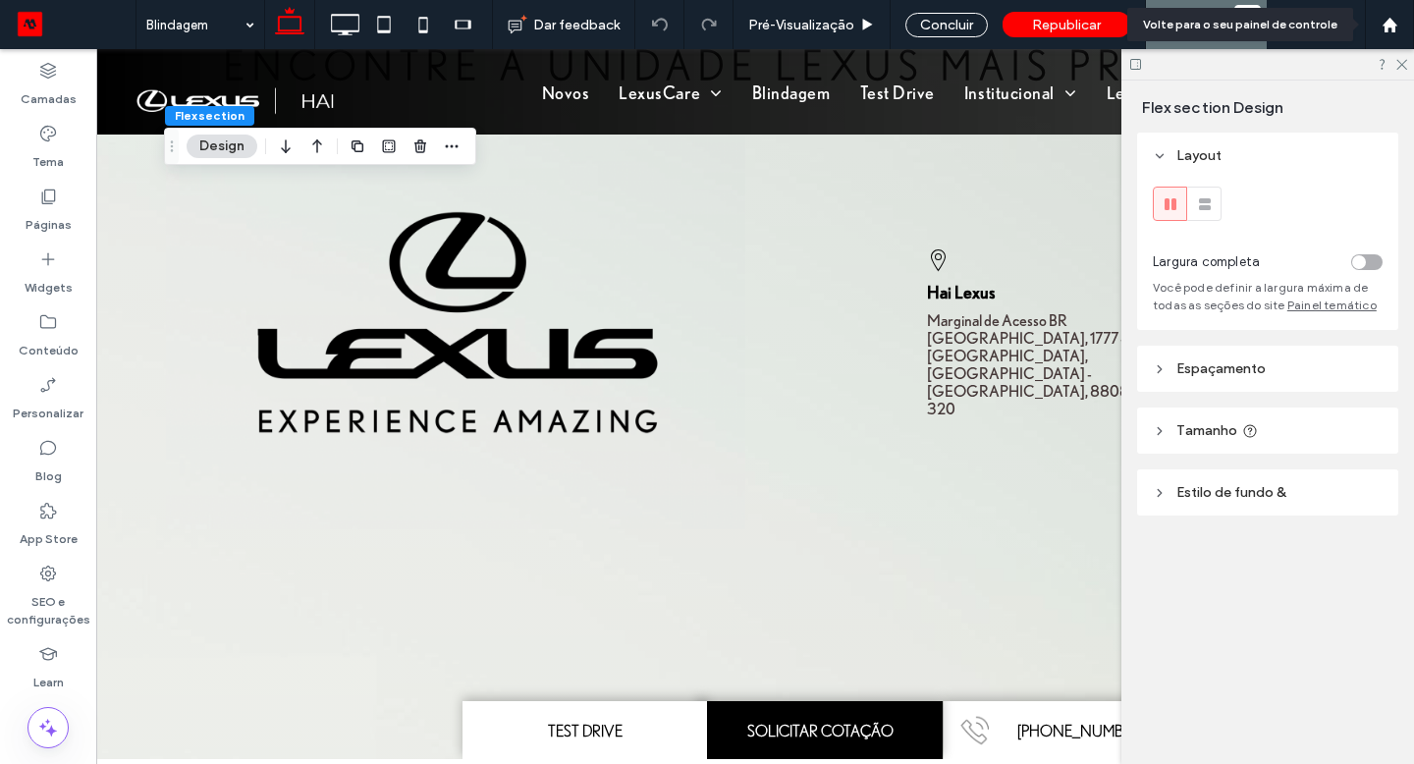
click at [1390, 25] on use at bounding box center [1389, 24] width 15 height 15
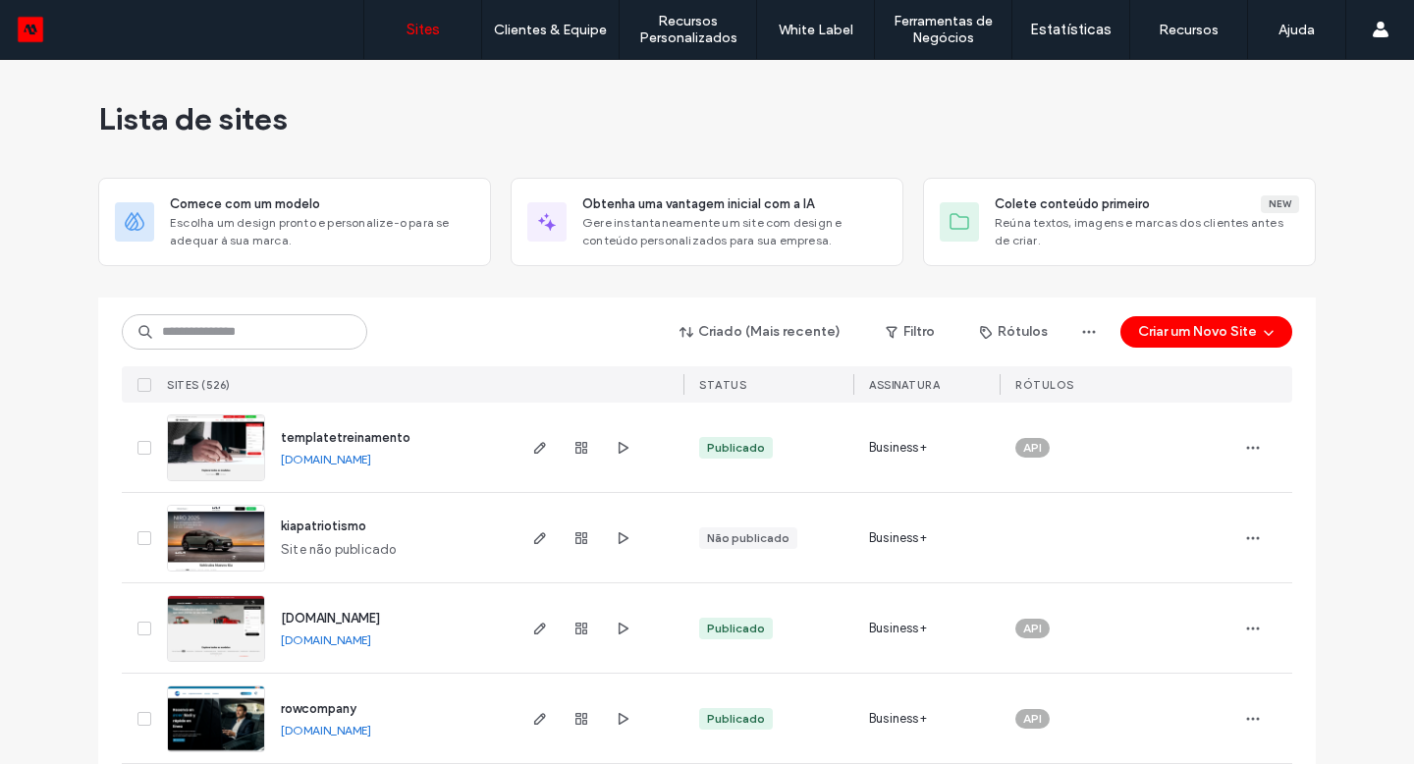
click at [253, 325] on input at bounding box center [245, 331] width 246 height 35
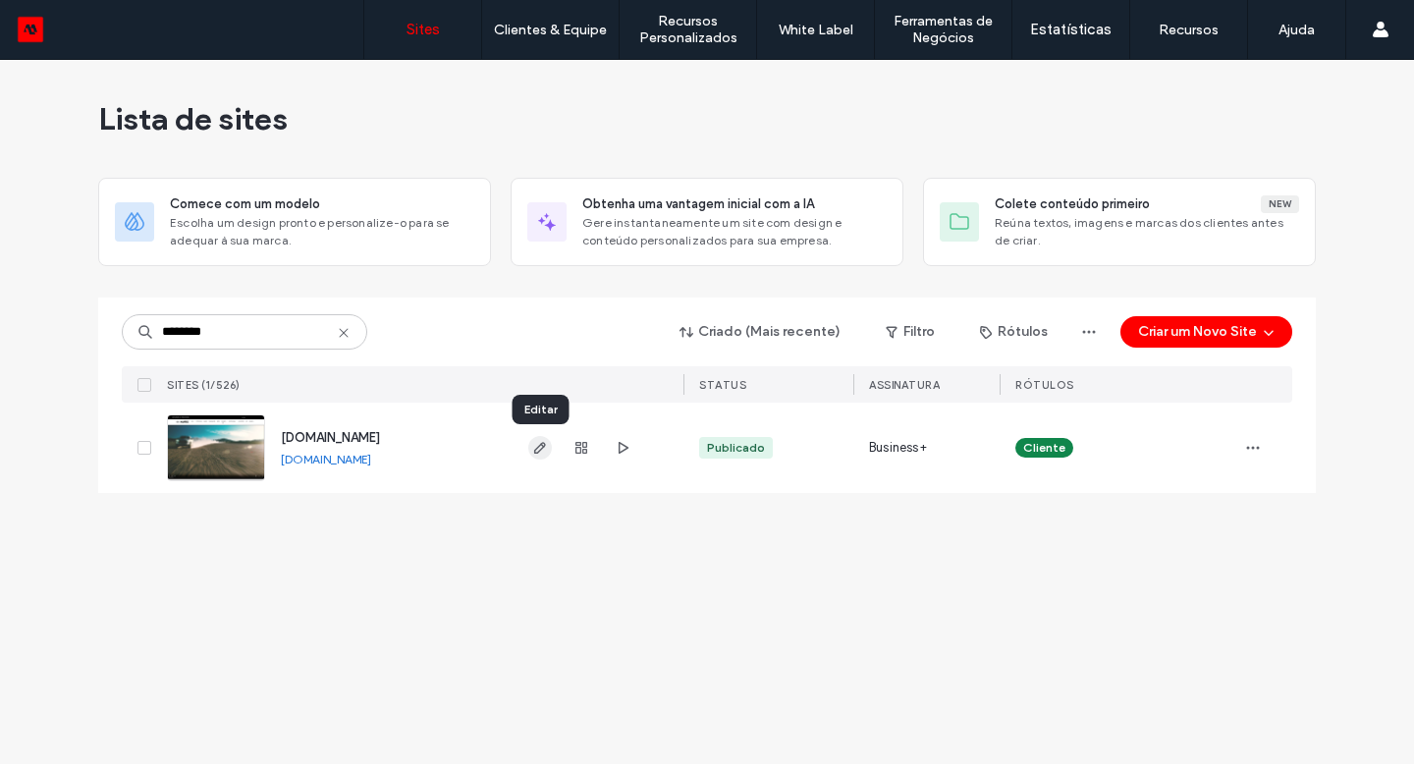
type input "********"
click at [540, 444] on use "button" at bounding box center [540, 448] width 12 height 12
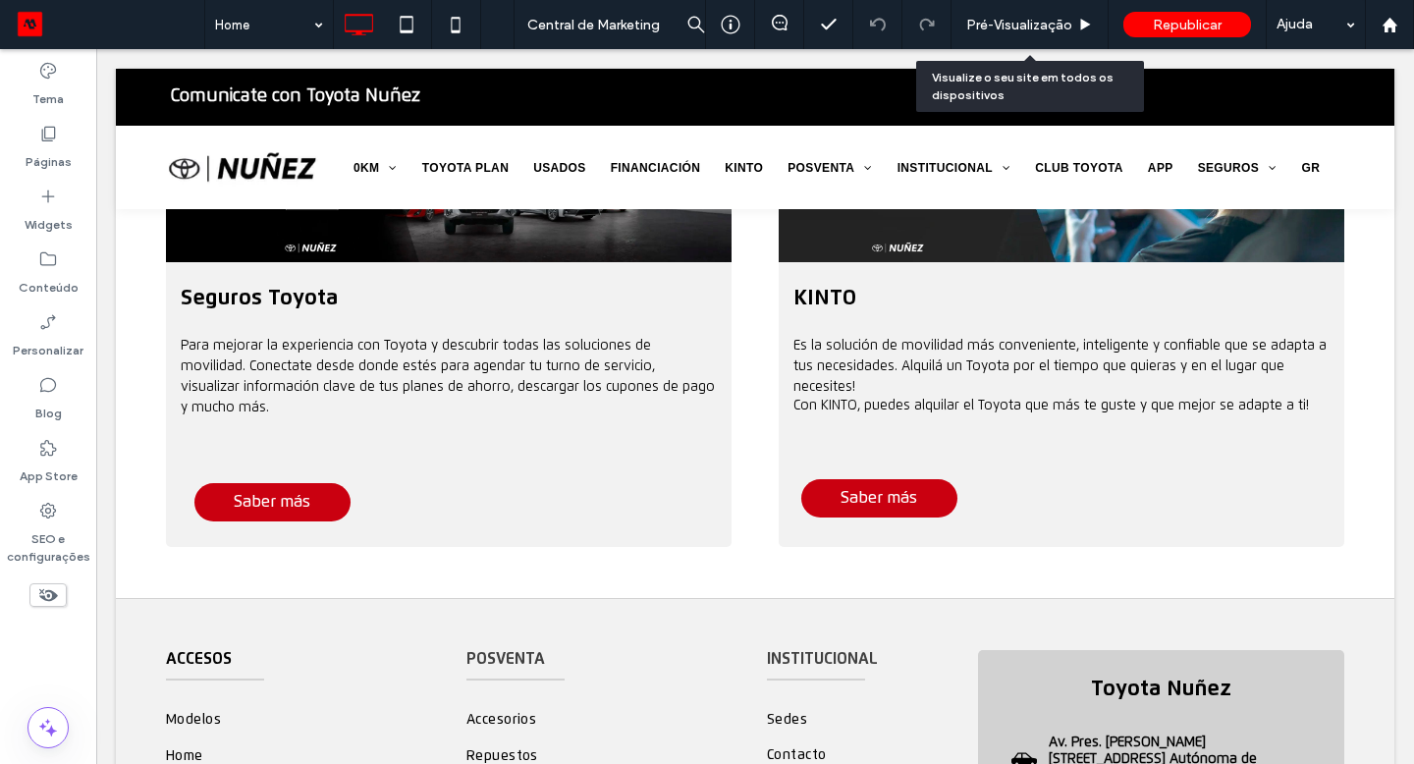
click at [1038, 27] on span "Pré-Visualizaçāo" at bounding box center [1019, 25] width 106 height 17
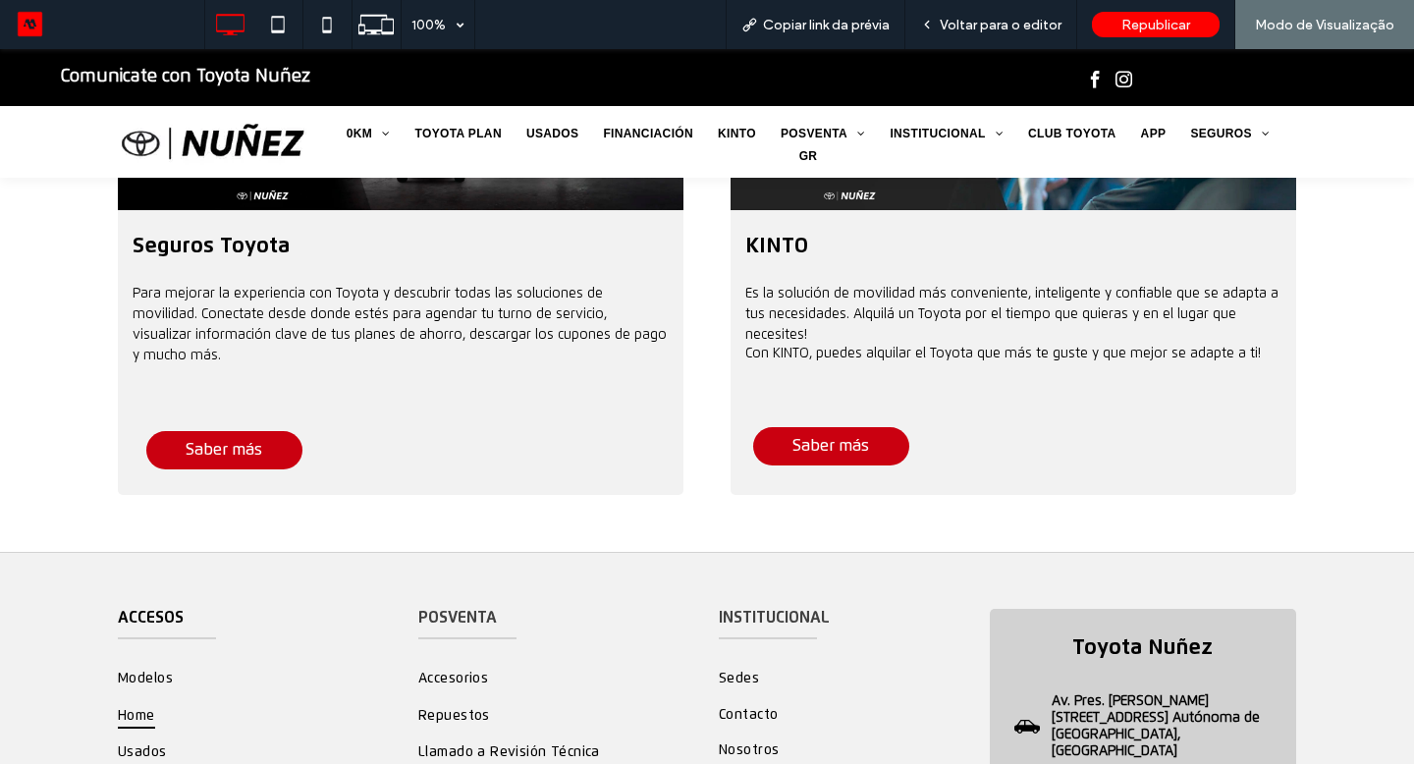
scroll to position [2519, 0]
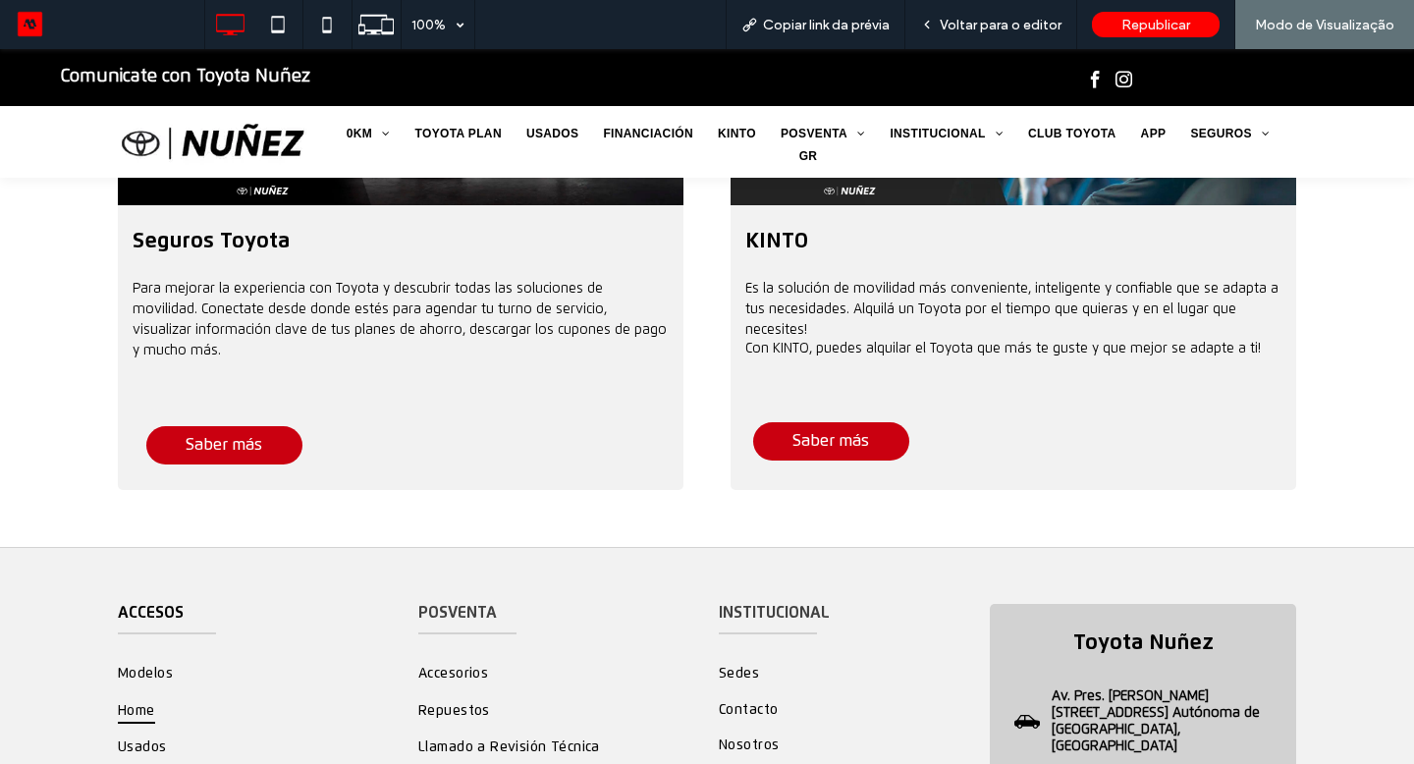
click at [1202, 136] on link "SEGUROS" at bounding box center [1228, 134] width 104 height 23
click at [1219, 158] on link "Cotizador de Seguros" at bounding box center [1293, 159] width 206 height 48
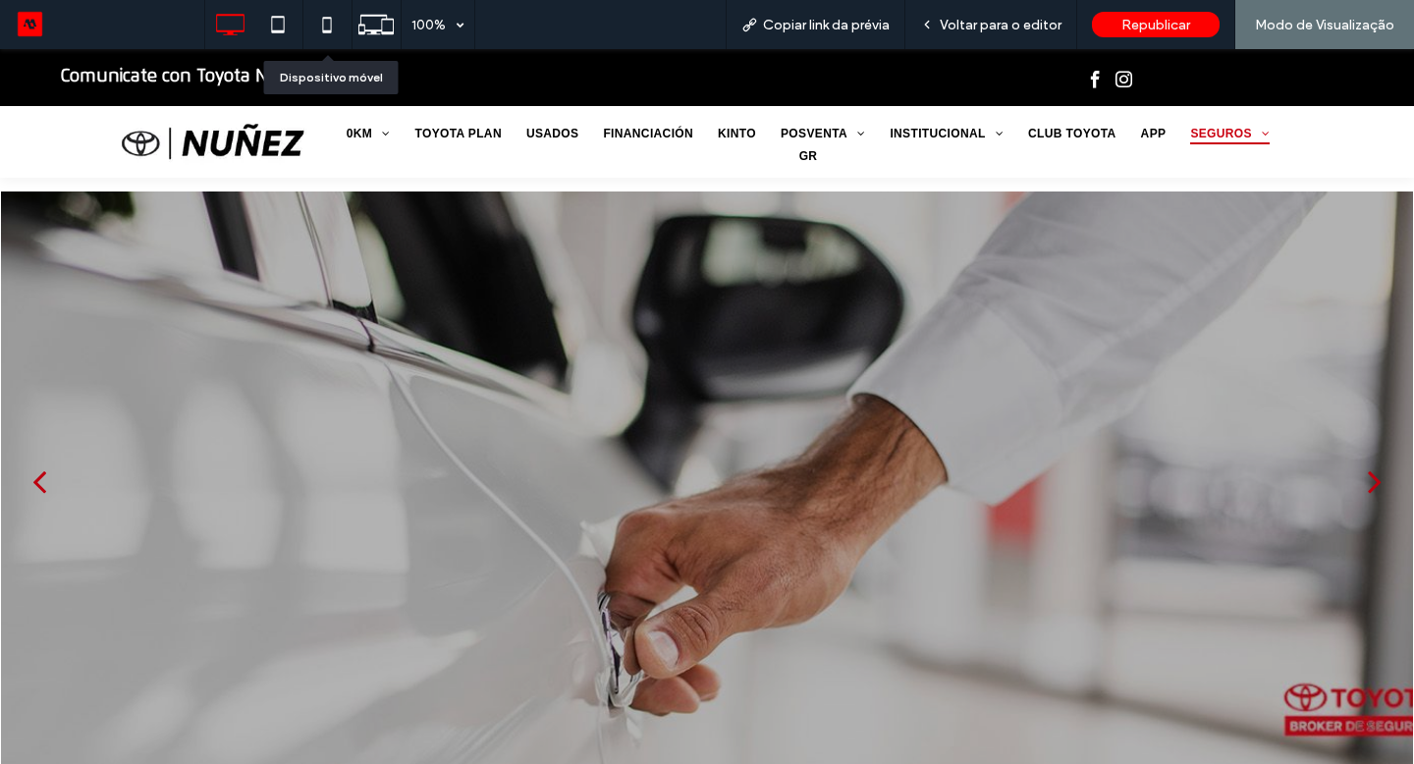
click at [327, 25] on icon at bounding box center [326, 24] width 39 height 39
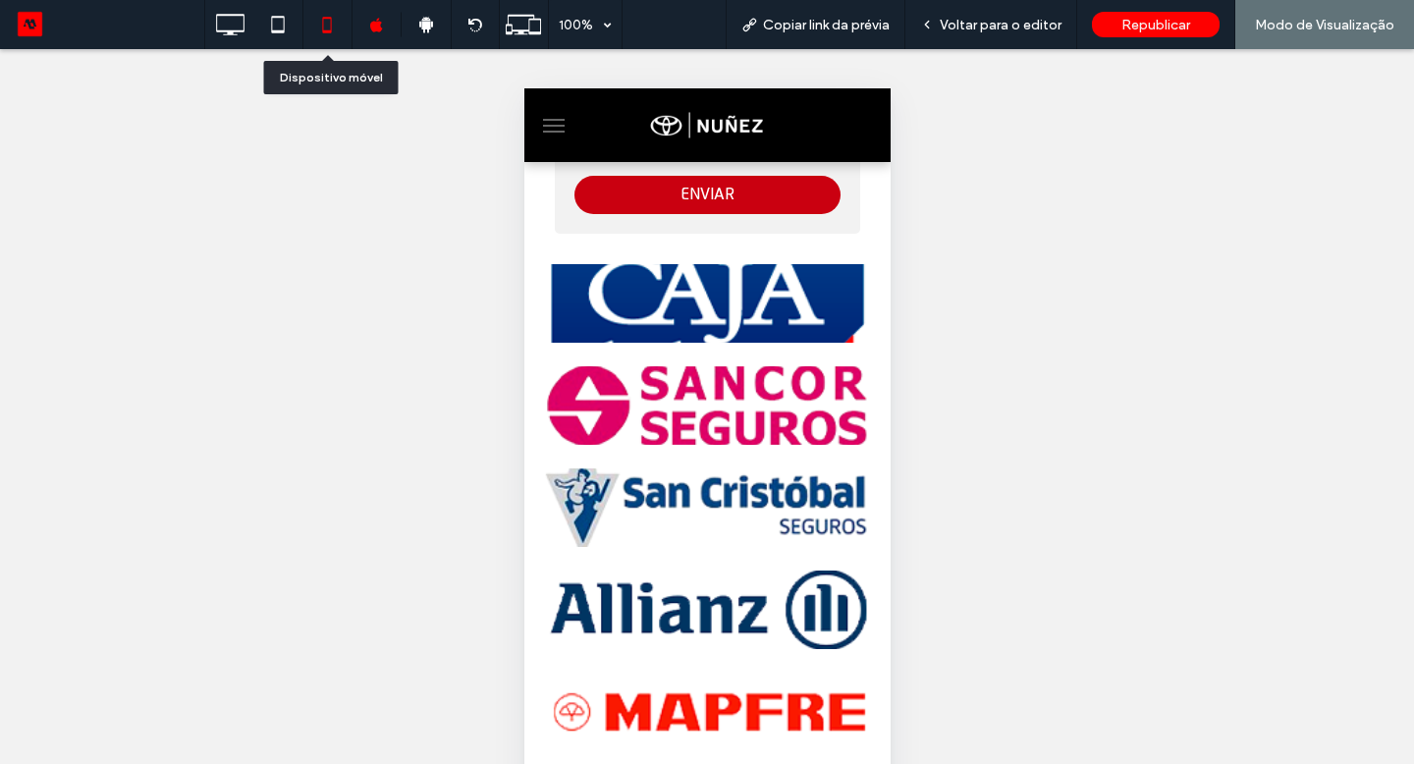
scroll to position [991, 0]
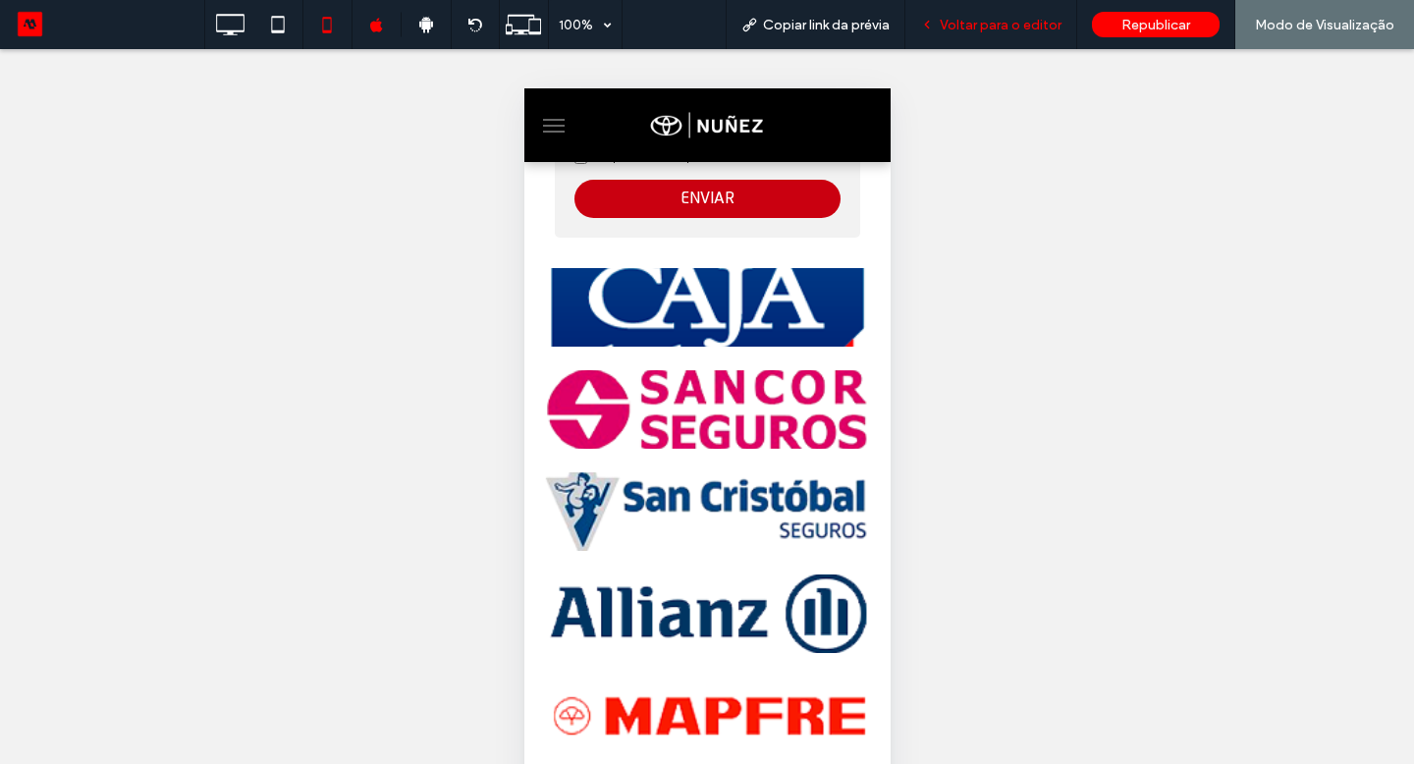
click at [1043, 20] on span "Voltar para o editor" at bounding box center [1001, 25] width 122 height 17
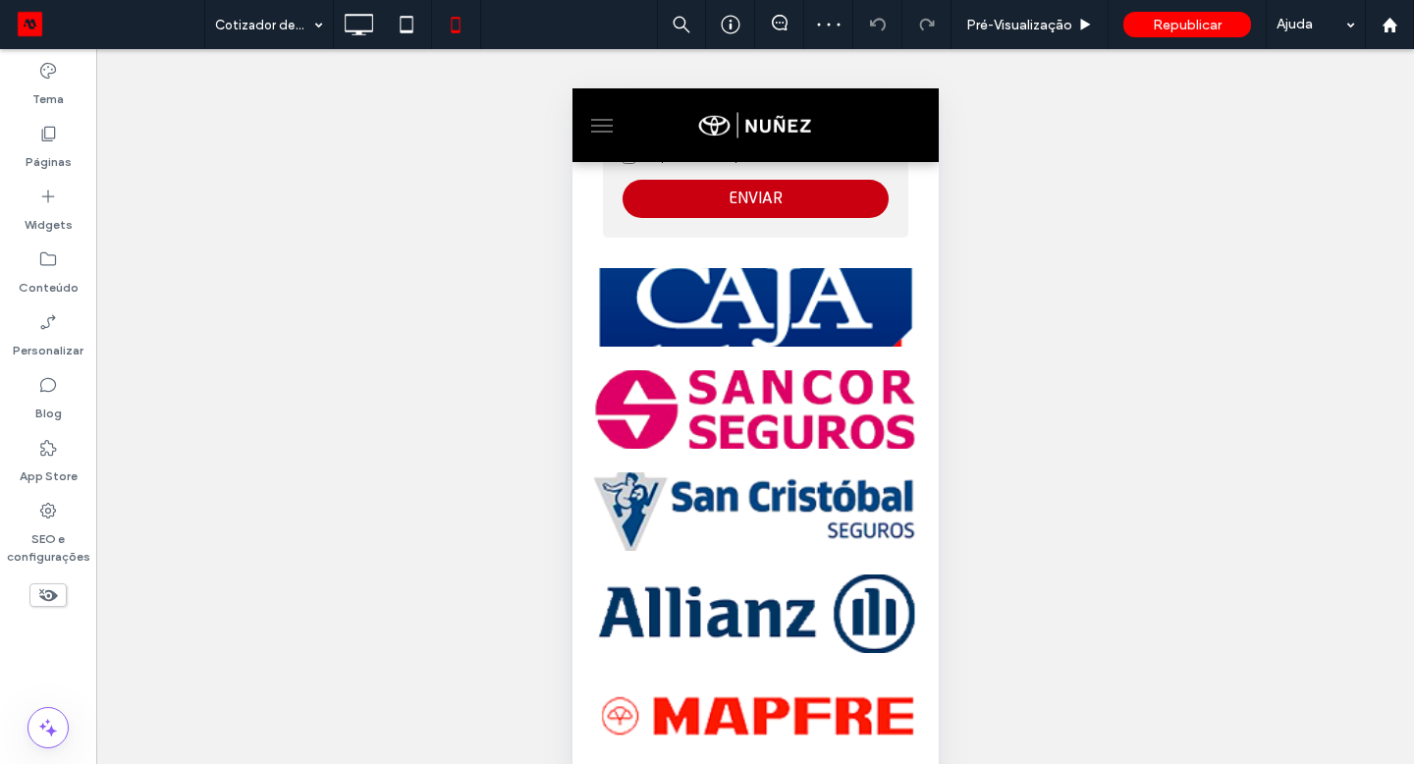
click at [793, 318] on div "Seção Clique para editar no Modo Flex + Adicionar seção" at bounding box center [755, 613] width 366 height 721
click at [793, 318] on div "Clique para editar no Modo Flex" at bounding box center [755, 613] width 366 height 721
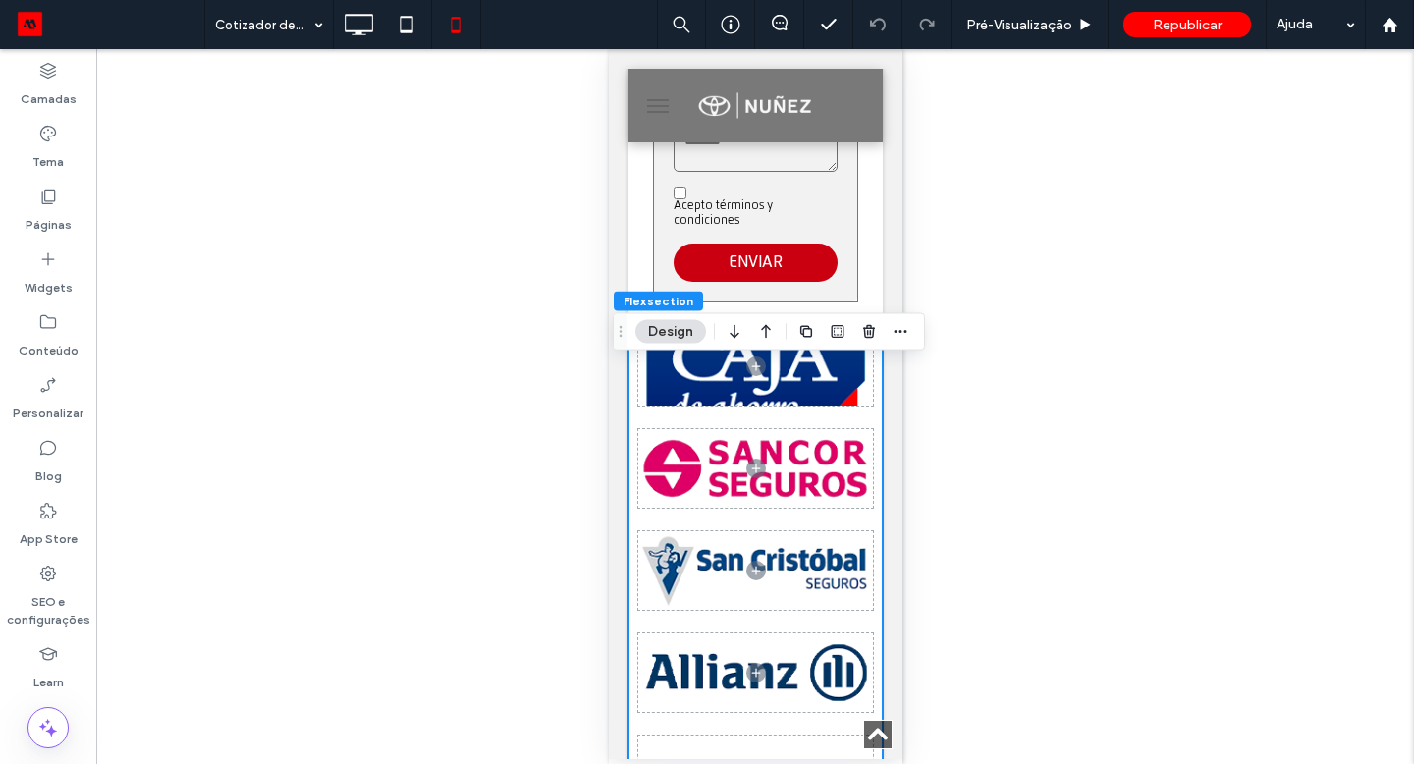
scroll to position [916, 0]
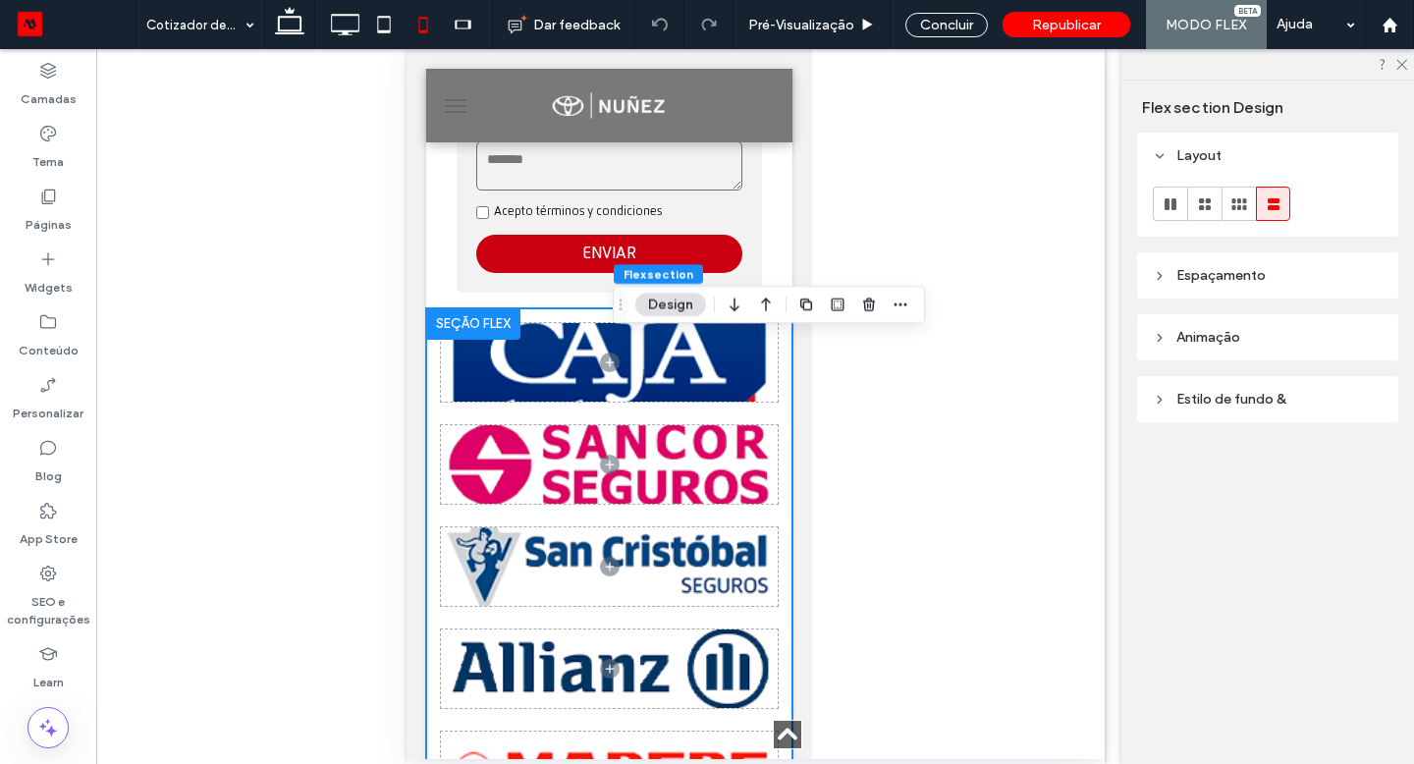
click at [785, 318] on div "Flex section Design" at bounding box center [769, 304] width 312 height 37
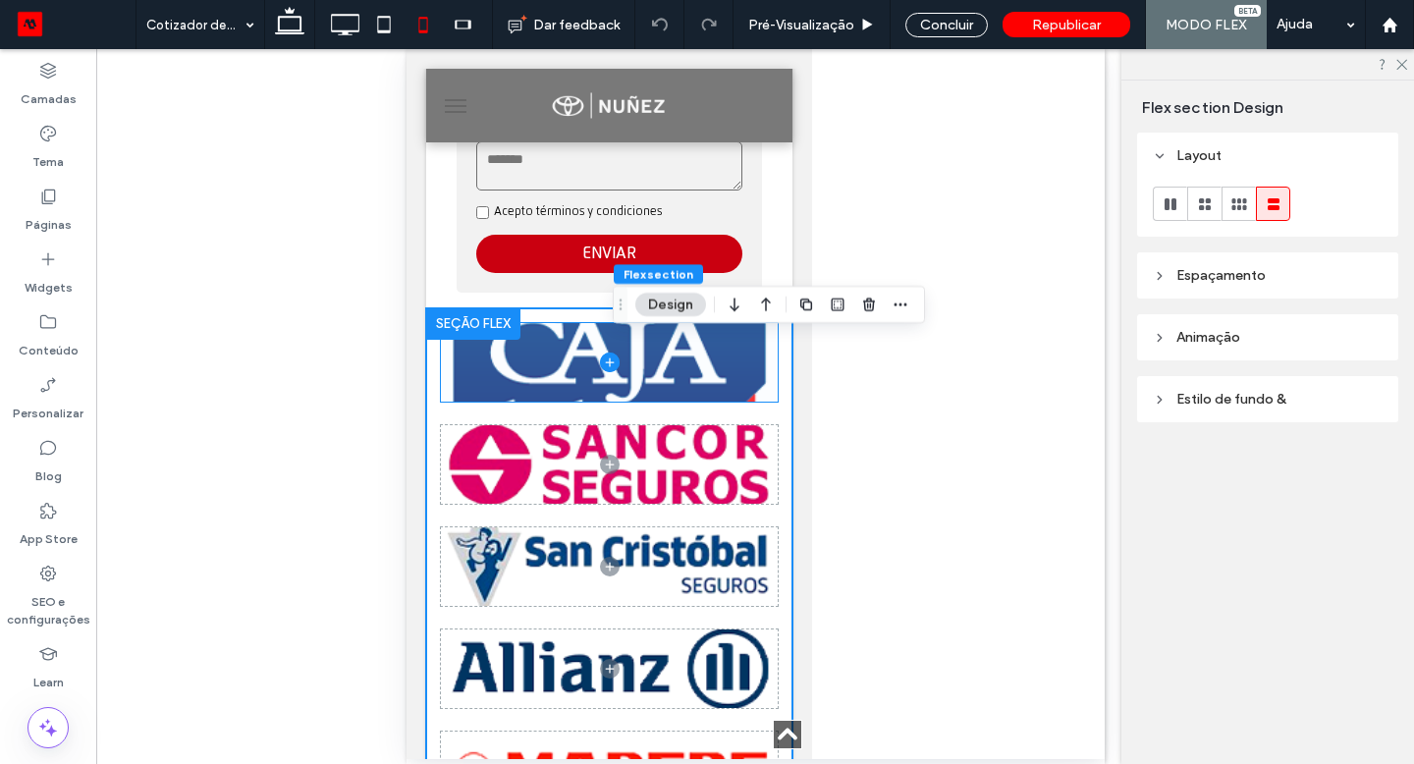
click at [694, 384] on div at bounding box center [608, 362] width 337 height 79
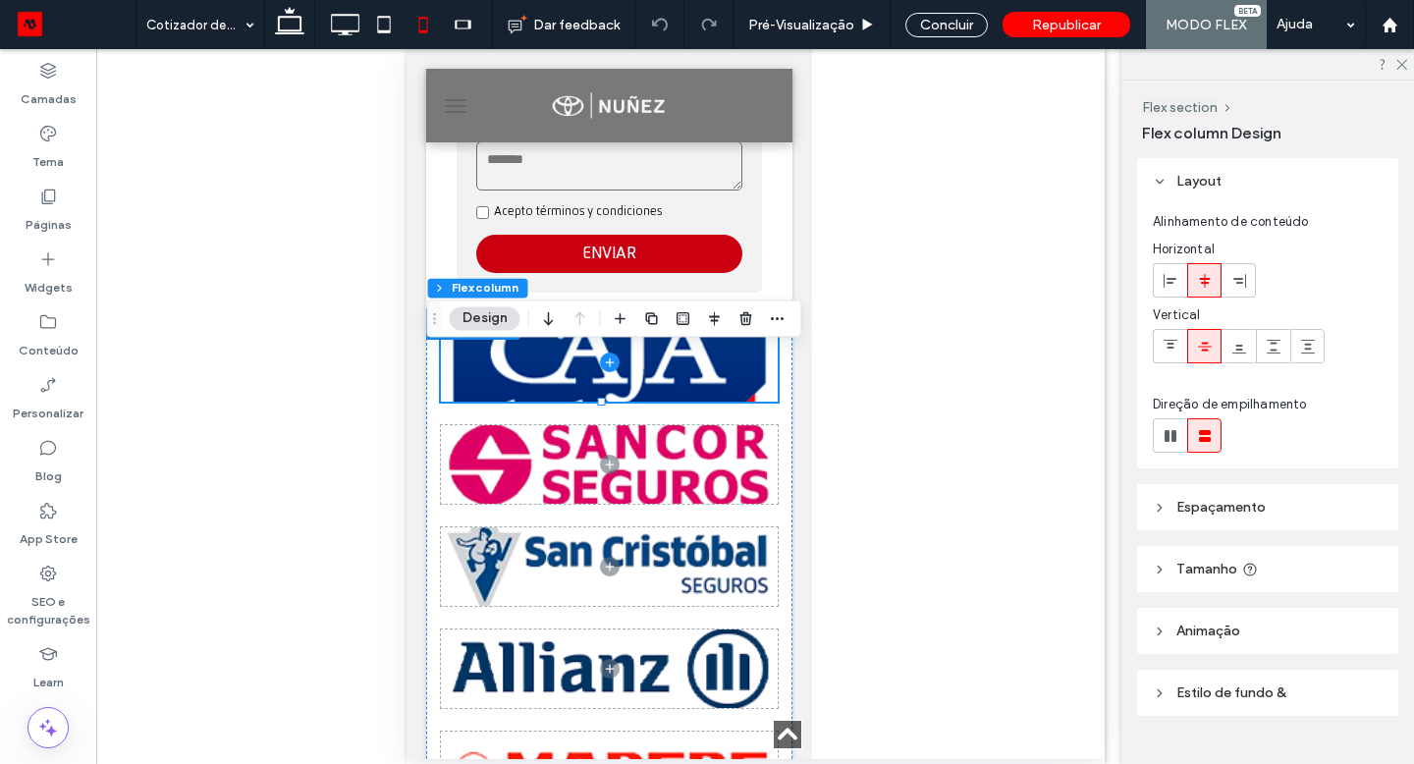
click at [1210, 570] on span "Tamanho" at bounding box center [1207, 569] width 61 height 17
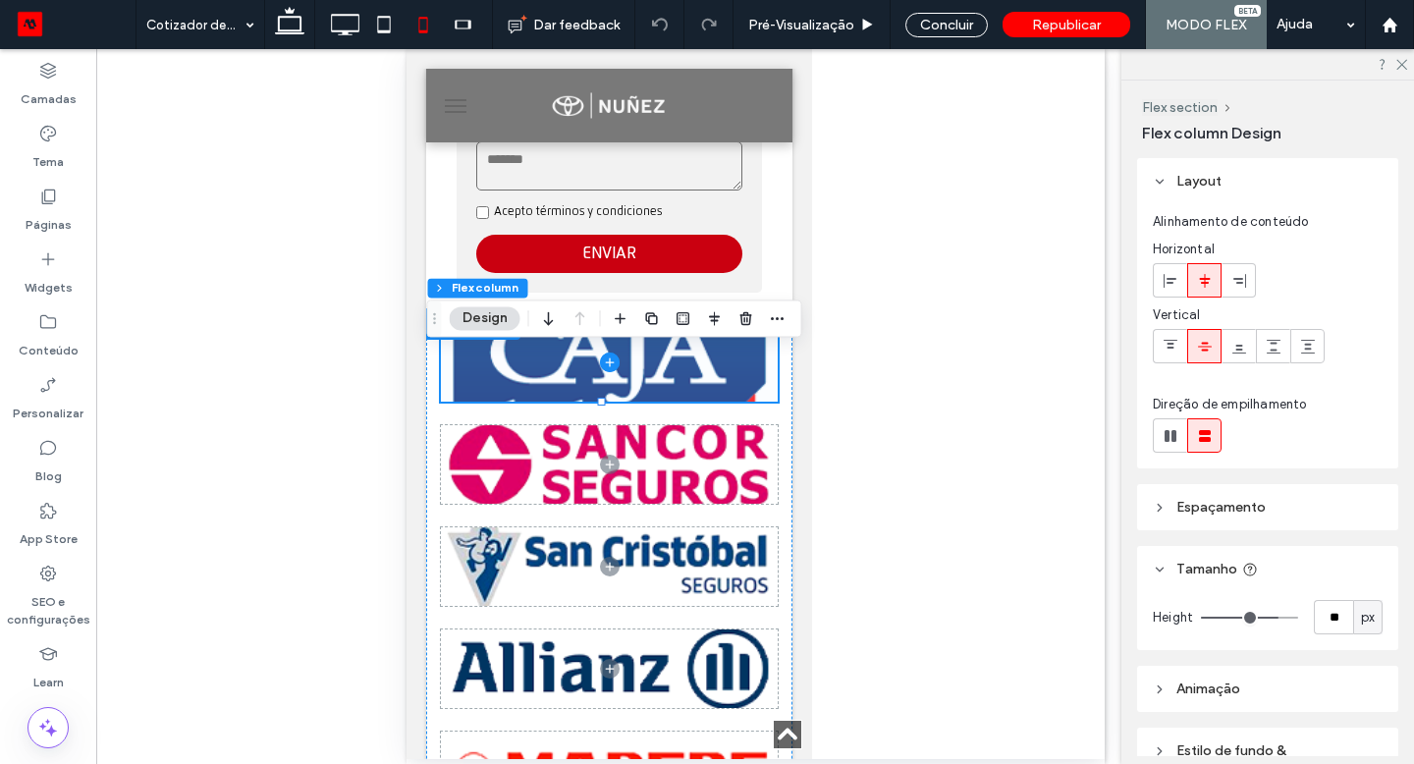
click at [637, 402] on div at bounding box center [608, 362] width 337 height 79
click at [459, 388] on span at bounding box center [608, 362] width 337 height 79
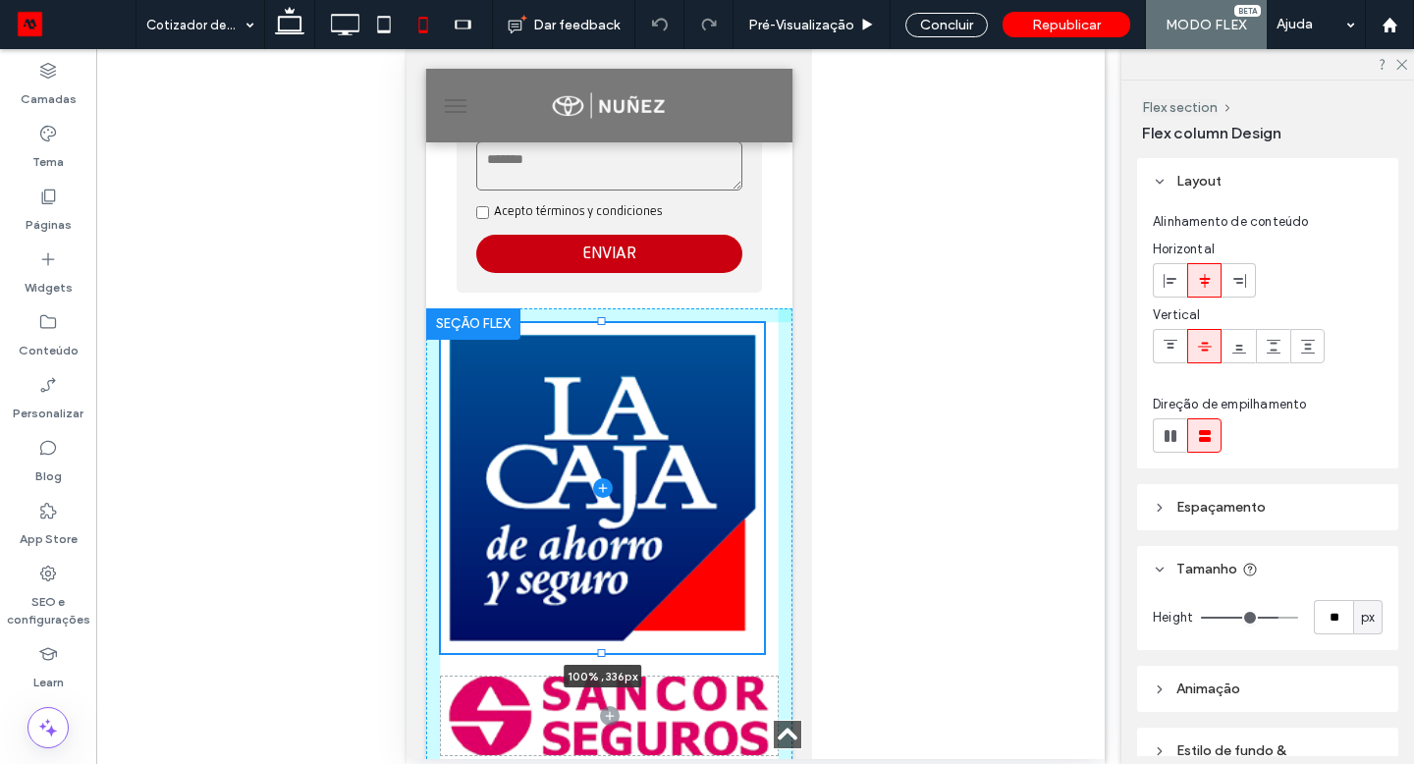
drag, startPoint x: 459, startPoint y: 388, endPoint x: 545, endPoint y: 681, distance: 305.2
click at [440, 323] on div at bounding box center [439, 322] width 1 height 1
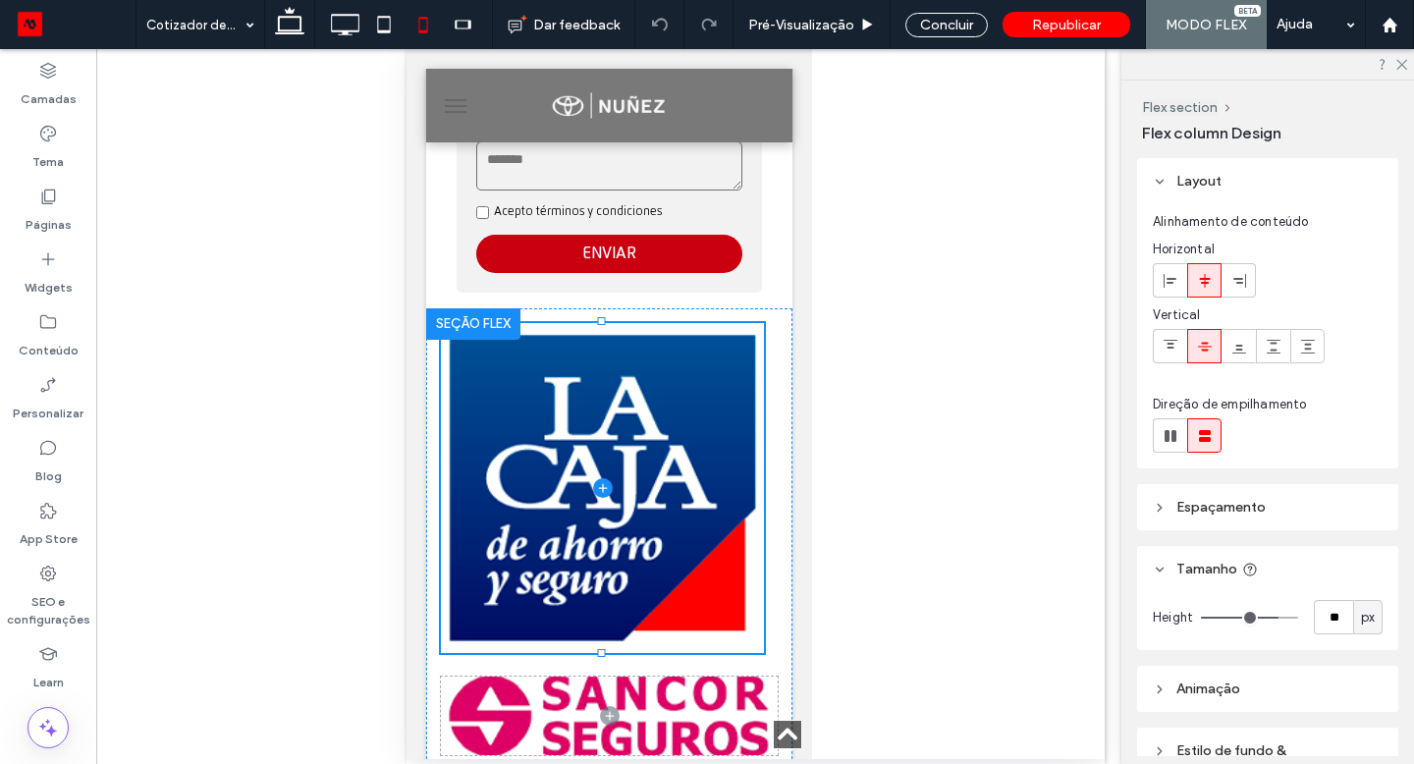
type input "***"
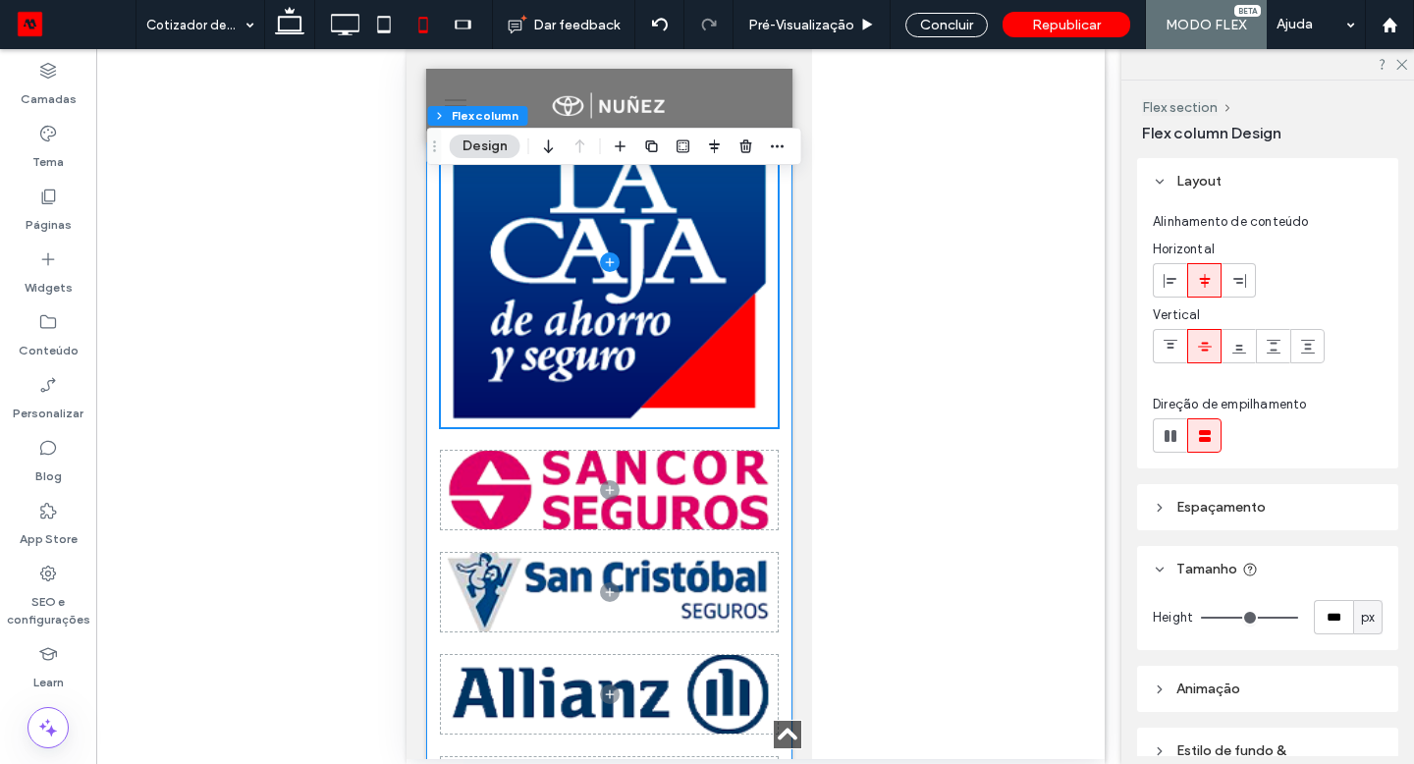
scroll to position [1178, 0]
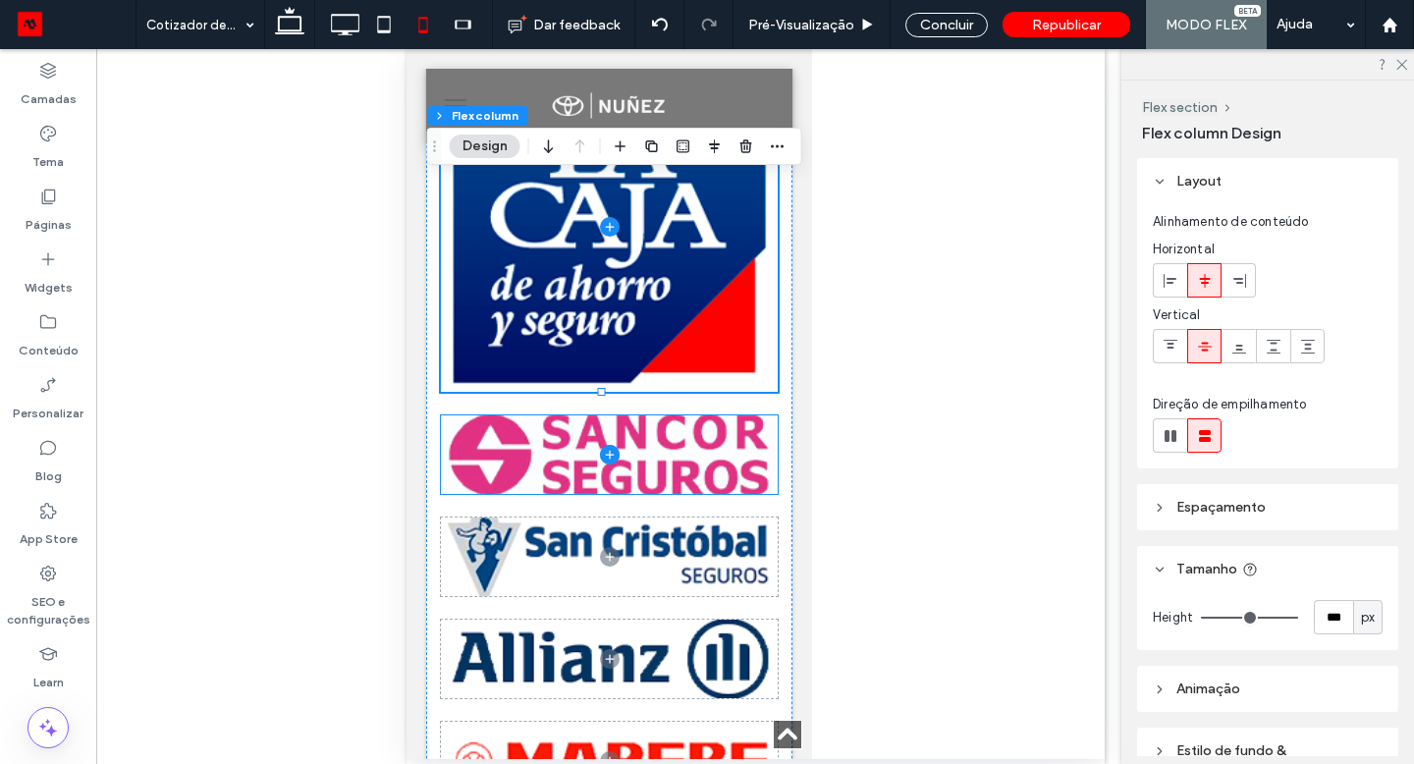
click at [527, 494] on div at bounding box center [608, 454] width 337 height 79
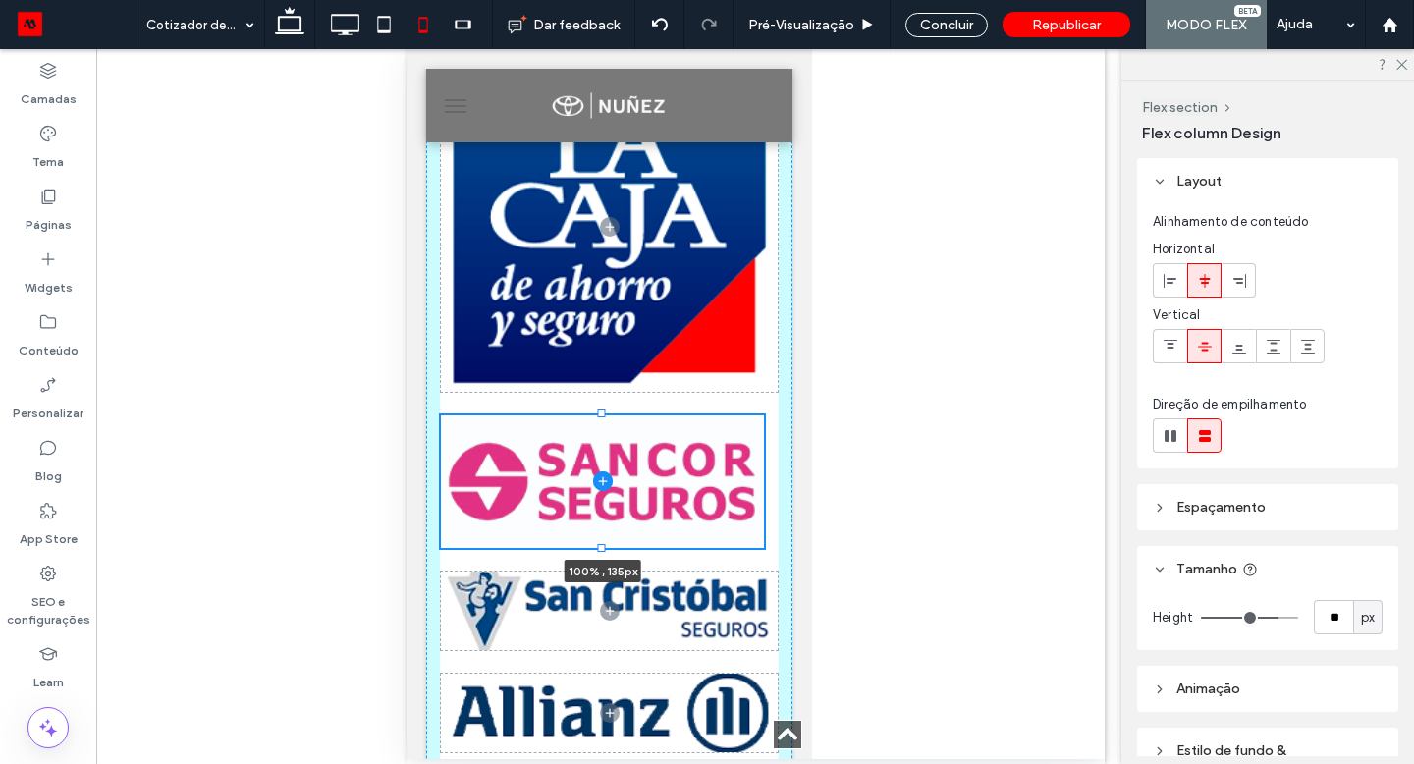
drag, startPoint x: 545, startPoint y: 681, endPoint x: 584, endPoint y: 576, distance: 112.2
click at [440, 415] on div at bounding box center [439, 414] width 1 height 1
type input "***"
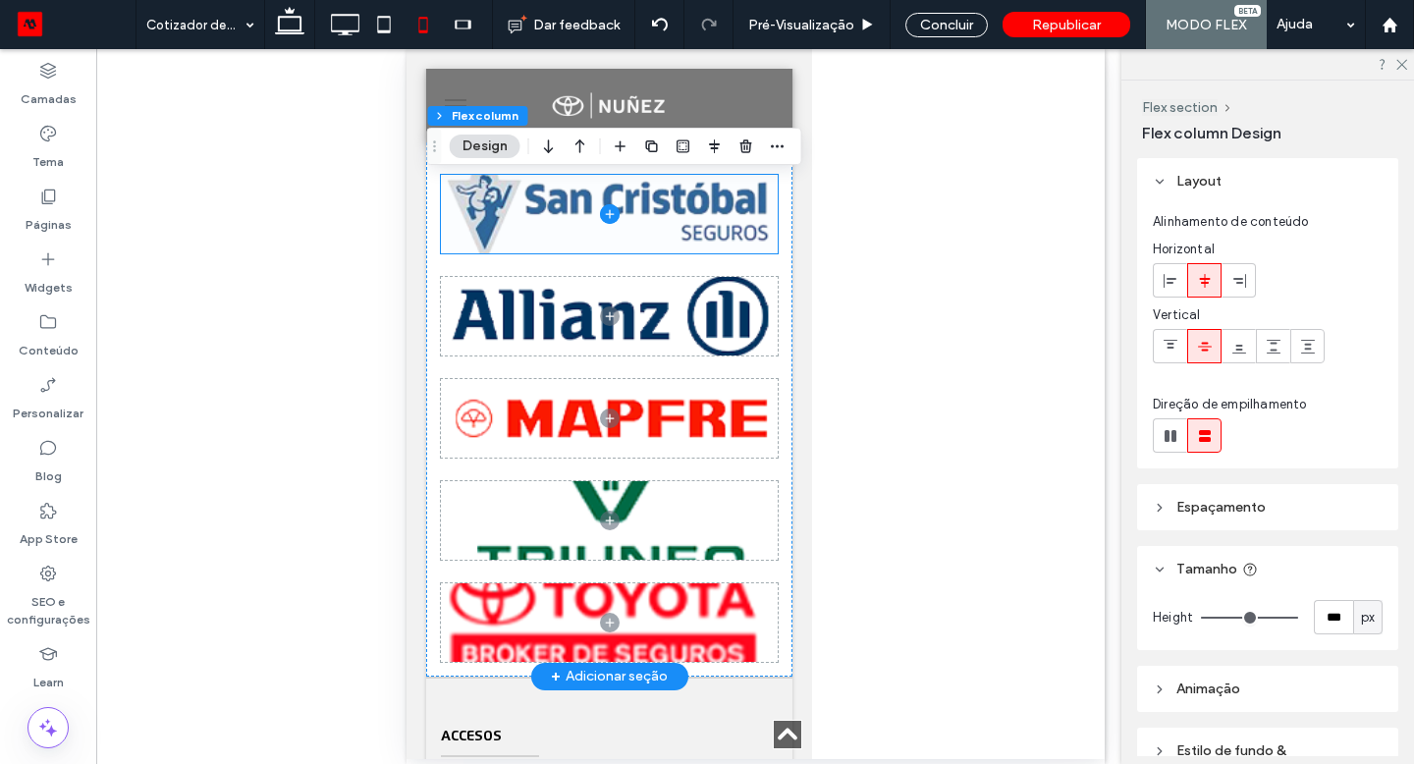
scroll to position [1696, 0]
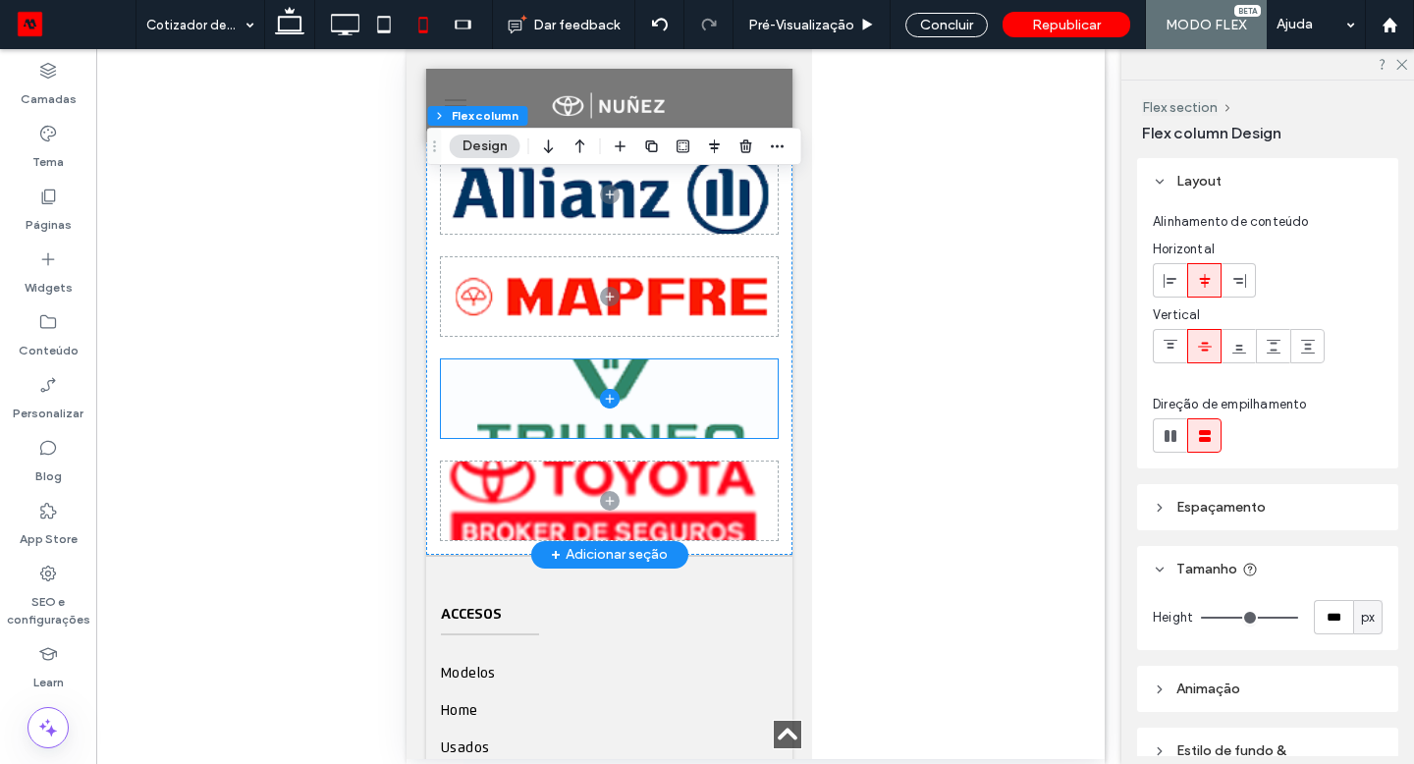
click at [532, 428] on div at bounding box center [608, 398] width 337 height 79
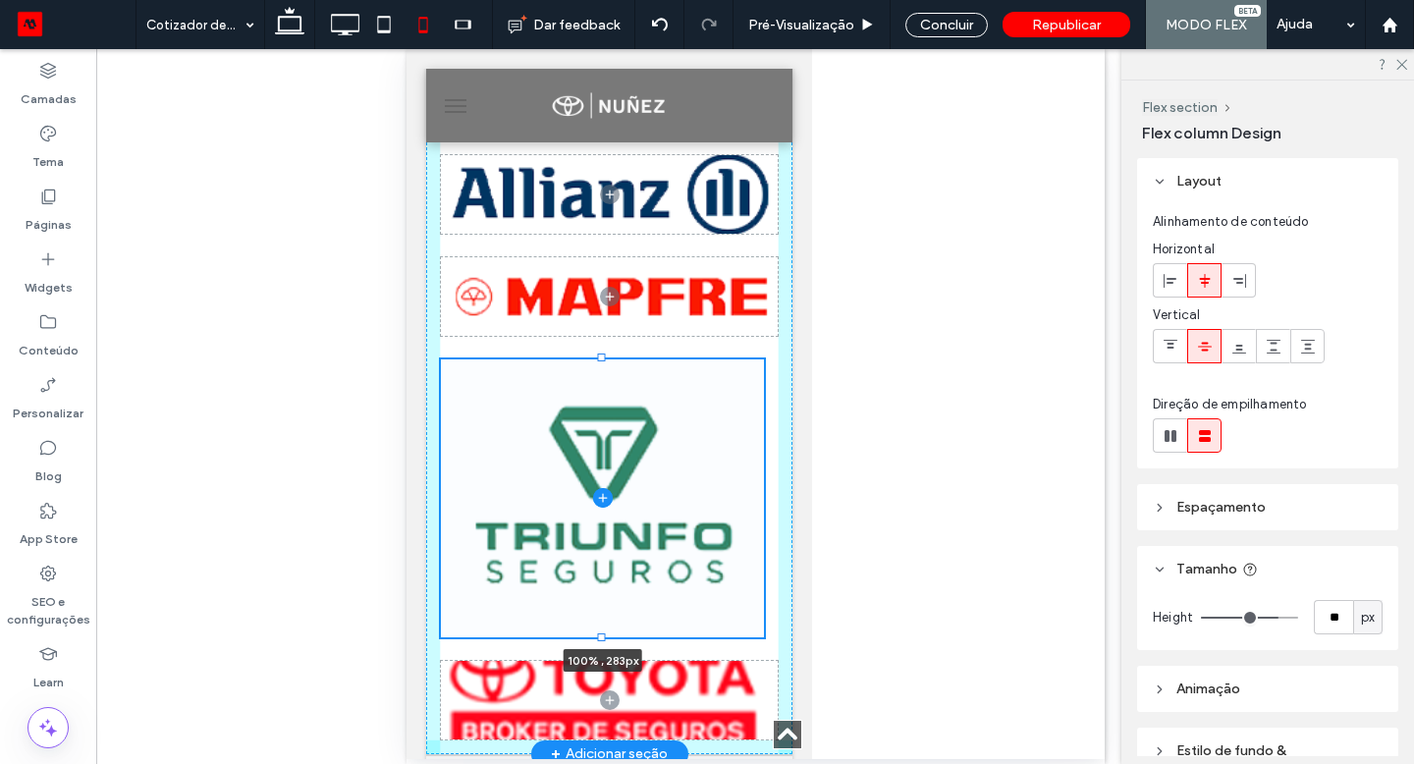
drag, startPoint x: 584, startPoint y: 576, endPoint x: 581, endPoint y: 664, distance: 88.4
click at [581, 664] on div "100% , 283px" at bounding box center [608, 142] width 366 height 1226
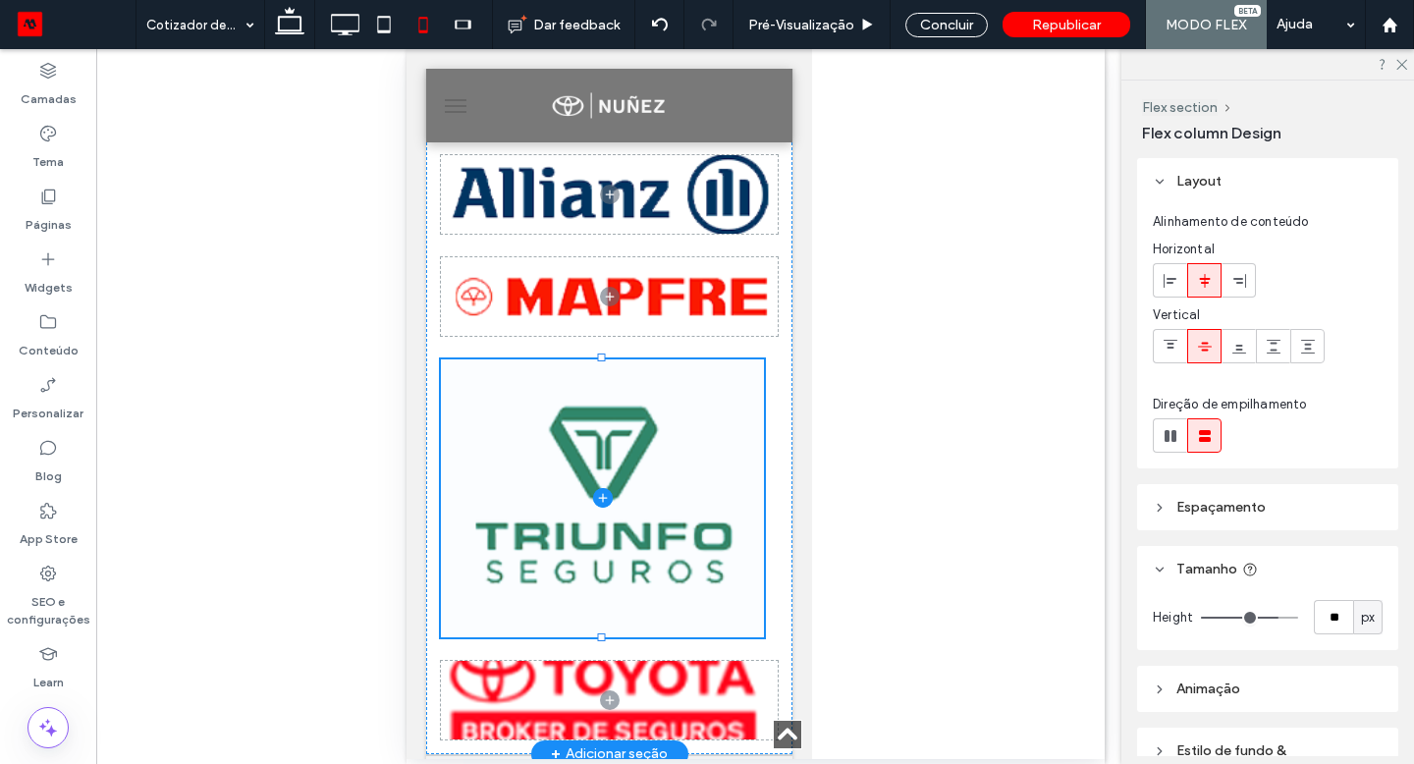
type input "***"
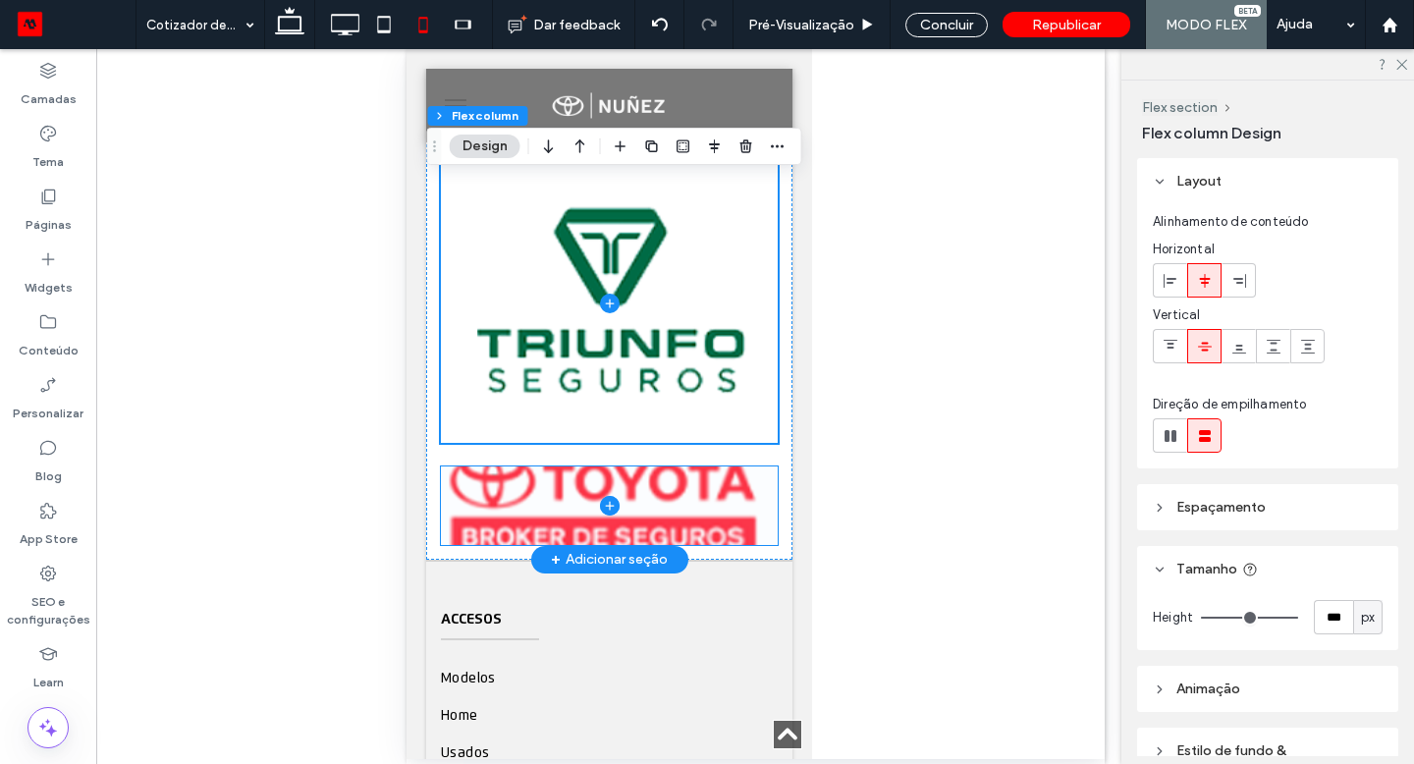
scroll to position [2068, 0]
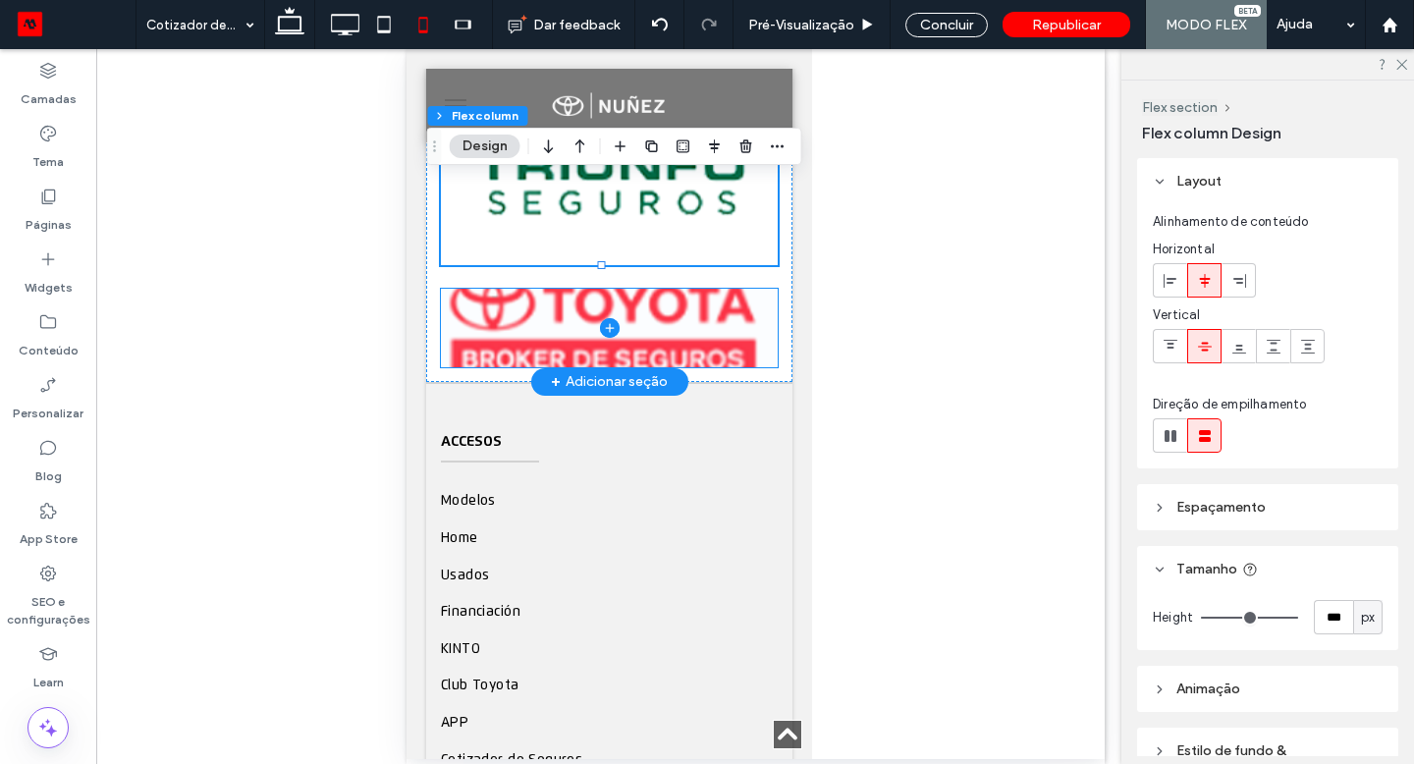
click at [734, 367] on div at bounding box center [608, 328] width 337 height 79
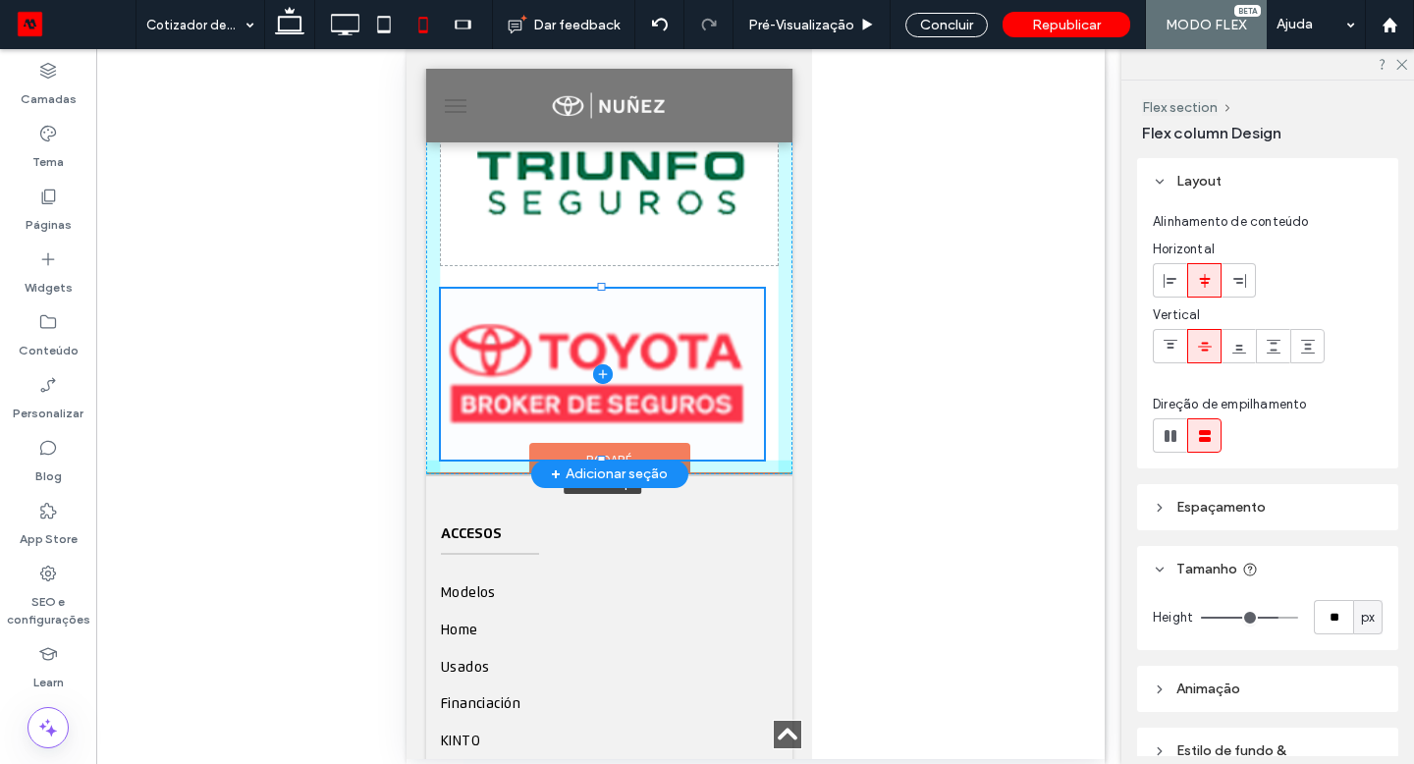
drag, startPoint x: 581, startPoint y: 664, endPoint x: 588, endPoint y: 484, distance: 179.9
click at [588, 484] on div "**********" at bounding box center [608, 258] width 366 height 4368
type input "***"
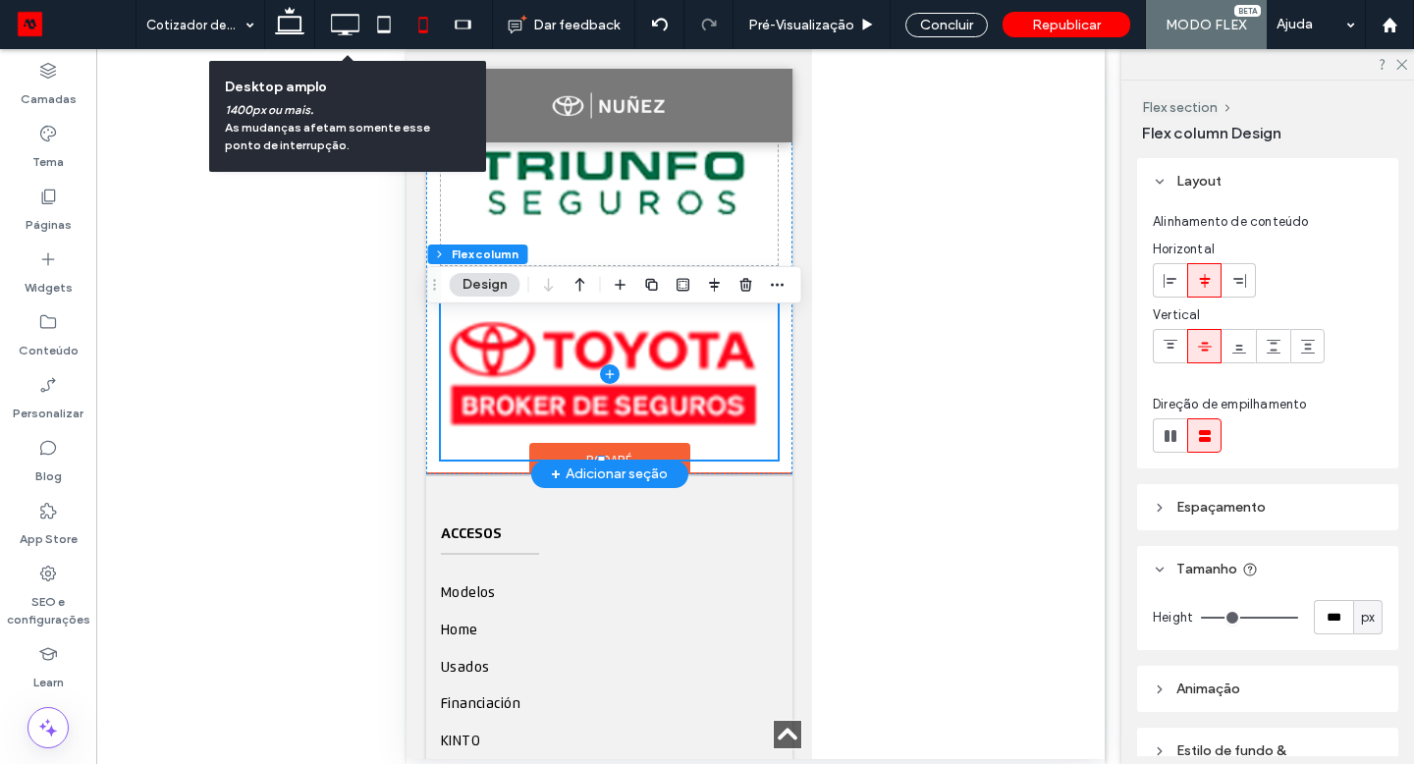
click at [356, 27] on icon at bounding box center [344, 24] width 39 height 39
type input "**"
type input "*****"
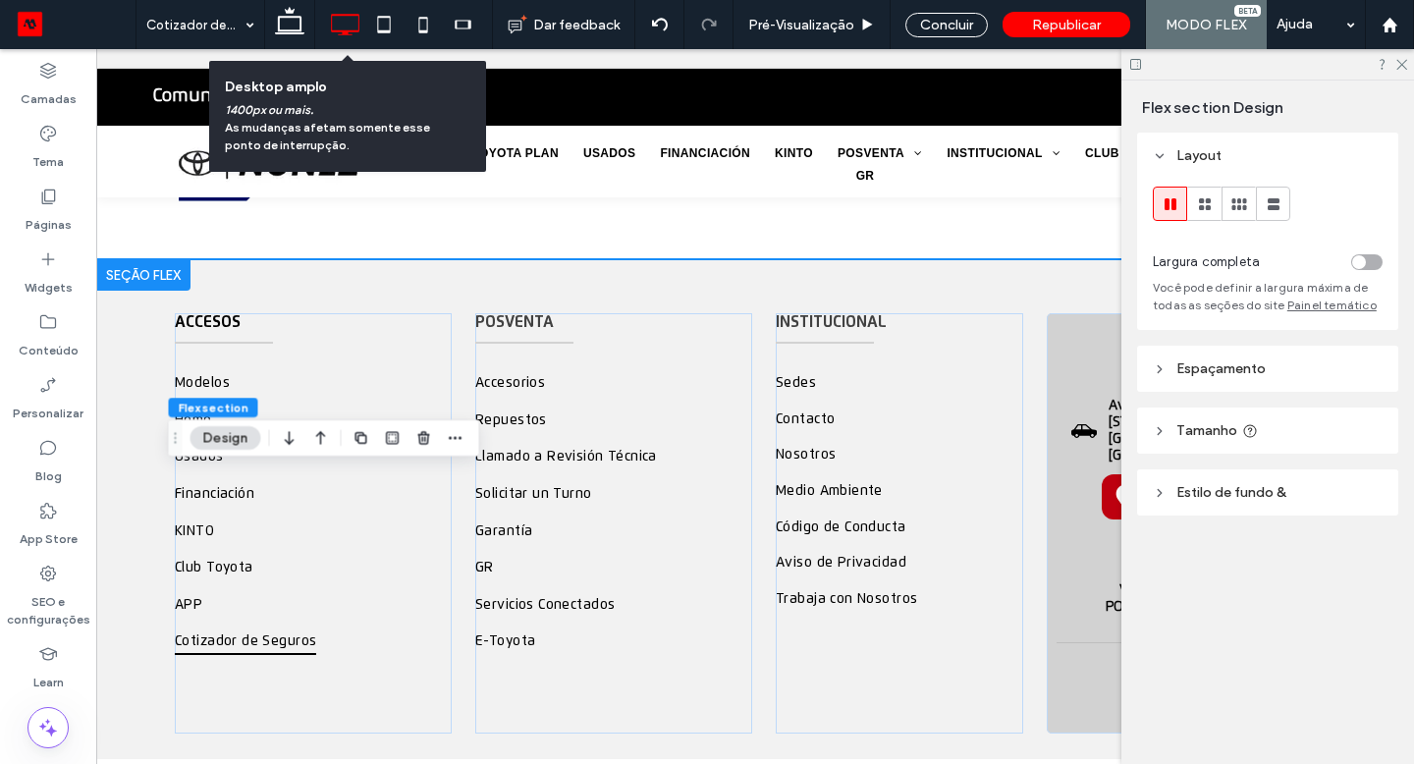
scroll to position [1069, 0]
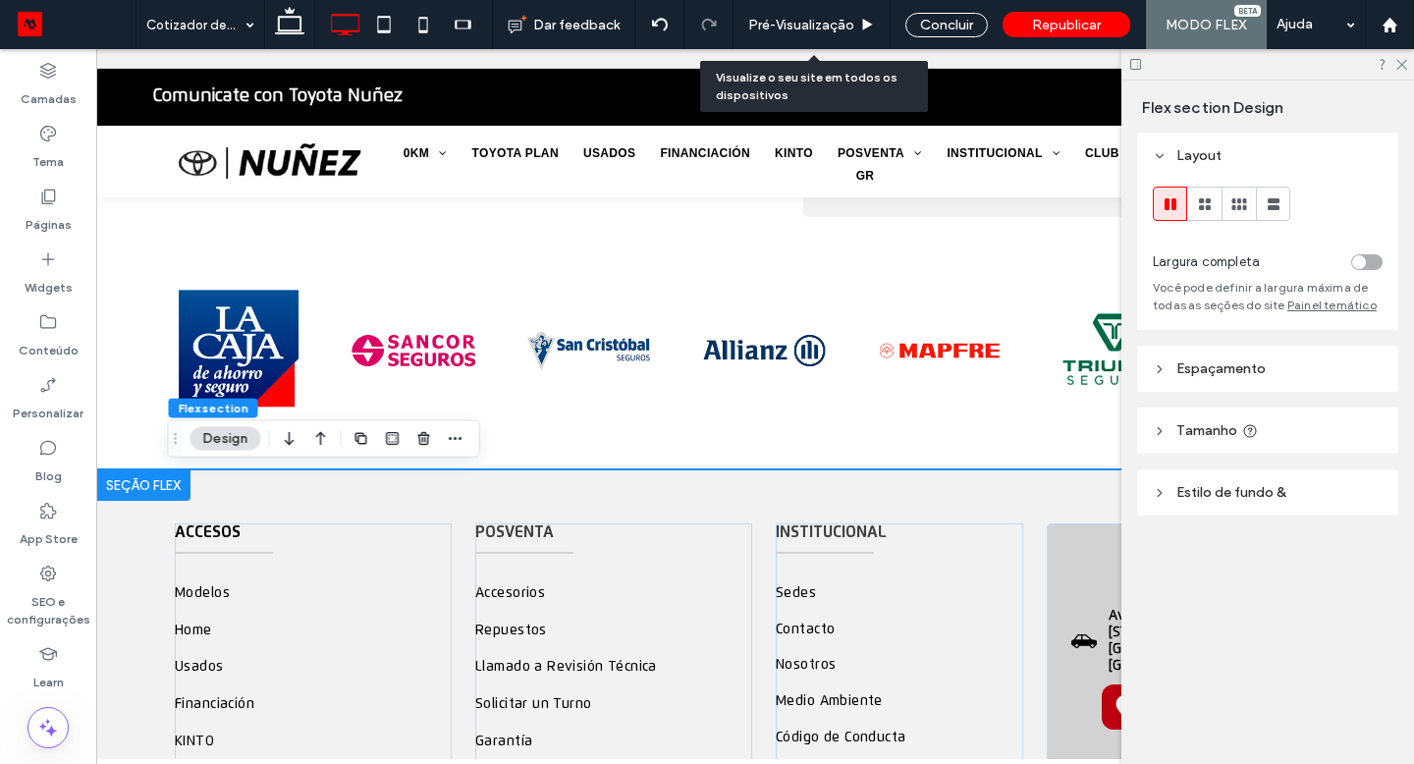
click at [804, 29] on span "Pré-Visualizaçāo" at bounding box center [801, 25] width 106 height 17
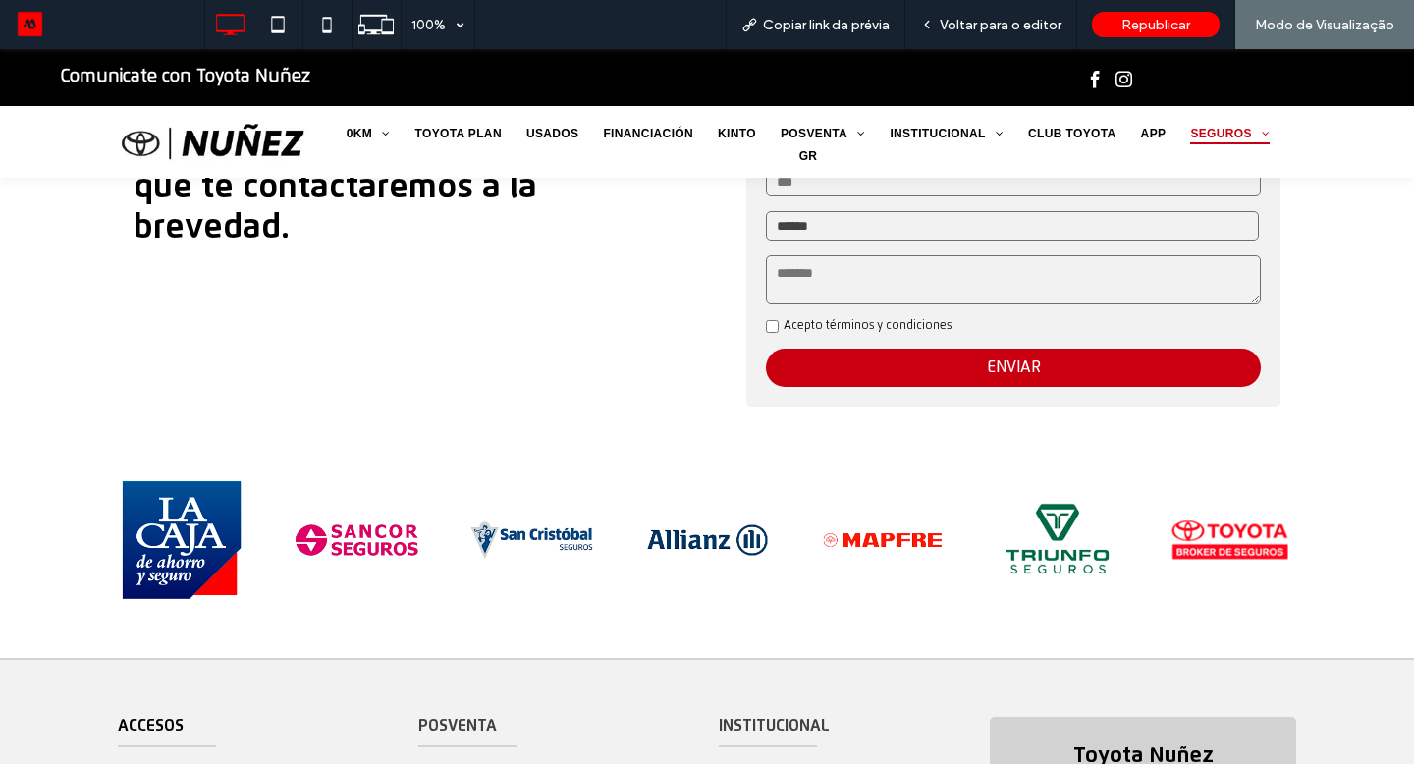
scroll to position [841, 0]
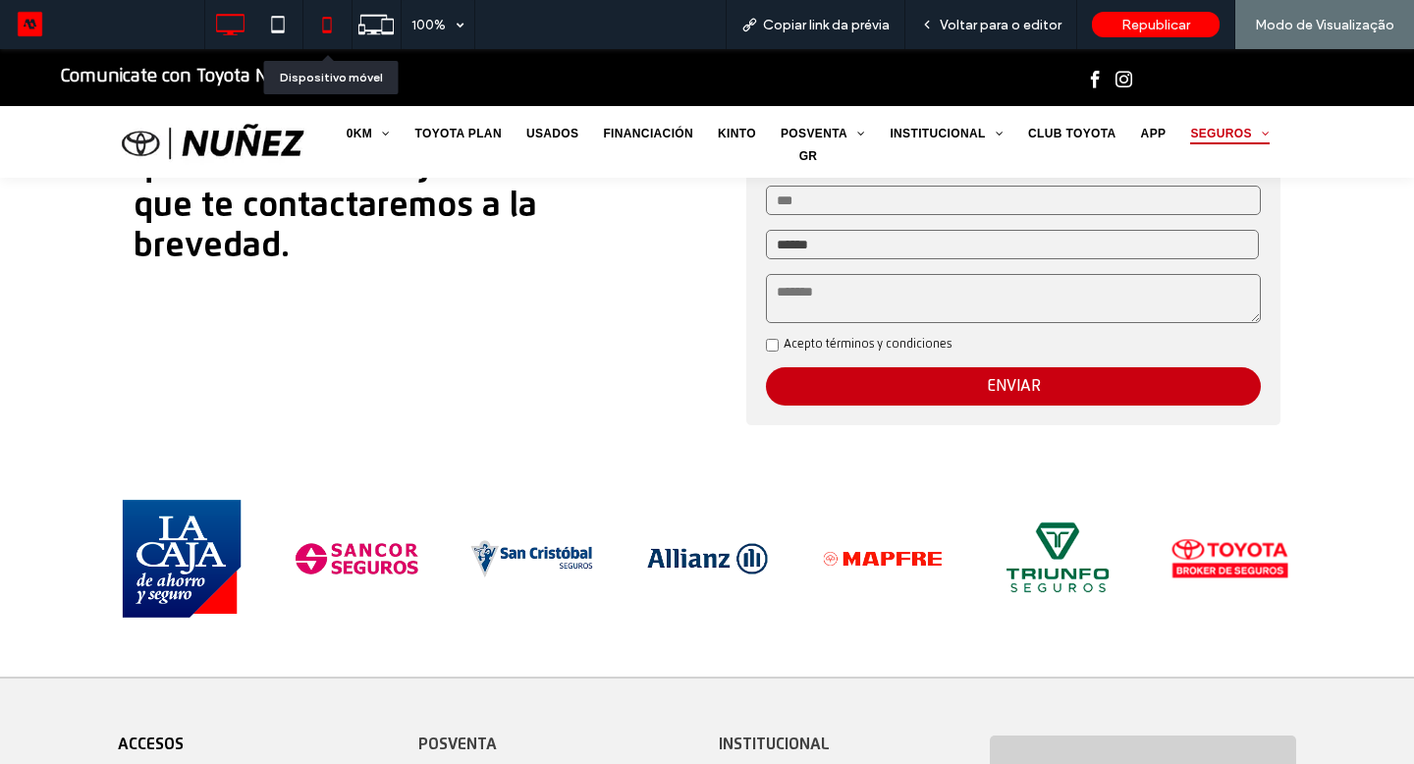
click at [326, 29] on icon at bounding box center [326, 24] width 39 height 39
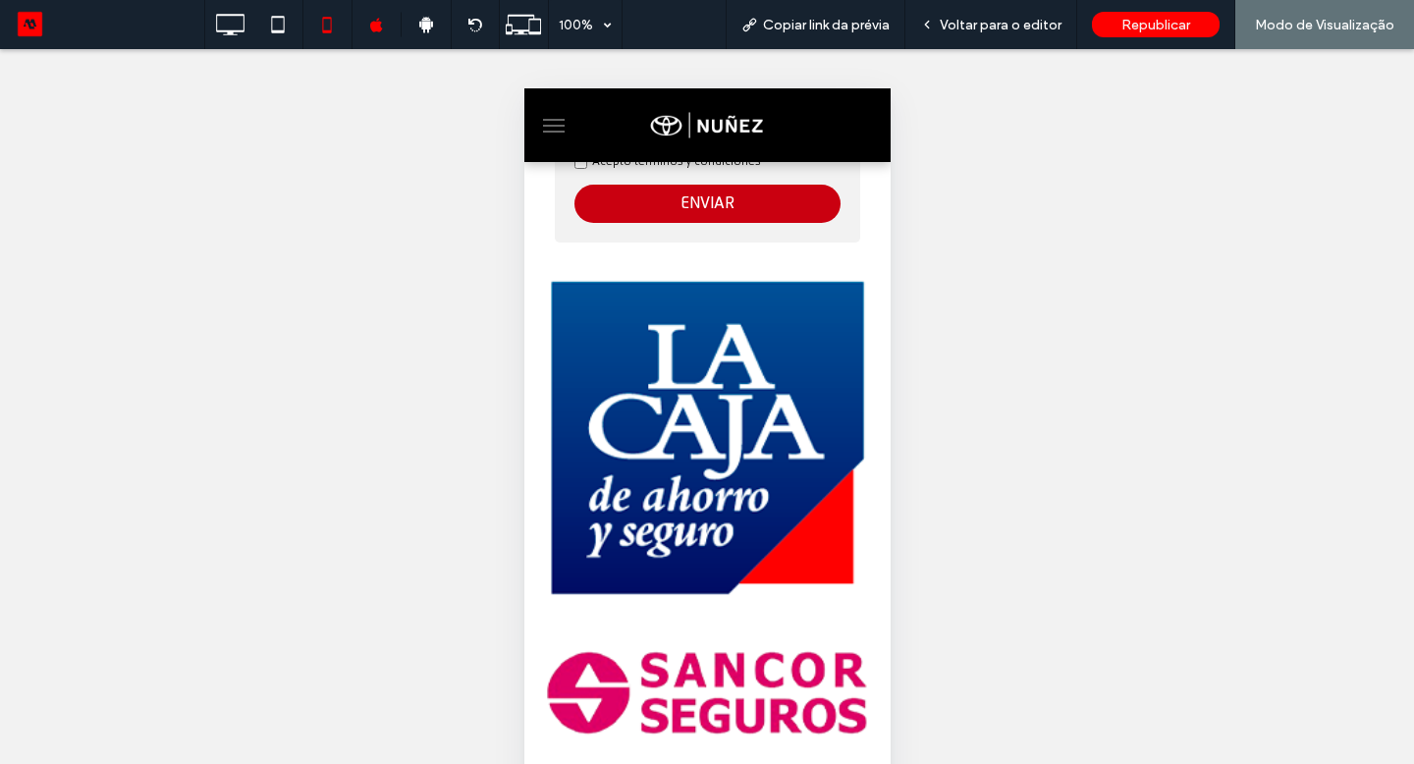
scroll to position [641, 0]
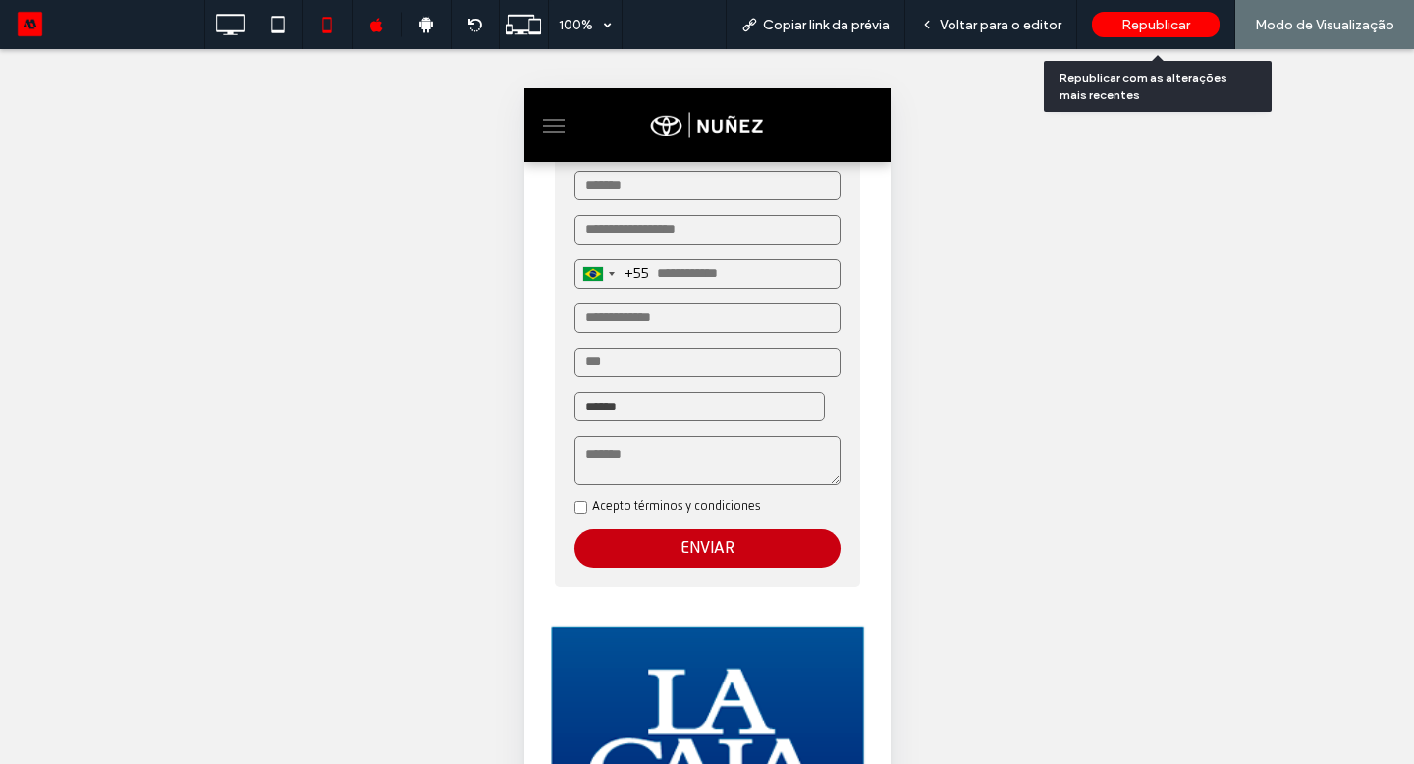
drag, startPoint x: 326, startPoint y: 29, endPoint x: 1115, endPoint y: 29, distance: 788.6
click at [1115, 29] on div "Republicar" at bounding box center [1156, 25] width 128 height 26
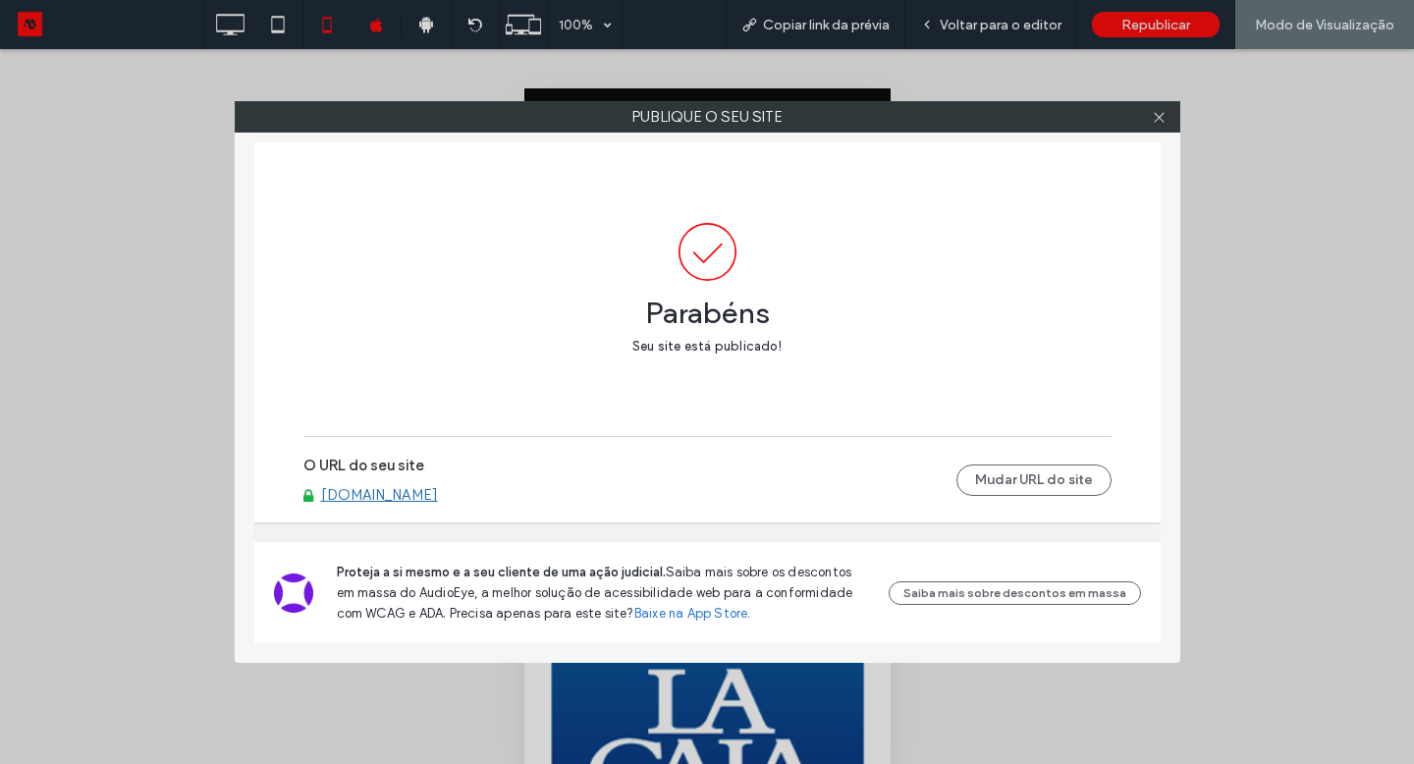
click at [1160, 117] on use at bounding box center [1159, 117] width 10 height 10
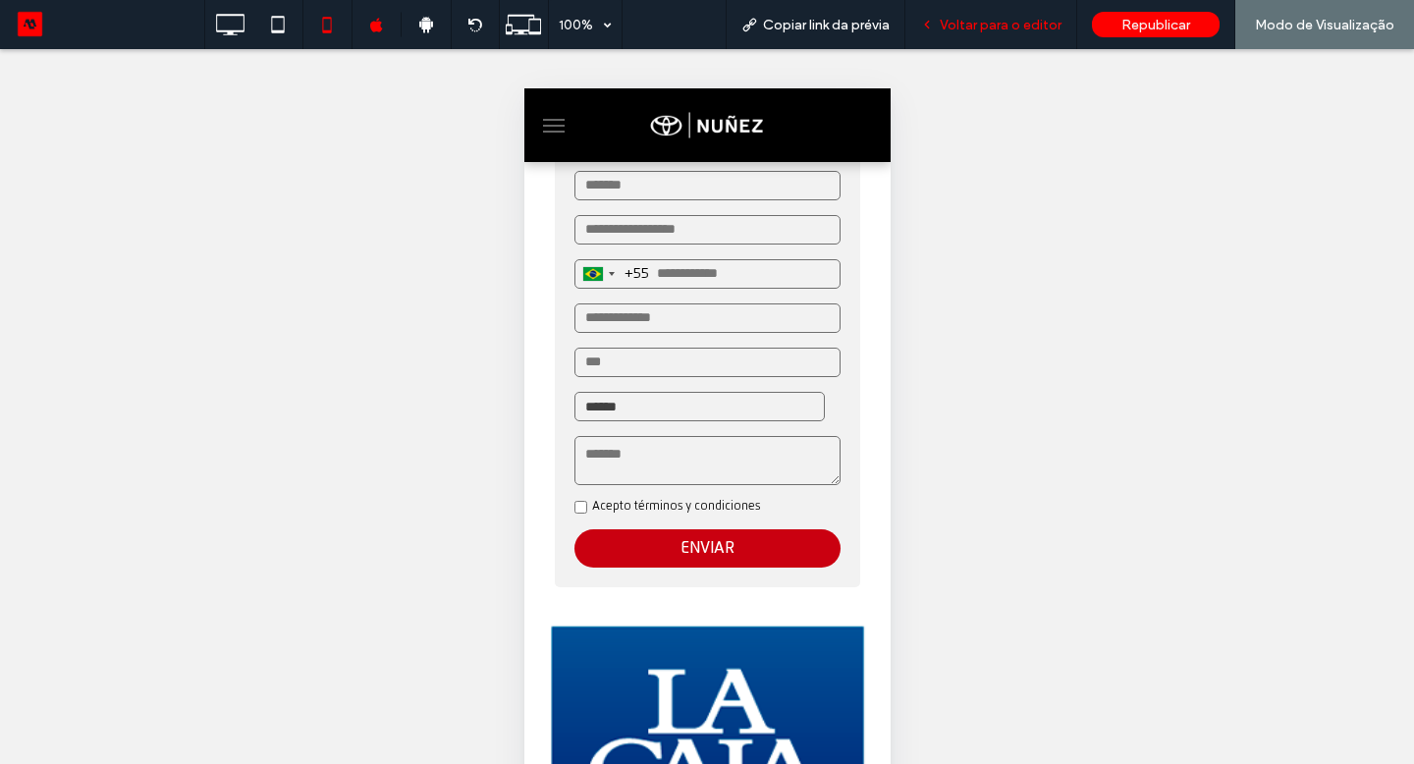
click at [975, 21] on span "Voltar para o editor" at bounding box center [1001, 25] width 122 height 17
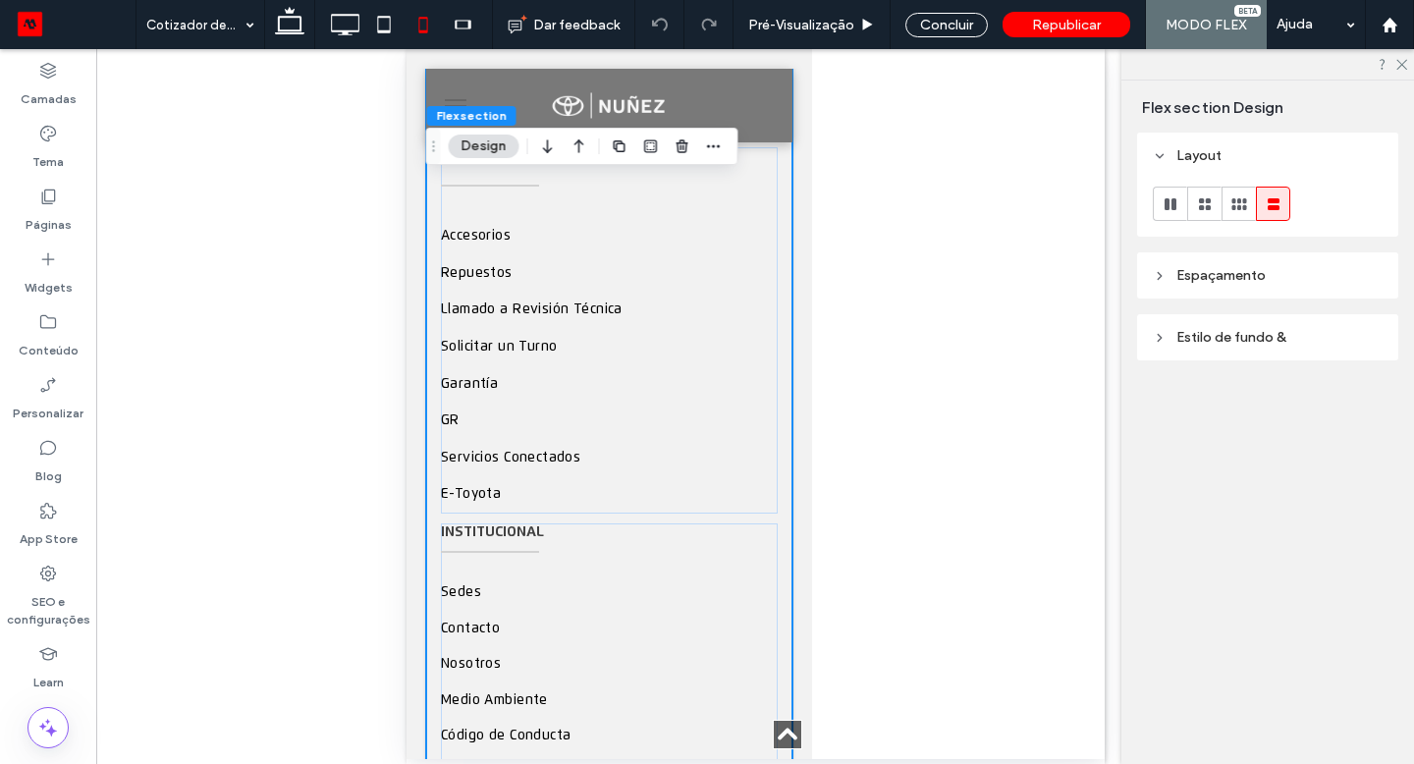
scroll to position [2995, 0]
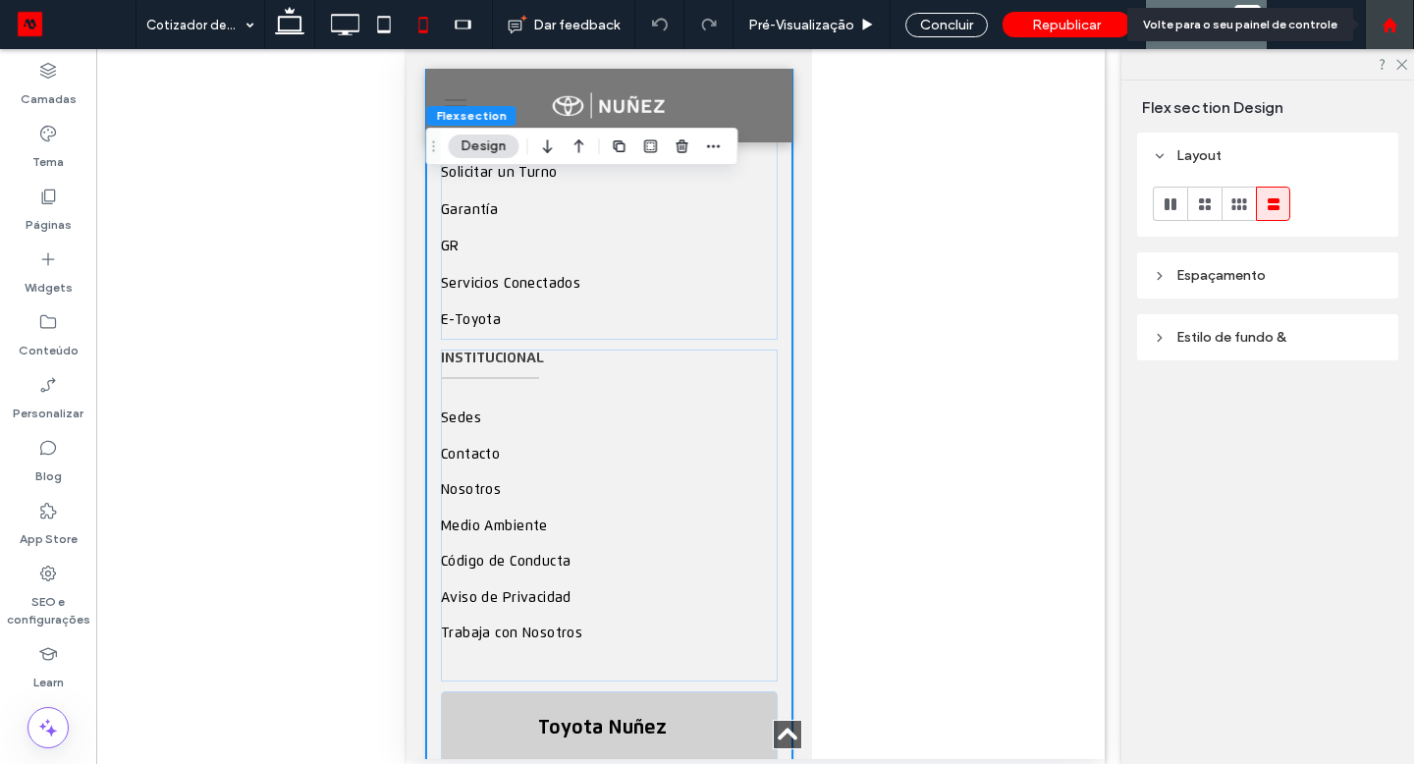
click at [1402, 26] on div at bounding box center [1389, 25] width 47 height 17
